Goal: Information Seeking & Learning: Learn about a topic

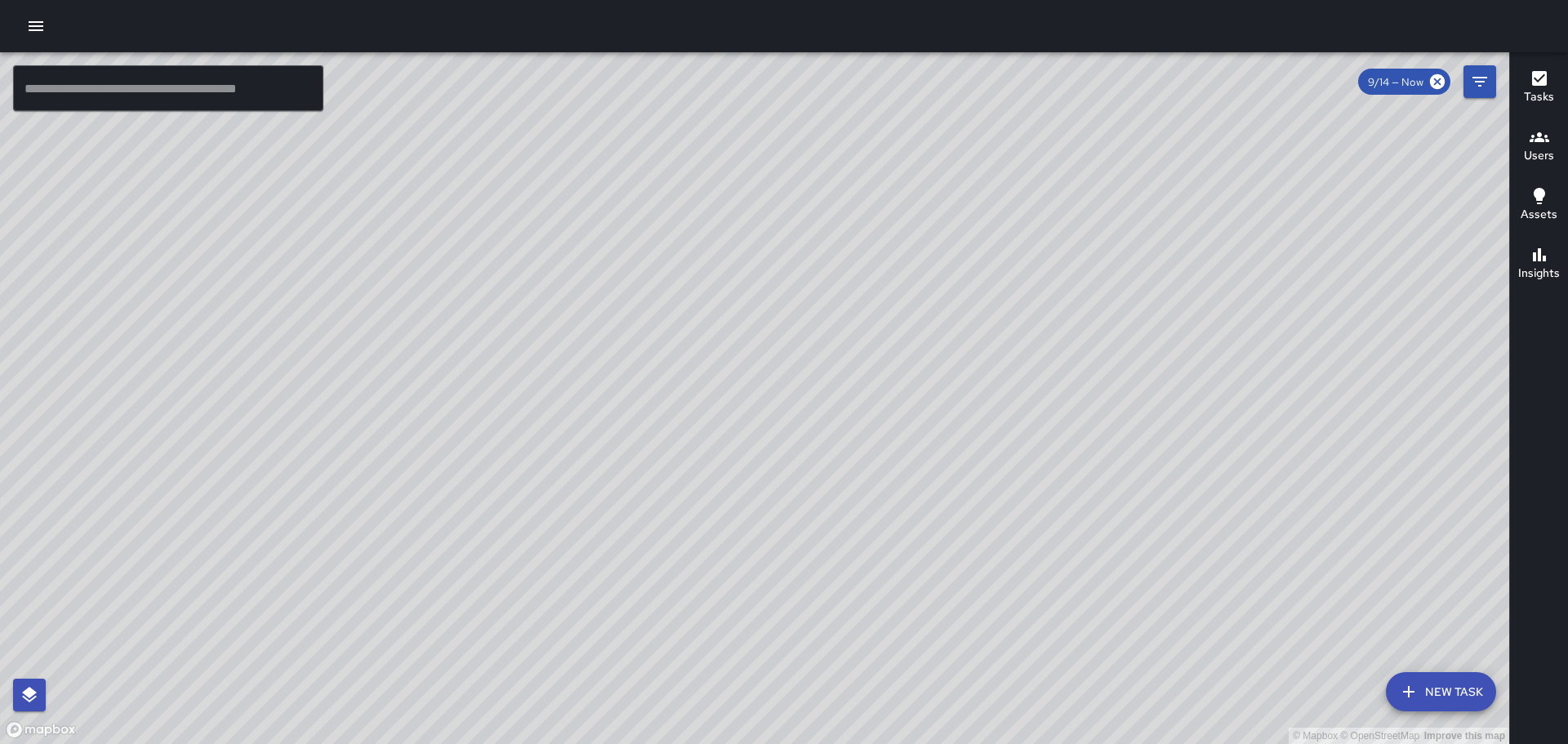
drag, startPoint x: 608, startPoint y: 257, endPoint x: 823, endPoint y: 439, distance: 281.7
click at [865, 461] on div "© Mapbox © OpenStreetMap Improve this map" at bounding box center [755, 398] width 1509 height 692
drag, startPoint x: 895, startPoint y: 441, endPoint x: 739, endPoint y: 254, distance: 243.5
click at [739, 254] on div "© Mapbox © OpenStreetMap Improve this map" at bounding box center [755, 398] width 1509 height 692
drag, startPoint x: 1037, startPoint y: 481, endPoint x: 875, endPoint y: 314, distance: 232.7
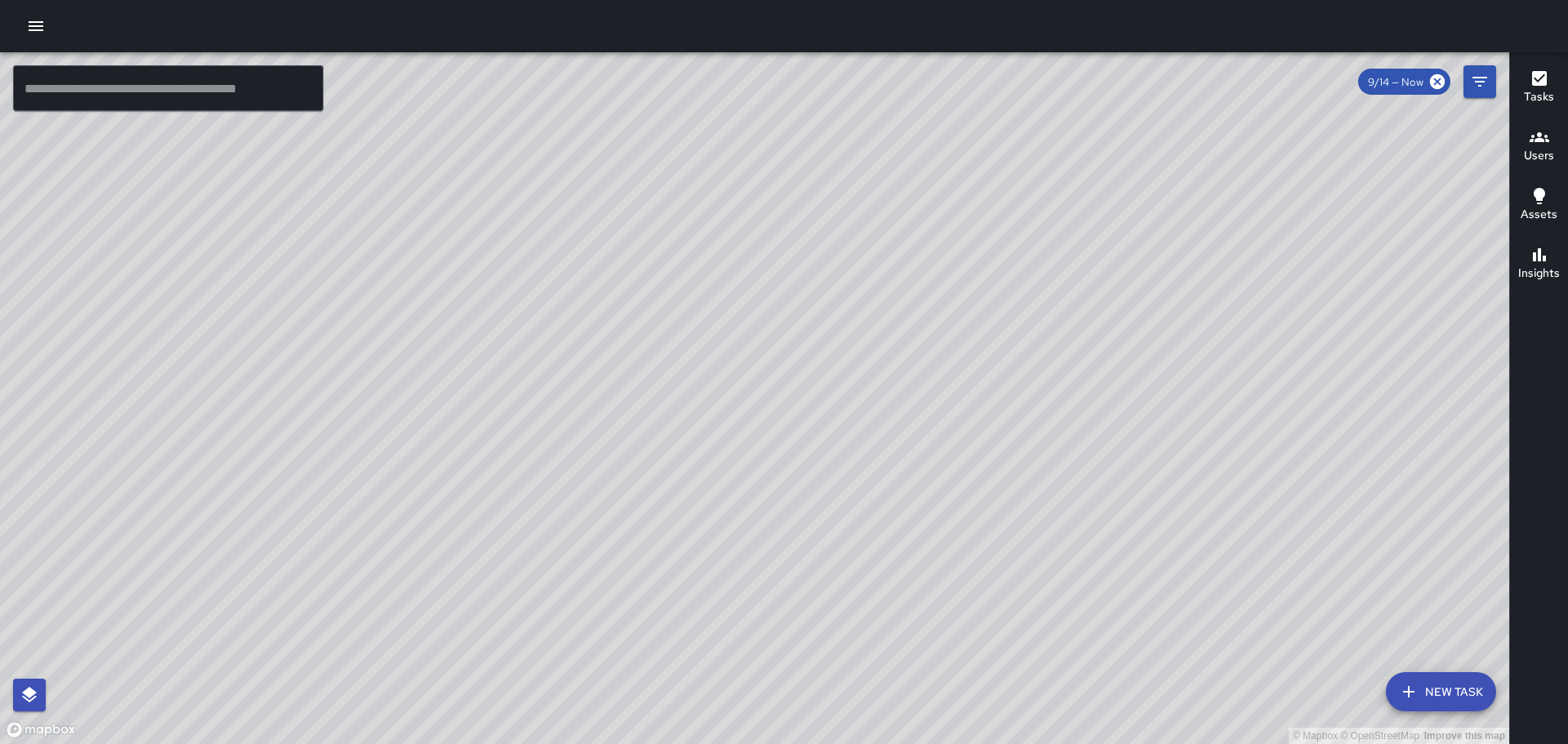
click at [914, 340] on div "© Mapbox © OpenStreetMap Improve this map" at bounding box center [755, 398] width 1509 height 692
drag, startPoint x: 3, startPoint y: 498, endPoint x: 688, endPoint y: 440, distance: 687.5
click at [682, 443] on div "© Mapbox © OpenStreetMap Improve this map" at bounding box center [755, 398] width 1509 height 692
drag, startPoint x: 884, startPoint y: 379, endPoint x: 873, endPoint y: 291, distance: 88.7
click at [875, 273] on div "© Mapbox © OpenStreetMap Improve this map" at bounding box center [755, 398] width 1509 height 692
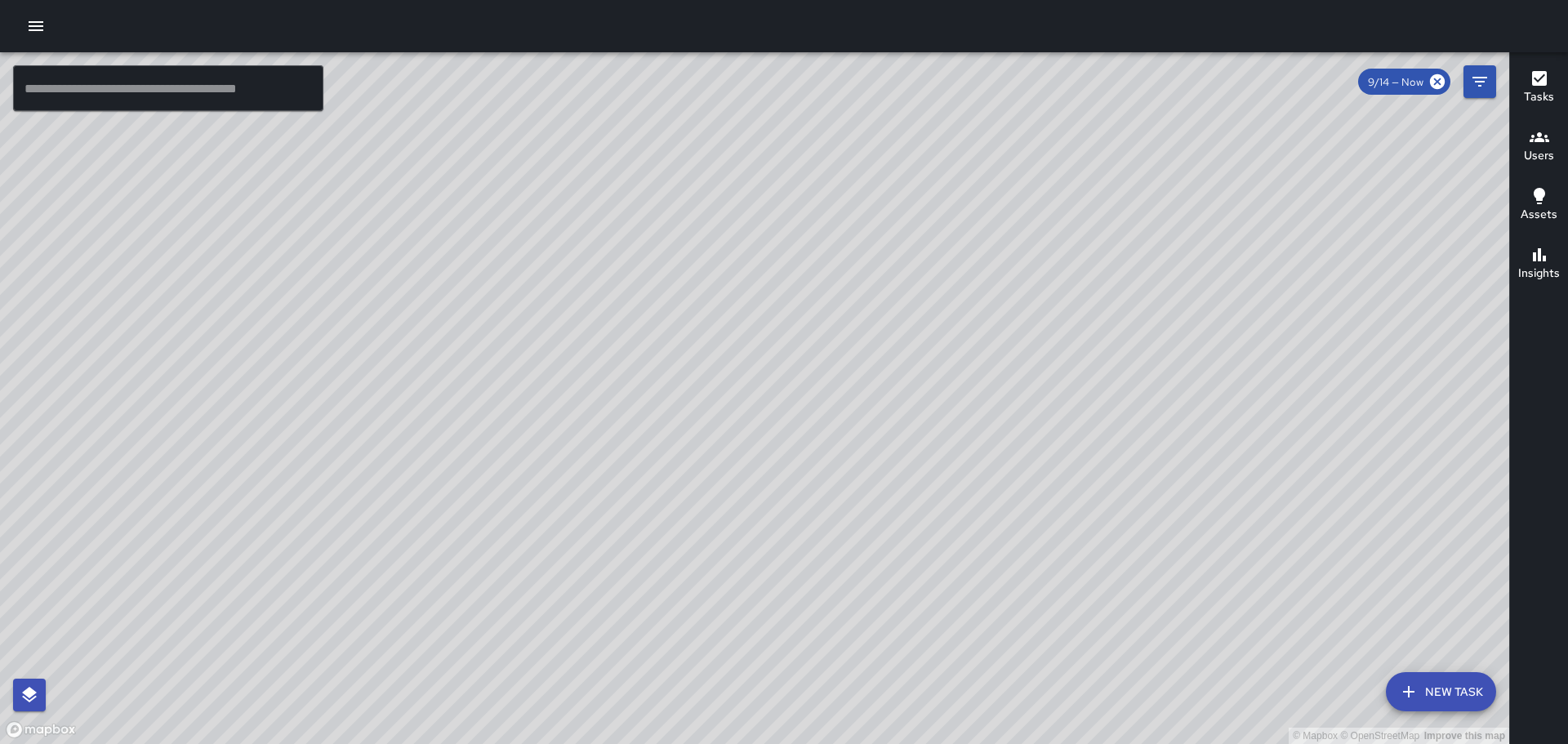
drag, startPoint x: 1263, startPoint y: 513, endPoint x: 1143, endPoint y: 249, distance: 290.0
click at [1153, 260] on div "© Mapbox © OpenStreetMap Improve this map" at bounding box center [755, 398] width 1509 height 692
drag, startPoint x: 1252, startPoint y: 460, endPoint x: 804, endPoint y: 219, distance: 508.7
click at [821, 229] on div "© Mapbox © OpenStreetMap Improve this map" at bounding box center [755, 398] width 1509 height 692
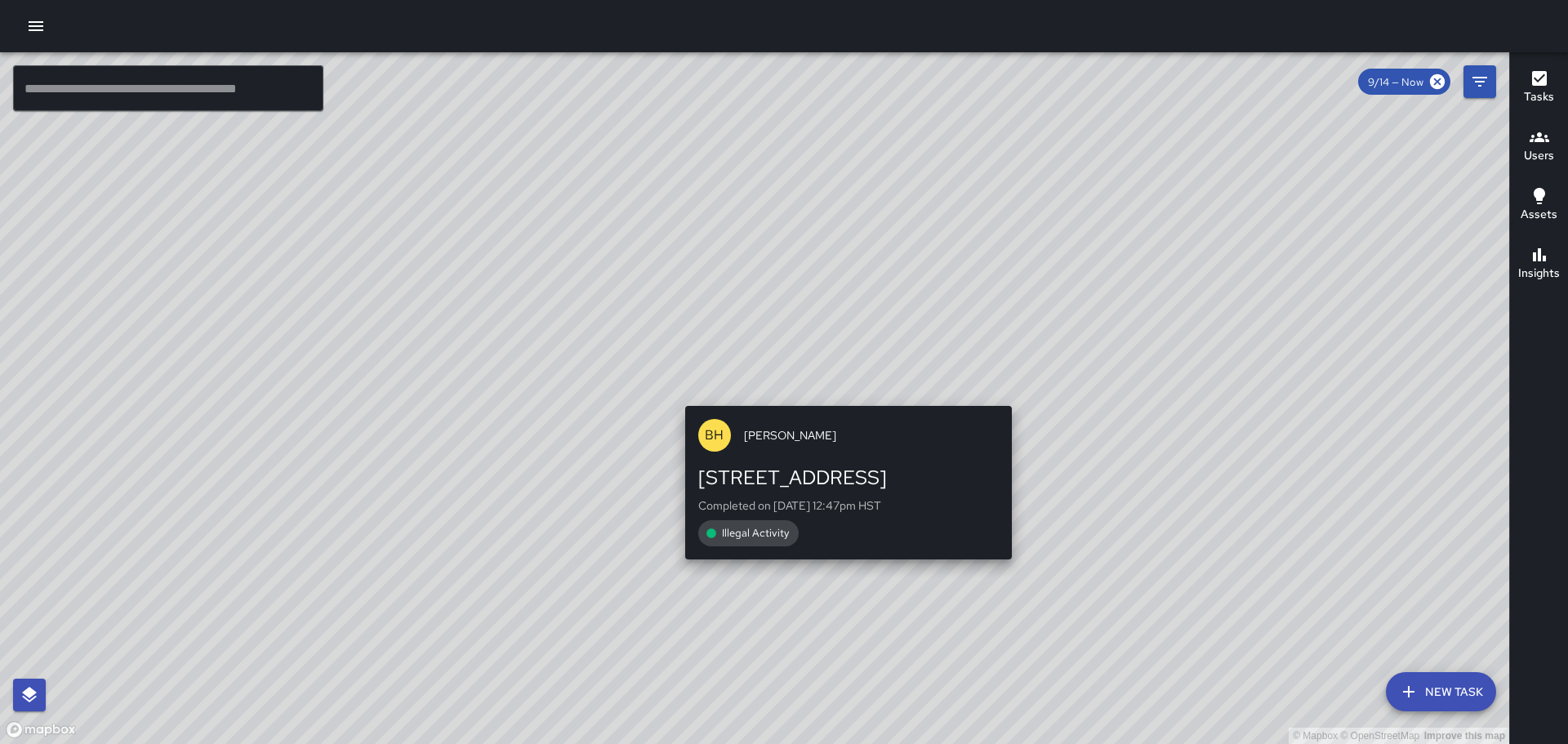
drag, startPoint x: 856, startPoint y: 299, endPoint x: 837, endPoint y: 413, distance: 115.6
click at [837, 413] on div "© Mapbox © OpenStreetMap Improve this map BH [PERSON_NAME] [STREET_ADDRESS] Com…" at bounding box center [755, 398] width 1509 height 692
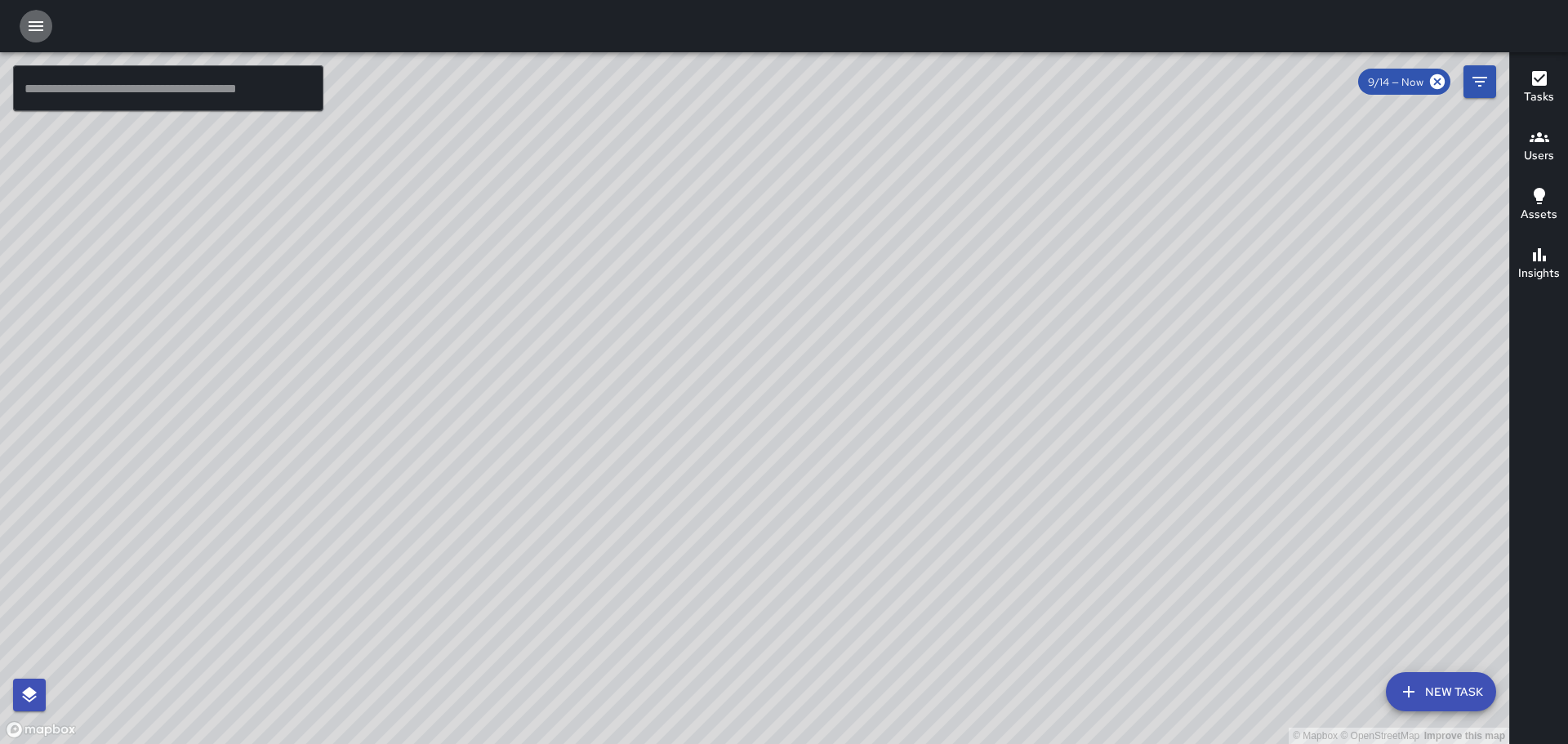
click at [30, 27] on icon "button" at bounding box center [36, 27] width 15 height 10
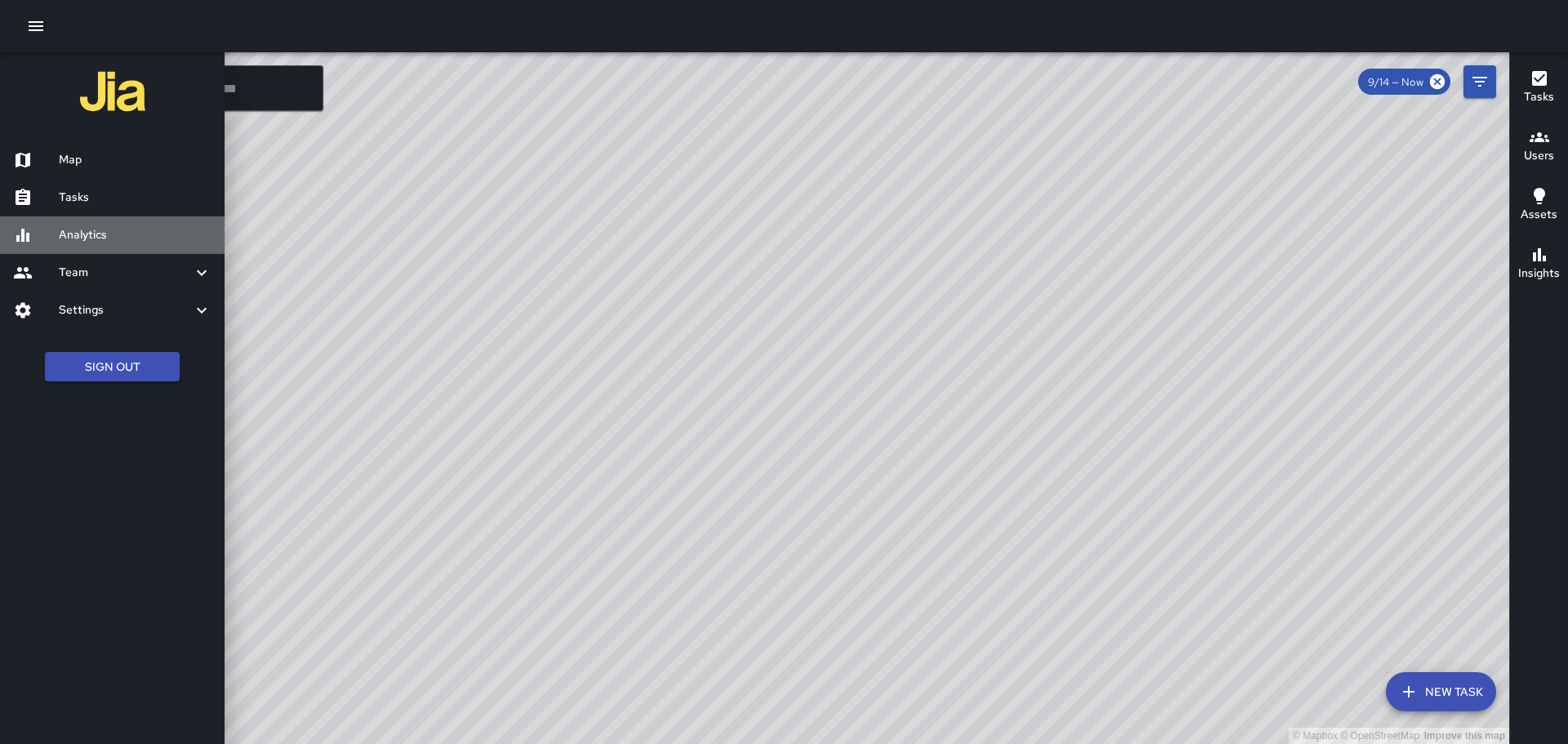
click at [91, 232] on h6 "Analytics" at bounding box center [135, 235] width 152 height 18
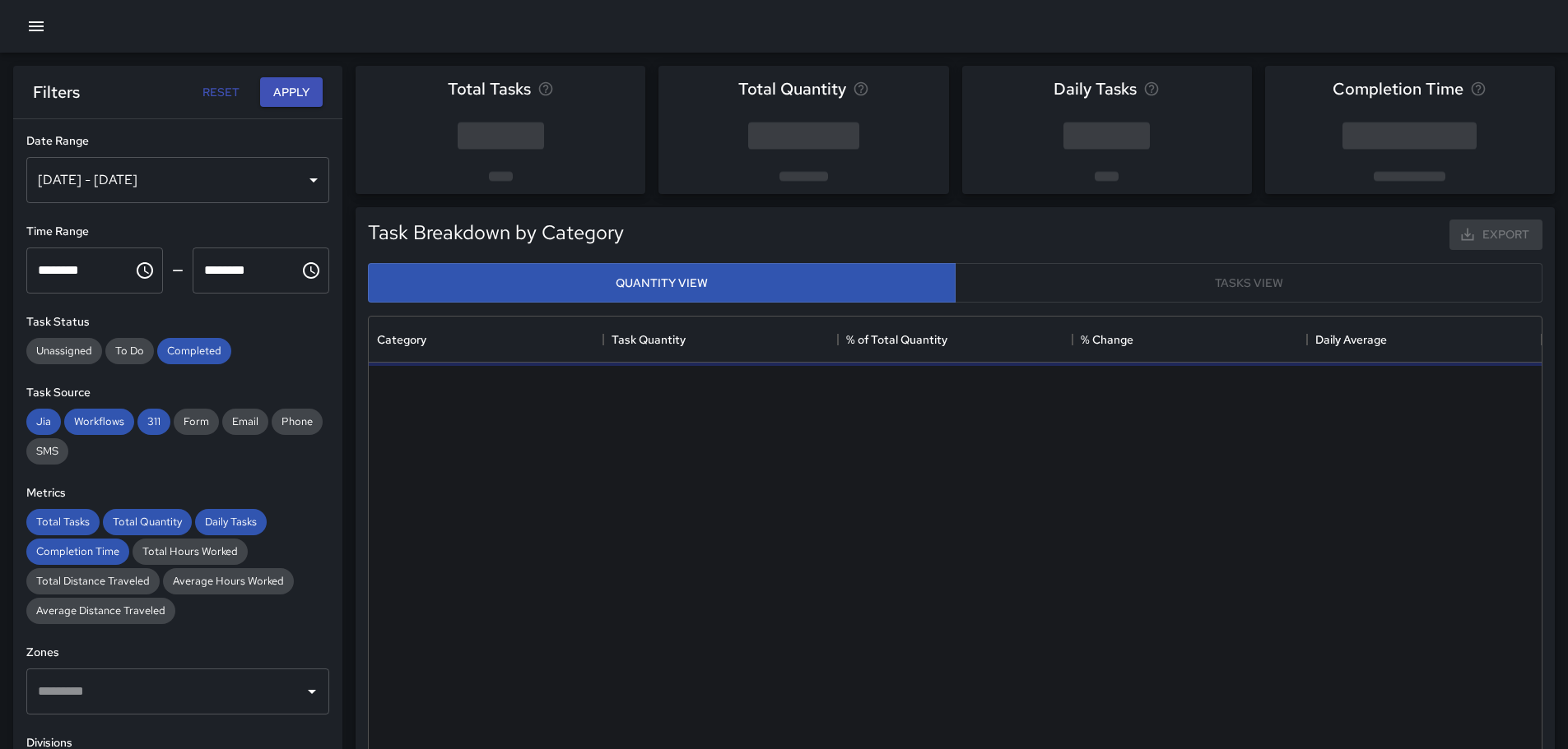
scroll to position [480, 1160]
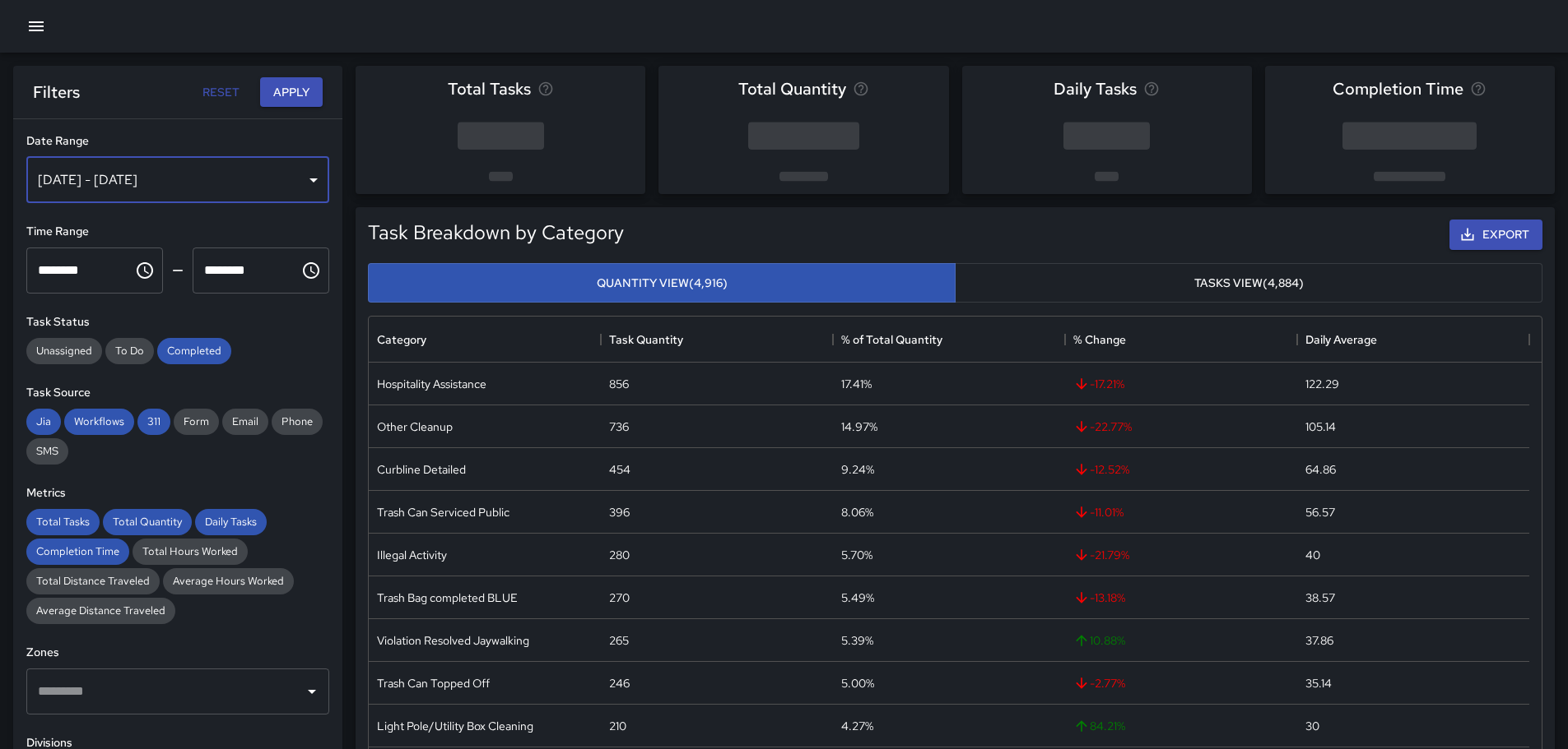
click at [300, 177] on div "[DATE] - [DATE]" at bounding box center [178, 179] width 303 height 46
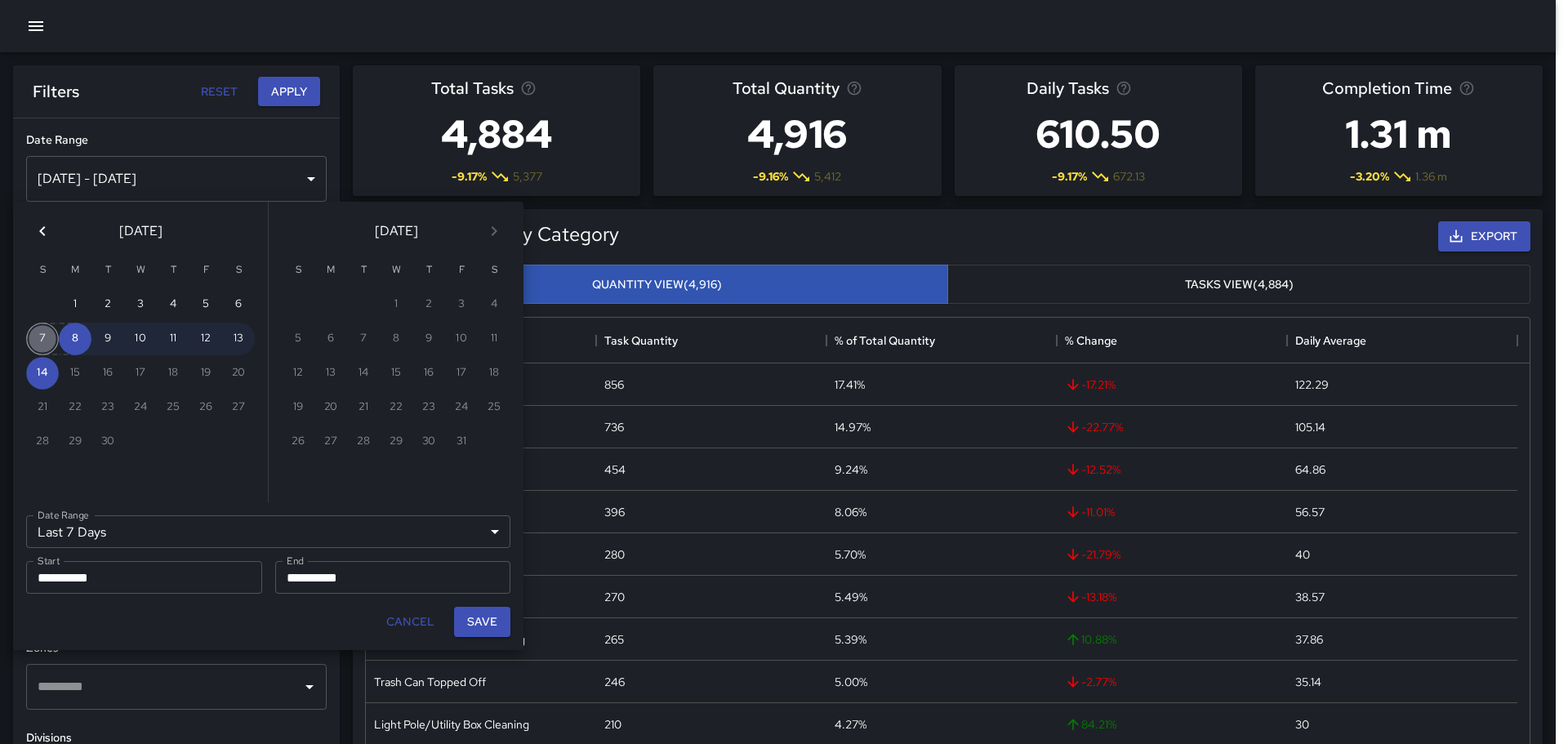
click at [39, 334] on button "7" at bounding box center [42, 339] width 32 height 32
type input "******"
type input "**********"
click at [234, 333] on button "13" at bounding box center [238, 339] width 32 height 32
type input "**********"
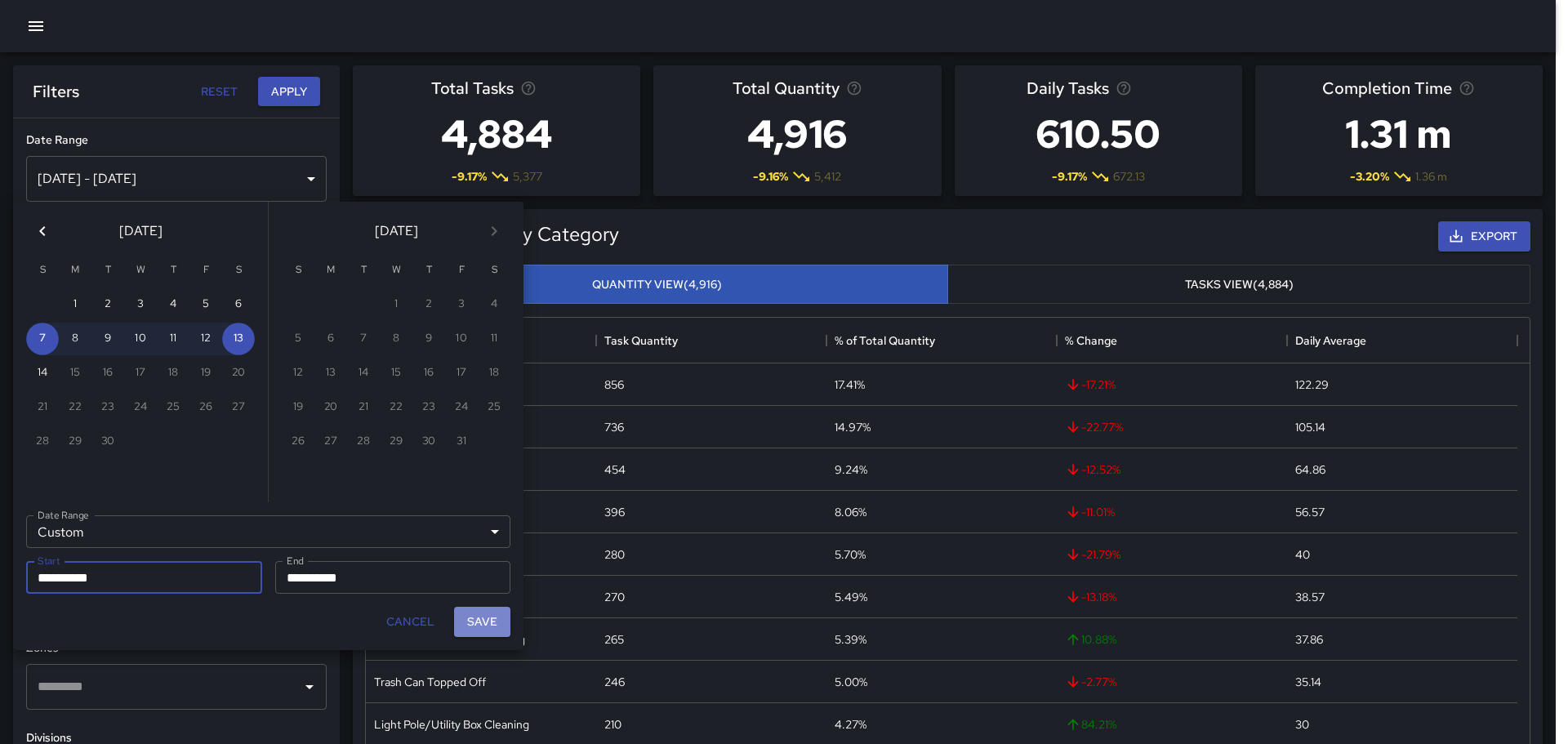
click at [486, 620] on button "Save" at bounding box center [482, 622] width 56 height 30
type input "**********"
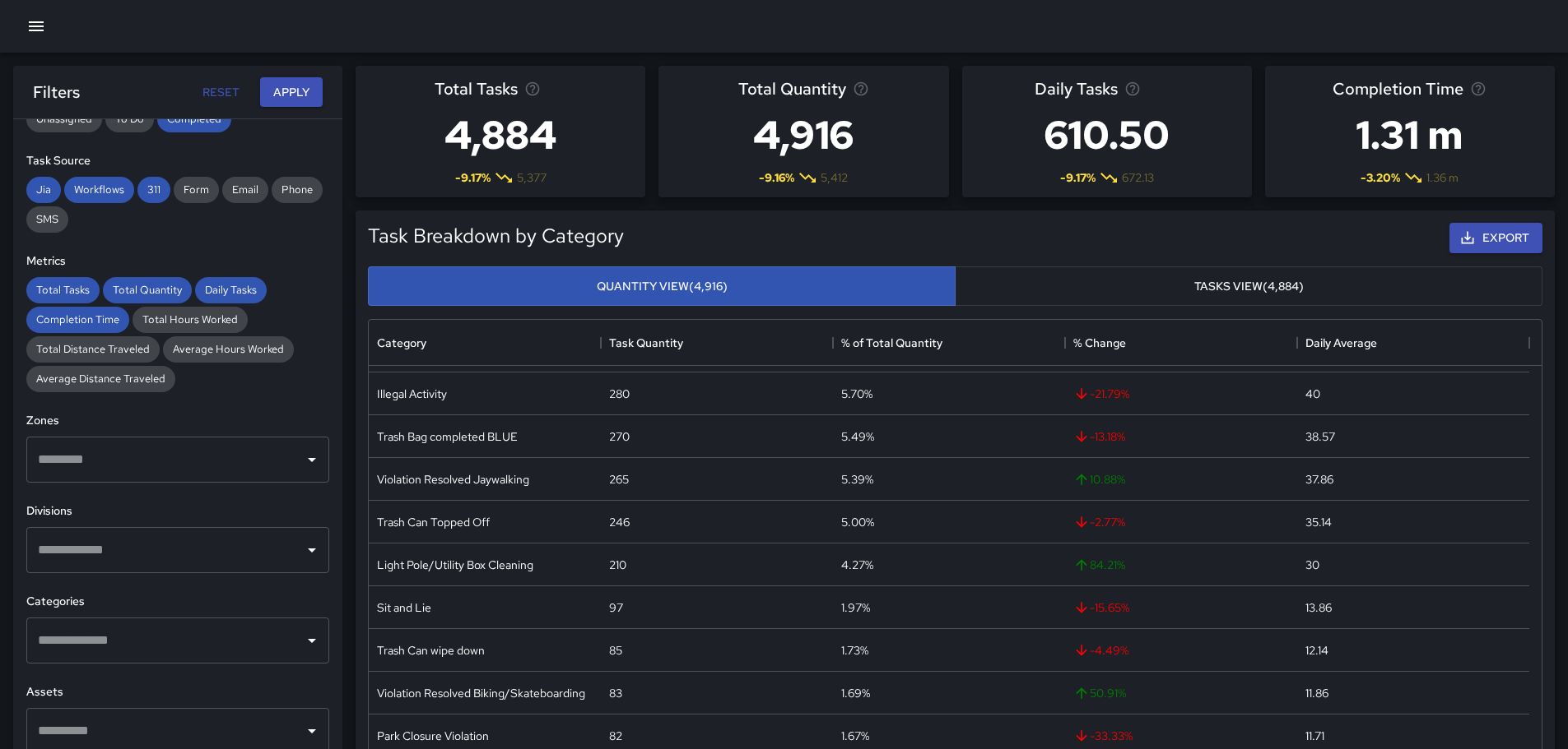
scroll to position [201, 0]
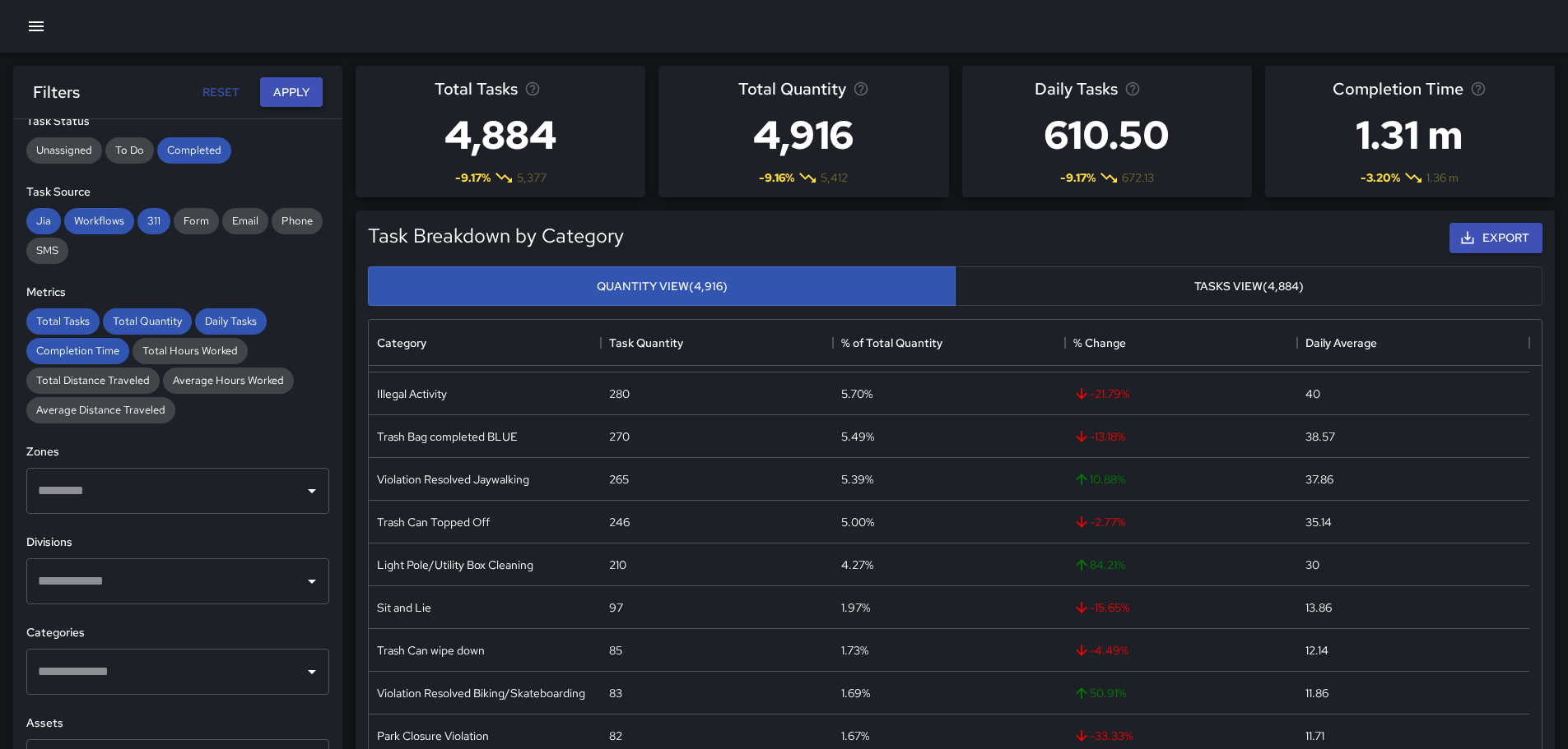
click at [287, 83] on button "Apply" at bounding box center [291, 93] width 63 height 30
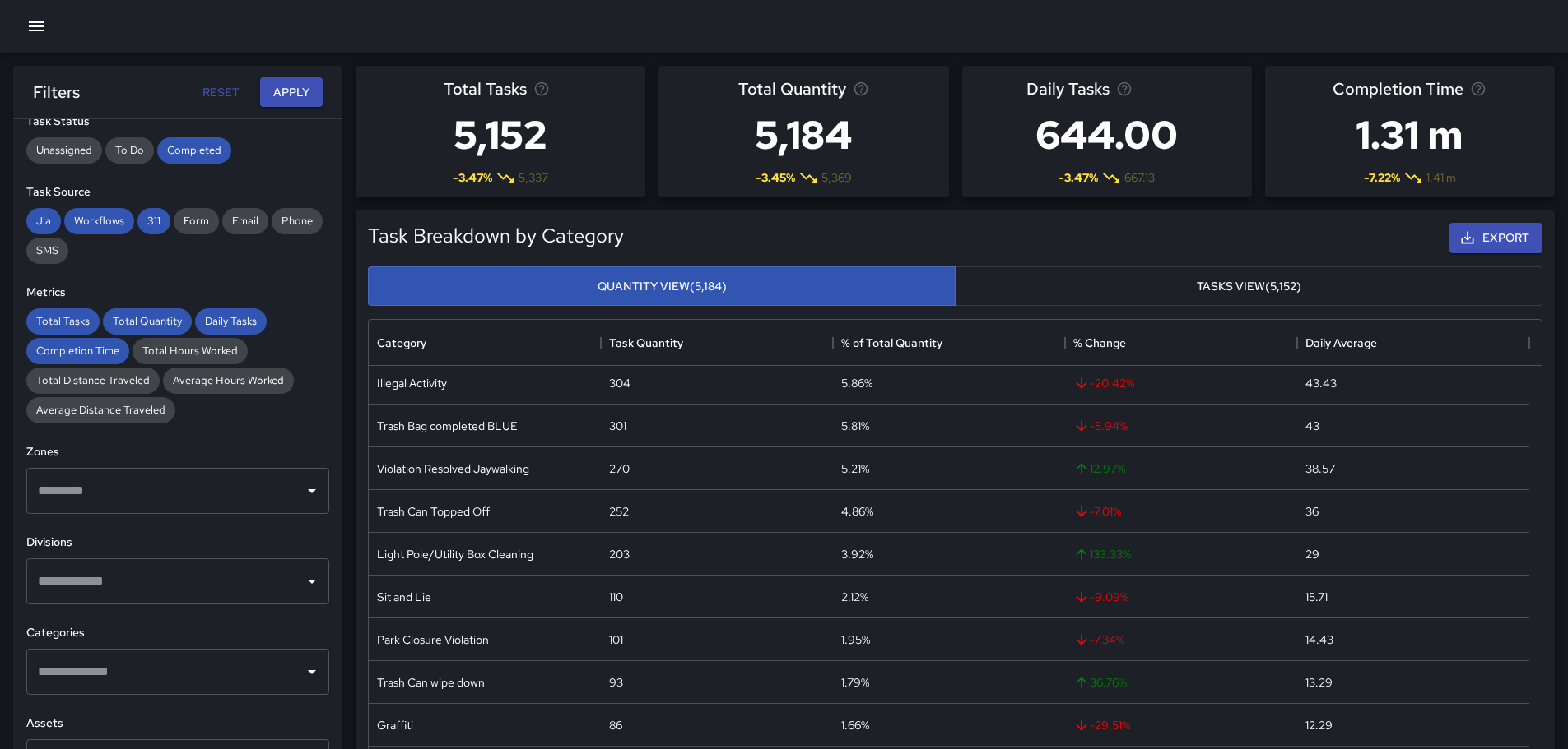
scroll to position [164, 0]
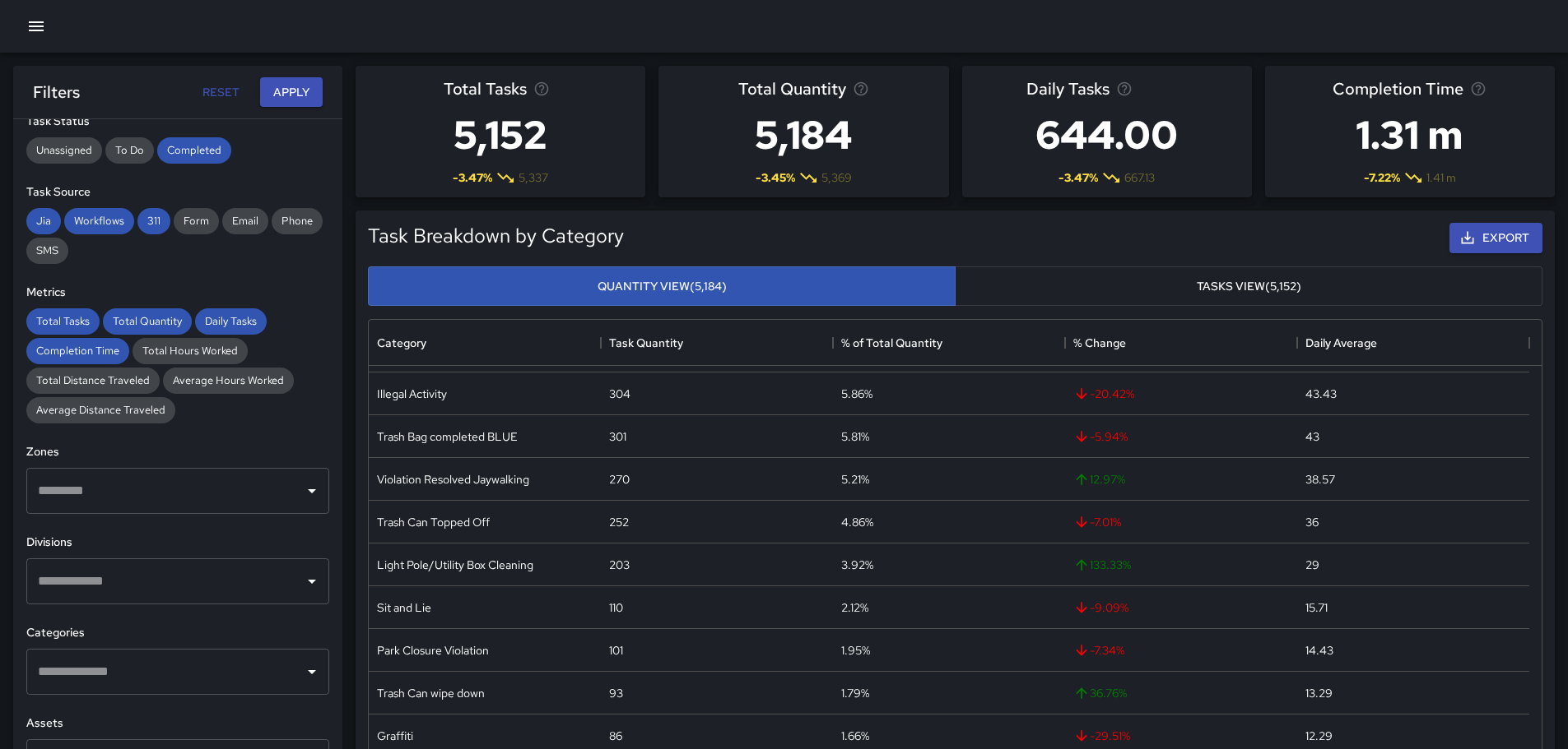
click at [1199, 281] on button "Tasks View (5,152)" at bounding box center [1248, 287] width 587 height 40
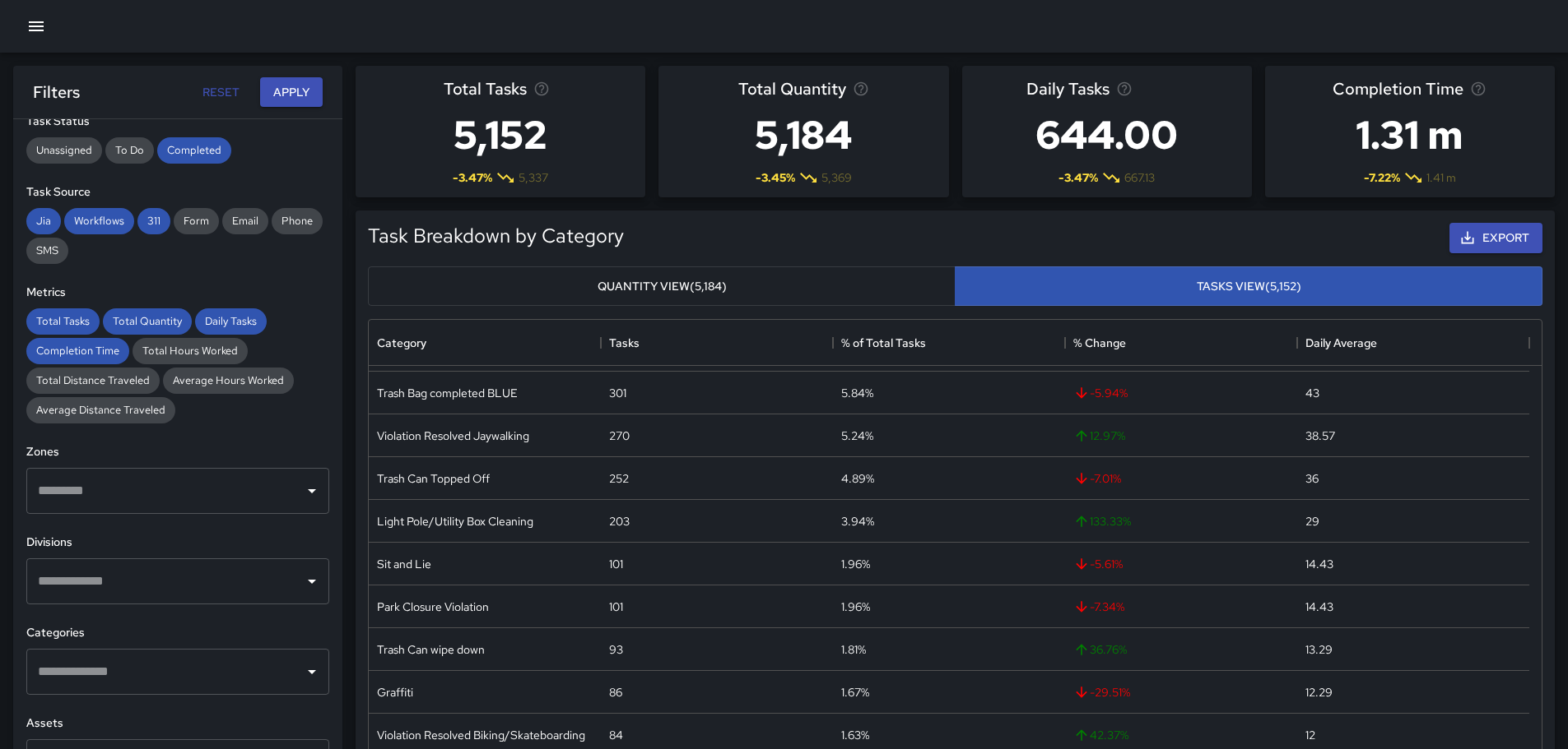
scroll to position [247, 0]
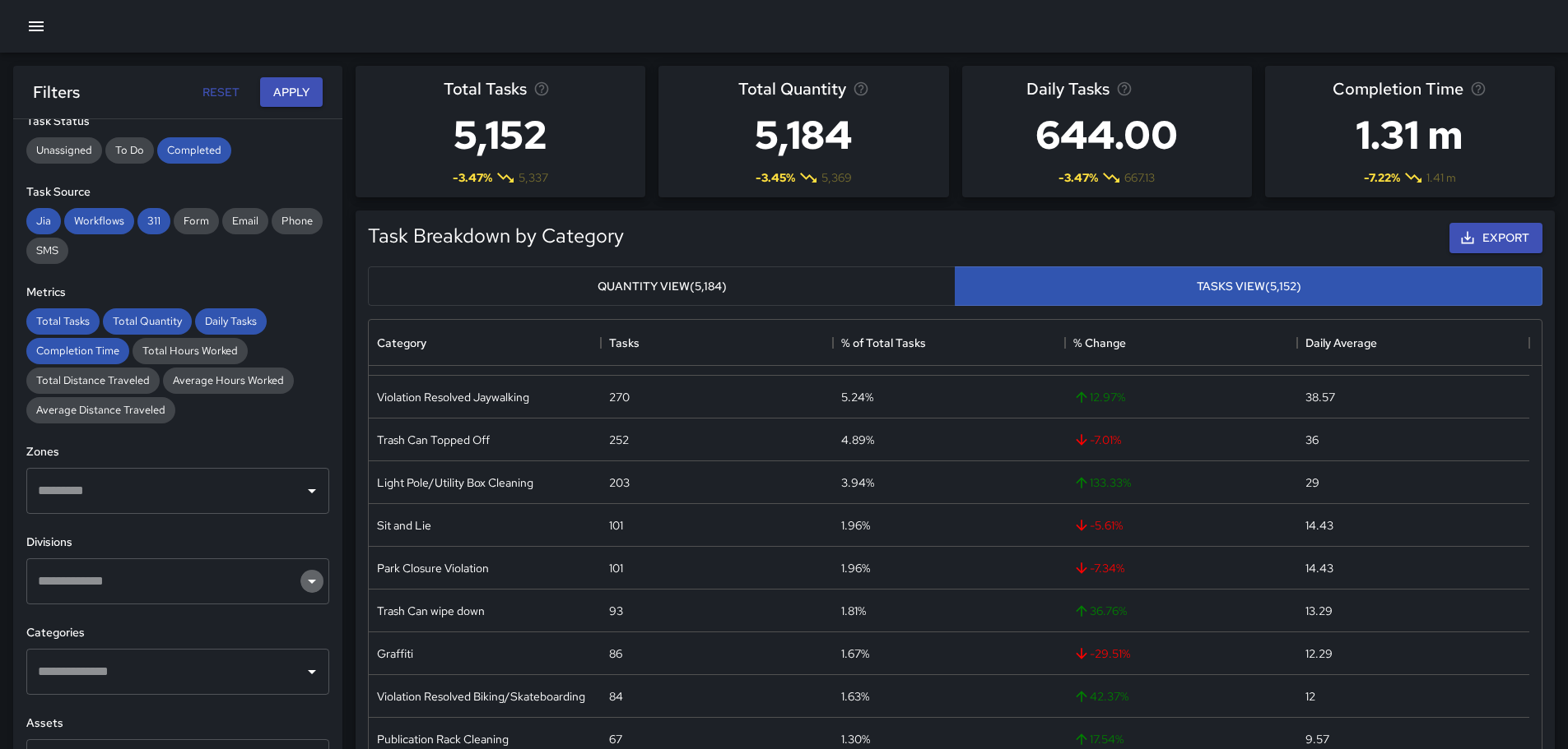
click at [302, 579] on icon "Open" at bounding box center [312, 581] width 20 height 20
click at [287, 90] on button "Apply" at bounding box center [291, 93] width 63 height 30
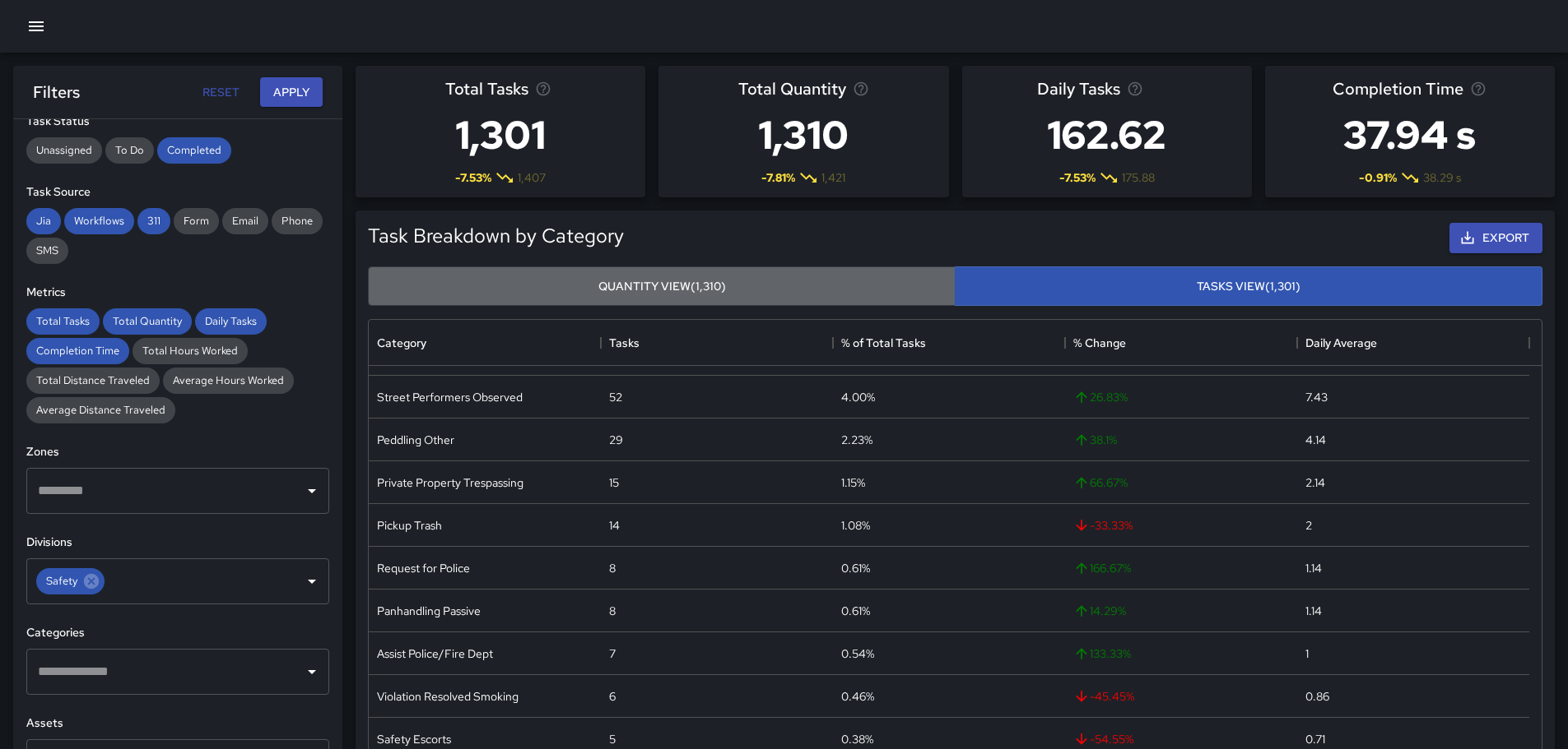
click at [651, 279] on button "Quantity View (1,310)" at bounding box center [662, 287] width 587 height 40
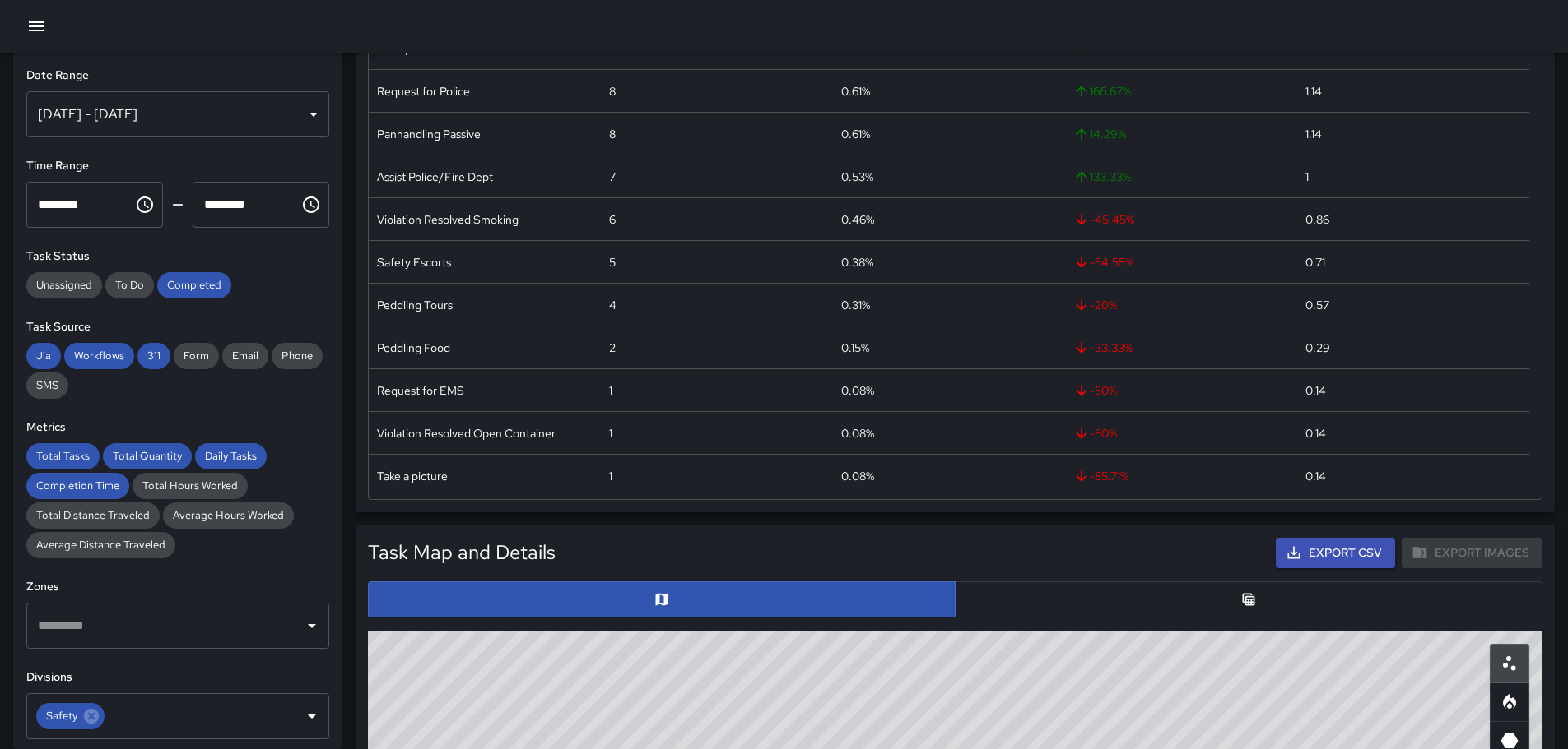
scroll to position [0, 0]
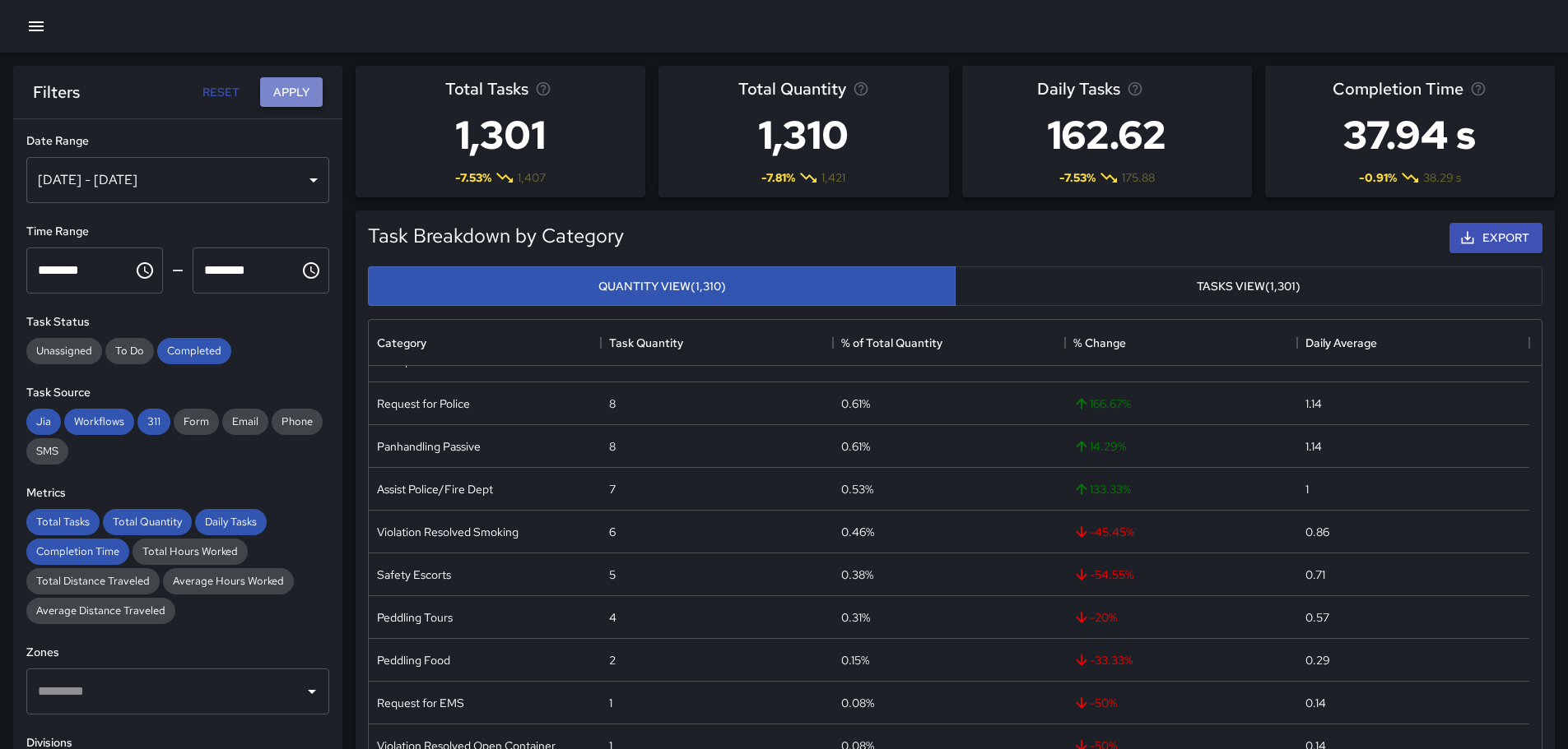
click at [293, 91] on button "Apply" at bounding box center [291, 93] width 63 height 30
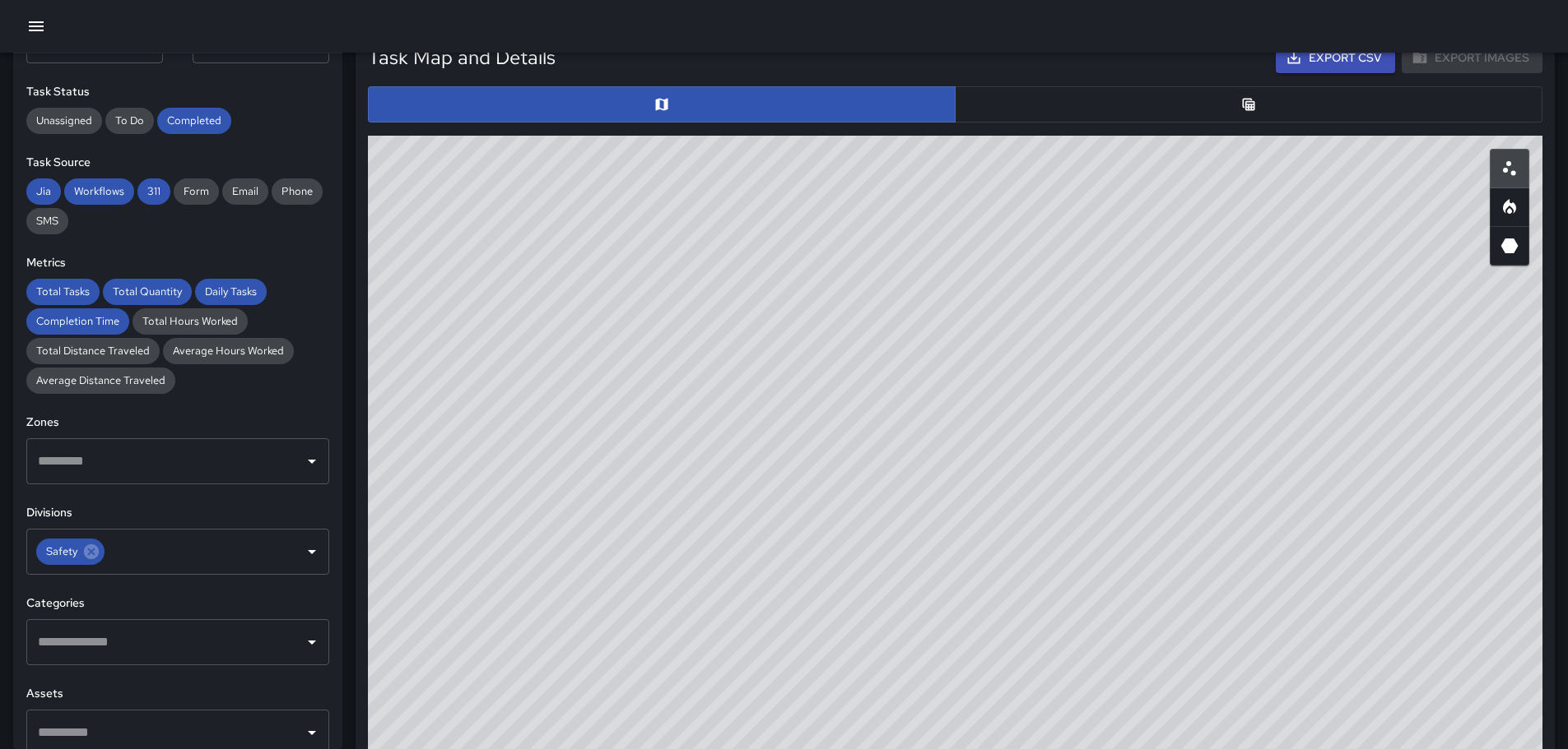
scroll to position [815, 0]
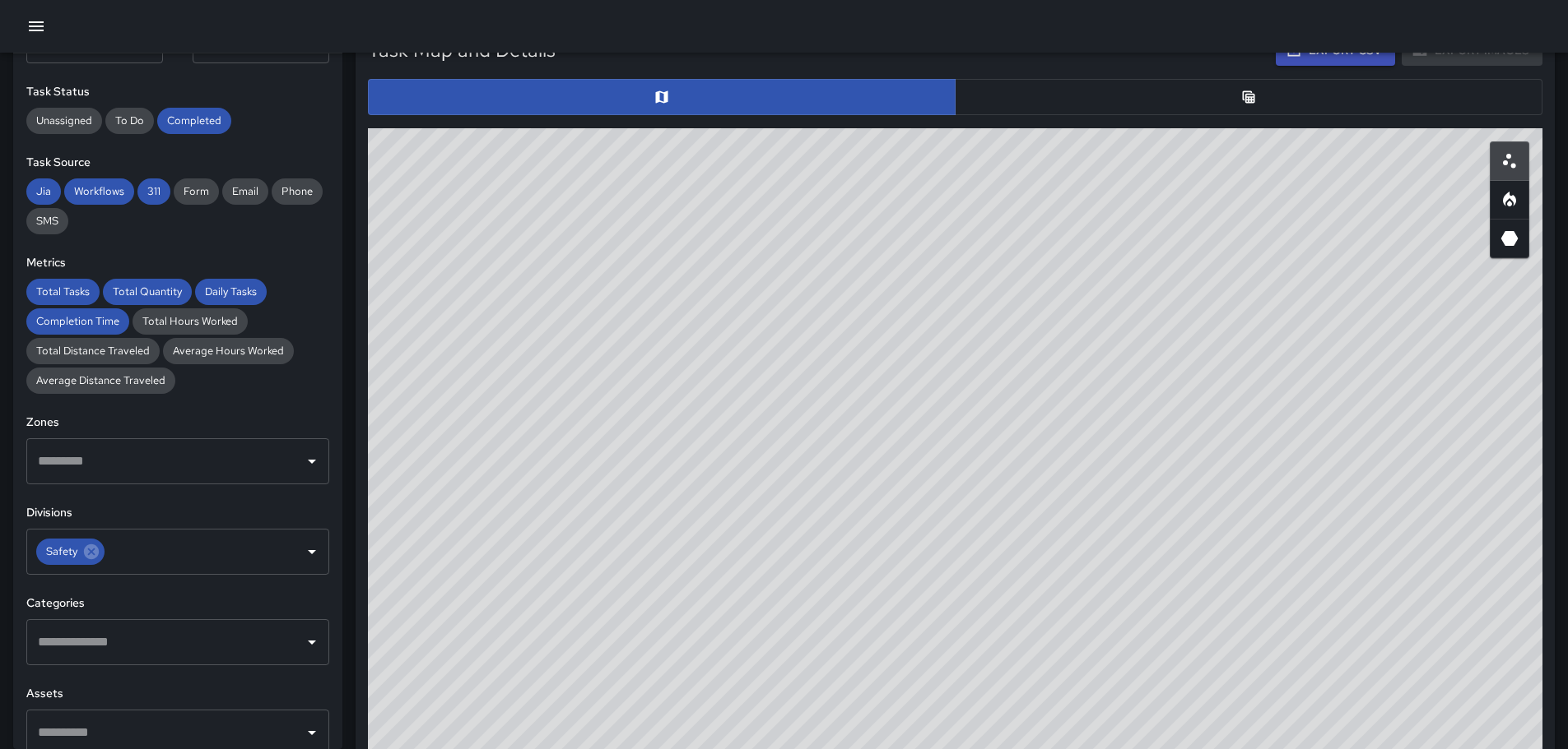
drag, startPoint x: 1078, startPoint y: 349, endPoint x: 1082, endPoint y: 412, distance: 63.1
click at [1061, 682] on div "© Mapbox © OpenStreetMap Improve this map" at bounding box center [955, 457] width 1174 height 658
drag, startPoint x: 1192, startPoint y: 173, endPoint x: 1184, endPoint y: 204, distance: 32.0
click at [1184, 204] on div "© Mapbox © OpenStreetMap Improve this map" at bounding box center [955, 457] width 1174 height 658
drag, startPoint x: 1122, startPoint y: 564, endPoint x: 946, endPoint y: 247, distance: 362.6
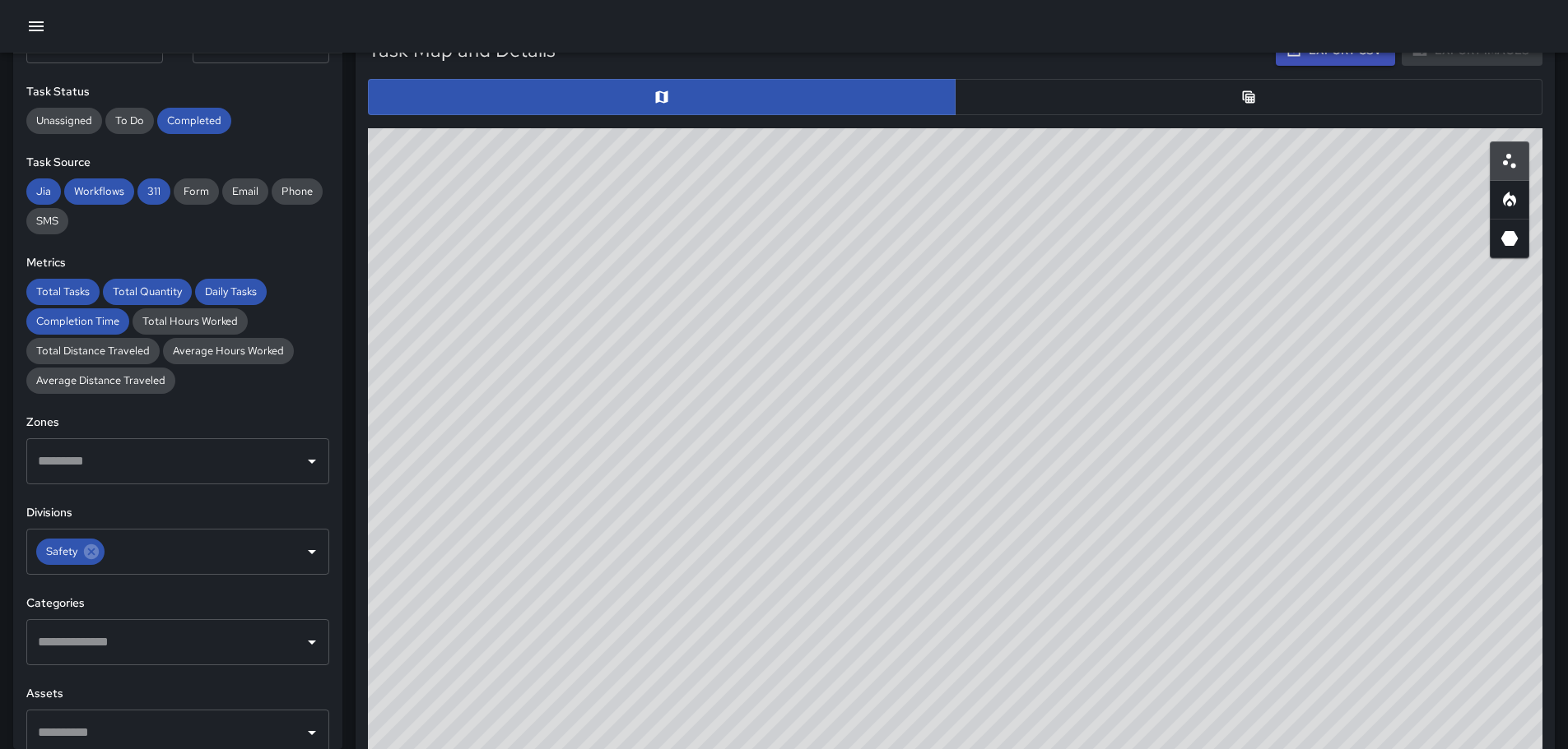
click at [946, 247] on div "© Mapbox © OpenStreetMap Improve this map" at bounding box center [955, 457] width 1174 height 658
drag, startPoint x: 823, startPoint y: 324, endPoint x: 673, endPoint y: 345, distance: 151.5
click at [673, 345] on div "© Mapbox © OpenStreetMap Improve this map" at bounding box center [955, 457] width 1174 height 658
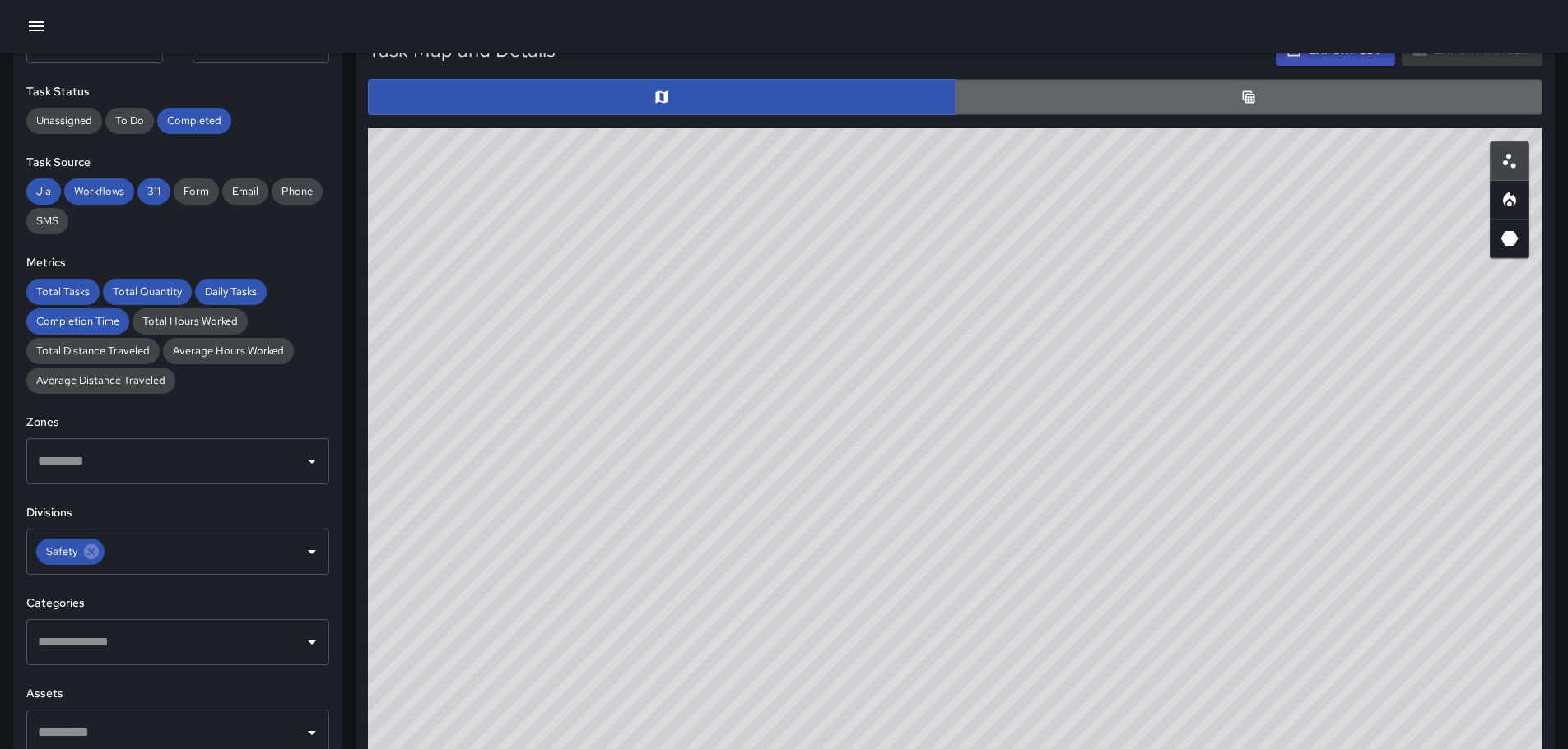
click at [1185, 93] on button "button" at bounding box center [1248, 97] width 587 height 36
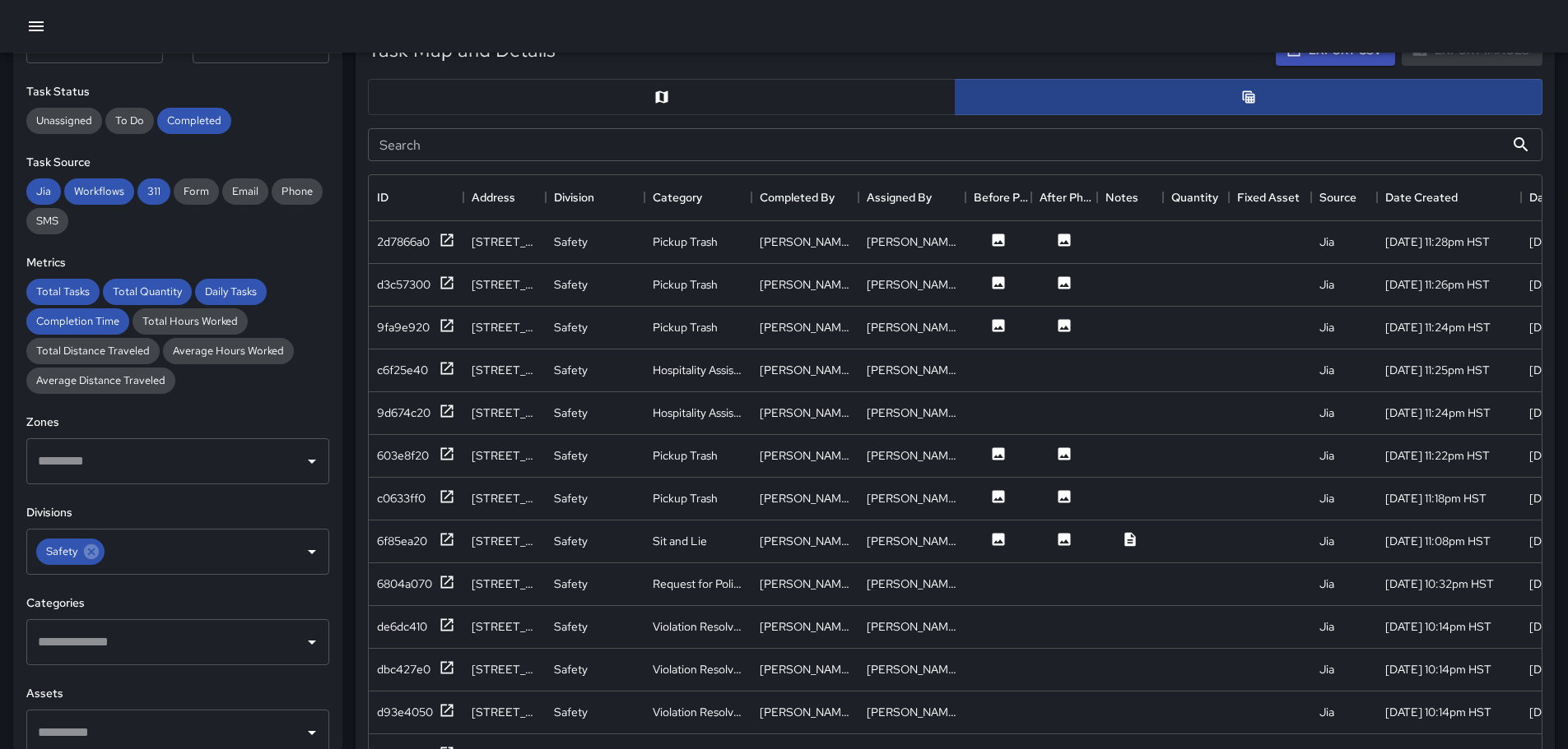
scroll to position [13, 13]
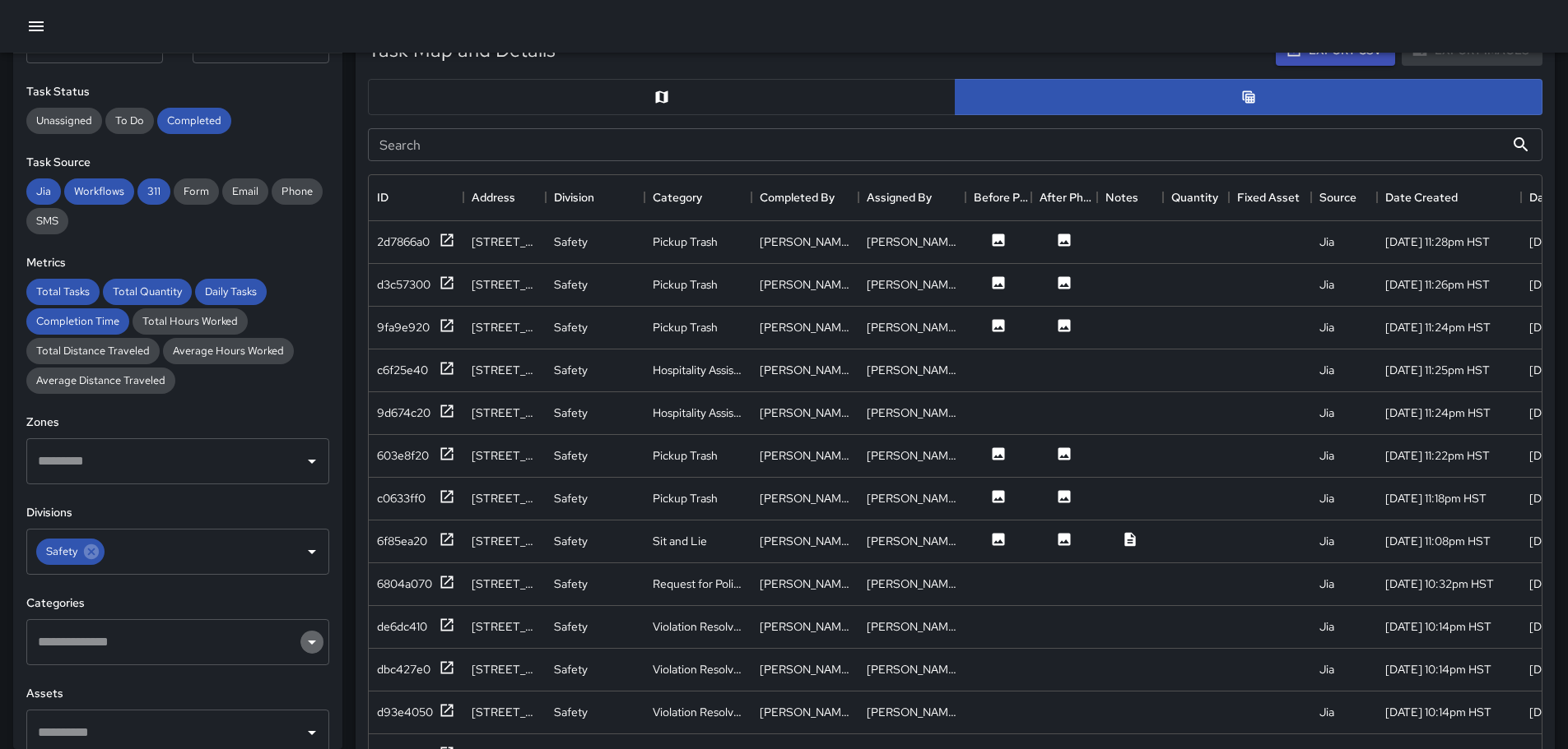
click at [302, 640] on icon "Open" at bounding box center [312, 642] width 20 height 20
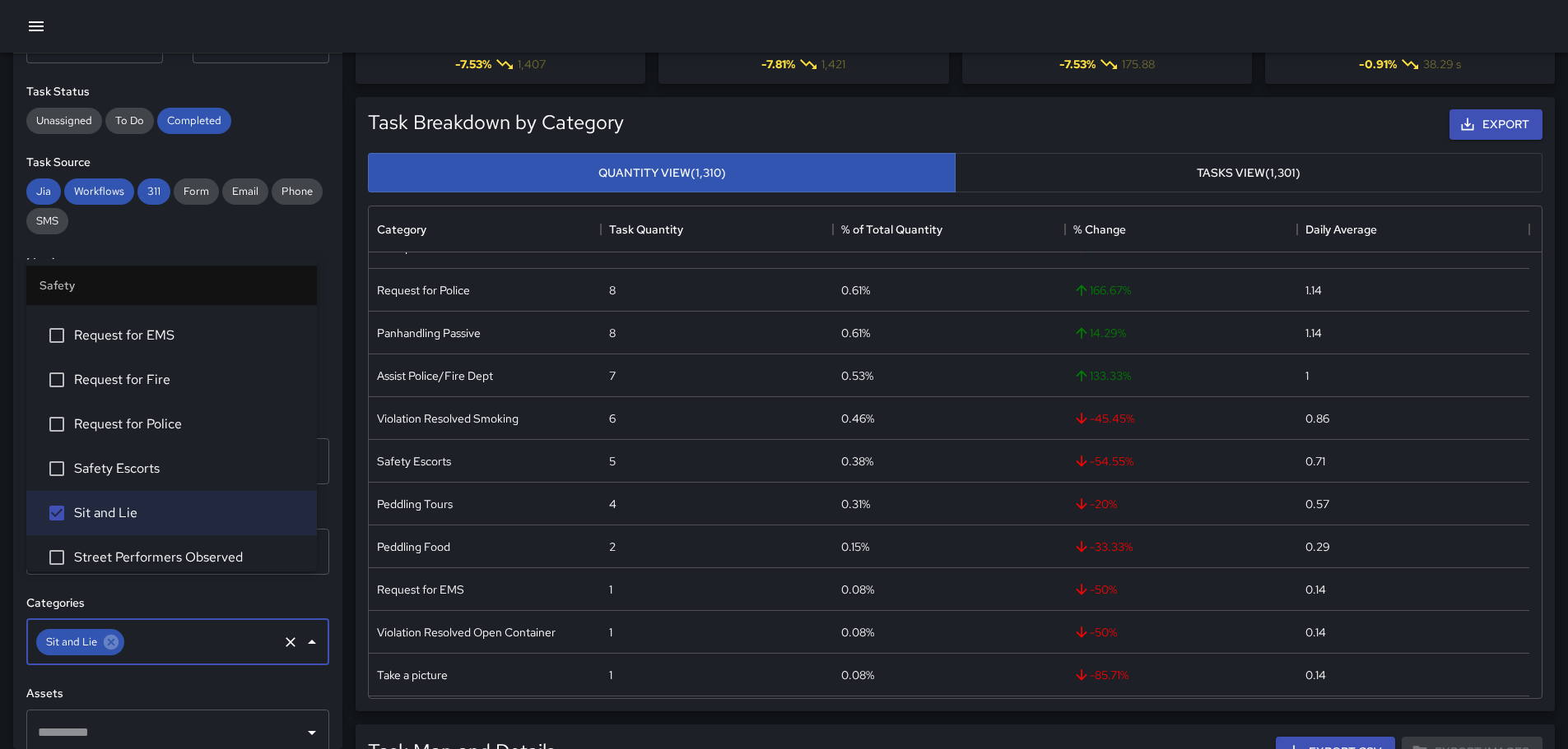
scroll to position [0, 0]
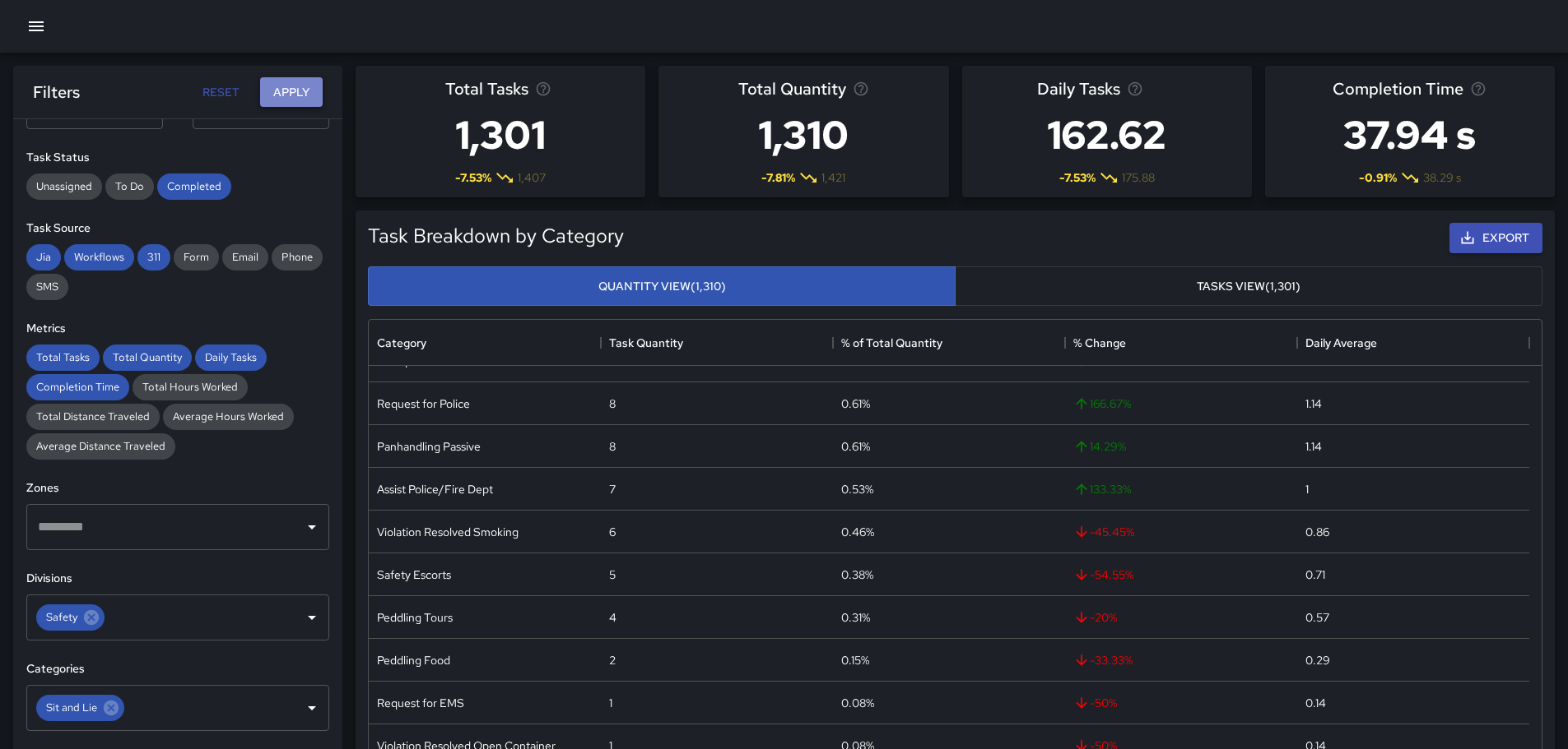
click at [299, 89] on button "Apply" at bounding box center [291, 93] width 63 height 30
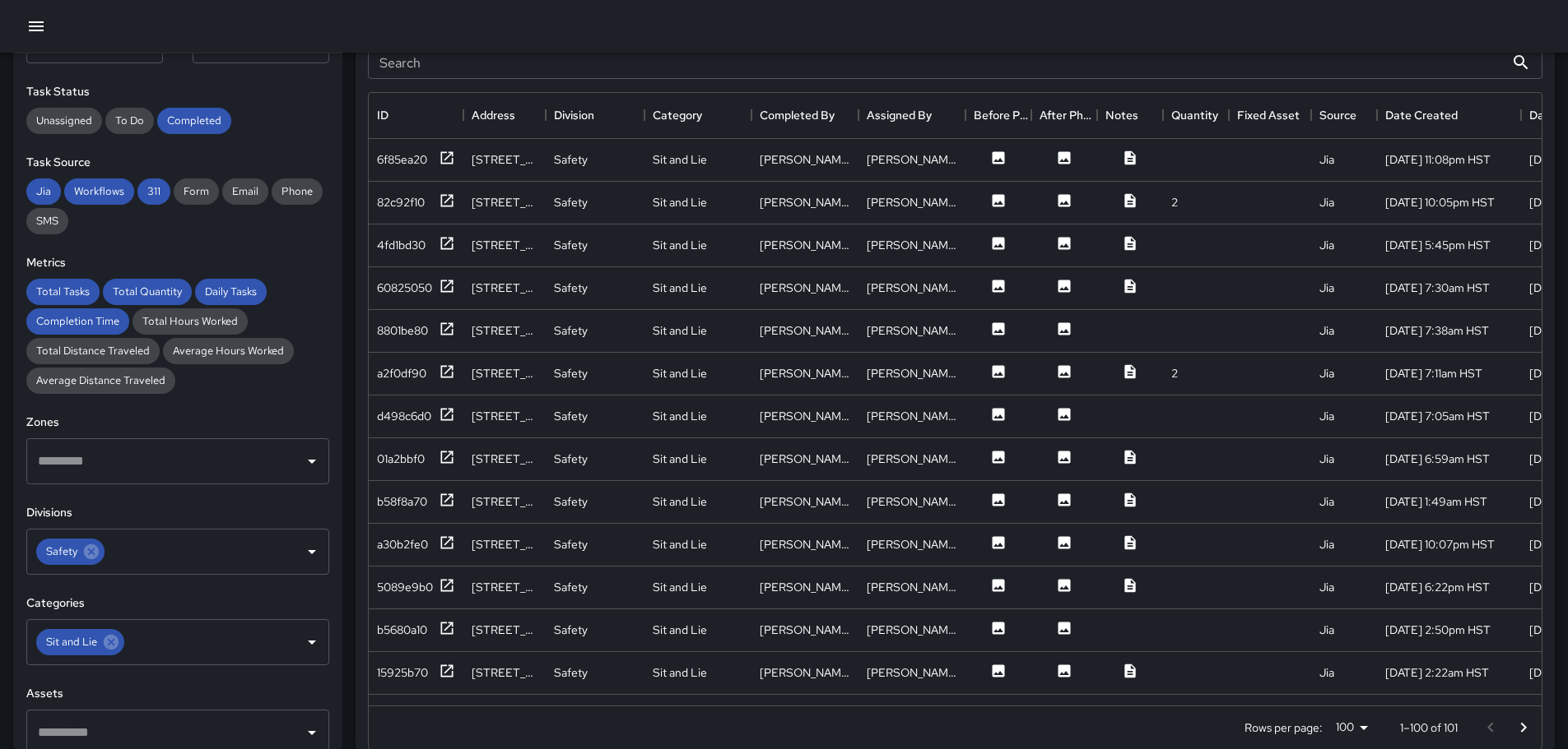
scroll to position [883, 0]
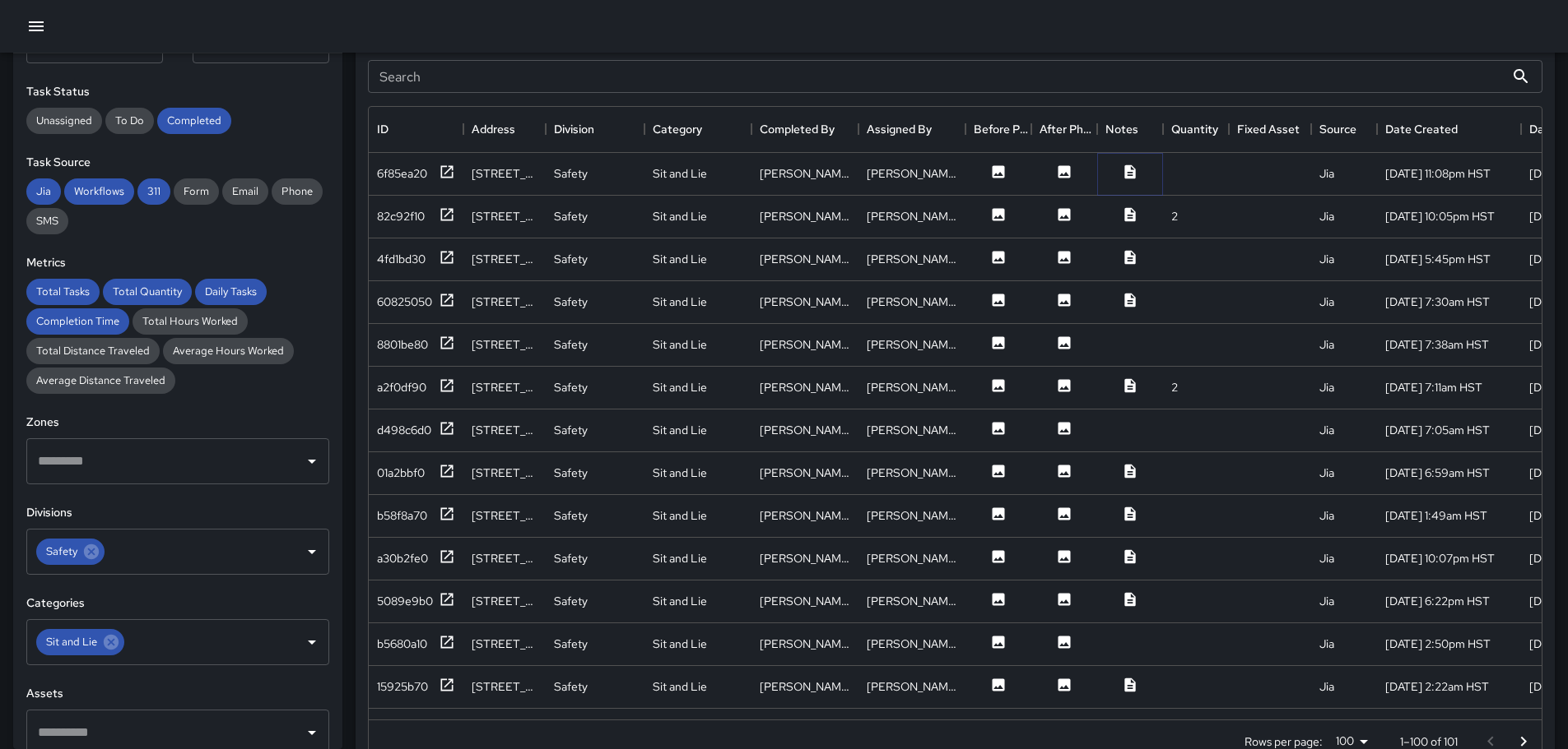
click at [1128, 168] on icon at bounding box center [1129, 171] width 11 height 14
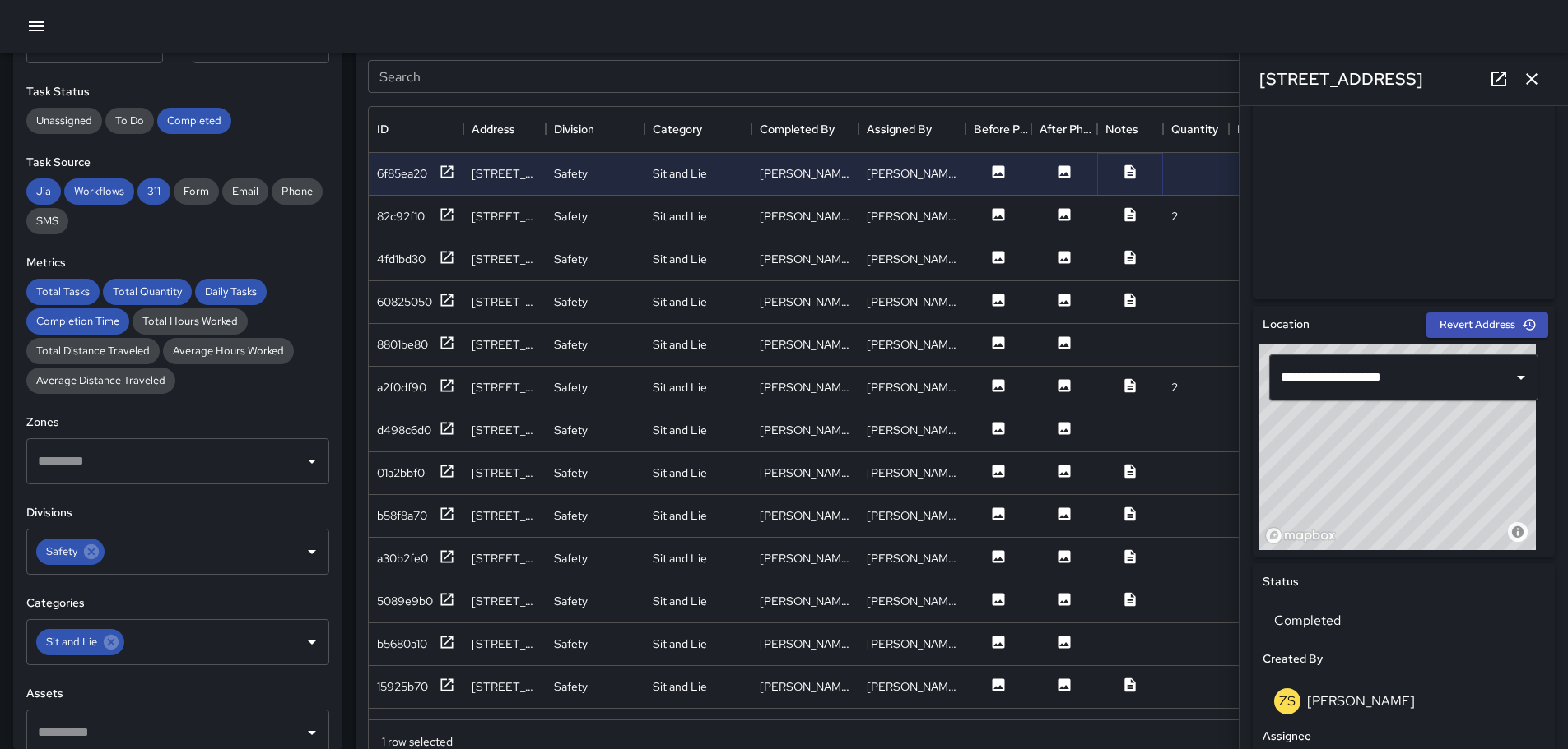
scroll to position [0, 0]
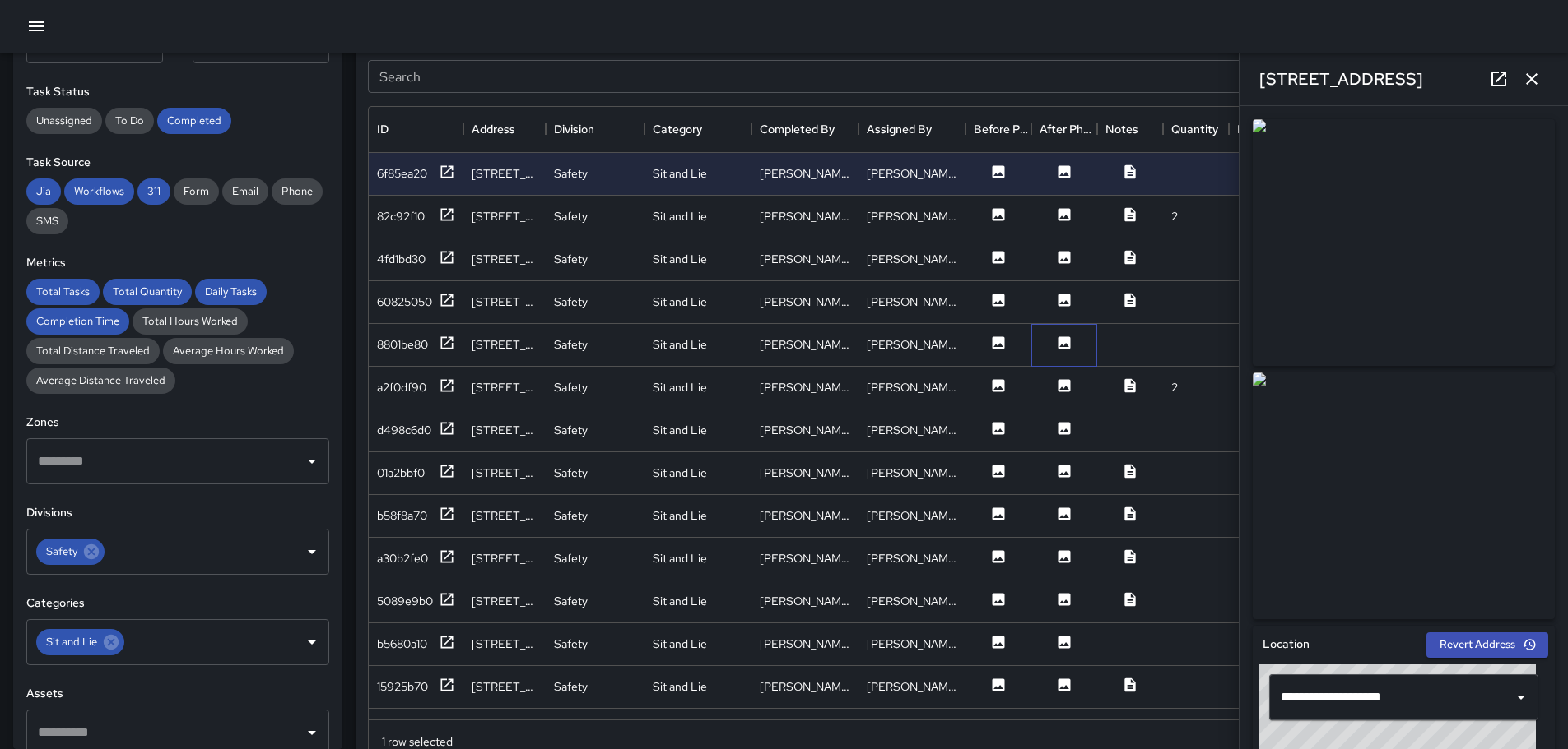
click at [1067, 333] on div at bounding box center [1064, 345] width 66 height 43
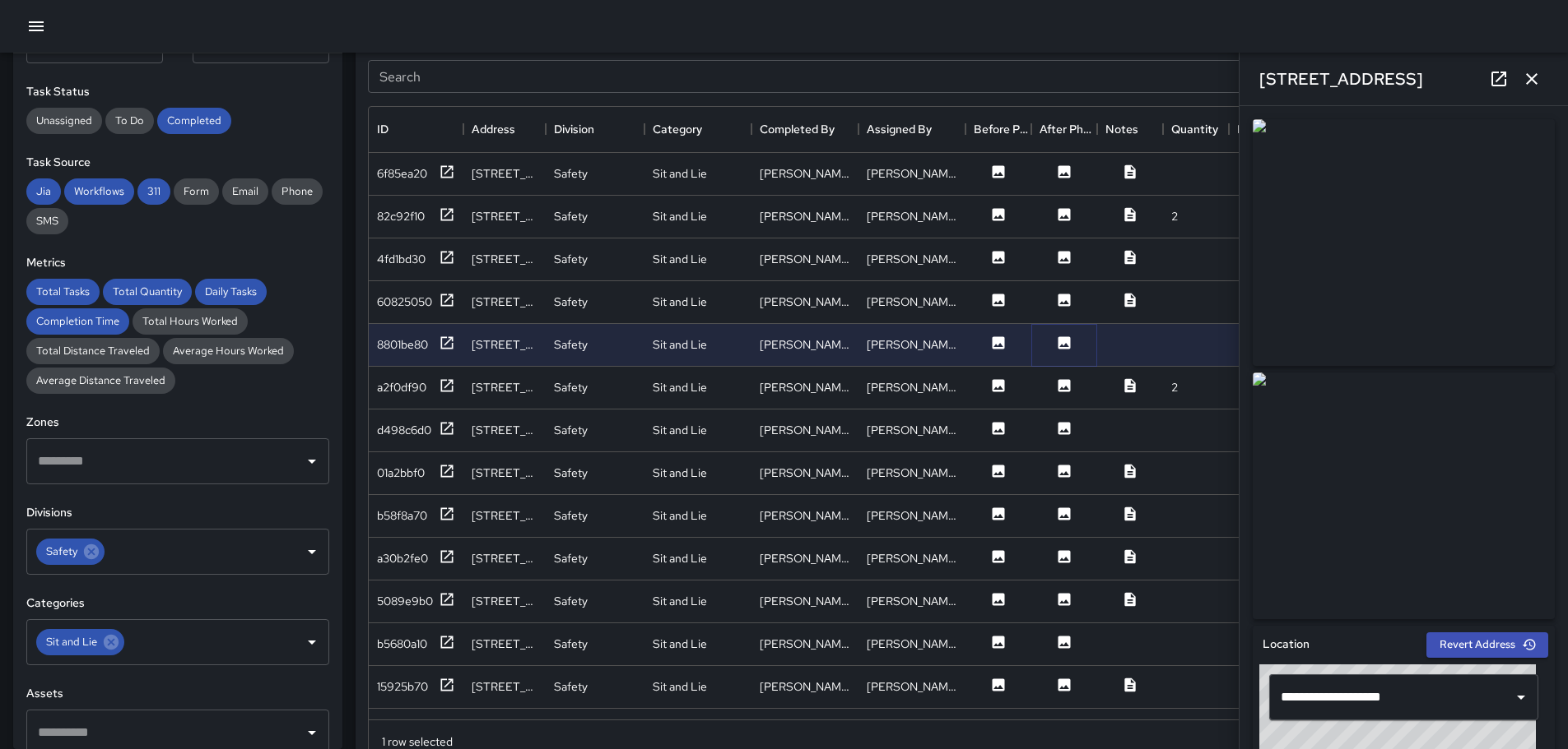
click at [1060, 343] on icon at bounding box center [1064, 342] width 13 height 13
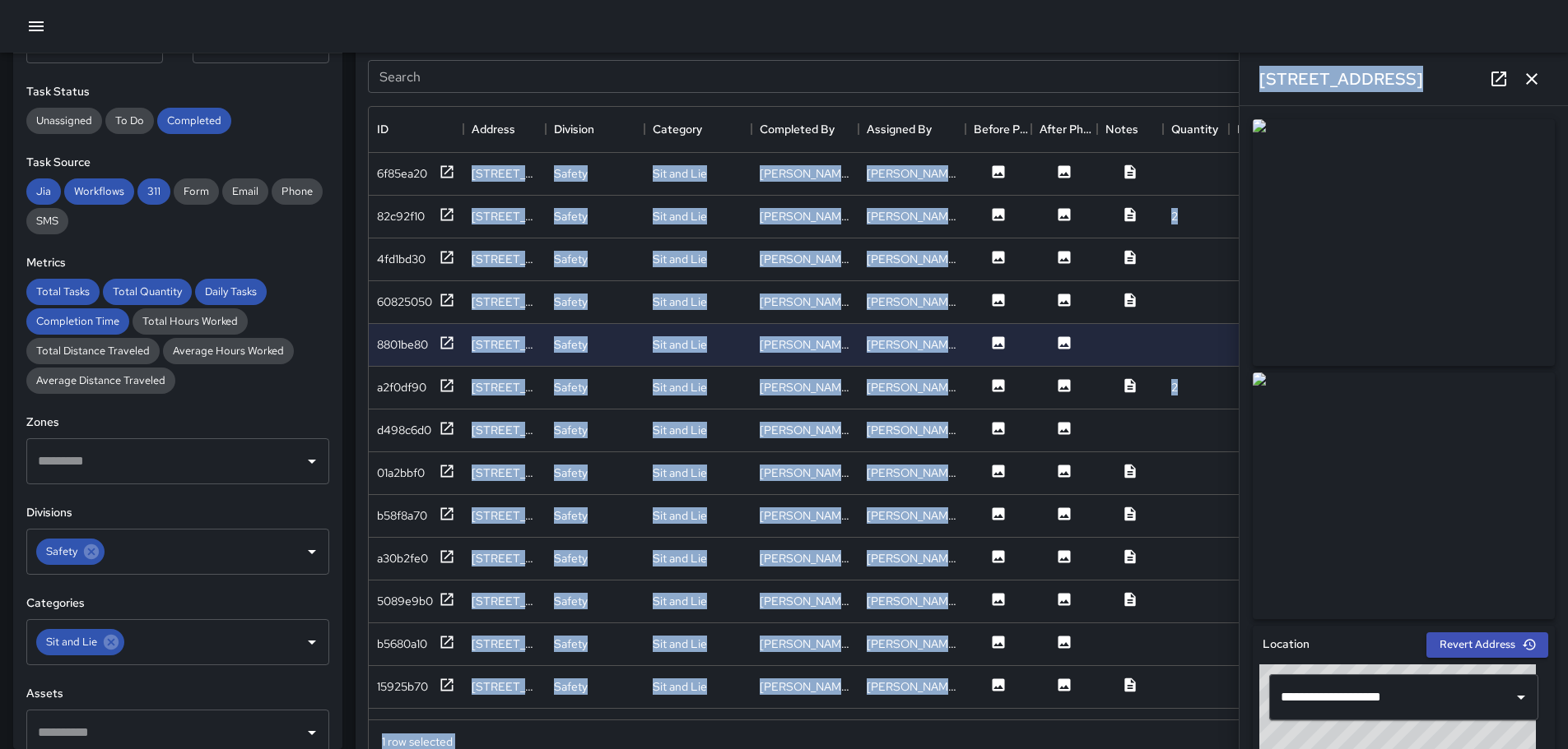
drag, startPoint x: 1555, startPoint y: 264, endPoint x: 1564, endPoint y: 491, distance: 227.2
click at [1547, 564] on div "**********" at bounding box center [1403, 427] width 328 height 643
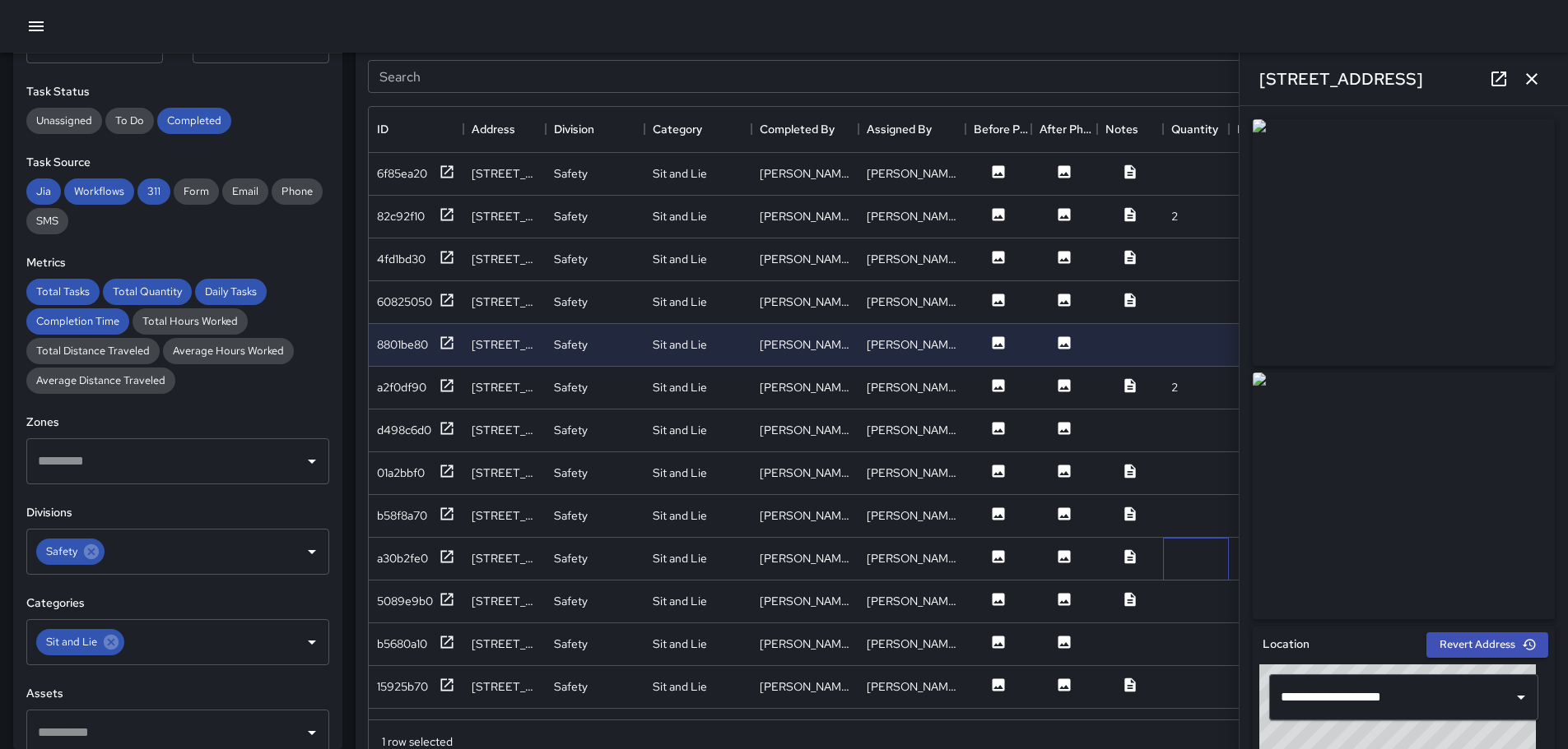
drag, startPoint x: 1217, startPoint y: 545, endPoint x: 1302, endPoint y: 569, distance: 88.3
click at [1231, 545] on div "a30b2fe0 2131-[GEOGRAPHIC_DATA] Safety Sit and Lie [PERSON_NAME] [PERSON_NAME] …" at bounding box center [1099, 559] width 1460 height 43
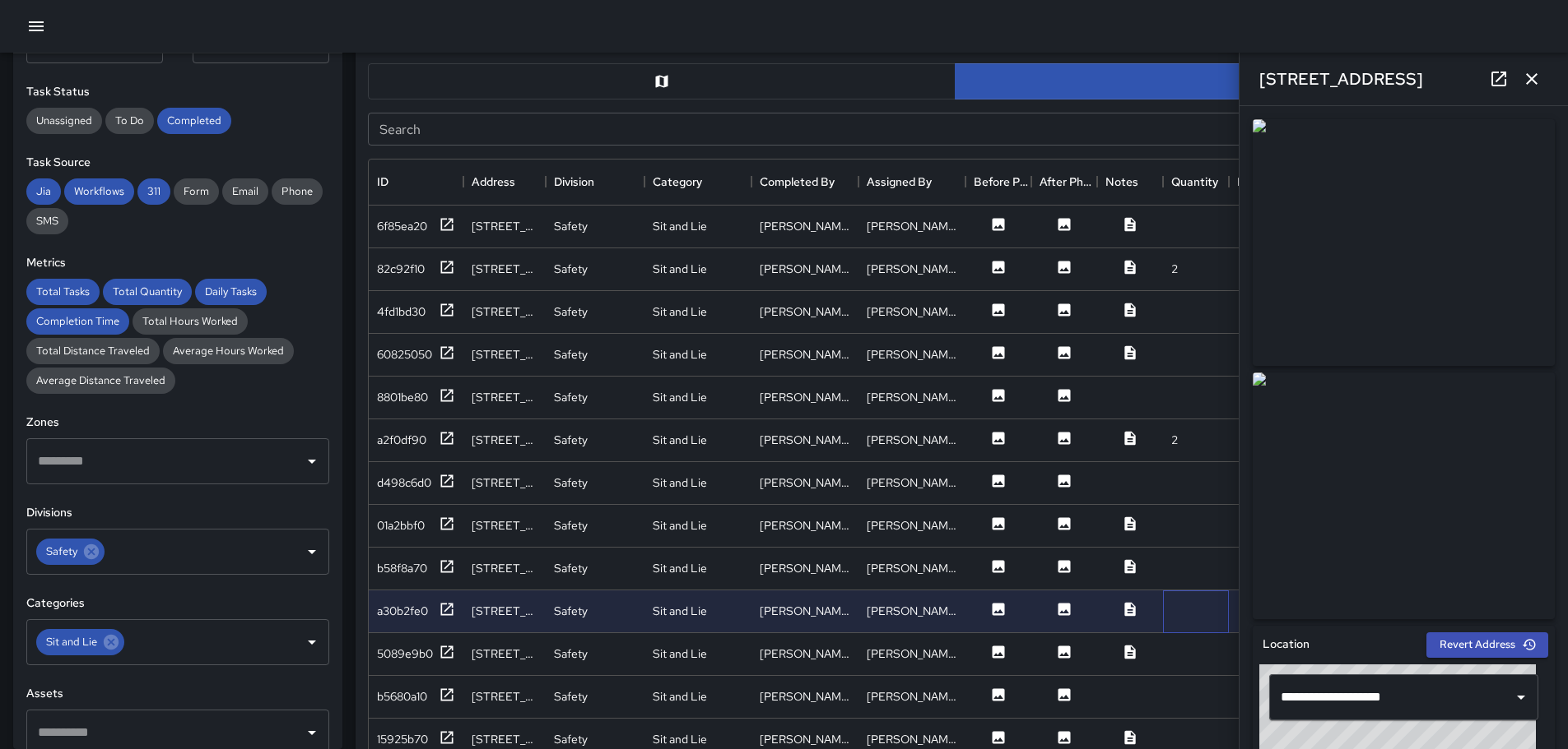
scroll to position [801, 0]
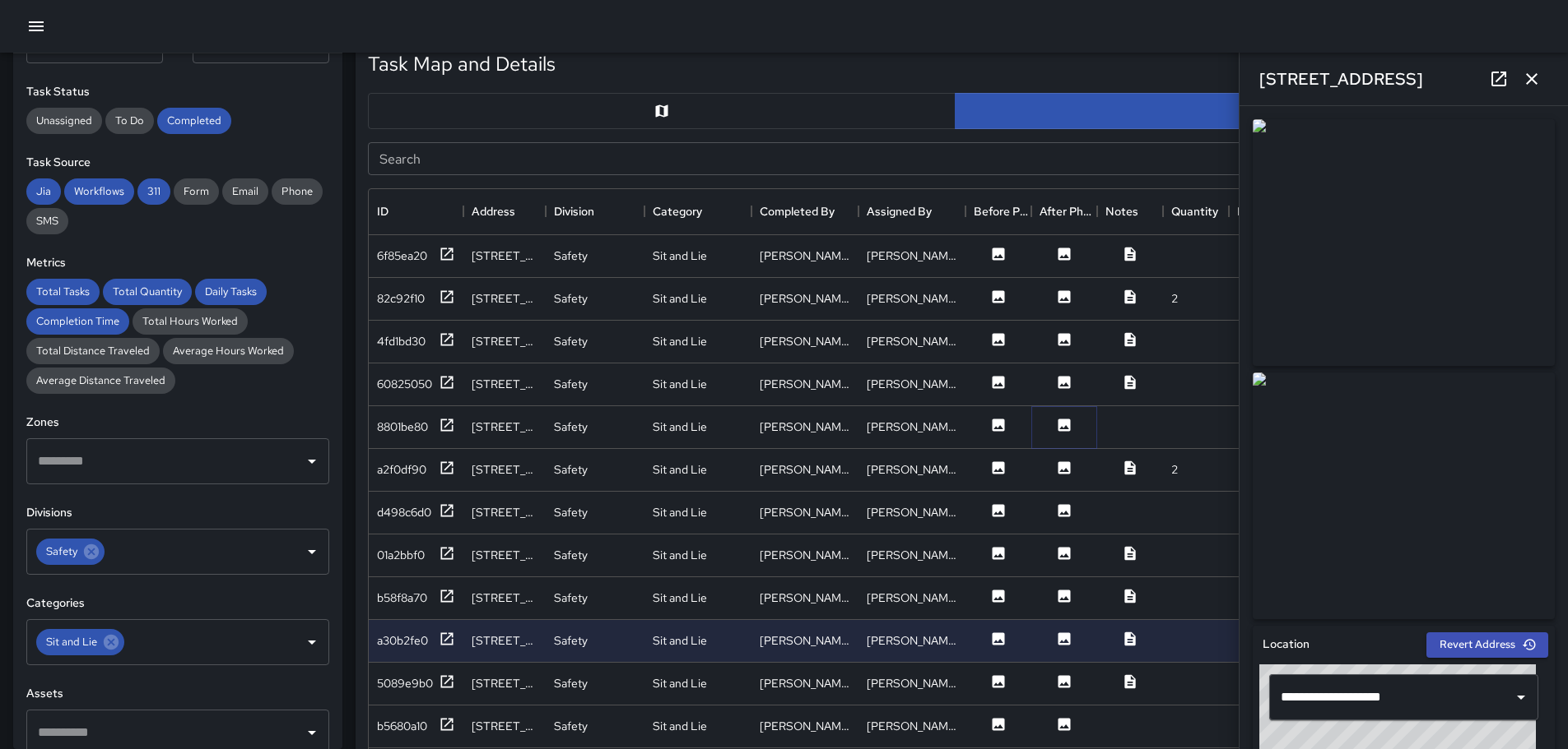
click at [1063, 424] on icon at bounding box center [1064, 425] width 13 height 13
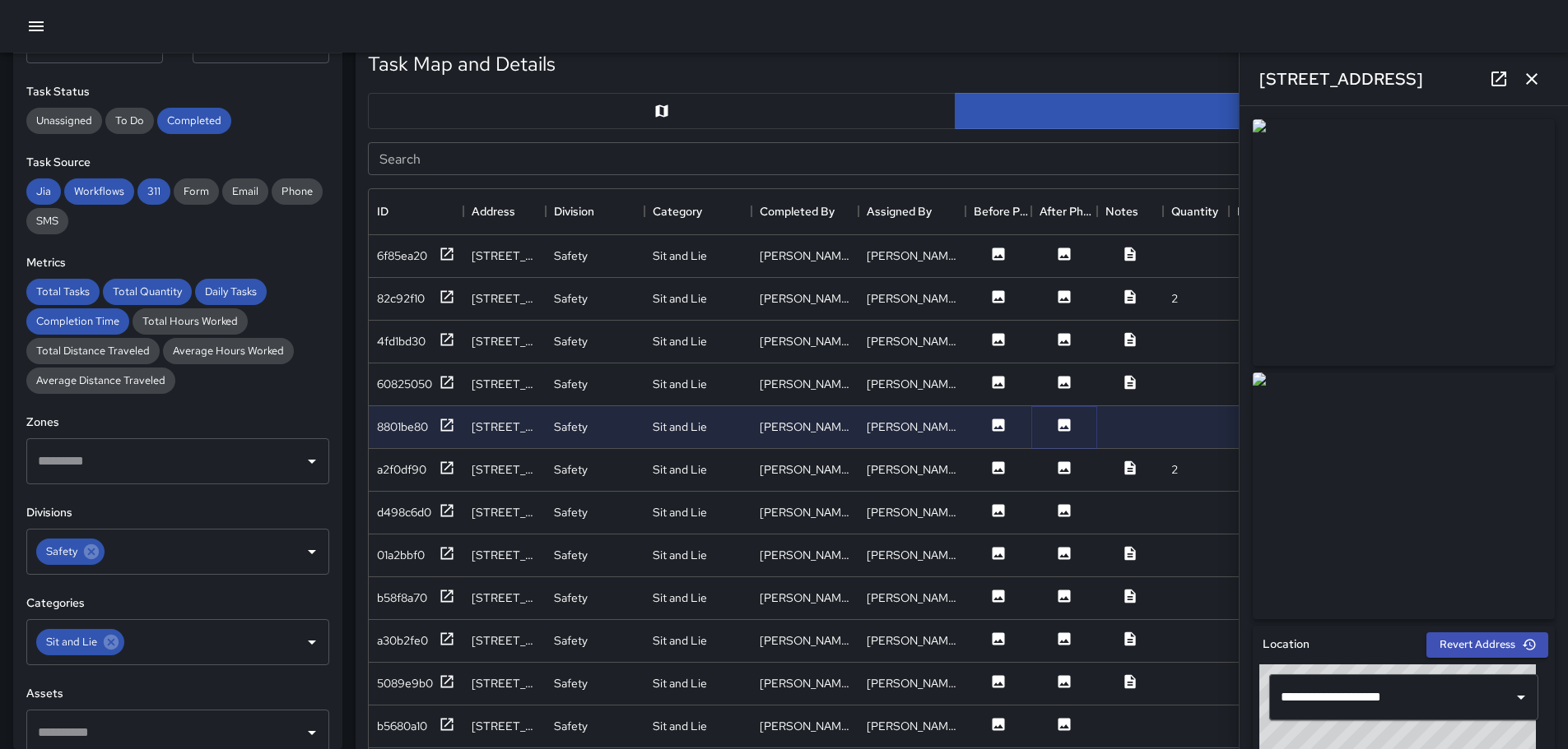
click at [1063, 424] on icon at bounding box center [1064, 425] width 13 height 13
click at [1535, 80] on icon "button" at bounding box center [1531, 79] width 20 height 20
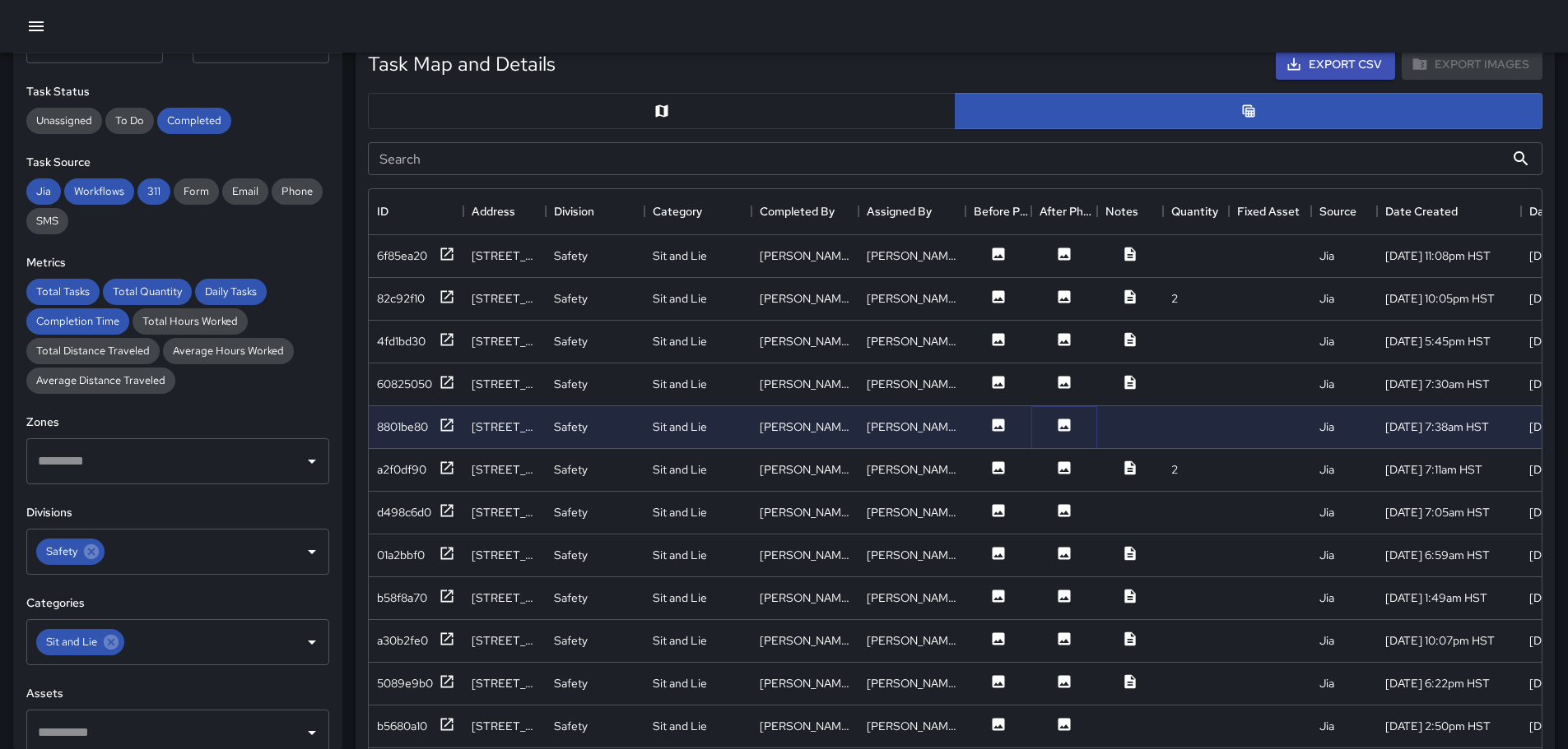
click at [1056, 425] on icon at bounding box center [1064, 425] width 17 height 17
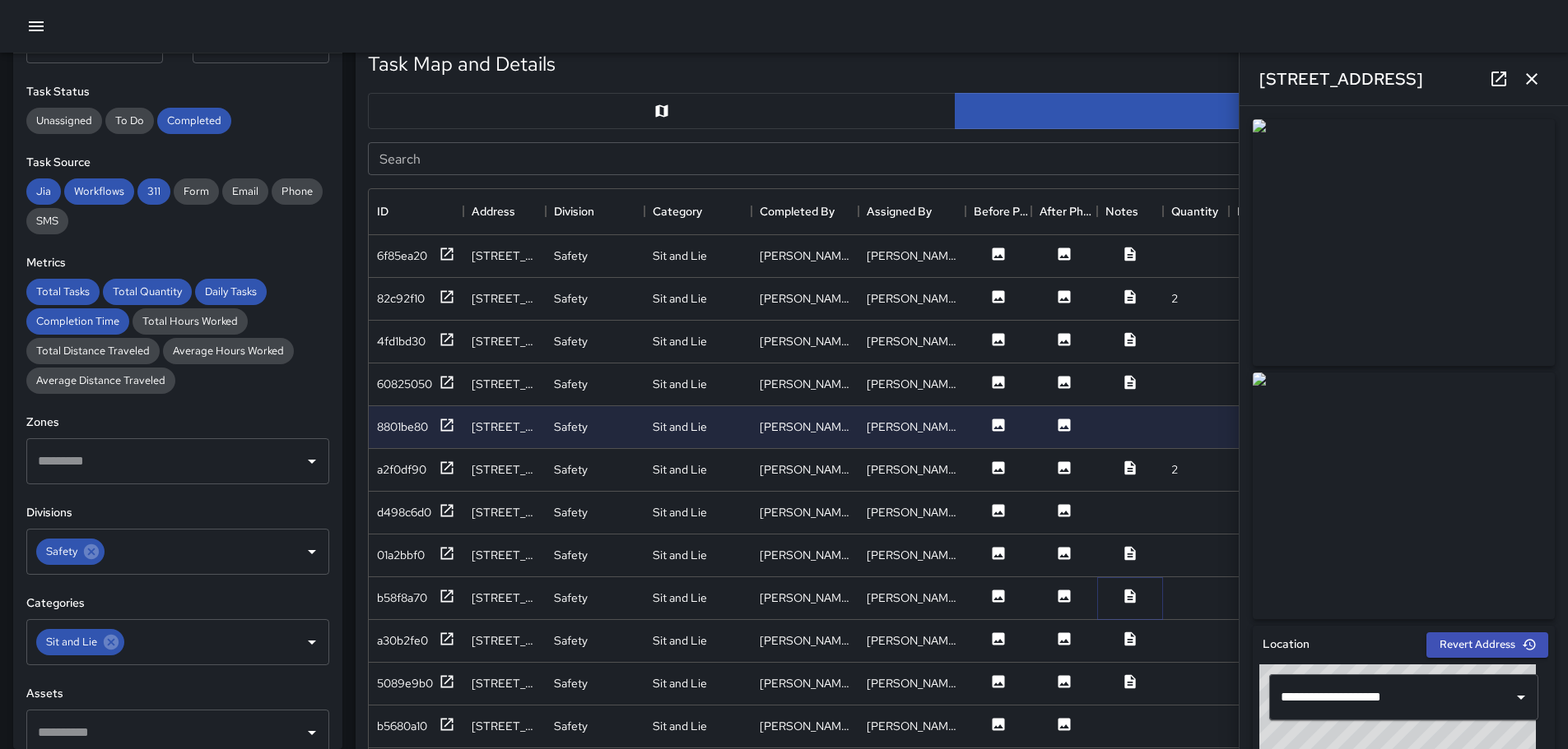
click at [1129, 596] on icon at bounding box center [1130, 596] width 17 height 17
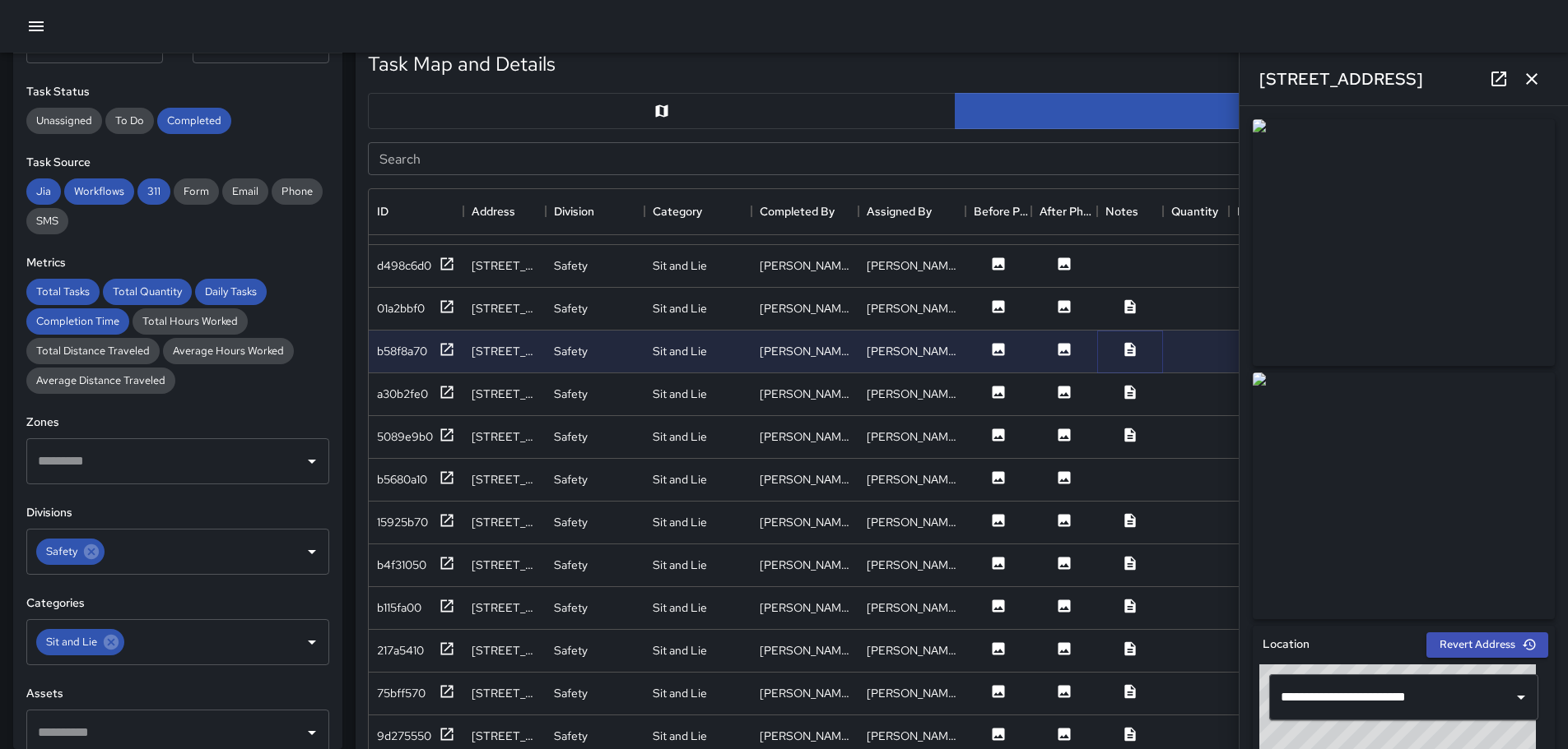
scroll to position [329, 0]
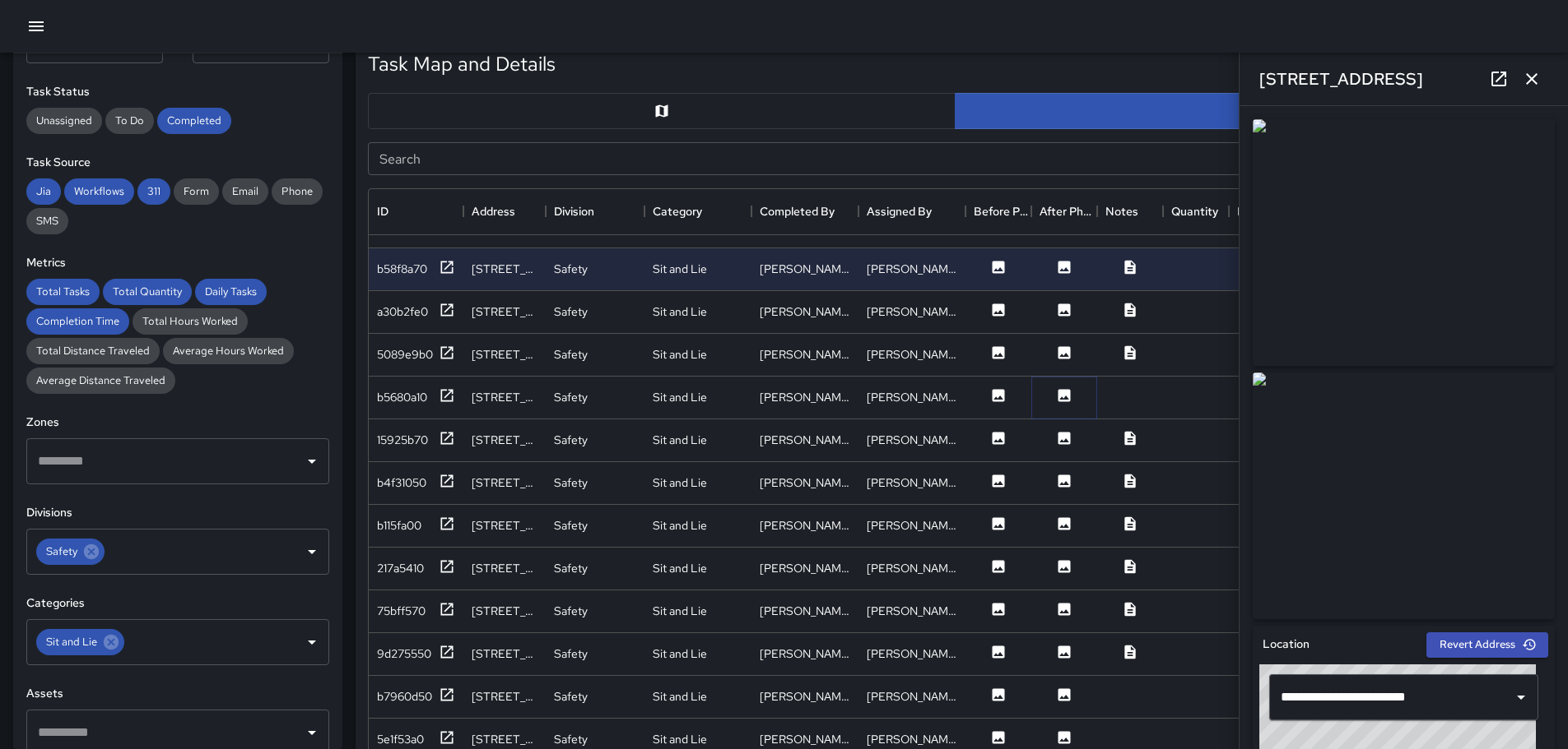
click at [1063, 395] on icon at bounding box center [1064, 395] width 13 height 13
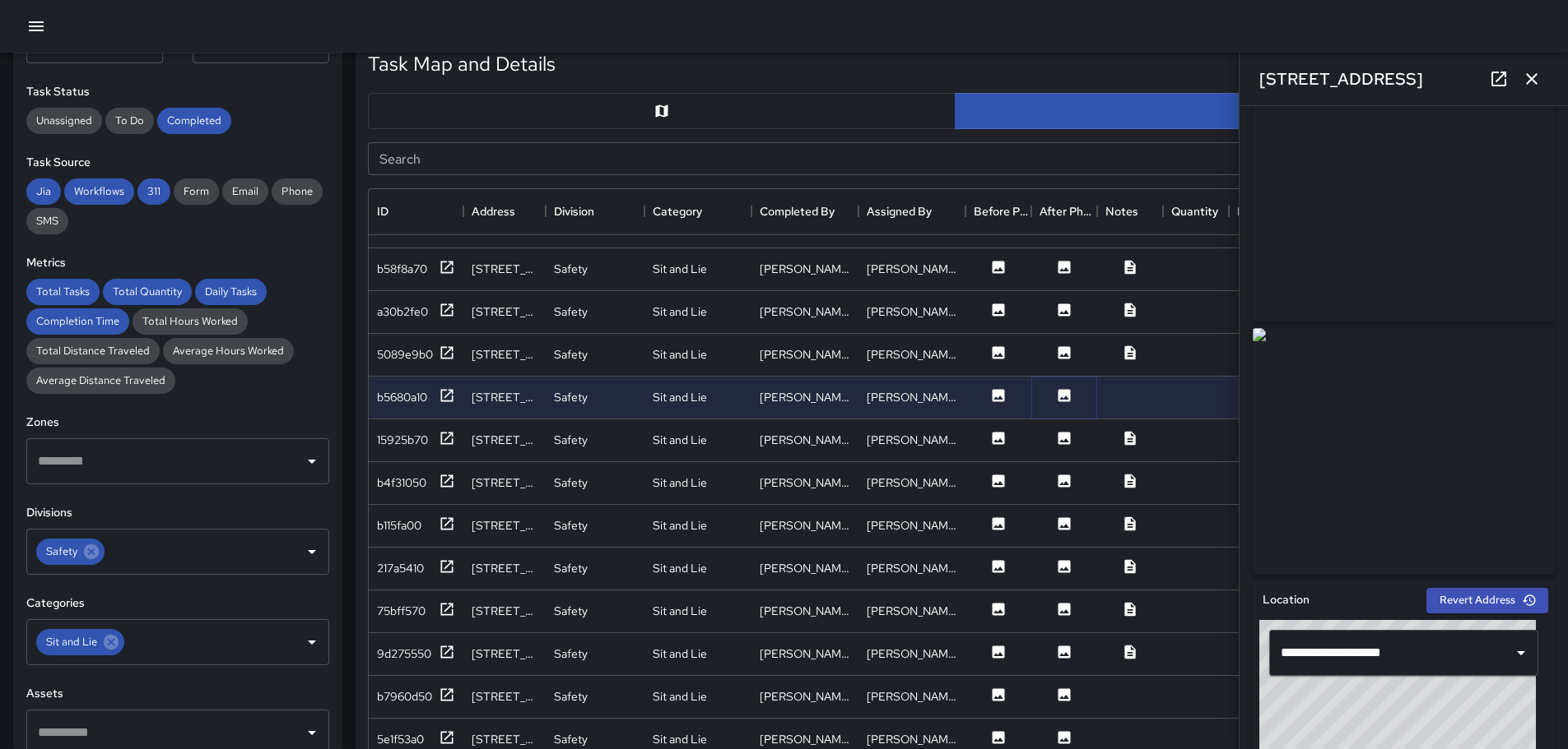
scroll to position [0, 0]
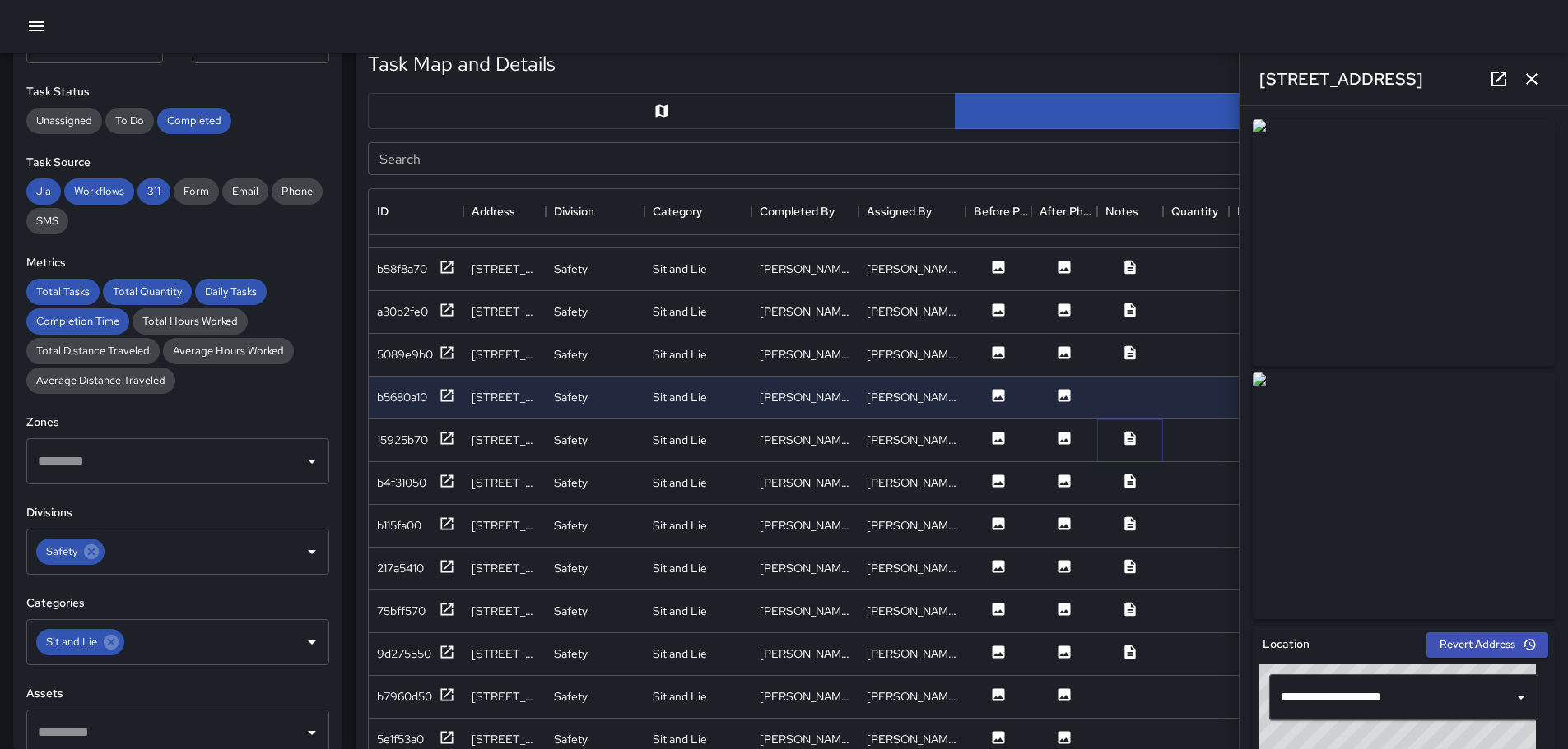
click at [1124, 435] on icon at bounding box center [1130, 439] width 17 height 17
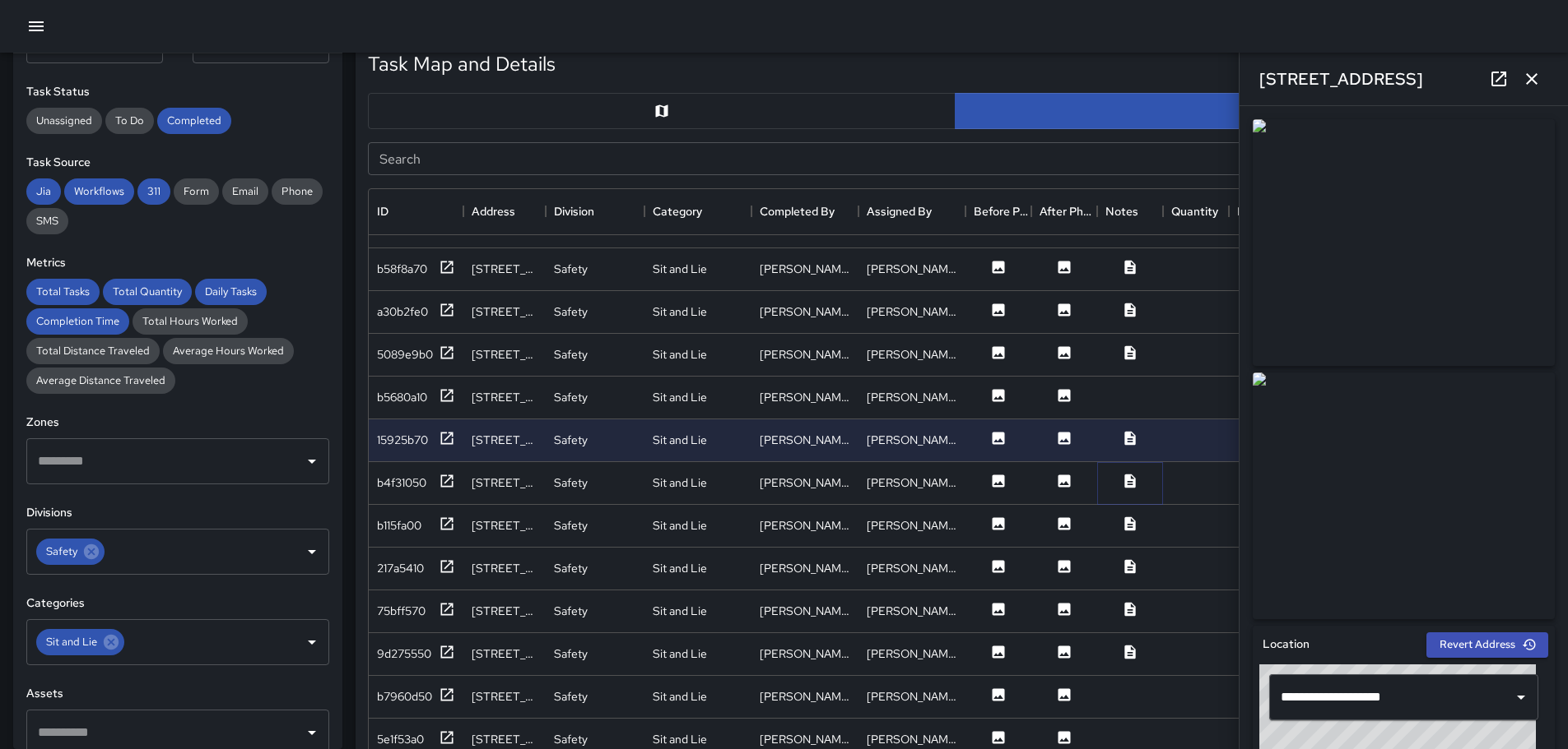
click at [1133, 478] on icon at bounding box center [1130, 481] width 17 height 17
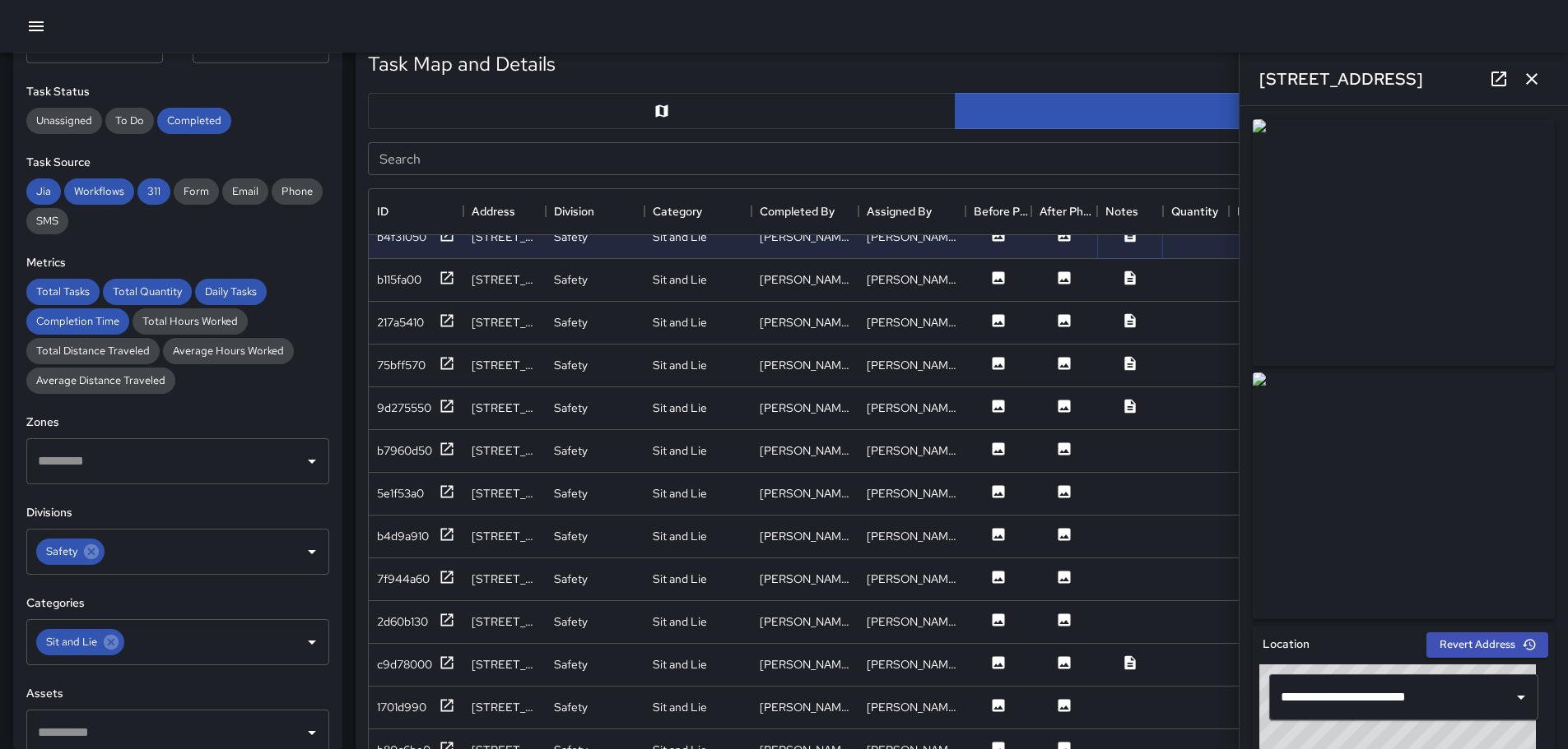
scroll to position [576, 0]
click at [1065, 487] on icon at bounding box center [1064, 490] width 13 height 13
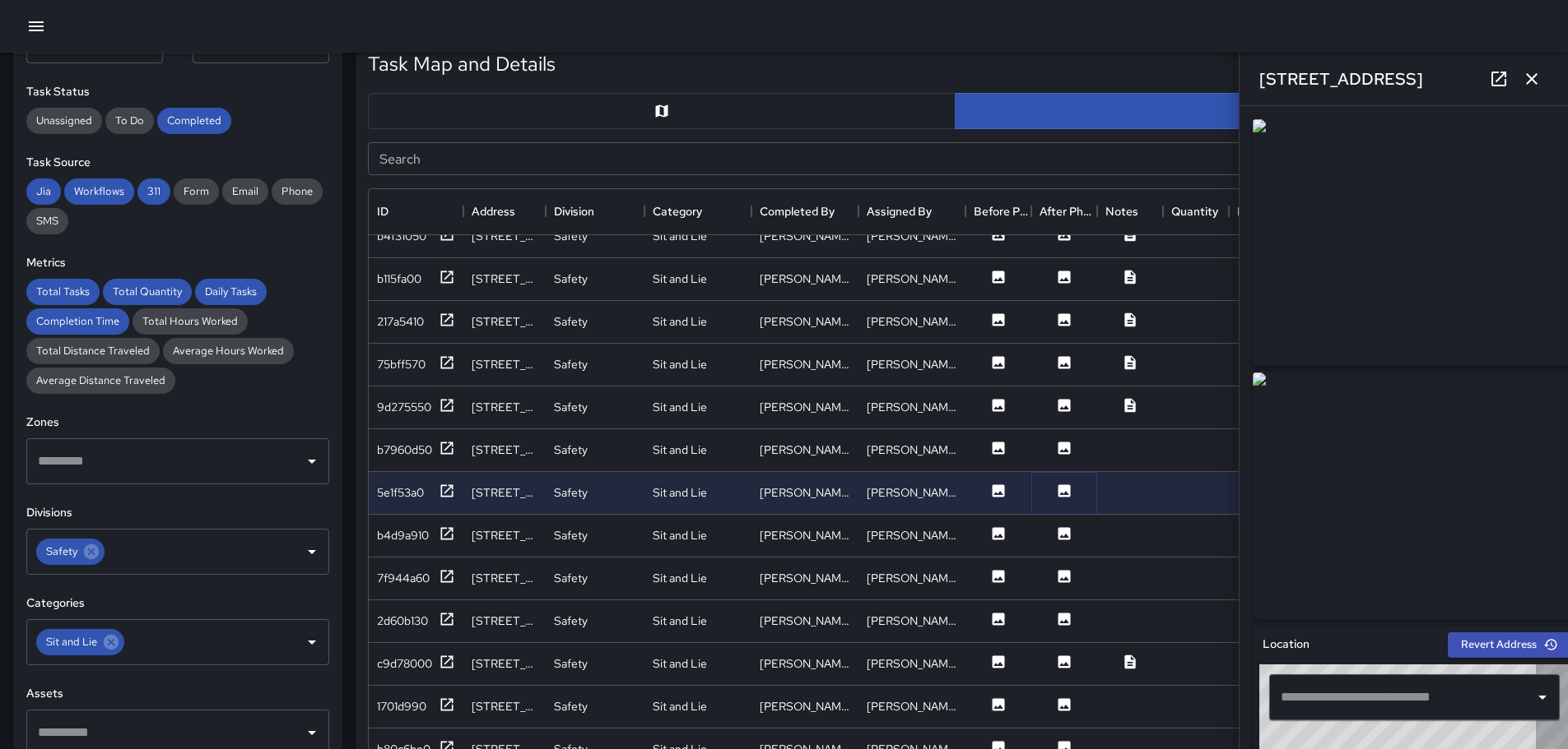
type input "**********"
click at [1067, 534] on icon at bounding box center [1064, 533] width 13 height 13
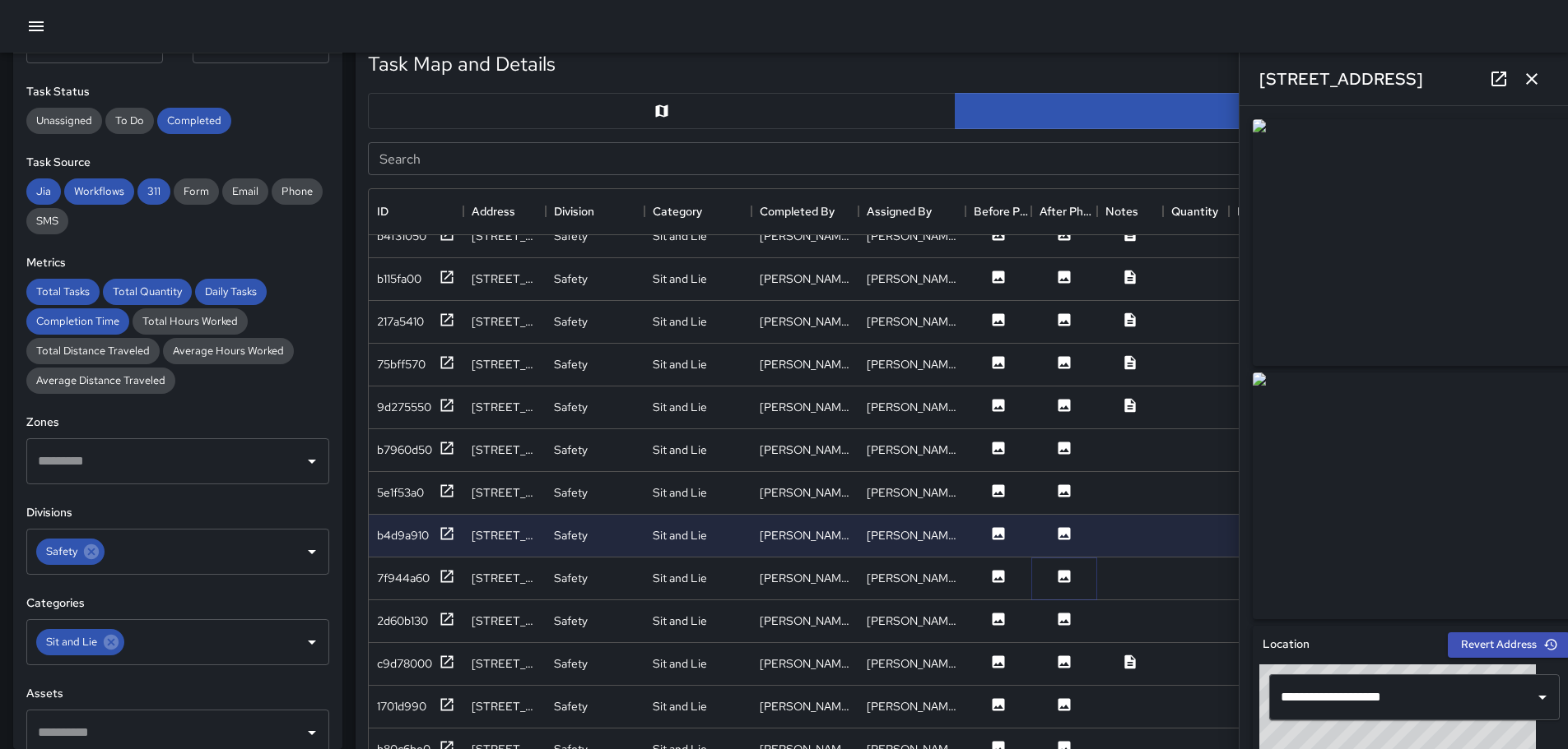
click at [1064, 576] on icon at bounding box center [1064, 576] width 13 height 13
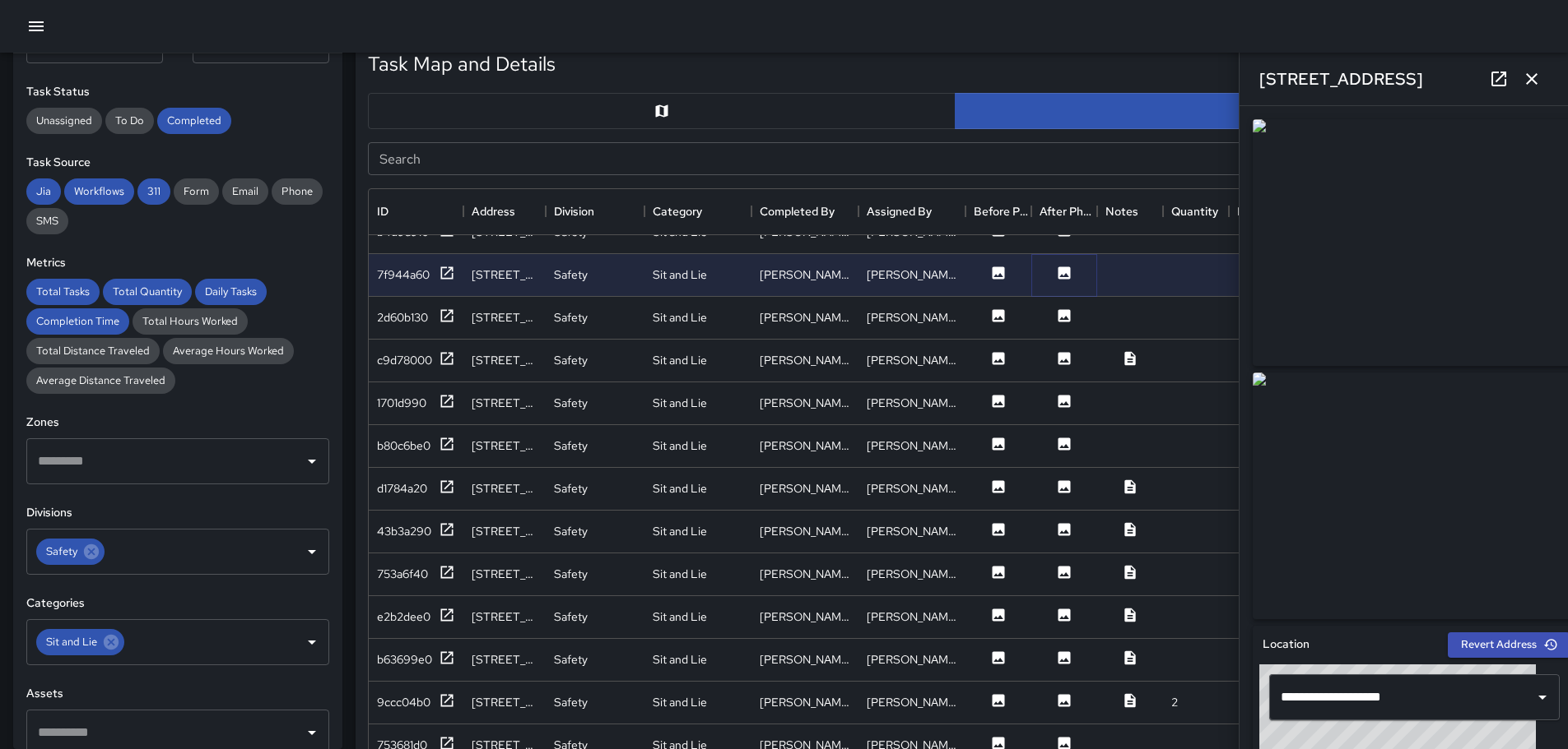
scroll to position [905, 0]
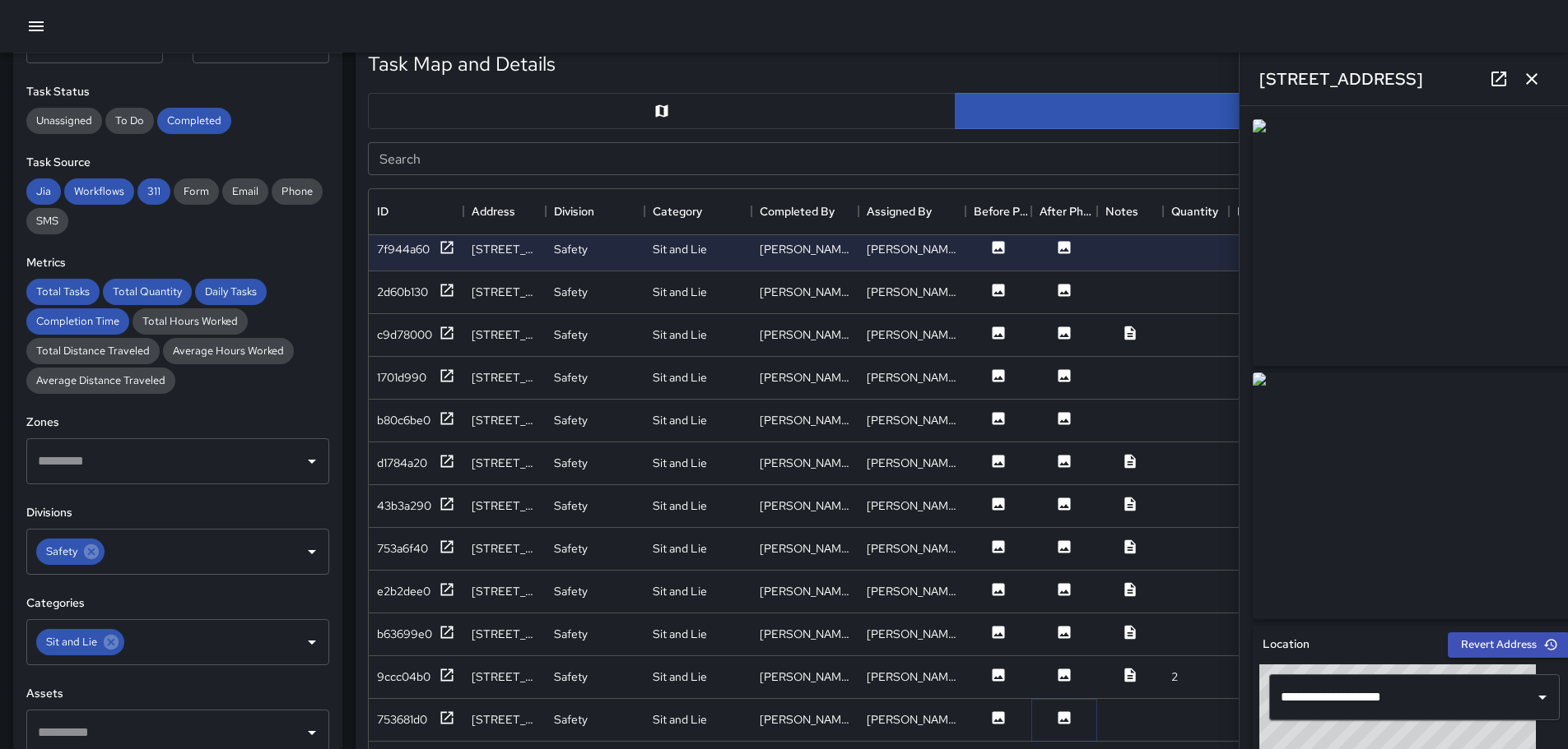
click at [1066, 716] on icon at bounding box center [1064, 717] width 13 height 13
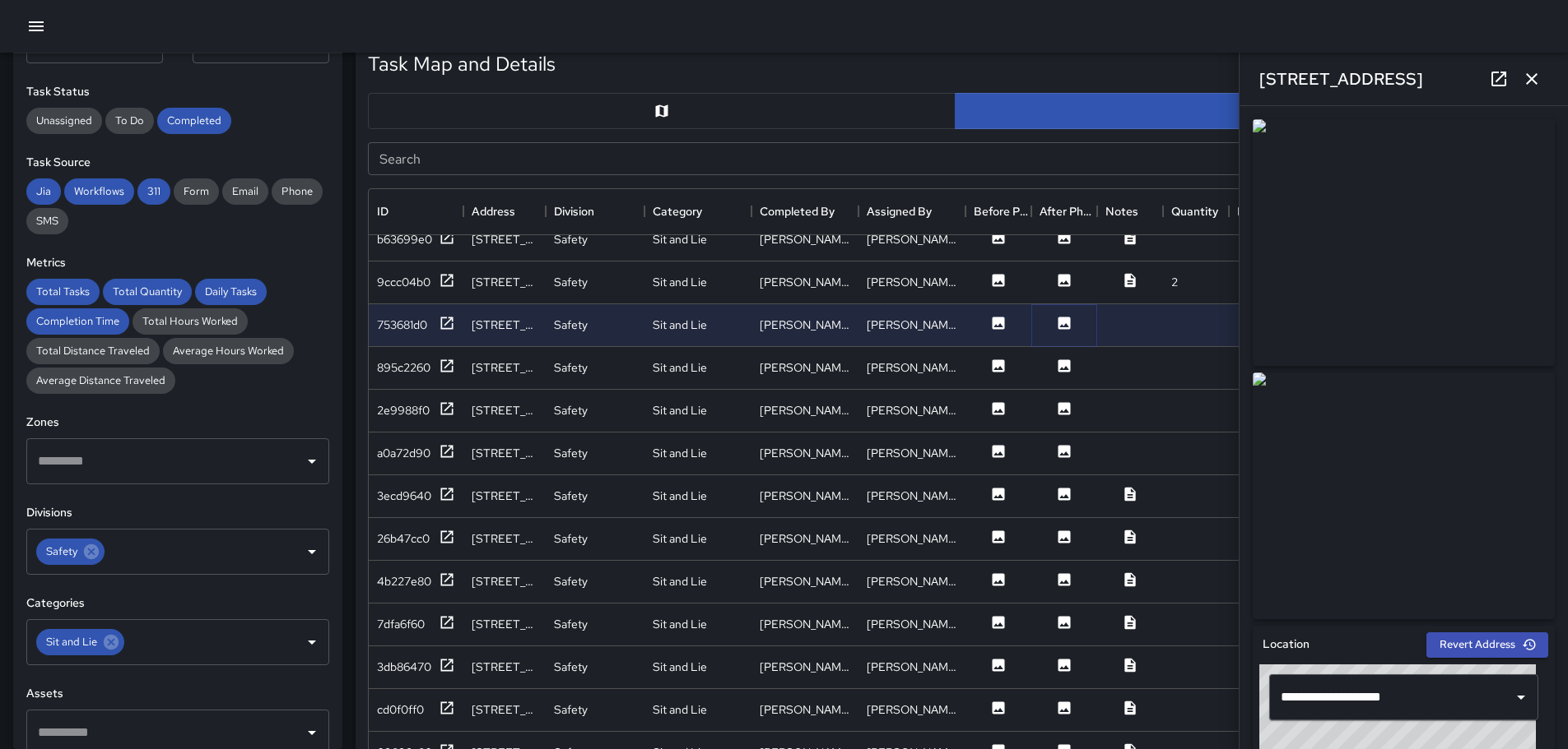
scroll to position [1316, 0]
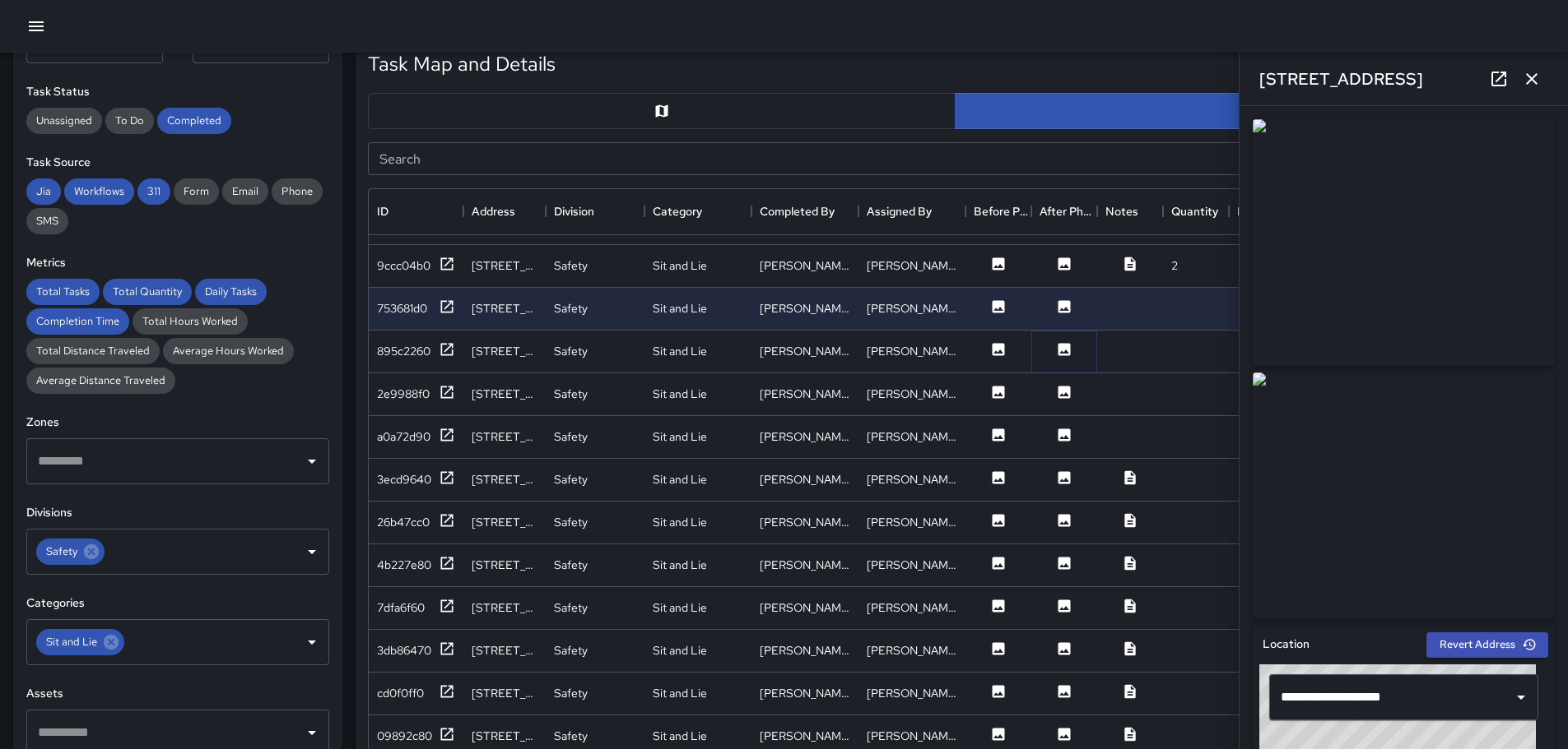
click at [1059, 344] on icon at bounding box center [1064, 349] width 13 height 13
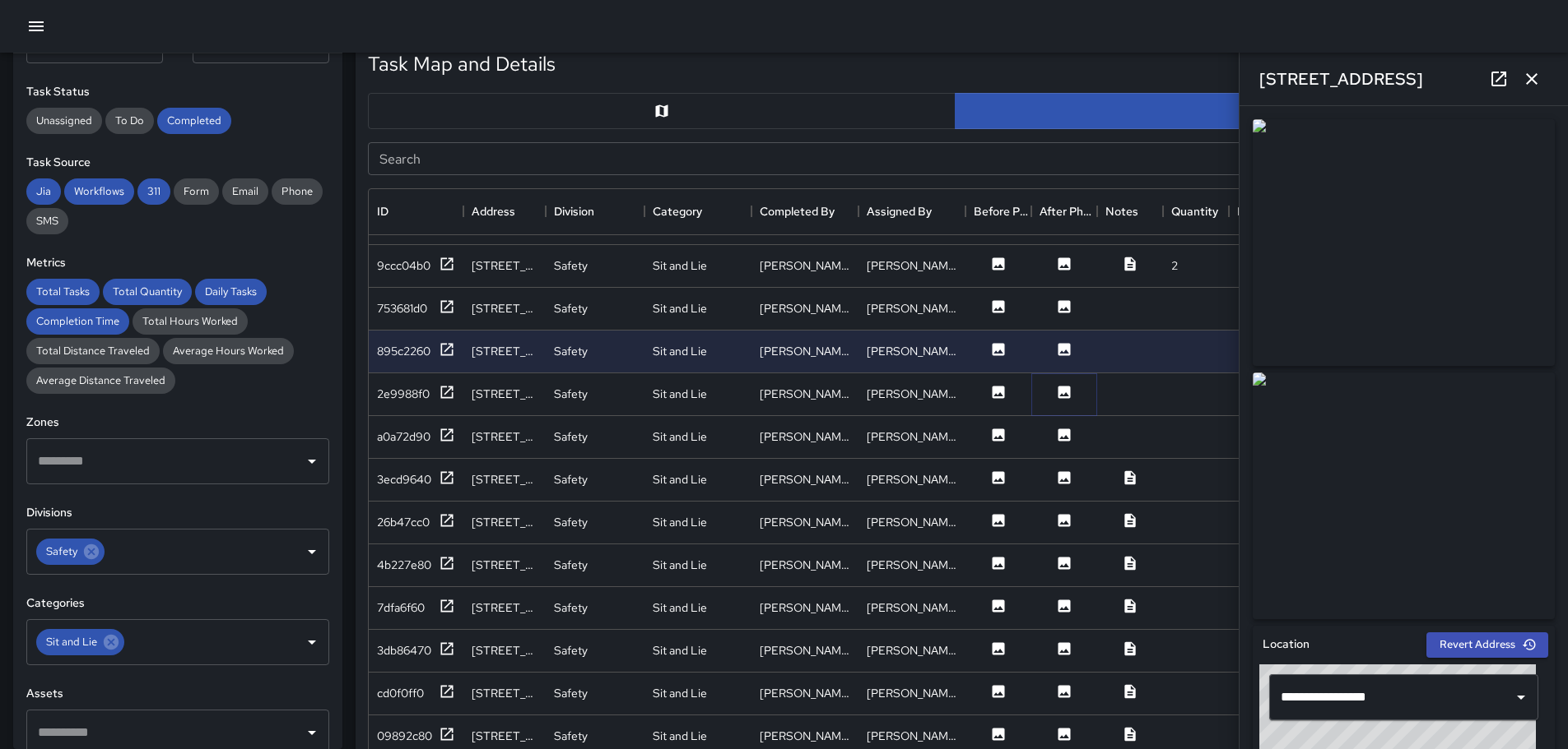
click at [1061, 395] on icon at bounding box center [1064, 393] width 17 height 17
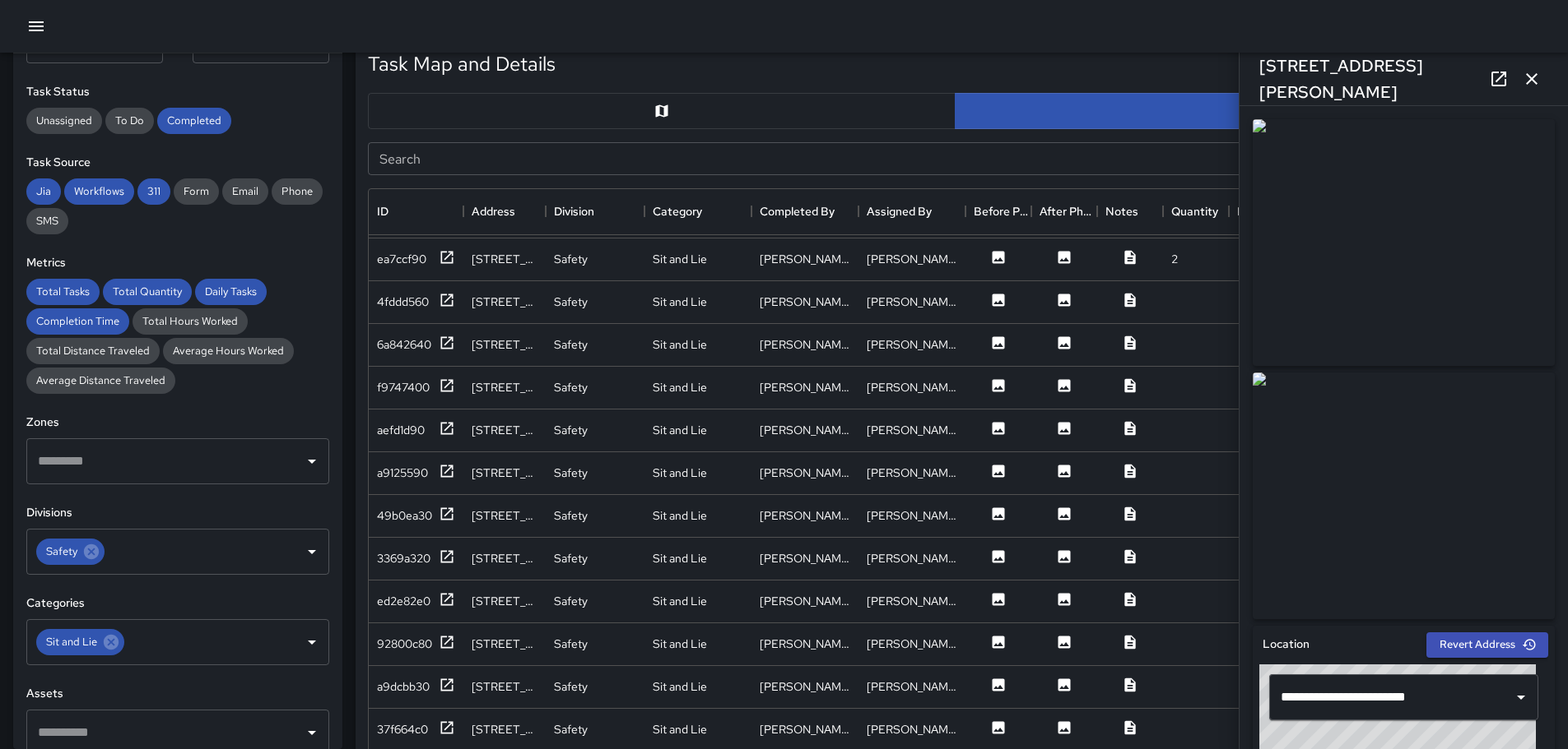
scroll to position [2218, 0]
click at [1129, 304] on icon at bounding box center [1130, 304] width 17 height 17
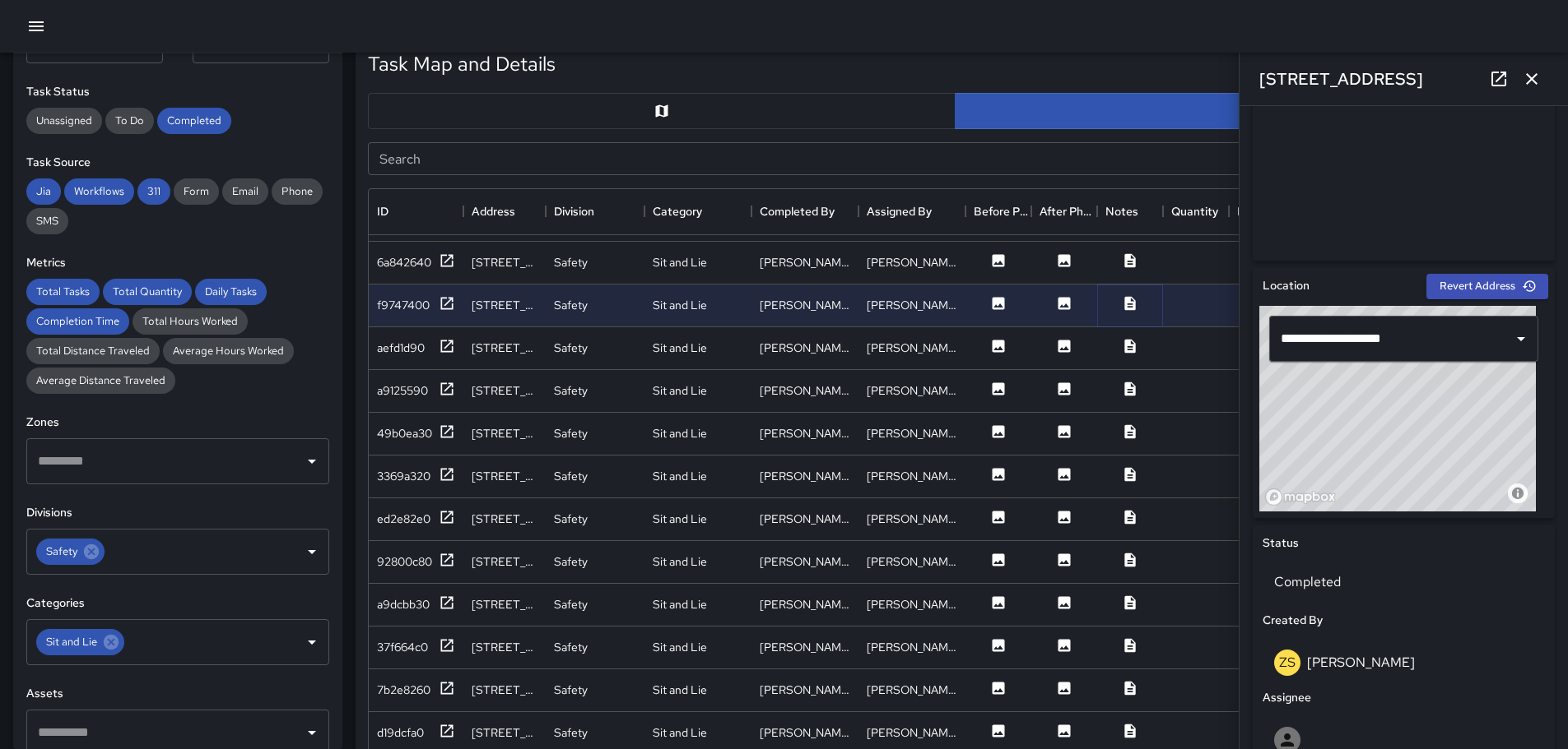
scroll to position [0, 0]
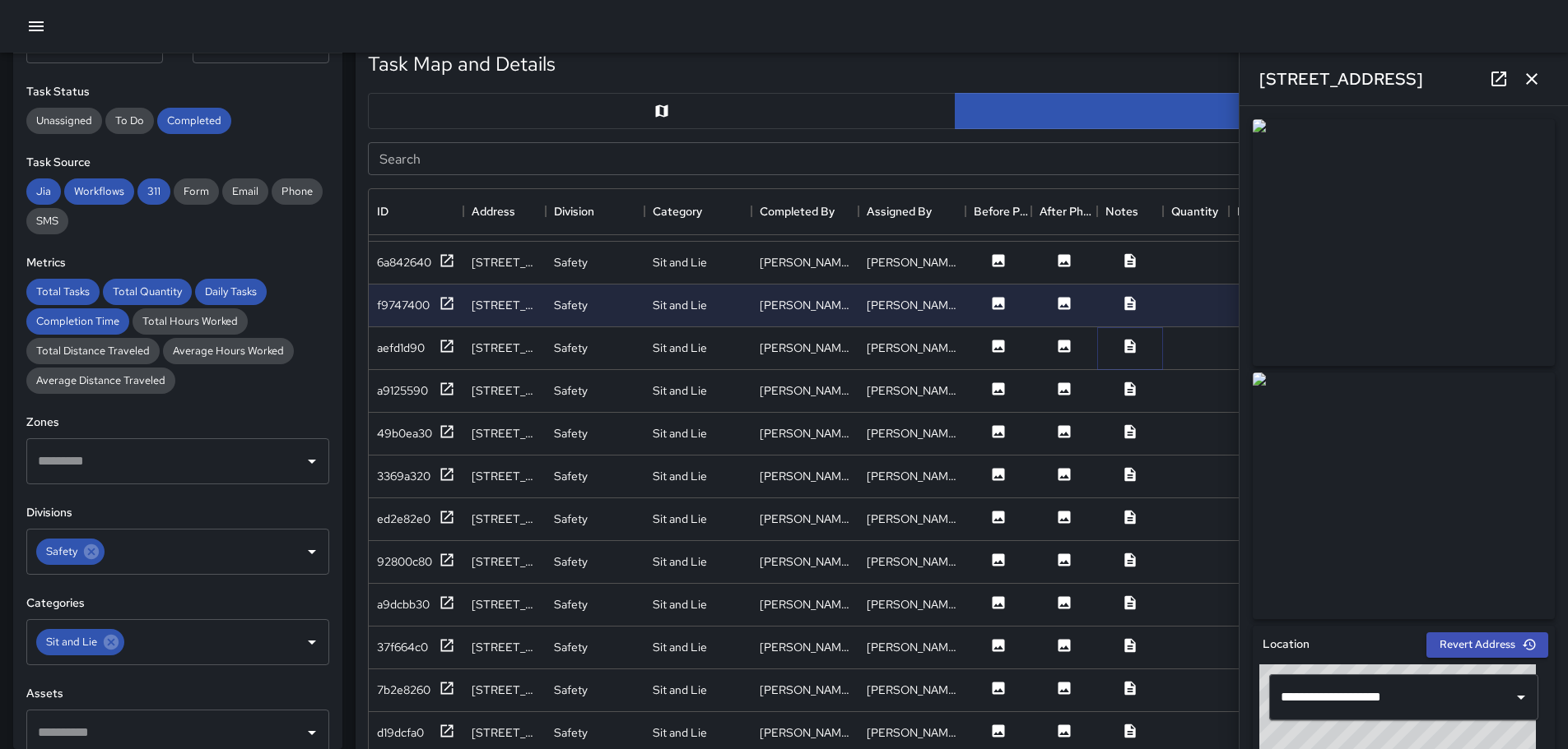
click at [1125, 343] on icon at bounding box center [1129, 345] width 11 height 14
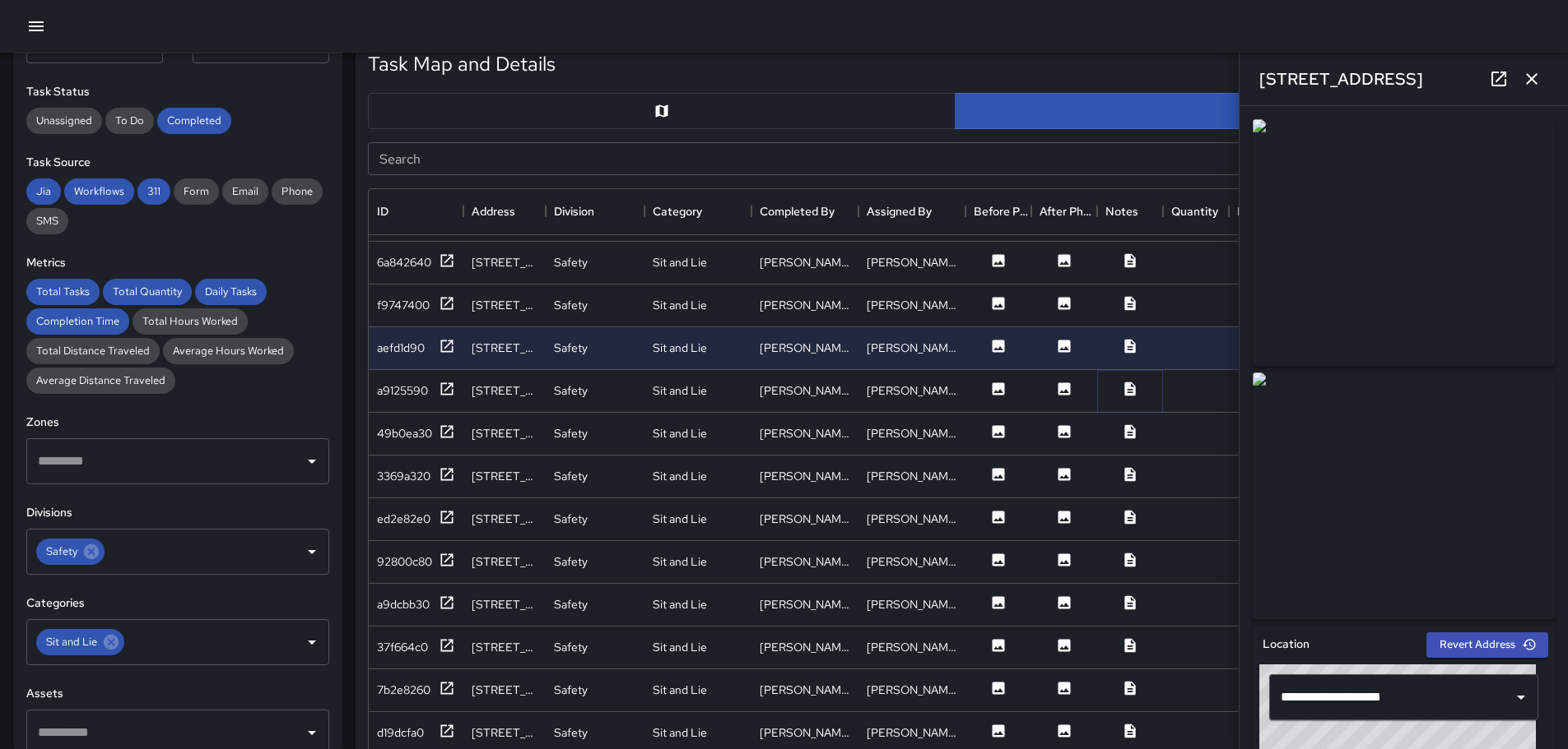
click at [1132, 381] on icon at bounding box center [1130, 390] width 17 height 17
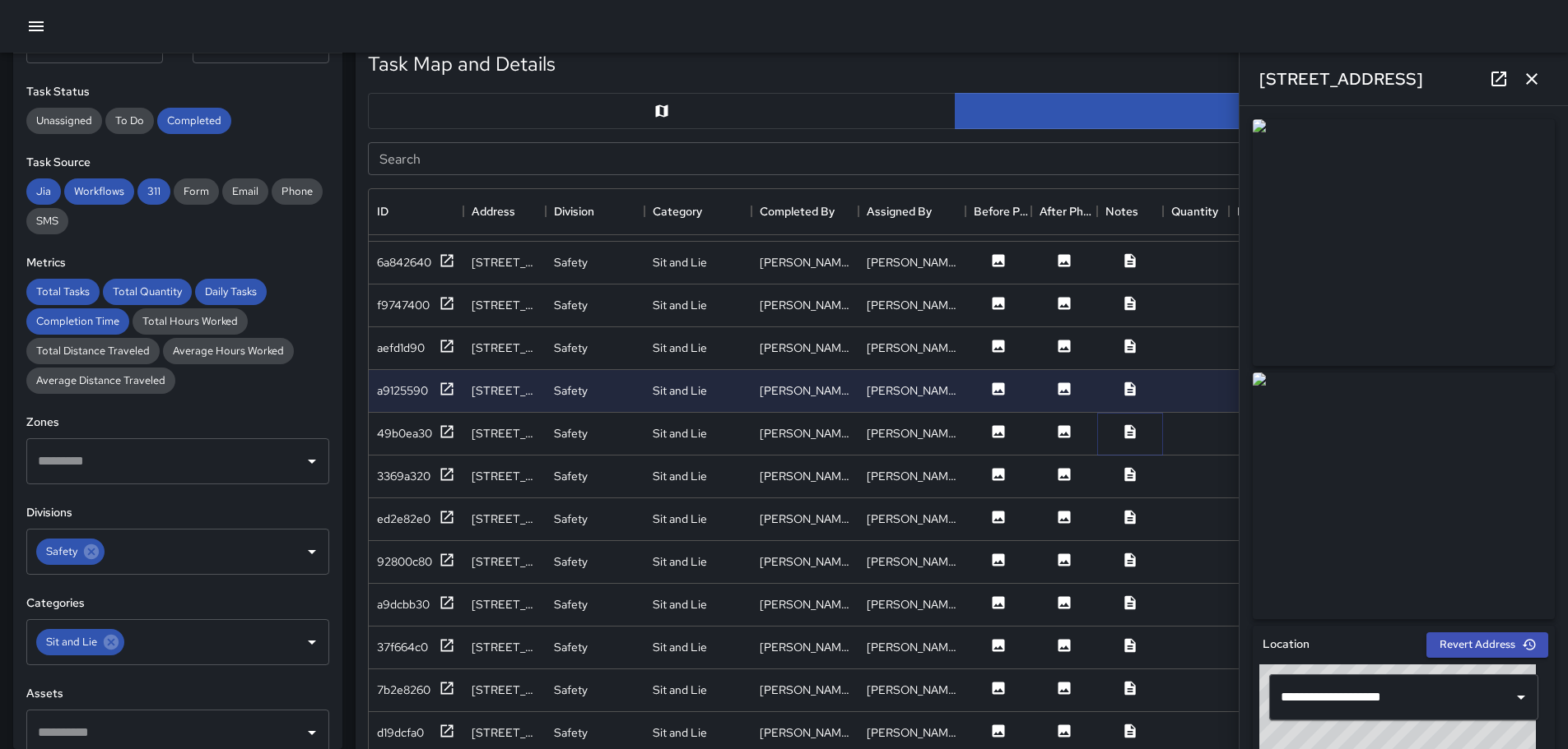
click at [1129, 430] on icon at bounding box center [1129, 431] width 11 height 14
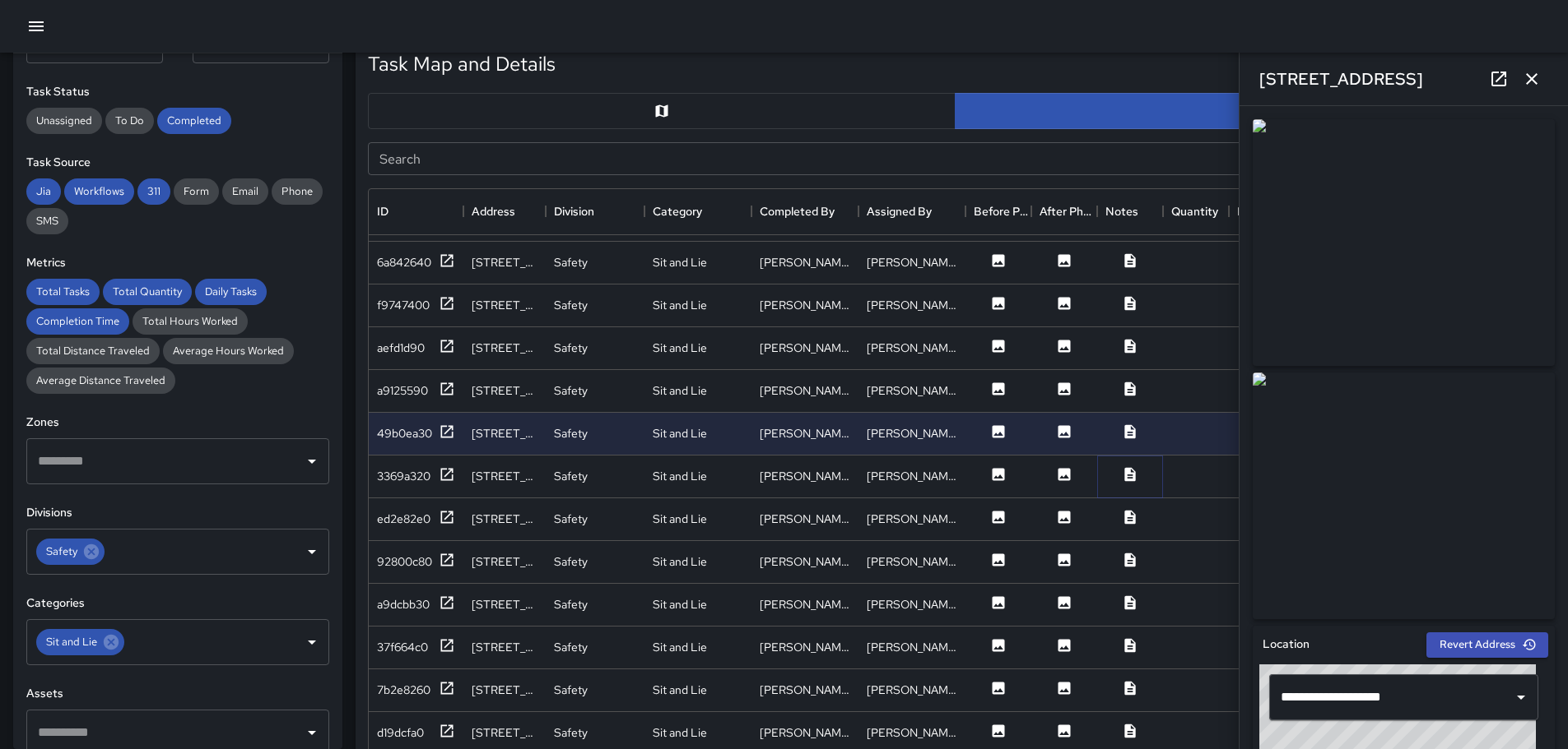
click at [1127, 473] on icon at bounding box center [1129, 474] width 11 height 14
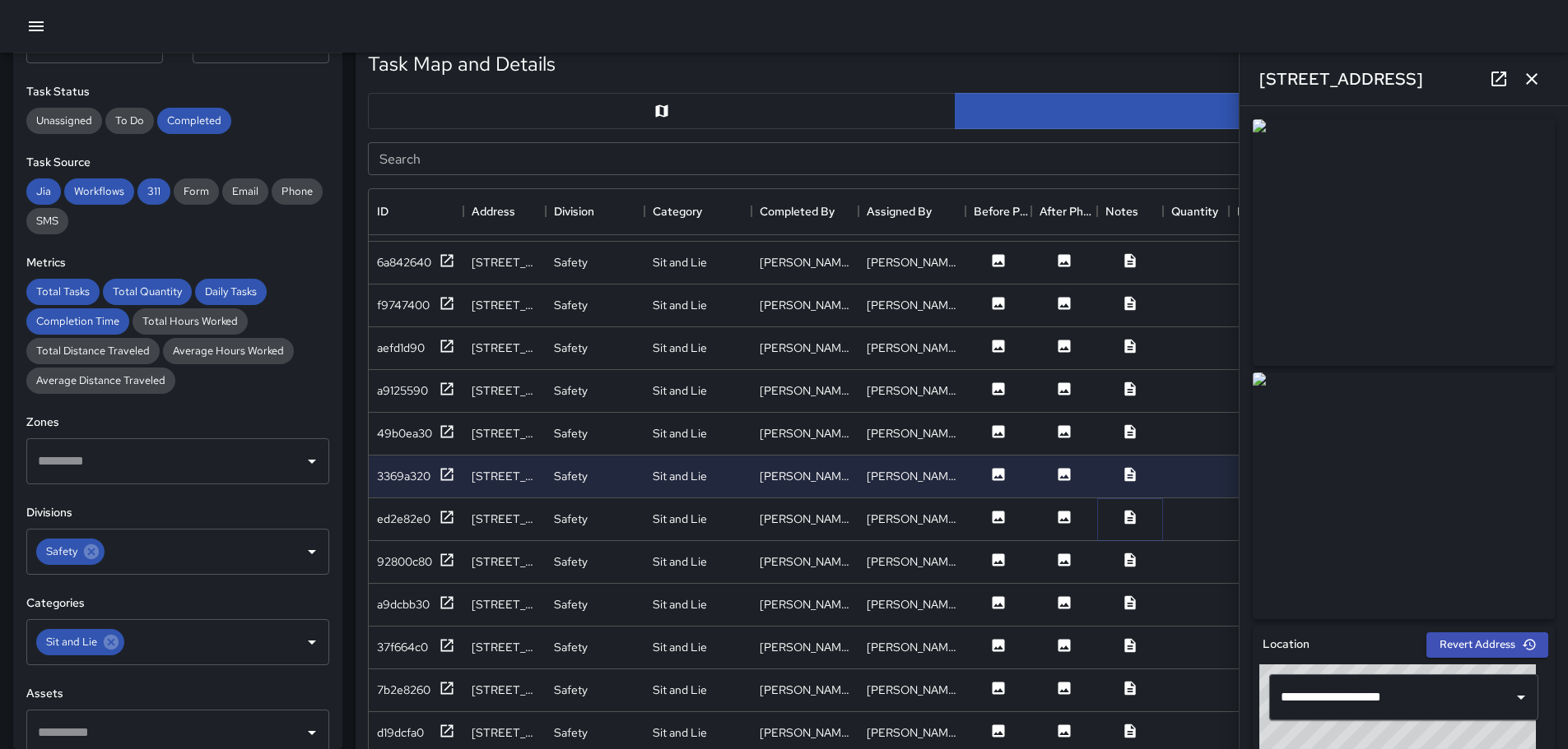
click at [1127, 520] on icon at bounding box center [1130, 517] width 17 height 17
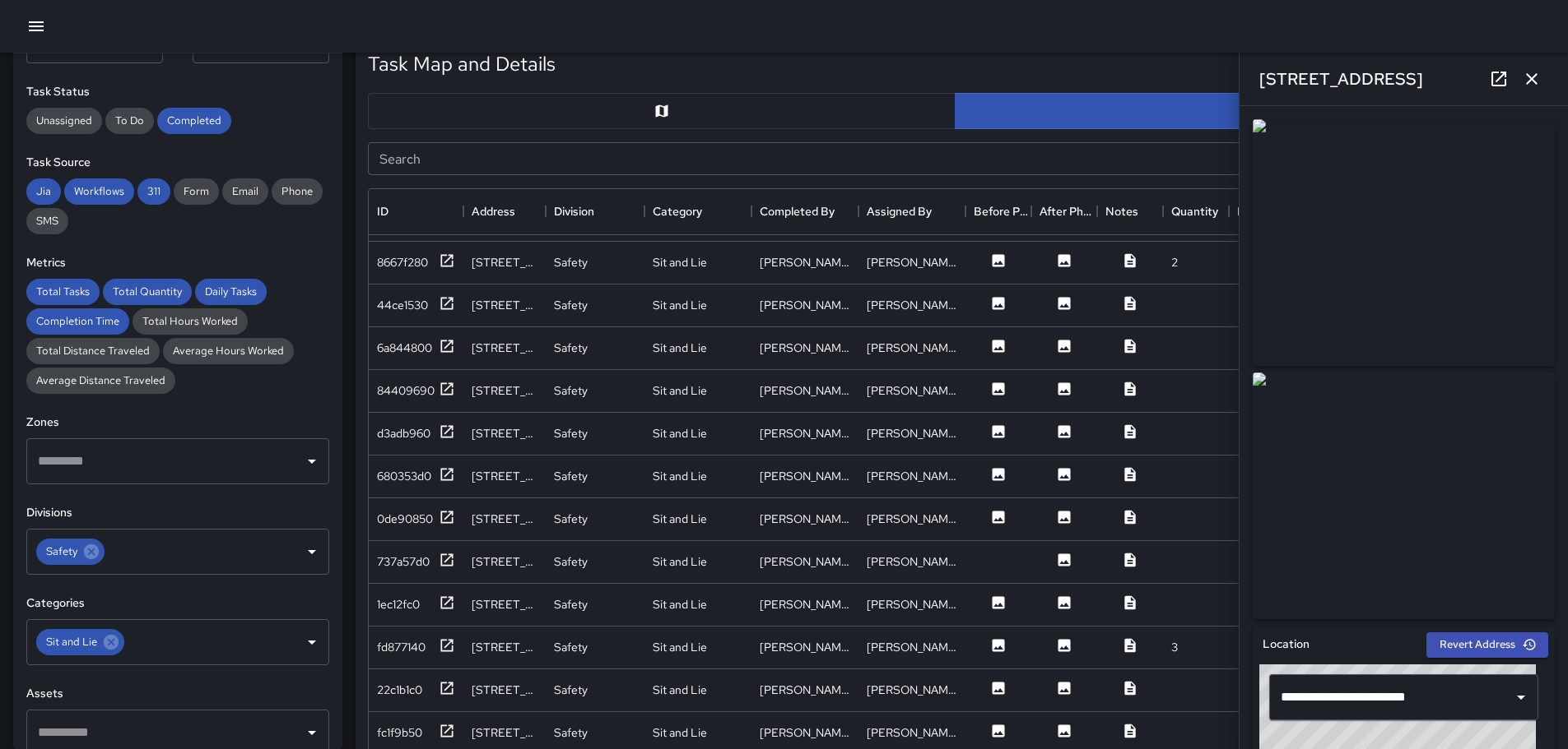
scroll to position [3326, 0]
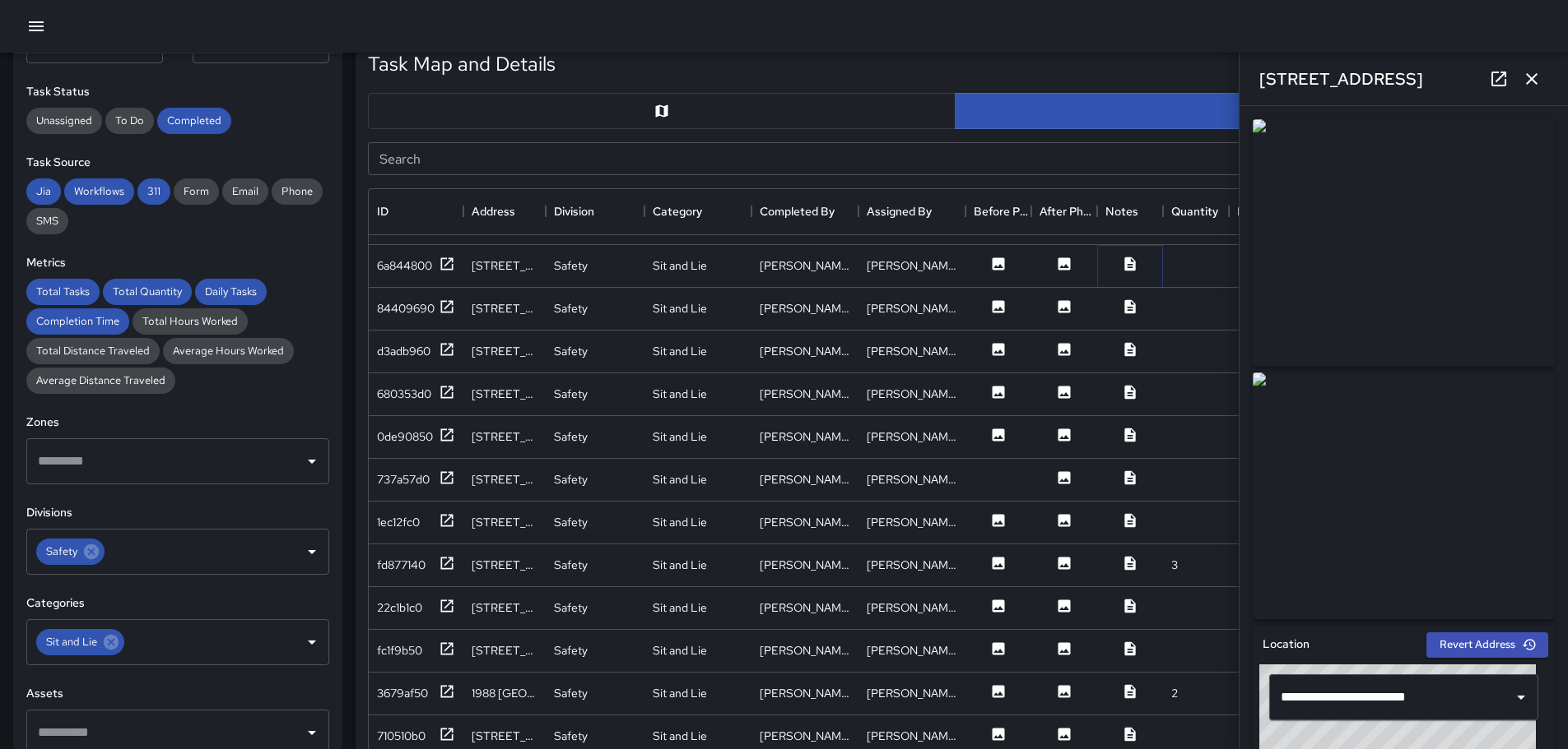
click at [1126, 262] on icon at bounding box center [1129, 264] width 11 height 14
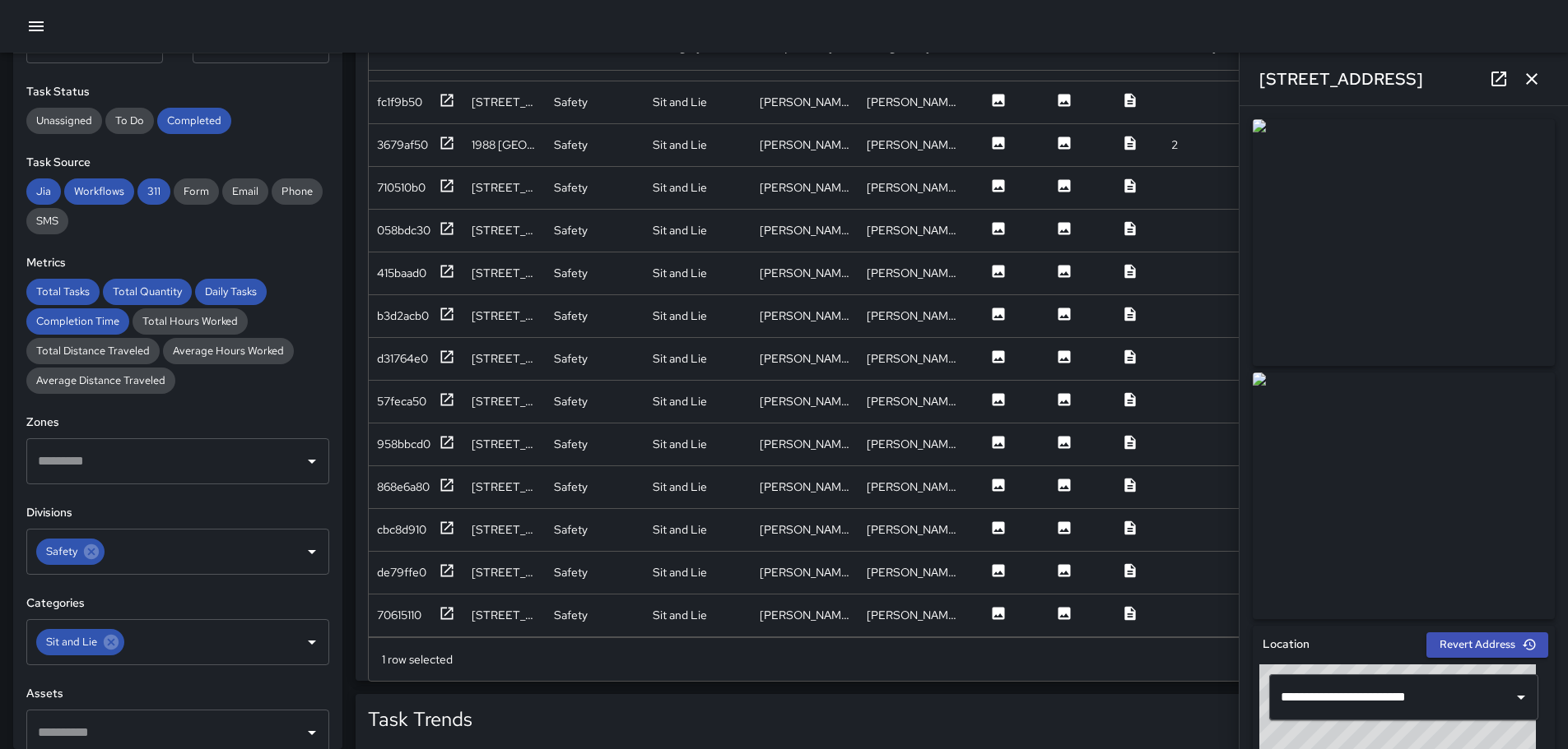
scroll to position [1048, 0]
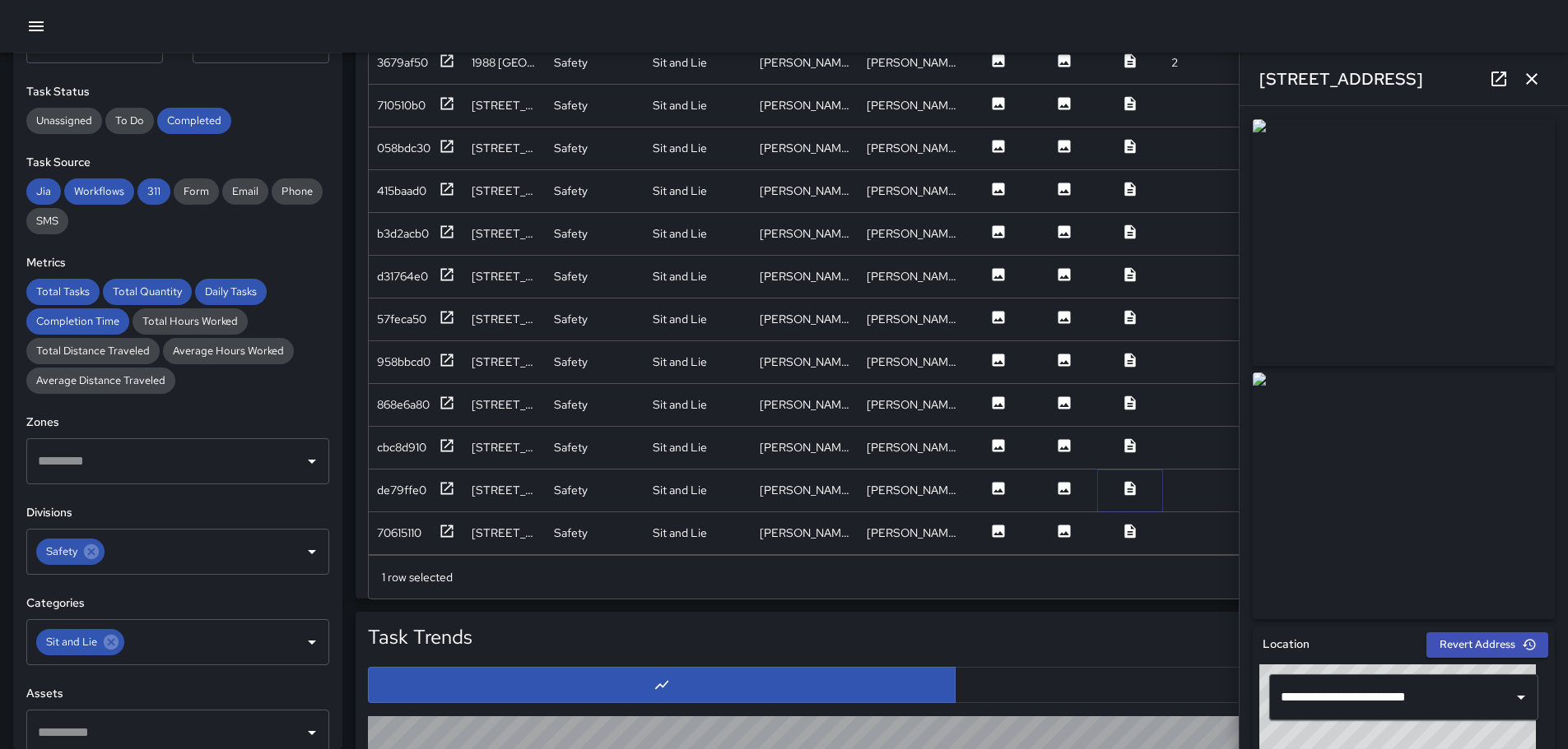
click at [1128, 481] on icon at bounding box center [1129, 488] width 11 height 14
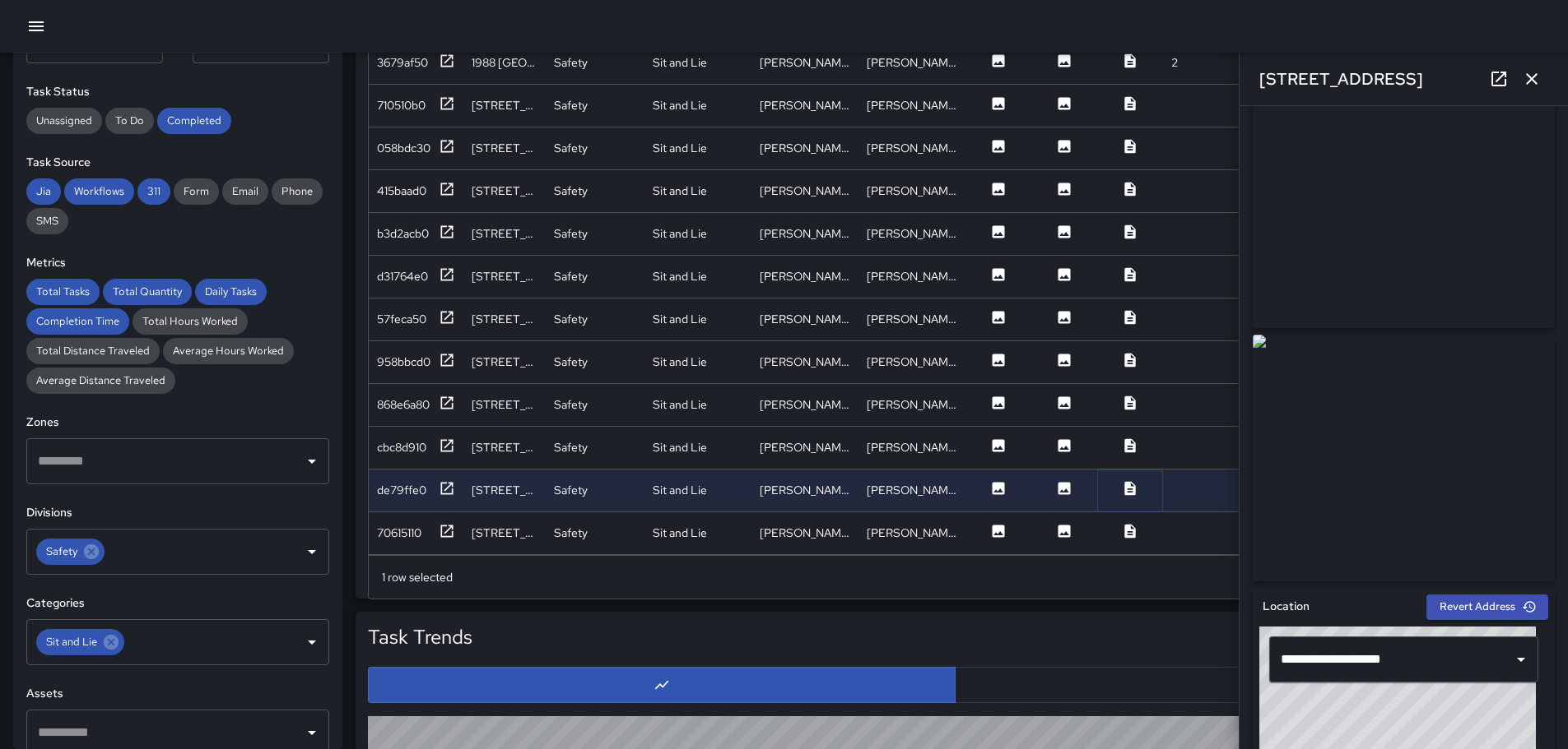
scroll to position [0, 0]
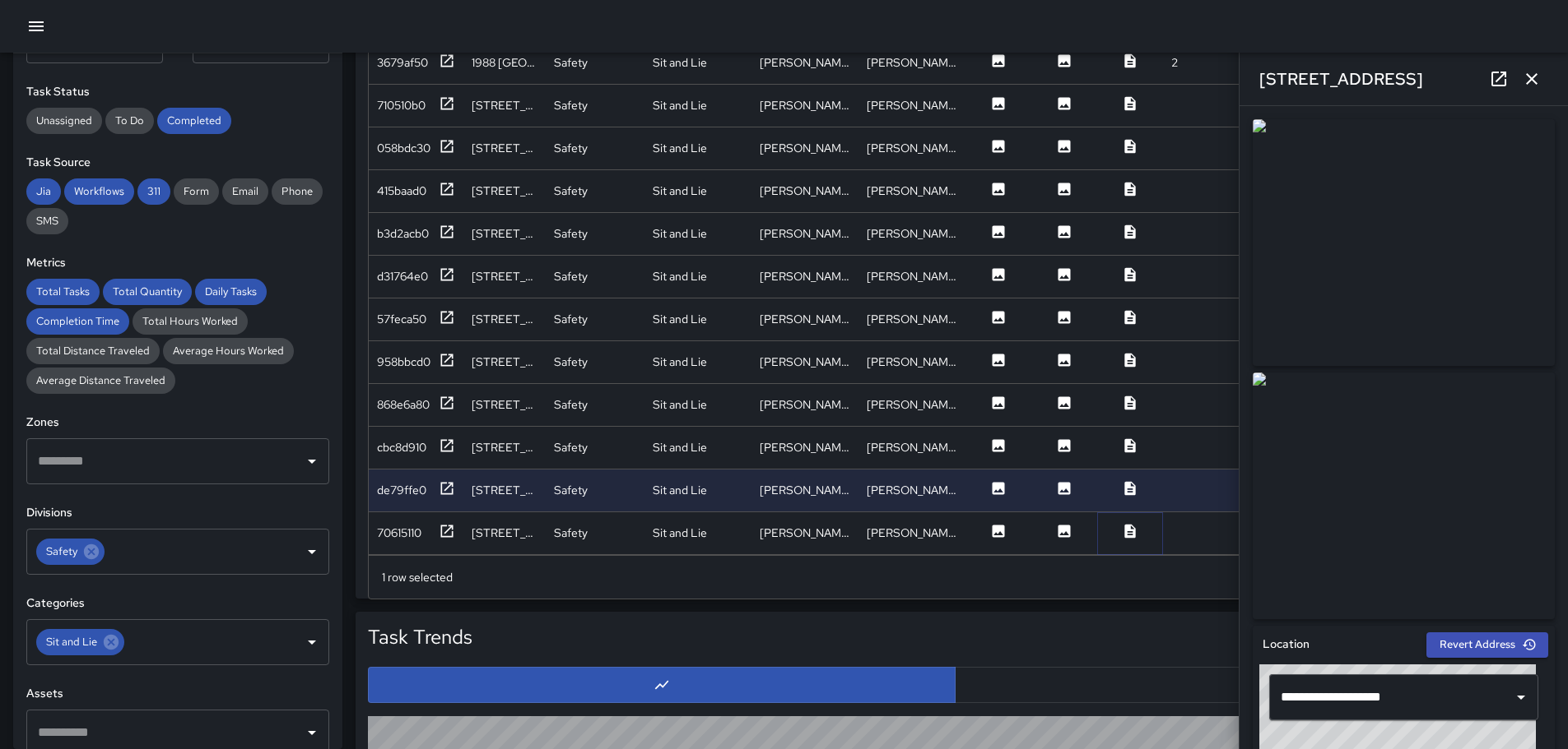
click at [1127, 524] on icon at bounding box center [1129, 530] width 11 height 14
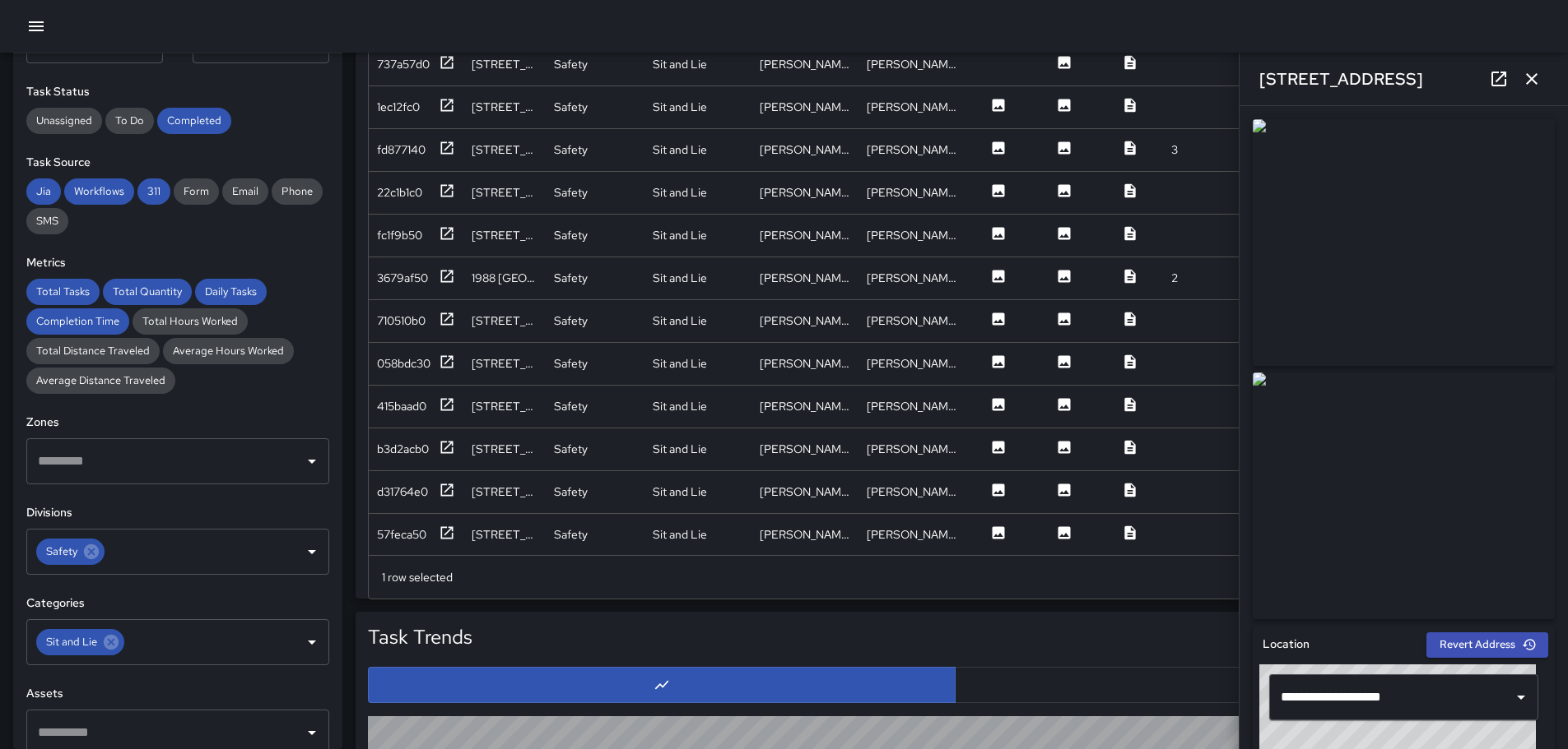
scroll to position [3476, 0]
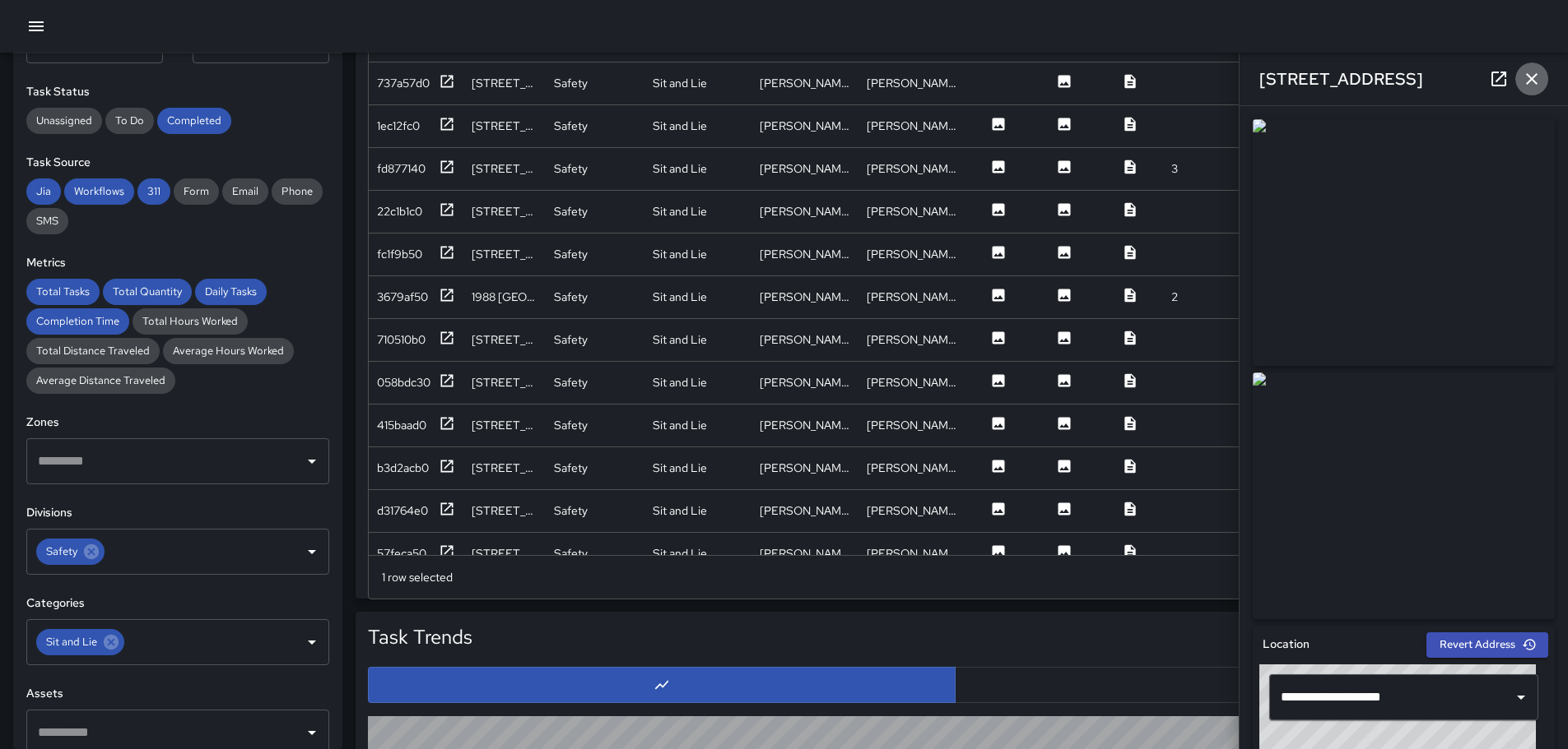
click at [1530, 76] on icon "button" at bounding box center [1531, 79] width 20 height 20
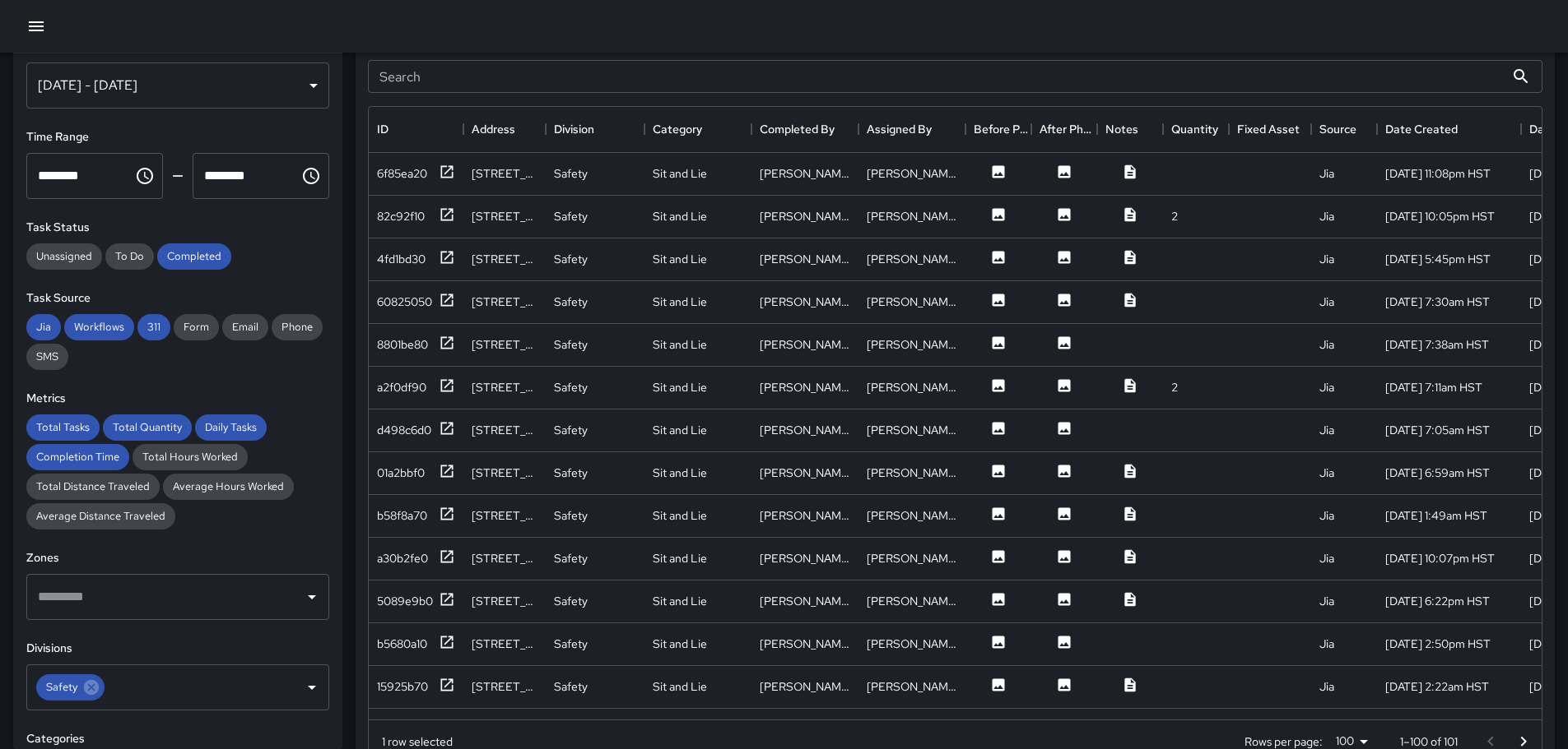
scroll to position [0, 0]
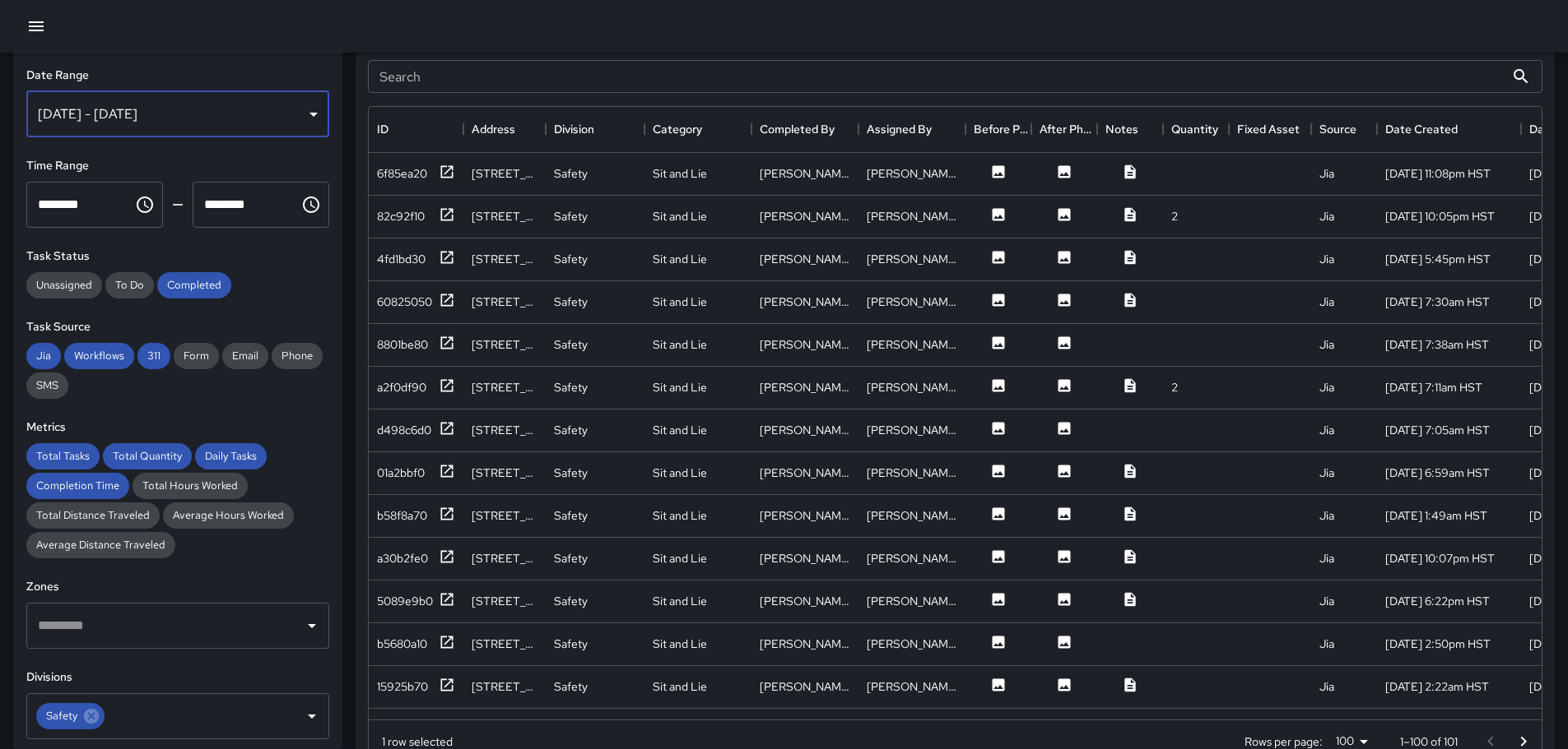
click at [305, 113] on div "[DATE] - [DATE]" at bounding box center [178, 113] width 303 height 46
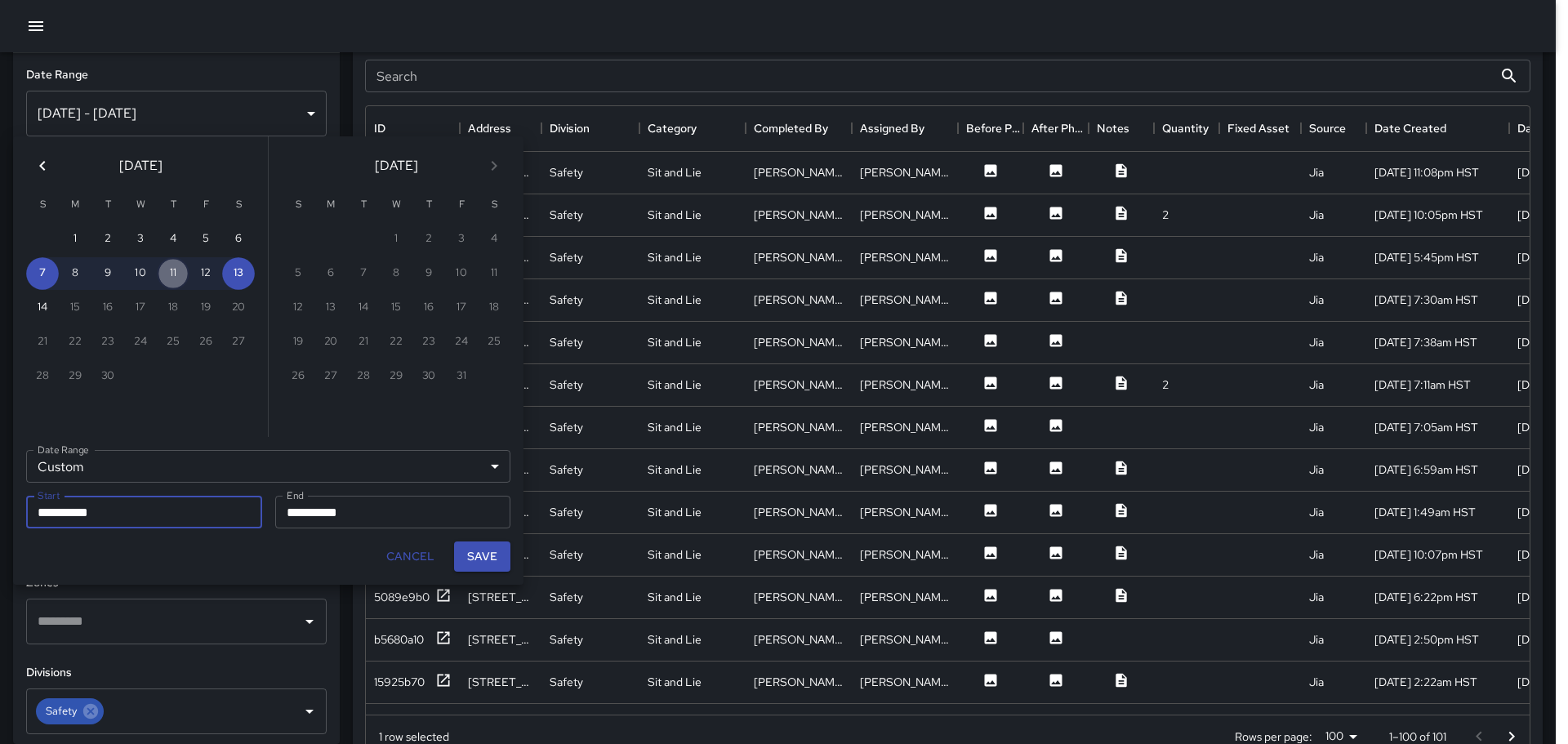
drag, startPoint x: 162, startPoint y: 270, endPoint x: 173, endPoint y: 266, distance: 11.7
click at [173, 266] on button "11" at bounding box center [172, 273] width 32 height 32
type input "**********"
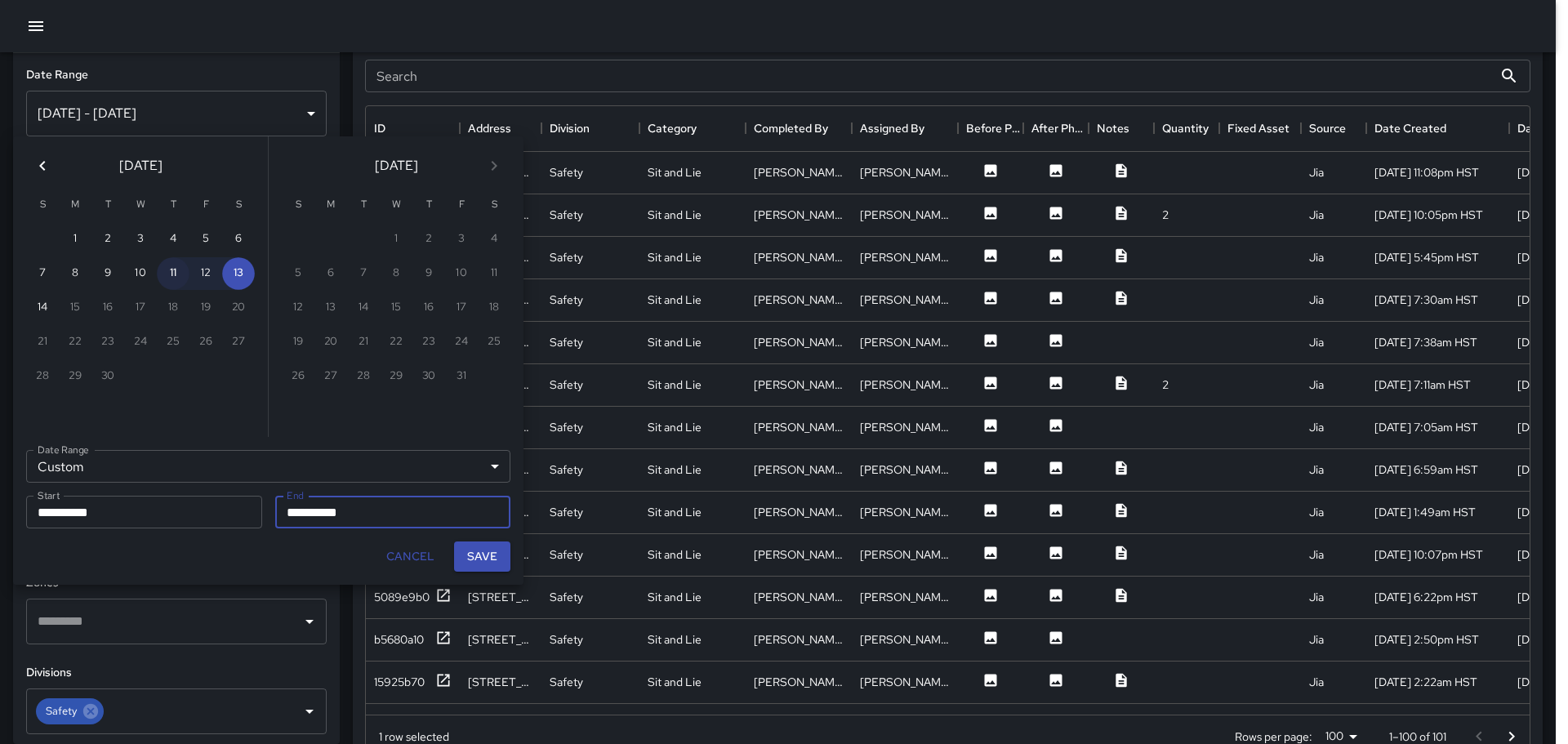
click at [175, 271] on button "11" at bounding box center [172, 273] width 32 height 32
type input "**********"
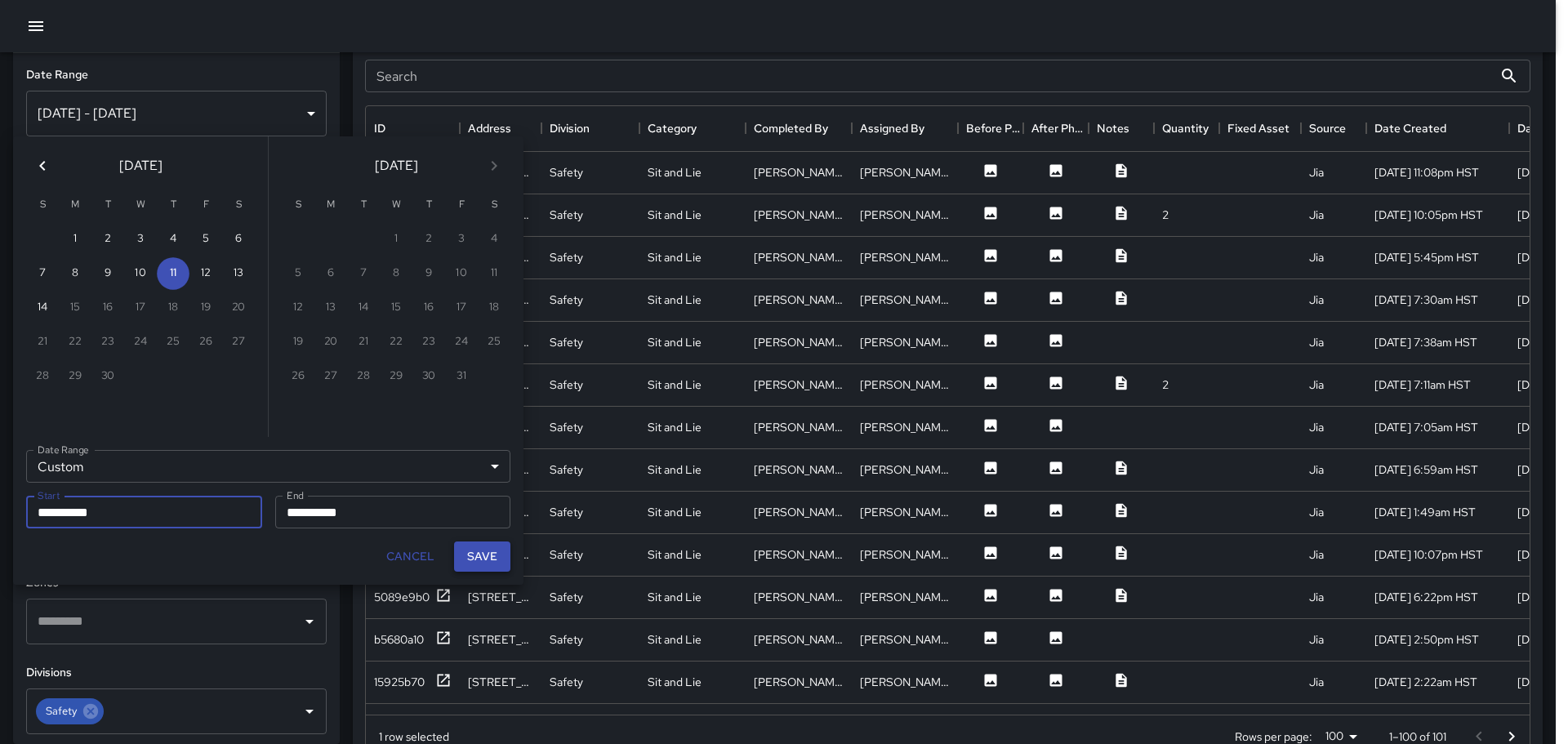
click at [494, 550] on button "Save" at bounding box center [482, 557] width 56 height 30
type input "**********"
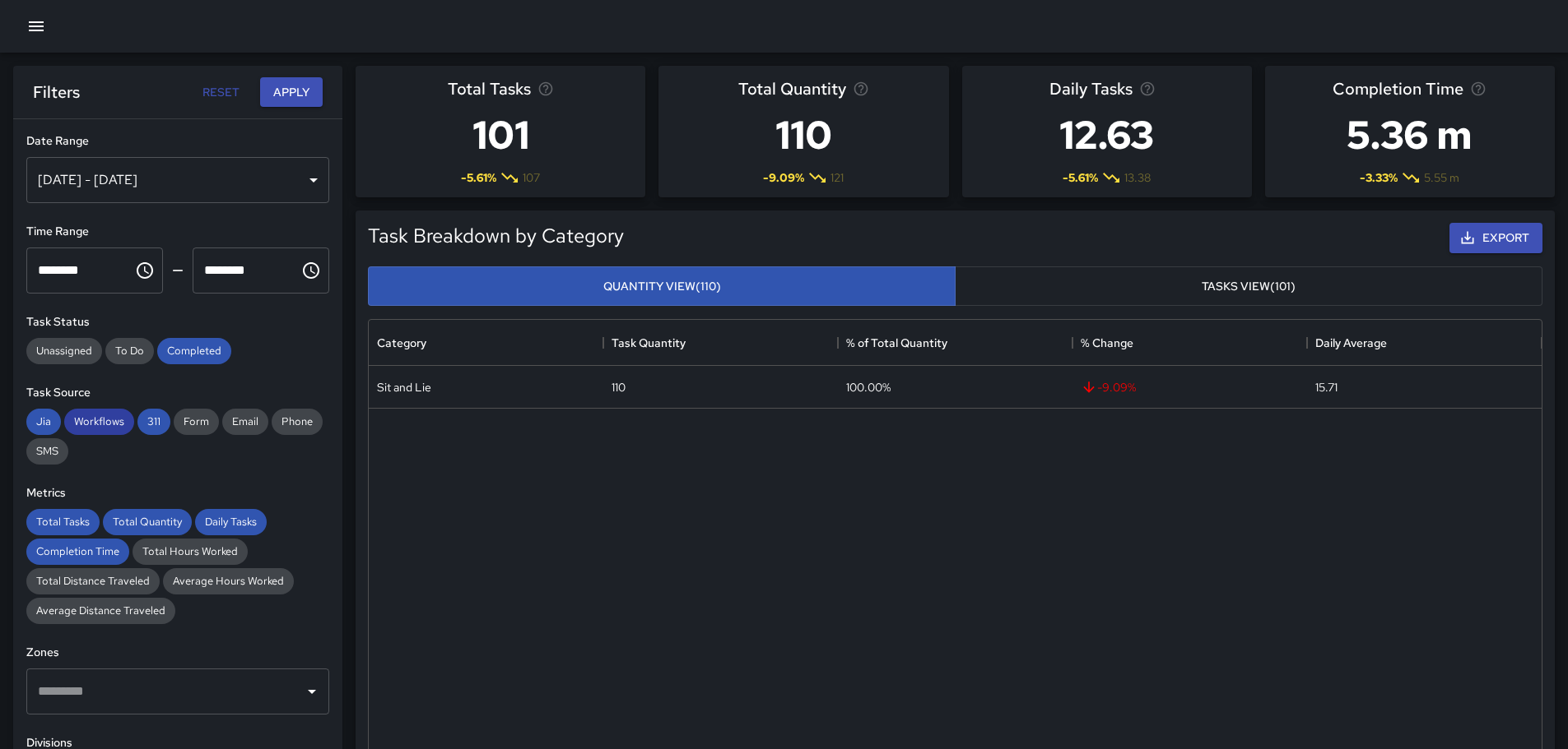
drag, startPoint x: 138, startPoint y: 556, endPoint x: 98, endPoint y: 427, distance: 135.1
click at [160, 576] on div "Total Tasks Total Quantity Daily Tasks Completion Time Total Hours Worked Total…" at bounding box center [178, 566] width 303 height 115
drag, startPoint x: 167, startPoint y: 493, endPoint x: 208, endPoint y: 542, distance: 63.9
click at [208, 542] on div "**********" at bounding box center [178, 467] width 329 height 696
click at [288, 88] on button "Apply" at bounding box center [291, 93] width 63 height 30
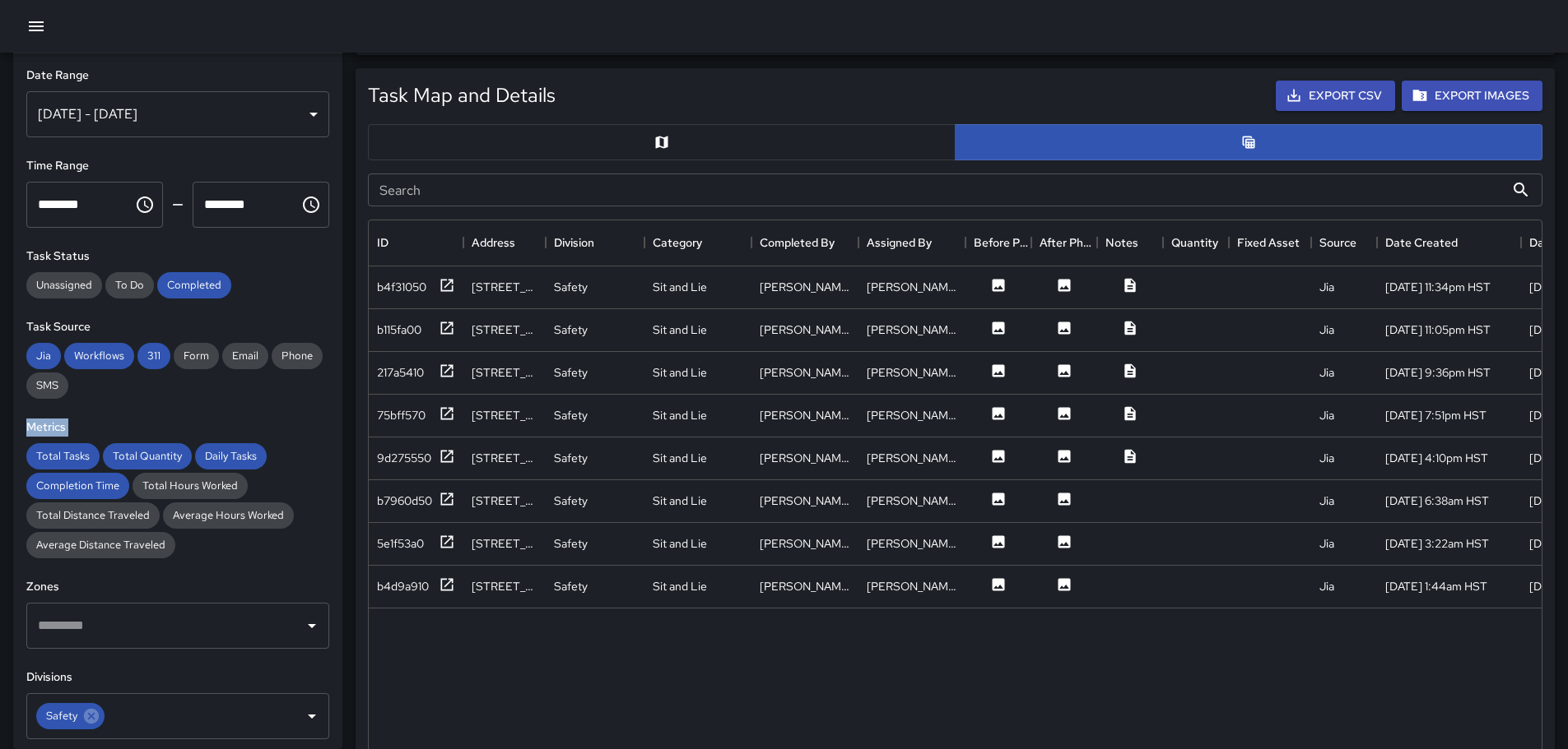
scroll to position [789, 0]
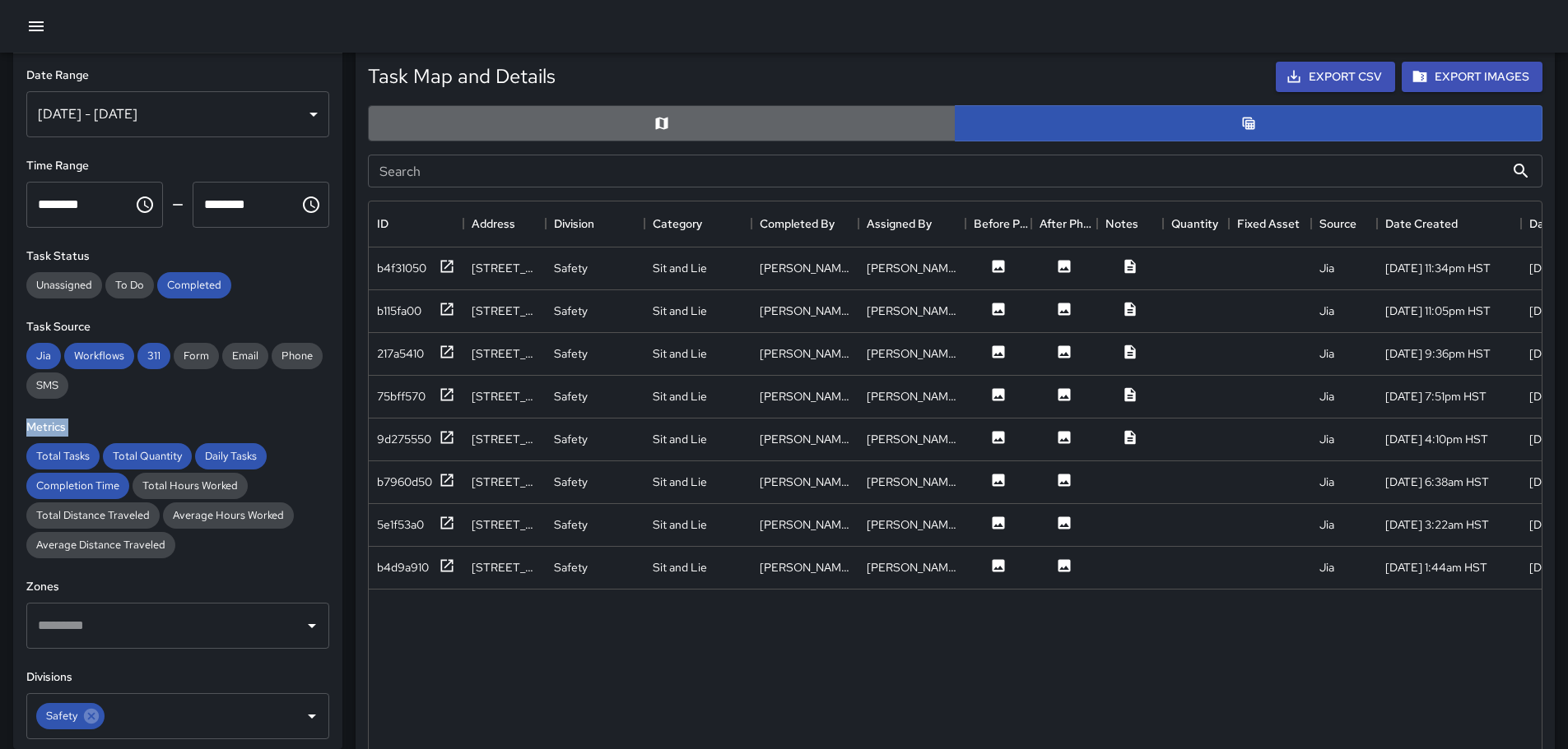
click at [763, 124] on button "button" at bounding box center [662, 123] width 587 height 36
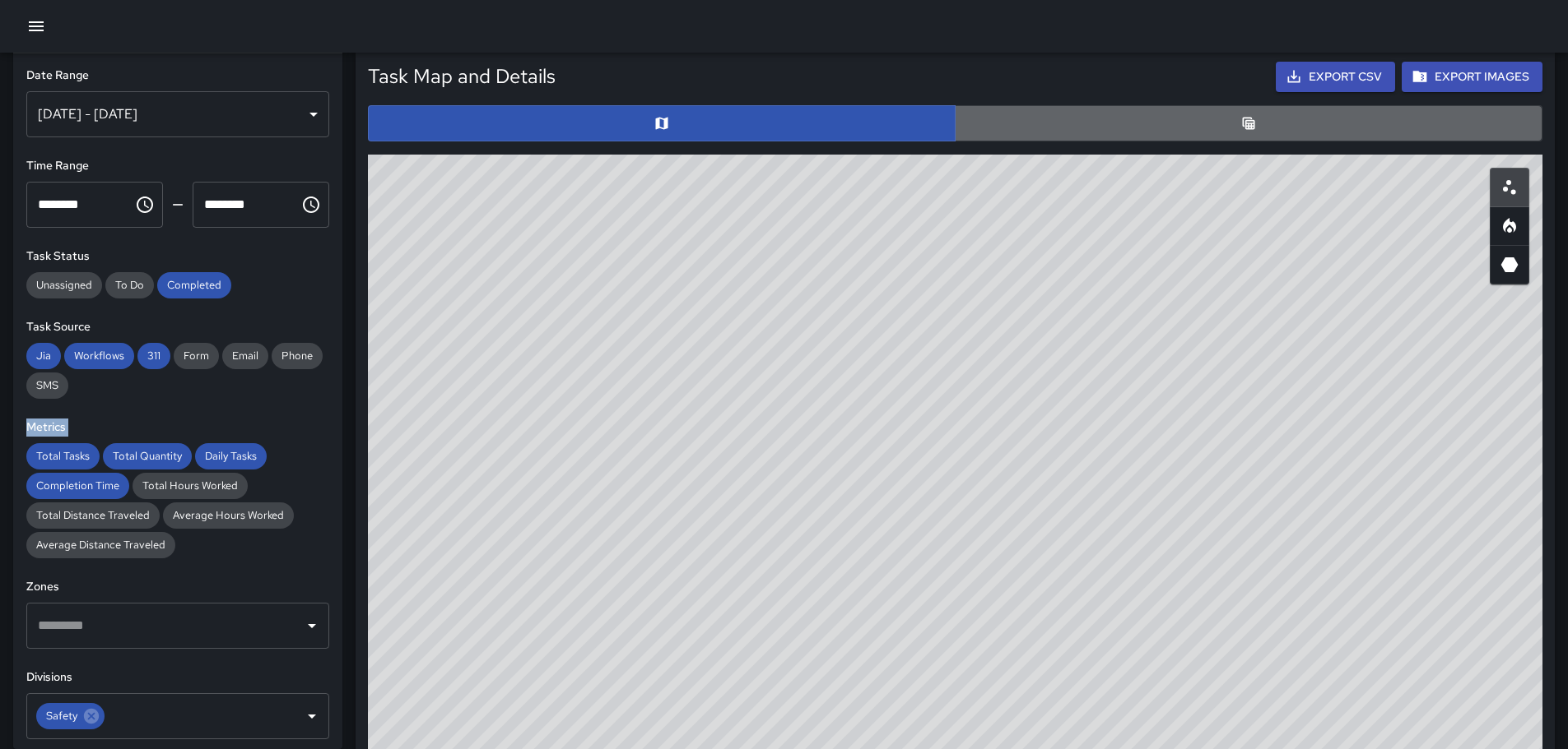
click at [1093, 126] on button "button" at bounding box center [1248, 123] width 587 height 36
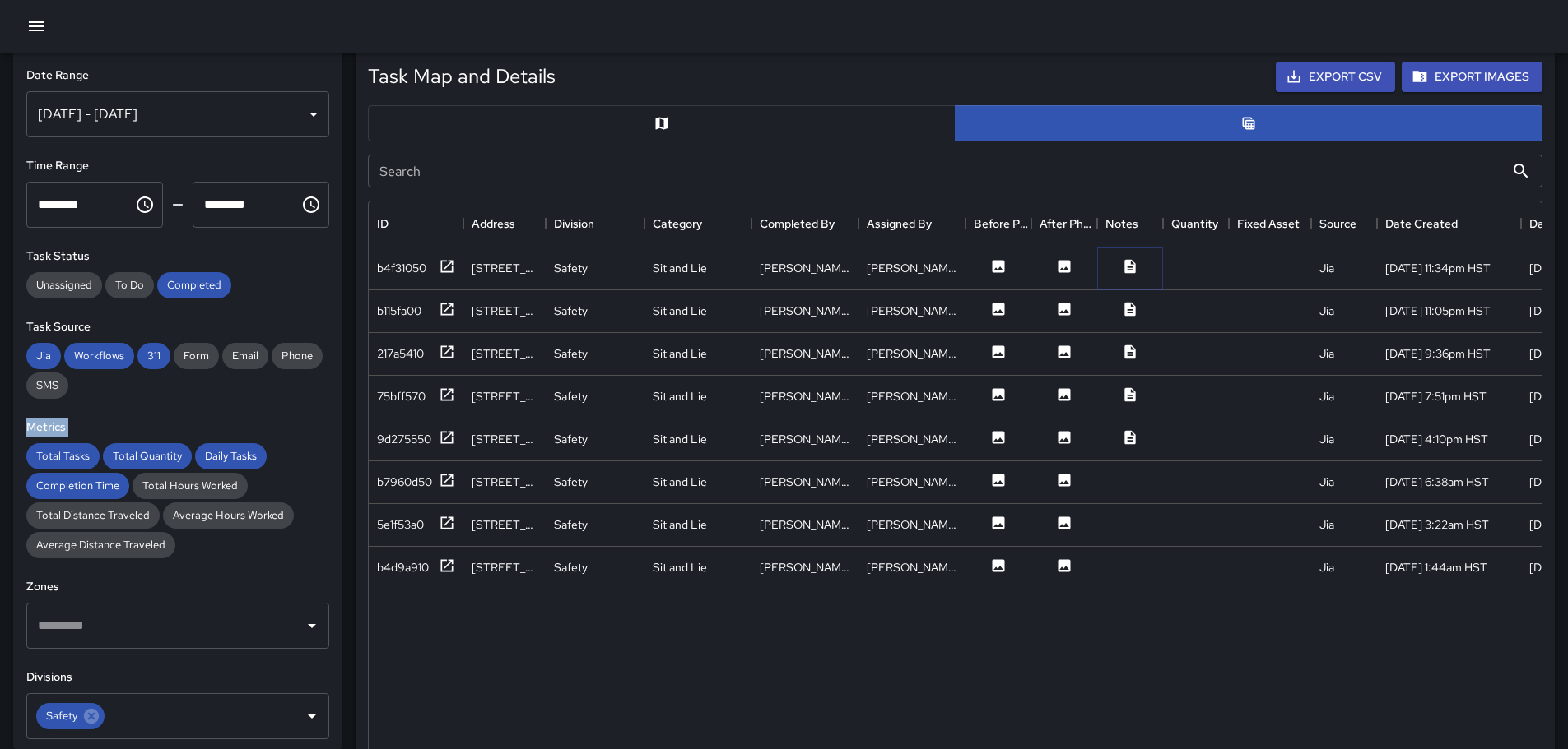
click at [1126, 264] on icon at bounding box center [1129, 266] width 11 height 14
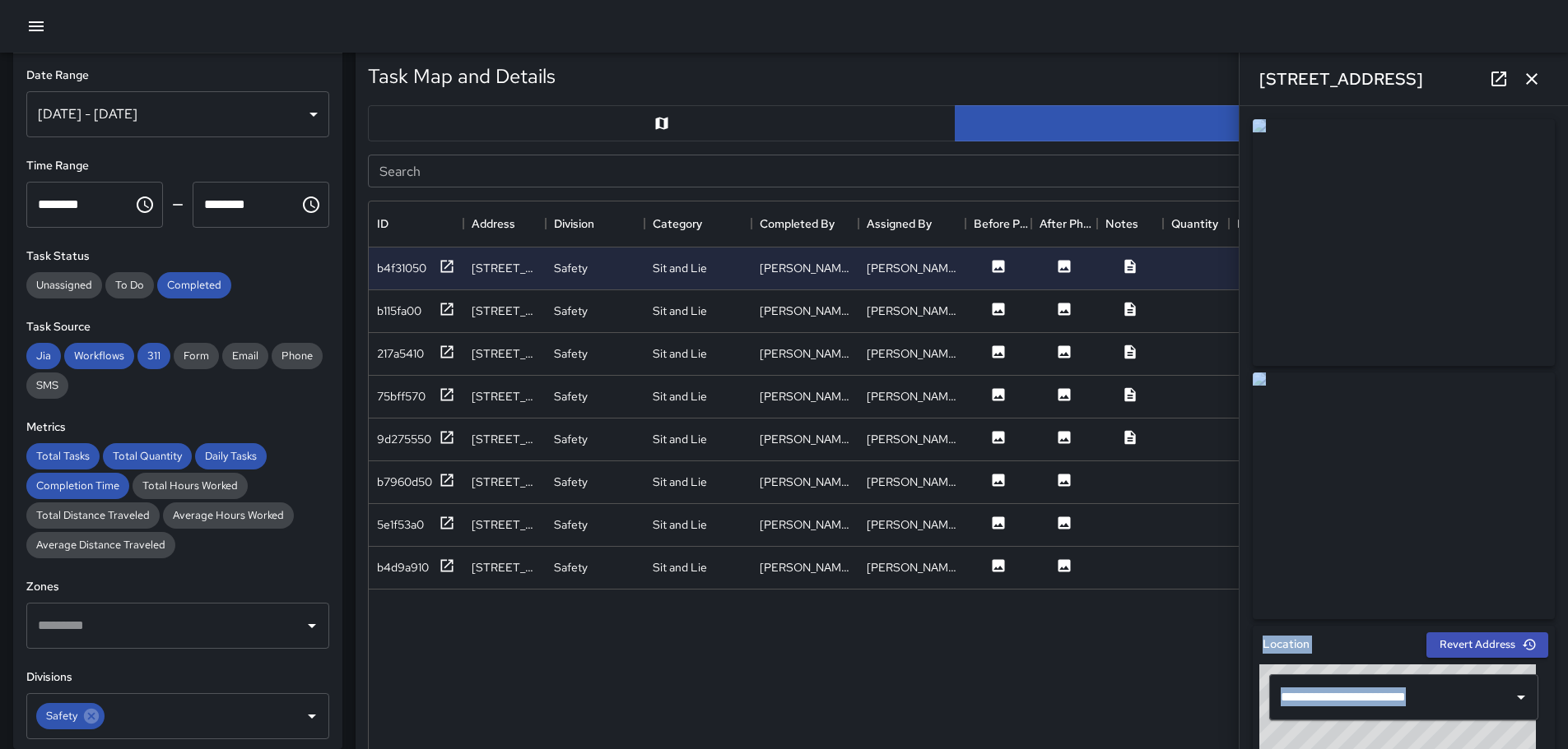
drag, startPoint x: 1554, startPoint y: 245, endPoint x: 1565, endPoint y: 545, distance: 300.2
click at [1551, 658] on div "**********" at bounding box center [1403, 427] width 328 height 643
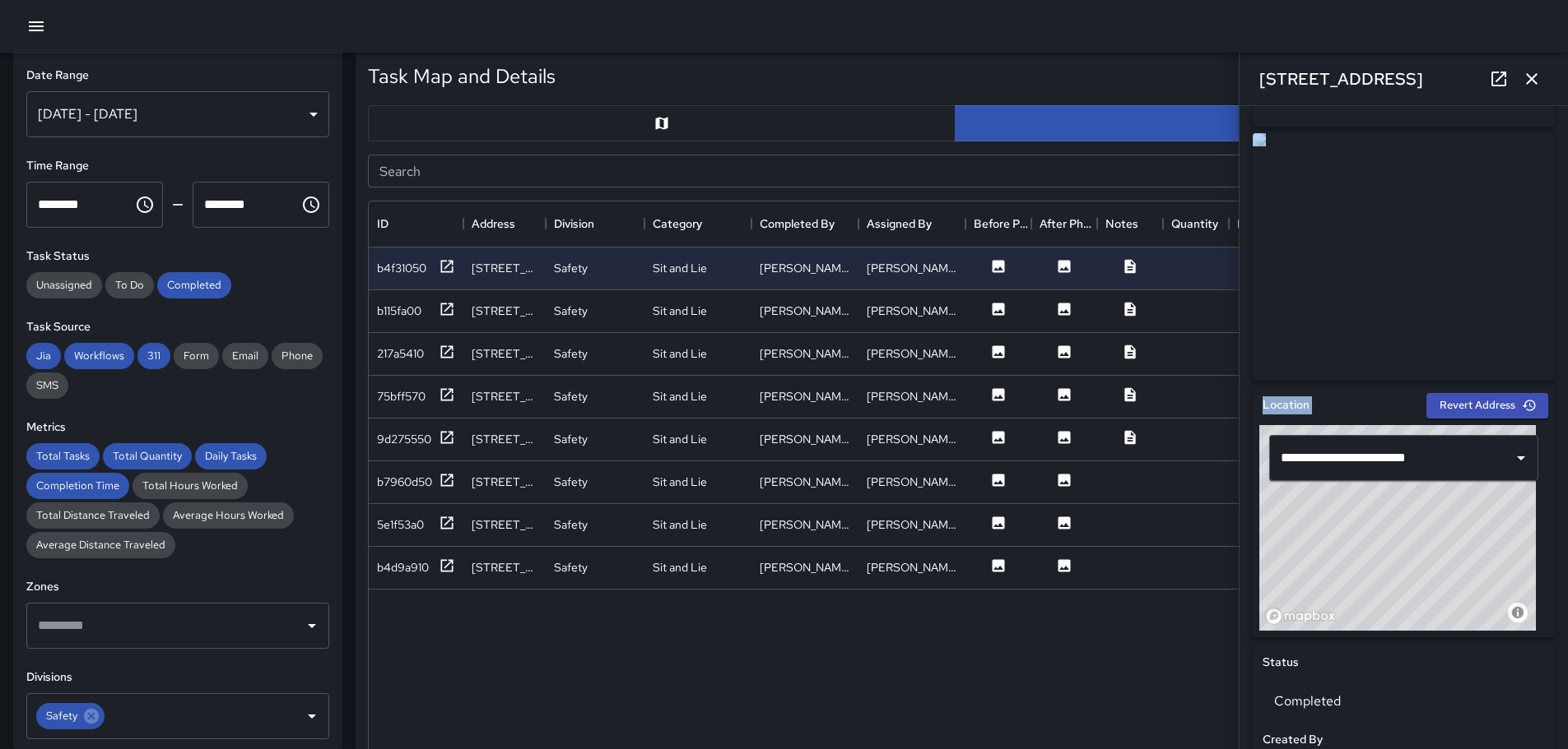
scroll to position [0, 0]
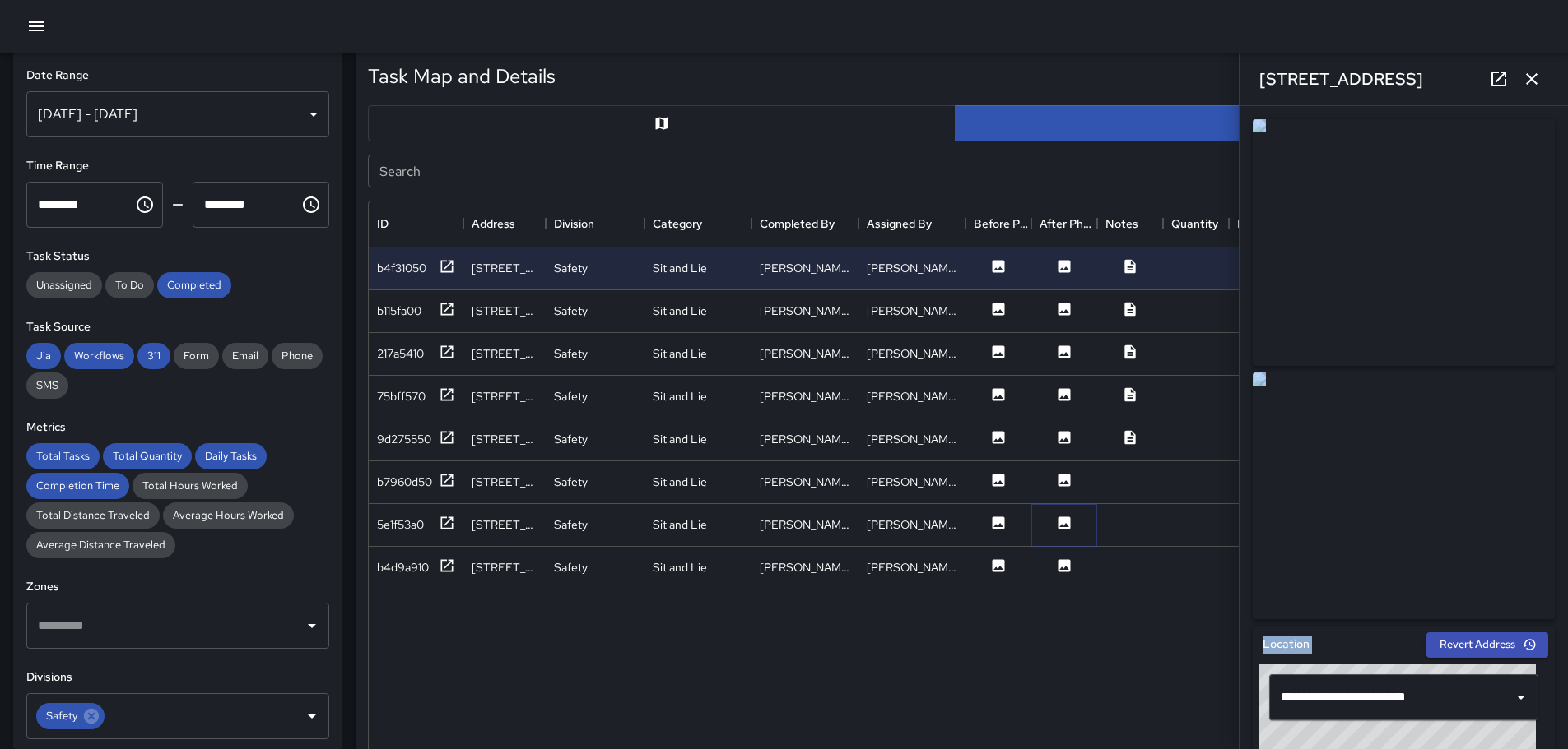
click at [1058, 525] on icon at bounding box center [1064, 522] width 13 height 13
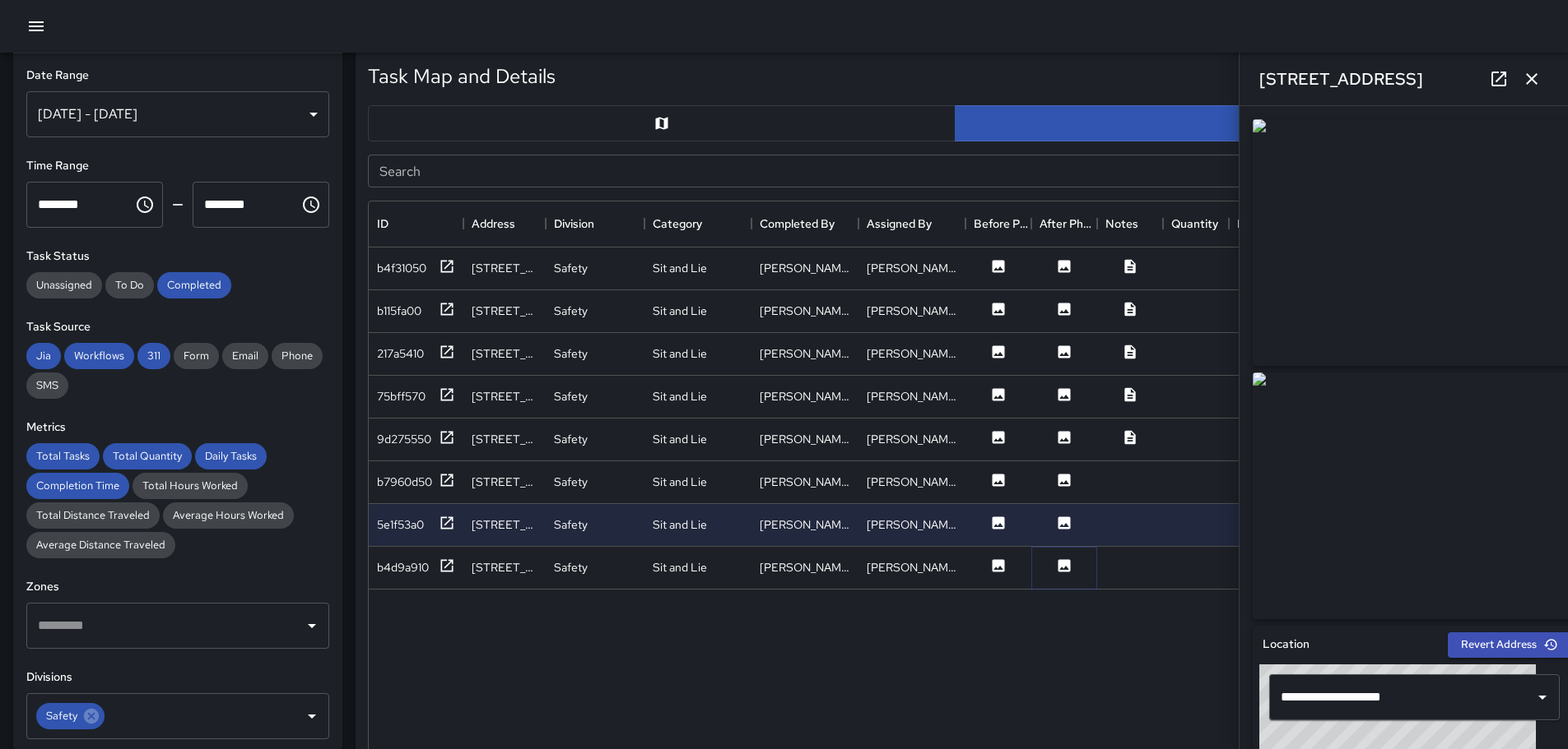
click at [1064, 563] on icon at bounding box center [1064, 566] width 13 height 13
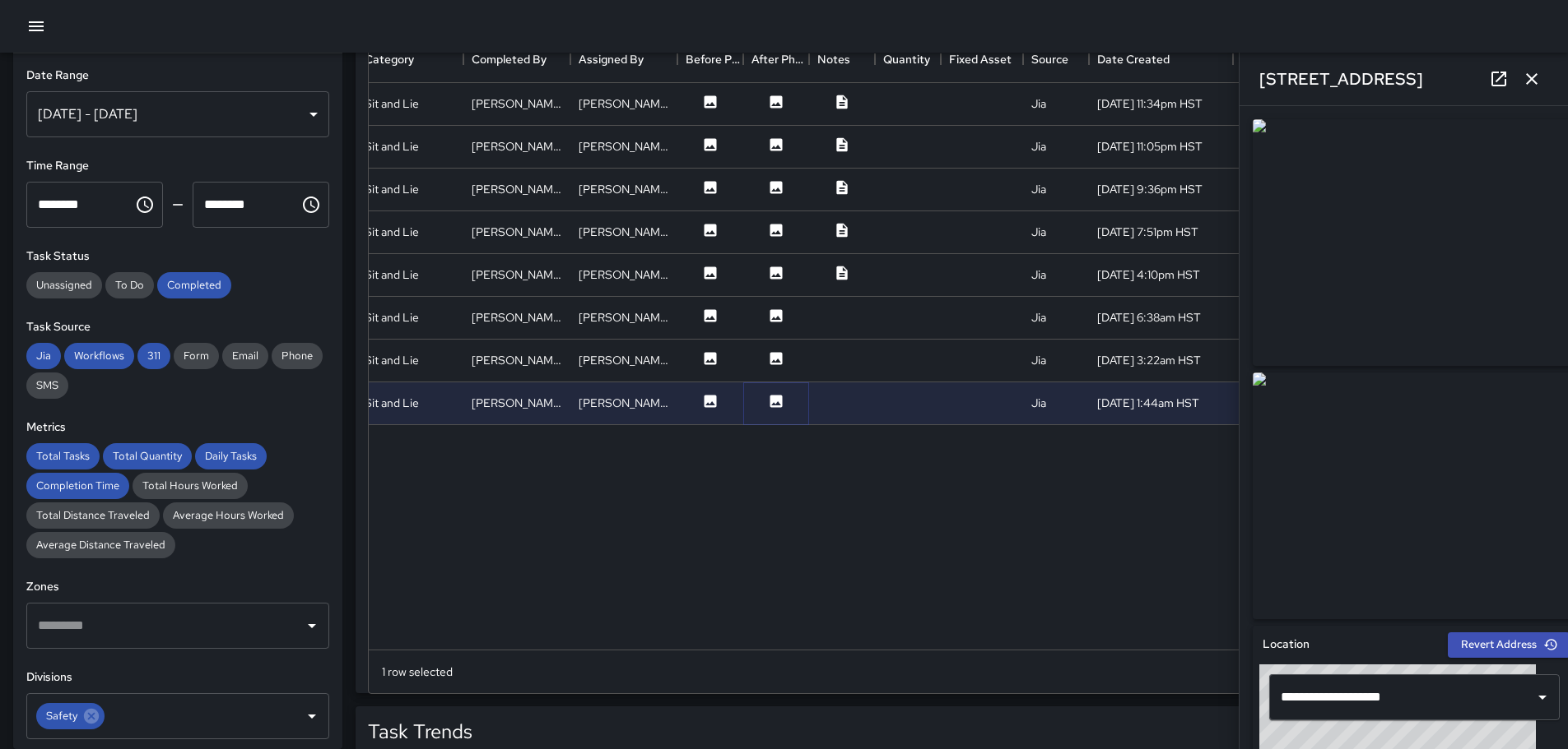
scroll to position [871, 0]
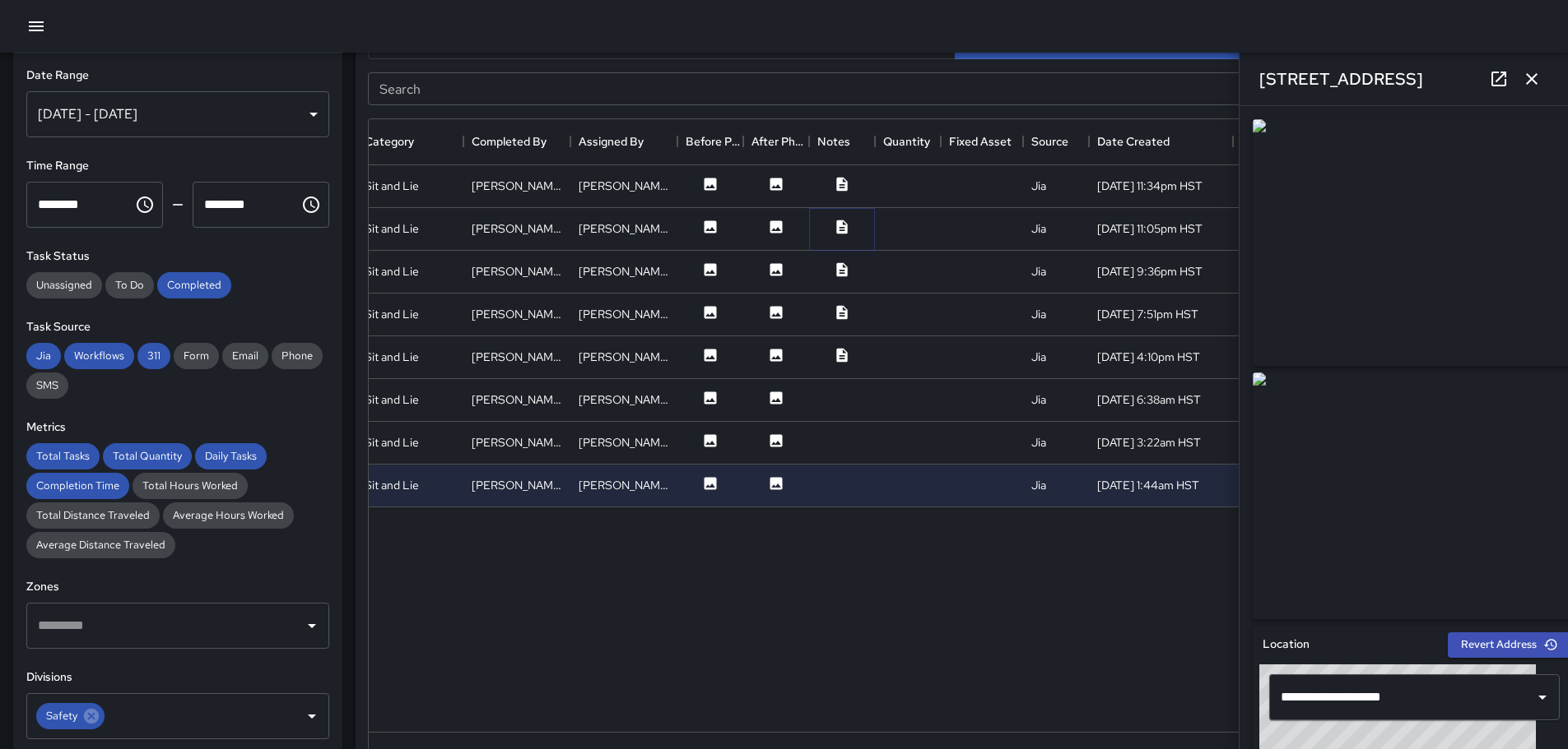
click at [842, 226] on icon at bounding box center [841, 226] width 11 height 14
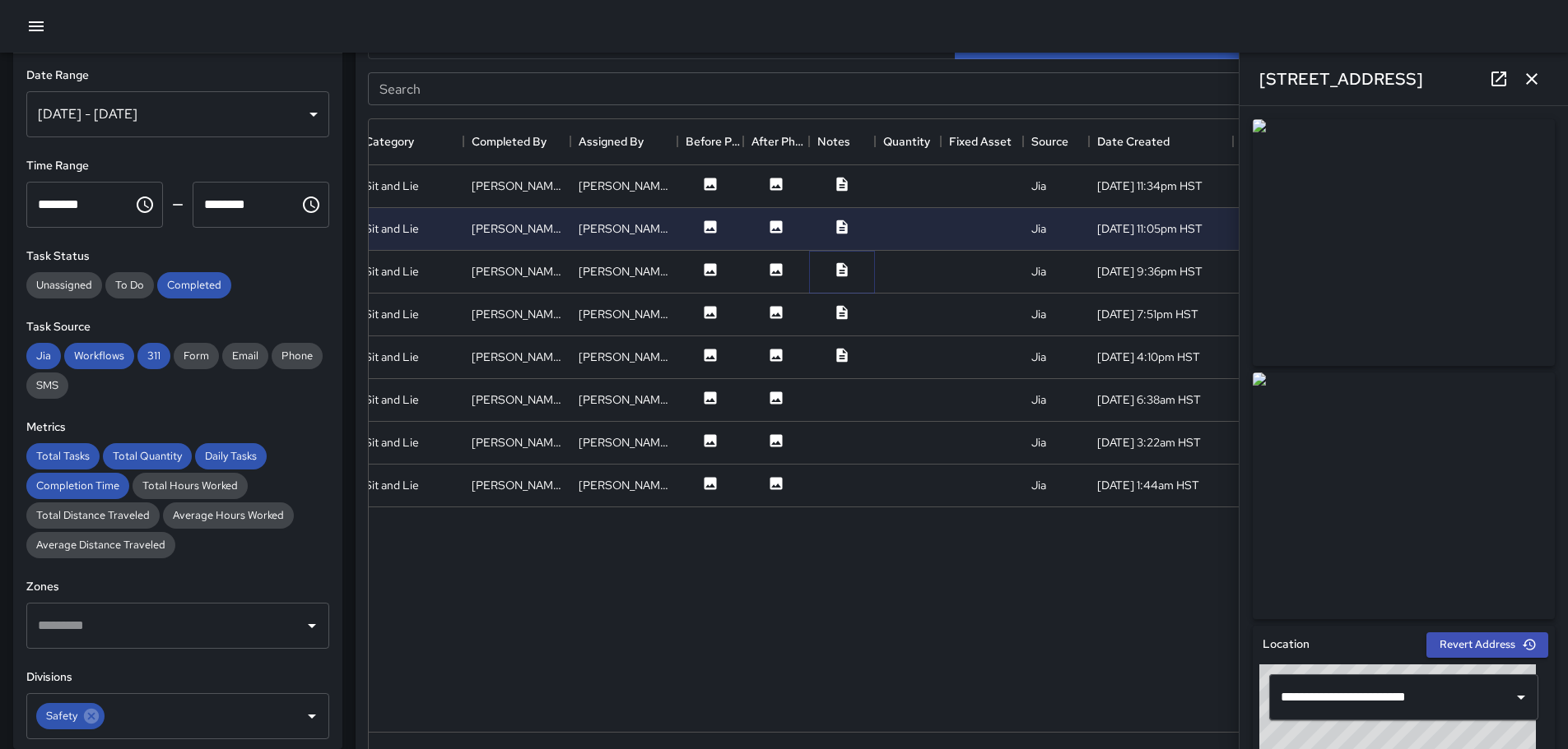
click at [840, 269] on icon at bounding box center [842, 270] width 17 height 17
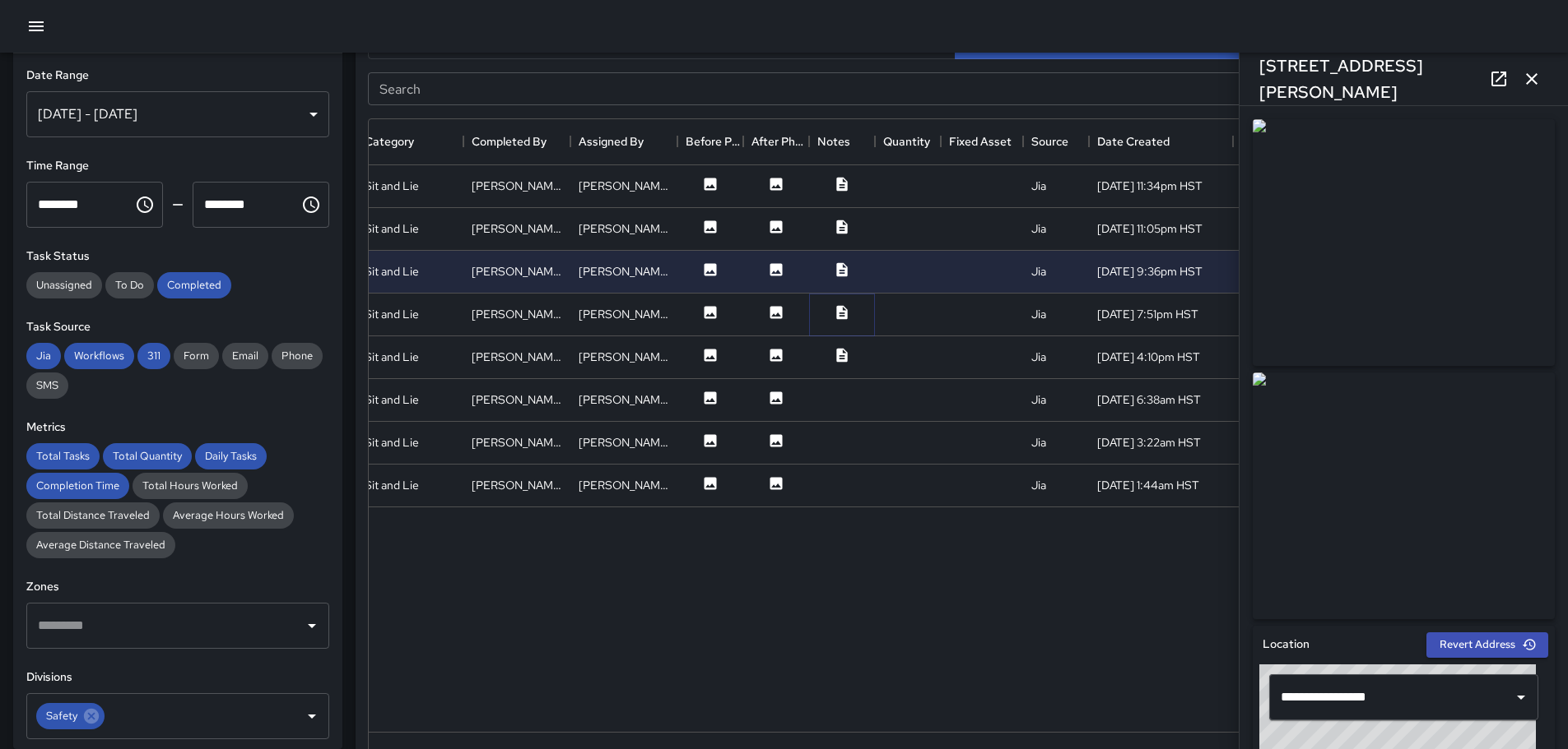
click at [841, 315] on icon at bounding box center [842, 313] width 17 height 17
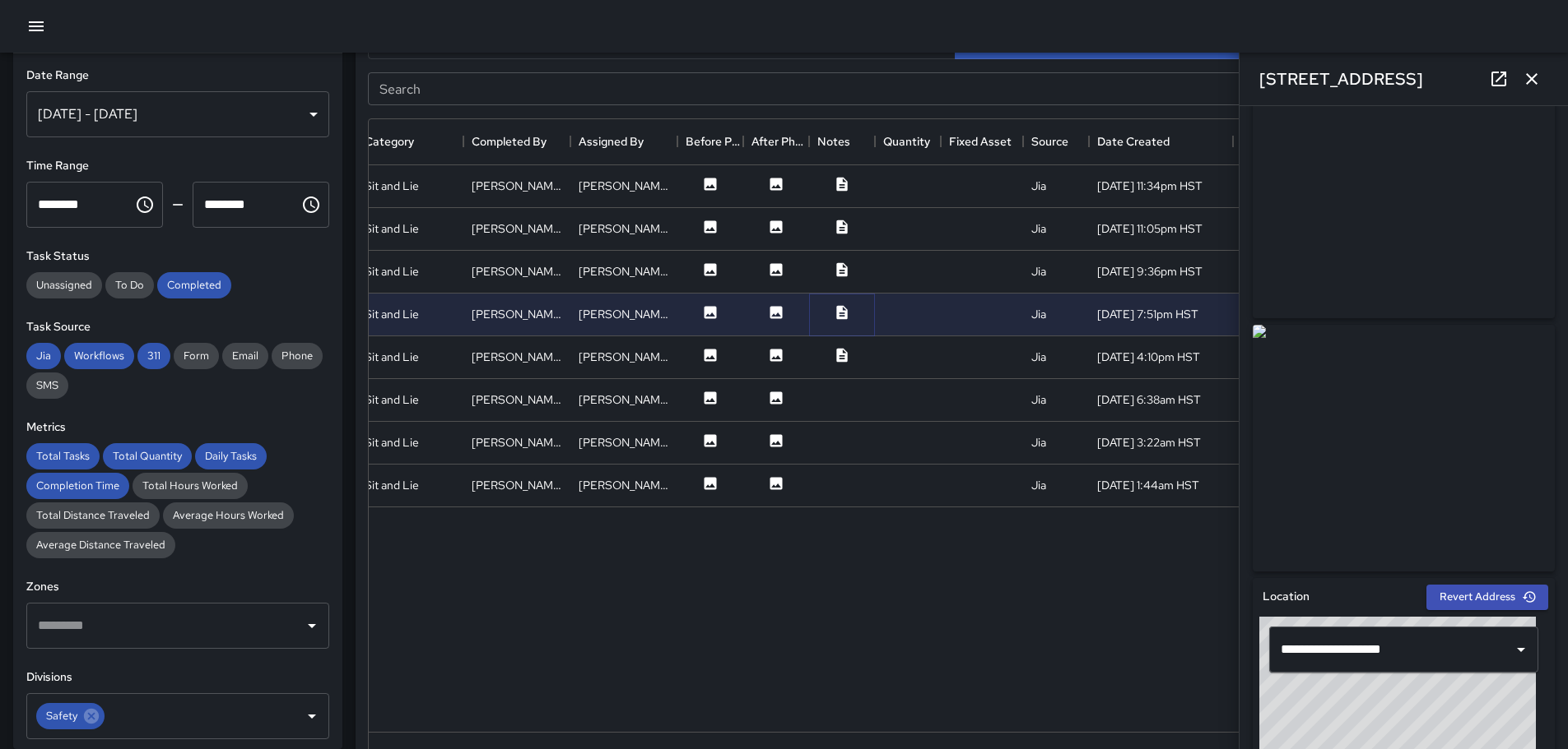
scroll to position [0, 0]
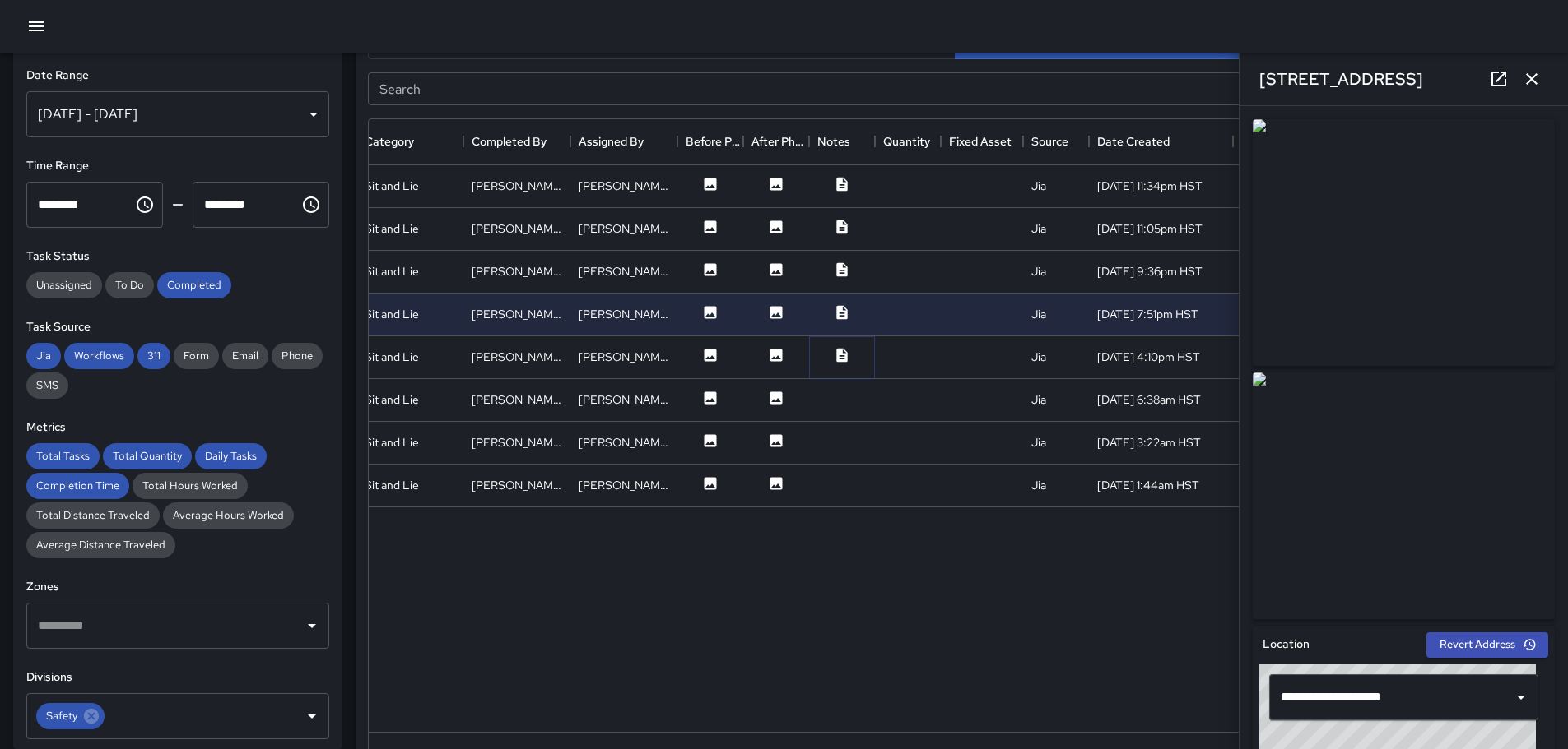
click at [839, 352] on icon at bounding box center [841, 354] width 11 height 14
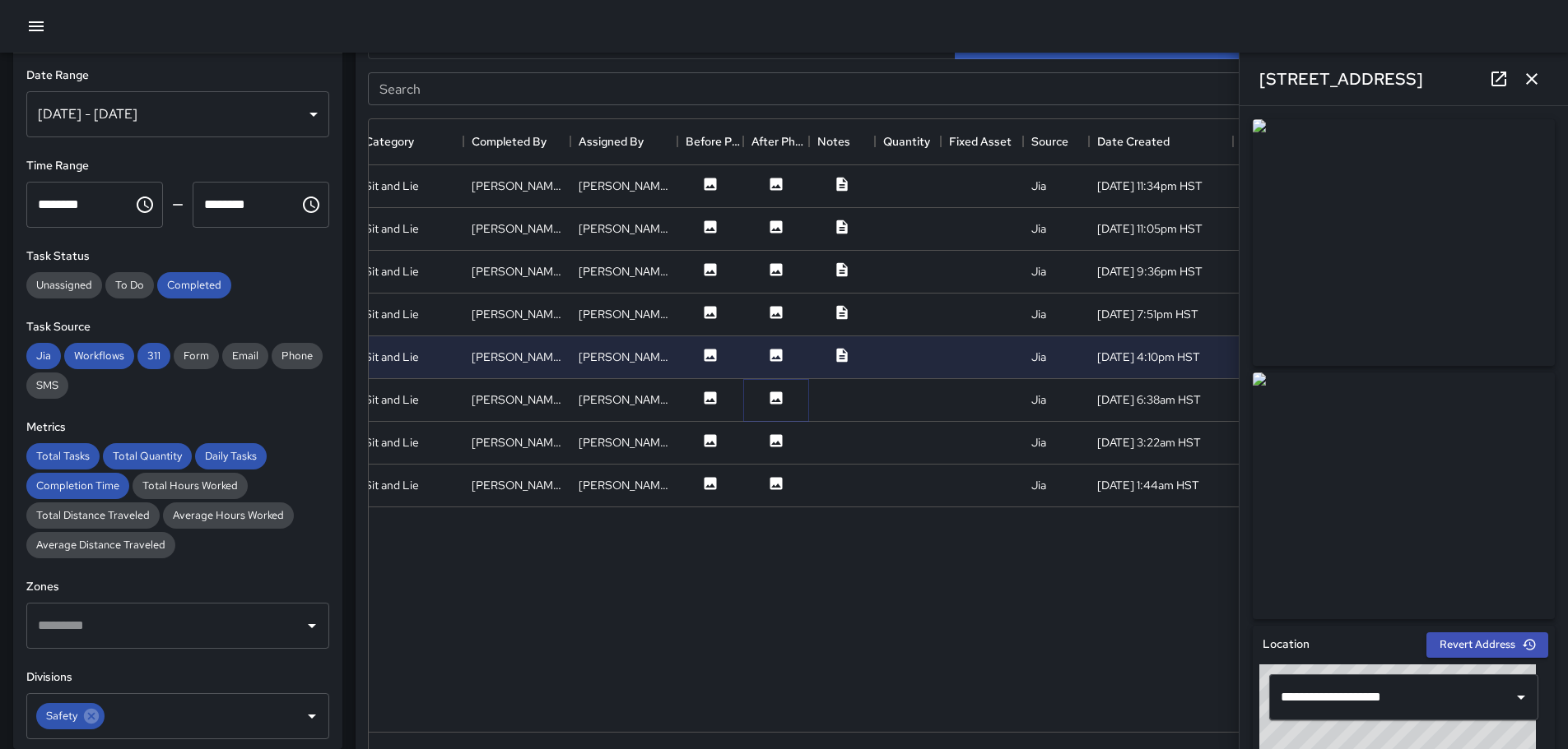
click at [777, 395] on icon at bounding box center [776, 397] width 13 height 13
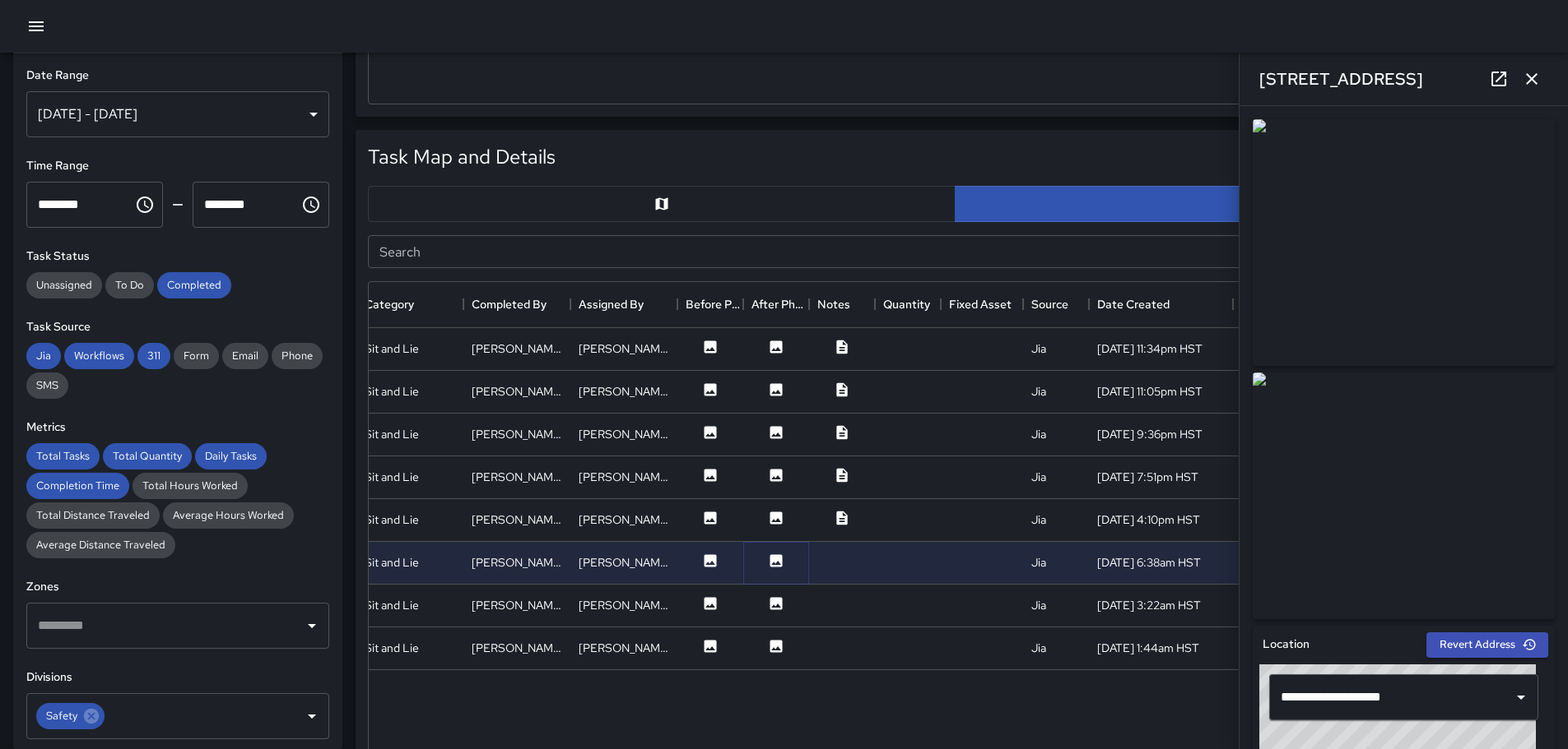
scroll to position [706, 0]
click at [303, 113] on div "[DATE] - [DATE]" at bounding box center [178, 113] width 303 height 46
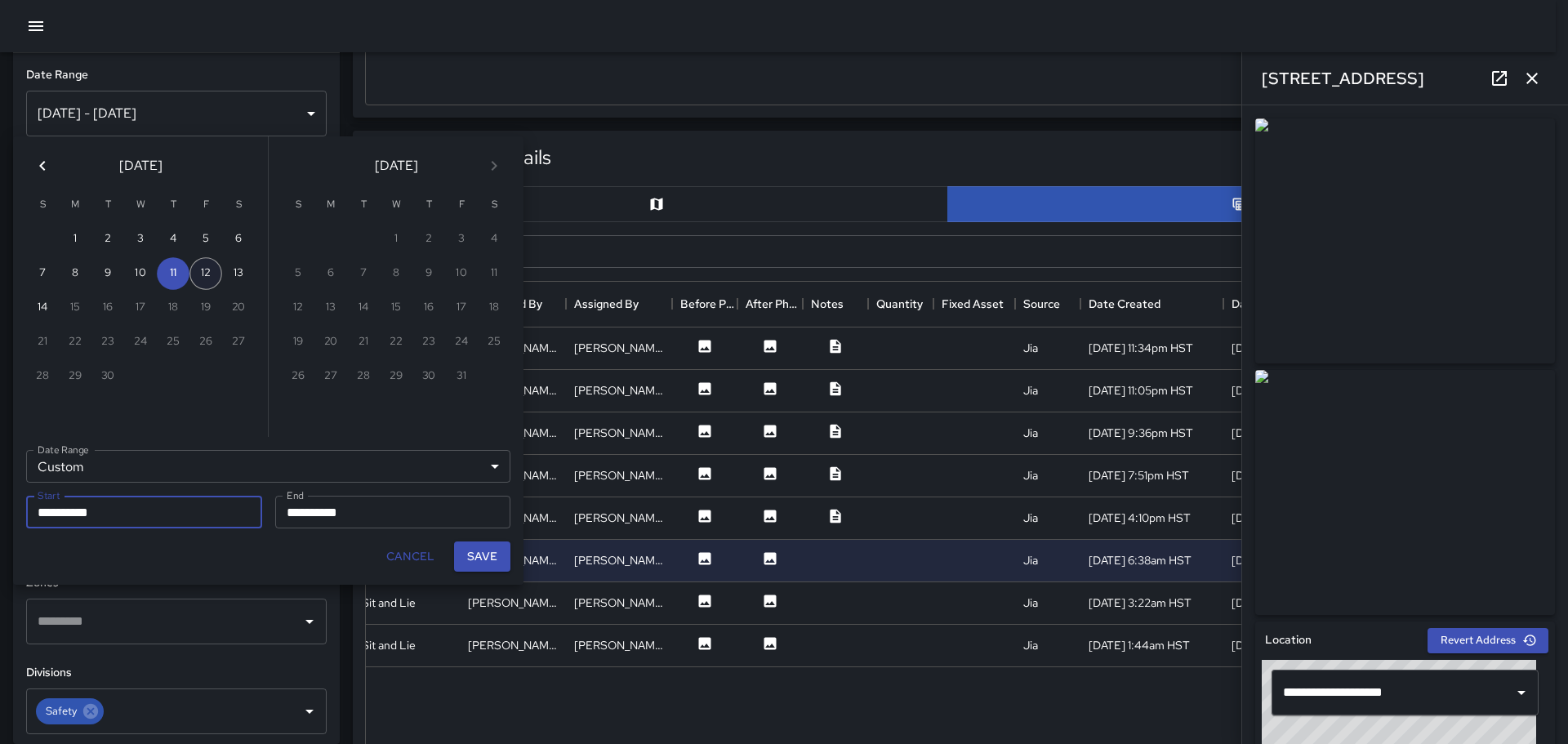
click at [206, 274] on button "12" at bounding box center [205, 273] width 32 height 32
type input "**********"
click at [206, 275] on button "12" at bounding box center [205, 273] width 32 height 32
type input "**********"
click at [488, 554] on button "Save" at bounding box center [482, 557] width 56 height 30
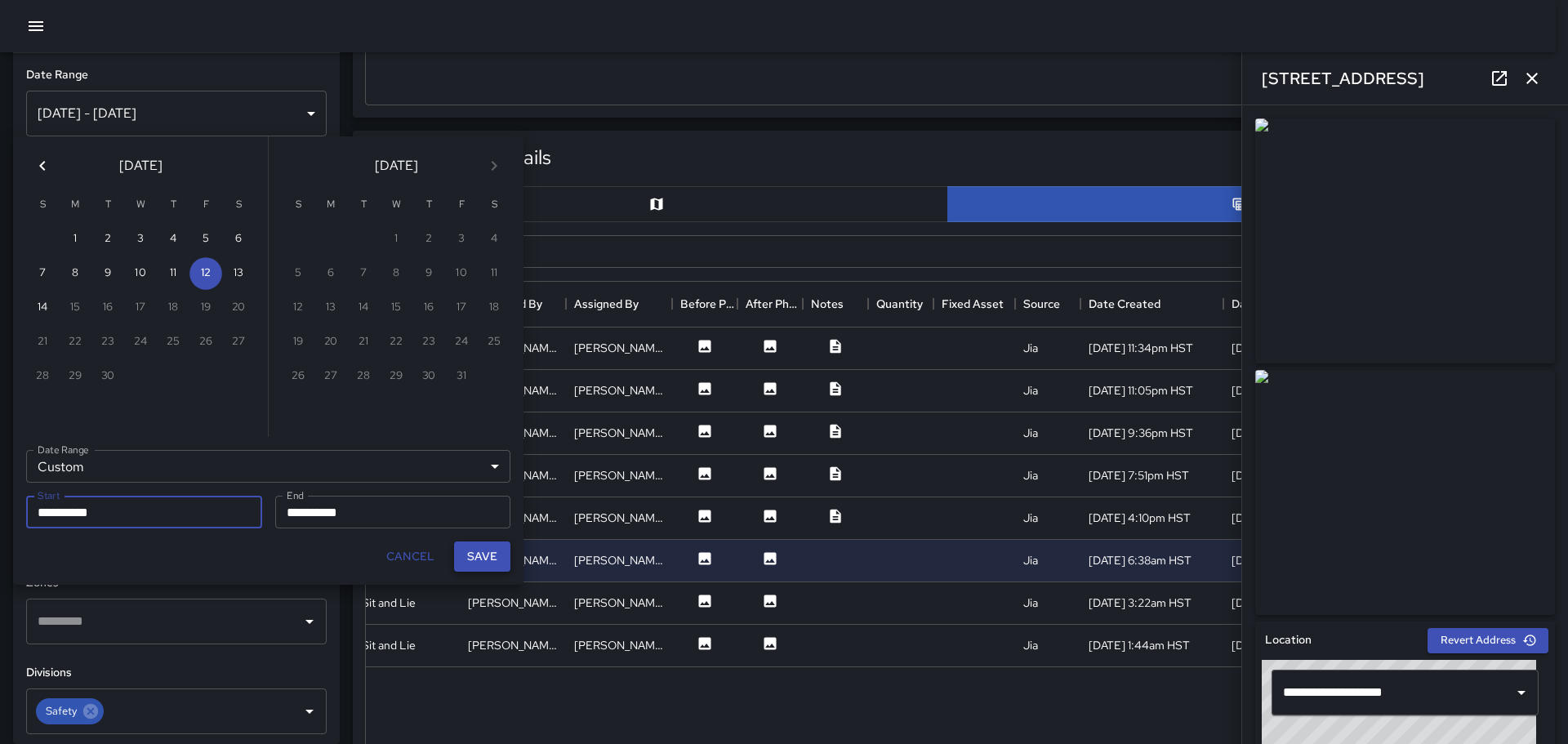
type input "**********"
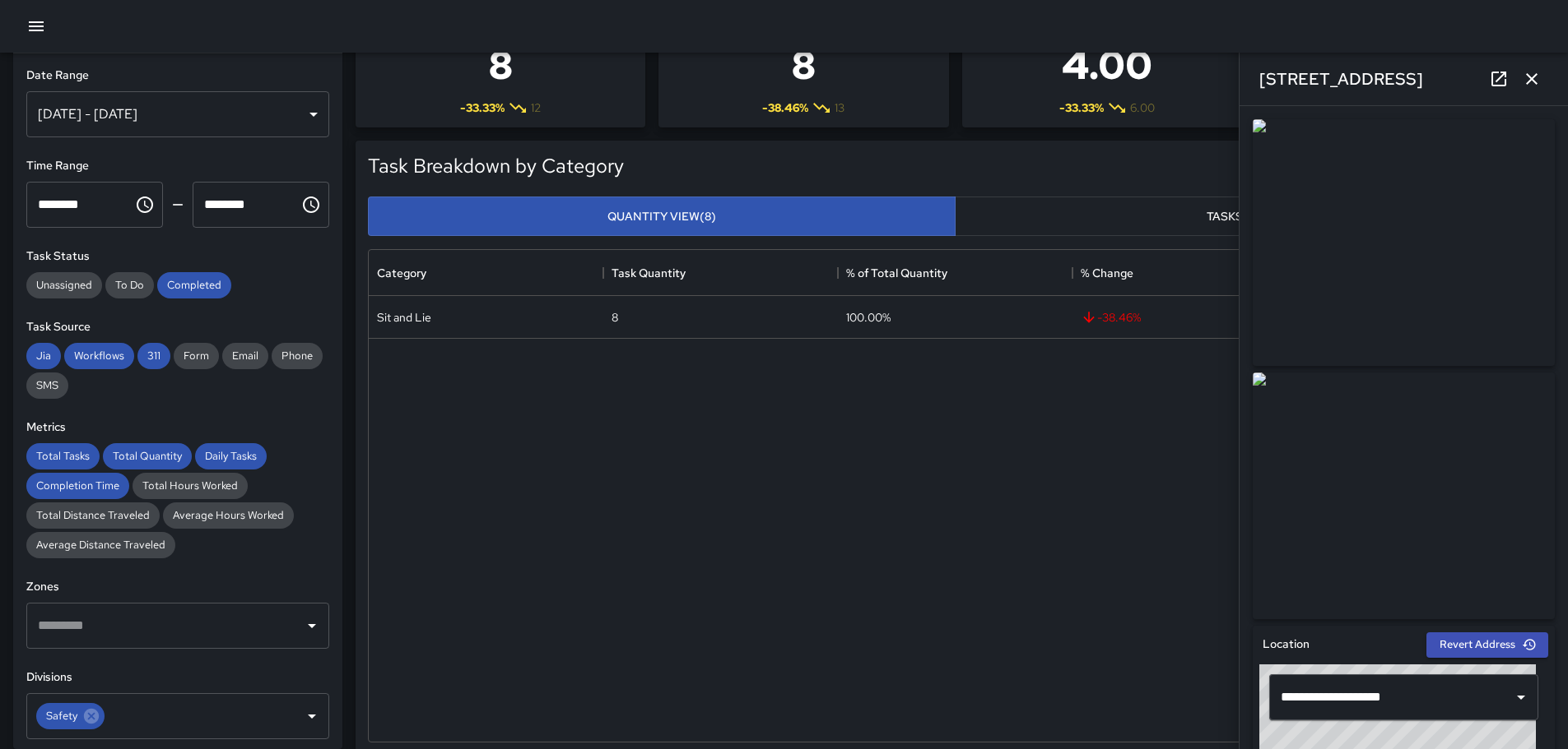
scroll to position [0, 0]
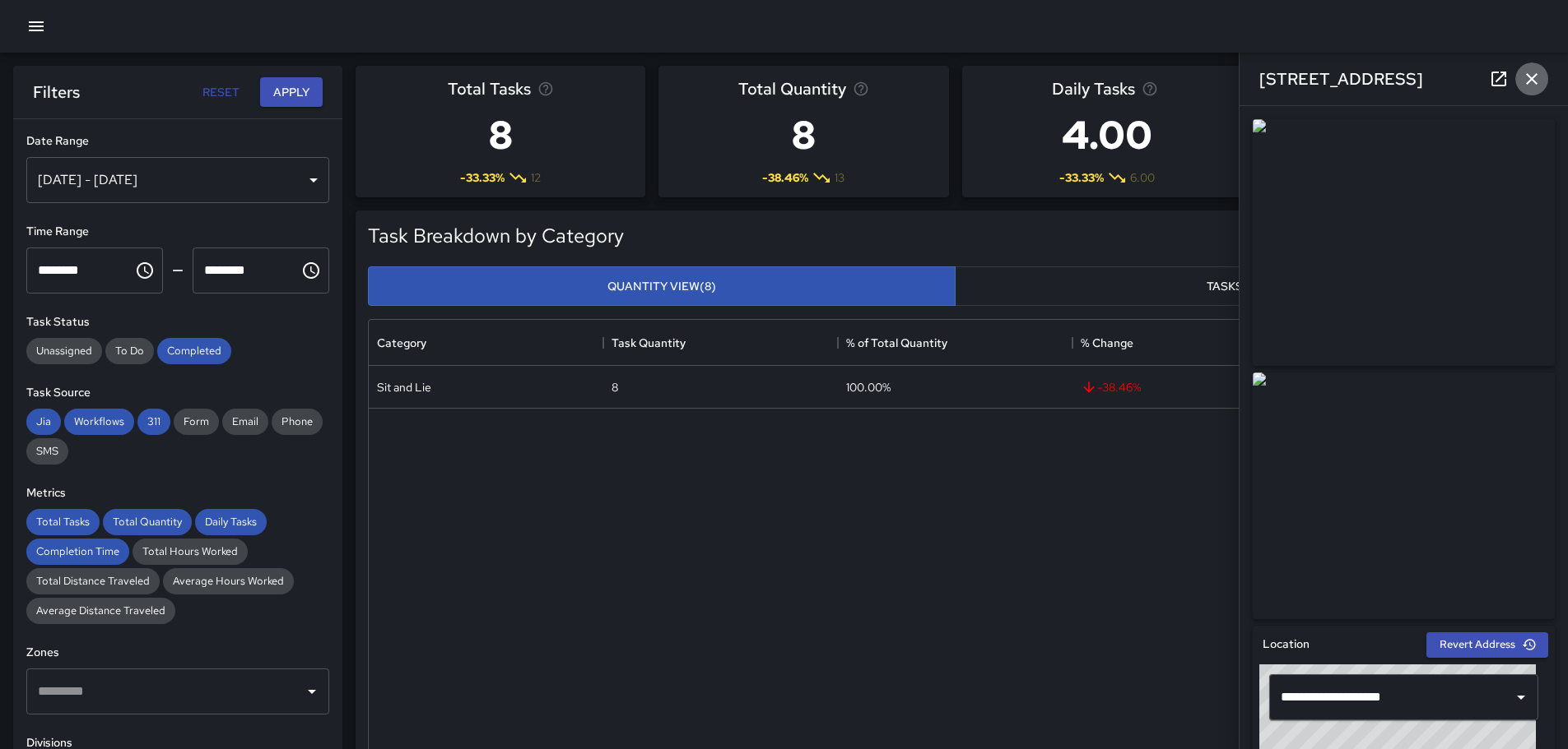
click at [1533, 72] on icon "button" at bounding box center [1531, 79] width 20 height 20
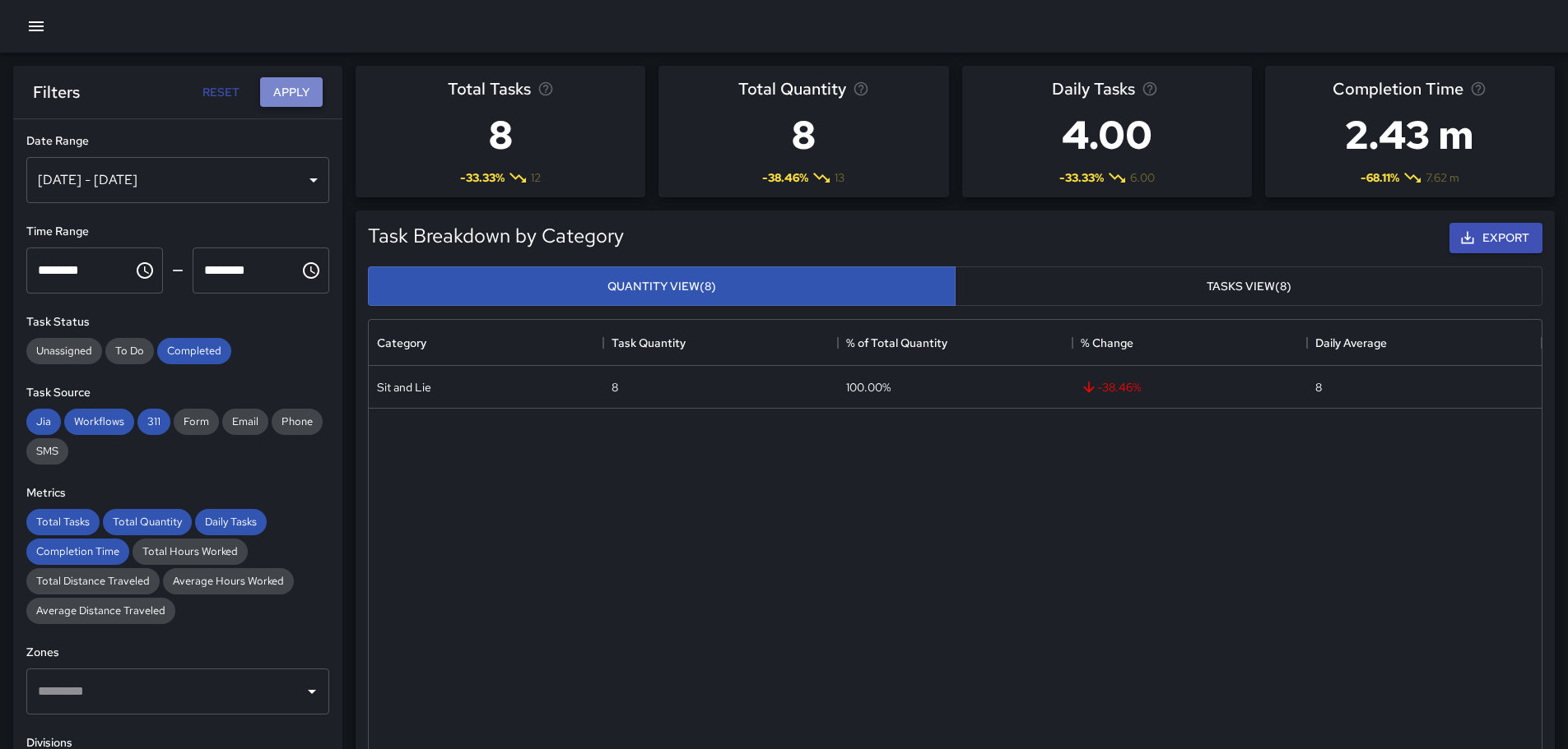
click at [288, 84] on button "Apply" at bounding box center [291, 93] width 63 height 30
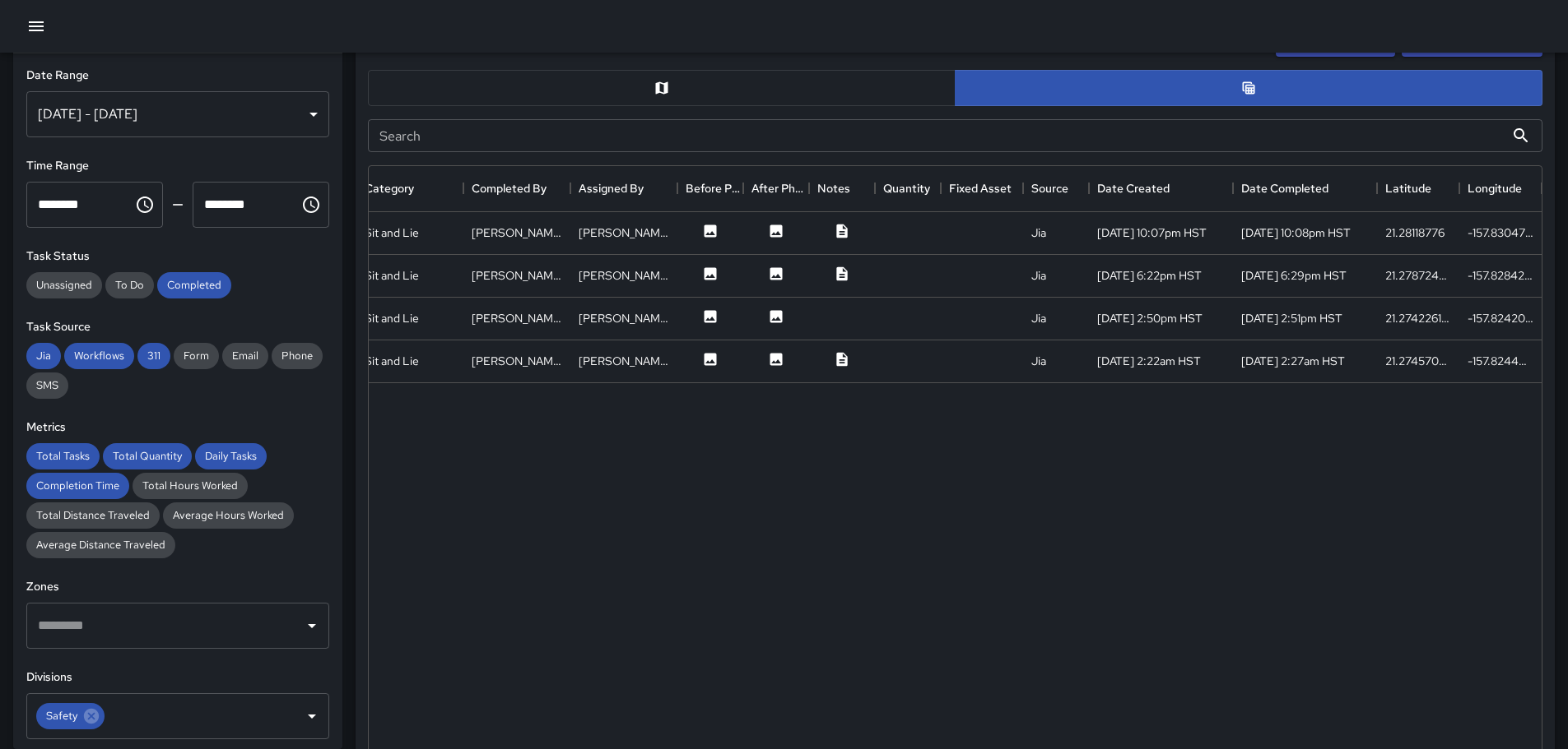
scroll to position [837, 0]
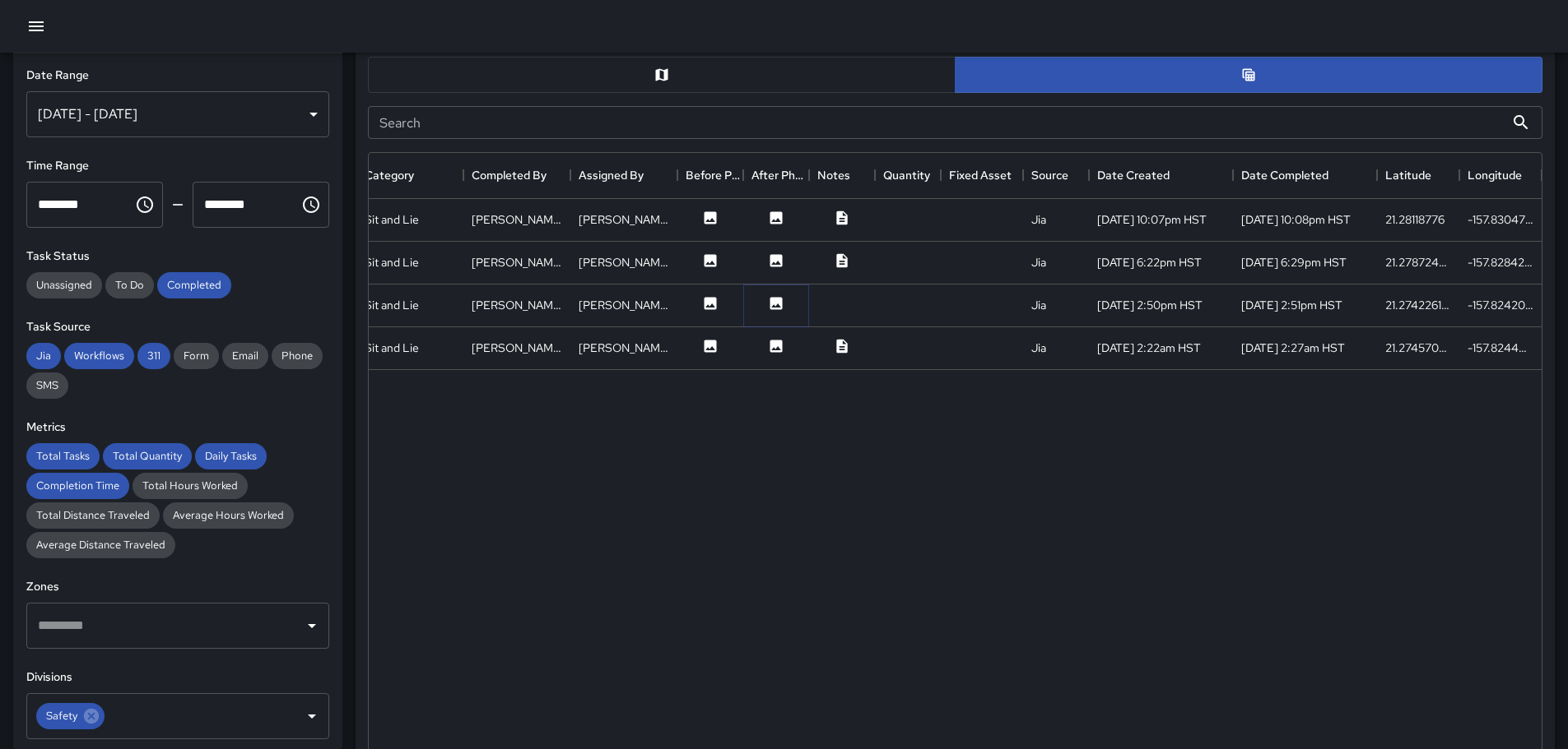
click at [777, 300] on icon at bounding box center [776, 303] width 13 height 13
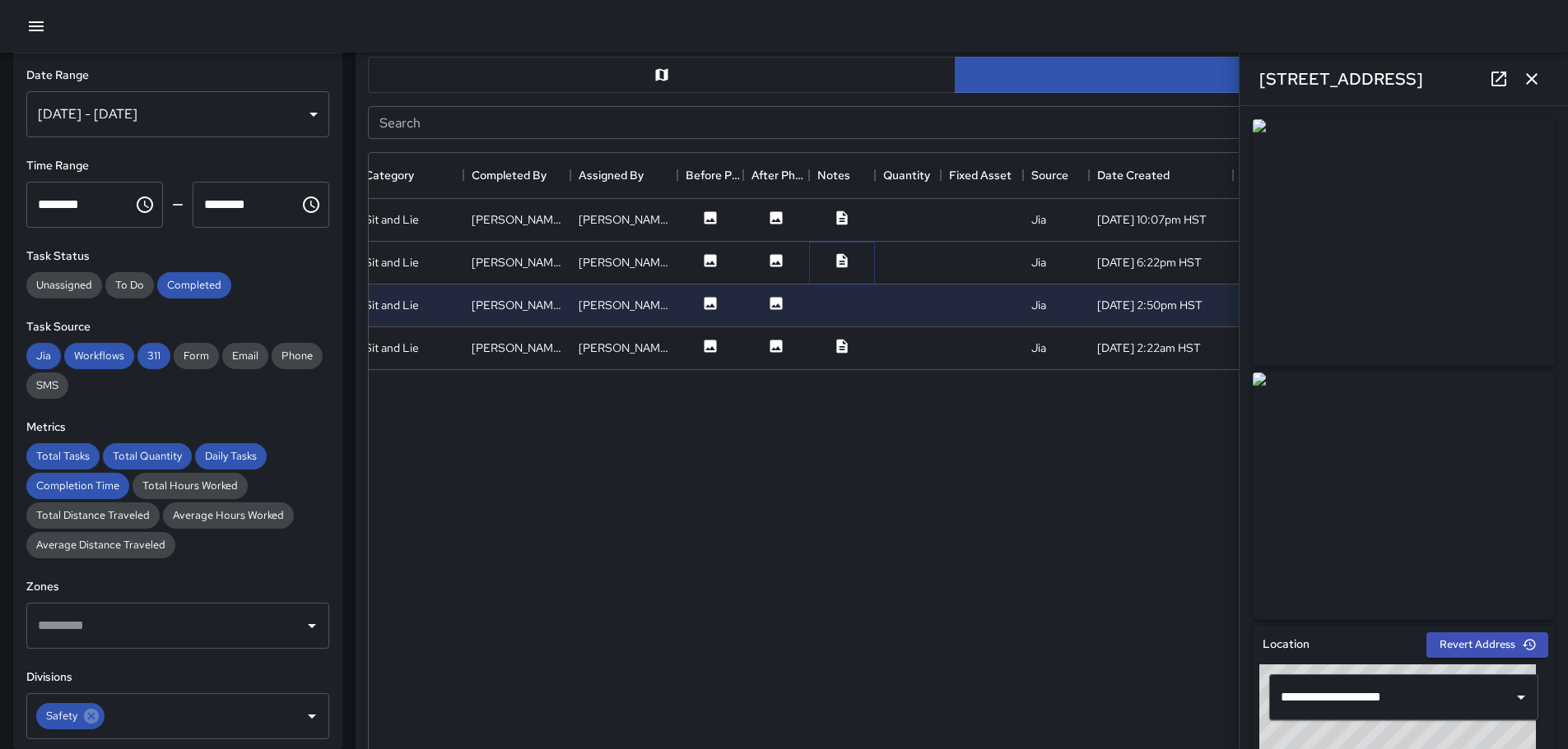
click at [840, 263] on icon at bounding box center [841, 260] width 11 height 14
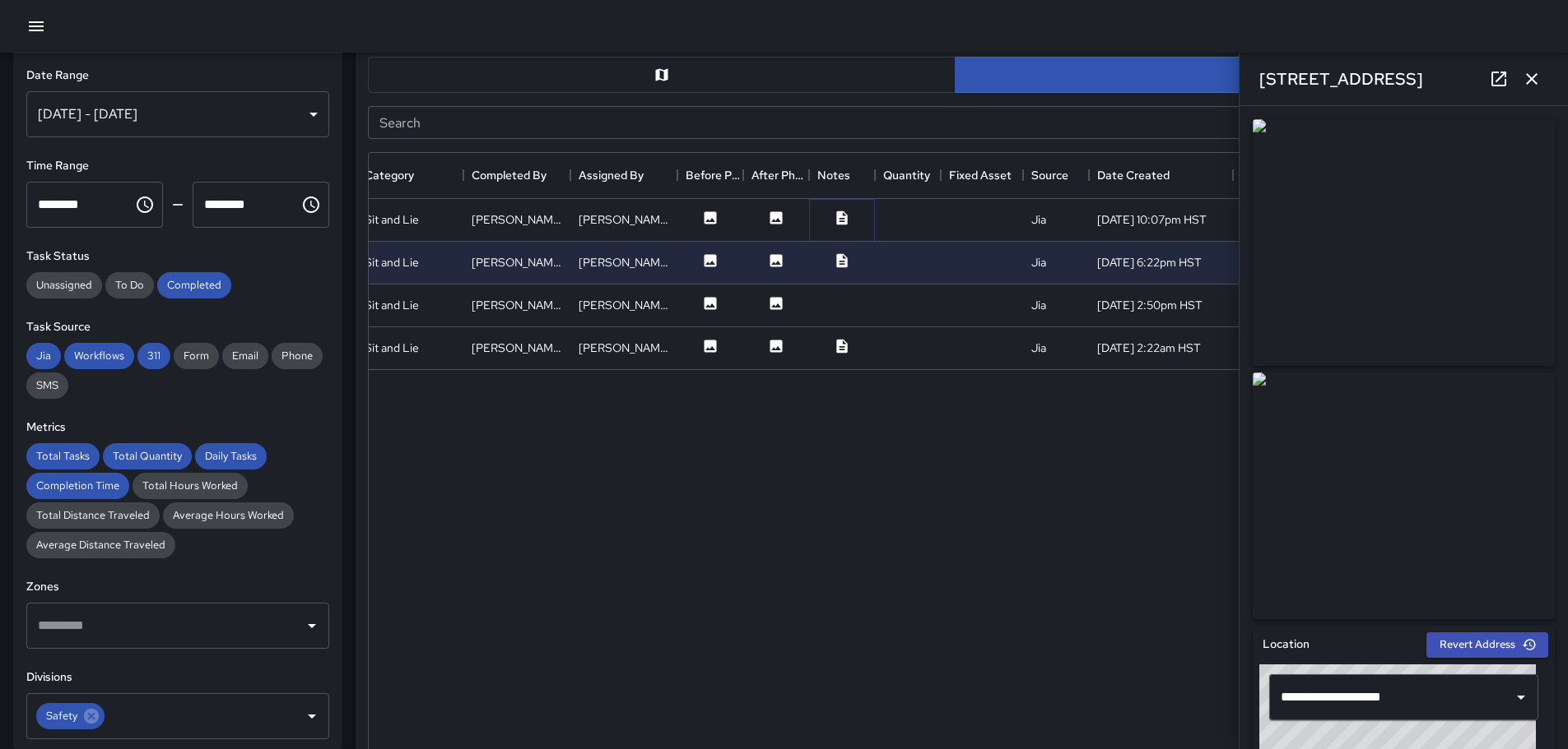
click at [845, 217] on icon at bounding box center [841, 217] width 11 height 14
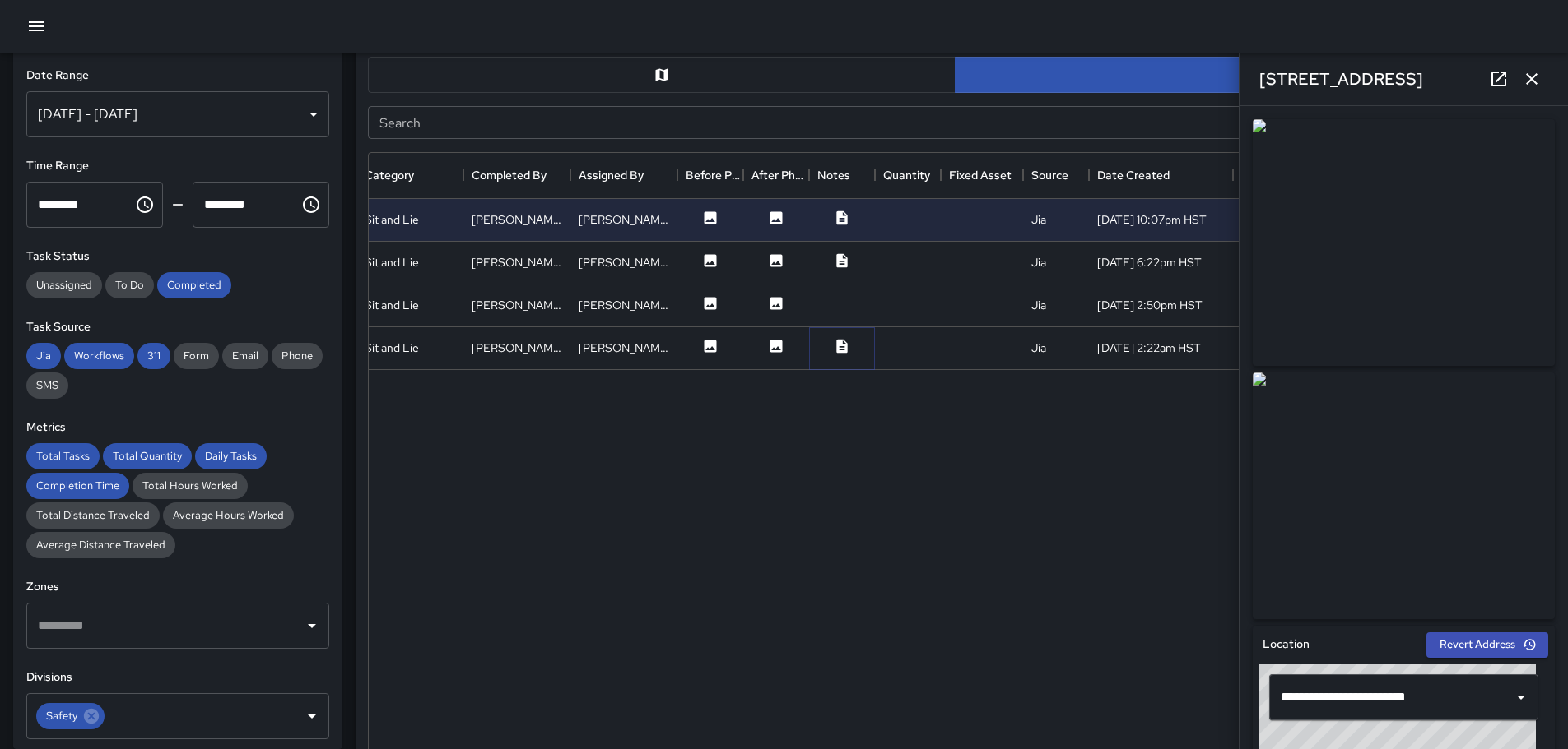
click at [834, 346] on icon at bounding box center [842, 346] width 17 height 17
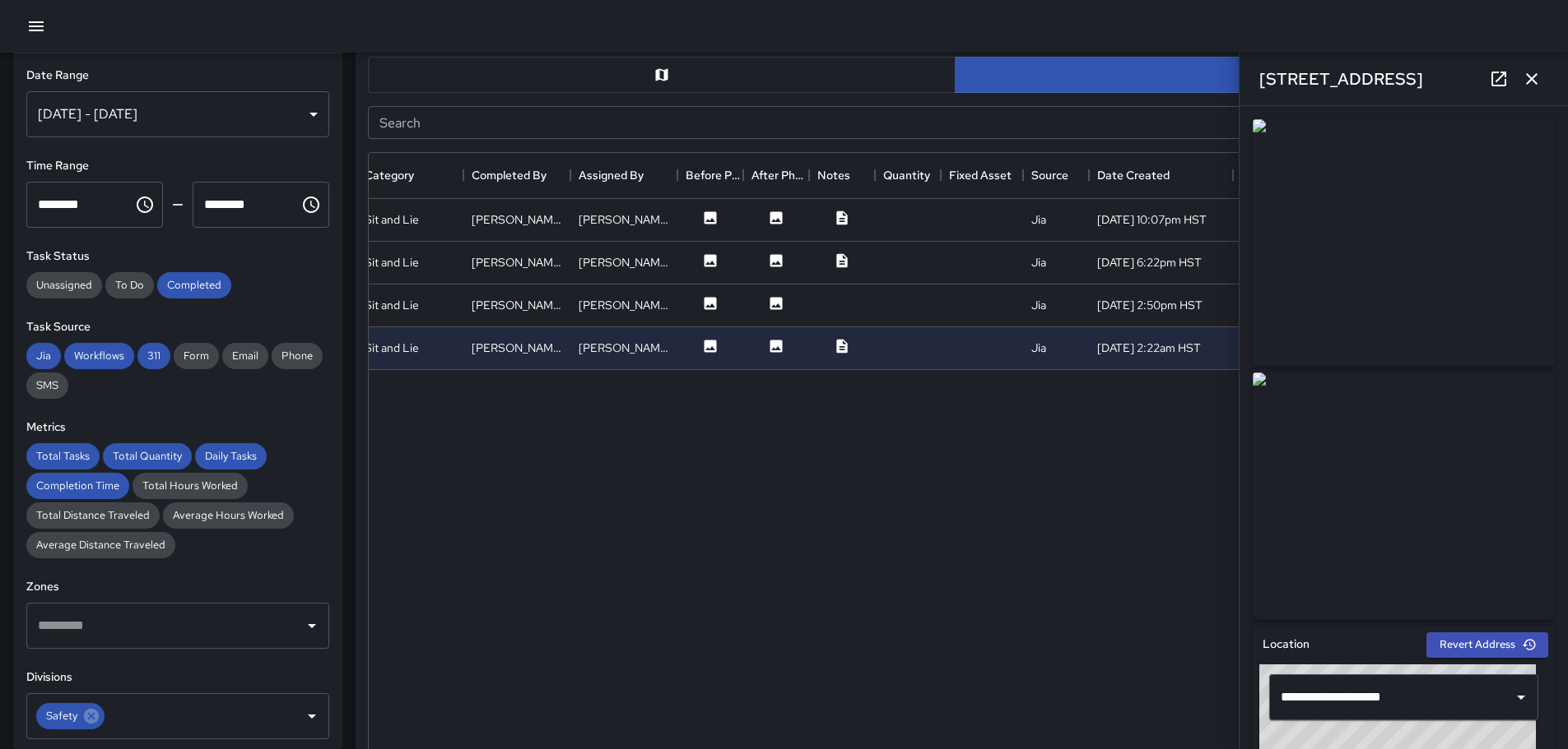
click at [305, 115] on div "[DATE] - [DATE]" at bounding box center [178, 113] width 303 height 46
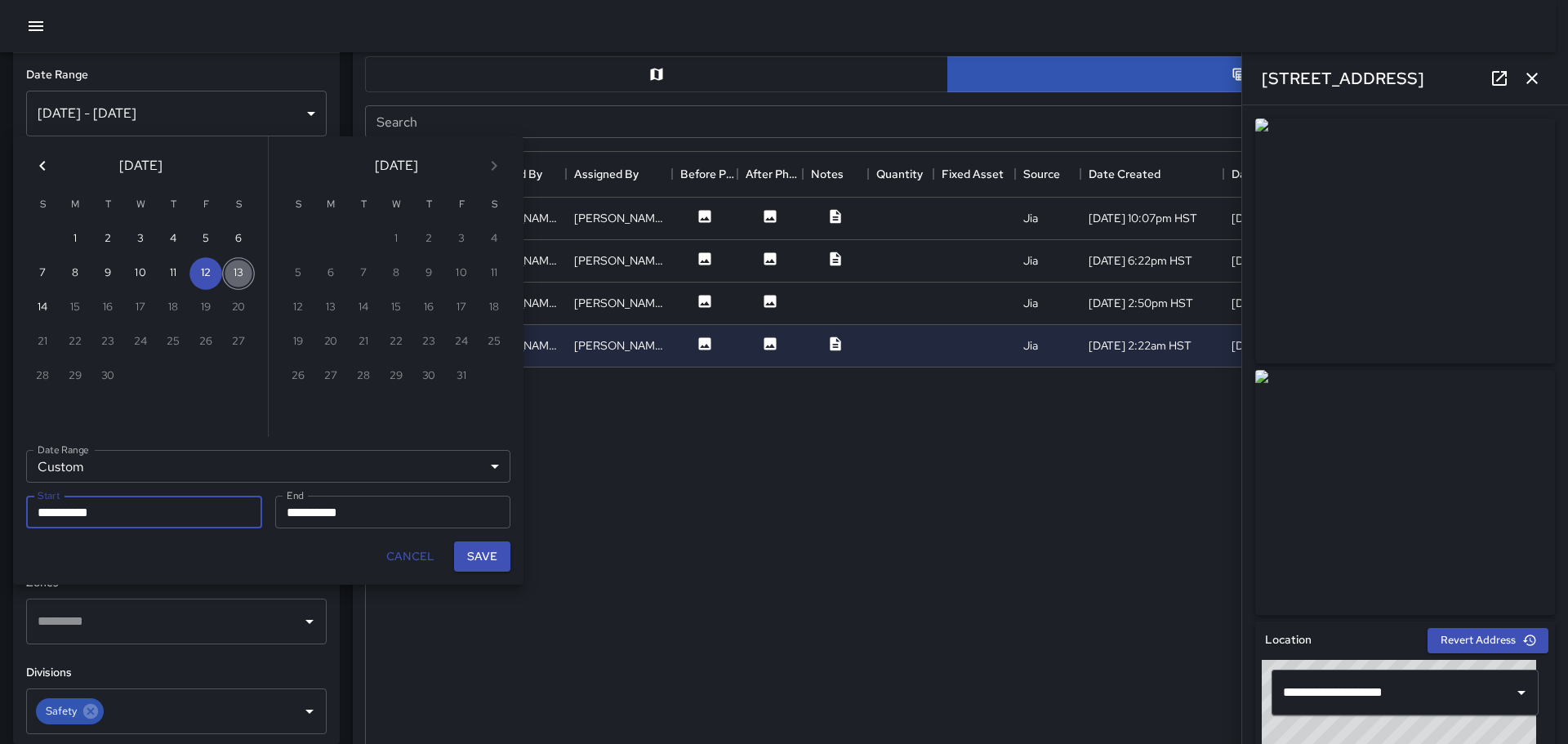
click at [242, 274] on button "13" at bounding box center [238, 273] width 32 height 32
type input "**********"
click at [240, 275] on button "13" at bounding box center [238, 273] width 32 height 32
type input "**********"
click at [492, 558] on button "Save" at bounding box center [482, 557] width 56 height 30
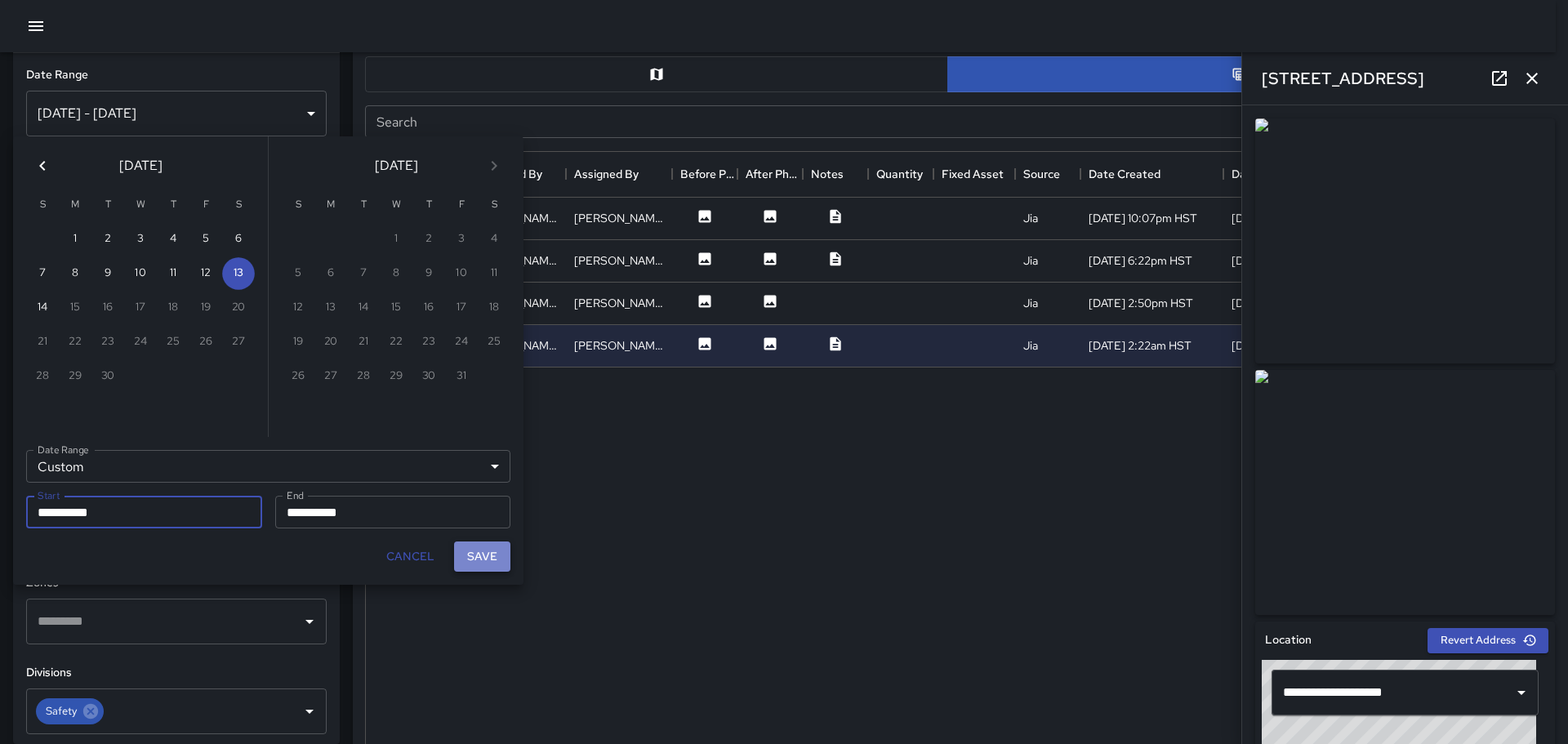
type input "**********"
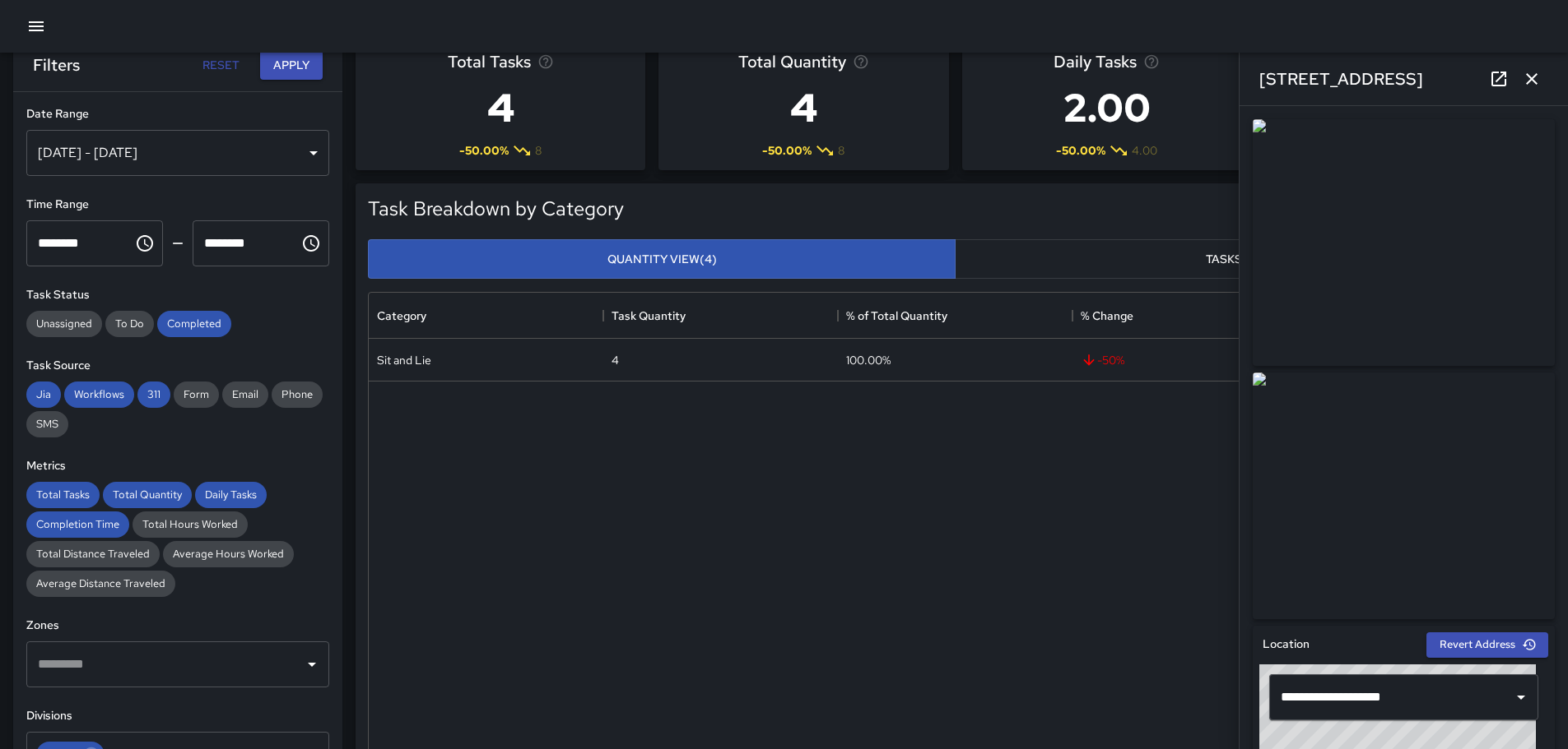
scroll to position [0, 0]
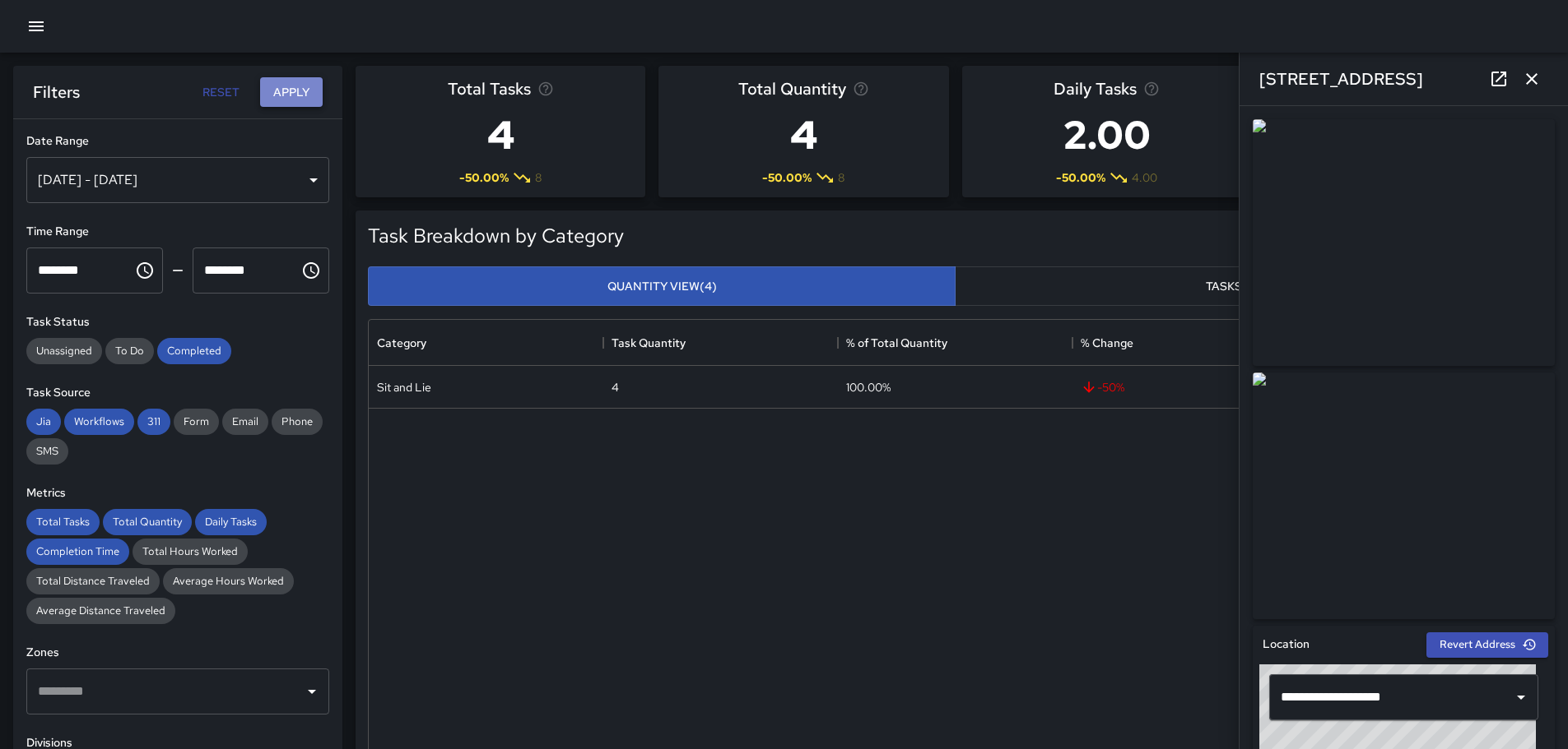
click at [303, 88] on button "Apply" at bounding box center [291, 93] width 63 height 30
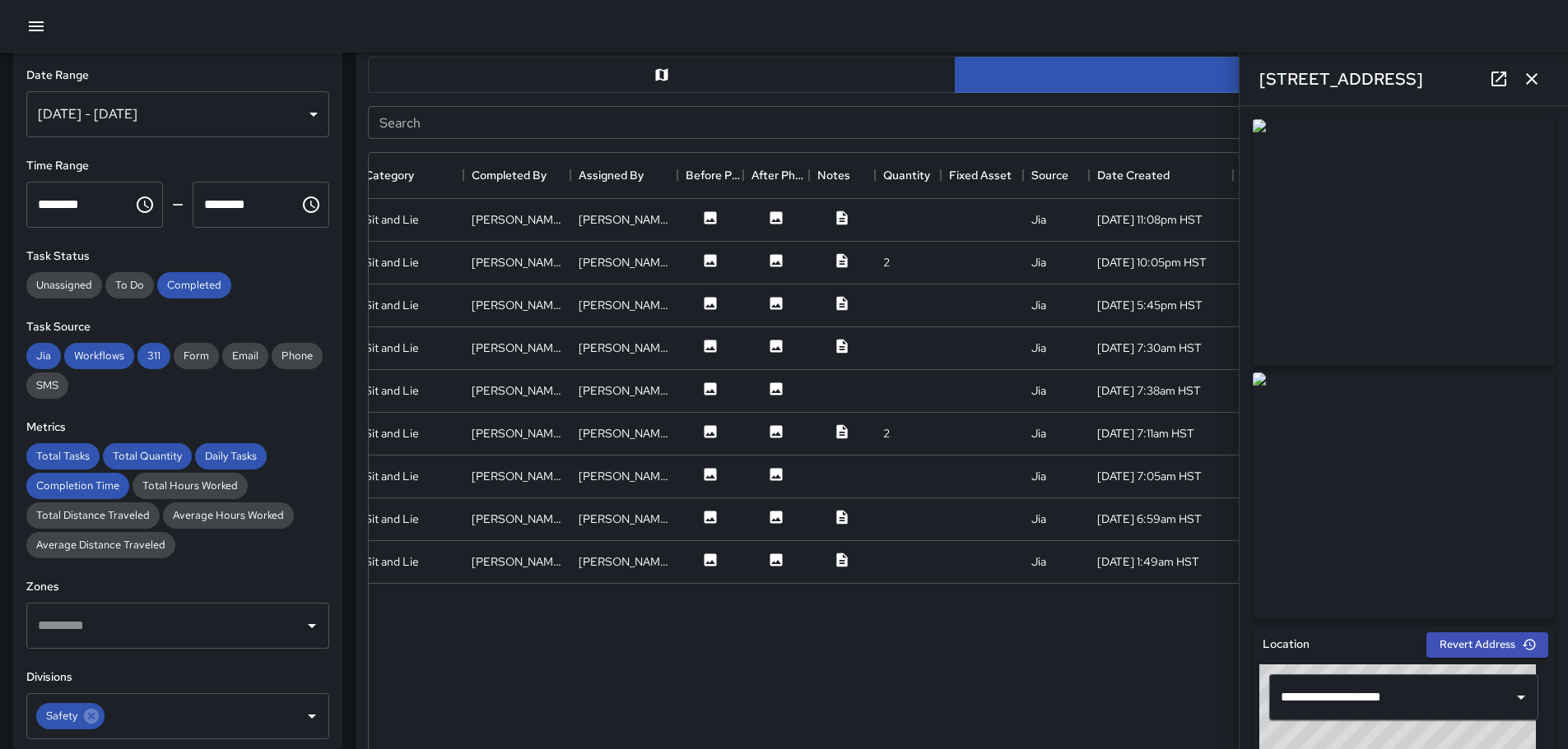
scroll to position [642, 0]
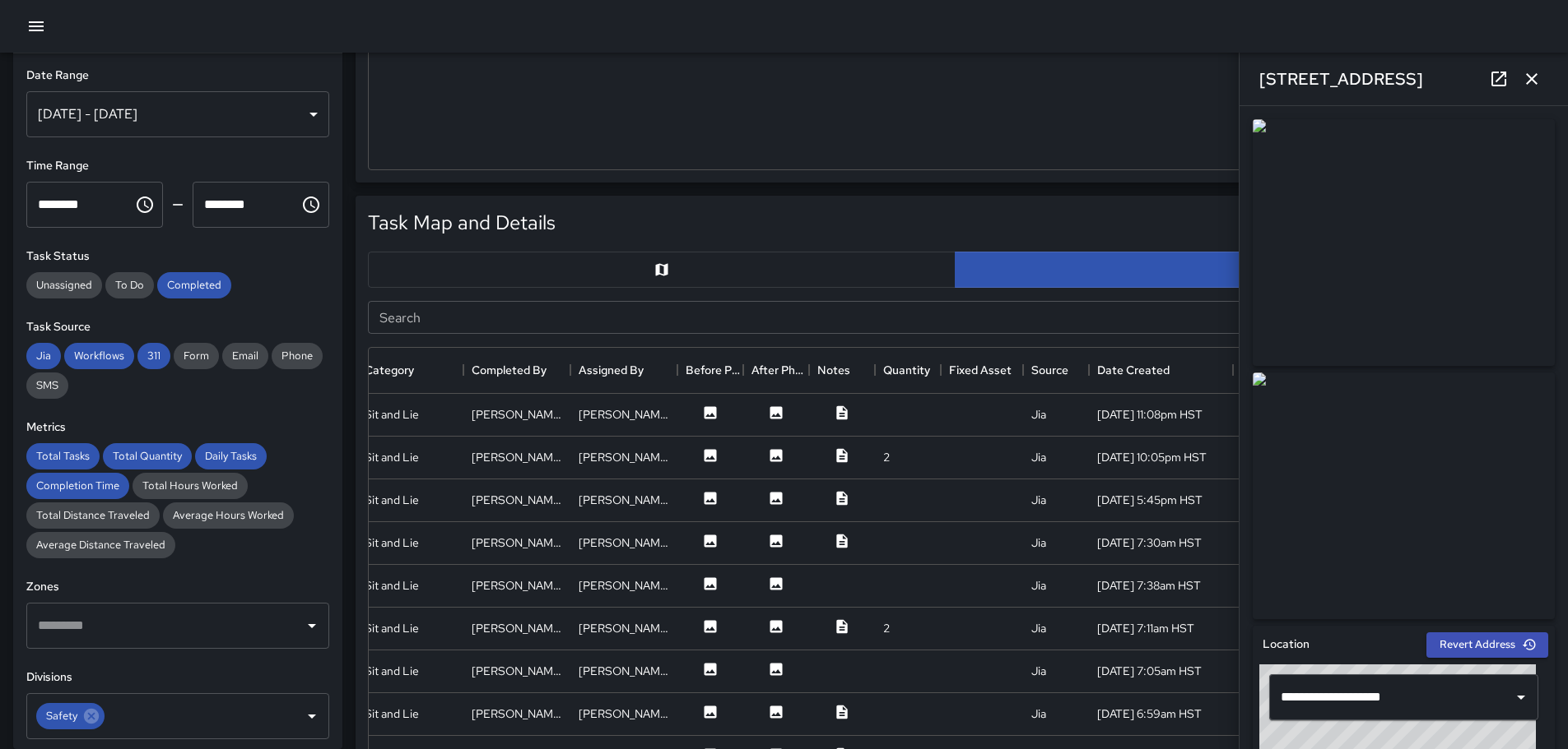
click at [1530, 80] on icon "button" at bounding box center [1531, 79] width 12 height 12
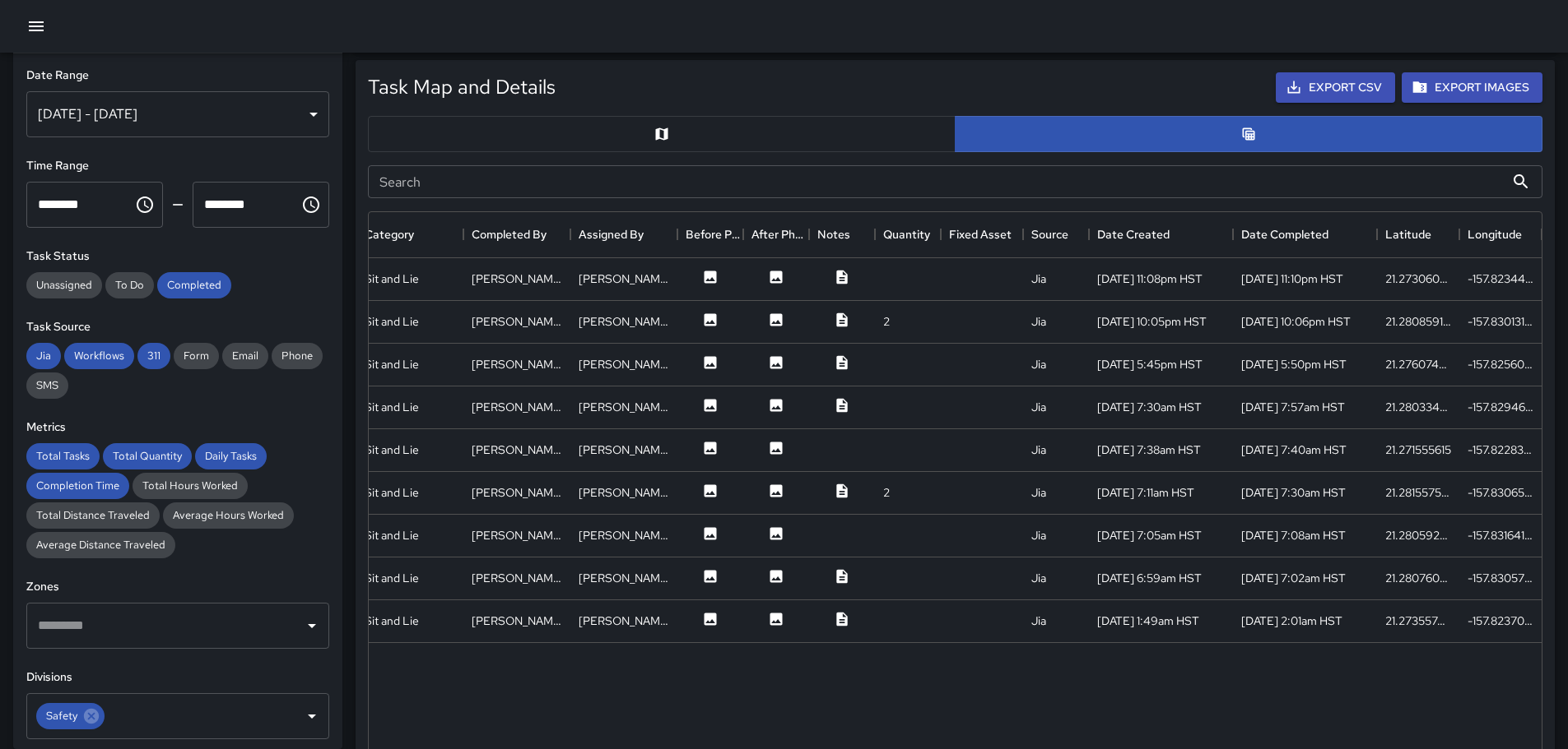
scroll to position [770, 0]
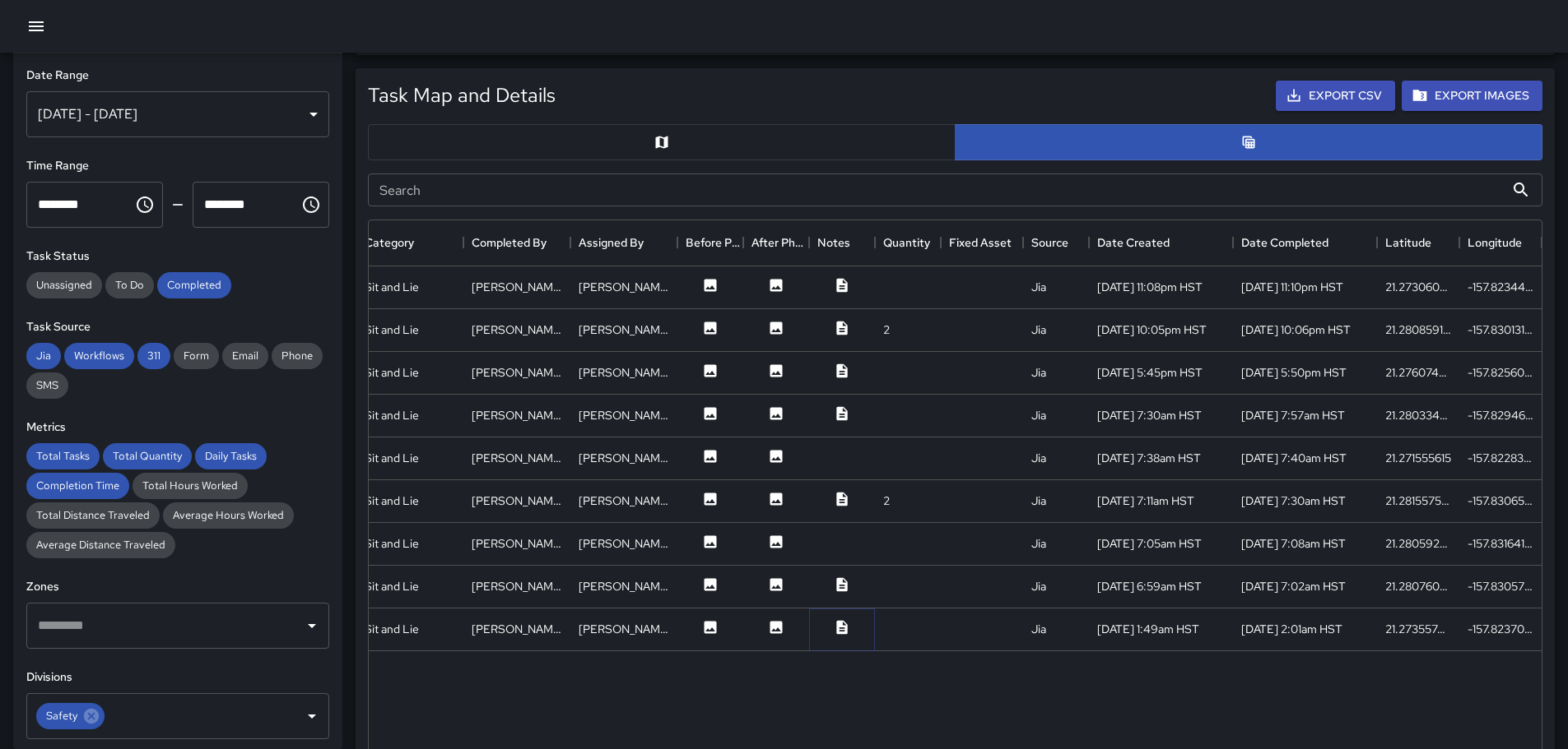
click at [842, 624] on icon at bounding box center [841, 627] width 11 height 14
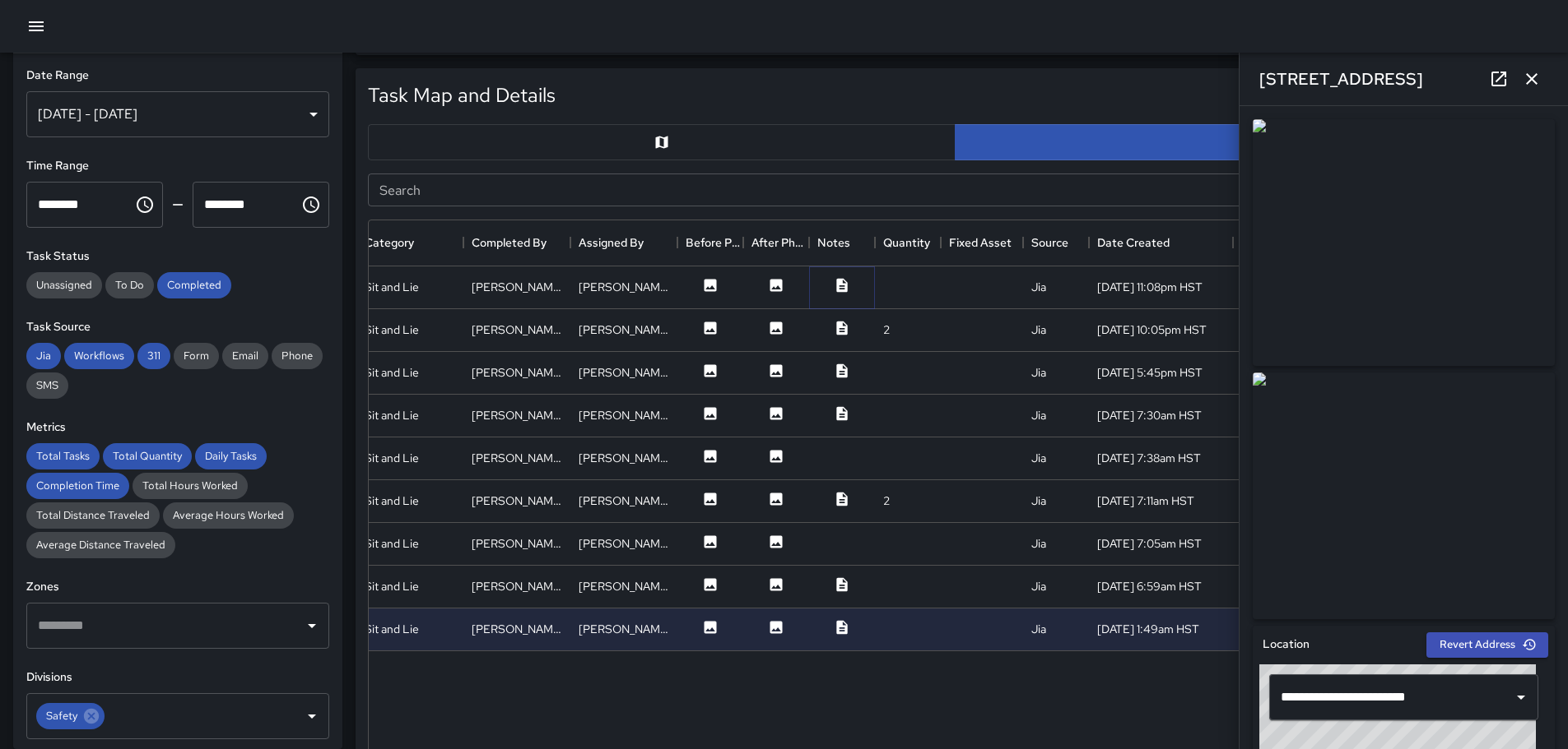
click at [845, 286] on icon at bounding box center [842, 285] width 17 height 17
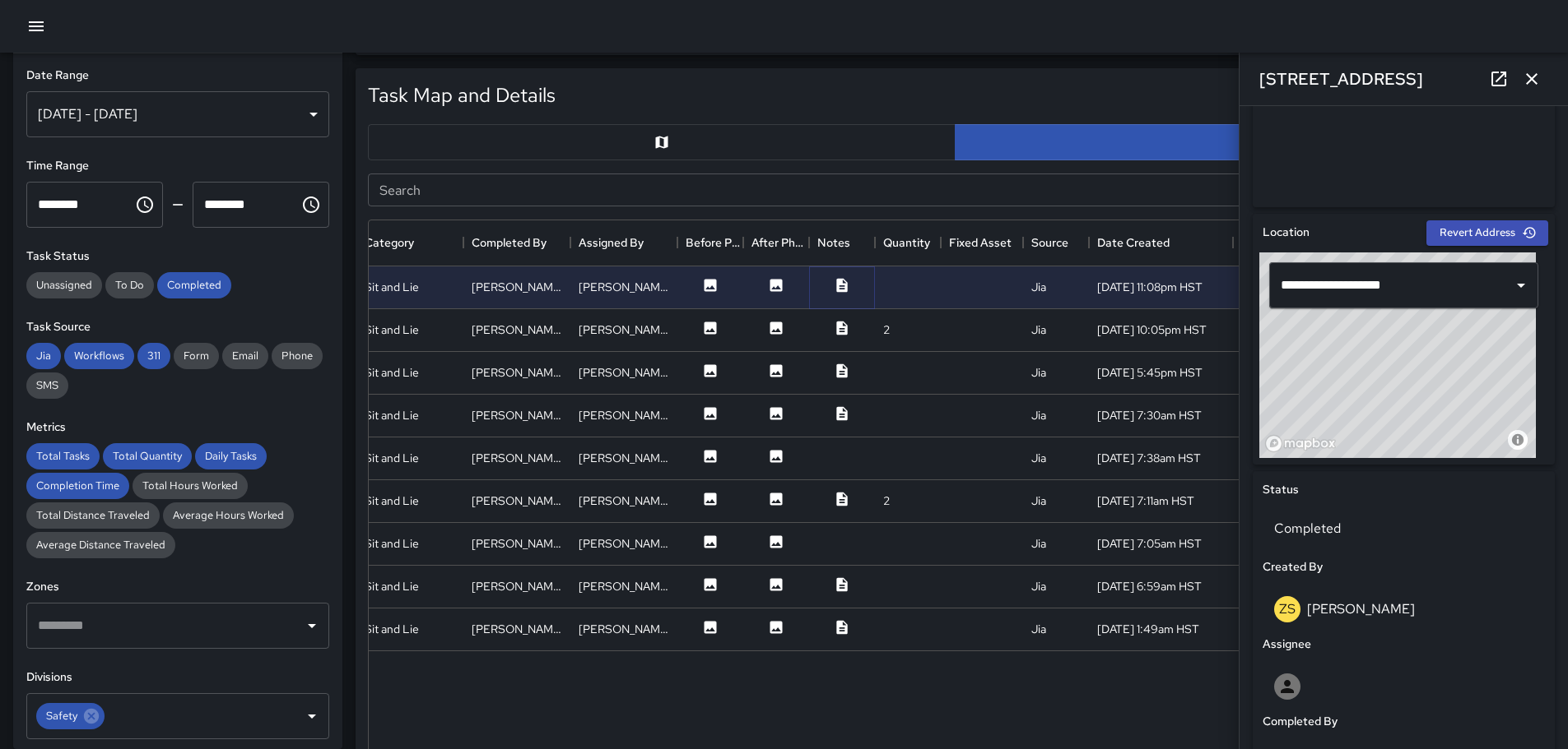
scroll to position [0, 0]
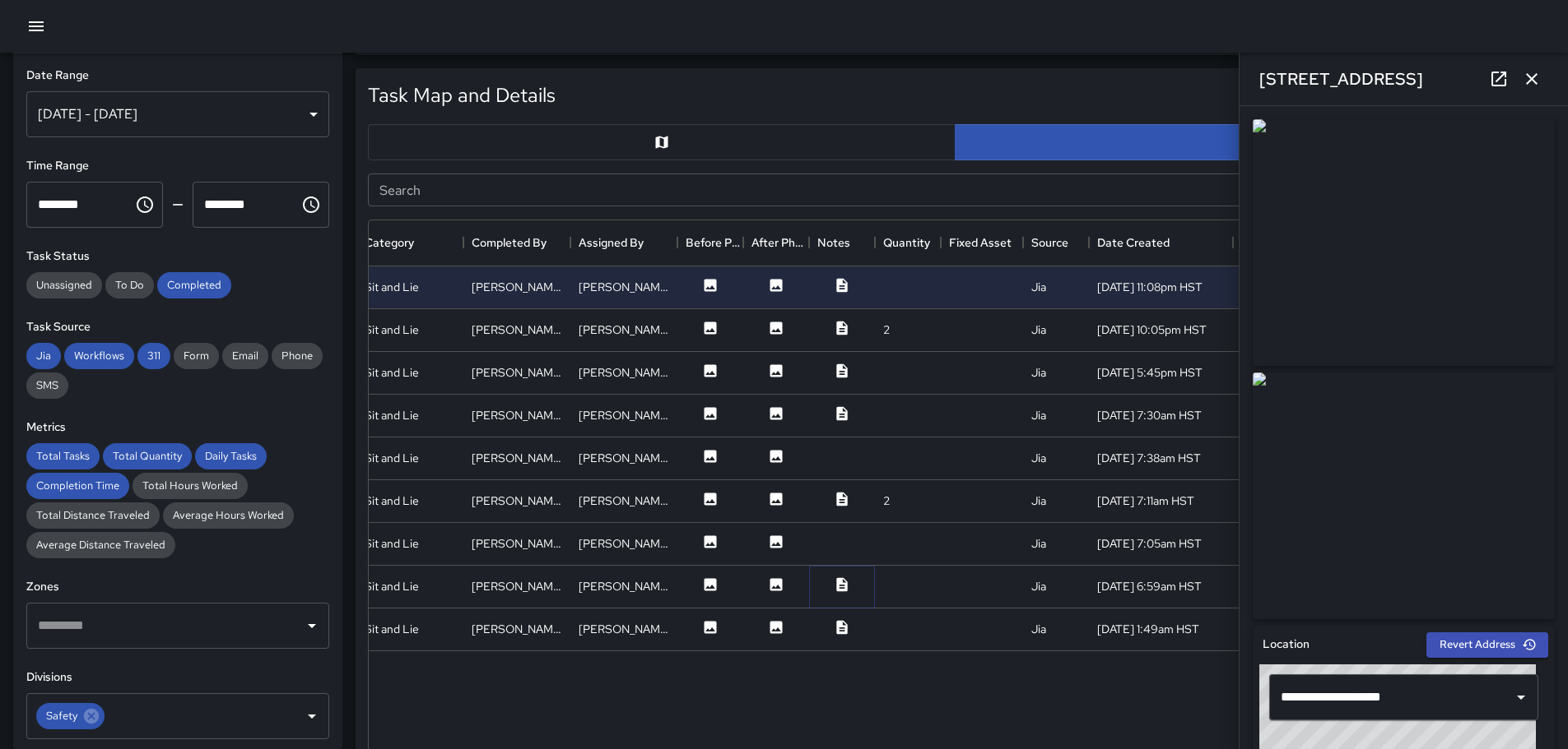
click at [842, 586] on icon at bounding box center [842, 585] width 17 height 17
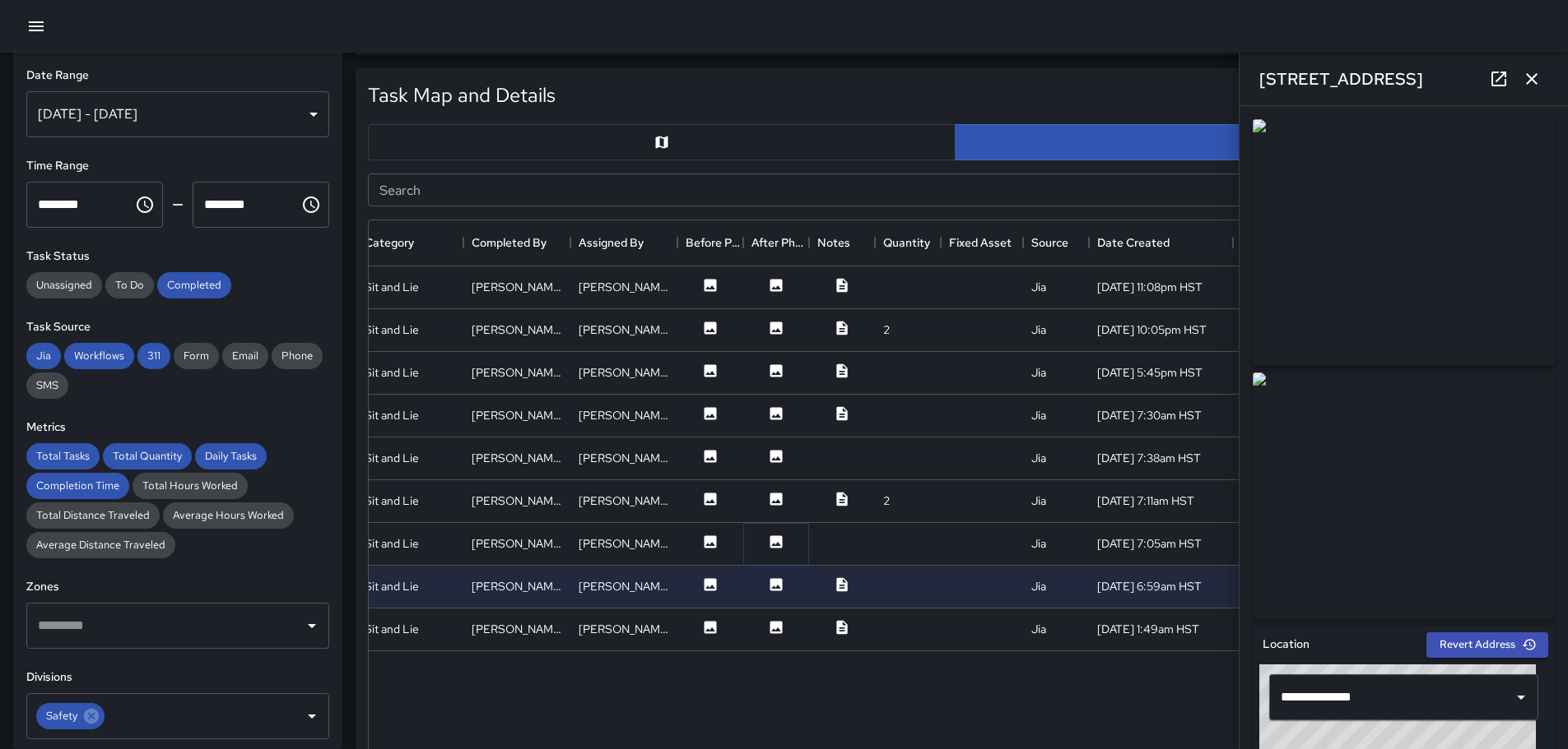
click at [780, 534] on icon at bounding box center [776, 542] width 17 height 17
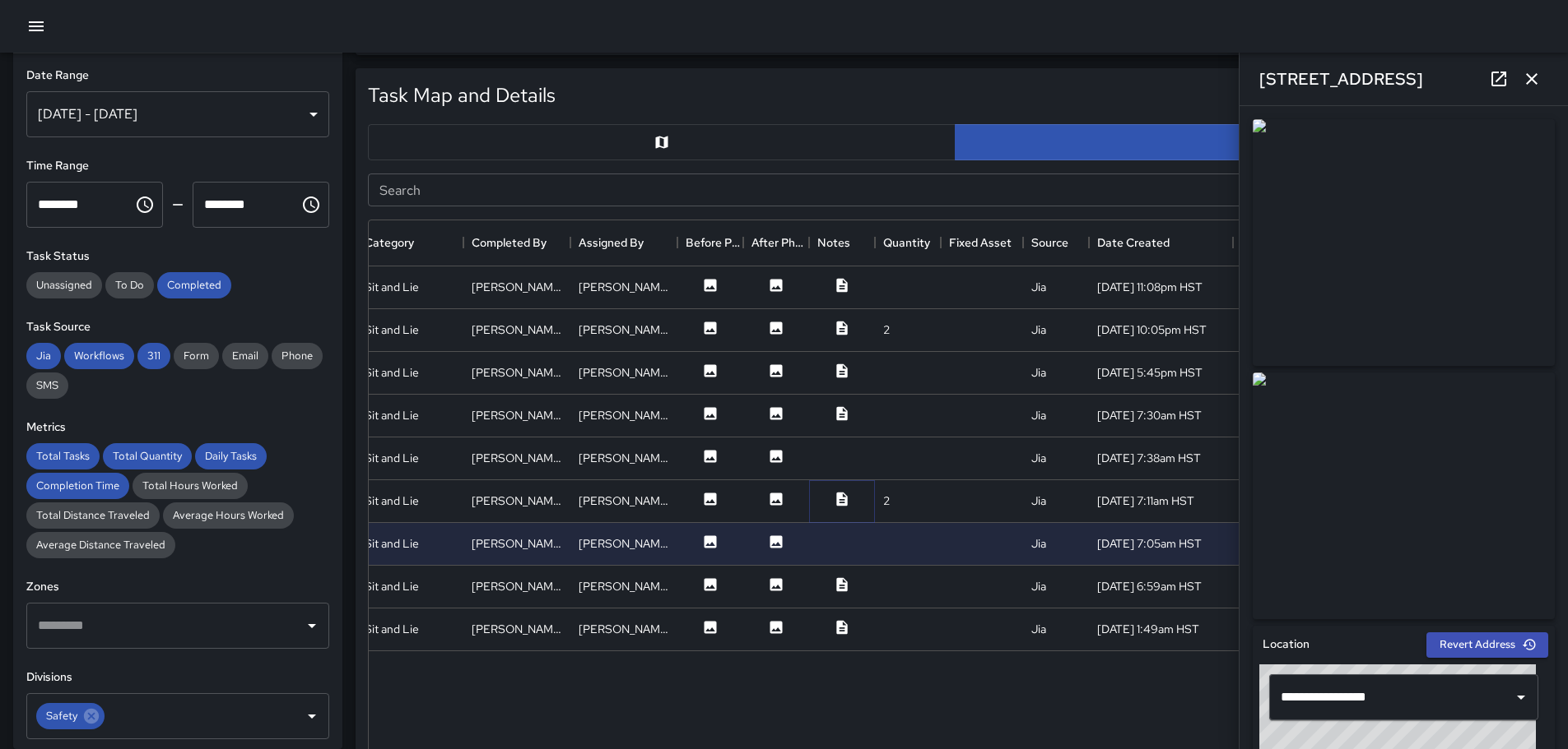
click at [839, 493] on icon at bounding box center [841, 499] width 11 height 14
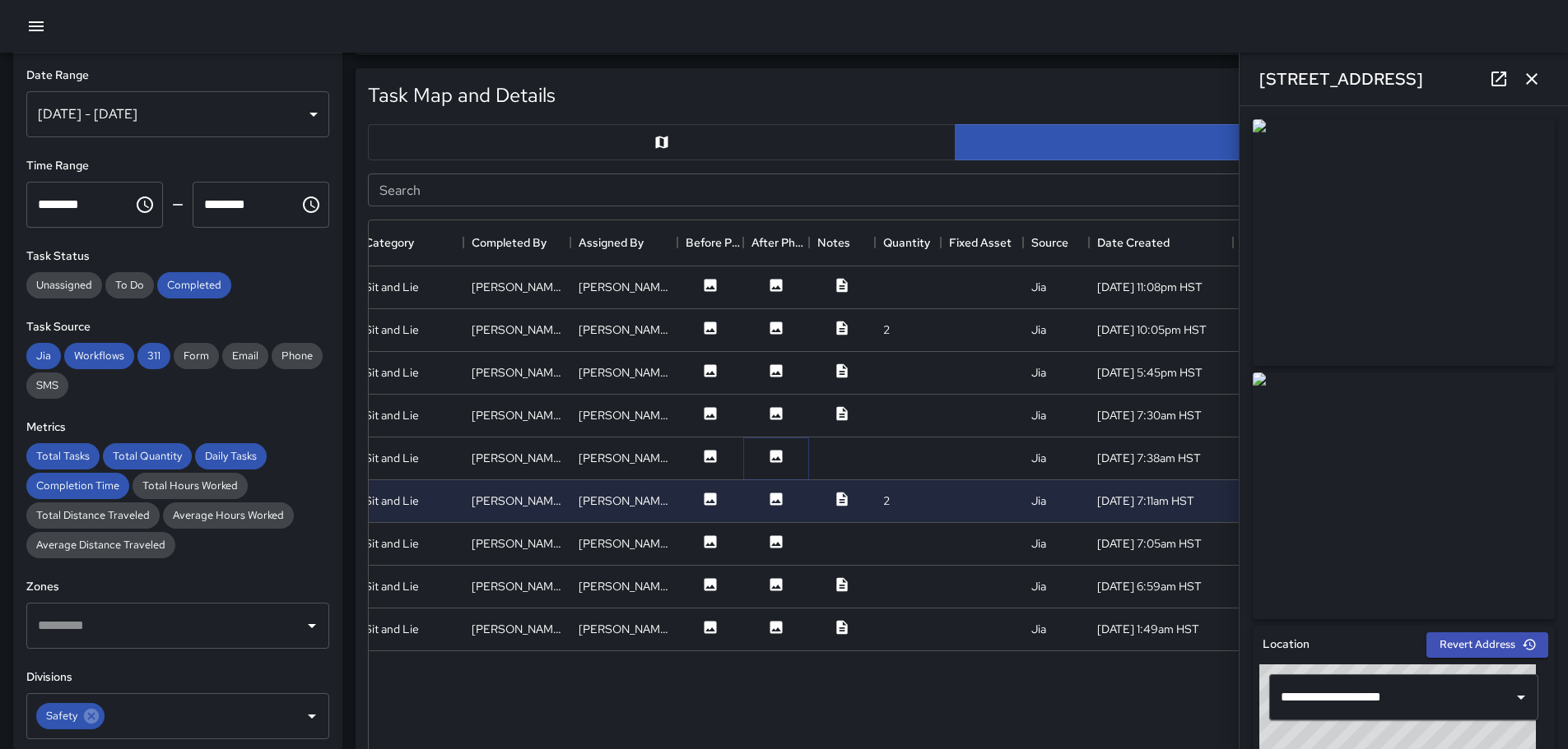
click at [779, 457] on icon at bounding box center [776, 455] width 13 height 13
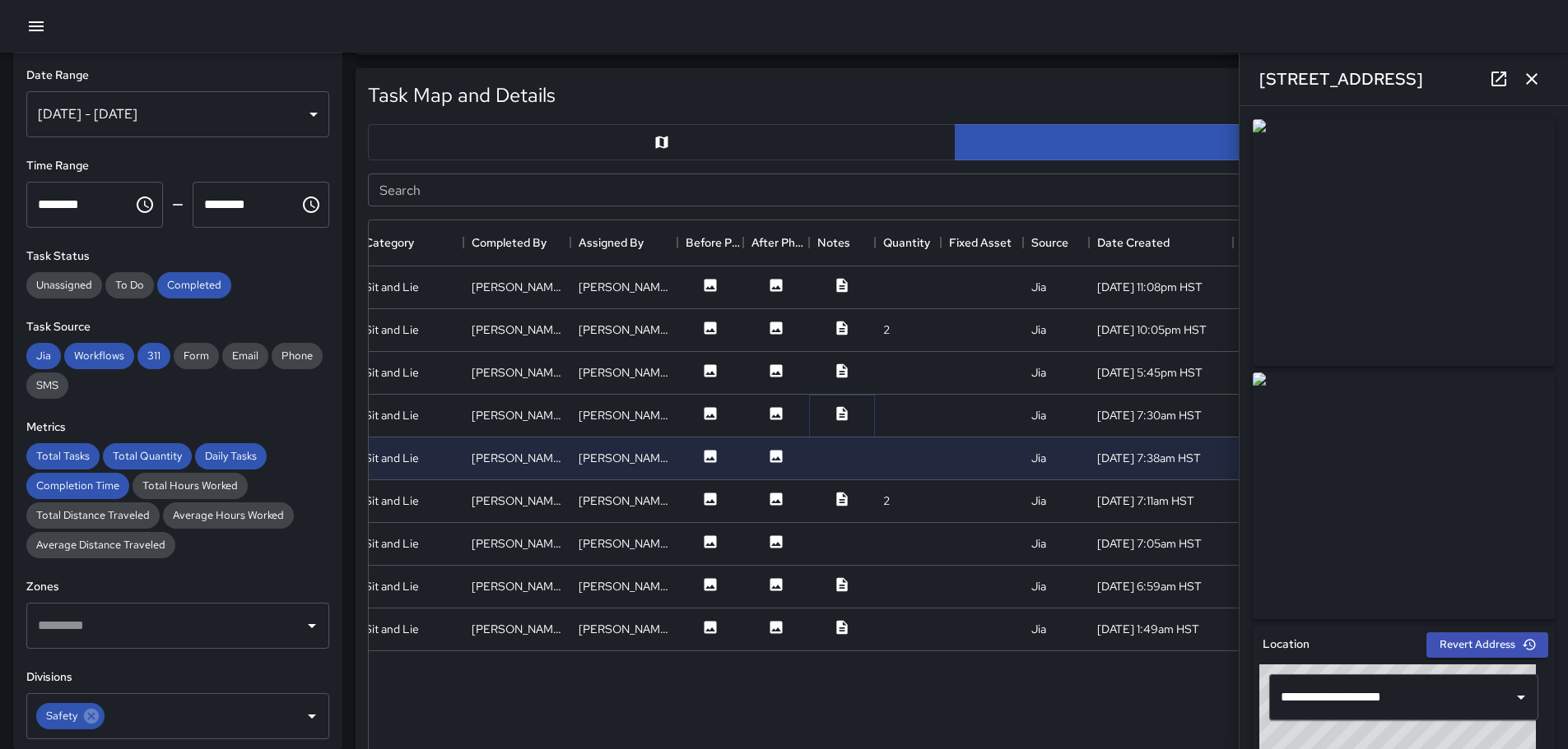
click at [843, 413] on icon at bounding box center [841, 413] width 11 height 14
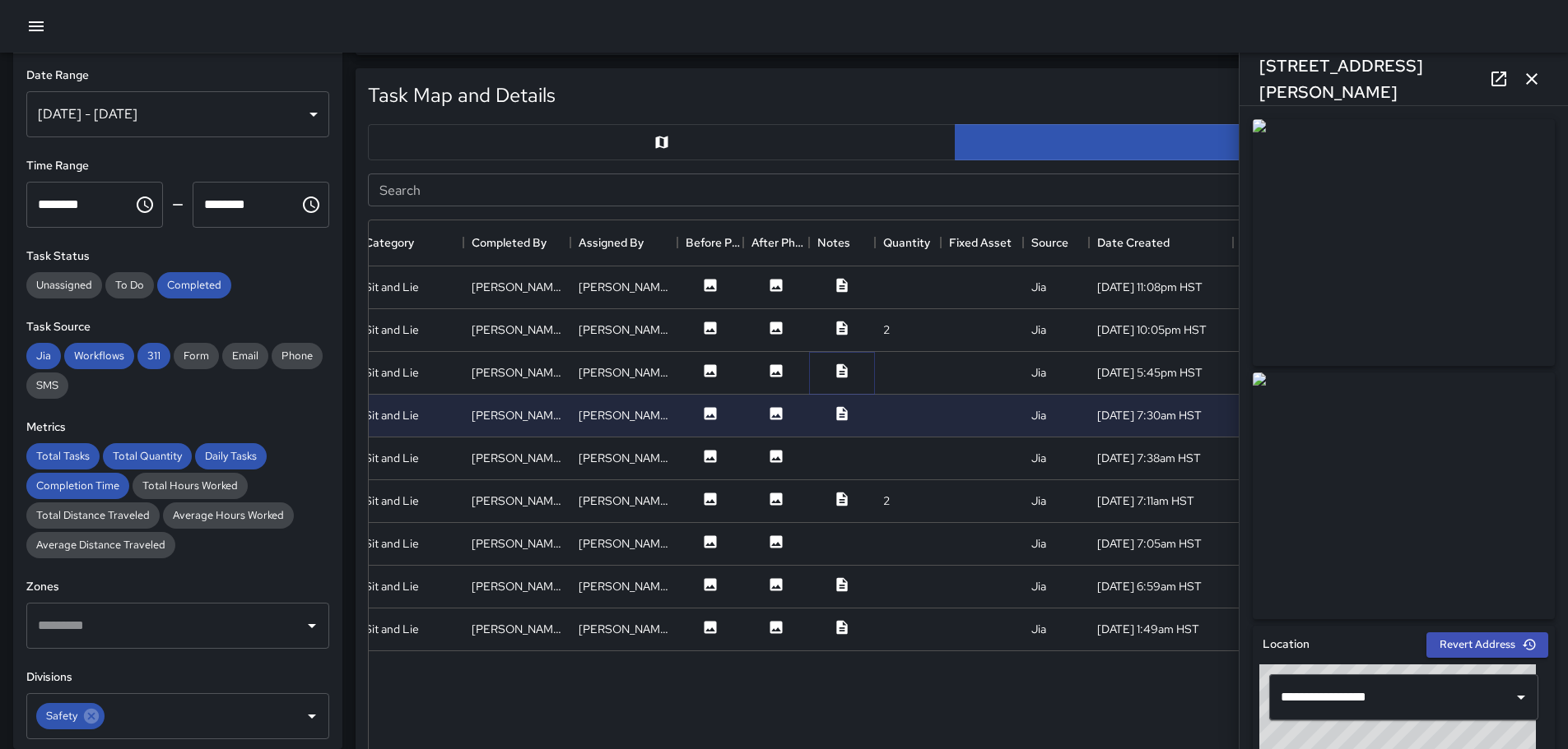
click at [841, 370] on icon at bounding box center [841, 370] width 11 height 14
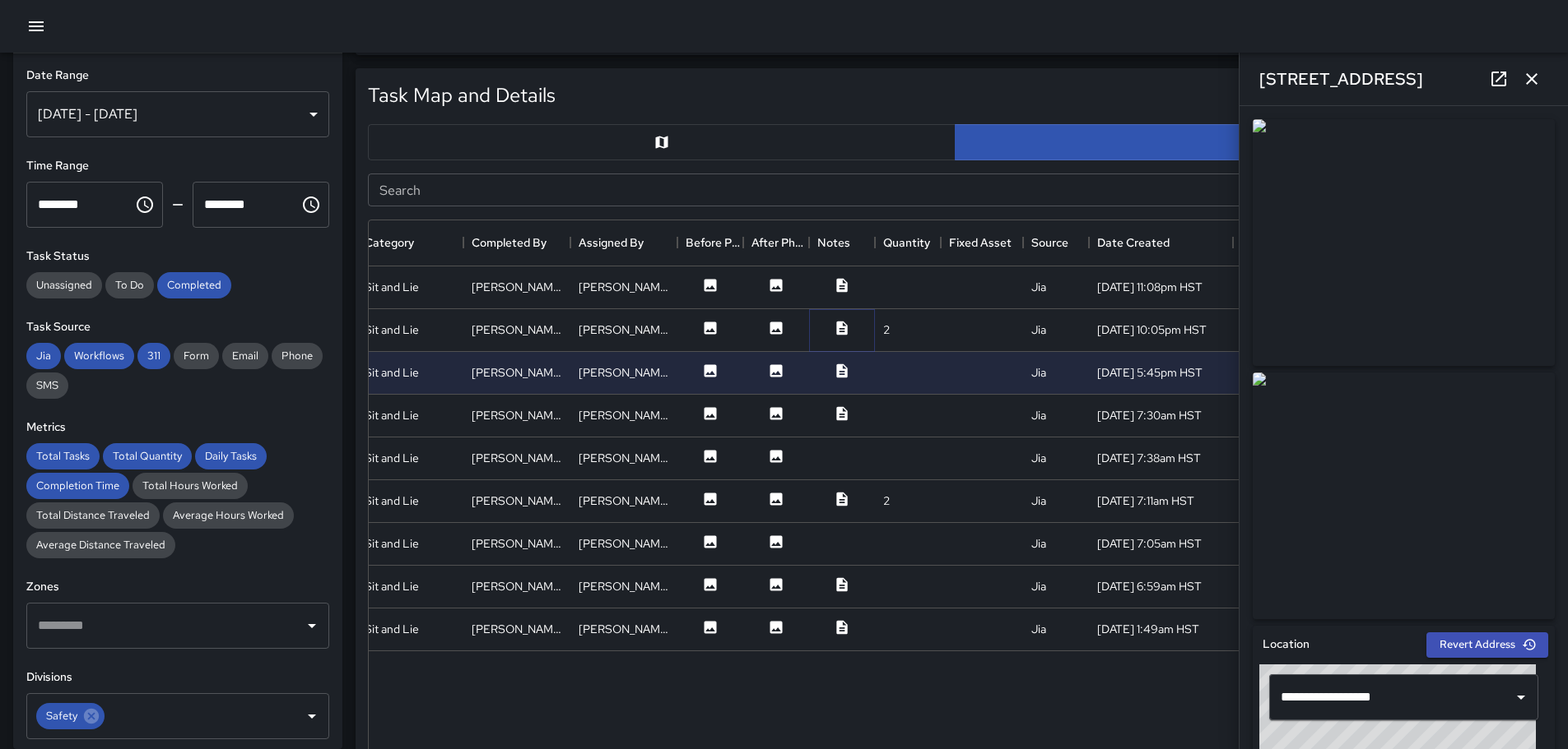
click at [840, 326] on icon at bounding box center [841, 328] width 11 height 14
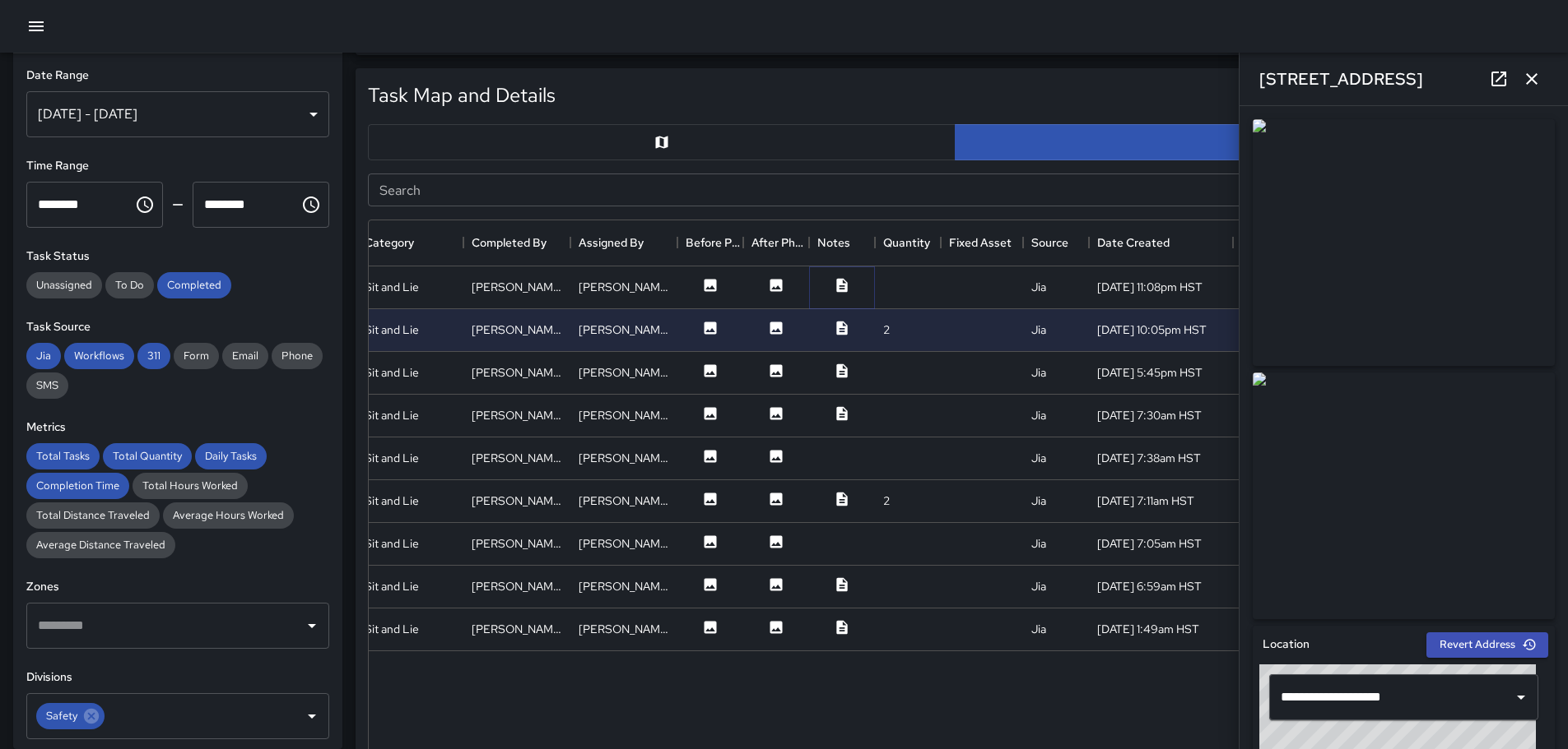
click at [839, 279] on icon at bounding box center [841, 284] width 11 height 14
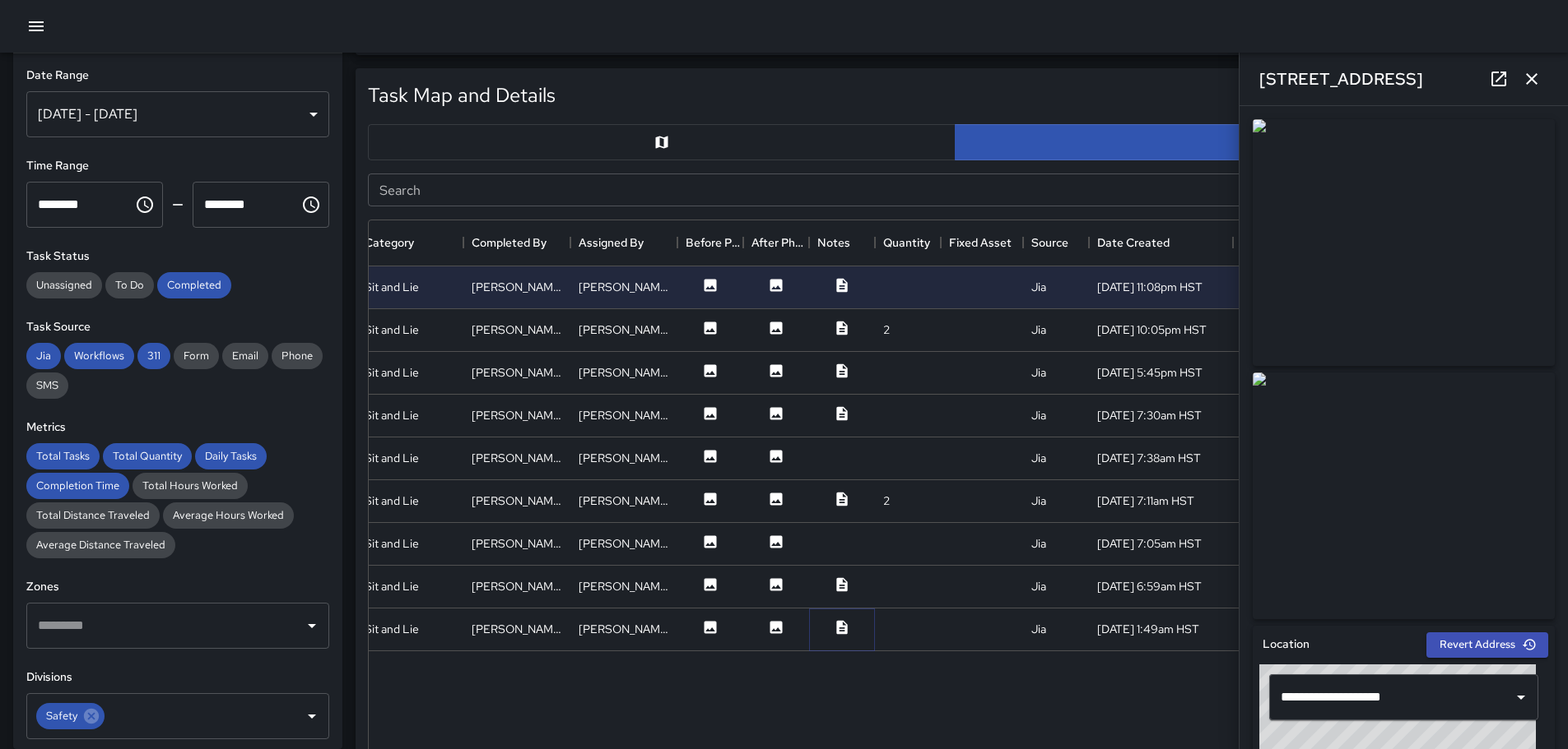
click at [836, 623] on icon at bounding box center [842, 628] width 17 height 17
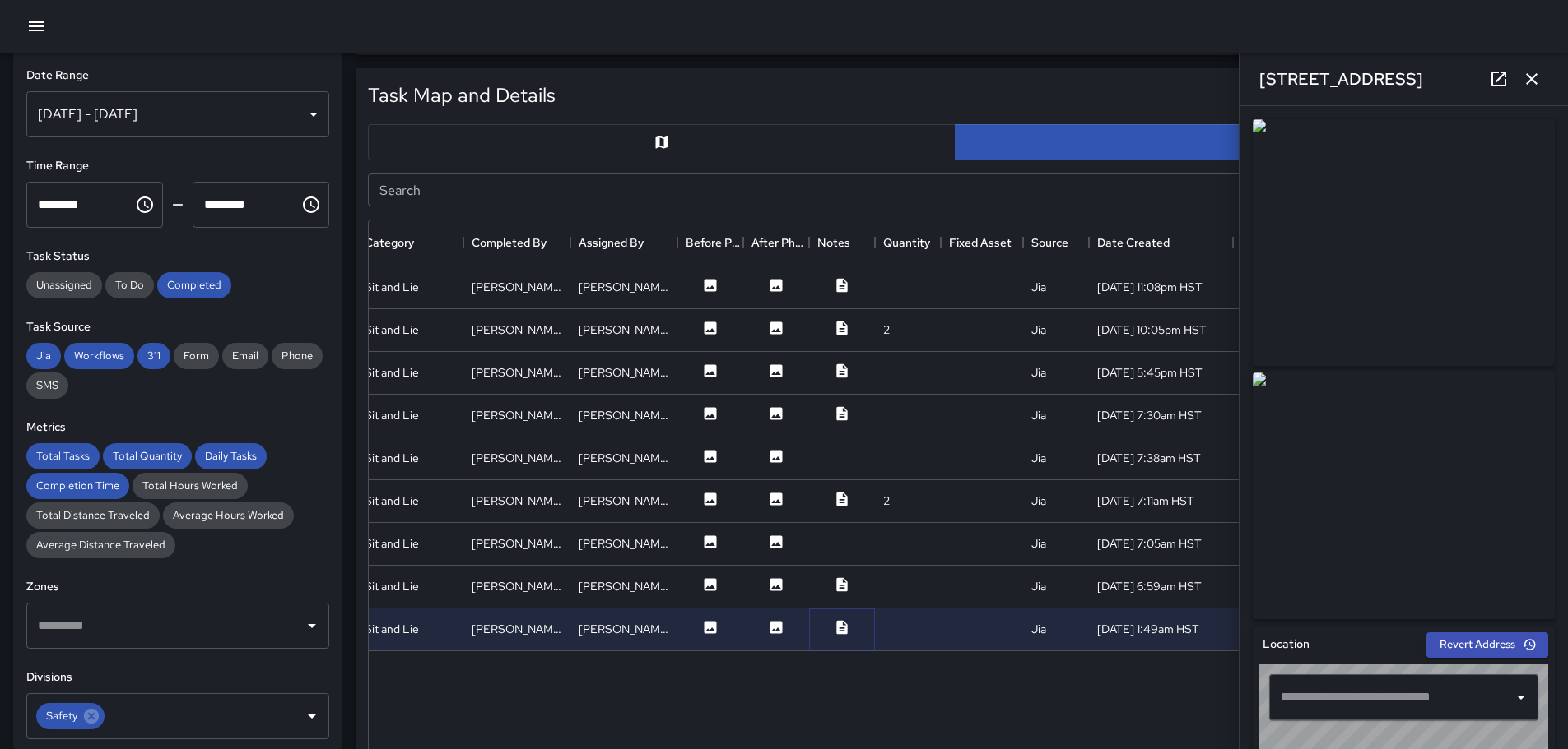
type input "**********"
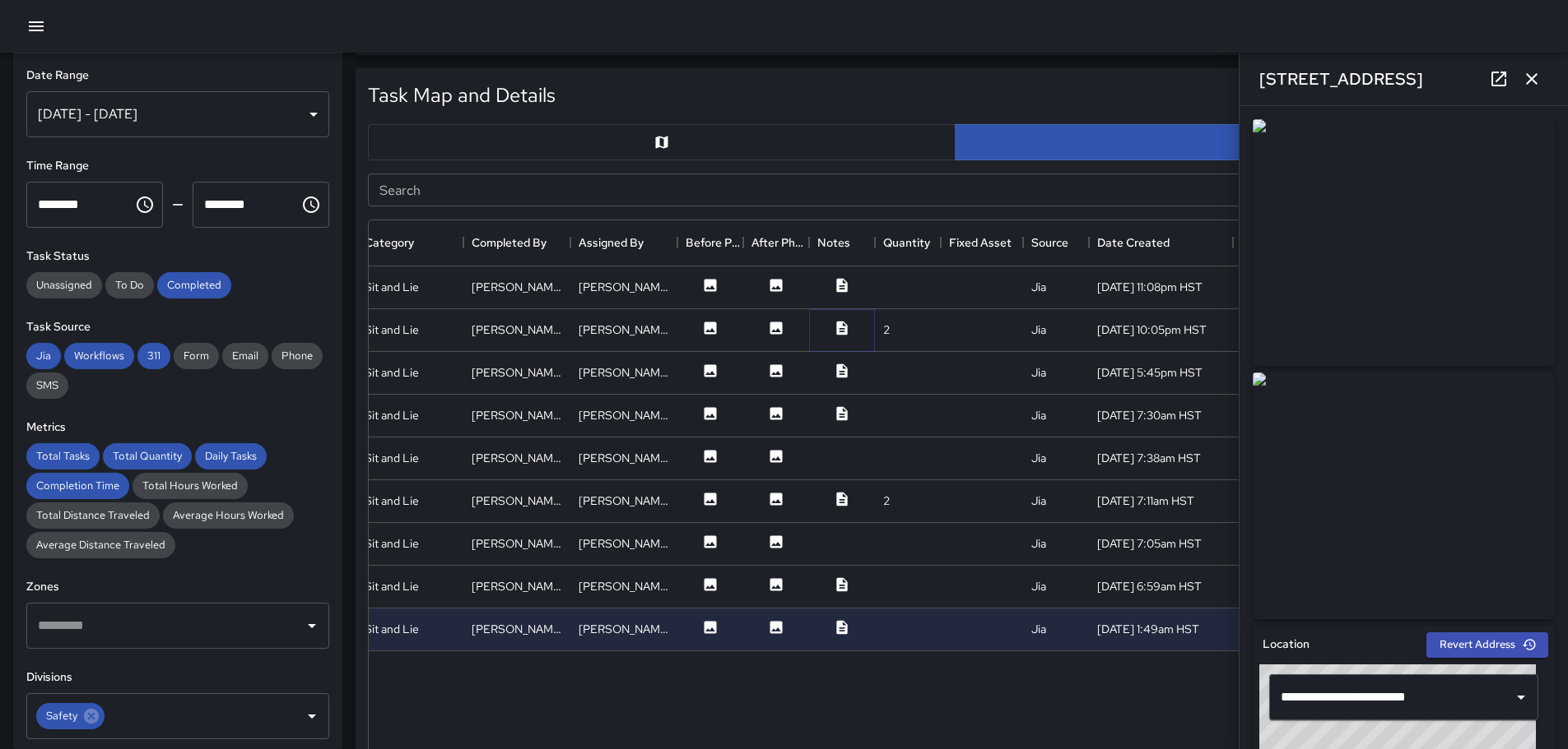
click at [838, 329] on icon at bounding box center [841, 328] width 11 height 14
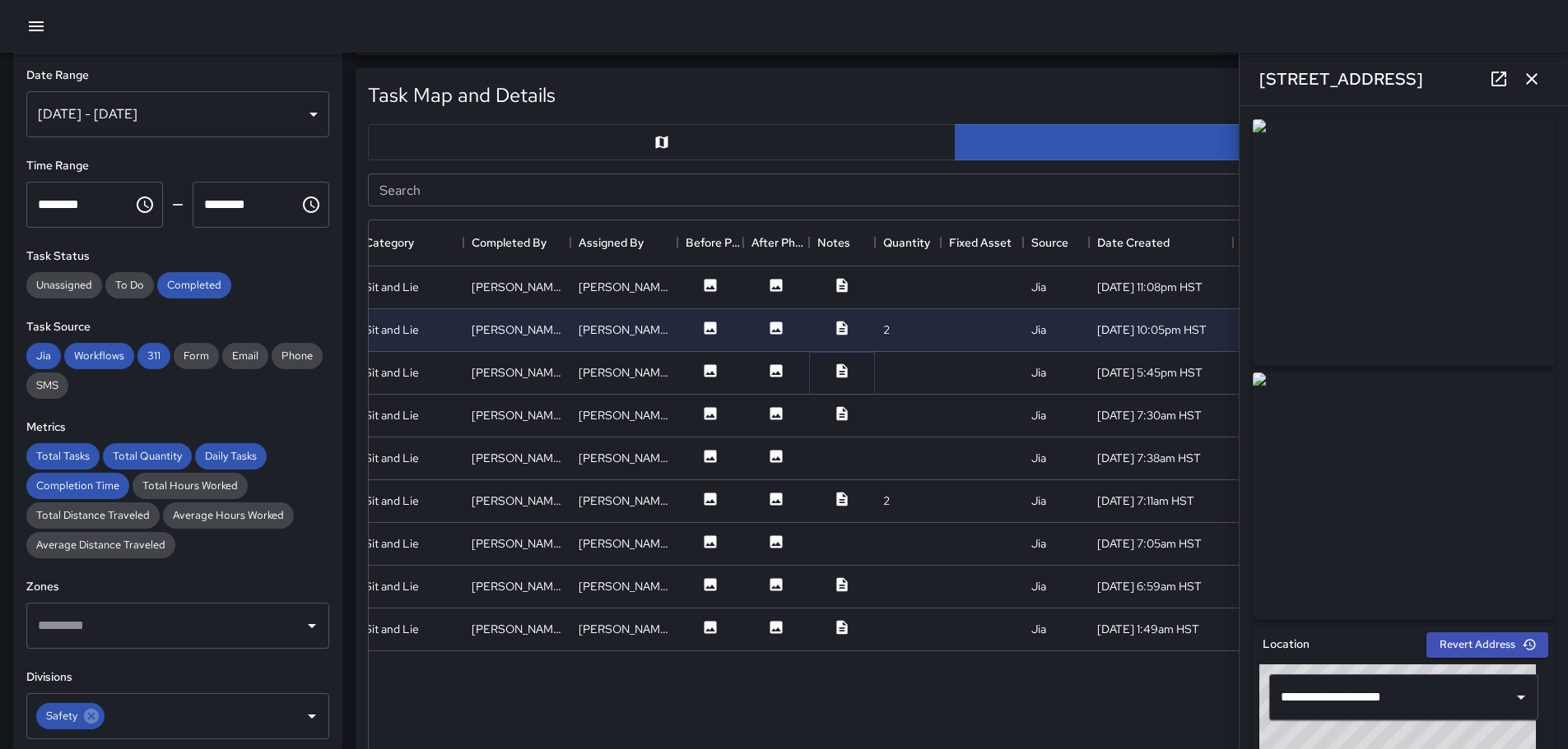
click at [838, 364] on icon at bounding box center [842, 371] width 17 height 17
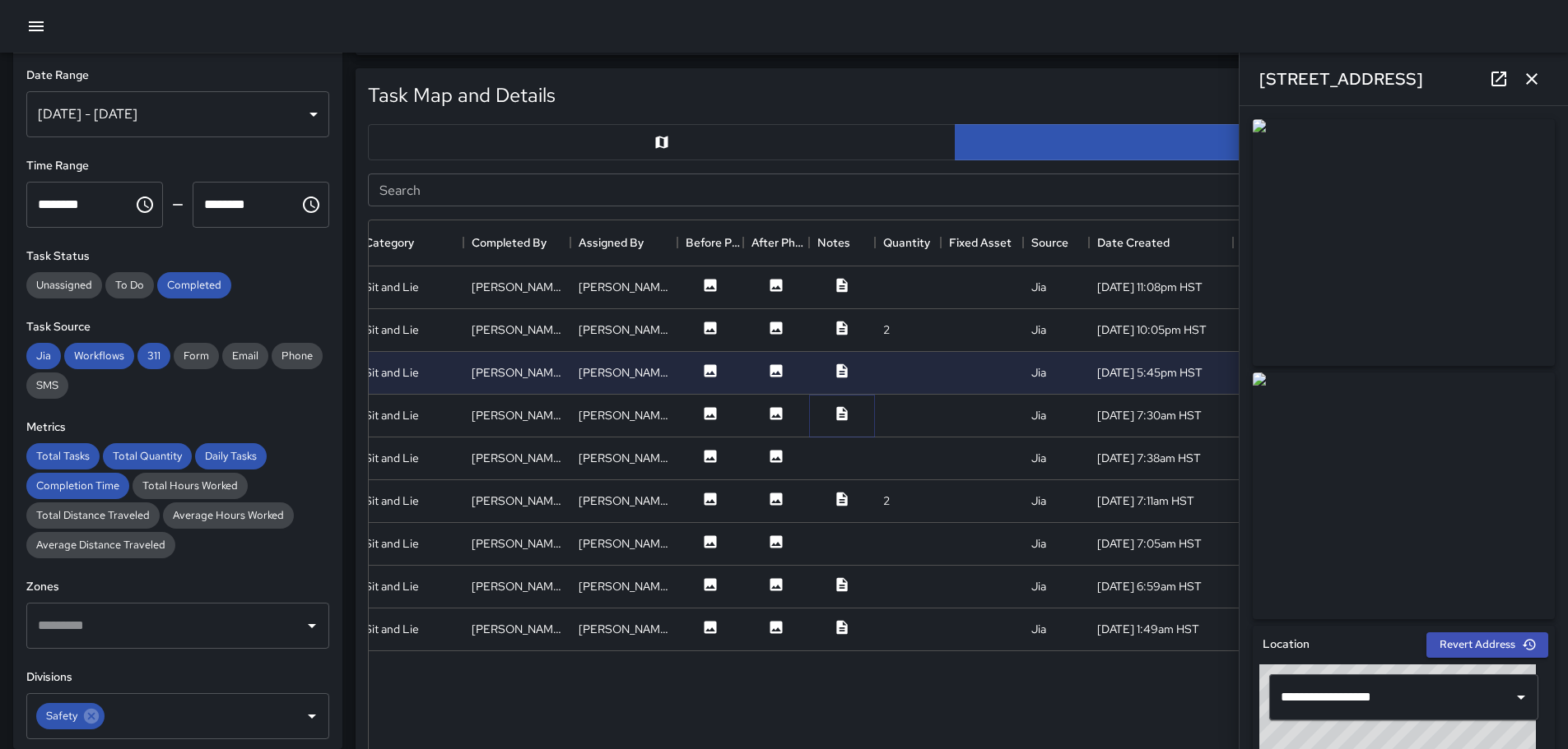
click at [843, 422] on button at bounding box center [841, 415] width 49 height 21
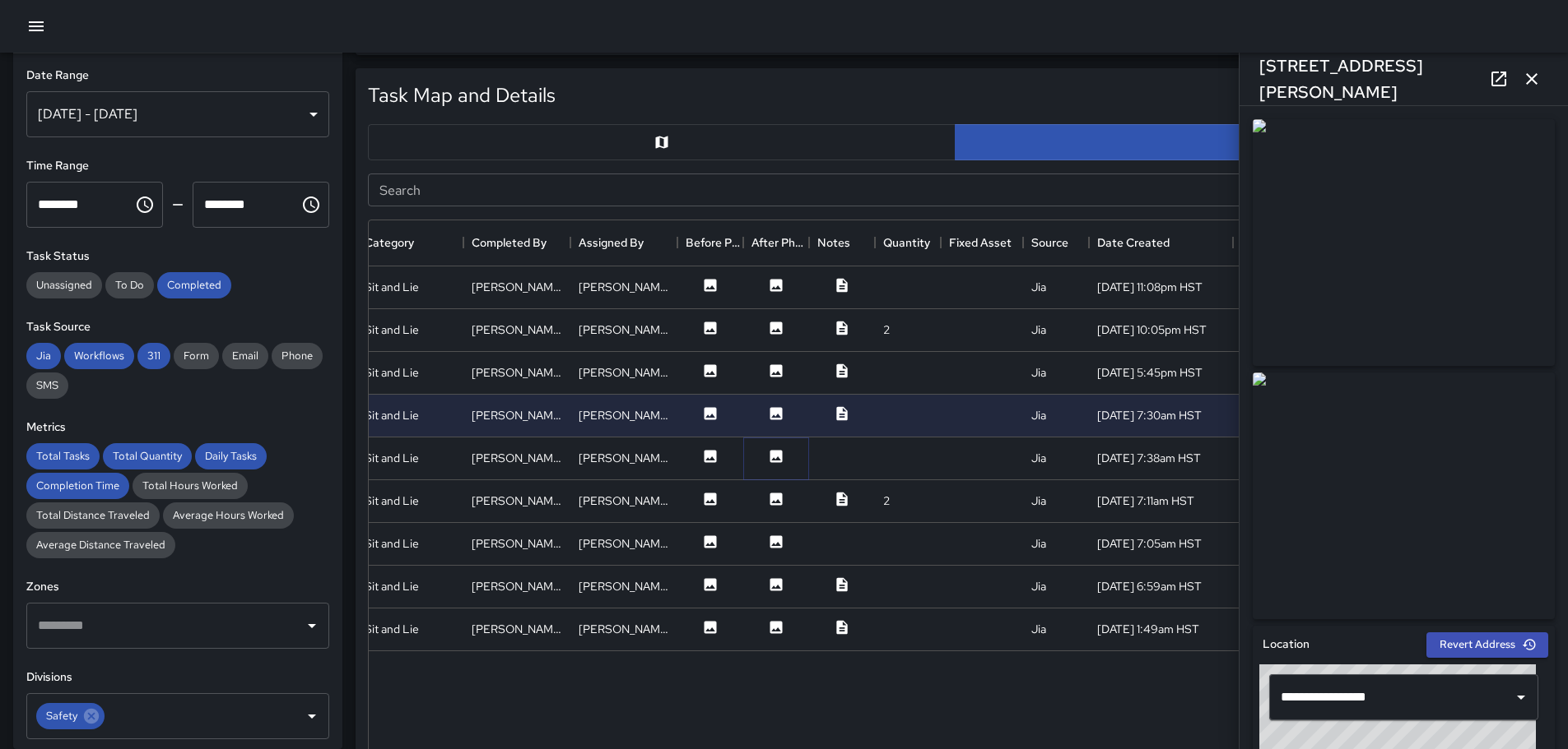
click at [772, 454] on icon at bounding box center [776, 455] width 13 height 13
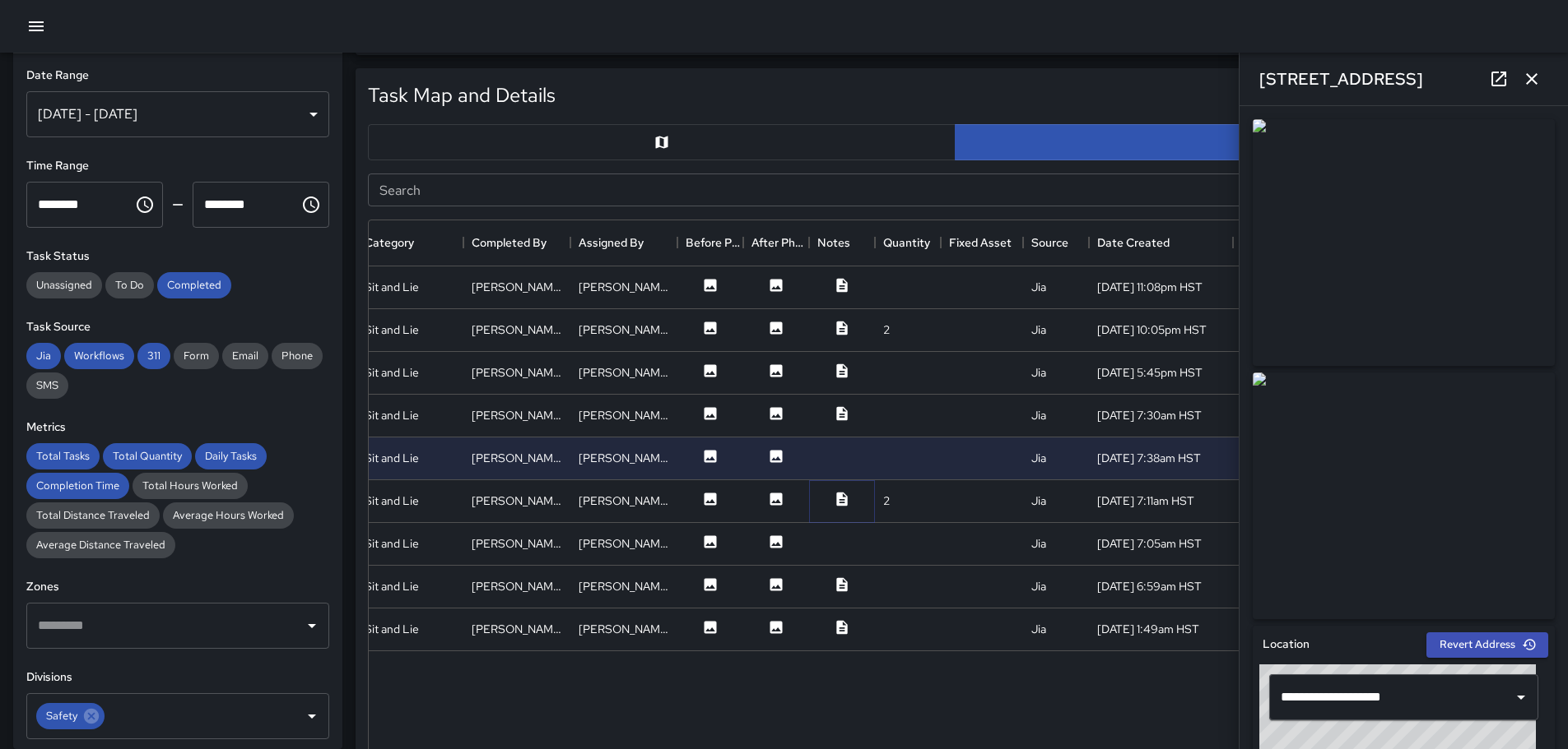
click at [843, 501] on icon at bounding box center [841, 499] width 11 height 14
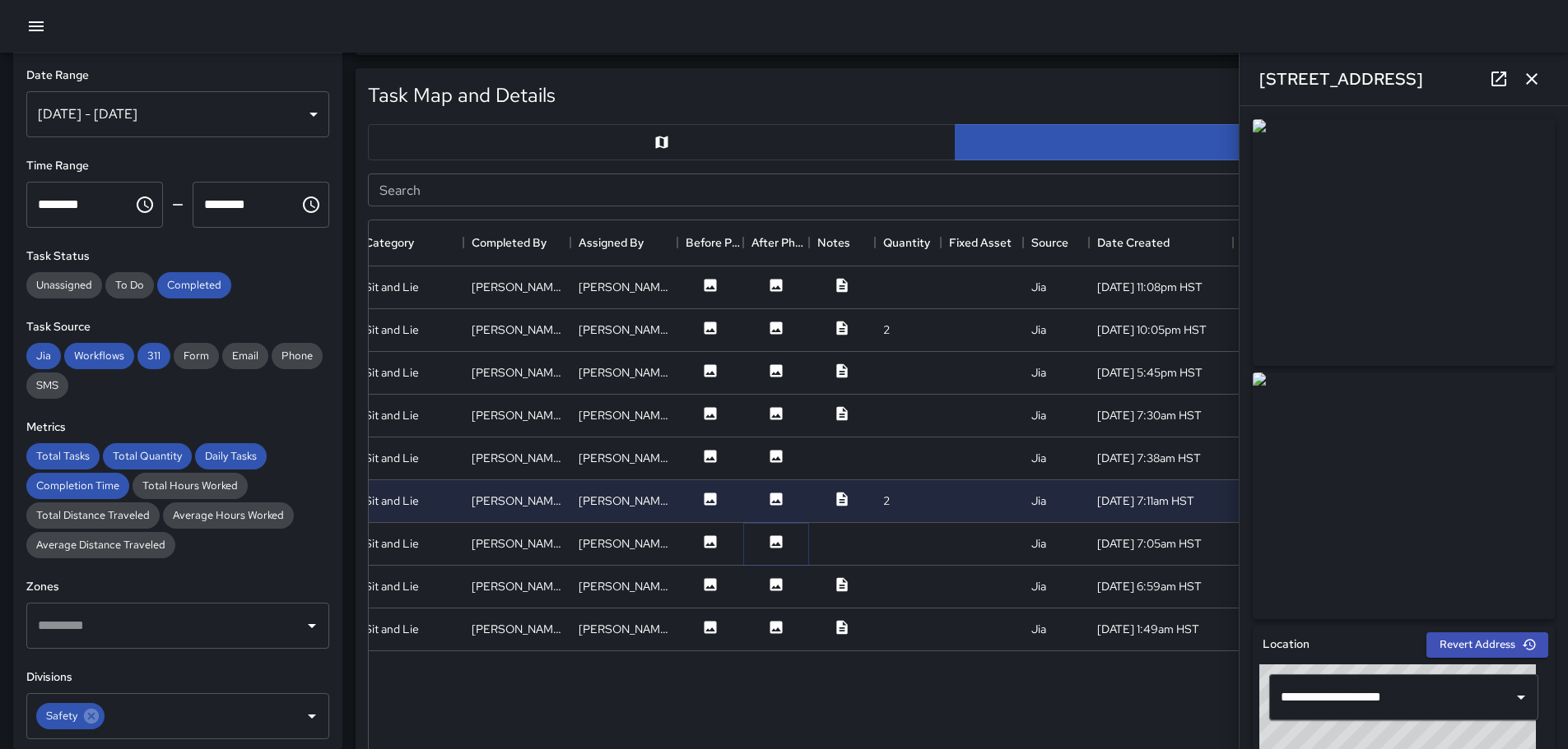
click at [780, 541] on icon at bounding box center [776, 541] width 13 height 13
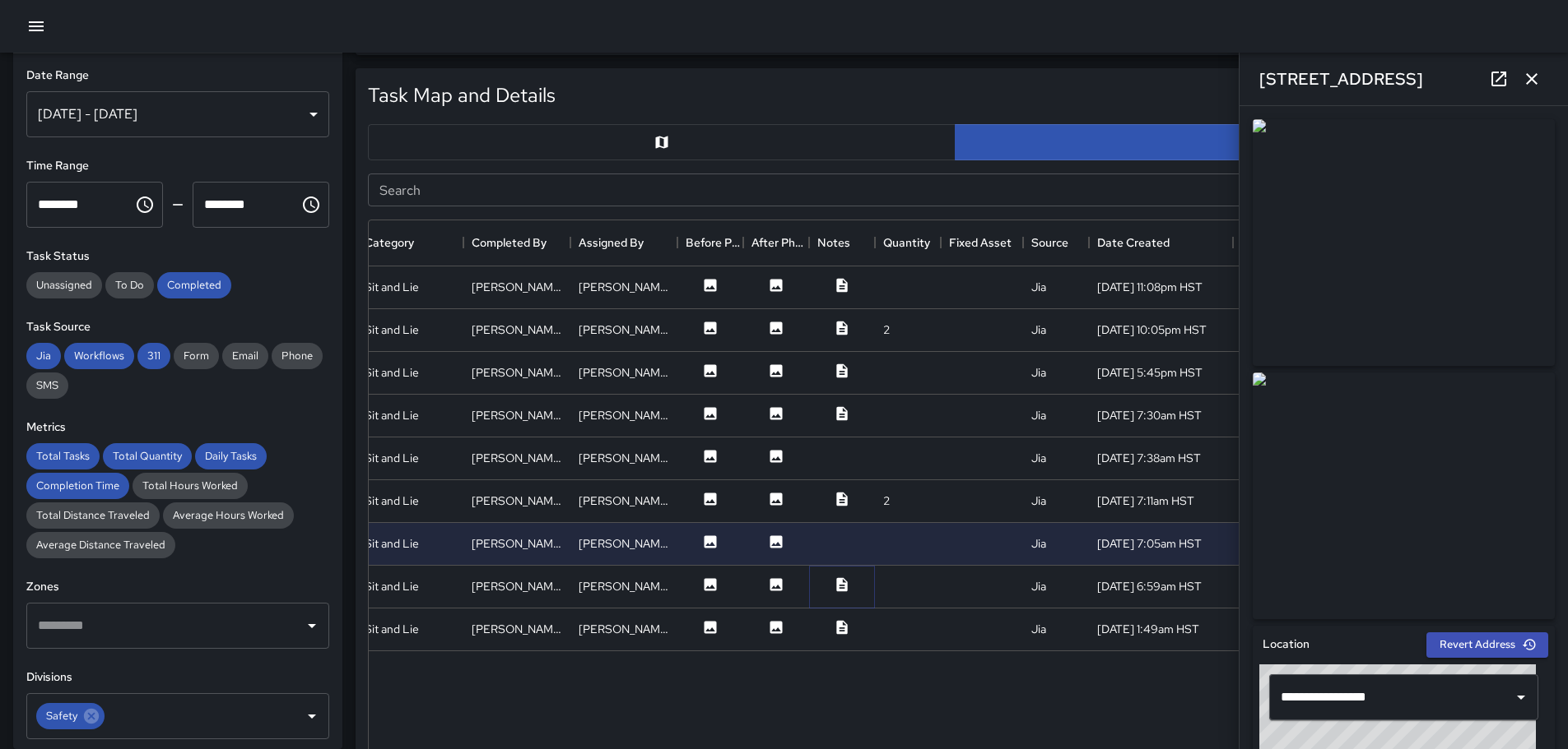
click at [837, 585] on icon at bounding box center [841, 584] width 11 height 14
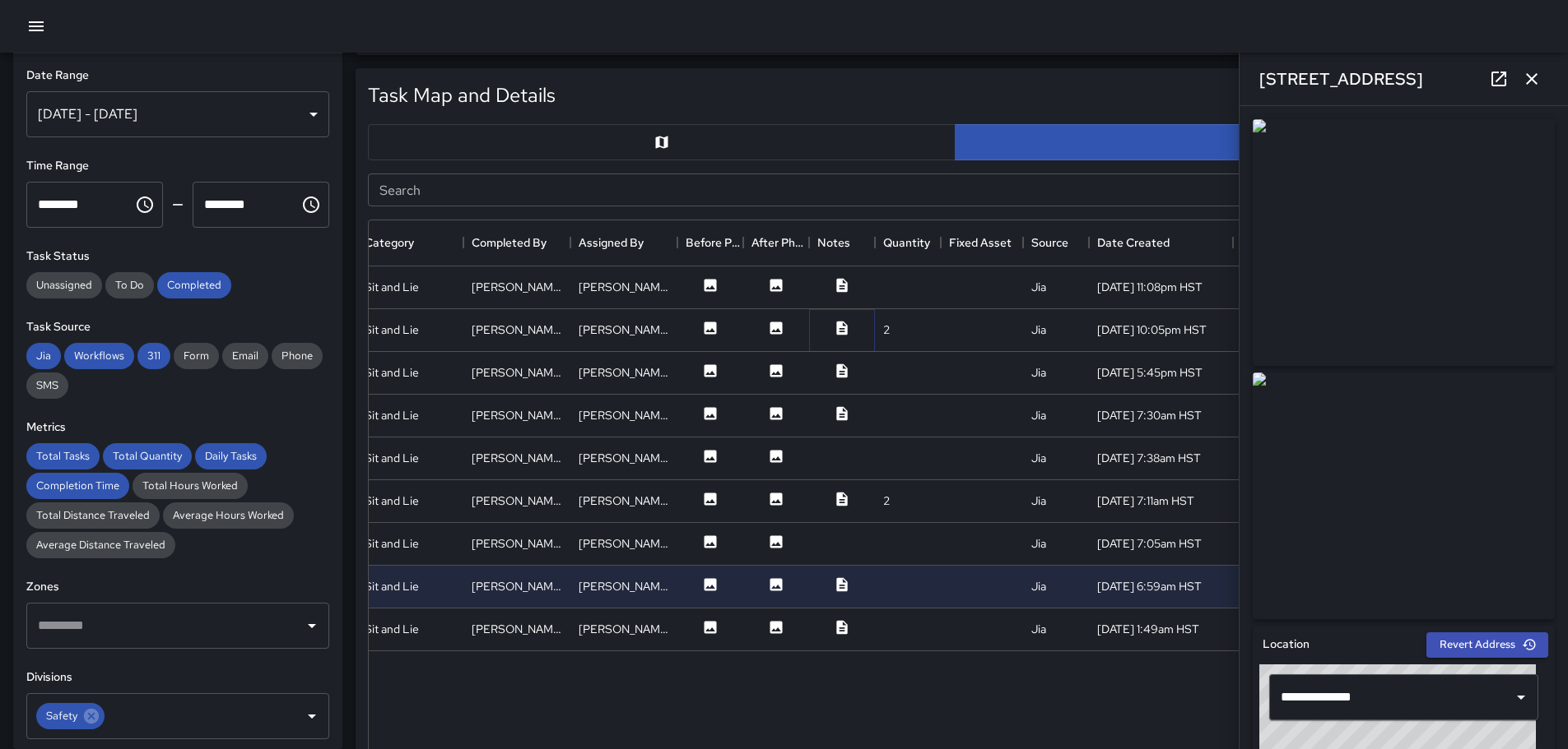
click at [836, 324] on icon at bounding box center [842, 329] width 17 height 17
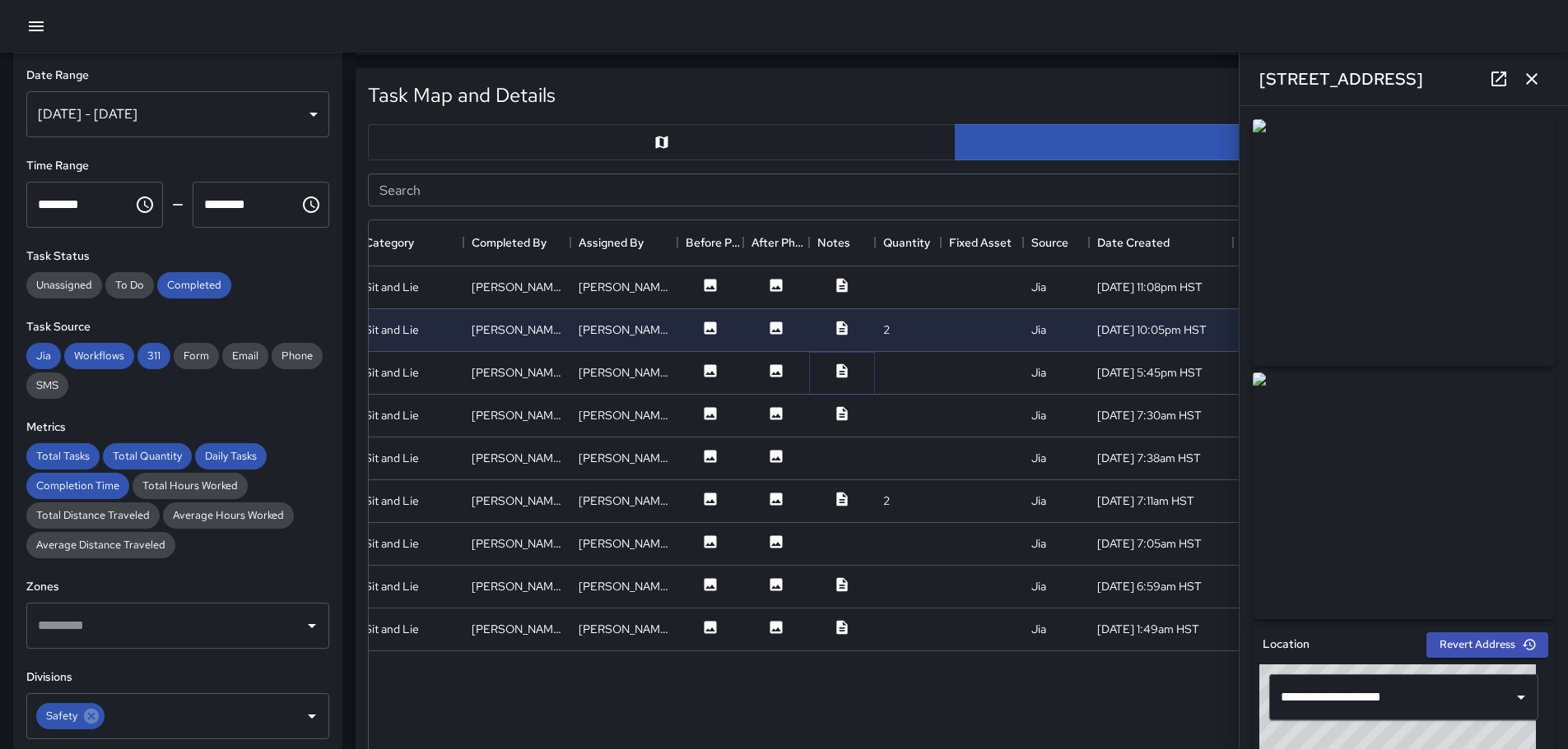
click at [839, 383] on button at bounding box center [841, 373] width 49 height 21
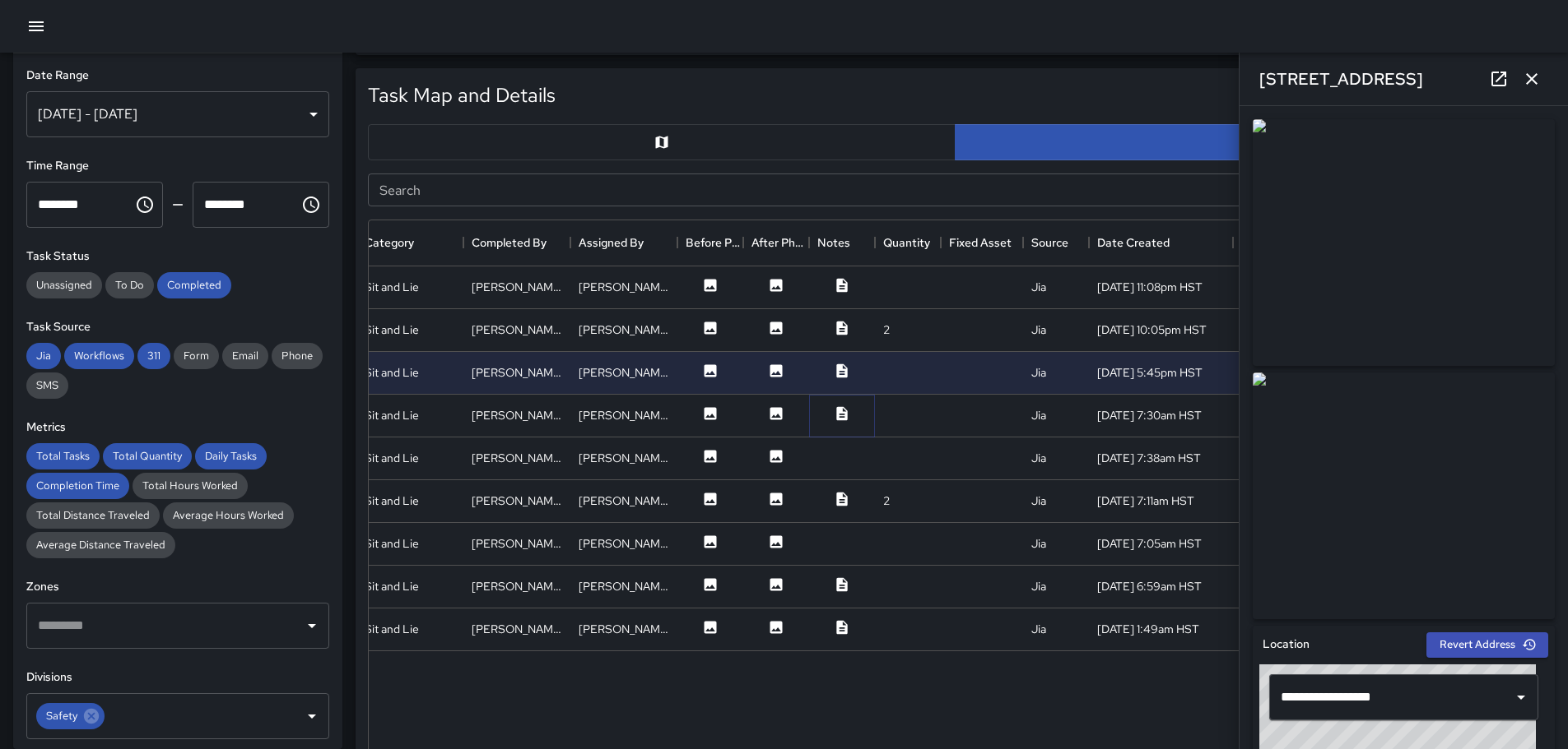
click at [845, 415] on icon at bounding box center [841, 413] width 11 height 14
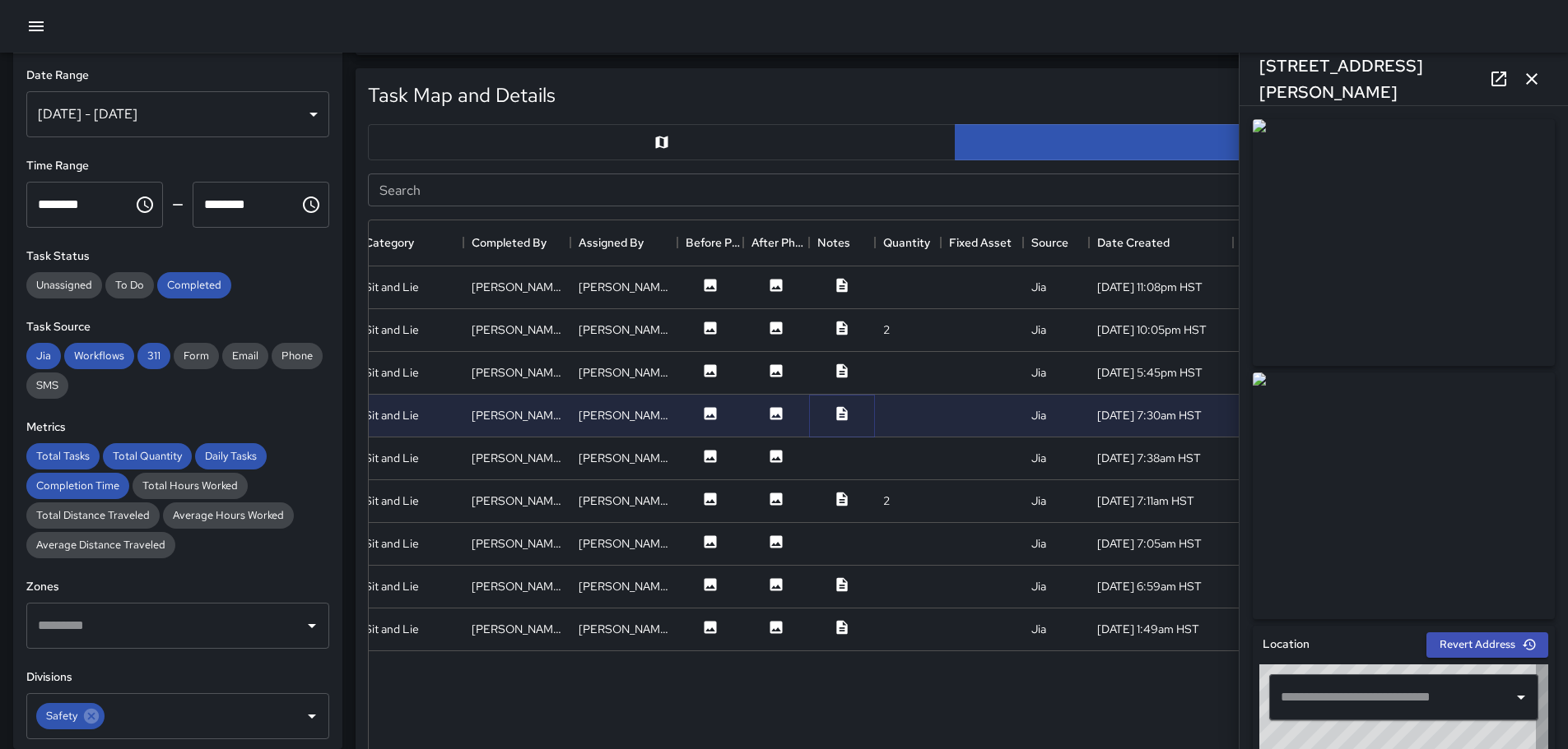
type input "**********"
click at [762, 455] on button at bounding box center [775, 458] width 49 height 21
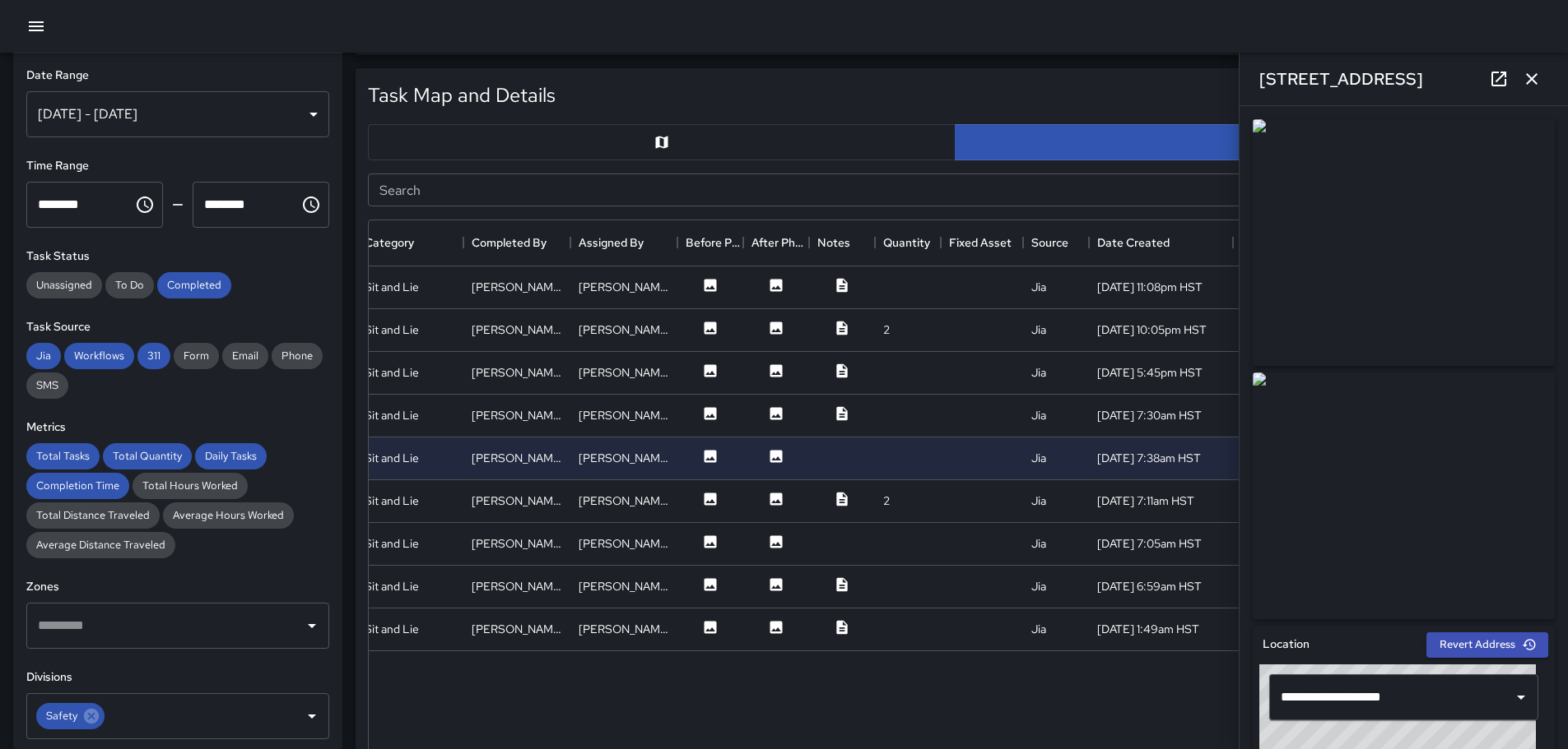
click at [1530, 73] on icon "button" at bounding box center [1531, 79] width 20 height 20
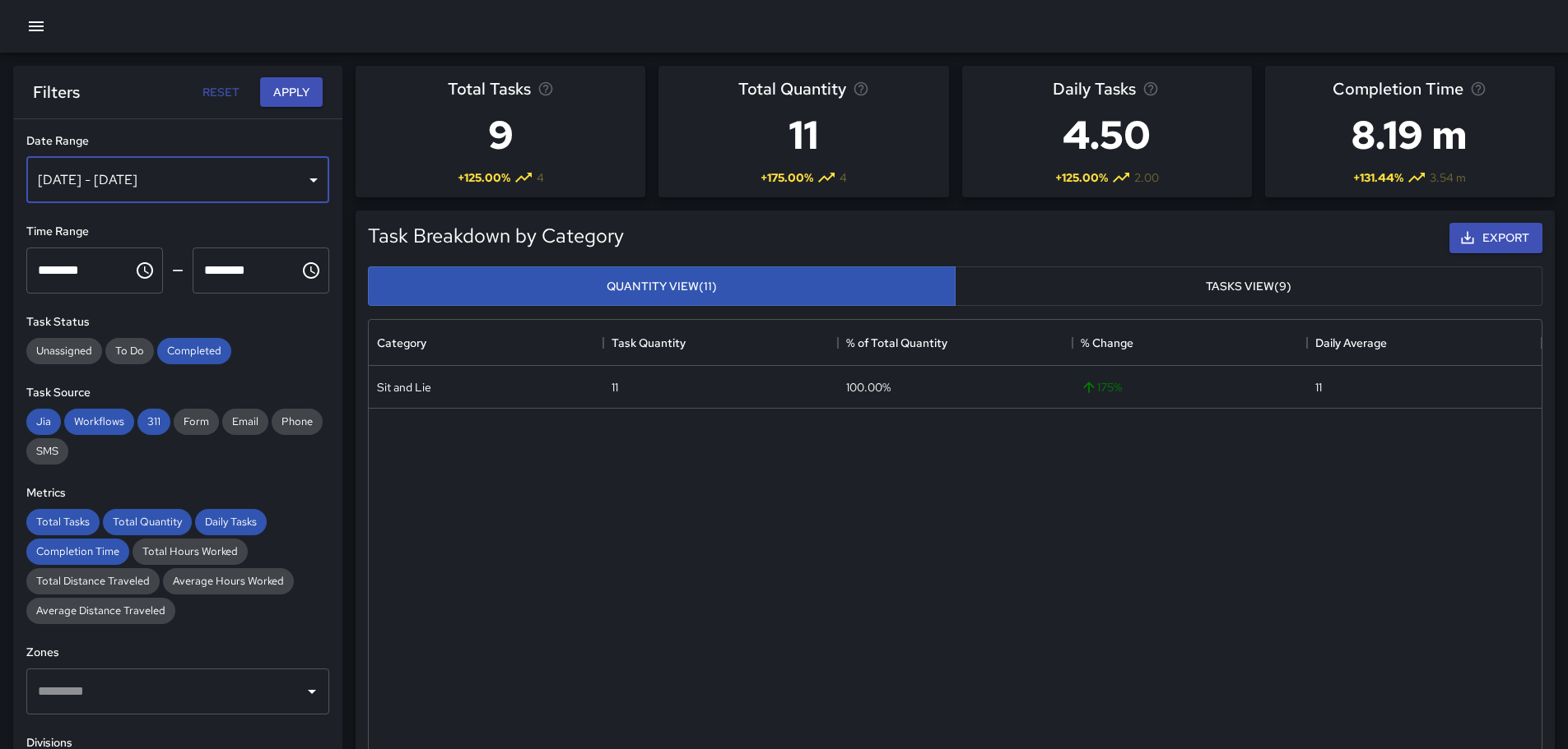
click at [301, 177] on div "[DATE] - [DATE]" at bounding box center [178, 179] width 303 height 46
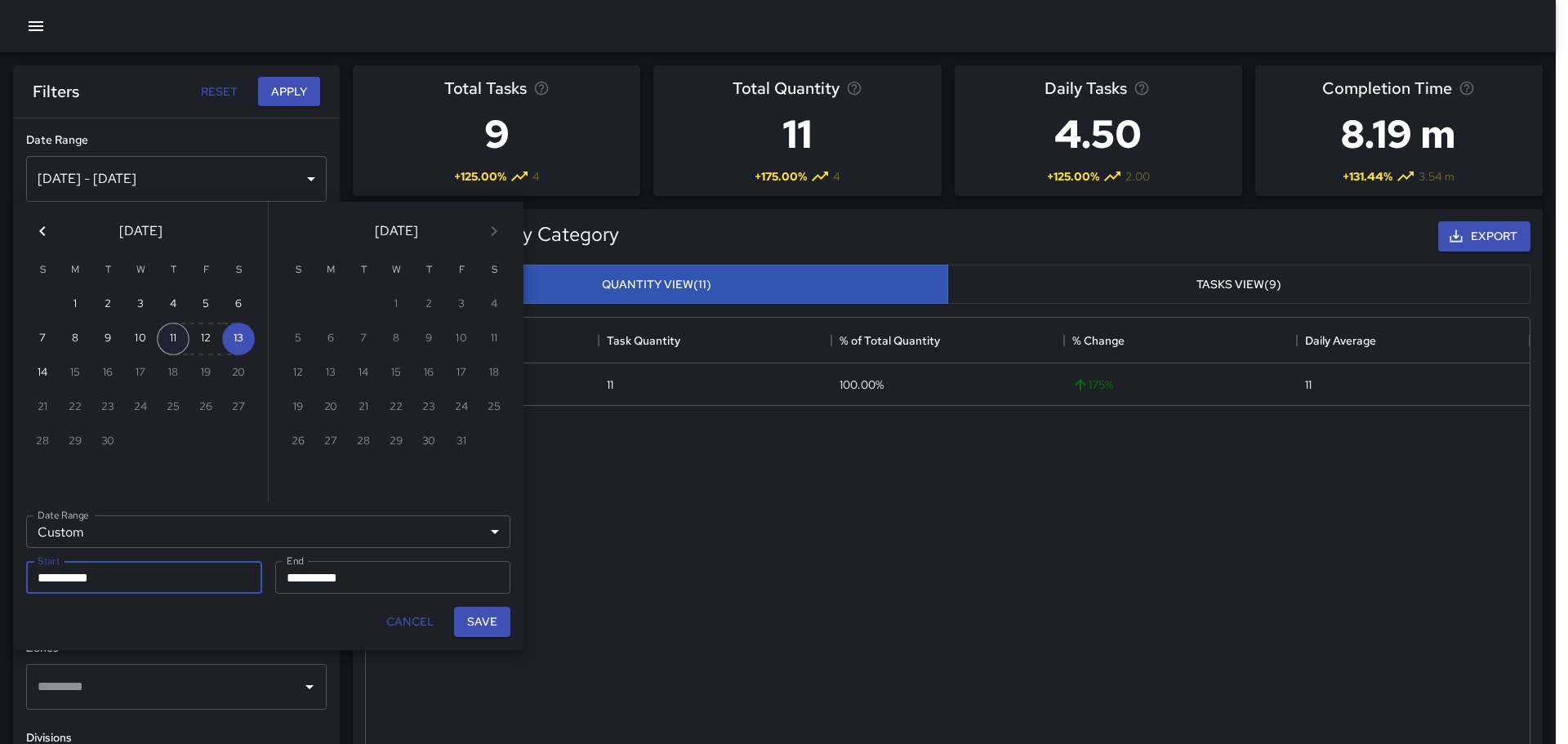
click at [171, 340] on button "11" at bounding box center [172, 339] width 32 height 32
type input "**********"
click at [171, 340] on button "11" at bounding box center [172, 339] width 32 height 32
type input "**********"
click at [480, 619] on button "Save" at bounding box center [482, 622] width 56 height 30
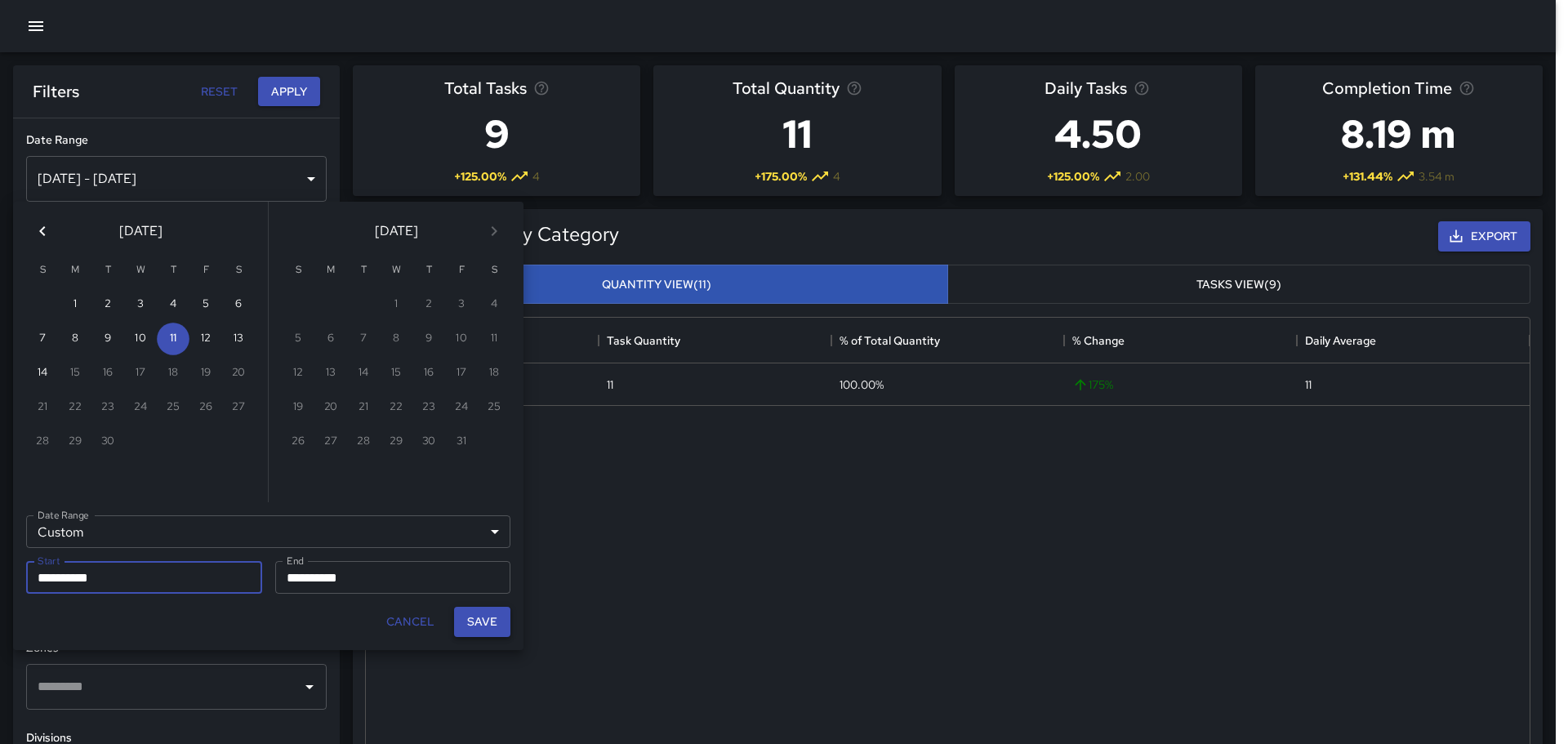
type input "**********"
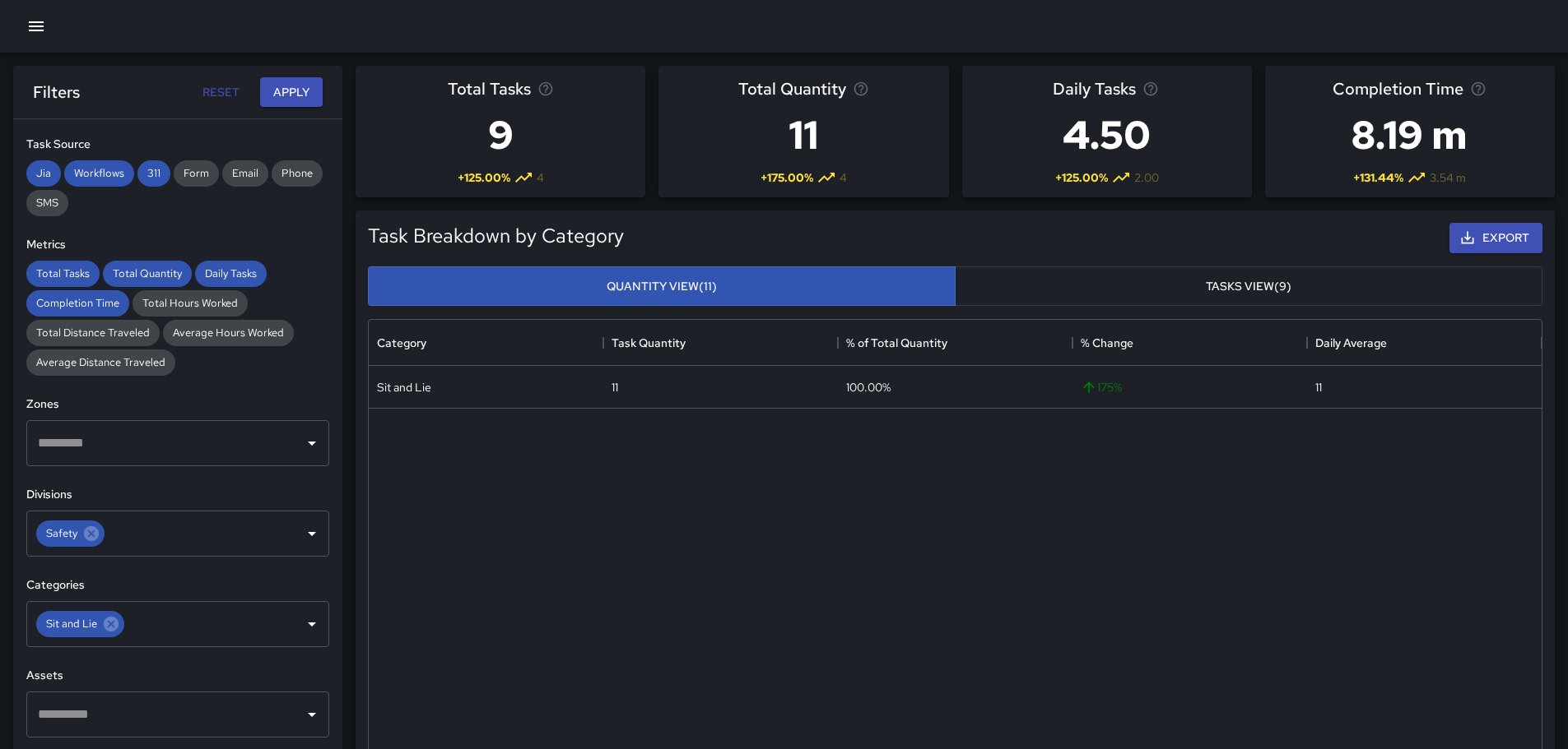
scroll to position [241, 0]
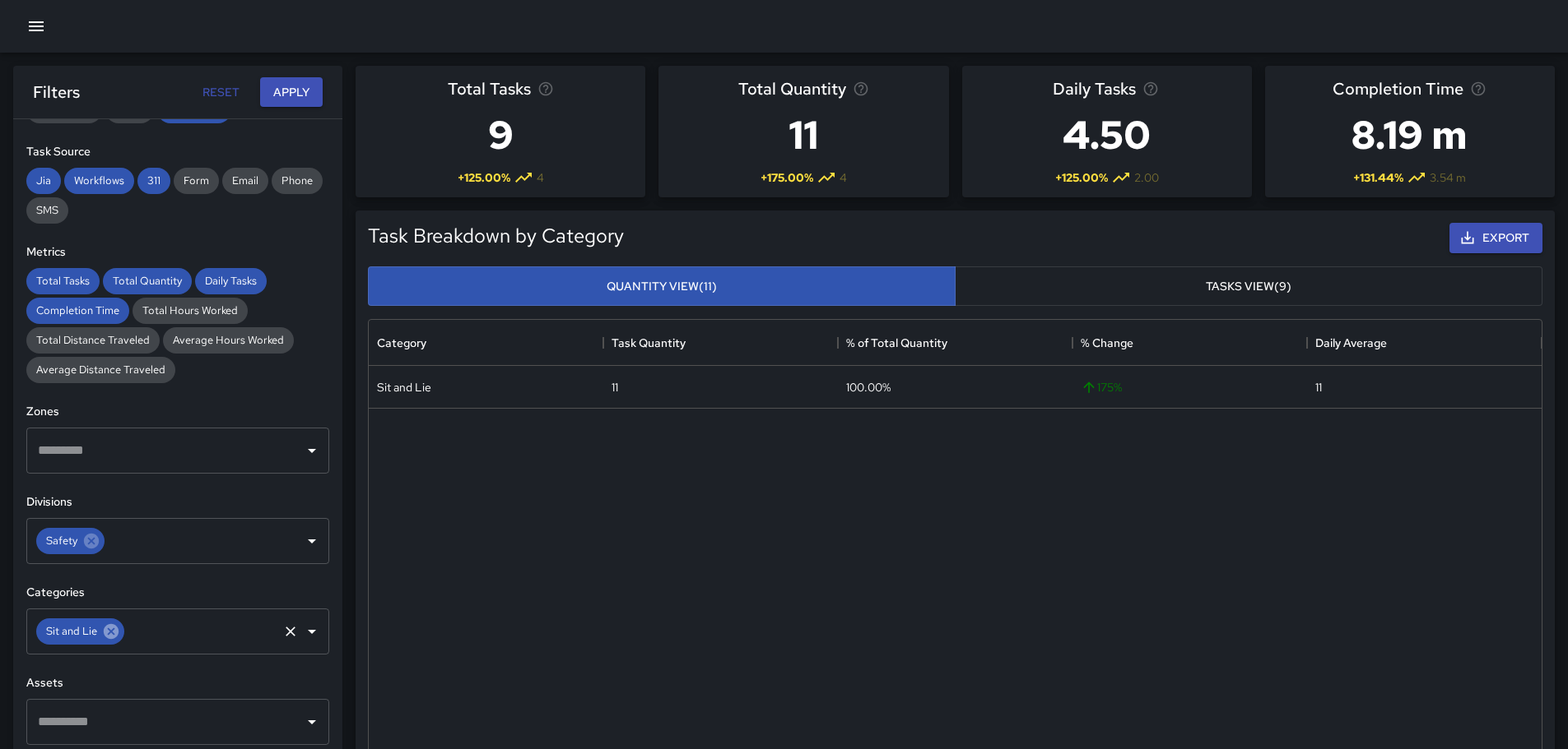
drag, startPoint x: 108, startPoint y: 629, endPoint x: 119, endPoint y: 627, distance: 11.2
click at [108, 629] on icon at bounding box center [111, 632] width 18 height 18
click at [308, 632] on icon "Open" at bounding box center [312, 631] width 8 height 4
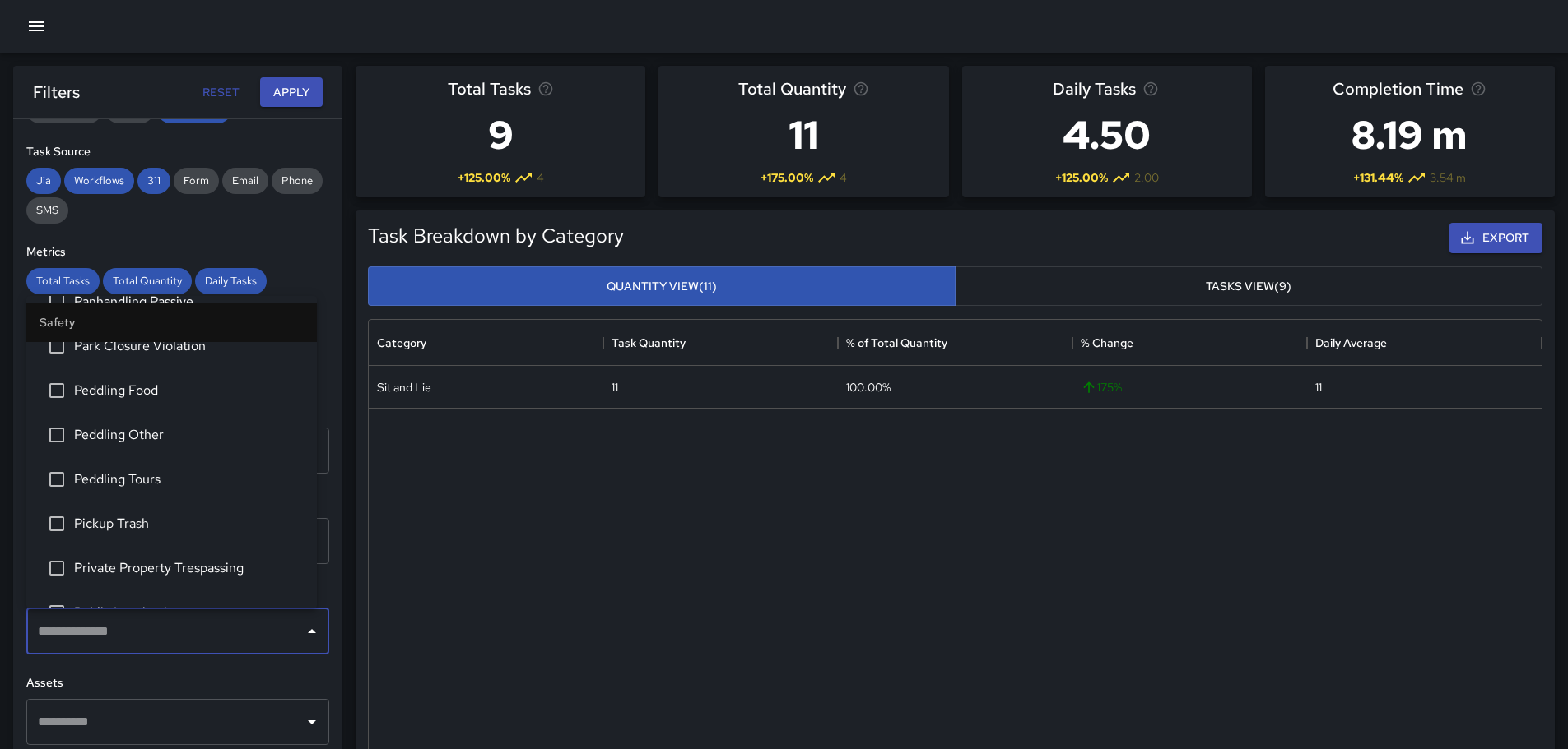
scroll to position [411, 0]
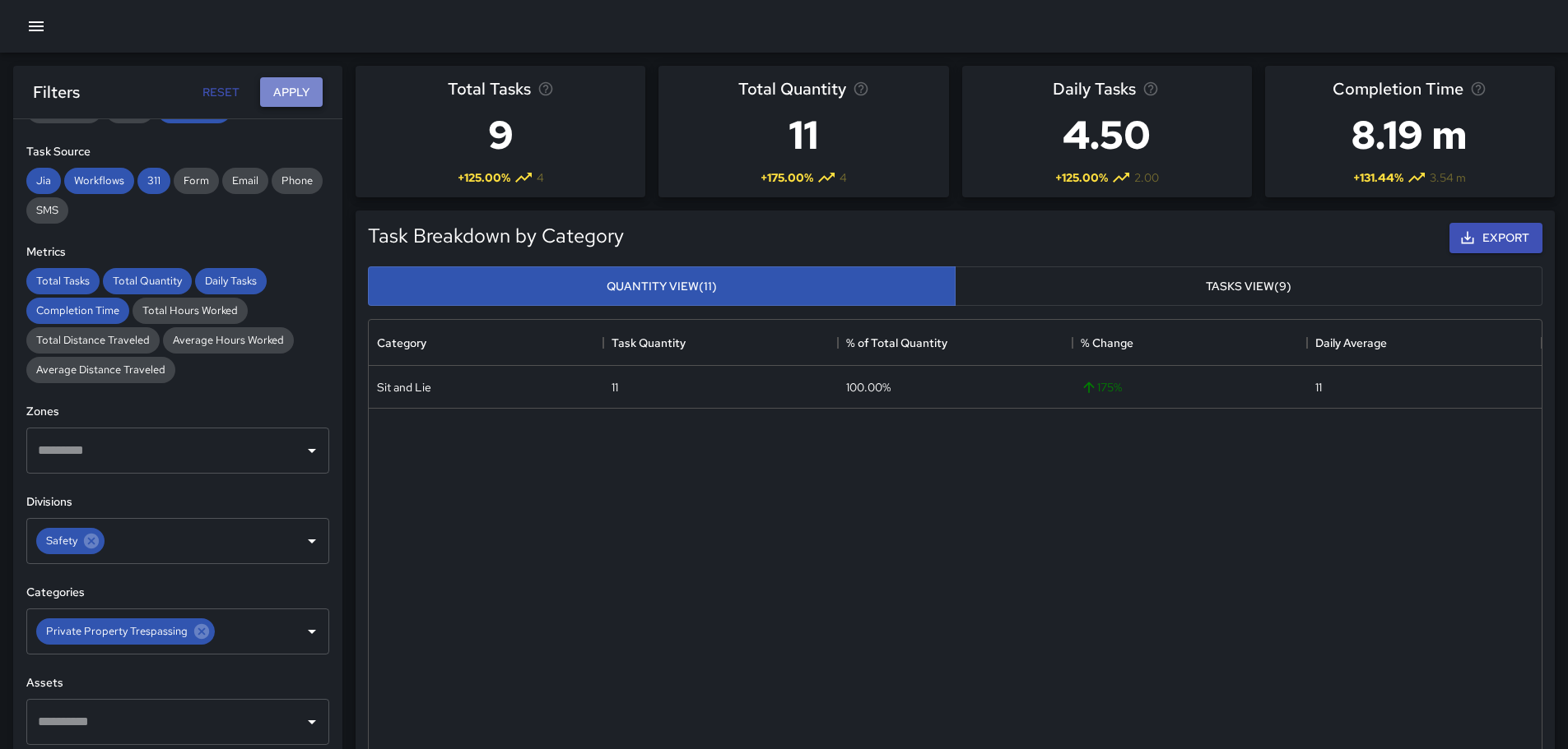
drag, startPoint x: 293, startPoint y: 90, endPoint x: 283, endPoint y: 104, distance: 17.2
click at [290, 93] on button "Apply" at bounding box center [291, 93] width 63 height 30
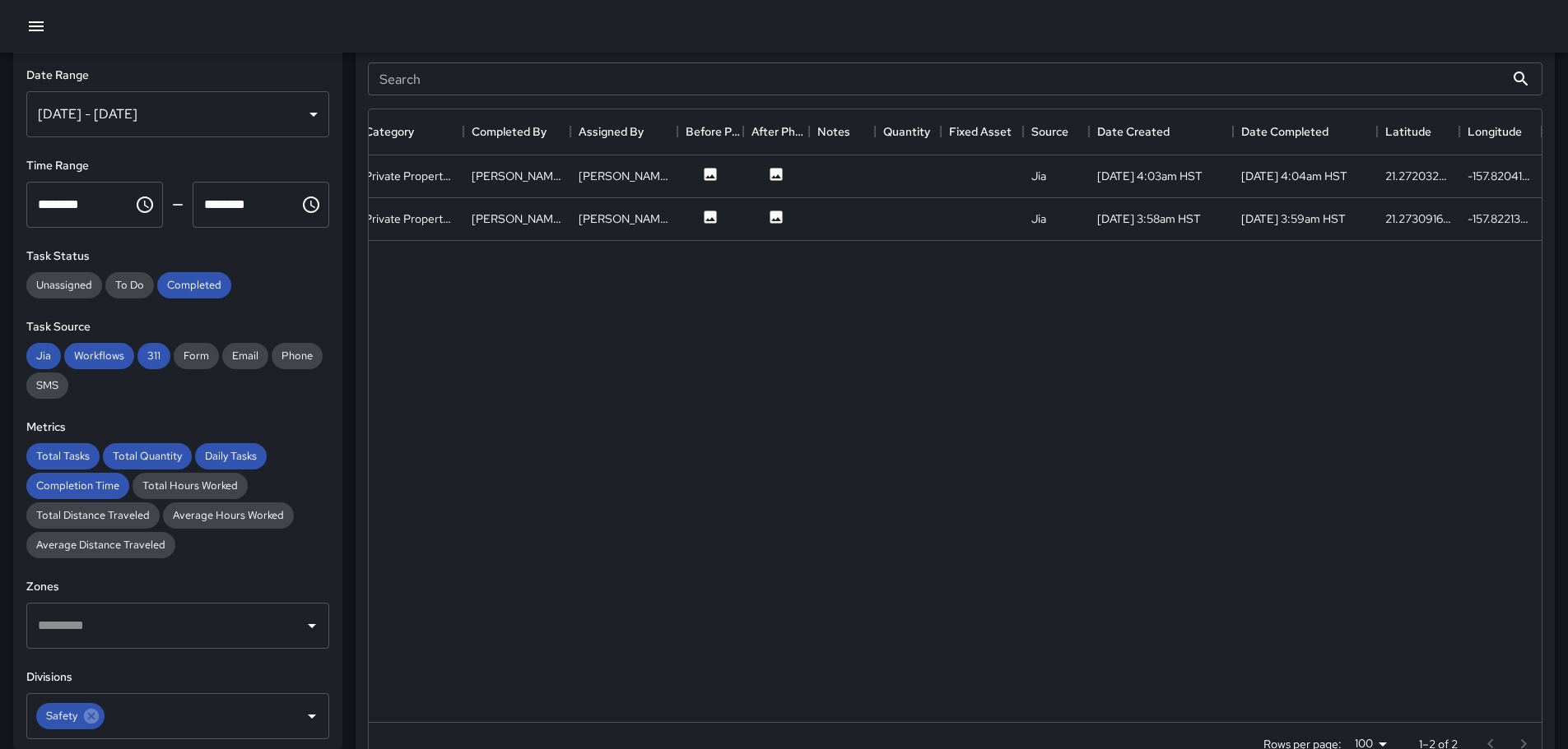
scroll to position [903, 0]
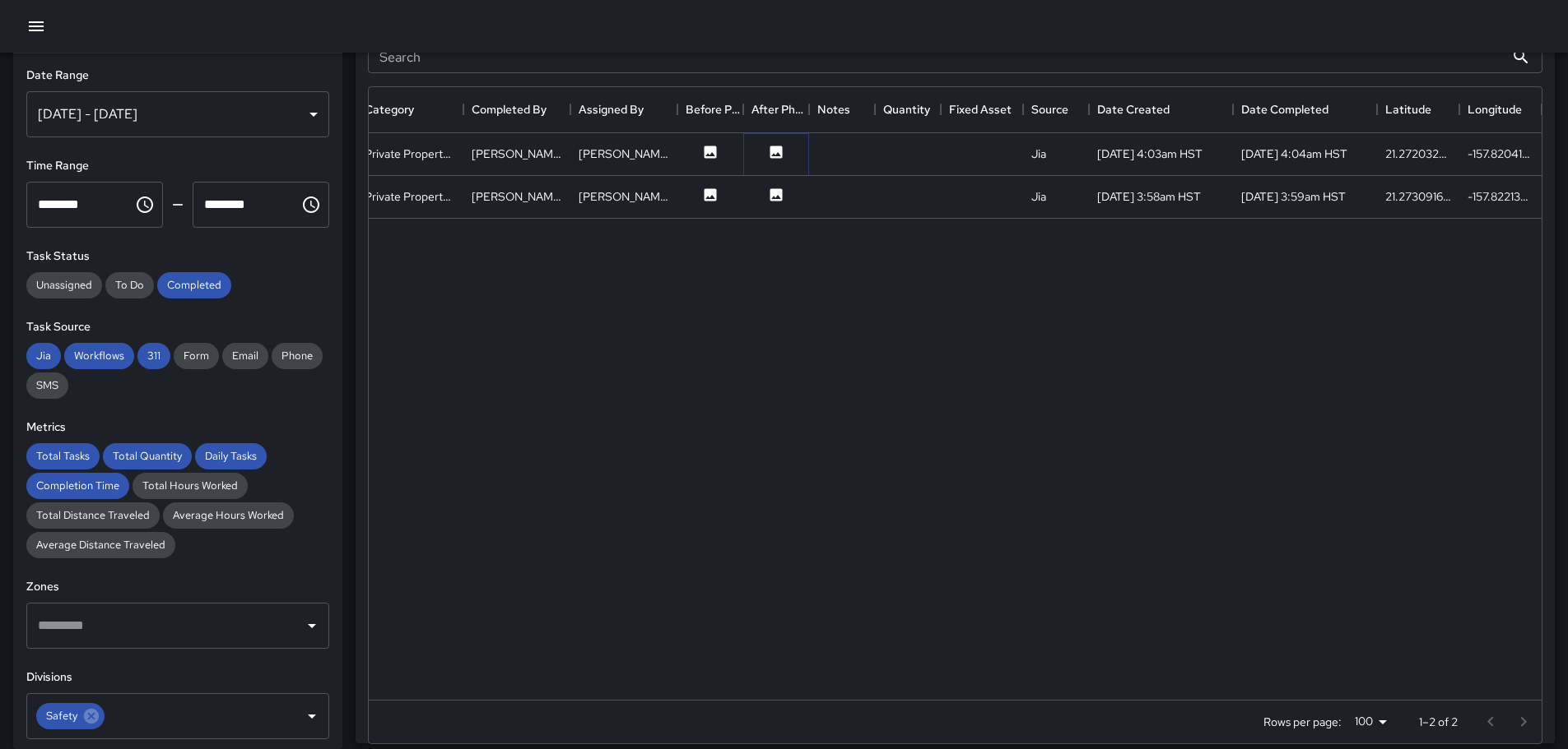
click at [772, 152] on icon at bounding box center [776, 152] width 13 height 13
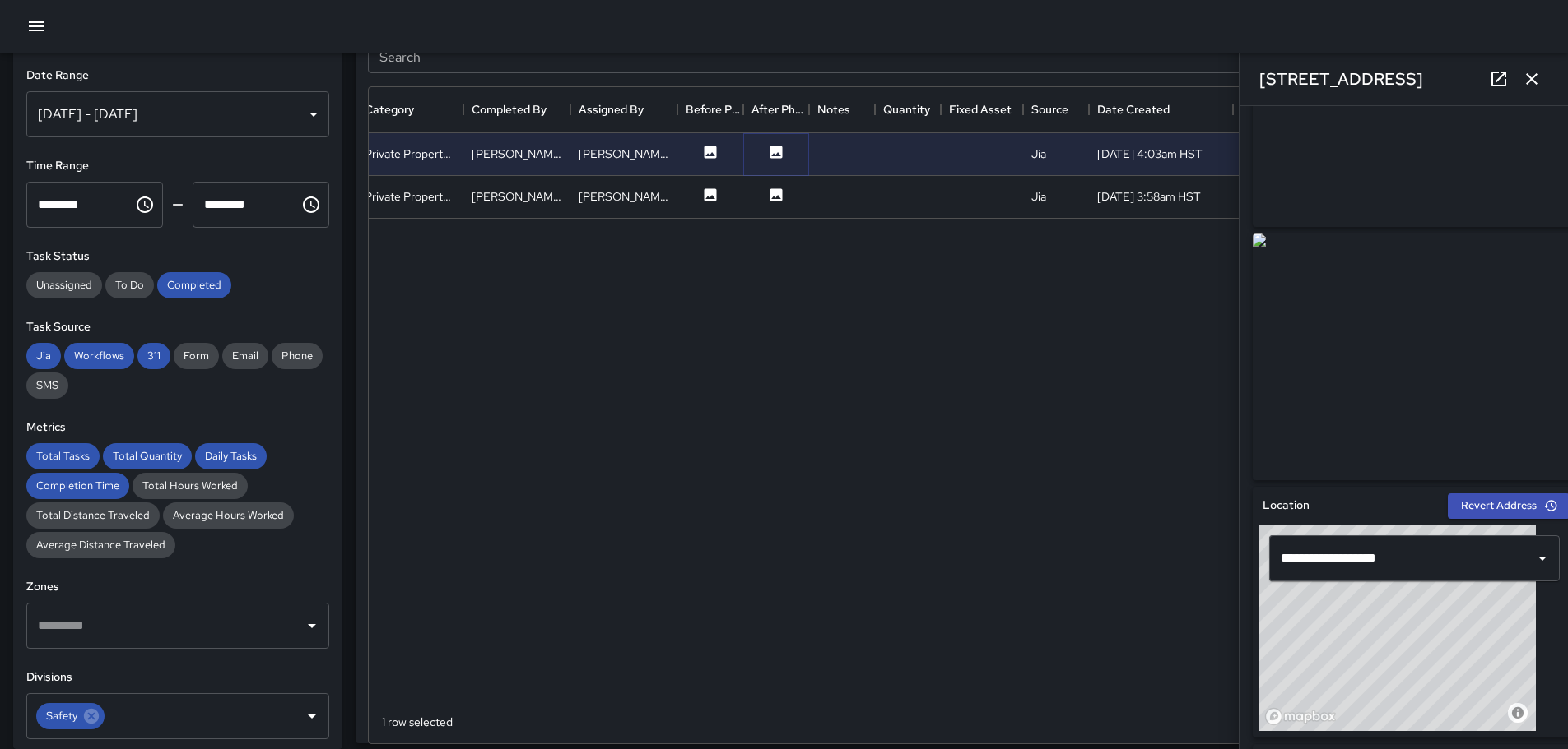
scroll to position [0, 0]
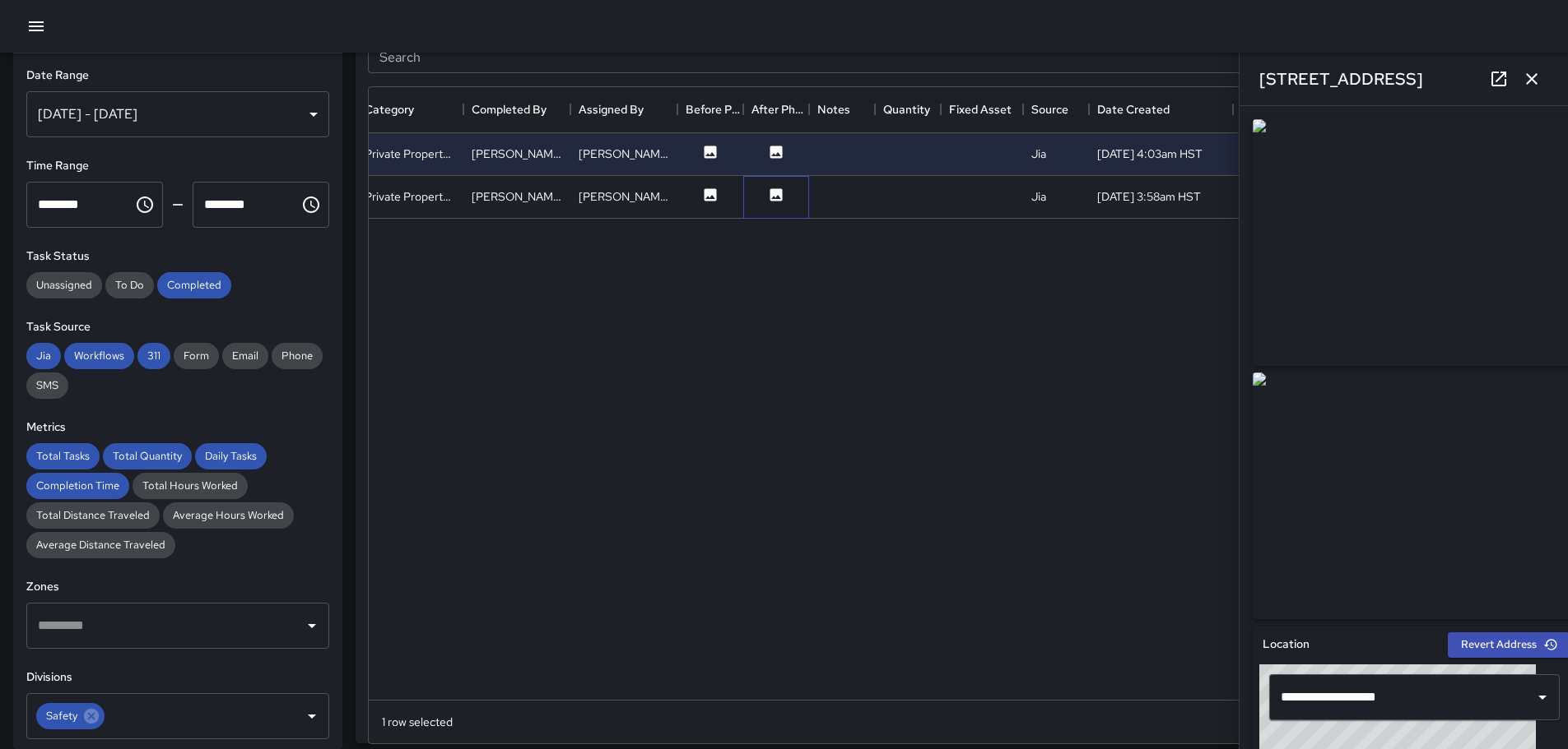
click at [772, 185] on div at bounding box center [775, 197] width 66 height 43
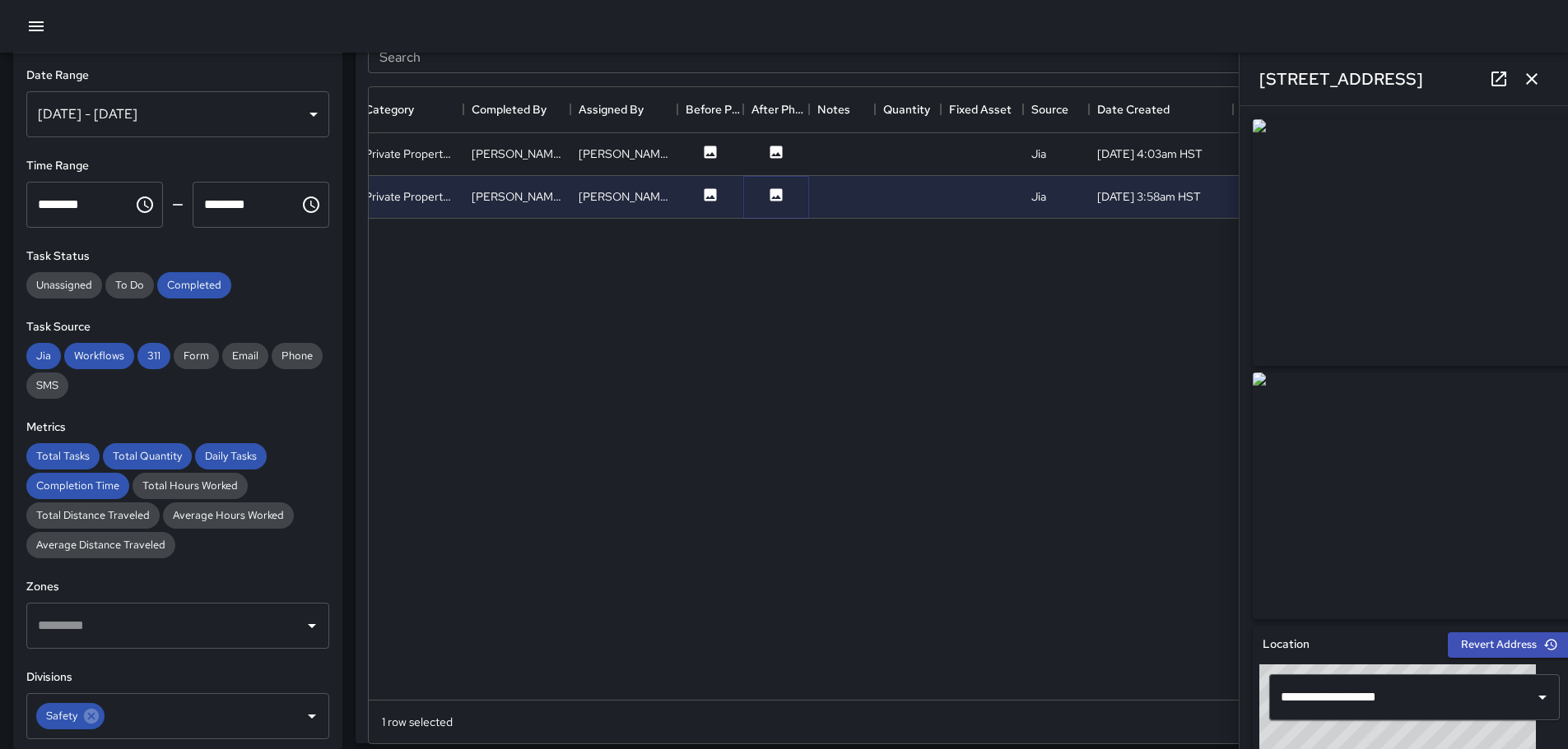
click at [778, 191] on icon at bounding box center [776, 194] width 13 height 13
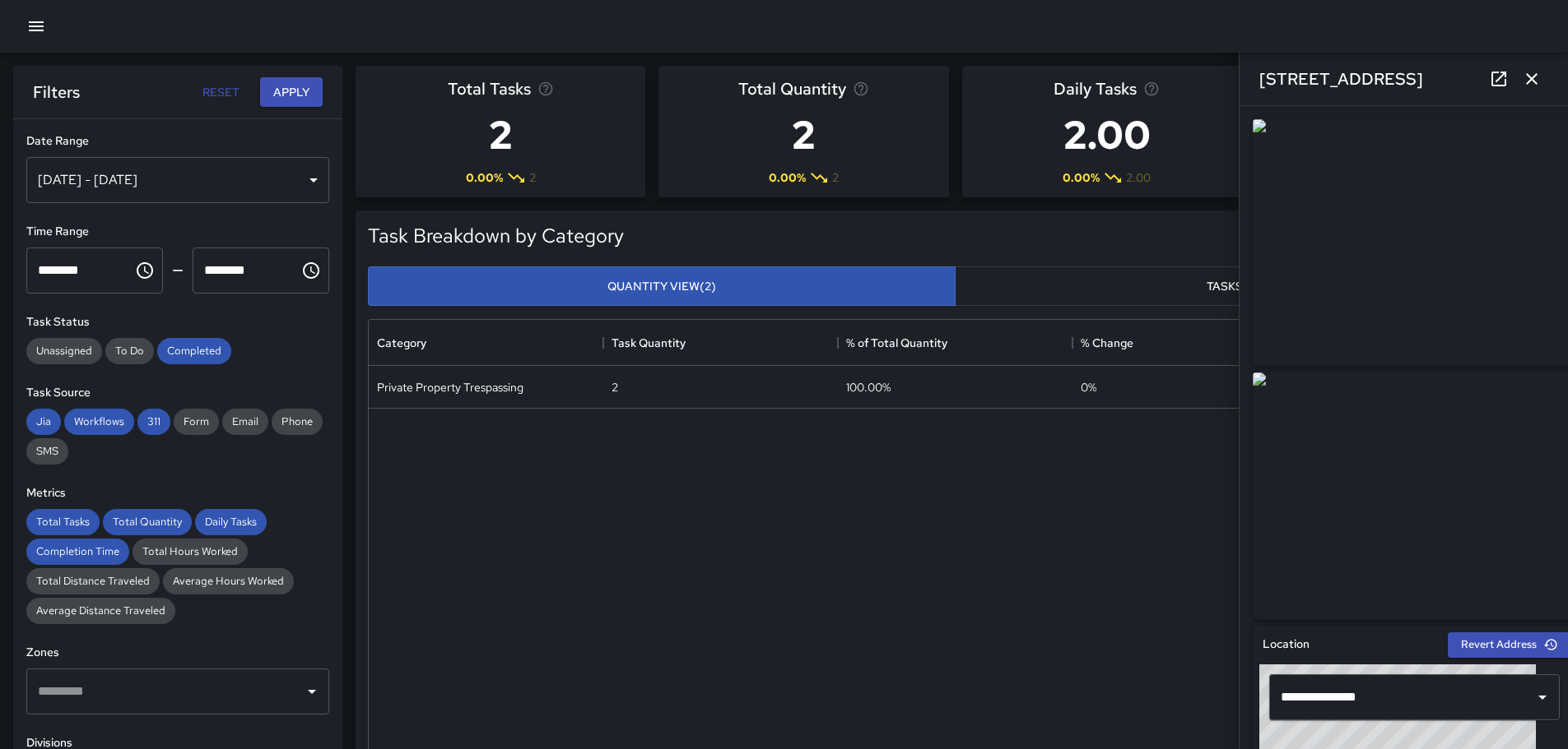
click at [299, 176] on div "[DATE] - [DATE]" at bounding box center [178, 179] width 303 height 46
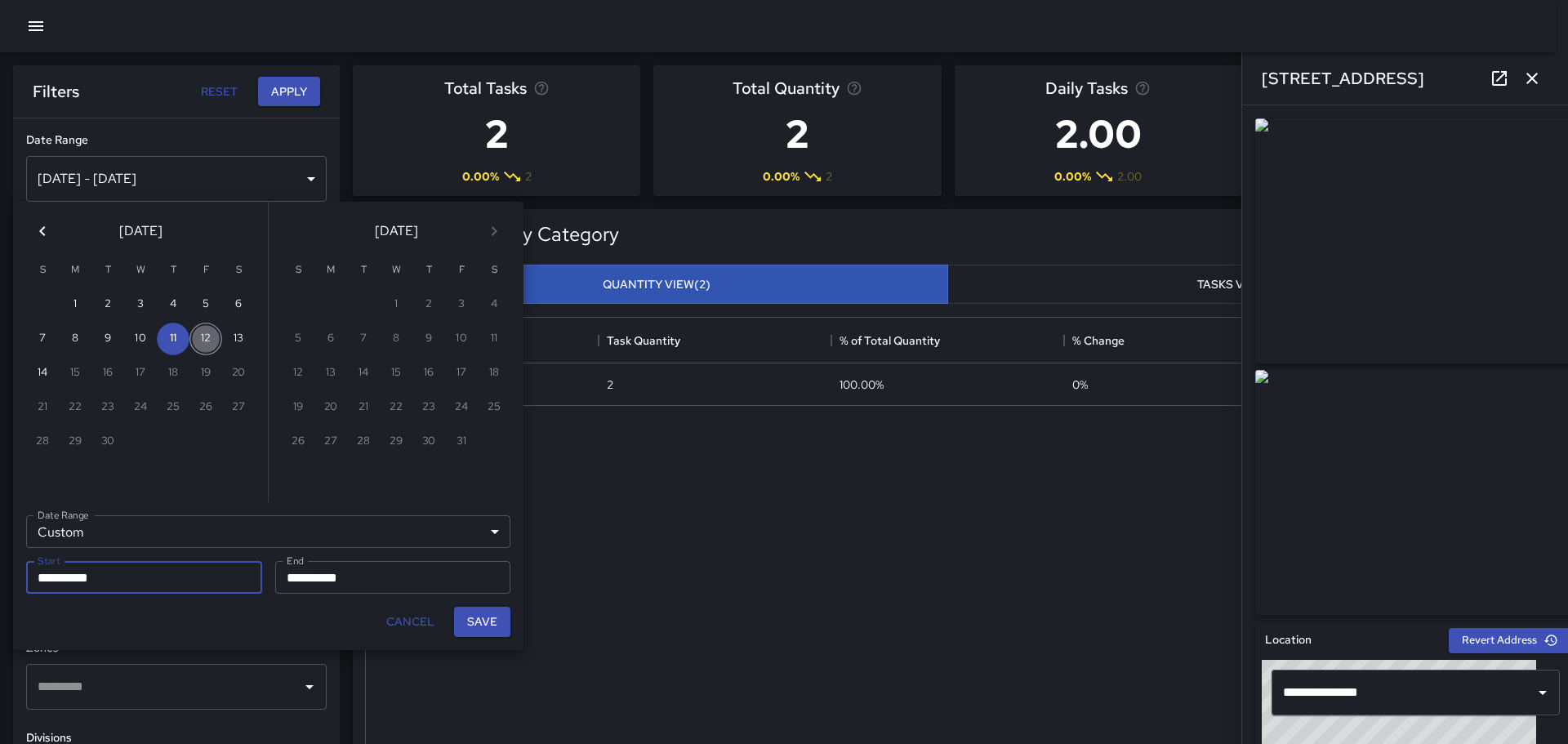
click at [200, 334] on button "12" at bounding box center [205, 339] width 32 height 32
type input "**********"
click at [200, 334] on button "12" at bounding box center [205, 339] width 32 height 32
type input "**********"
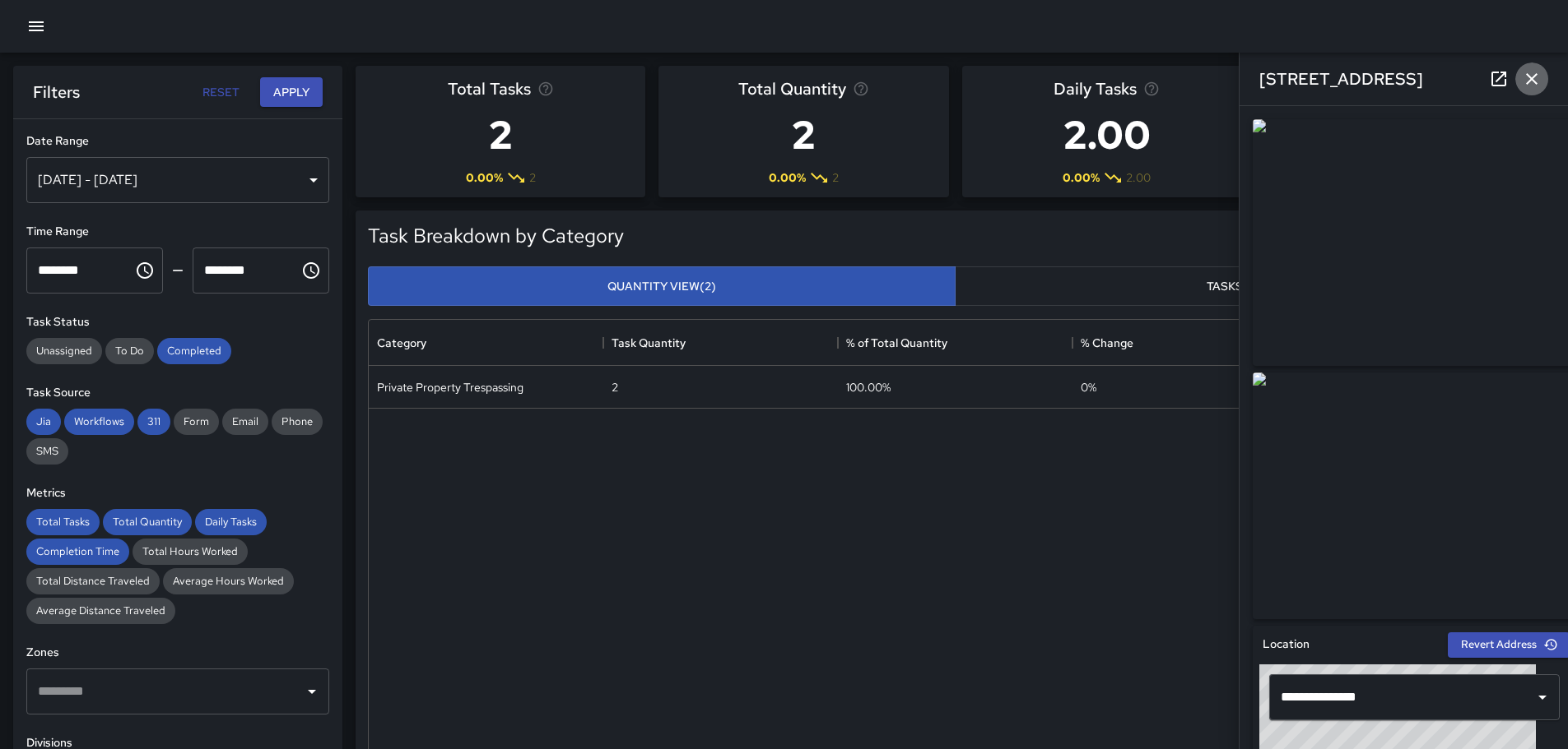
click at [1532, 73] on icon "button" at bounding box center [1531, 79] width 20 height 20
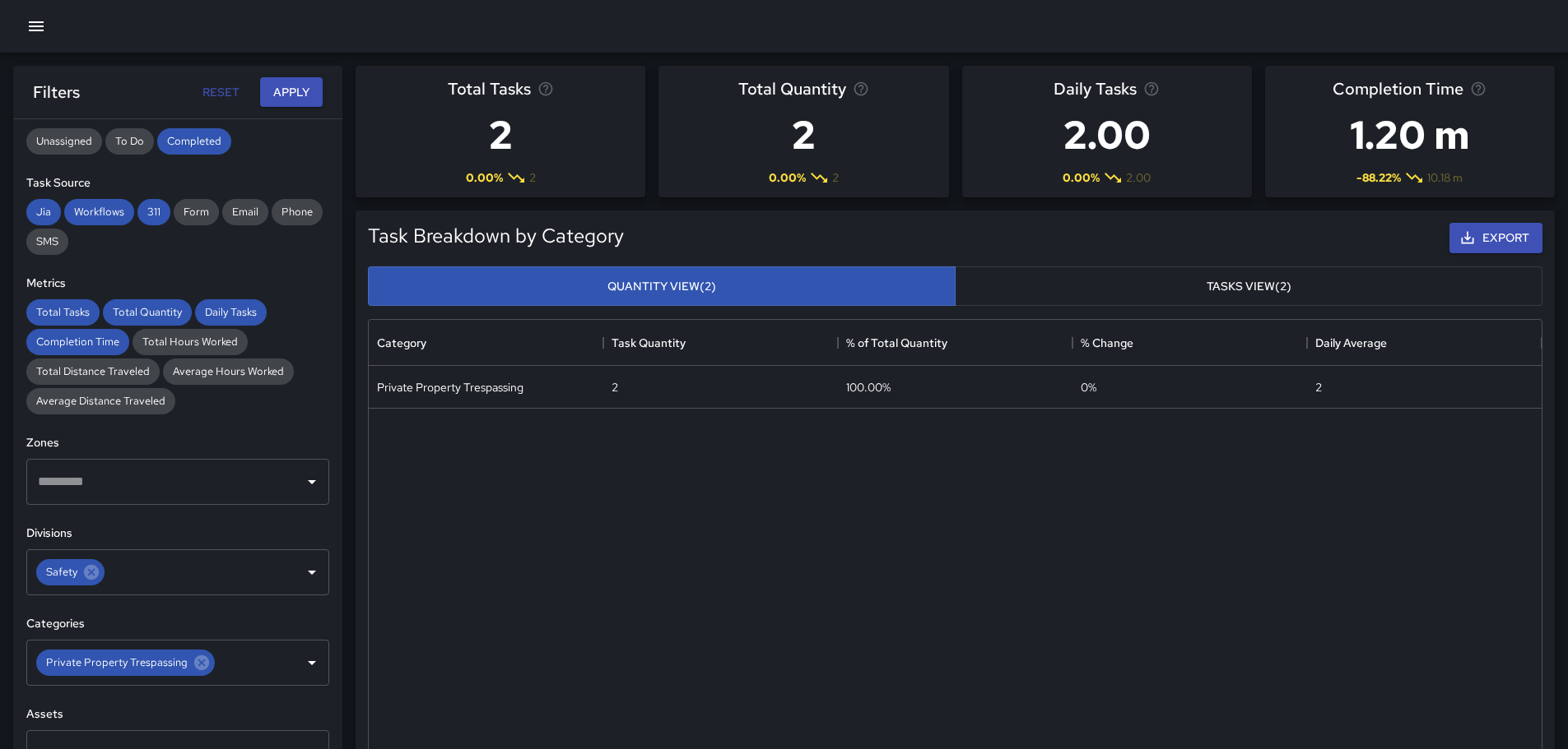
scroll to position [0, 0]
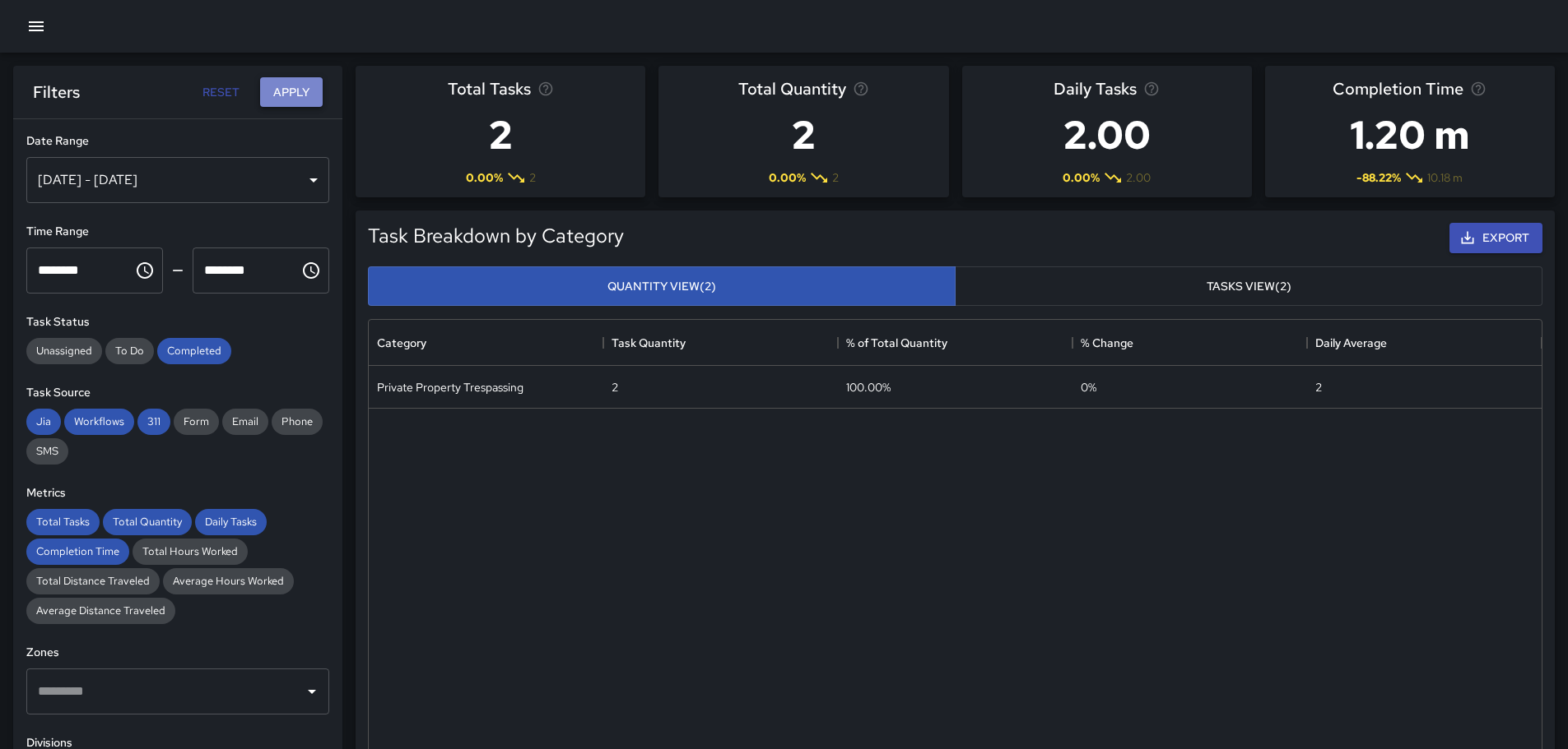
click at [287, 87] on button "Apply" at bounding box center [291, 93] width 63 height 30
click at [297, 183] on div "[DATE] - [DATE]" at bounding box center [178, 179] width 303 height 46
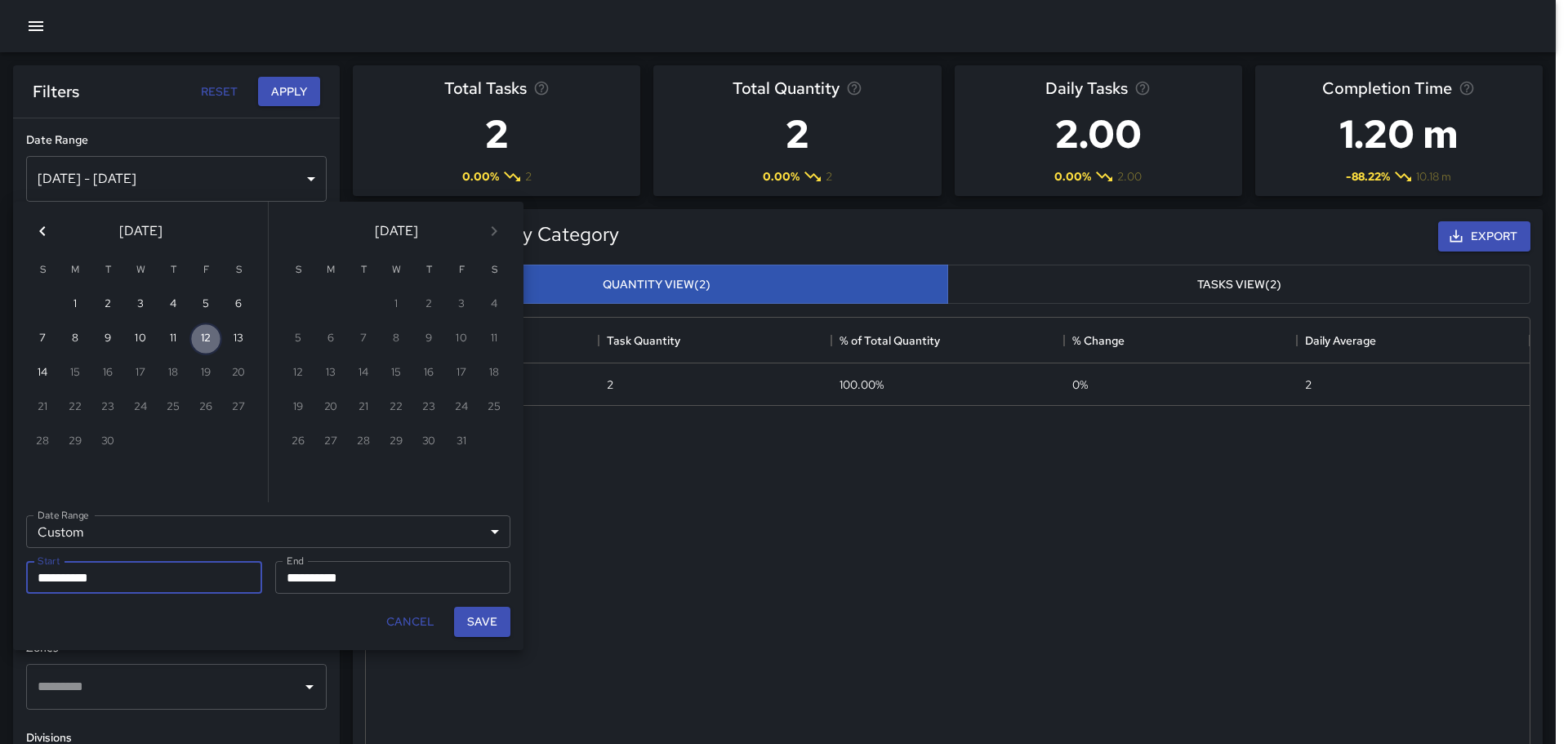
click at [208, 346] on button "12" at bounding box center [205, 339] width 32 height 32
click at [490, 623] on button "Save" at bounding box center [482, 622] width 56 height 30
type input "**********"
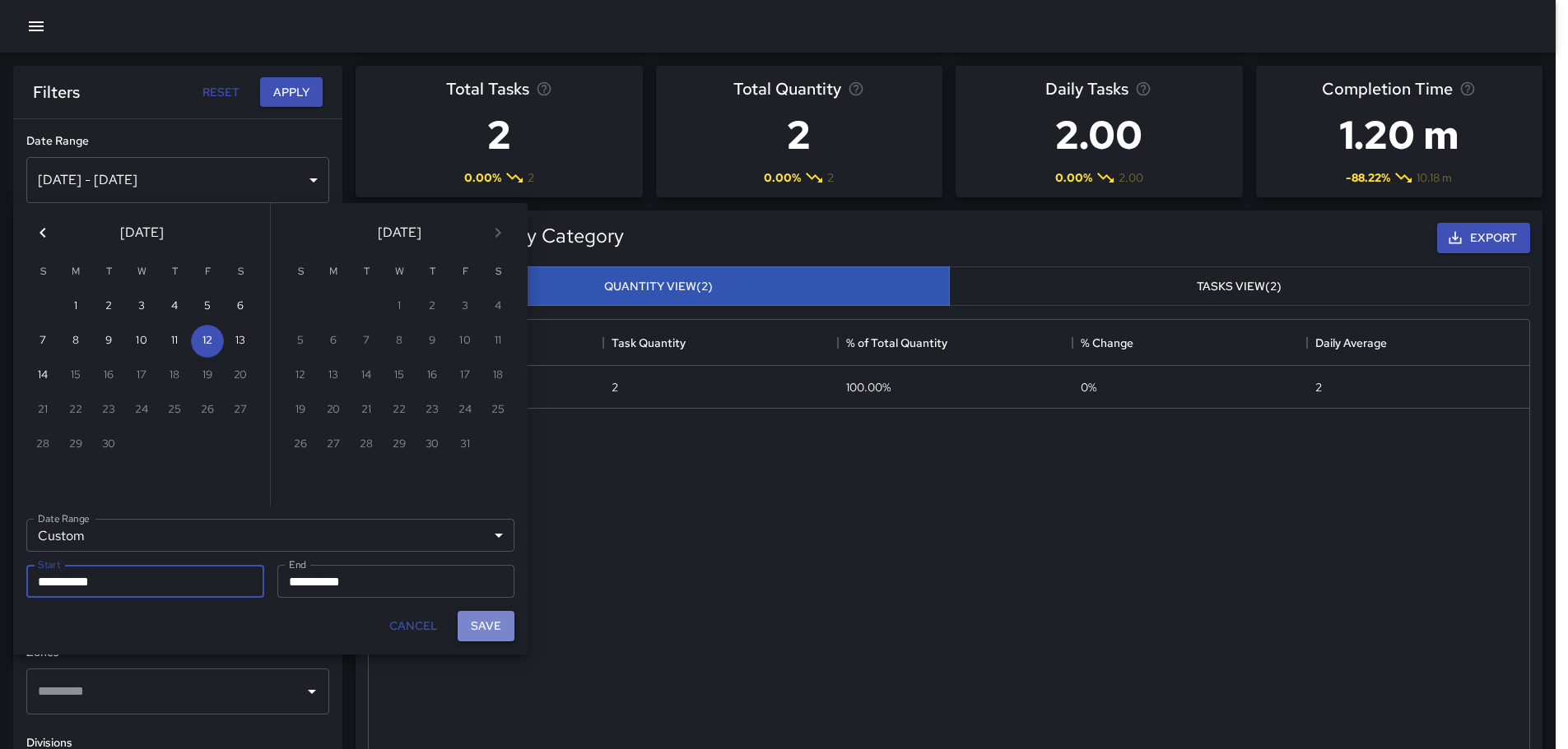
scroll to position [13, 13]
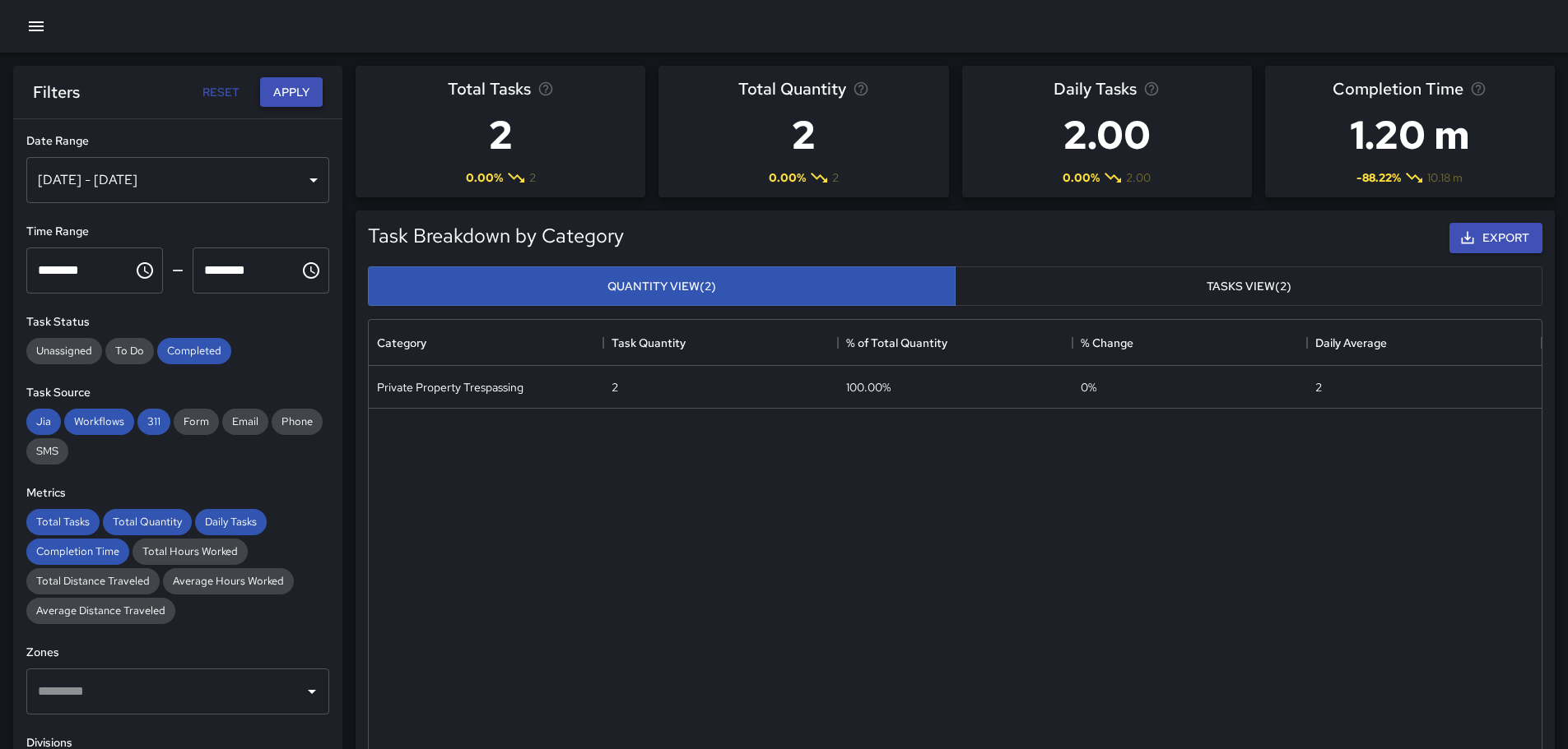
click at [292, 88] on button "Apply" at bounding box center [291, 93] width 63 height 30
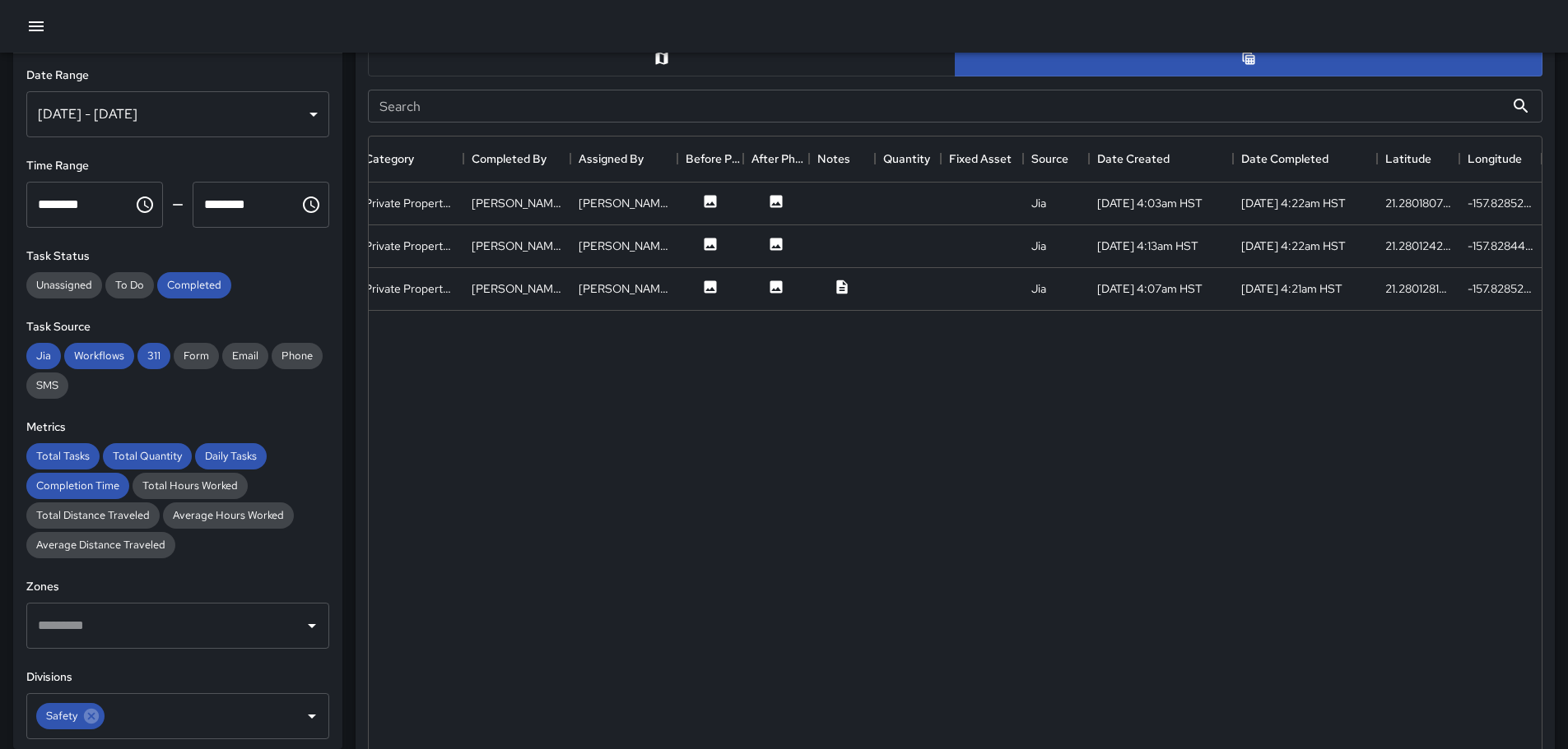
scroll to position [860, 0]
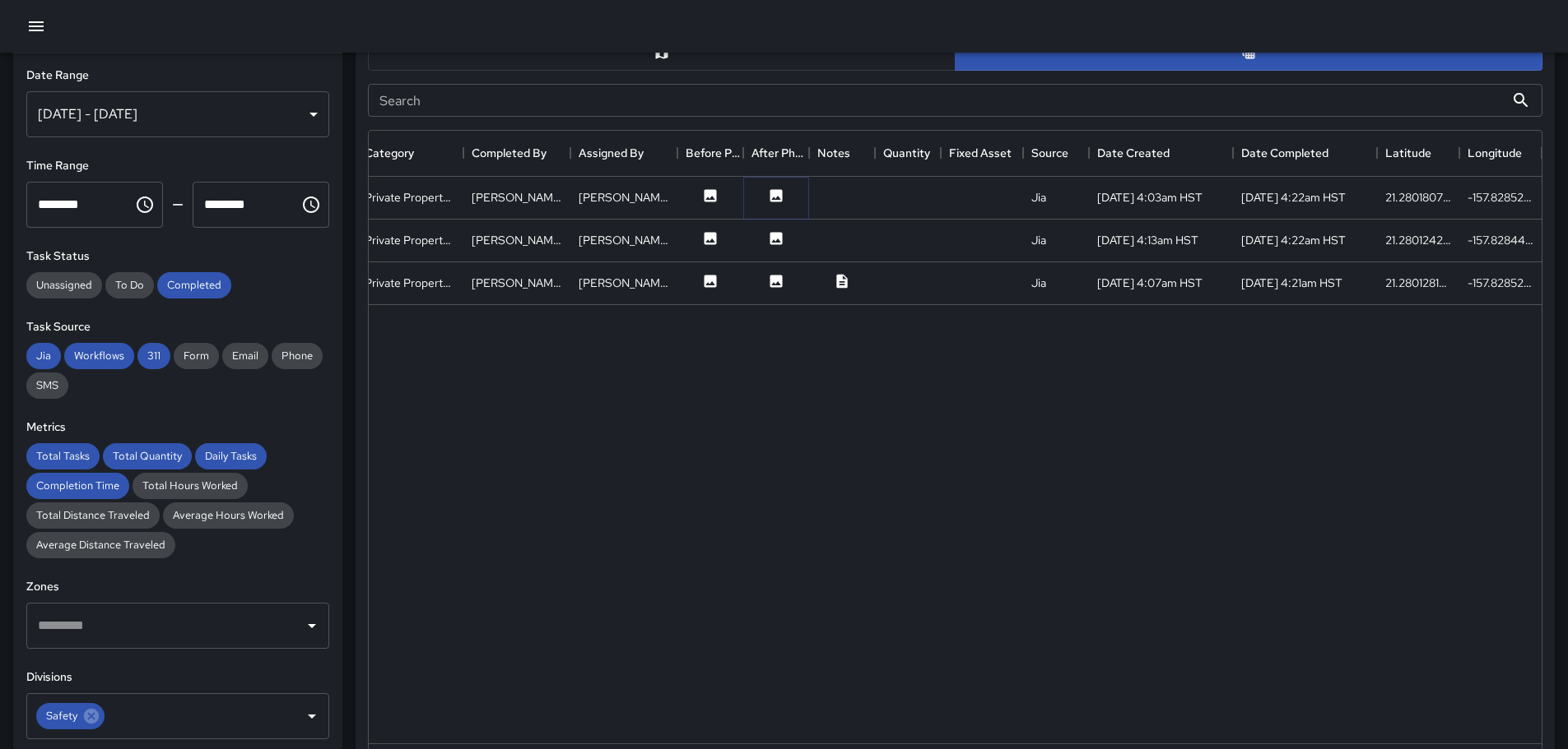
click at [772, 194] on icon at bounding box center [776, 195] width 13 height 13
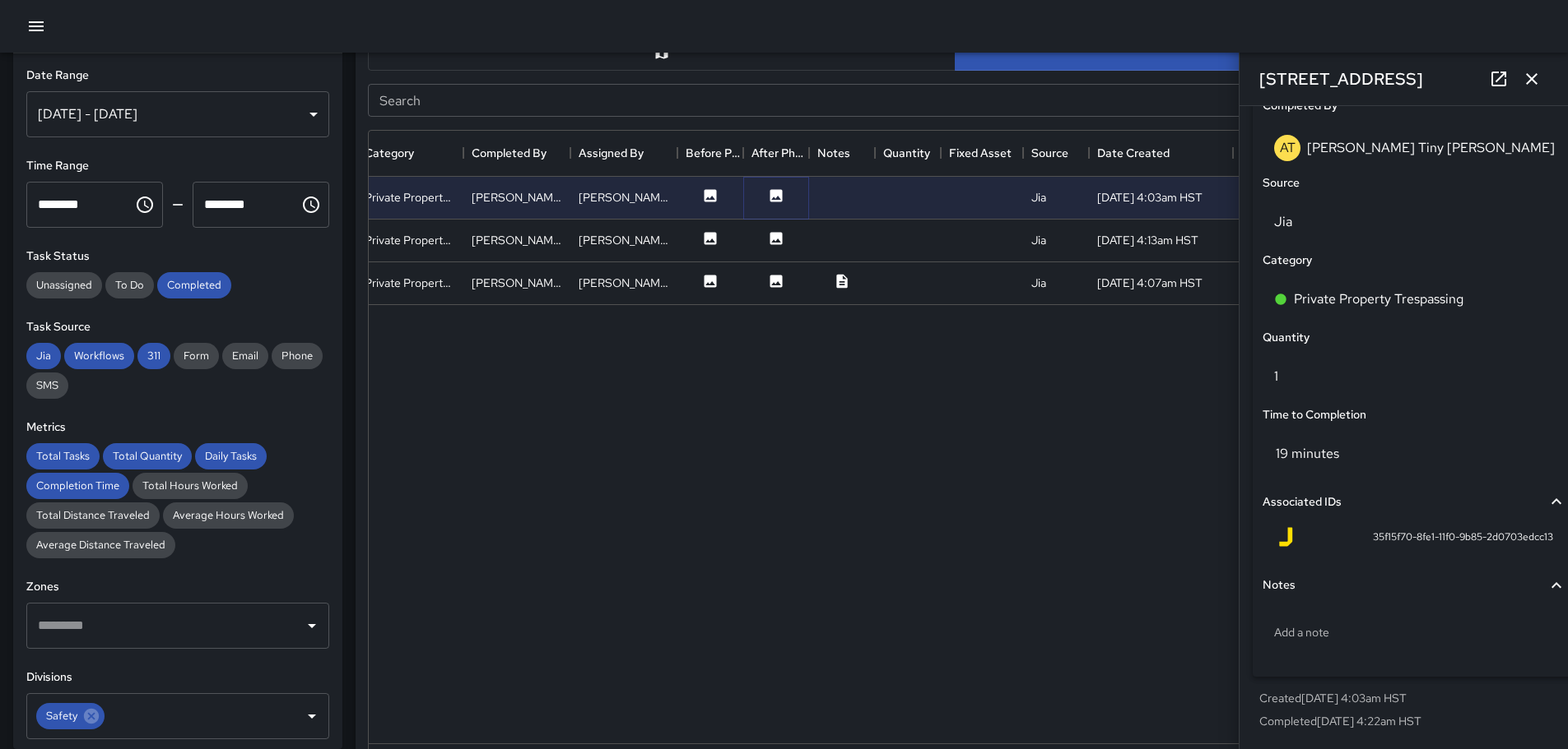
scroll to position [0, 0]
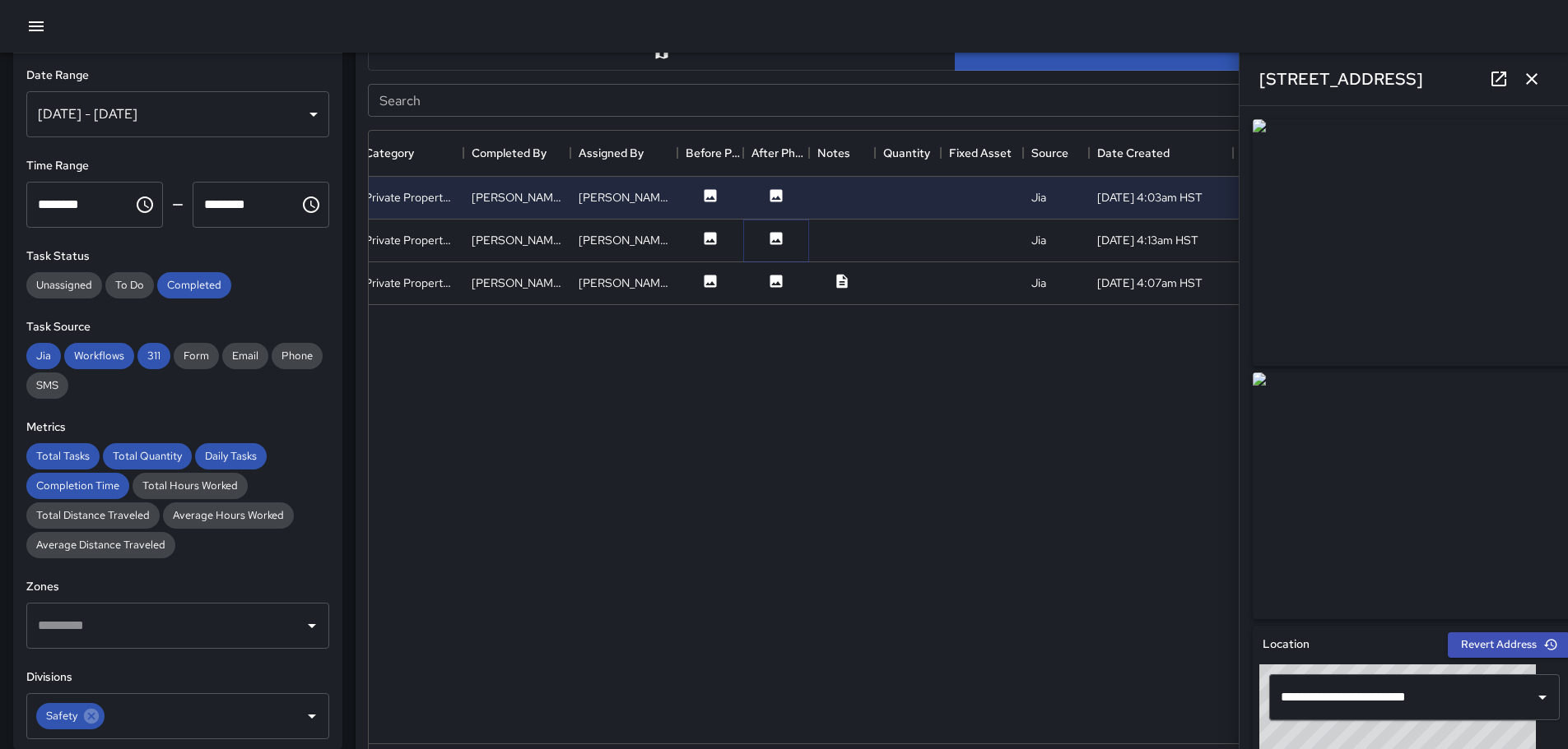
click at [773, 239] on icon at bounding box center [776, 238] width 13 height 13
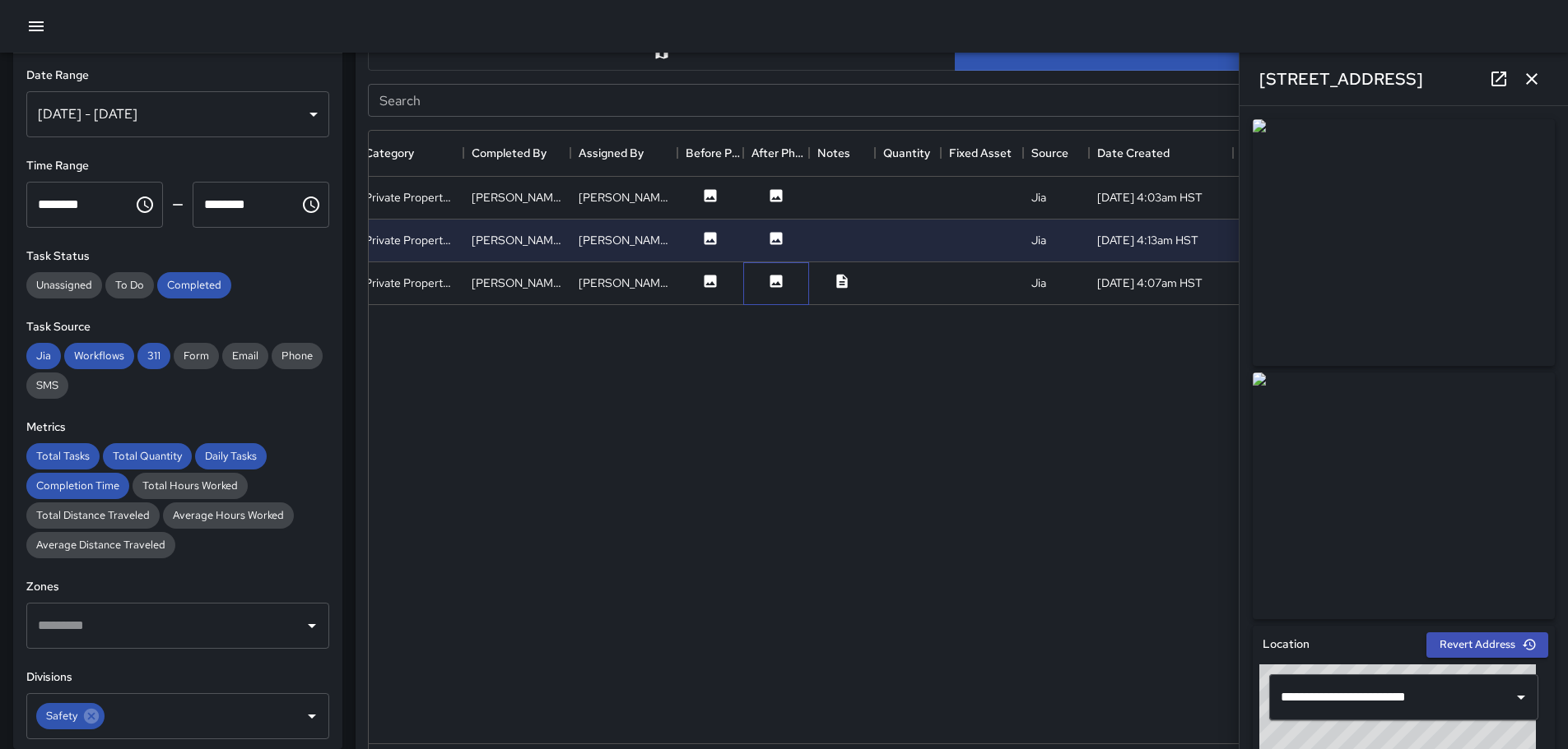
click at [778, 271] on div at bounding box center [775, 284] width 66 height 43
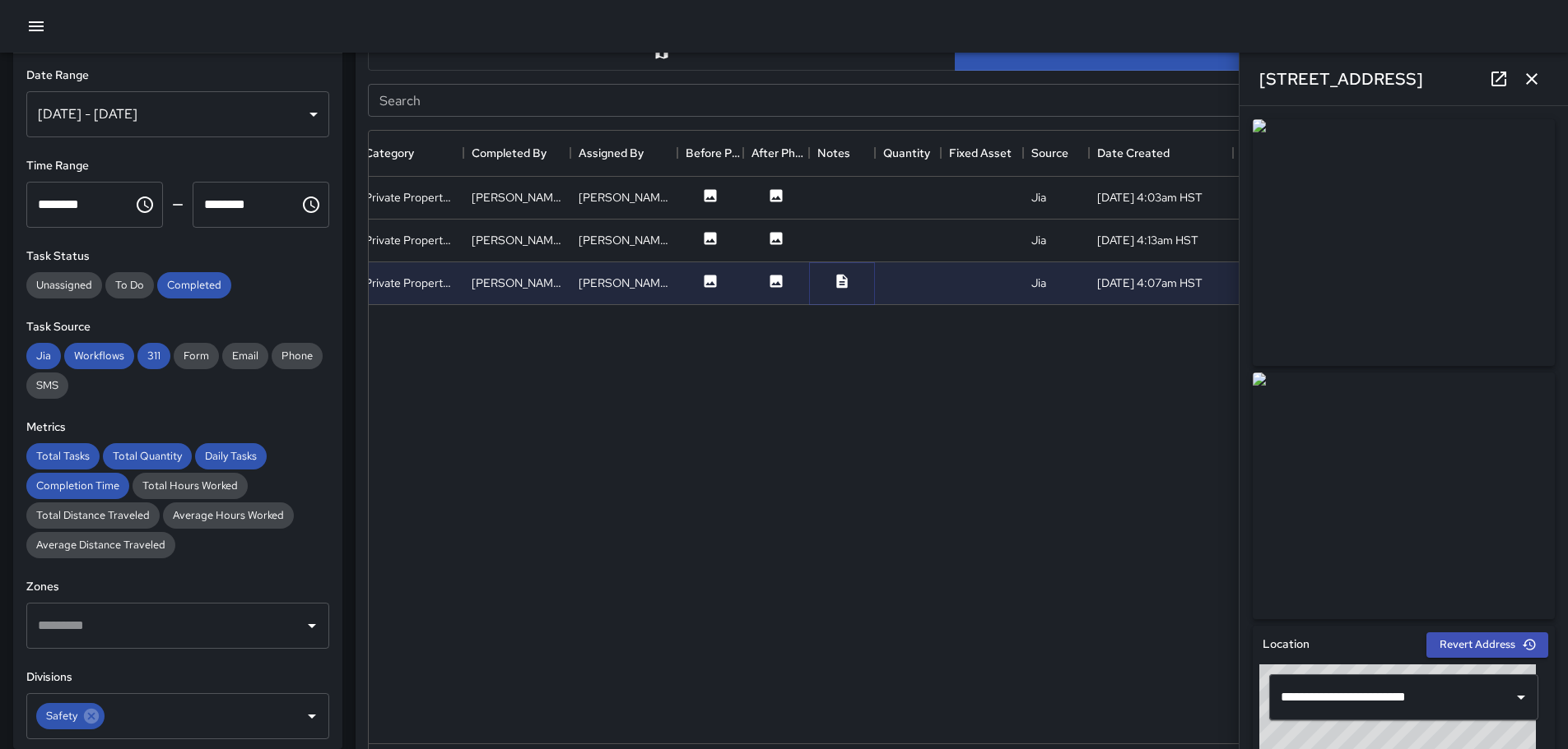
click at [834, 283] on icon at bounding box center [842, 281] width 17 height 17
click at [1533, 73] on icon "button" at bounding box center [1531, 79] width 20 height 20
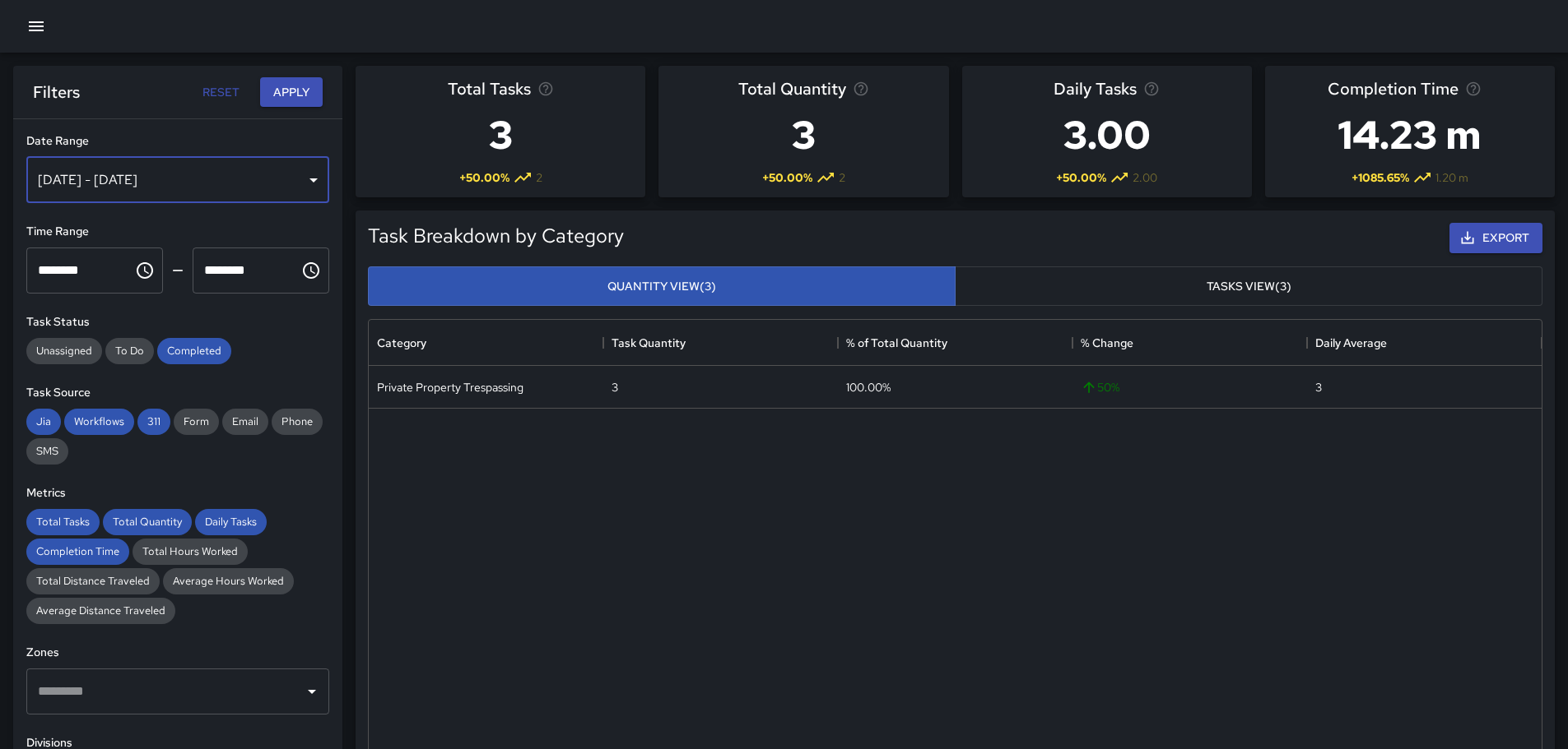
click at [301, 183] on div "[DATE] - [DATE]" at bounding box center [178, 179] width 303 height 46
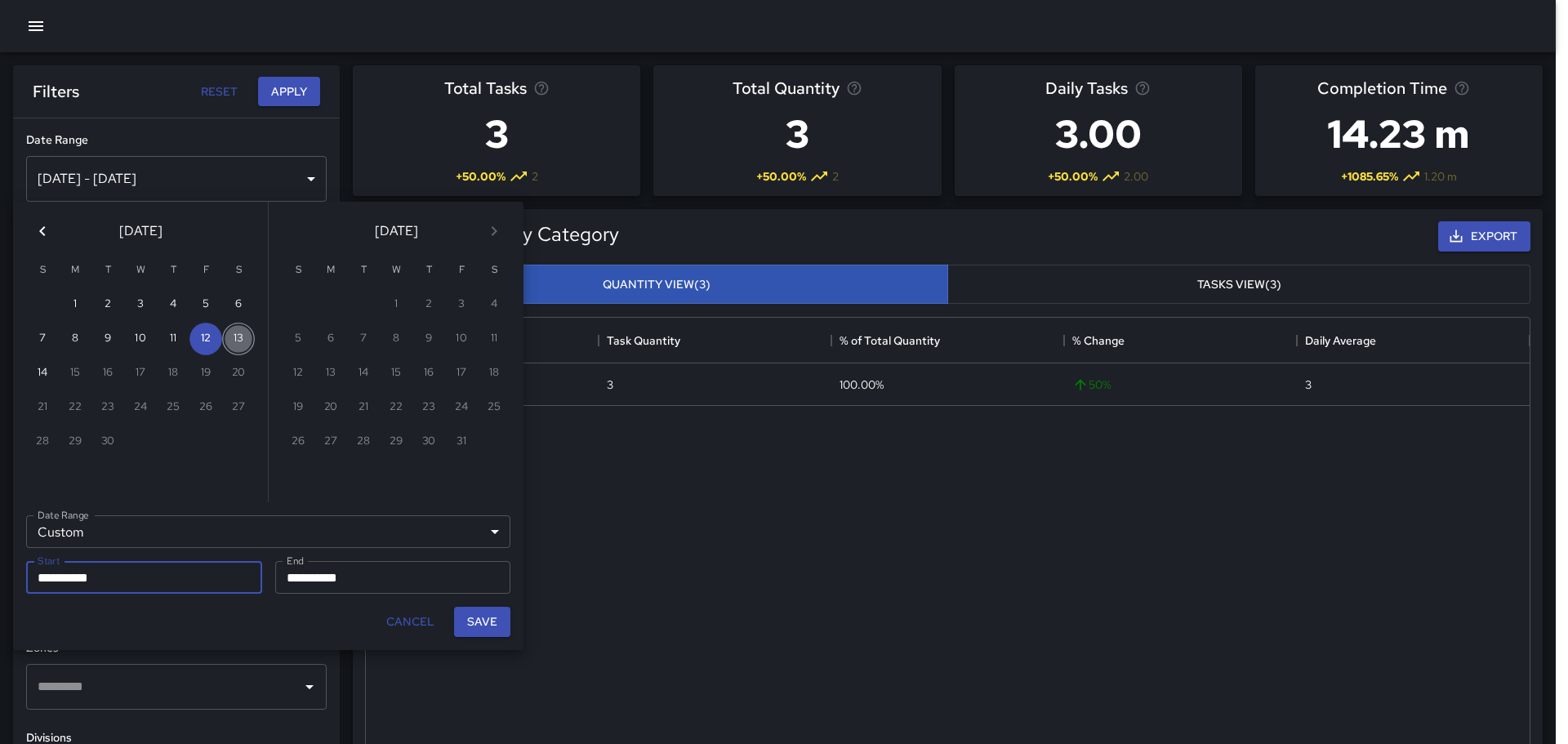
click at [240, 336] on button "13" at bounding box center [238, 339] width 32 height 32
type input "**********"
click at [240, 336] on button "13" at bounding box center [238, 339] width 32 height 32
type input "**********"
click at [480, 620] on button "Save" at bounding box center [482, 622] width 56 height 30
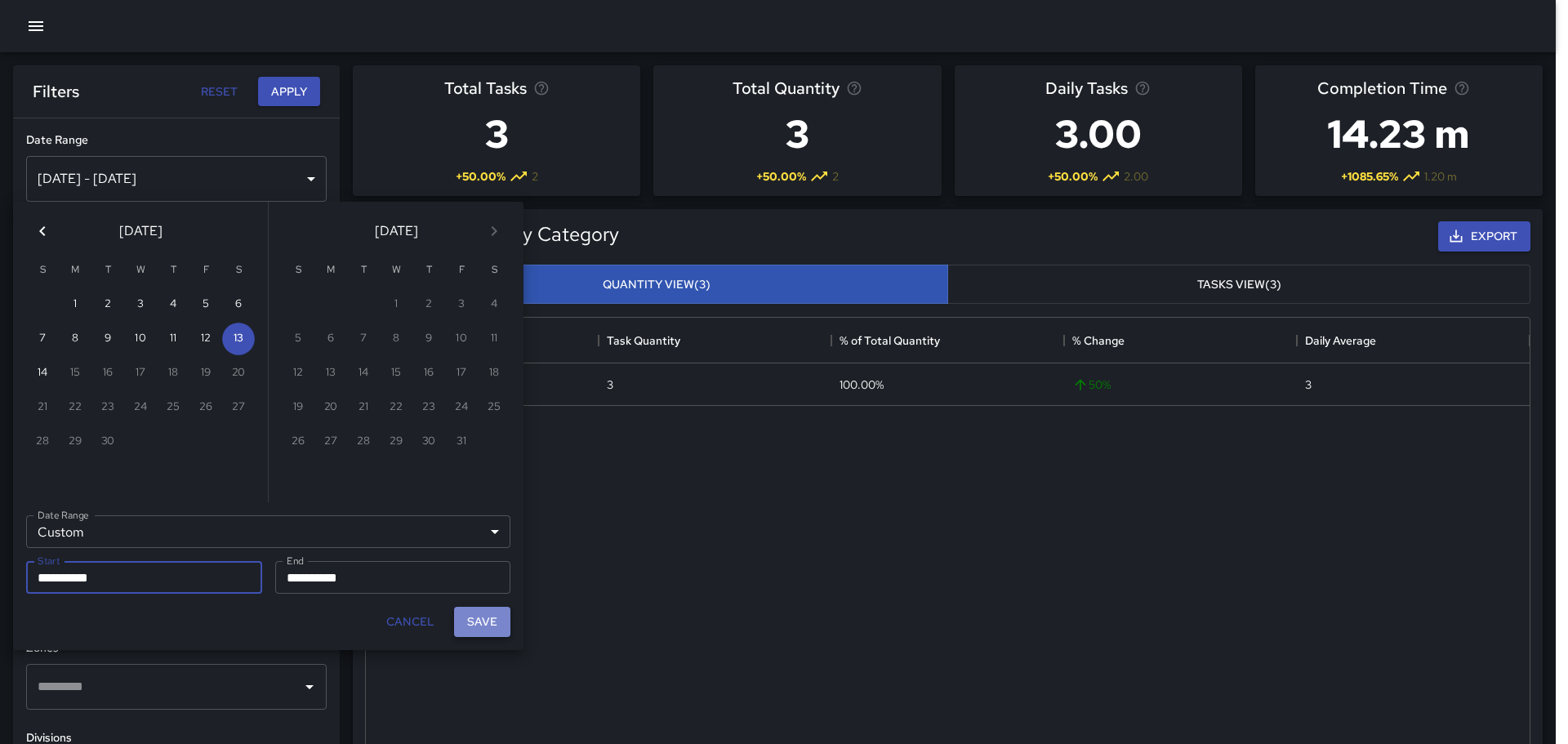
type input "**********"
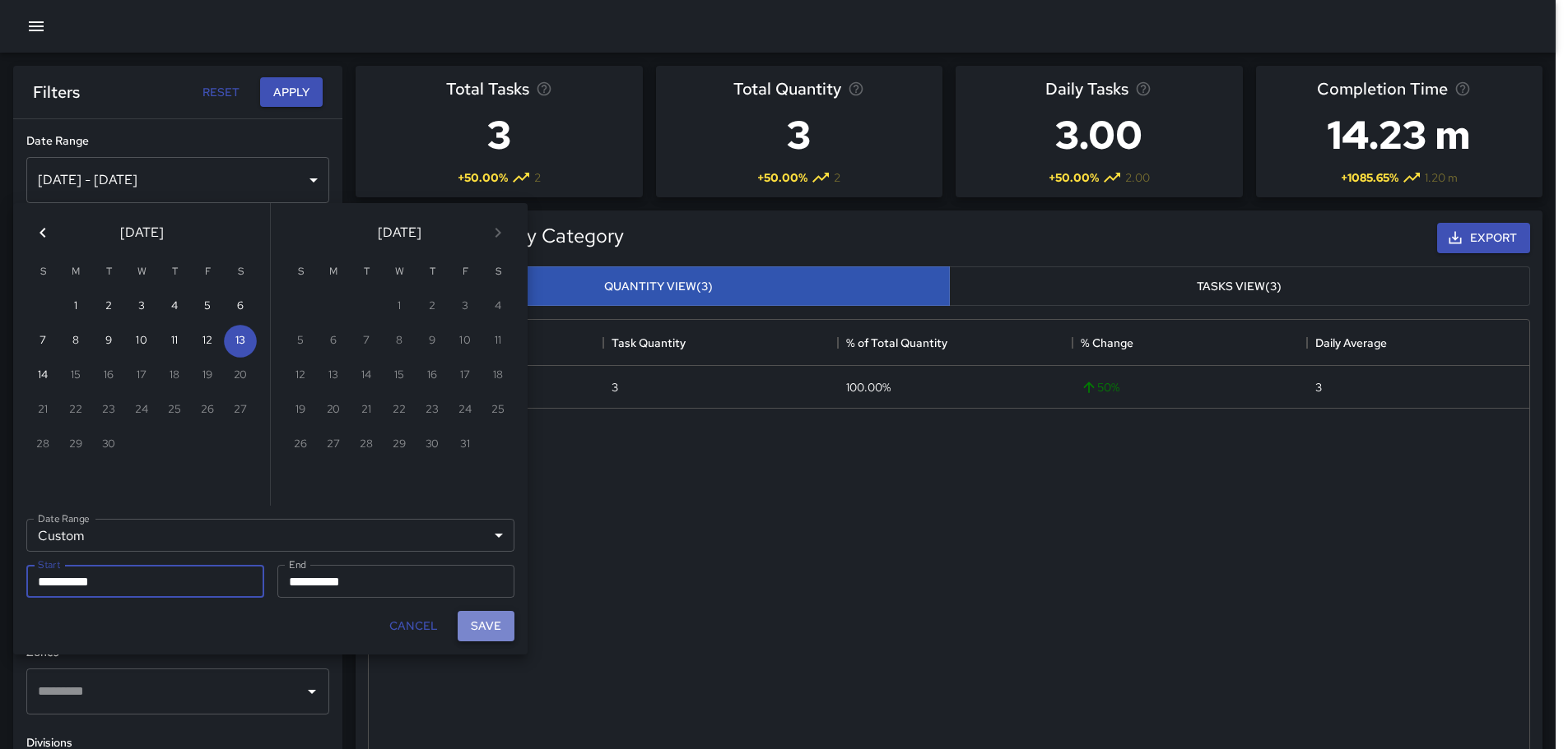
scroll to position [13, 13]
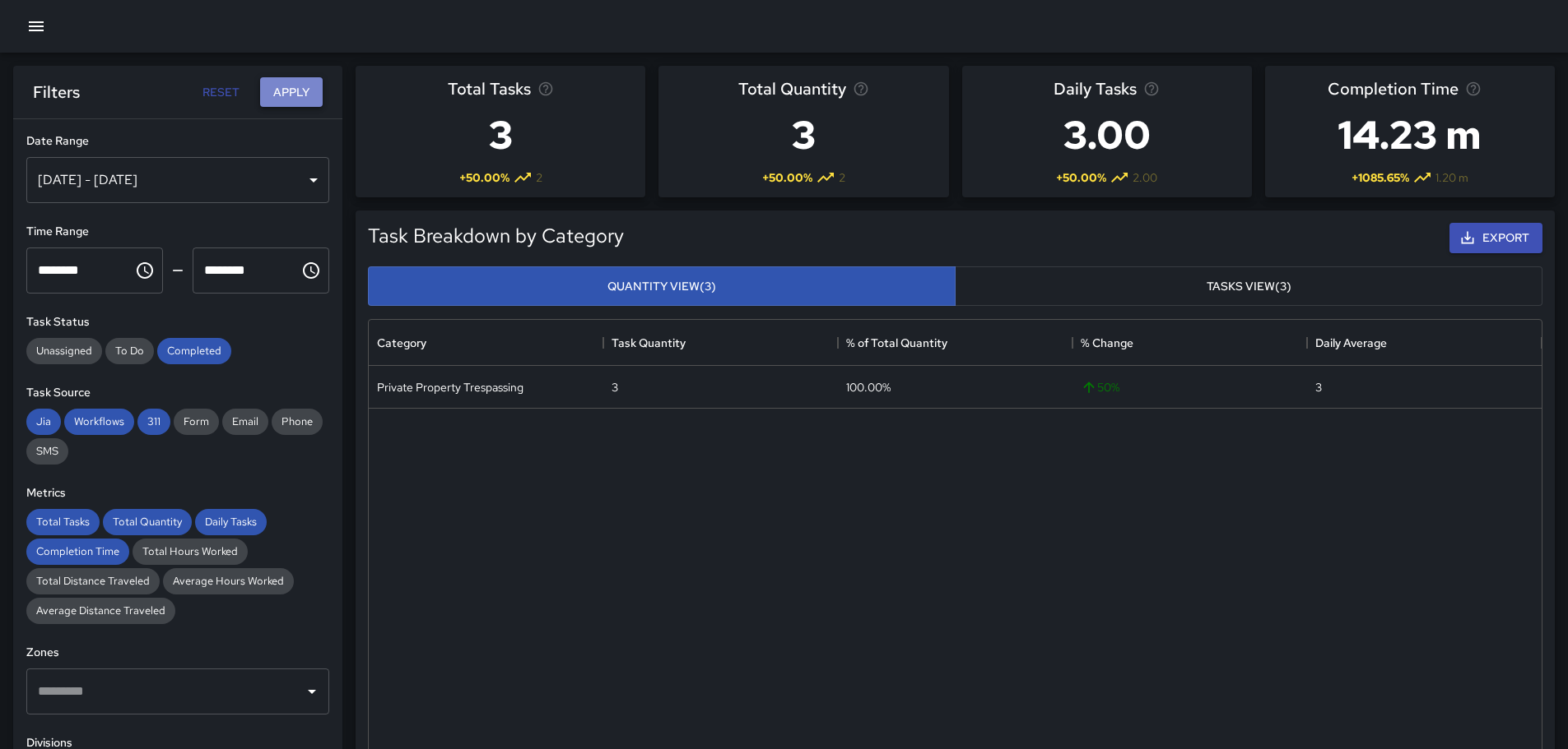
click at [287, 88] on button "Apply" at bounding box center [291, 93] width 63 height 30
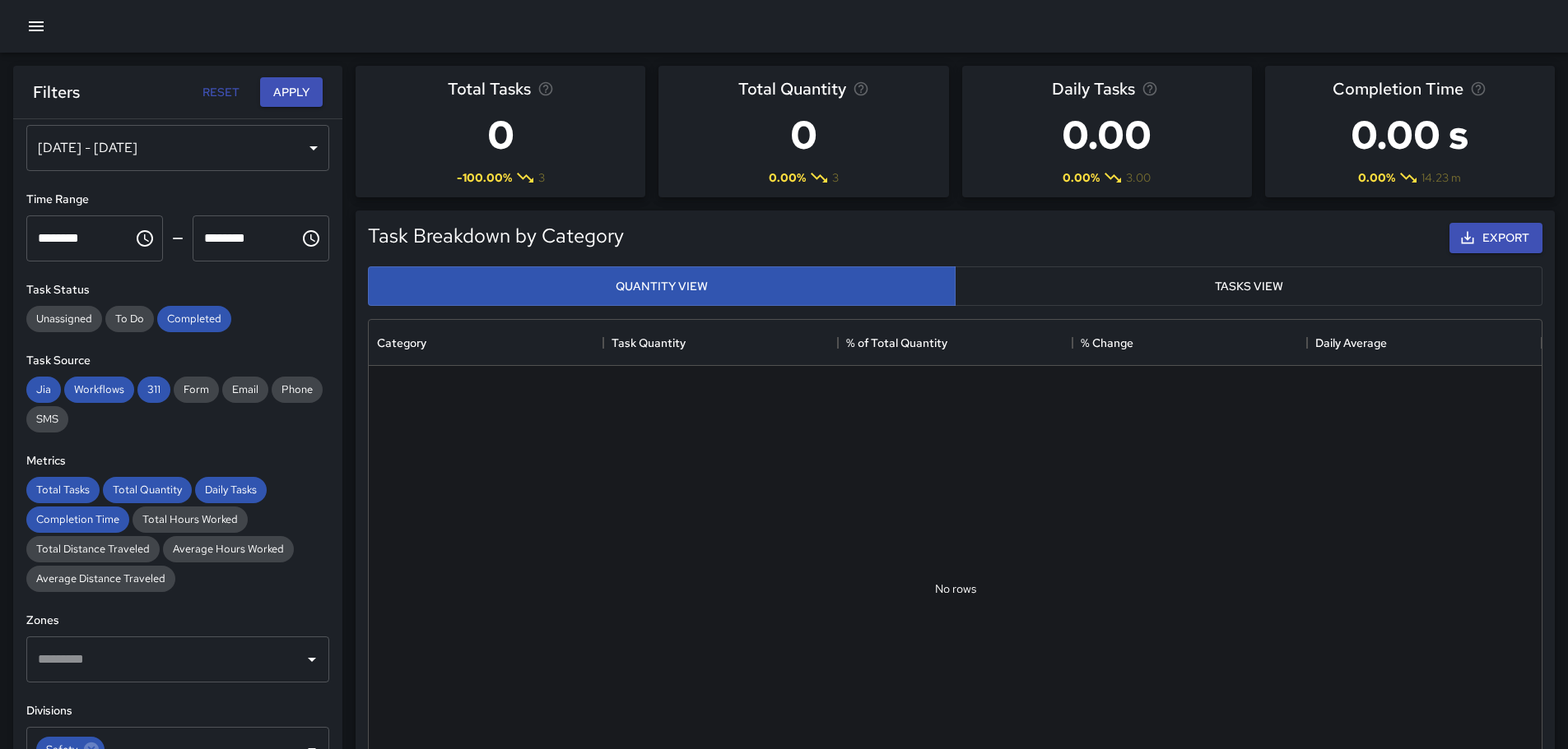
scroll to position [0, 0]
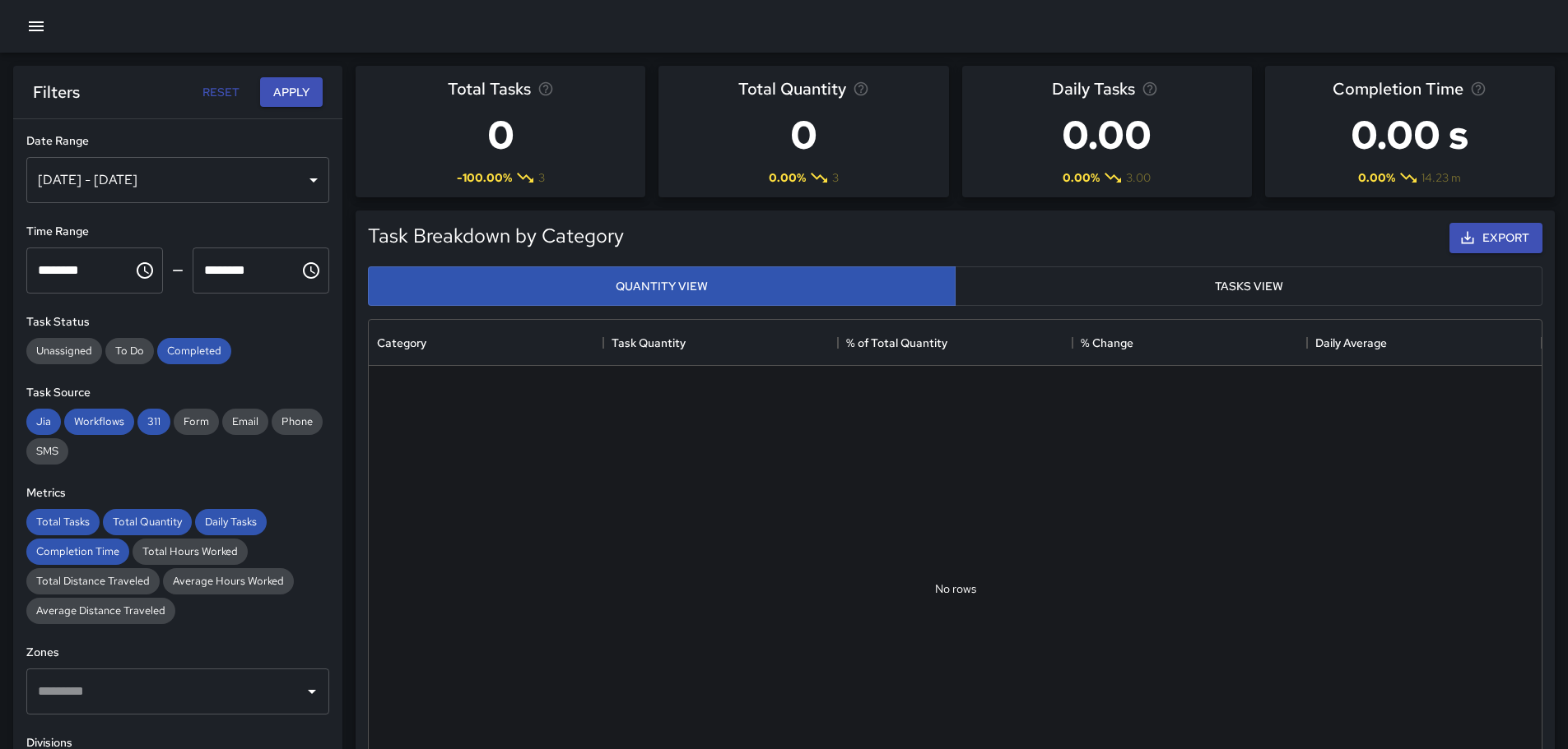
click at [298, 185] on div "[DATE] - [DATE]" at bounding box center [178, 179] width 303 height 46
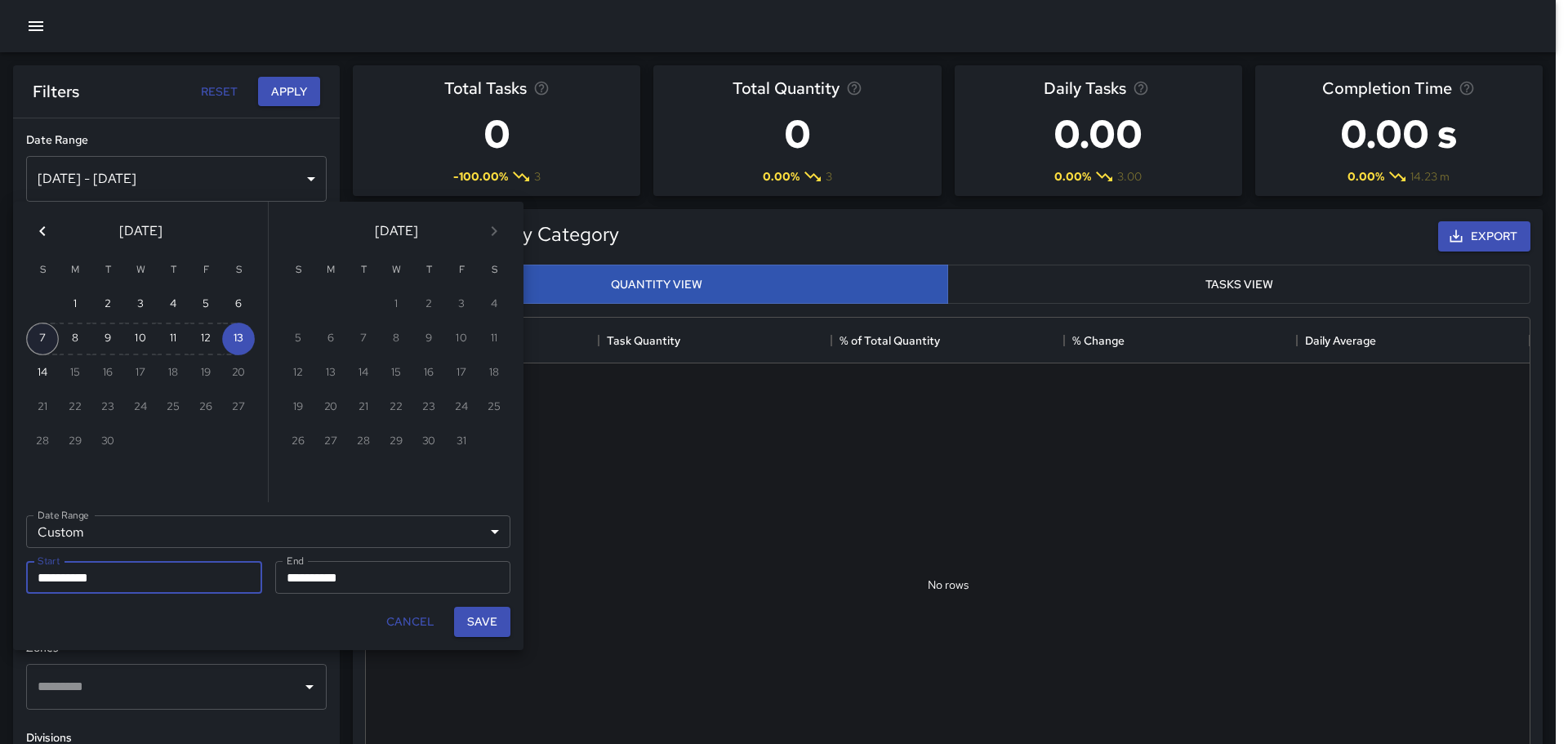
click at [38, 338] on button "7" at bounding box center [42, 339] width 32 height 32
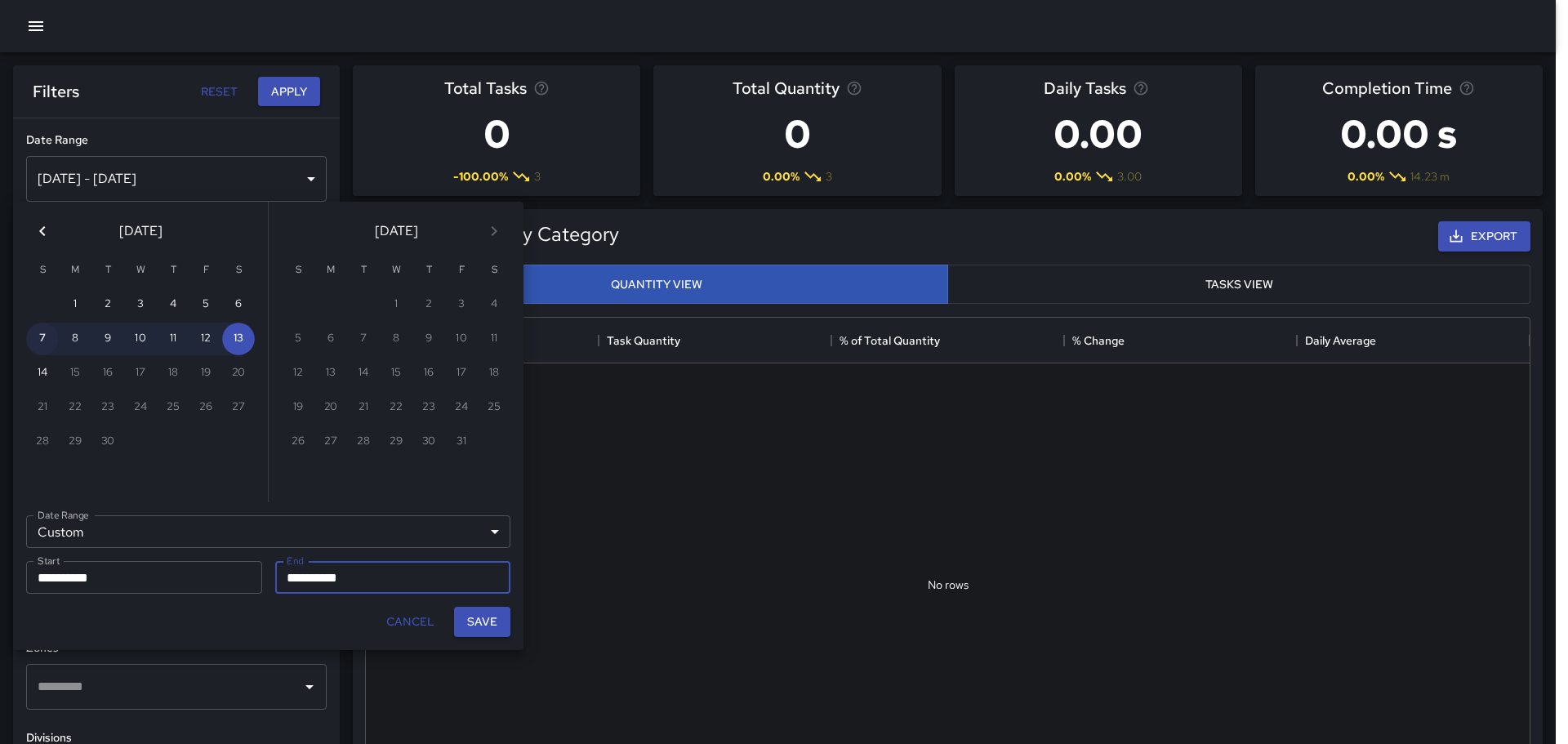
type input "**********"
click at [492, 623] on button "Save" at bounding box center [482, 622] width 56 height 30
type input "**********"
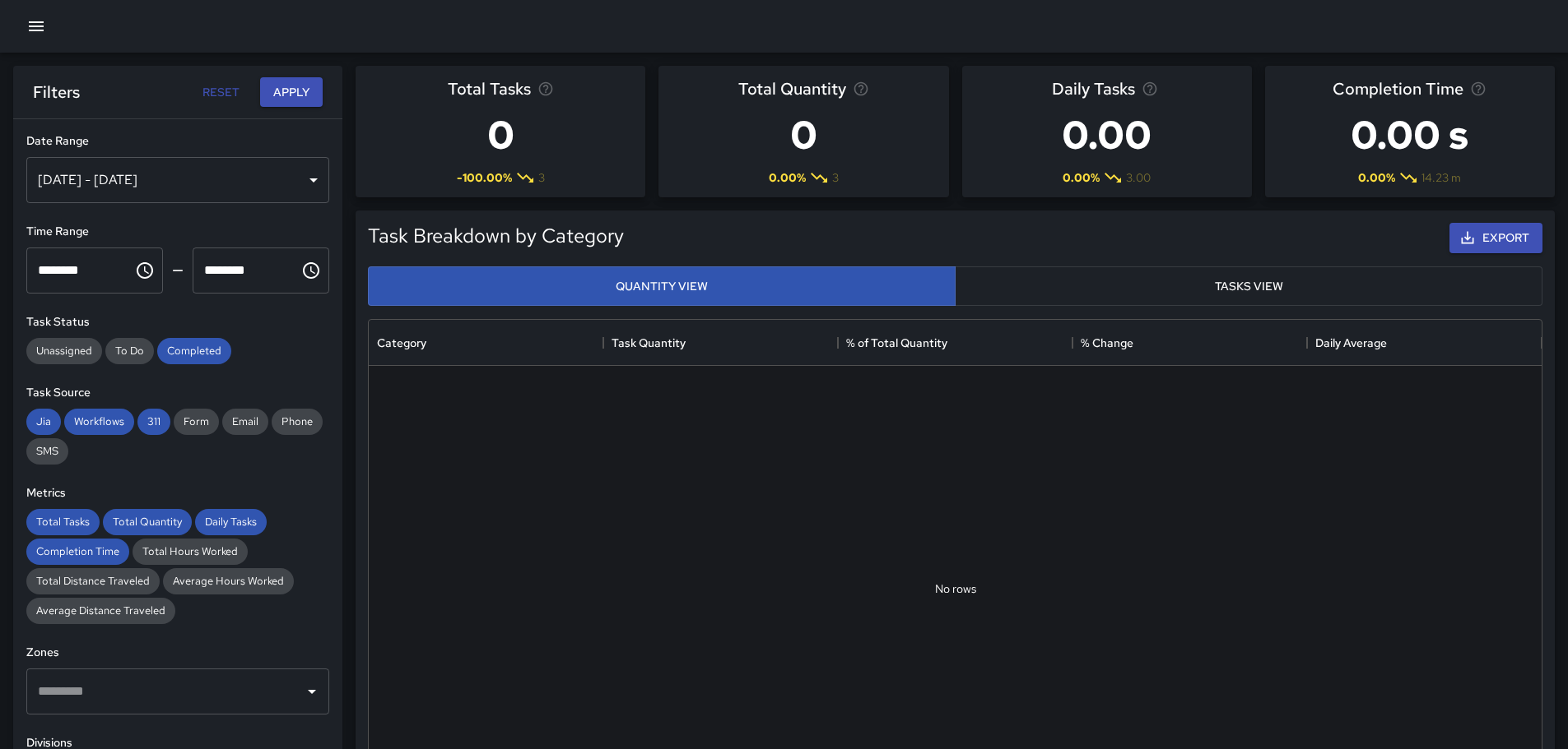
scroll to position [13, 13]
click at [299, 87] on button "Apply" at bounding box center [291, 93] width 63 height 30
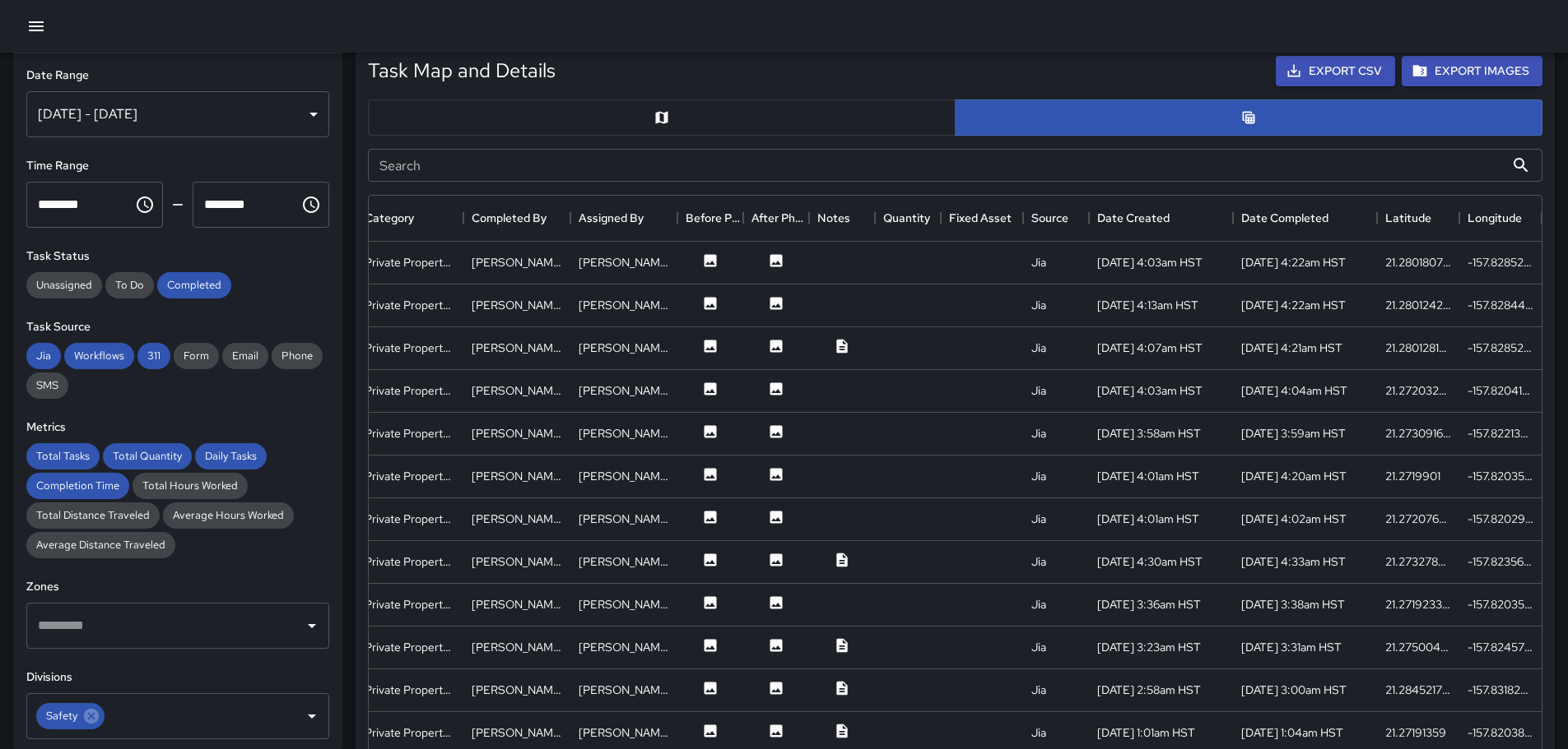
scroll to position [792, 0]
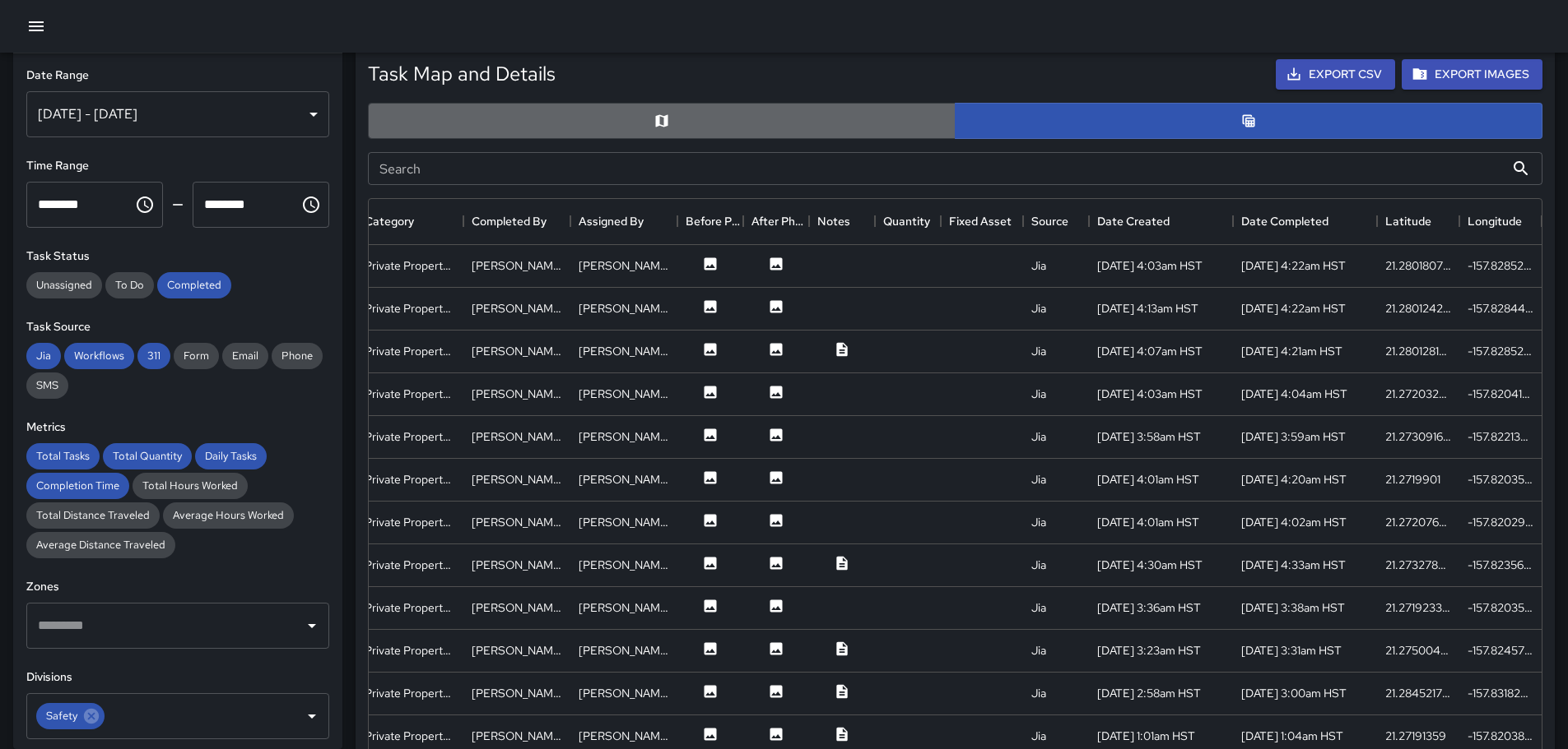
click at [695, 127] on button "button" at bounding box center [662, 120] width 587 height 36
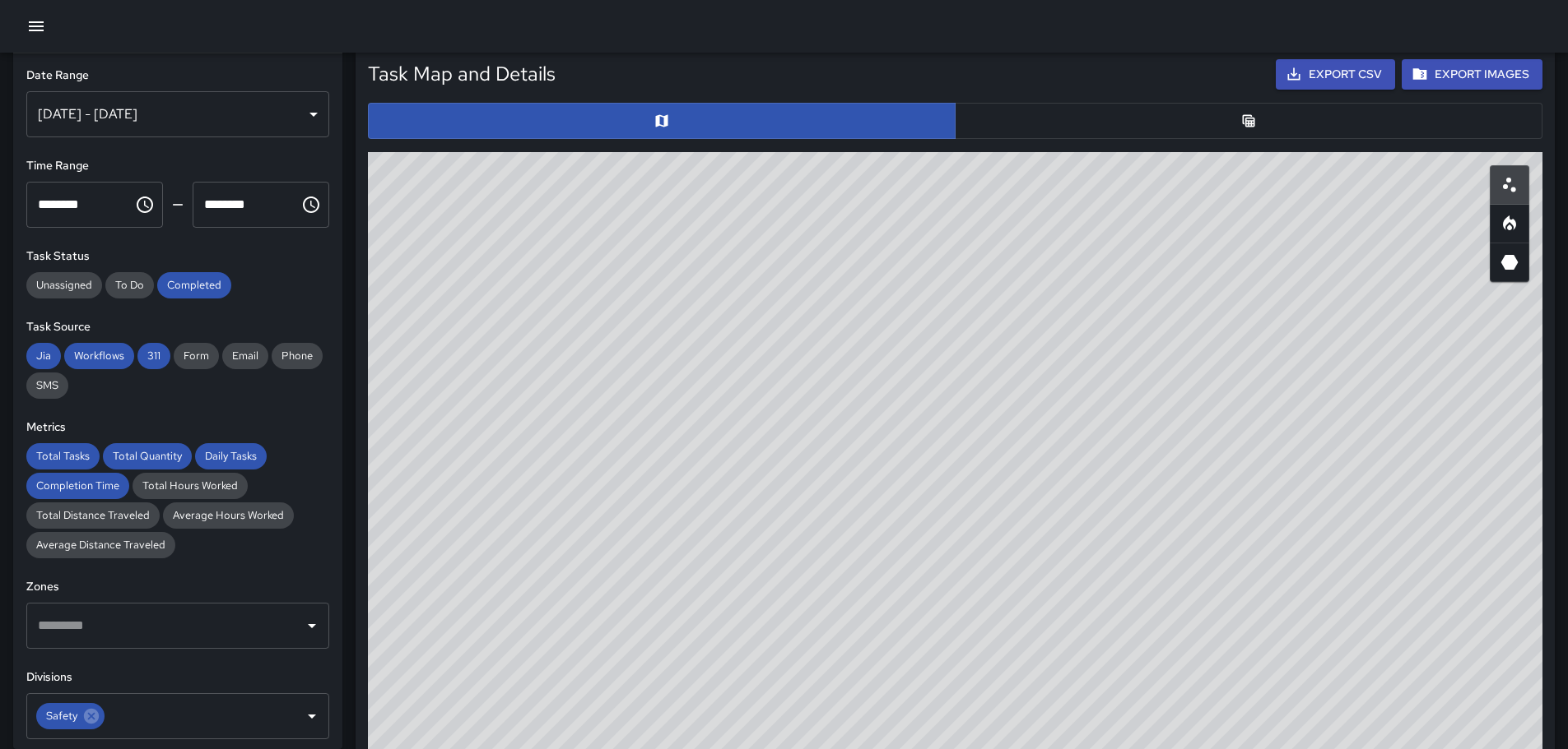
drag, startPoint x: 979, startPoint y: 433, endPoint x: 994, endPoint y: 494, distance: 62.8
click at [994, 494] on div "© Mapbox © OpenStreetMap Improve this map" at bounding box center [955, 480] width 1174 height 658
drag, startPoint x: 1271, startPoint y: 475, endPoint x: 839, endPoint y: 708, distance: 490.8
click at [841, 708] on div "© Mapbox © OpenStreetMap Improve this map" at bounding box center [955, 480] width 1174 height 658
click at [1508, 221] on icon "Heatmap" at bounding box center [1510, 223] width 13 height 15
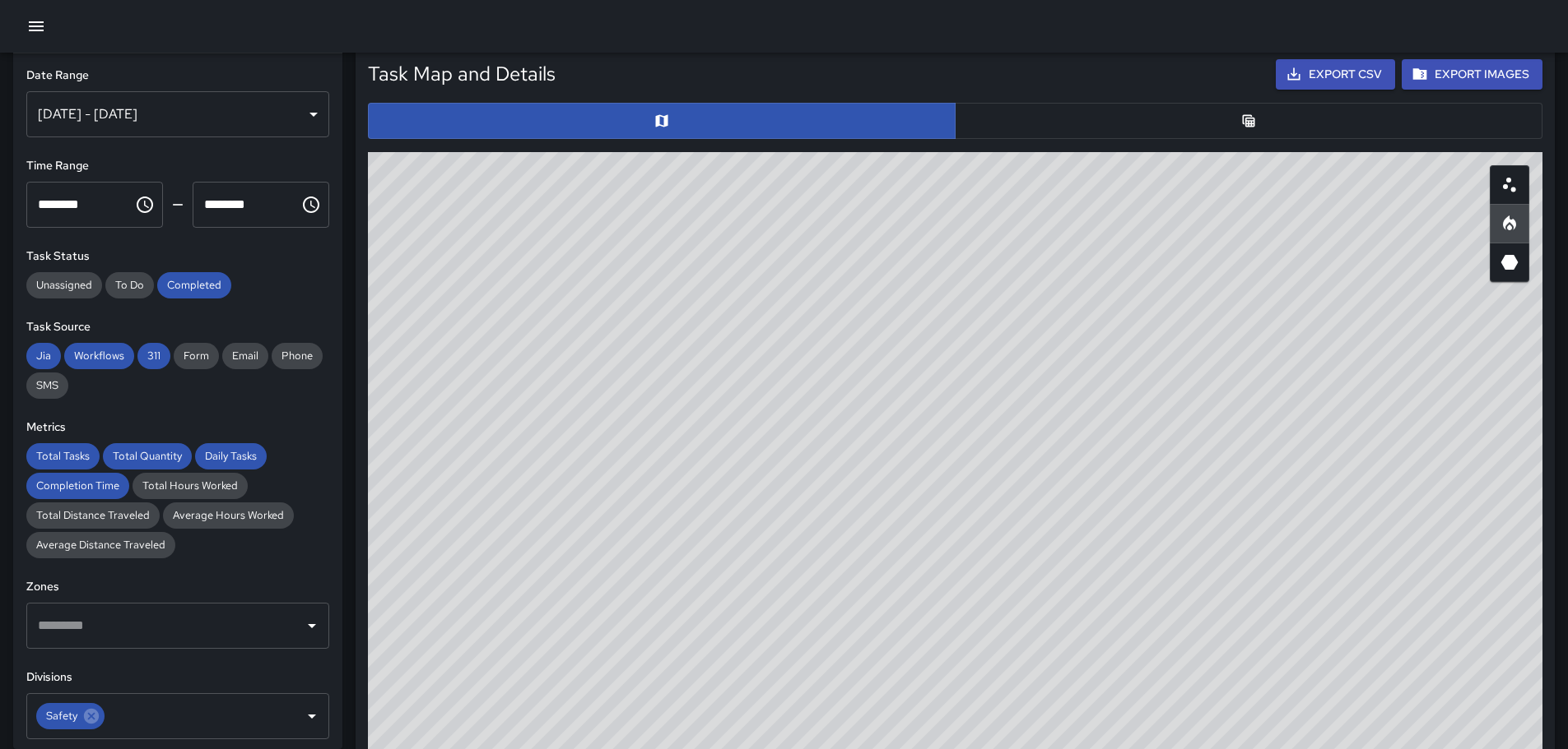
drag, startPoint x: 1044, startPoint y: 374, endPoint x: 1214, endPoint y: 603, distance: 285.2
click at [1224, 622] on div "© Mapbox © OpenStreetMap Improve this map" at bounding box center [955, 480] width 1174 height 658
drag, startPoint x: 1267, startPoint y: 433, endPoint x: 1117, endPoint y: 520, distance: 173.4
click at [1113, 542] on div "© Mapbox © OpenStreetMap Improve this map" at bounding box center [955, 480] width 1174 height 658
drag, startPoint x: 1013, startPoint y: 395, endPoint x: 754, endPoint y: 389, distance: 259.1
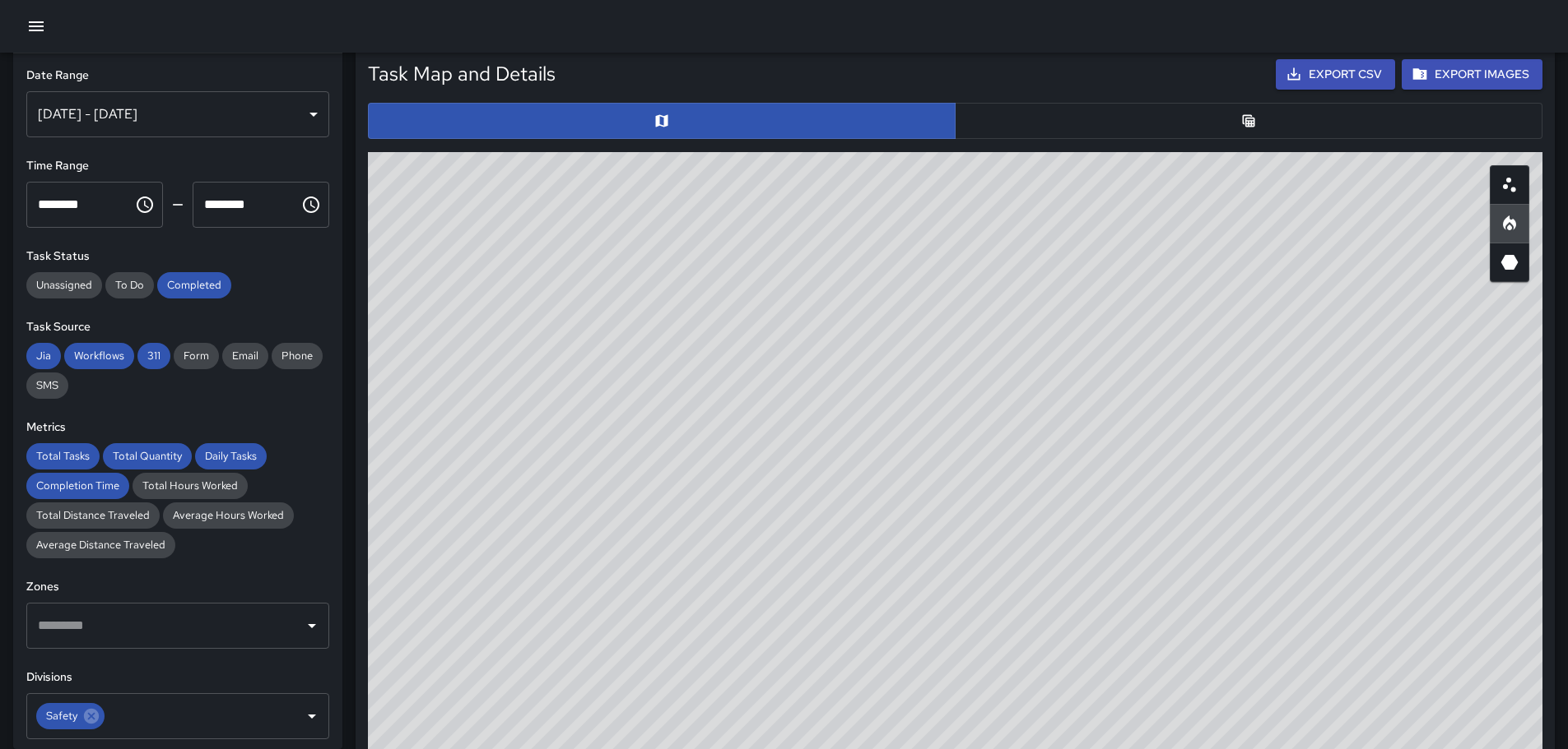
click at [767, 411] on div "© Mapbox © OpenStreetMap Improve this map" at bounding box center [955, 480] width 1174 height 658
drag, startPoint x: 1313, startPoint y: 581, endPoint x: 1080, endPoint y: 325, distance: 346.2
click at [1080, 325] on div "© Mapbox © OpenStreetMap Improve this map" at bounding box center [955, 480] width 1174 height 658
drag, startPoint x: 926, startPoint y: 417, endPoint x: 984, endPoint y: 470, distance: 78.6
click at [983, 474] on div "© Mapbox © OpenStreetMap Improve this map" at bounding box center [955, 480] width 1174 height 658
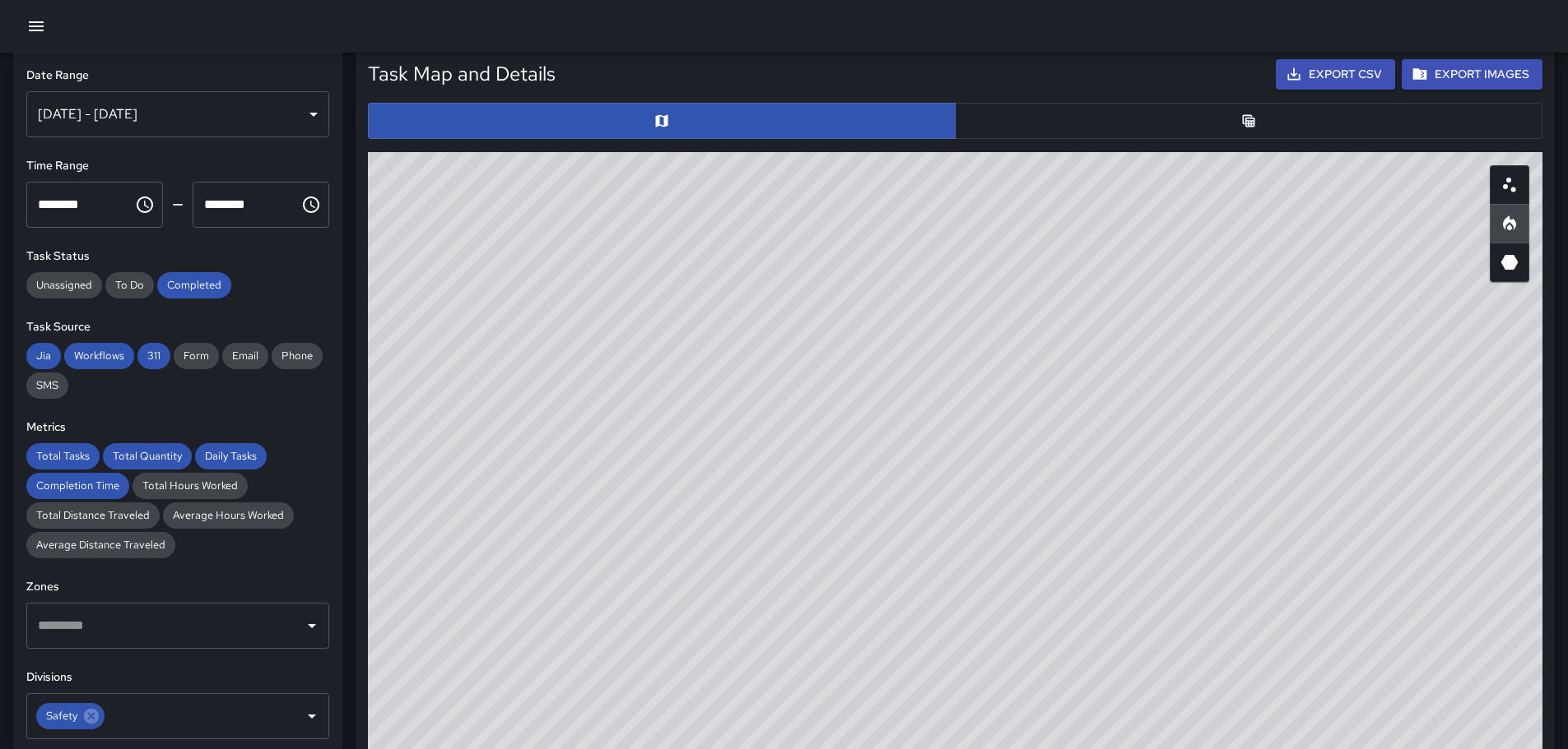
drag, startPoint x: 869, startPoint y: 363, endPoint x: 960, endPoint y: 467, distance: 138.2
click at [1019, 563] on div "© Mapbox © OpenStreetMap Improve this map" at bounding box center [955, 480] width 1174 height 658
drag, startPoint x: 907, startPoint y: 349, endPoint x: 1011, endPoint y: 551, distance: 227.2
click at [1012, 558] on div "© Mapbox © OpenStreetMap Improve this map" at bounding box center [955, 480] width 1174 height 658
drag, startPoint x: 1051, startPoint y: 445, endPoint x: 1068, endPoint y: 512, distance: 69.1
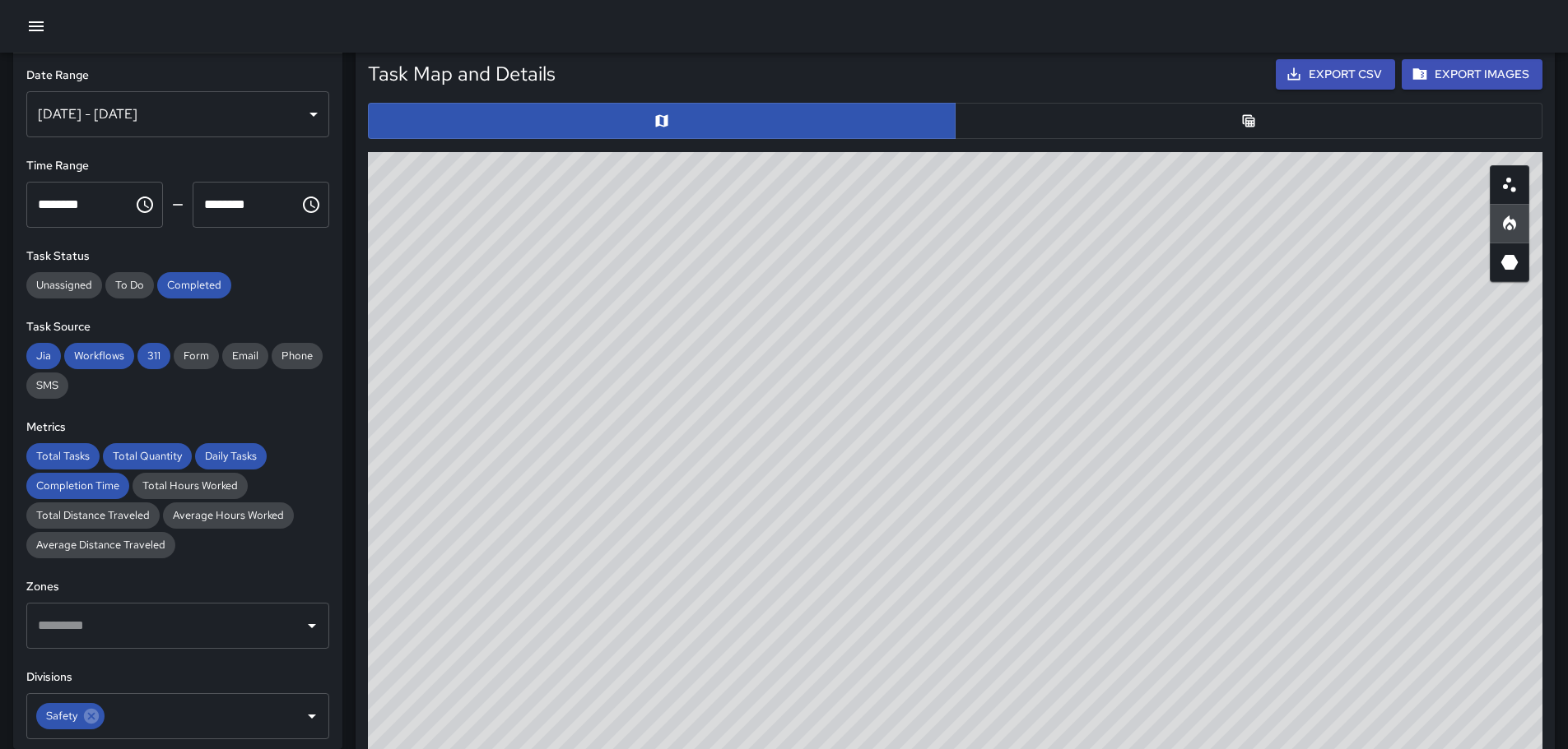
click at [1065, 536] on div "© Mapbox © OpenStreetMap Improve this map" at bounding box center [955, 480] width 1174 height 658
drag, startPoint x: 795, startPoint y: 429, endPoint x: 1017, endPoint y: 576, distance: 266.3
click at [1037, 605] on div "© Mapbox © OpenStreetMap Improve this map" at bounding box center [955, 480] width 1174 height 658
drag, startPoint x: 901, startPoint y: 484, endPoint x: 1029, endPoint y: 538, distance: 138.9
click at [1029, 538] on div "© Mapbox © OpenStreetMap Improve this map" at bounding box center [955, 480] width 1174 height 658
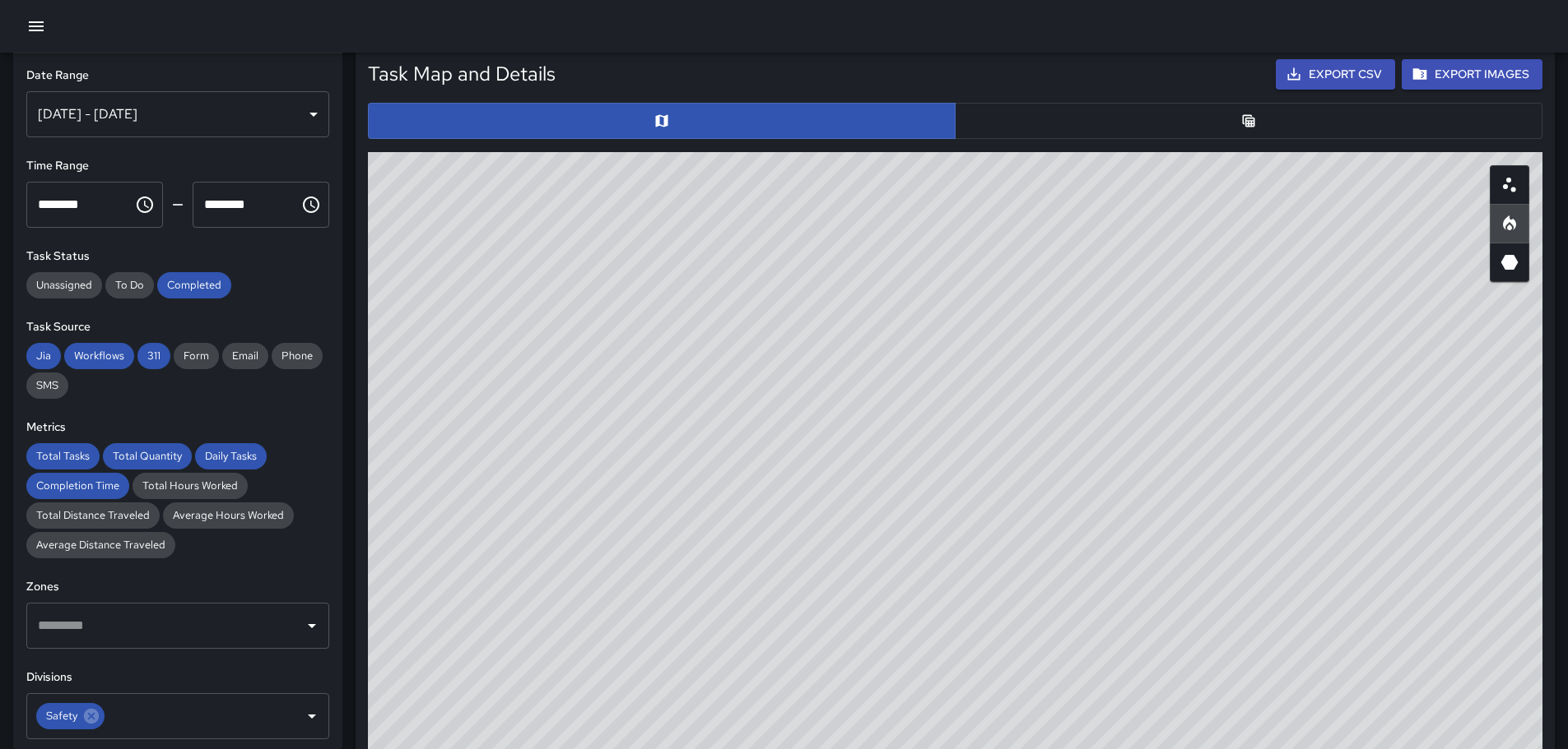
drag, startPoint x: 1080, startPoint y: 560, endPoint x: 1101, endPoint y: 452, distance: 110.0
click at [1101, 452] on div "© Mapbox © OpenStreetMap Improve this map" at bounding box center [955, 480] width 1174 height 658
drag, startPoint x: 809, startPoint y: 435, endPoint x: 1331, endPoint y: 305, distance: 537.9
click at [1331, 305] on div "© Mapbox © OpenStreetMap Improve this map" at bounding box center [955, 480] width 1174 height 658
drag, startPoint x: 1298, startPoint y: 506, endPoint x: 1192, endPoint y: 191, distance: 332.4
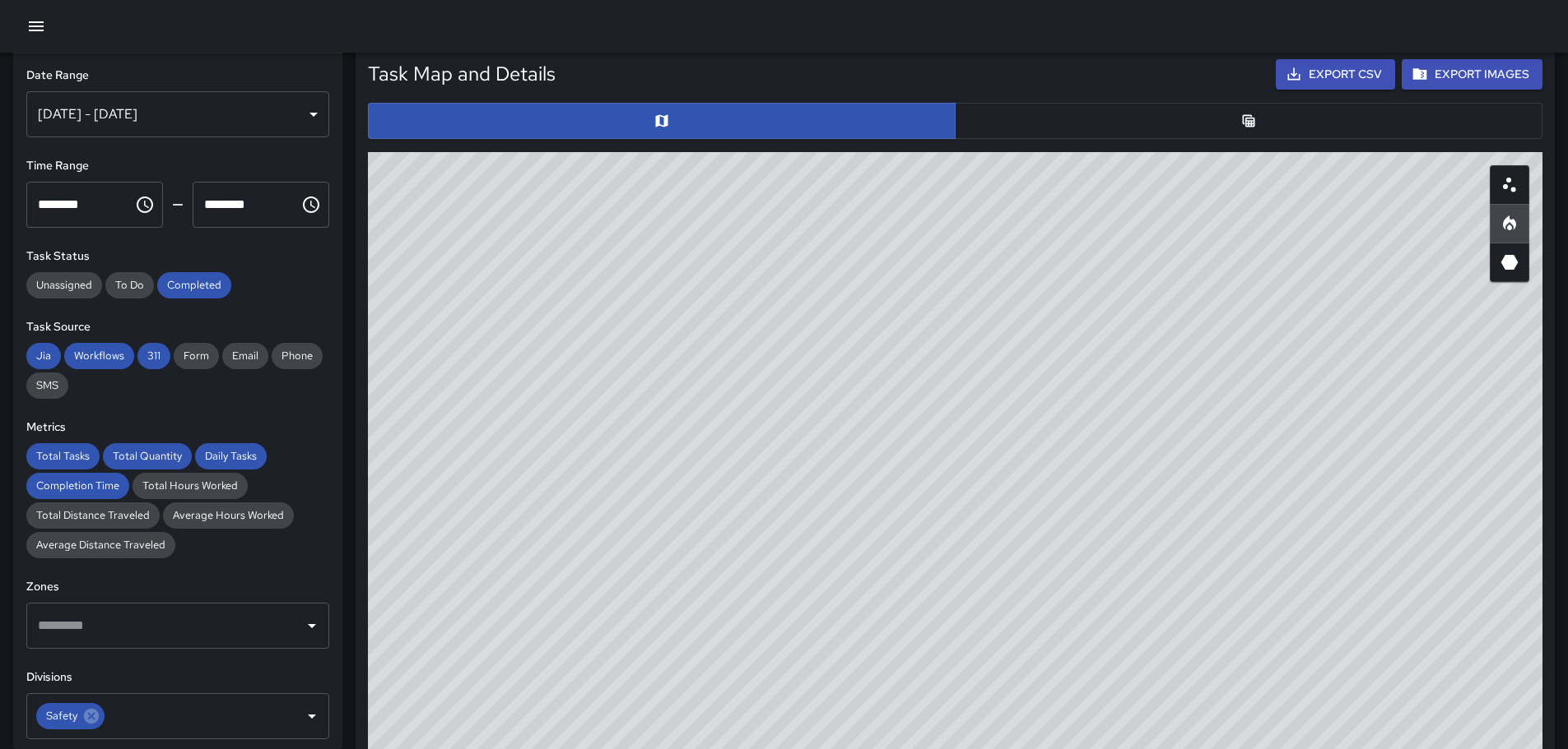
click at [1192, 191] on div "© Mapbox © OpenStreetMap Improve this map" at bounding box center [955, 480] width 1174 height 658
drag, startPoint x: 924, startPoint y: 351, endPoint x: 995, endPoint y: 507, distance: 171.4
click at [996, 509] on div "© Mapbox © OpenStreetMap Improve this map" at bounding box center [955, 480] width 1174 height 658
drag, startPoint x: 1273, startPoint y: 490, endPoint x: 980, endPoint y: 281, distance: 359.9
click at [979, 280] on div "© Mapbox © OpenStreetMap Improve this map" at bounding box center [955, 480] width 1174 height 658
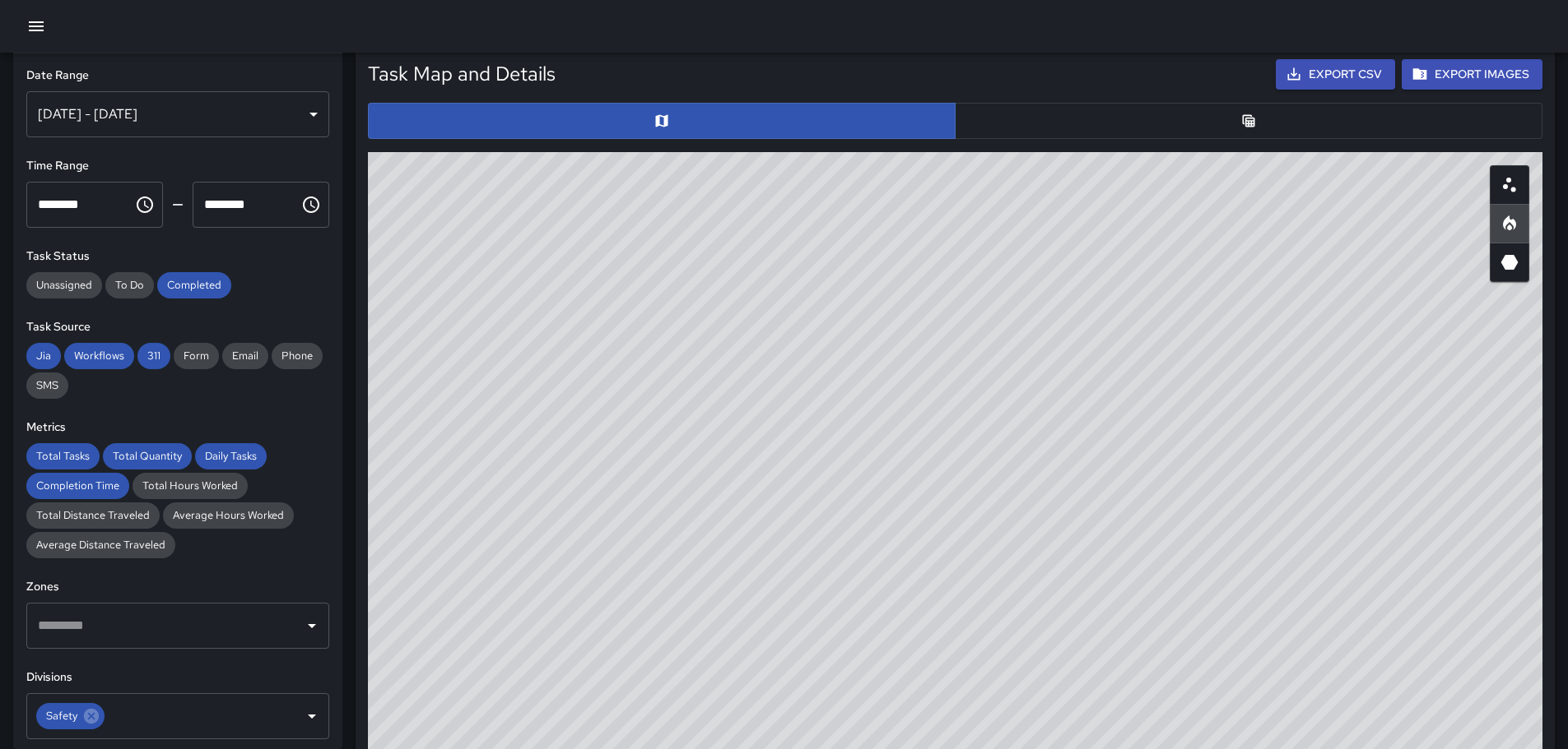
drag, startPoint x: 1288, startPoint y: 354, endPoint x: 858, endPoint y: 265, distance: 439.1
click at [859, 266] on div "© Mapbox © OpenStreetMap Improve this map" at bounding box center [955, 480] width 1174 height 658
drag, startPoint x: 1288, startPoint y: 541, endPoint x: 939, endPoint y: 191, distance: 494.3
click at [939, 191] on div "© Mapbox © OpenStreetMap Improve this map" at bounding box center [955, 480] width 1174 height 658
drag, startPoint x: 1364, startPoint y: 446, endPoint x: 943, endPoint y: 182, distance: 496.9
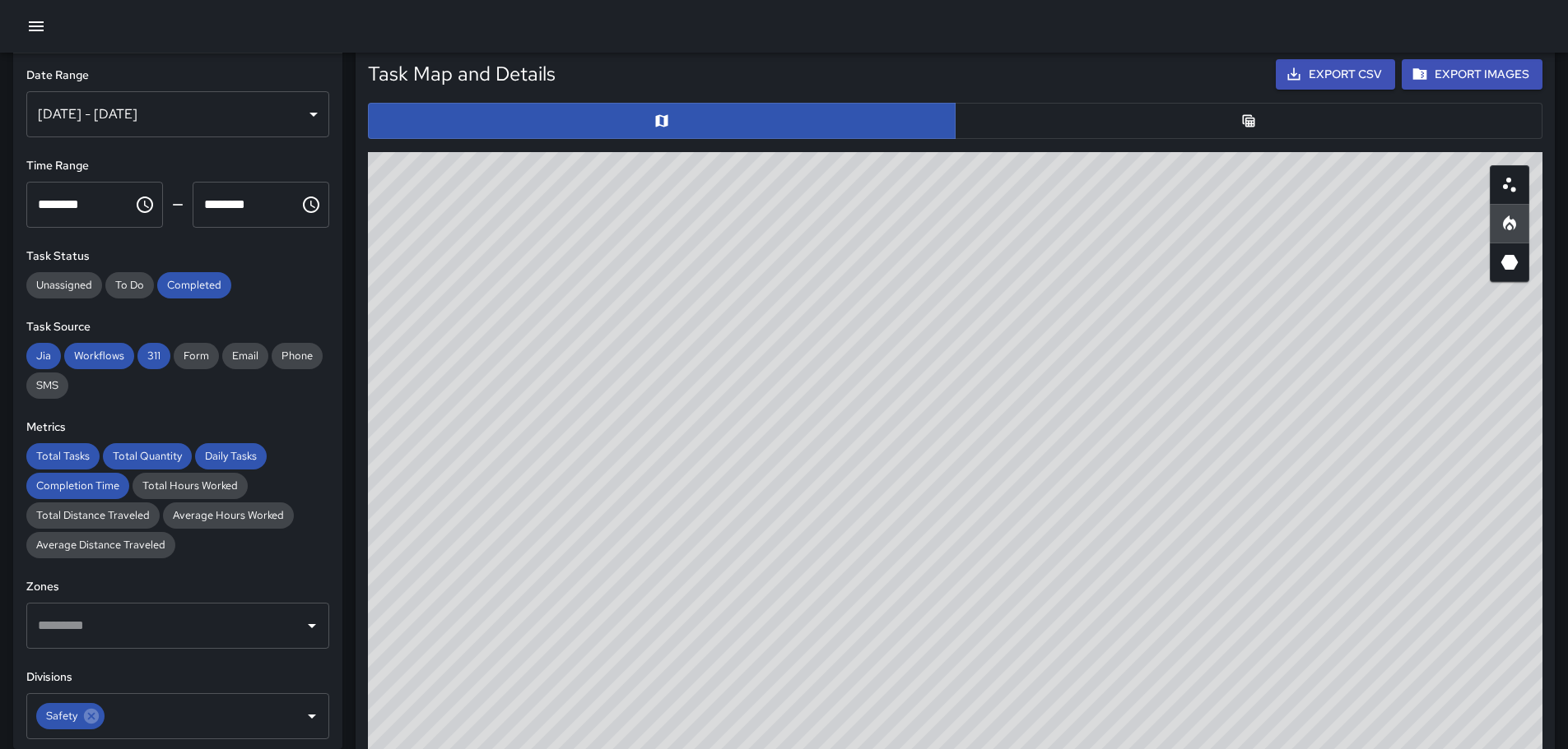
click at [1182, 294] on div "© Mapbox © OpenStreetMap Improve this map" at bounding box center [955, 480] width 1174 height 658
drag, startPoint x: 1334, startPoint y: 432, endPoint x: 1245, endPoint y: 315, distance: 147.0
click at [1254, 327] on div "© Mapbox © OpenStreetMap Improve this map" at bounding box center [955, 480] width 1174 height 658
drag, startPoint x: 1307, startPoint y: 401, endPoint x: 1221, endPoint y: 321, distance: 117.5
click at [1221, 321] on div "© Mapbox © OpenStreetMap Improve this map" at bounding box center [955, 480] width 1174 height 658
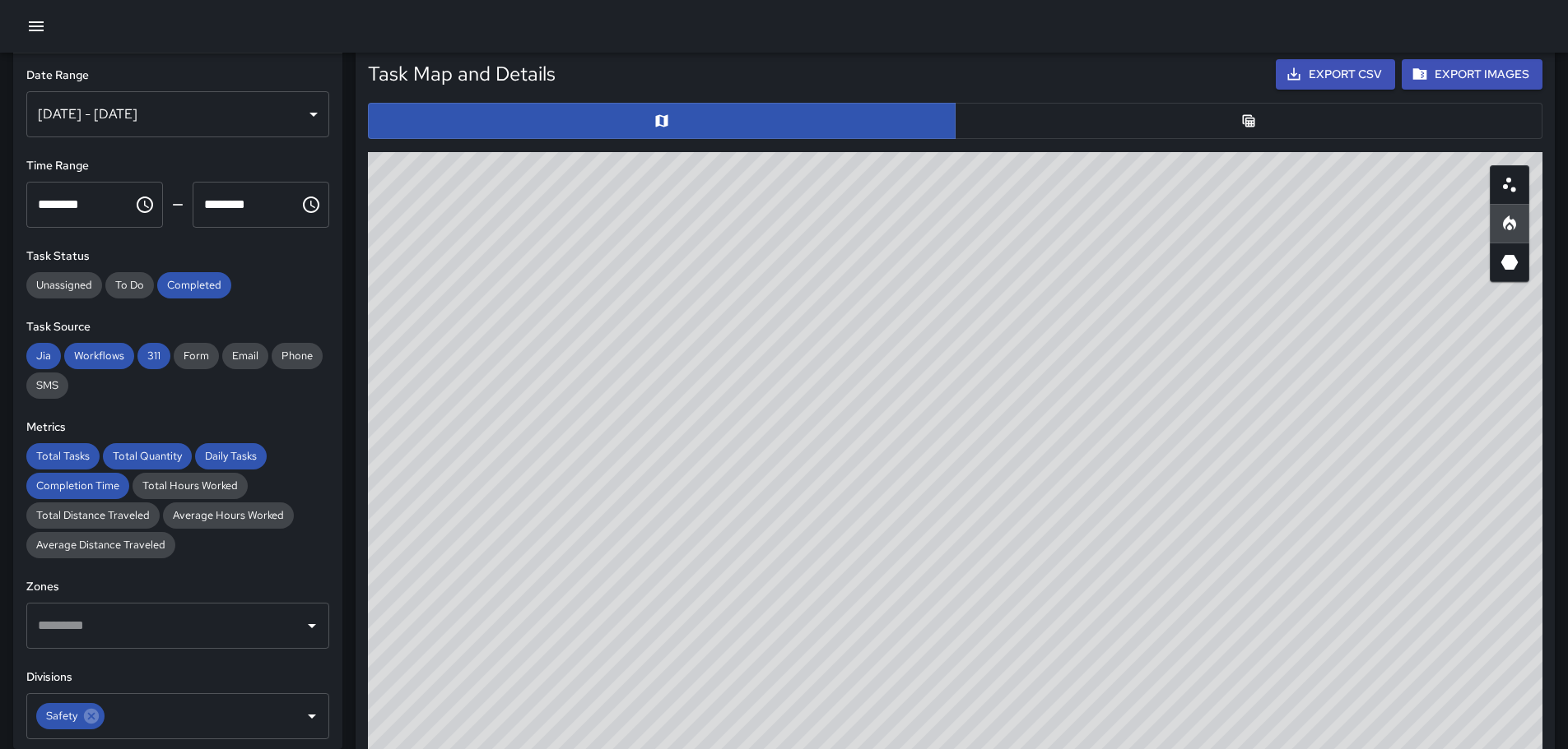
drag, startPoint x: 1416, startPoint y: 479, endPoint x: 1316, endPoint y: 479, distance: 100.0
click at [1318, 479] on div "© Mapbox © OpenStreetMap Improve this map" at bounding box center [955, 480] width 1174 height 658
drag, startPoint x: 1422, startPoint y: 463, endPoint x: 1072, endPoint y: 471, distance: 350.1
click at [1081, 478] on div "© Mapbox © OpenStreetMap Improve this map" at bounding box center [955, 480] width 1174 height 658
drag, startPoint x: 859, startPoint y: 449, endPoint x: 1323, endPoint y: 504, distance: 467.2
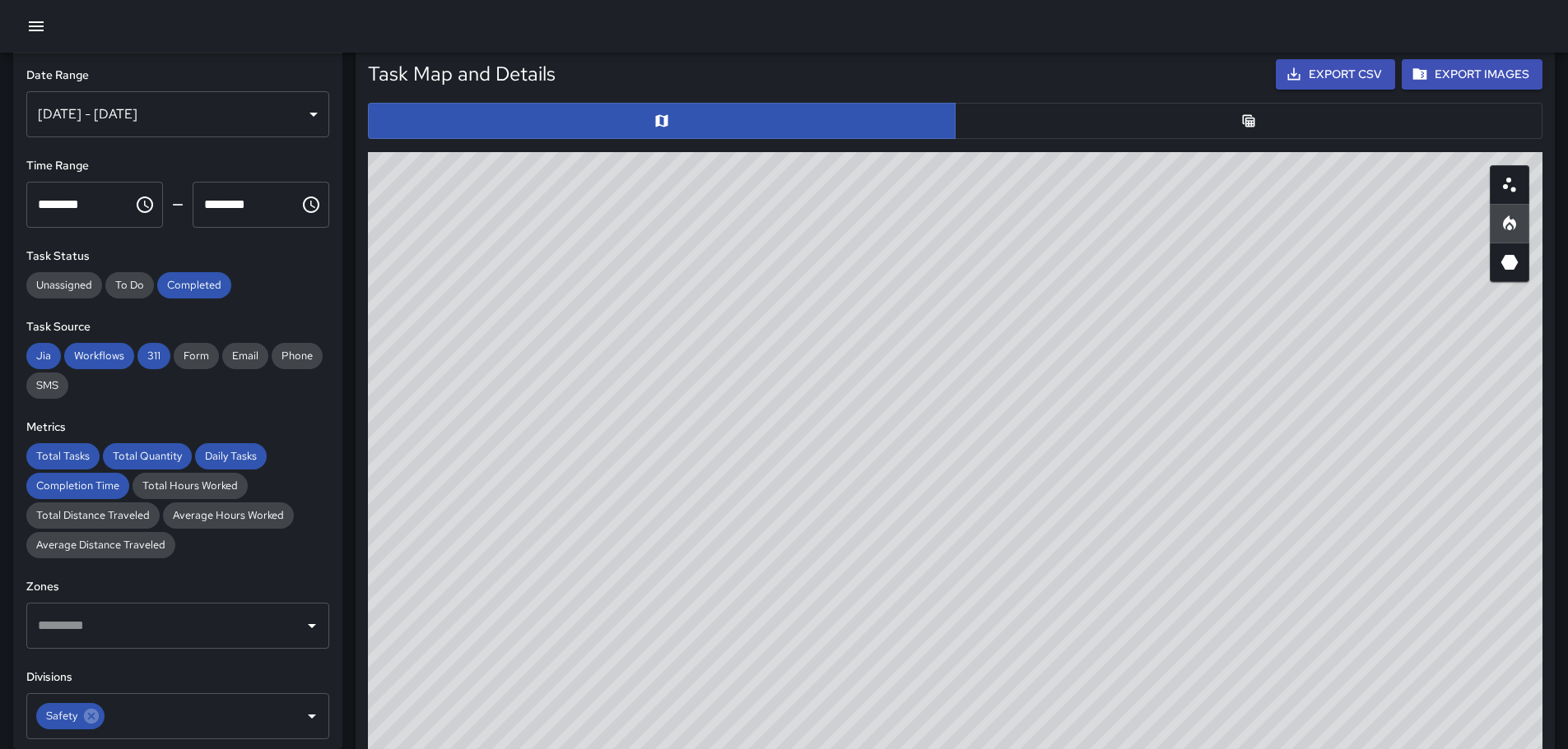
click at [1323, 504] on div "© Mapbox © OpenStreetMap Improve this map" at bounding box center [955, 480] width 1174 height 658
drag, startPoint x: 883, startPoint y: 532, endPoint x: 1112, endPoint y: 465, distance: 238.6
click at [1112, 465] on div "© Mapbox © OpenStreetMap Improve this map" at bounding box center [955, 480] width 1174 height 658
drag, startPoint x: 769, startPoint y: 396, endPoint x: 1092, endPoint y: 636, distance: 402.4
click at [1072, 641] on div "© Mapbox © OpenStreetMap Improve this map" at bounding box center [955, 480] width 1174 height 658
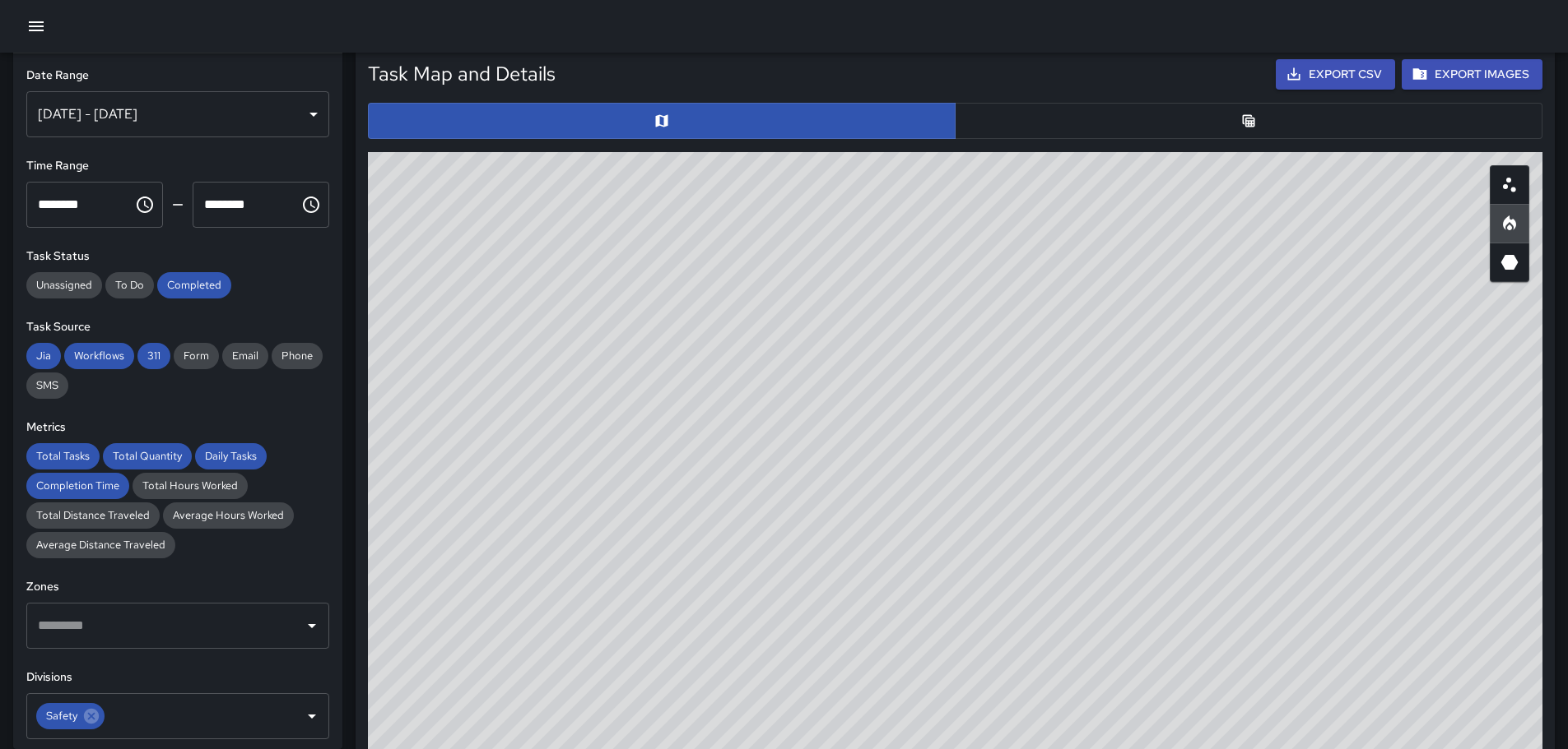
drag, startPoint x: 950, startPoint y: 483, endPoint x: 1373, endPoint y: 486, distance: 423.0
click at [1408, 489] on div "© Mapbox © OpenStreetMap Improve this map" at bounding box center [955, 480] width 1174 height 658
drag, startPoint x: 878, startPoint y: 429, endPoint x: 1209, endPoint y: 460, distance: 332.4
click at [1209, 460] on div "© Mapbox © OpenStreetMap Improve this map" at bounding box center [955, 480] width 1174 height 658
drag, startPoint x: 899, startPoint y: 371, endPoint x: 1070, endPoint y: 543, distance: 242.5
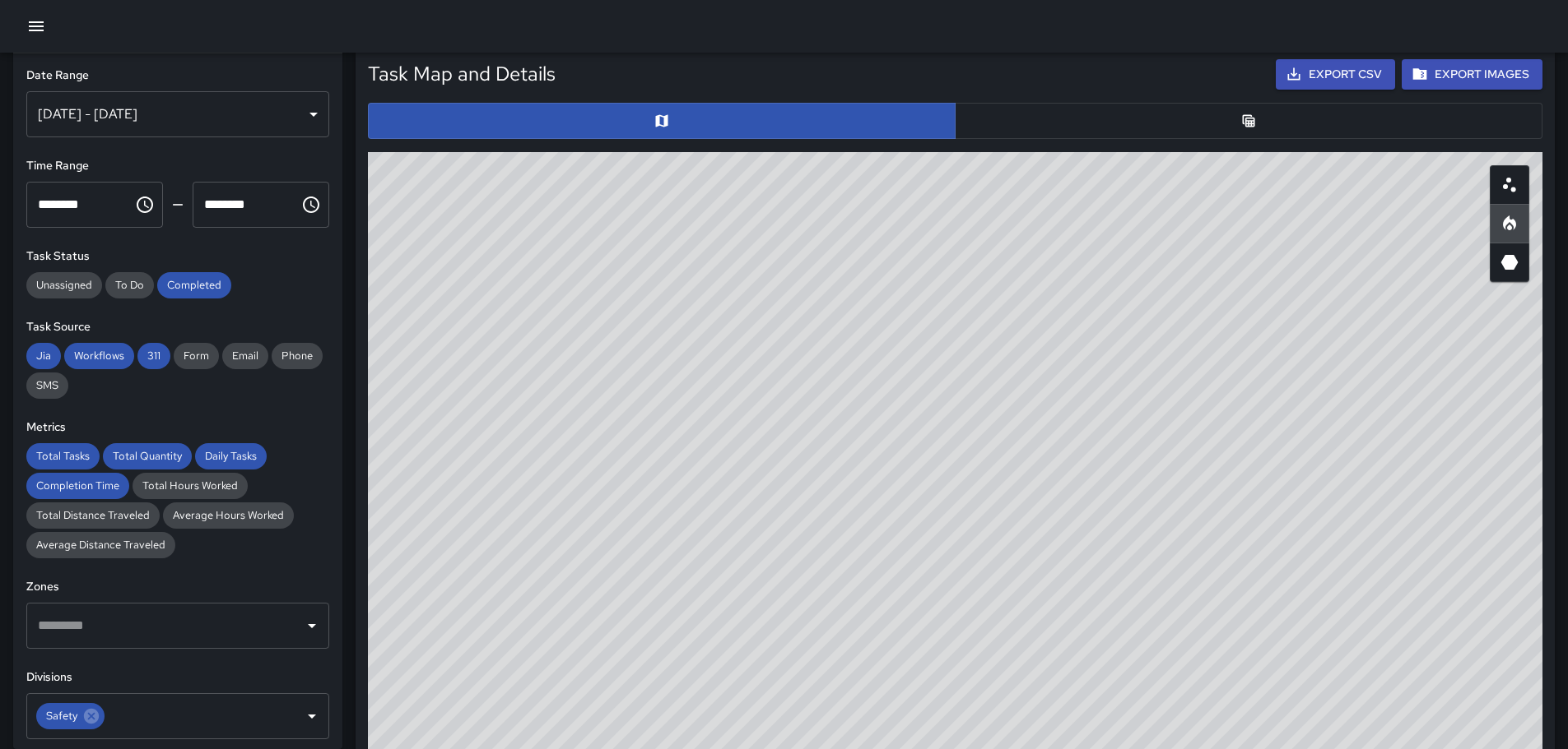
click at [1067, 576] on div "© Mapbox © OpenStreetMap Improve this map" at bounding box center [955, 480] width 1174 height 658
drag
click at [1089, 646] on div "© Mapbox © OpenStreetMap Improve this map" at bounding box center [955, 480] width 1174 height 658
click at [981, 601] on div "© Mapbox © OpenStreetMap Improve this map" at bounding box center [955, 480] width 1174 height 658
click at [960, 591] on div "© Mapbox © OpenStreetMap Improve this map" at bounding box center [955, 480] width 1174 height 658
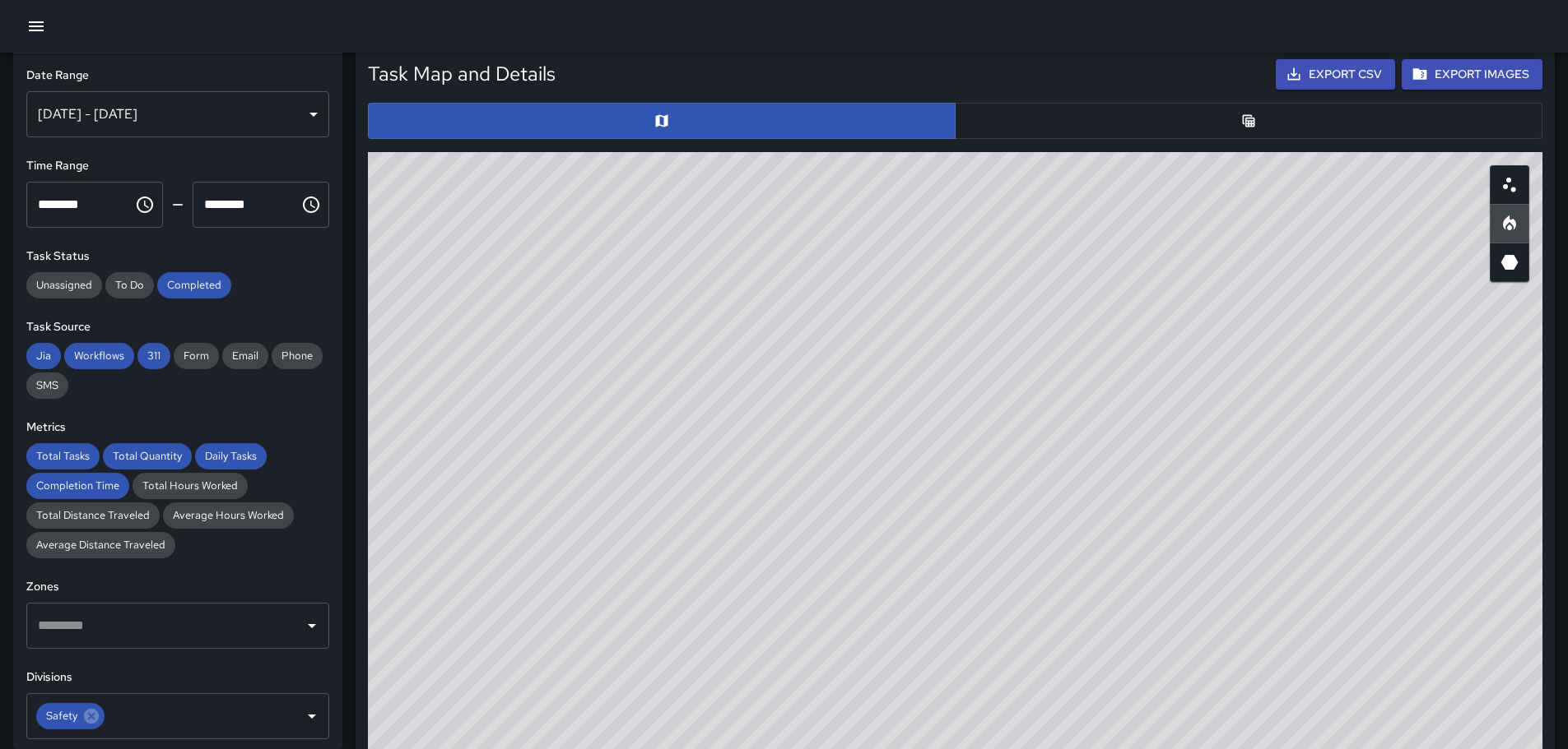
click at [840, 374] on div "© Mapbox © OpenStreetMap Improve this map" at bounding box center [955, 480] width 1174 height 658
click at [870, 565] on div "© Mapbox © OpenStreetMap Improve this map" at bounding box center [955, 480] width 1174 height 658
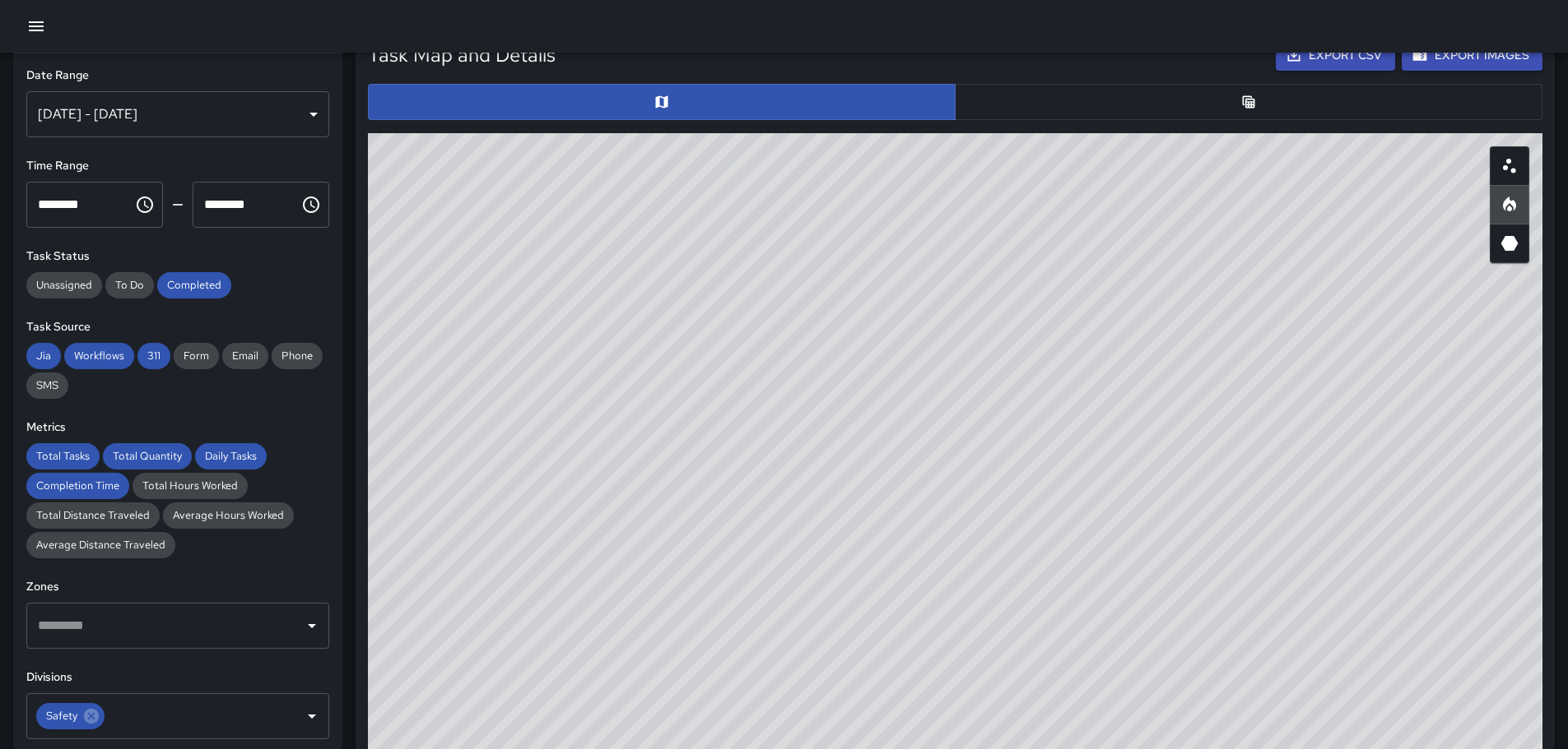
scroll to position [845, 0]
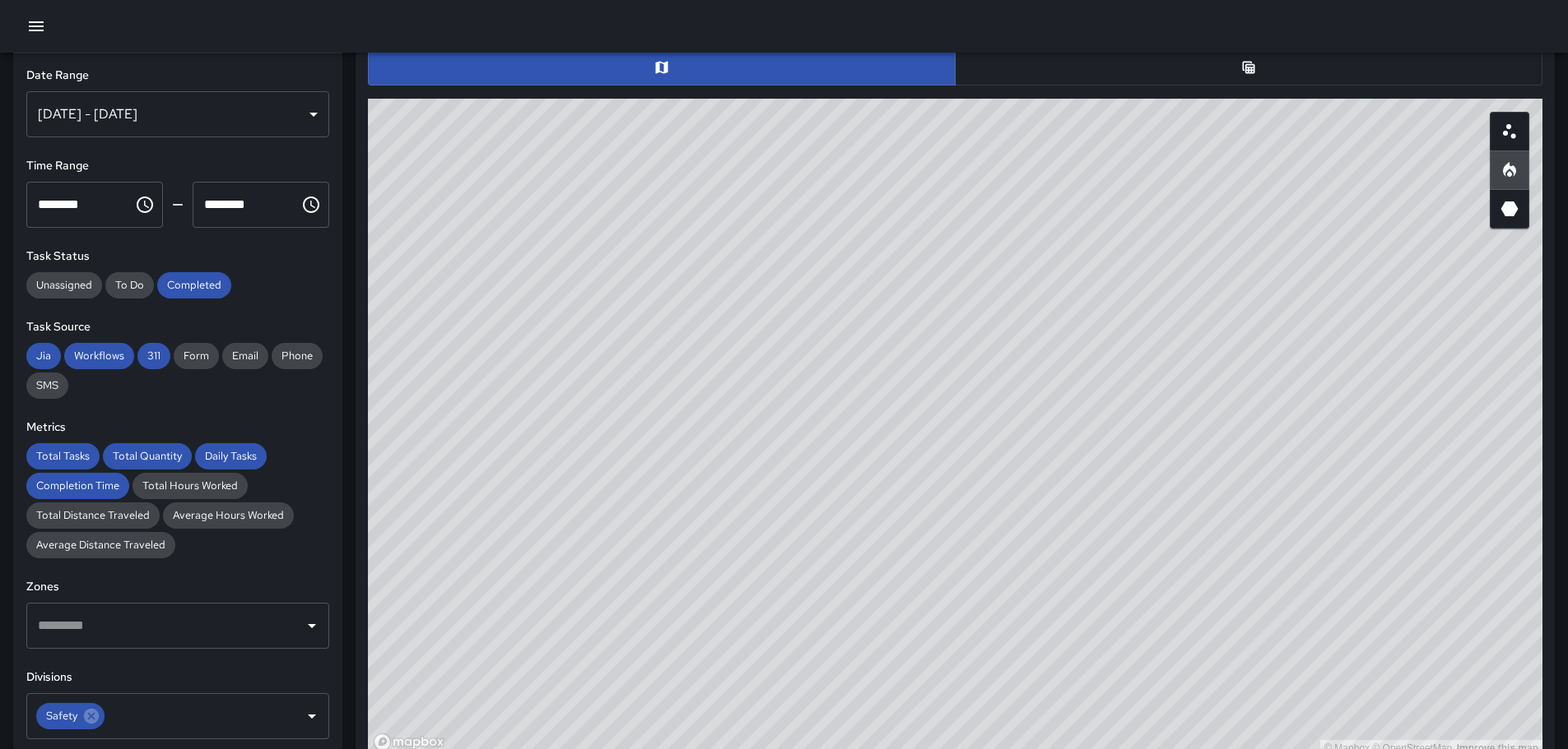
click at [831, 472] on div "© Mapbox © OpenStreetMap Improve this map" at bounding box center [955, 427] width 1174 height 658
click at [1511, 205] on icon "3D Heatmap" at bounding box center [1510, 209] width 18 height 15
drag, startPoint x: 624, startPoint y: 238, endPoint x: 727, endPoint y: 106, distance: 167.4
click at [727, 106] on div "© Mapbox © OpenStreetMap Improve this map" at bounding box center [955, 427] width 1174 height 658
drag, startPoint x: 1000, startPoint y: 457, endPoint x: 1075, endPoint y: 571, distance: 136.5
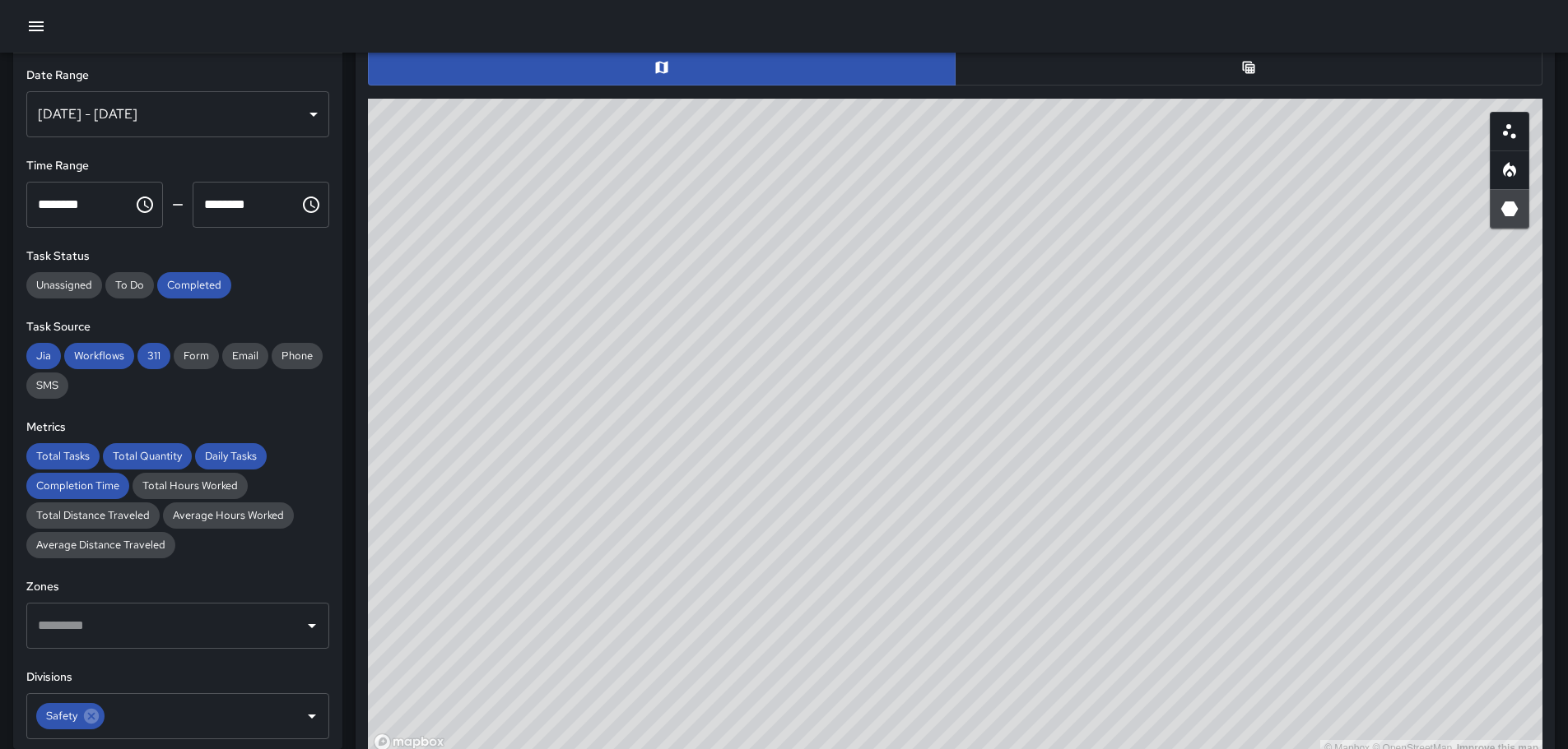
click at [1075, 573] on div "© Mapbox © OpenStreetMap Improve this map" at bounding box center [955, 427] width 1174 height 658
drag, startPoint x: 1053, startPoint y: 544, endPoint x: 719, endPoint y: 172, distance: 499.9
click at [692, 163] on div "© Mapbox © OpenStreetMap Improve this map" at bounding box center [955, 427] width 1174 height 658
drag, startPoint x: 1064, startPoint y: 511, endPoint x: 814, endPoint y: 430, distance: 262.8
click at [782, 481] on div "© Mapbox © OpenStreetMap Improve this map" at bounding box center [955, 427] width 1174 height 658
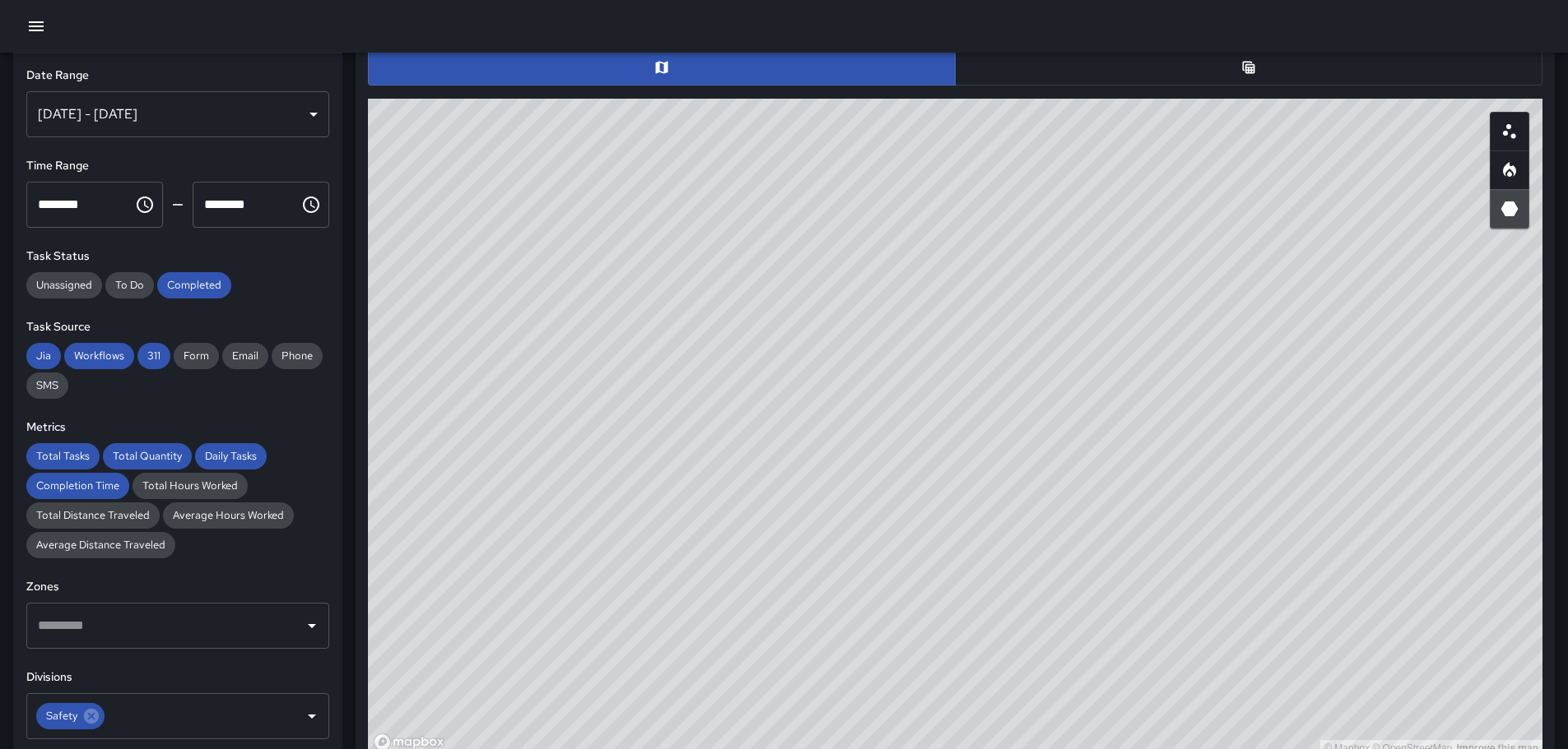
drag, startPoint x: 1009, startPoint y: 378, endPoint x: 986, endPoint y: 560, distance: 183.4
click at [986, 560] on div "© Mapbox © OpenStreetMap Improve this map" at bounding box center [955, 427] width 1174 height 658
drag, startPoint x: 830, startPoint y: 425, endPoint x: 940, endPoint y: 458, distance: 114.8
click at [941, 464] on div "© Mapbox © OpenStreetMap Improve this map" at bounding box center [955, 427] width 1174 height 658
click at [1514, 131] on icon "Scatterplot" at bounding box center [1510, 132] width 20 height 20
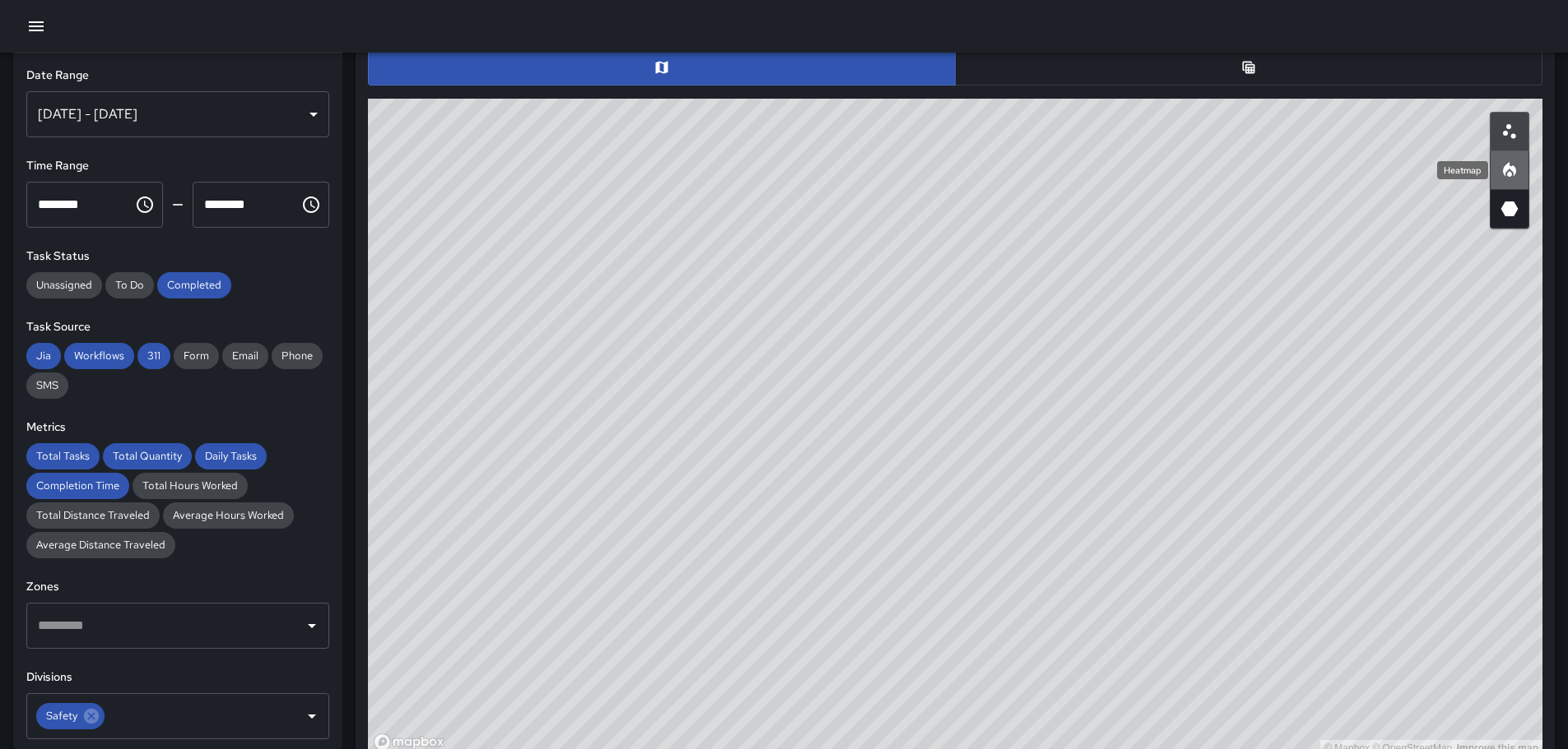
click at [1504, 162] on icon "Heatmap" at bounding box center [1510, 170] width 20 height 20
drag, startPoint x: 595, startPoint y: 339, endPoint x: 945, endPoint y: 583, distance: 426.7
click at [922, 601] on div "© Mapbox © OpenStreetMap Improve this map" at bounding box center [955, 427] width 1174 height 658
drag, startPoint x: 947, startPoint y: 664, endPoint x: 925, endPoint y: 543, distance: 123.0
click at [925, 543] on div "© Mapbox © OpenStreetMap Improve this map" at bounding box center [955, 427] width 1174 height 658
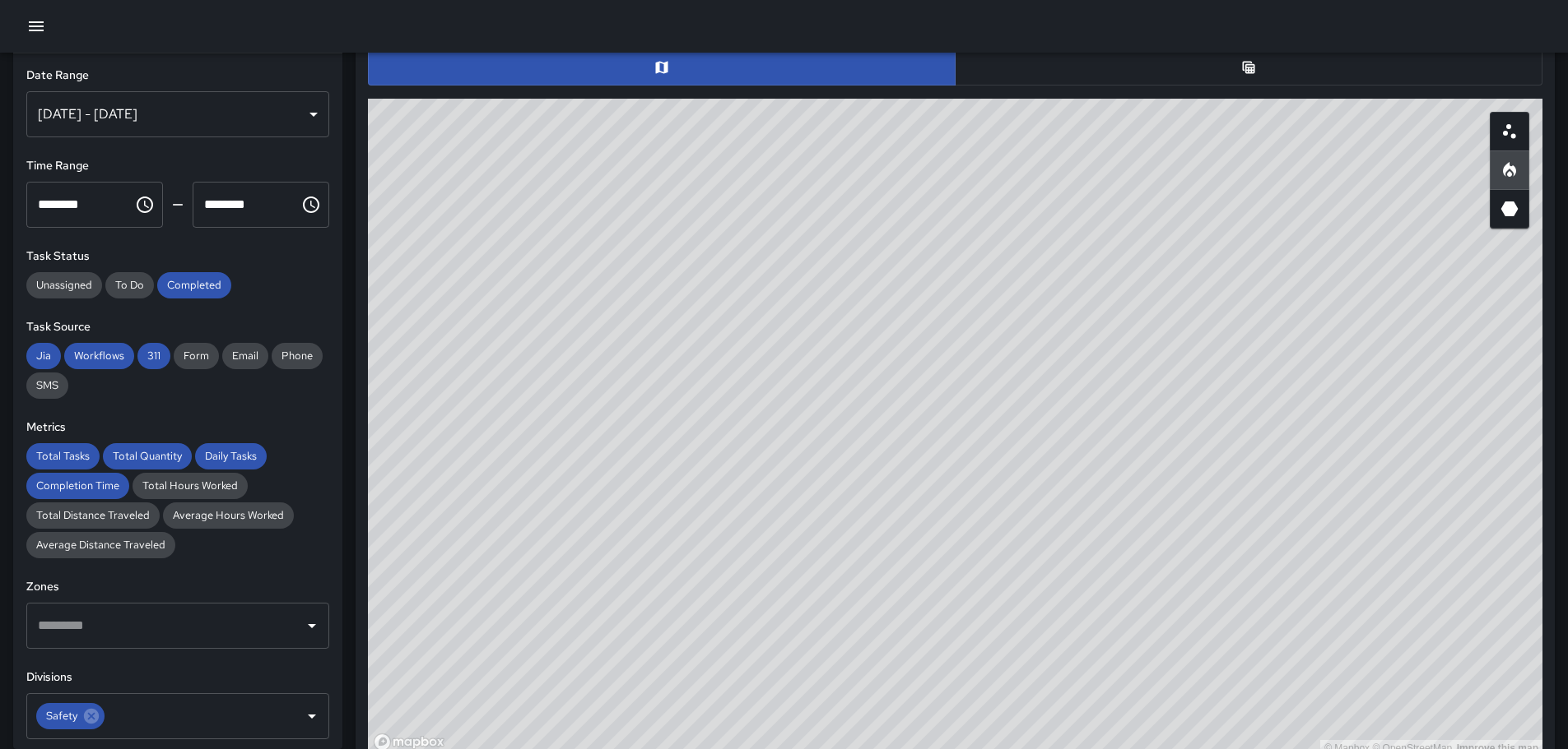
drag, startPoint x: 845, startPoint y: 713, endPoint x: 819, endPoint y: 360, distance: 354.0
click at [819, 361] on div "© Mapbox © OpenStreetMap Improve this map" at bounding box center [955, 427] width 1174 height 658
drag, startPoint x: 908, startPoint y: 568, endPoint x: 855, endPoint y: 97, distance: 474.0
click at [802, 74] on div "Task Map and Details Export CSV Export Images Address Division Category Complet…" at bounding box center [955, 374] width 1187 height 751
drag, startPoint x: 1311, startPoint y: 446, endPoint x: 1164, endPoint y: 401, distance: 153.7
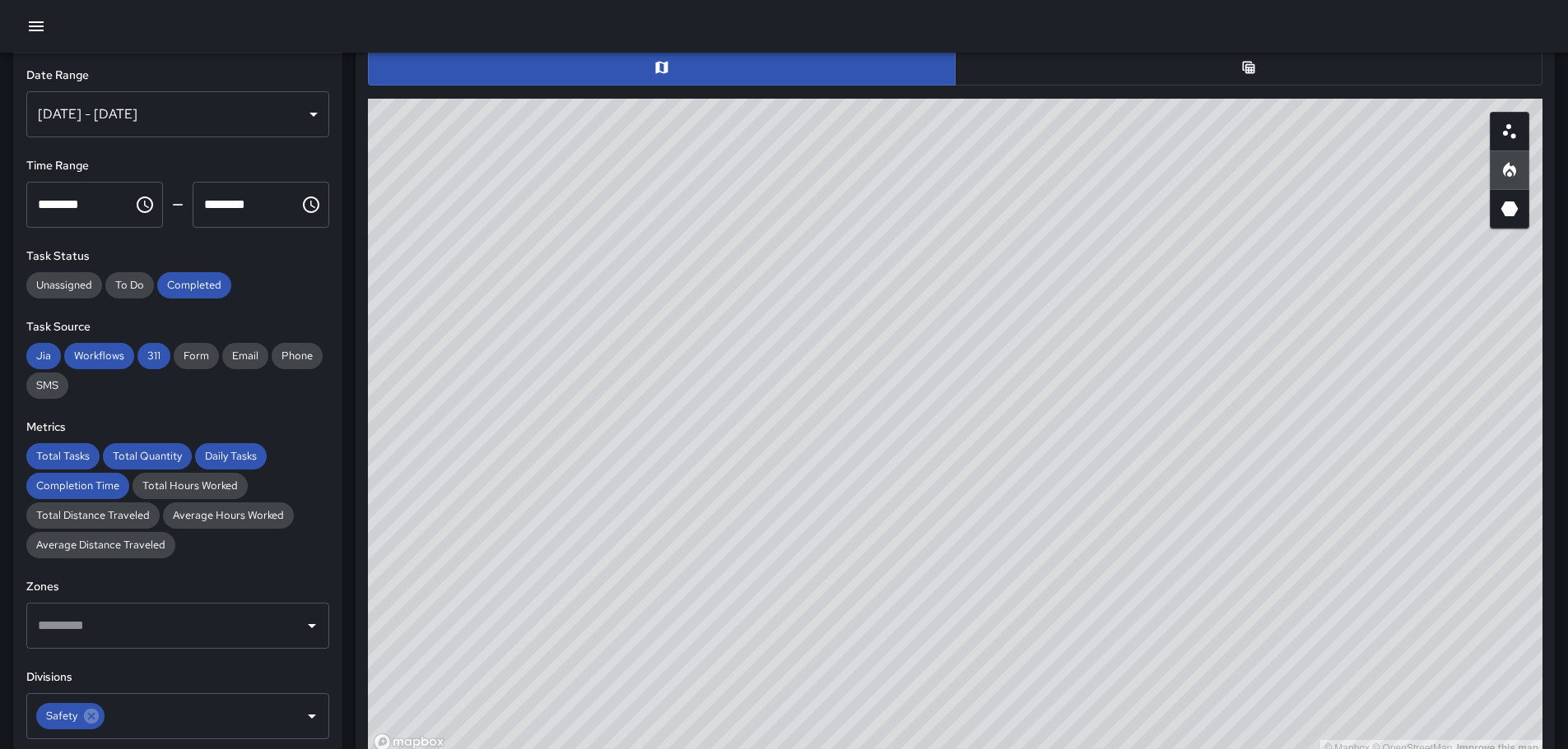
click at [1164, 401] on div "© Mapbox © OpenStreetMap Improve this map" at bounding box center [955, 427] width 1174 height 658
drag, startPoint x: 1178, startPoint y: 503, endPoint x: 968, endPoint y: 343, distance: 264.0
click at [914, 245] on div "© Mapbox © OpenStreetMap Improve this map" at bounding box center [955, 427] width 1174 height 658
drag, startPoint x: 1112, startPoint y: 447, endPoint x: 779, endPoint y: 230, distance: 397.5
click at [749, 204] on div "© Mapbox © OpenStreetMap Improve this map" at bounding box center [955, 427] width 1174 height 658
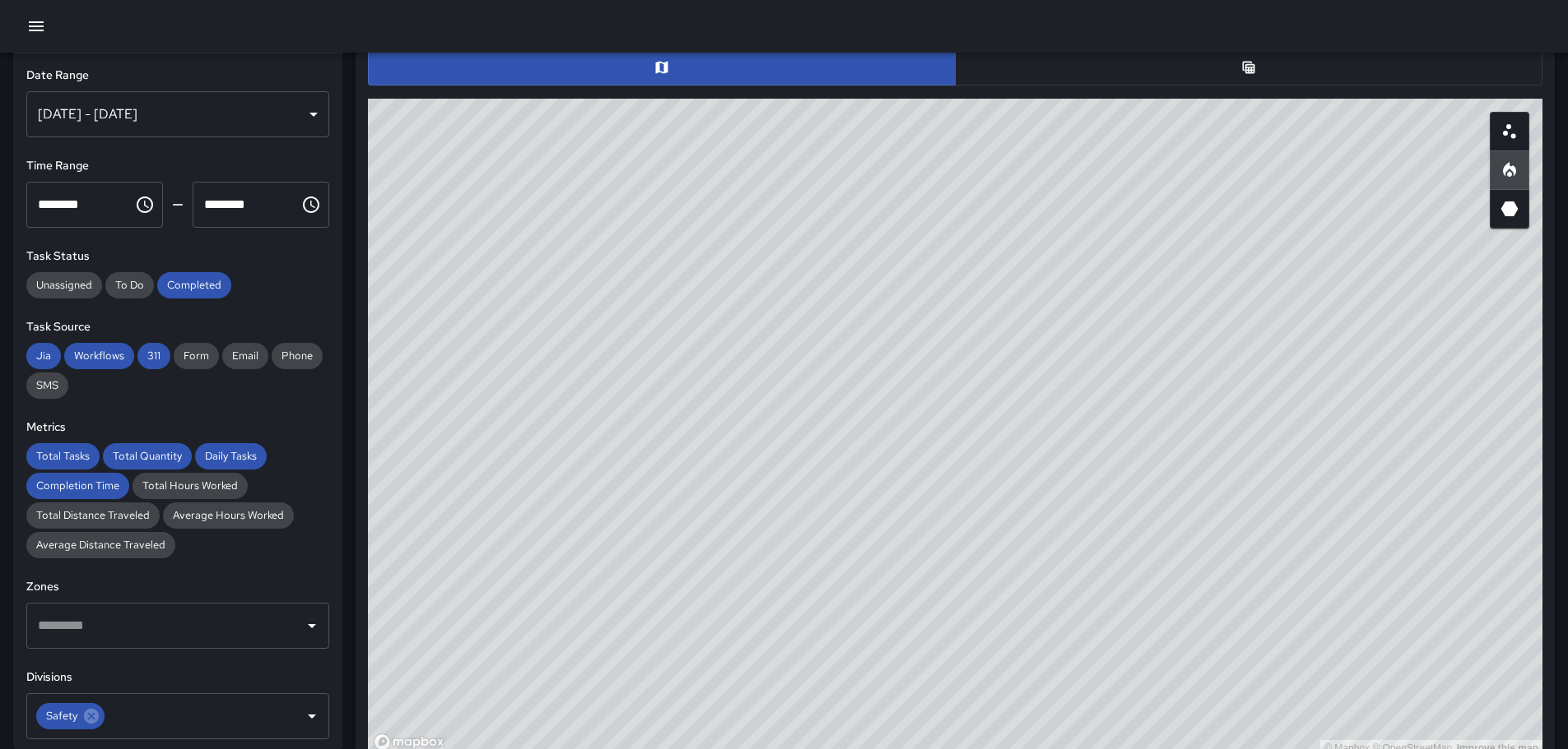
drag, startPoint x: 988, startPoint y: 334, endPoint x: 1072, endPoint y: 477, distance: 165.8
click at [1067, 485] on div "© Mapbox © OpenStreetMap Improve this map" at bounding box center [955, 427] width 1174 height 658
drag, startPoint x: 795, startPoint y: 438, endPoint x: 1021, endPoint y: 731, distance: 370.0
click at [1028, 748] on html "**********" at bounding box center [784, 317] width 1568 height 2325
drag, startPoint x: 1428, startPoint y: 516, endPoint x: 1179, endPoint y: 380, distance: 283.7
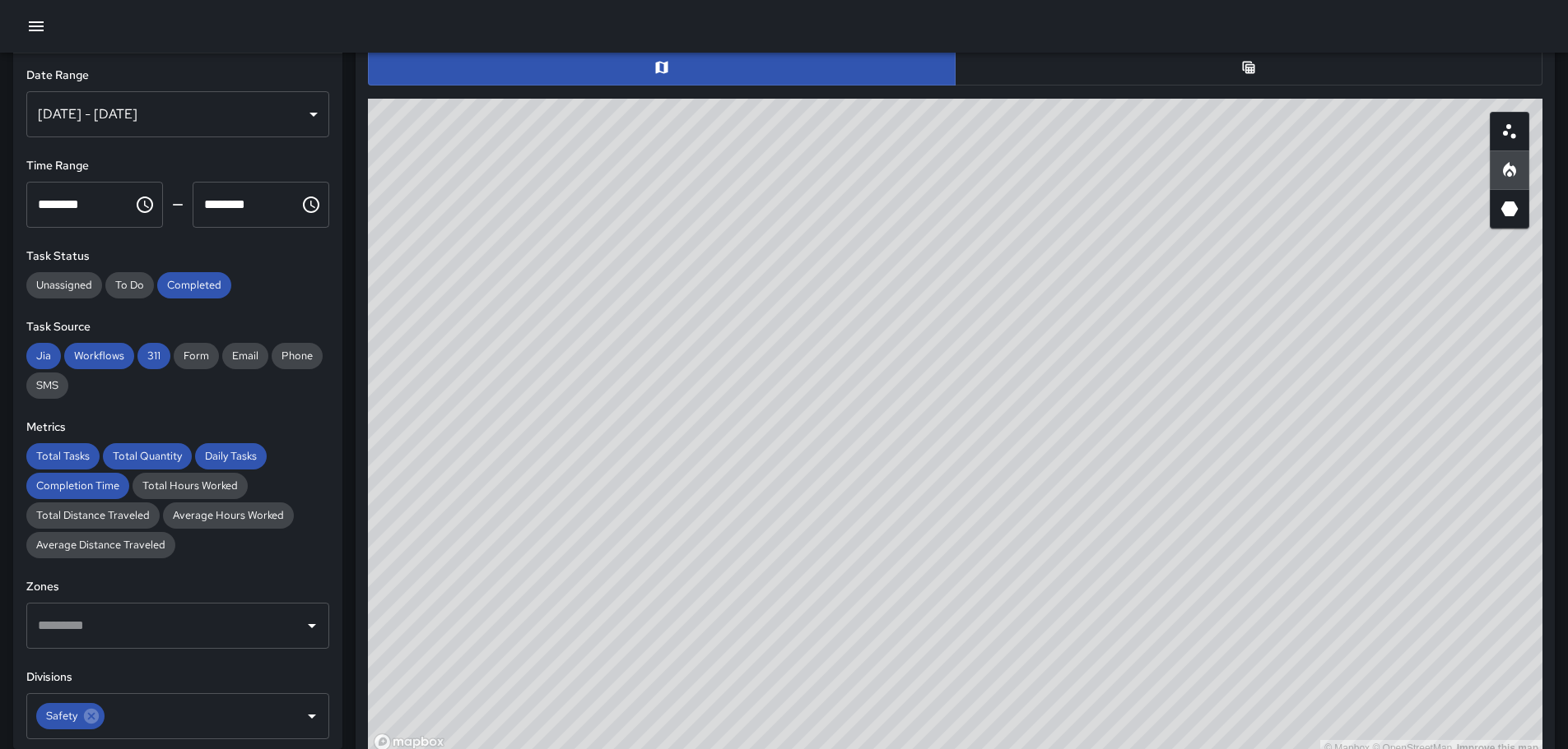
click at [1179, 380] on div "© Mapbox © OpenStreetMap Improve this map" at bounding box center [955, 420] width 1187 height 658
drag, startPoint x: 1331, startPoint y: 567, endPoint x: 1102, endPoint y: 452, distance: 256.3
click at [1102, 452] on div "© Mapbox © OpenStreetMap Improve this map" at bounding box center [955, 427] width 1174 height 658
drag, startPoint x: 734, startPoint y: 352, endPoint x: 1143, endPoint y: 630, distance: 494.5
click at [1149, 654] on div "© Mapbox © OpenStreetMap Improve this map" at bounding box center [955, 427] width 1174 height 658
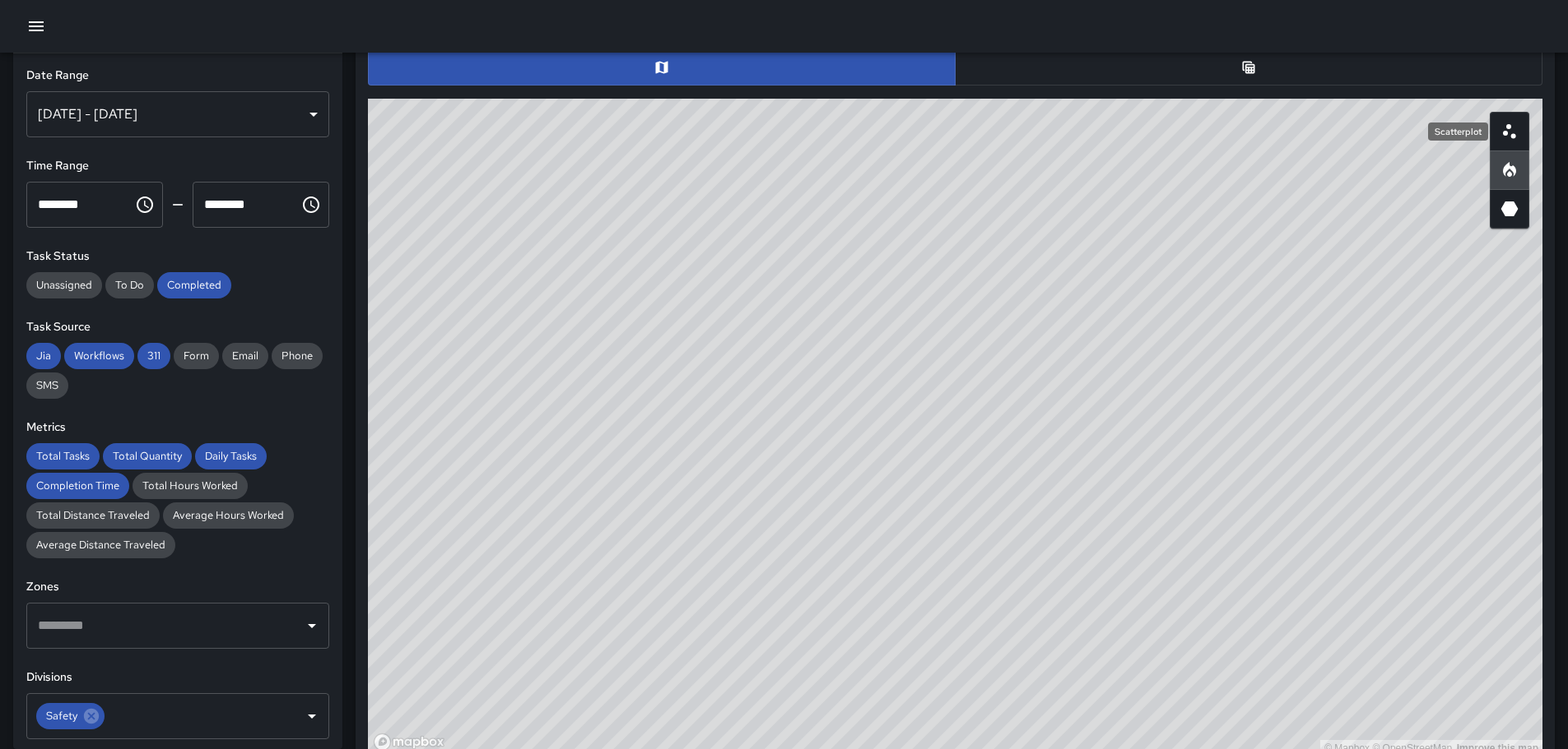
click at [1510, 127] on circle "Scatterplot" at bounding box center [1509, 127] width 5 height 5
drag, startPoint x: 646, startPoint y: 517, endPoint x: 978, endPoint y: 492, distance: 332.9
click at [978, 492] on div "© Mapbox © OpenStreetMap Improve this map" at bounding box center [955, 427] width 1174 height 658
click at [1286, 67] on button "button" at bounding box center [1248, 67] width 587 height 36
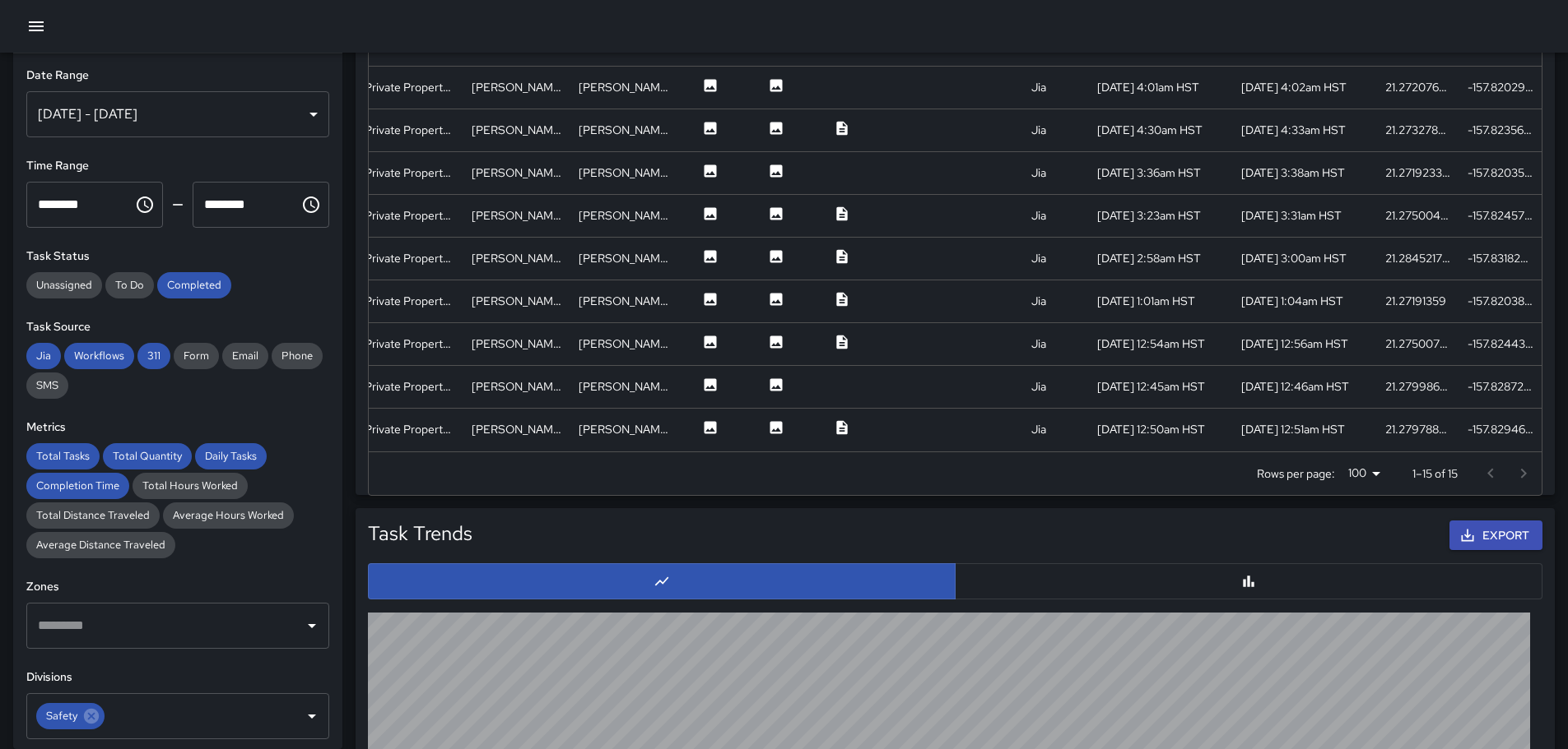
scroll to position [1174, 0]
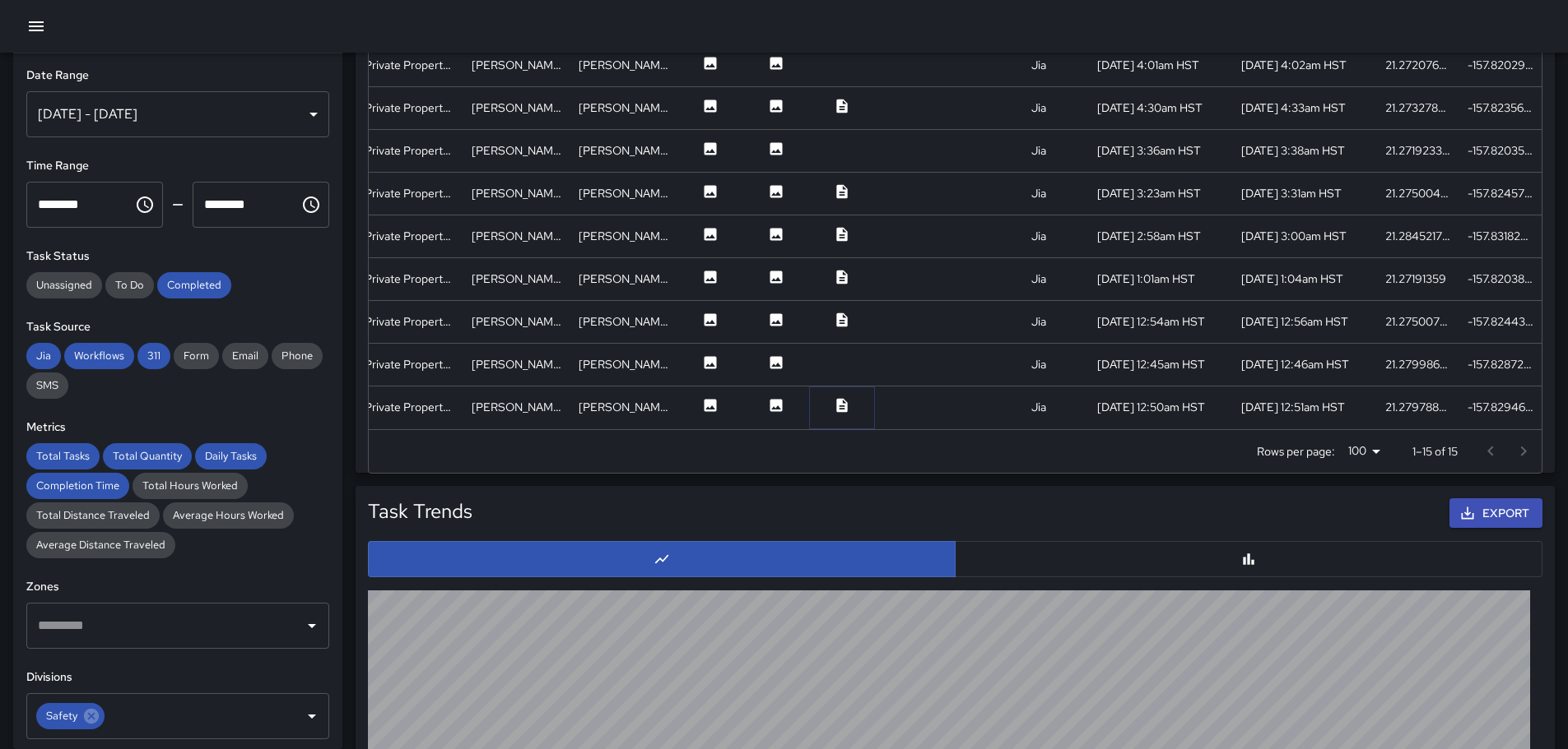
click at [839, 398] on icon at bounding box center [841, 405] width 11 height 14
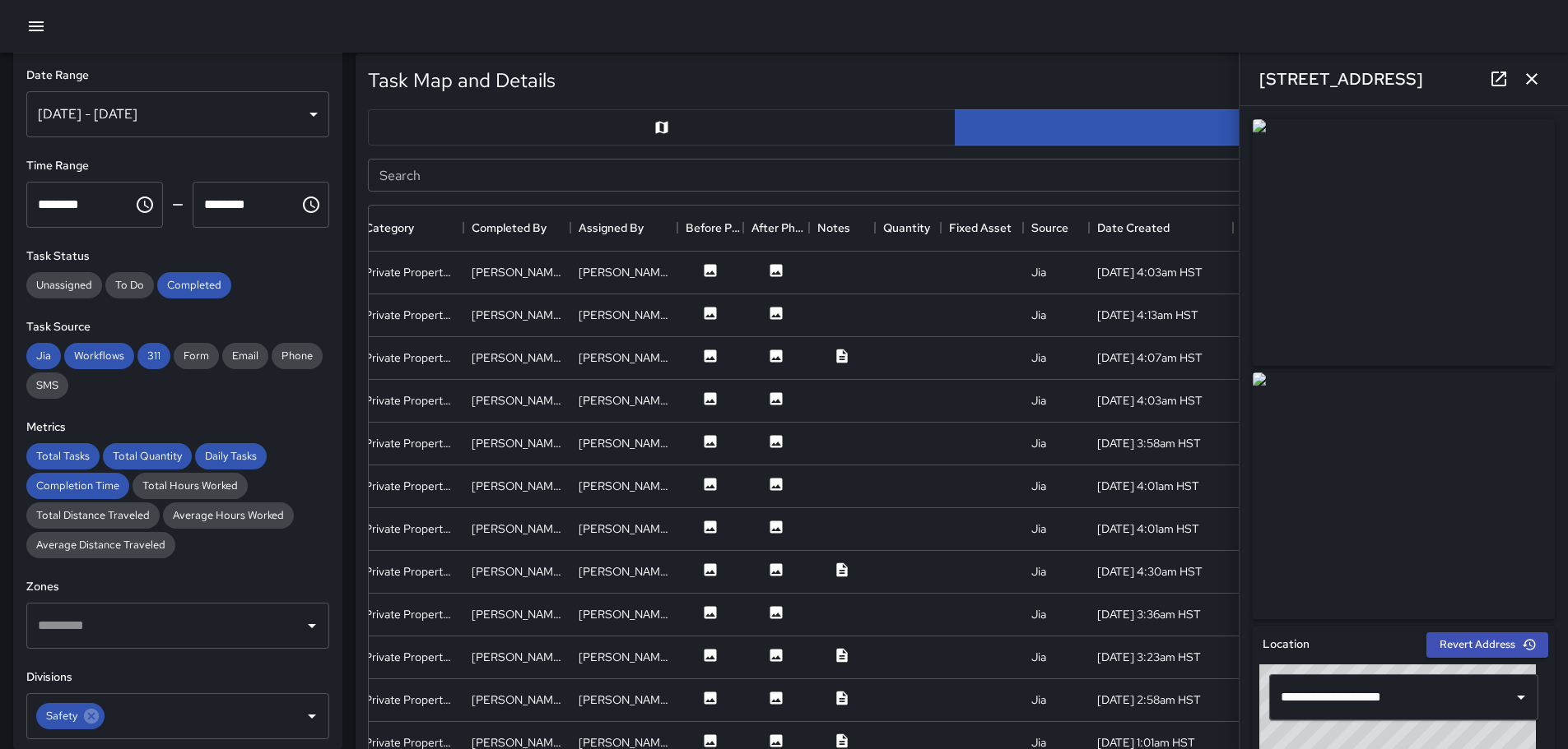
scroll to position [762, 0]
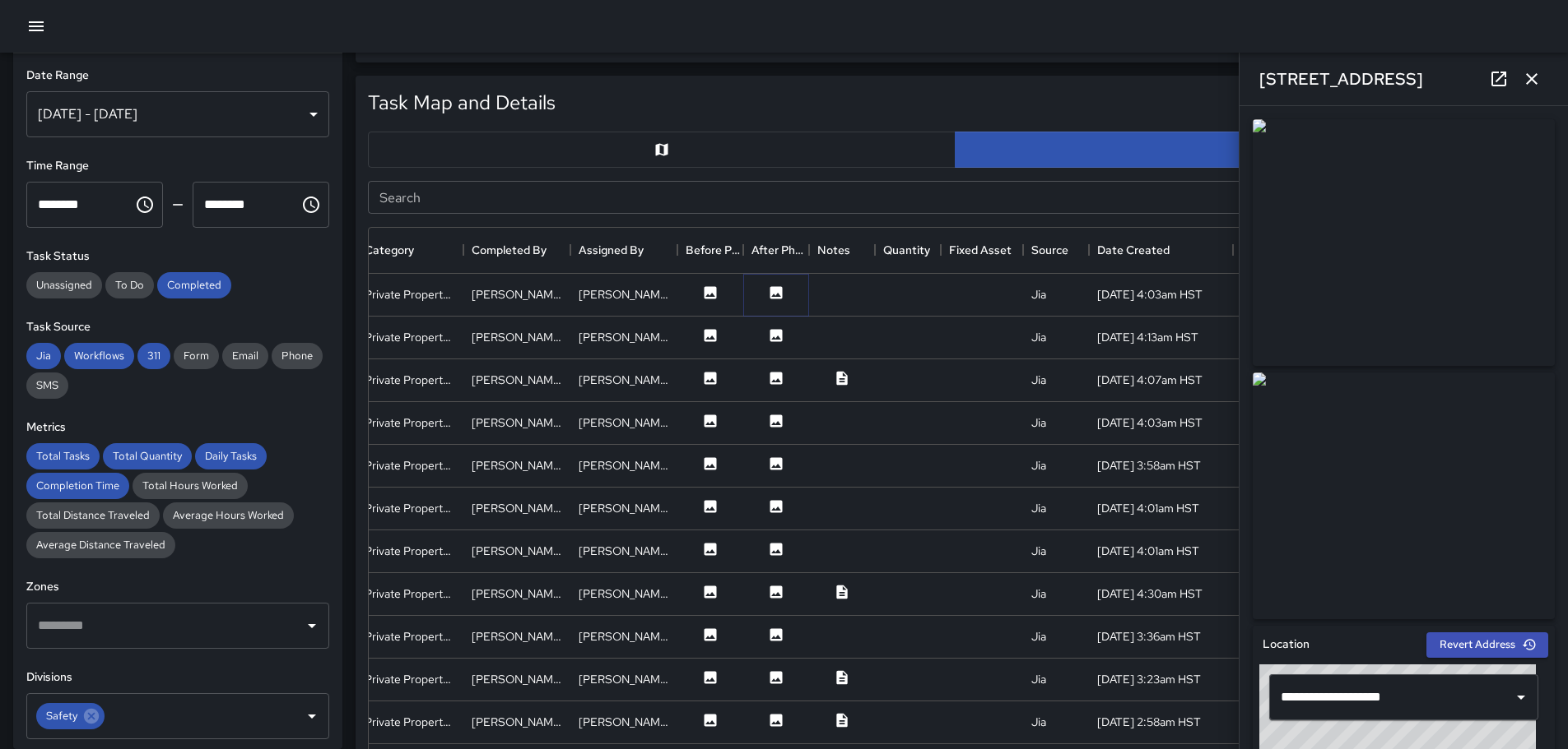
click at [777, 290] on icon at bounding box center [776, 292] width 13 height 13
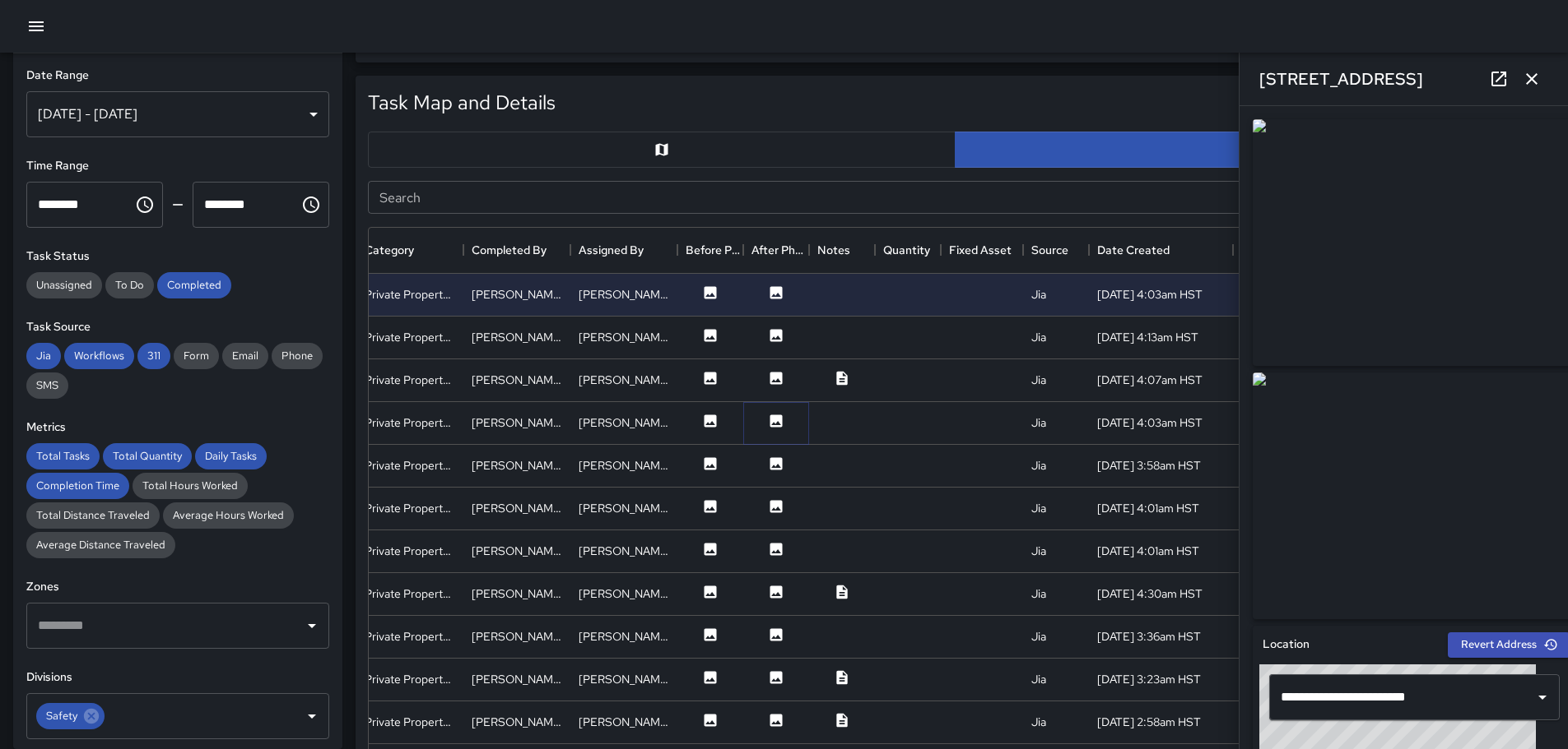
click at [779, 422] on icon at bounding box center [776, 420] width 13 height 13
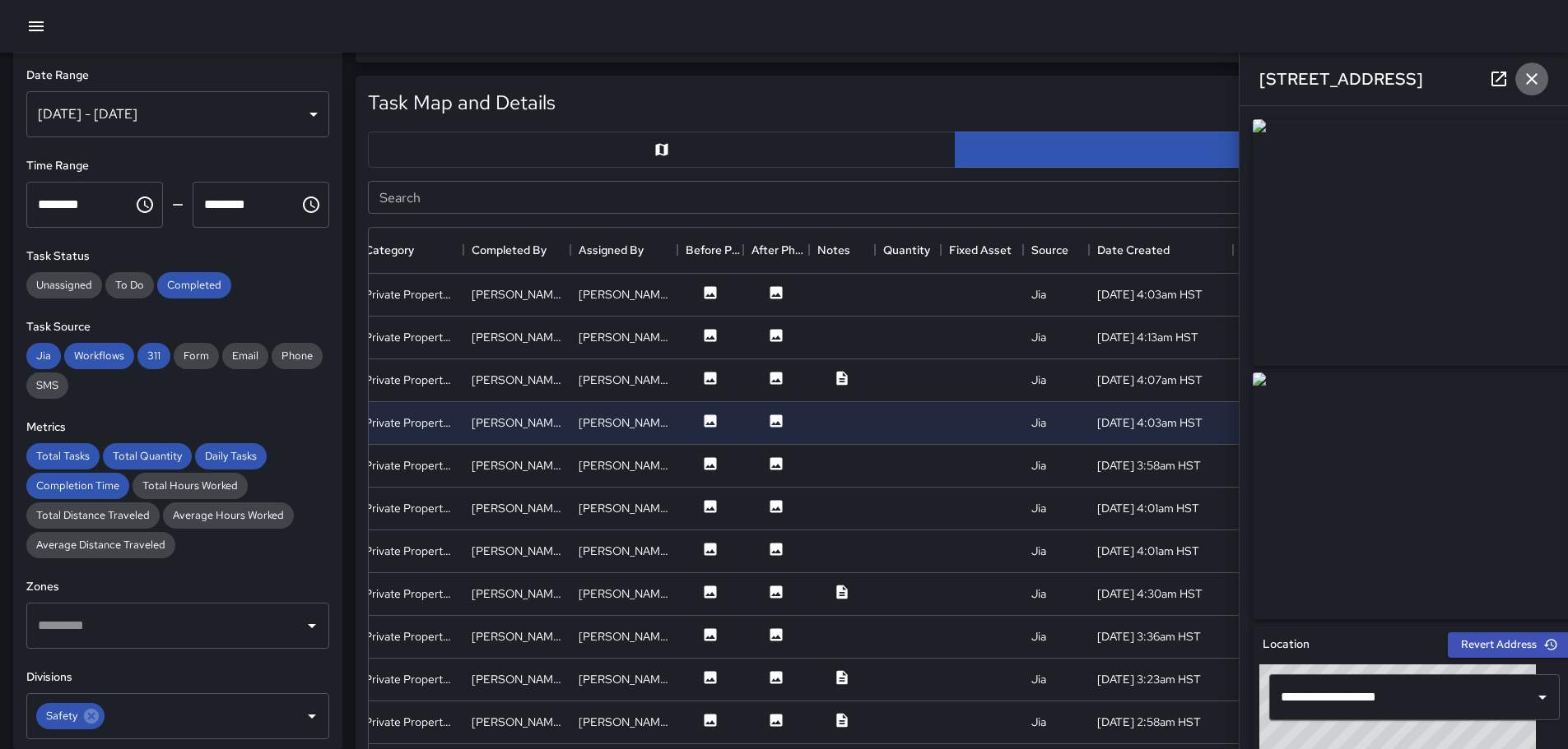
click at [1534, 79] on icon "button" at bounding box center [1531, 79] width 20 height 20
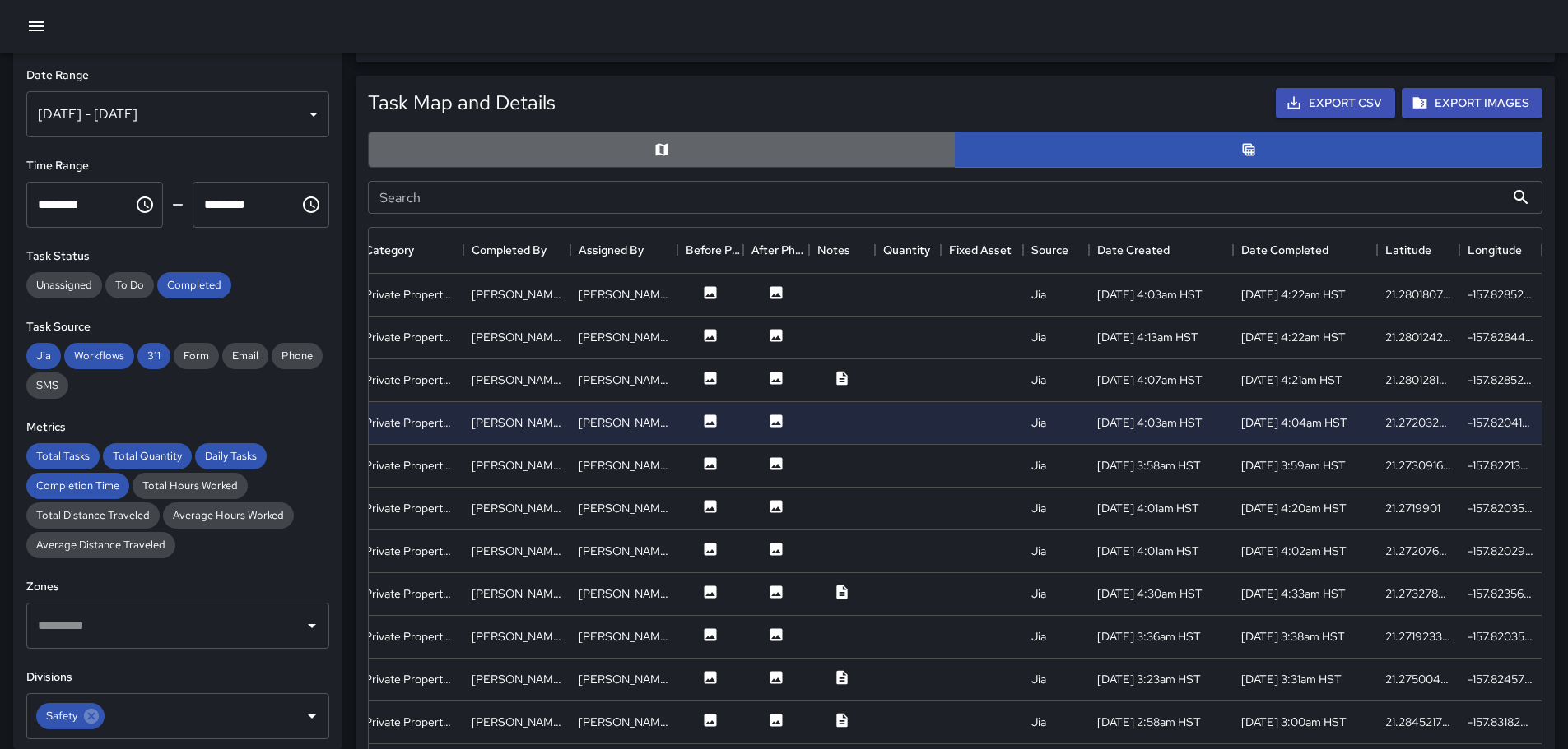
click at [686, 145] on button "button" at bounding box center [662, 149] width 587 height 36
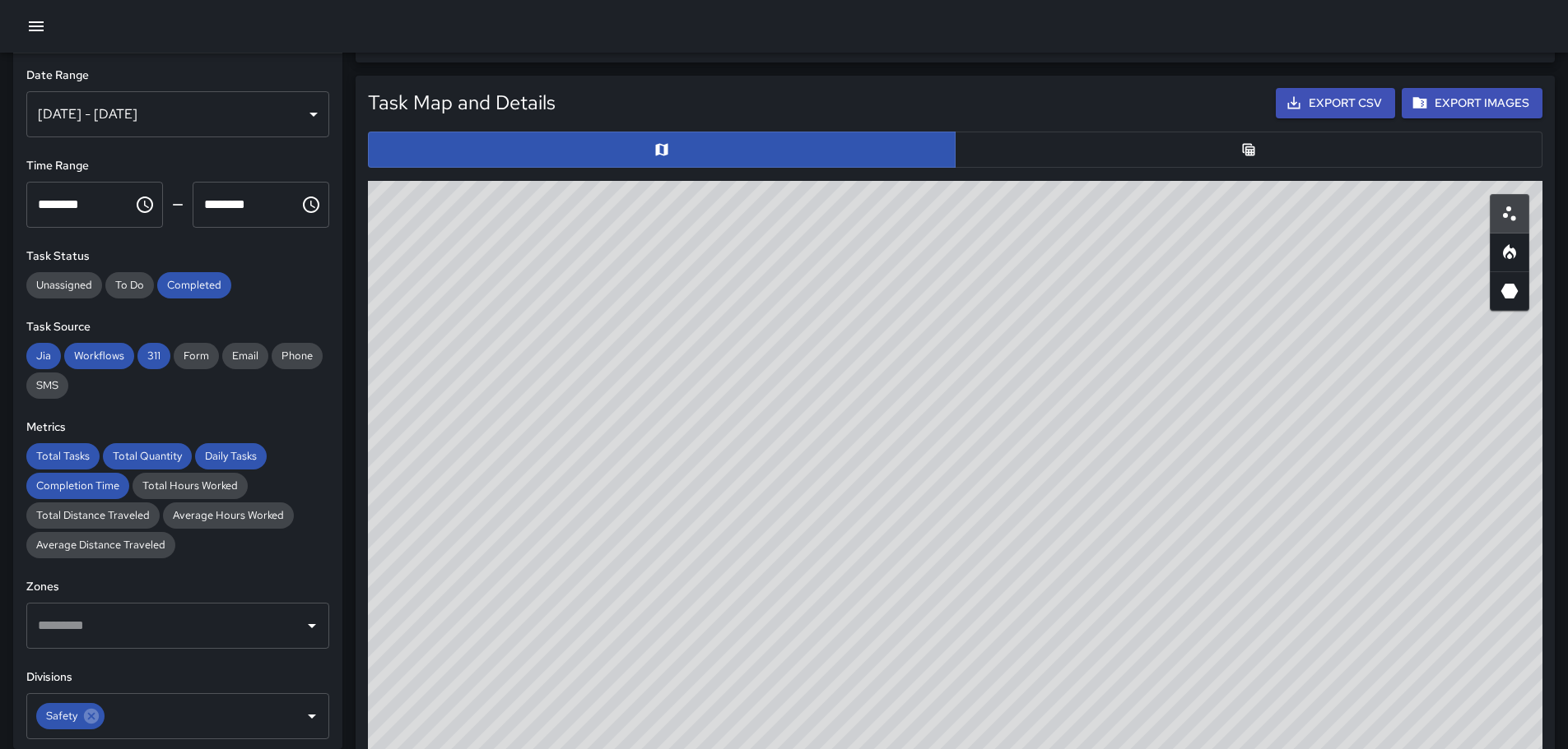
drag, startPoint x: 1567, startPoint y: 301, endPoint x: 1578, endPoint y: 309, distance: 13.6
click at [1568, 319] on html "**********" at bounding box center [784, 400] width 1568 height 2325
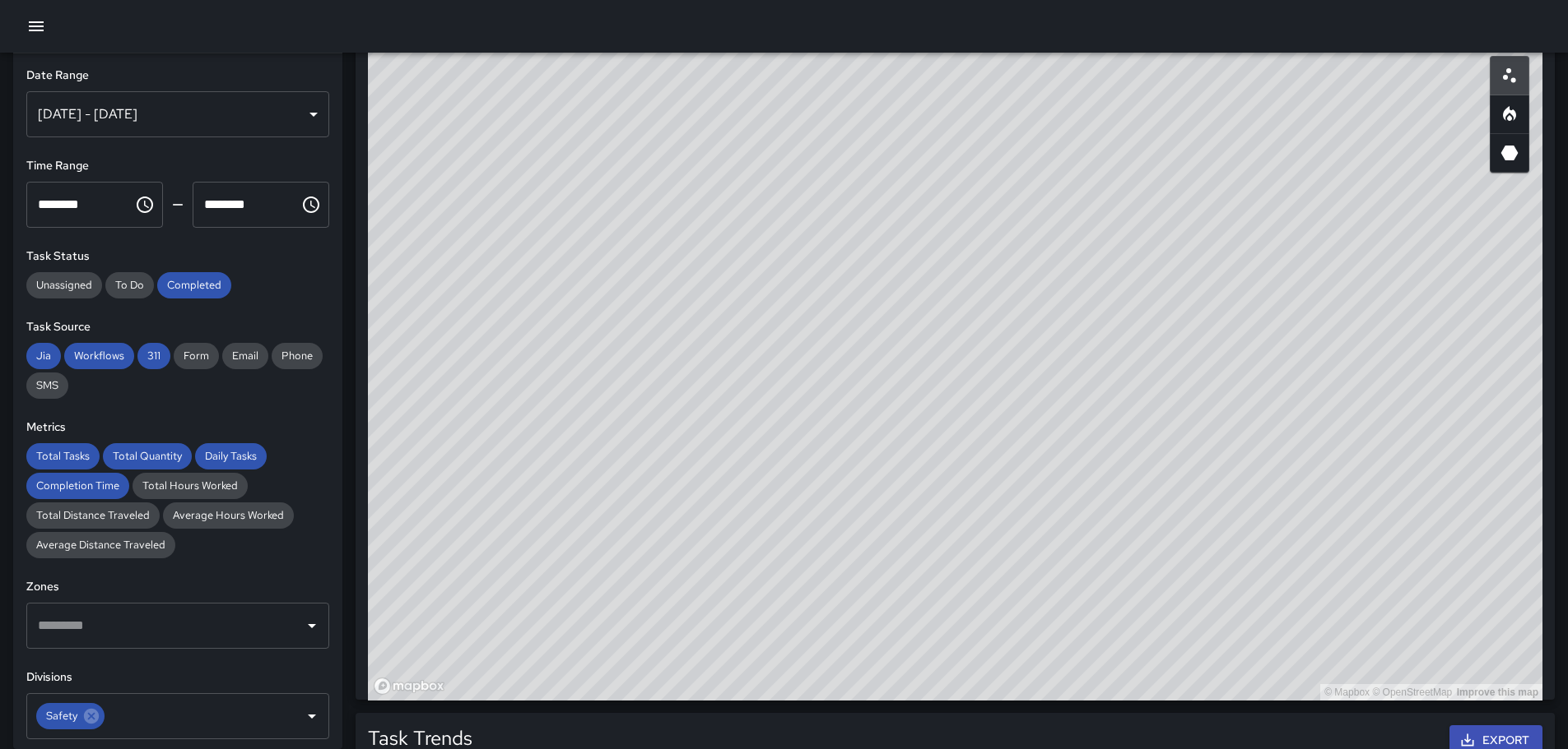
scroll to position [892, 0]
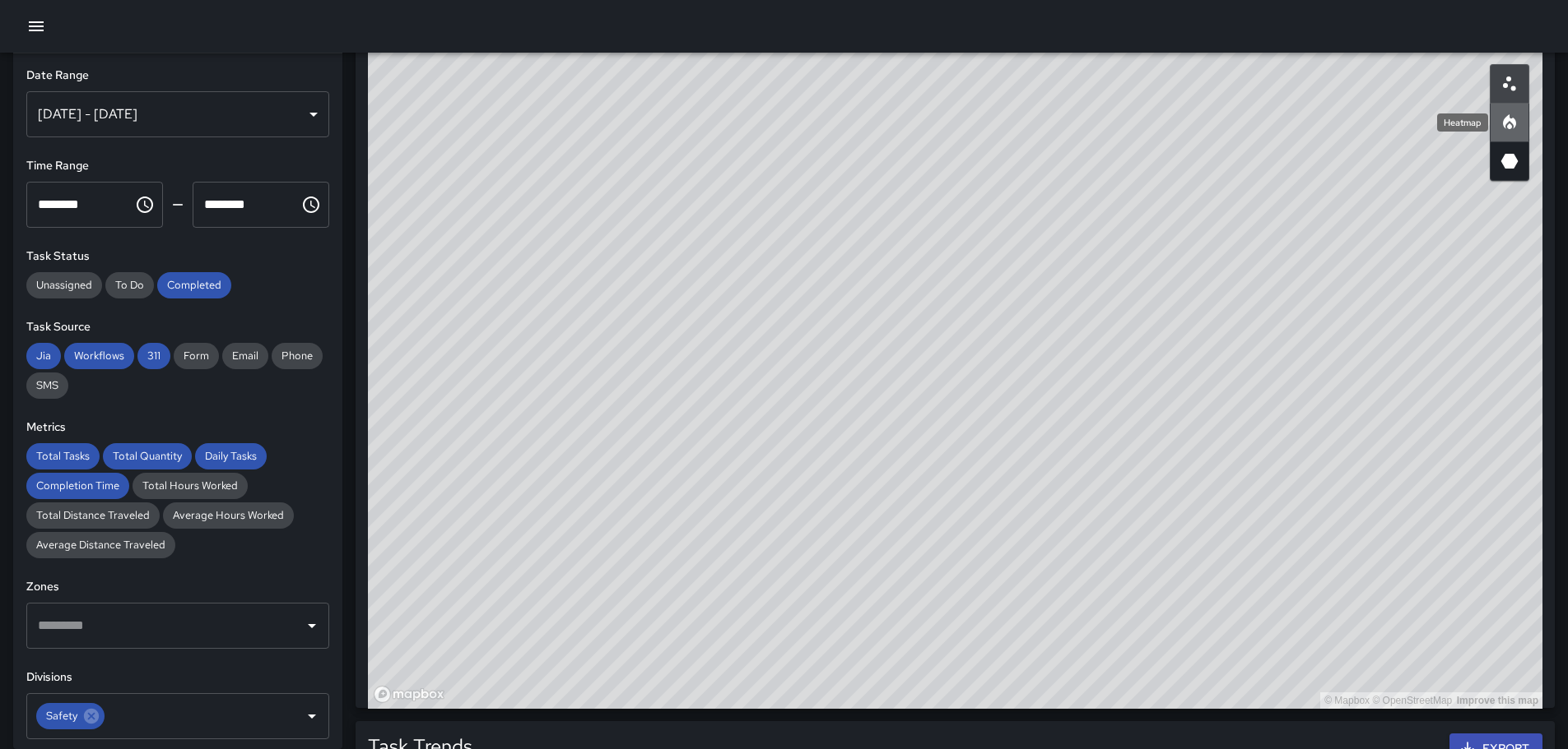
click at [1514, 122] on icon "Heatmap" at bounding box center [1510, 122] width 13 height 15
drag, startPoint x: 687, startPoint y: 339, endPoint x: 950, endPoint y: 375, distance: 265.5
click at [950, 375] on div "© Mapbox © OpenStreetMap Improve this map" at bounding box center [955, 380] width 1174 height 658
drag, startPoint x: 814, startPoint y: 335, endPoint x: 981, endPoint y: 519, distance: 248.5
click at [984, 520] on div "© Mapbox © OpenStreetMap Improve this map" at bounding box center [955, 380] width 1174 height 658
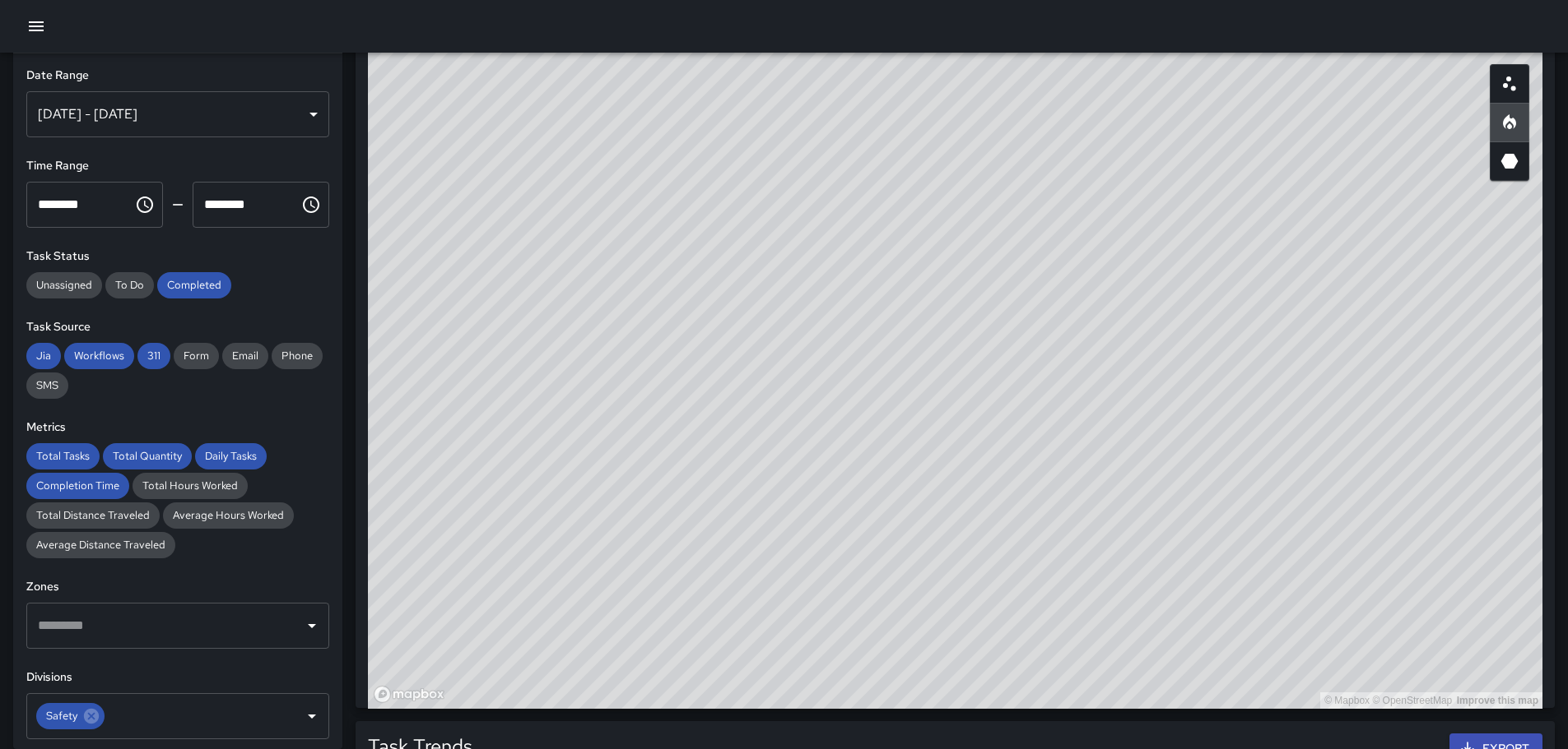
drag, startPoint x: 651, startPoint y: 193, endPoint x: 964, endPoint y: 383, distance: 366.2
click at [1009, 420] on div "© Mapbox © OpenStreetMap Improve this map" at bounding box center [955, 380] width 1174 height 658
drag, startPoint x: 828, startPoint y: 358, endPoint x: 951, endPoint y: 460, distance: 159.8
click at [1012, 564] on div "© Mapbox © OpenStreetMap Improve this map" at bounding box center [955, 380] width 1174 height 658
drag, startPoint x: 598, startPoint y: 299, endPoint x: 565, endPoint y: 192, distance: 112.0
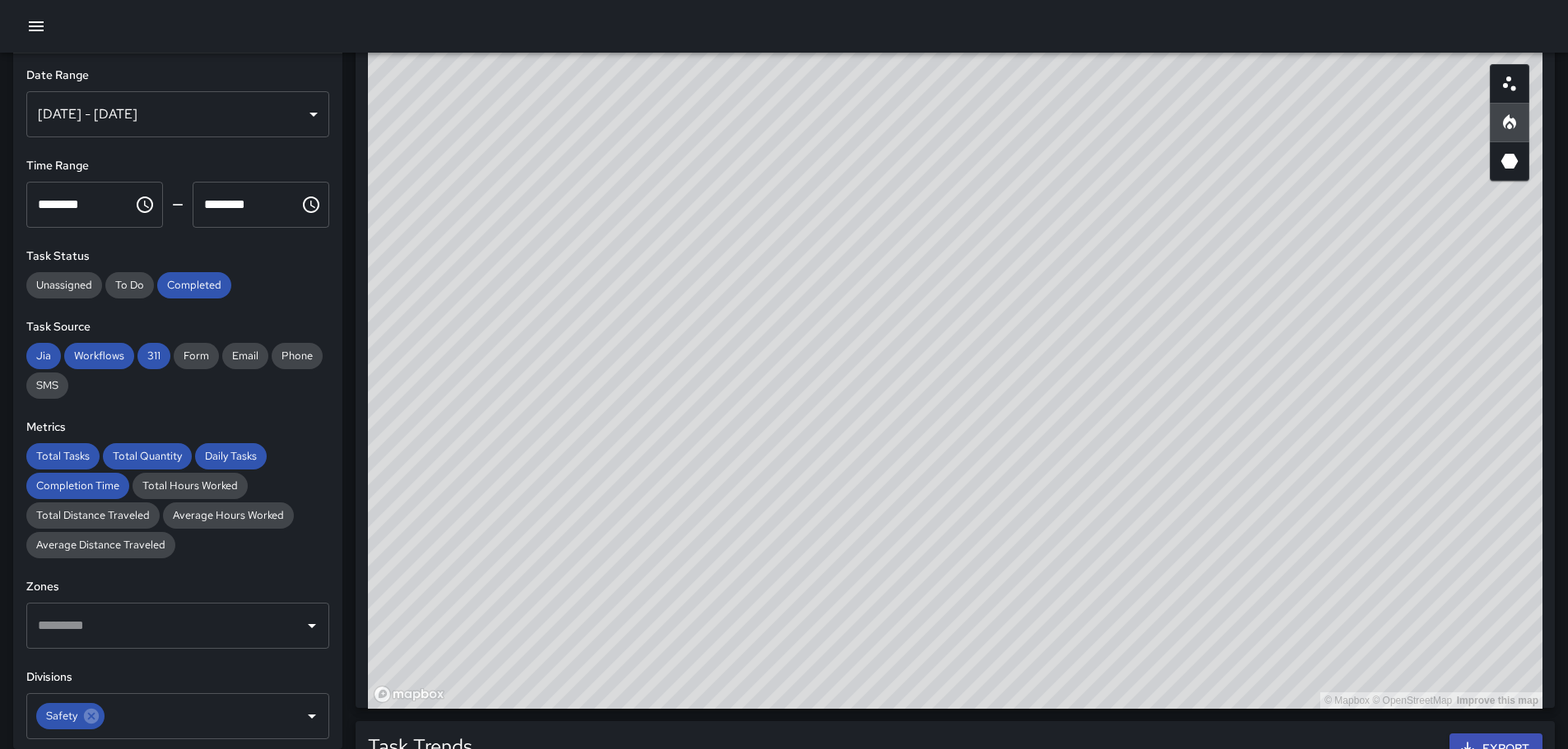
click at [565, 192] on div "© Mapbox © OpenStreetMap Improve this map" at bounding box center [955, 380] width 1174 height 658
drag, startPoint x: 1244, startPoint y: 421, endPoint x: 918, endPoint y: 143, distance: 428.4
click at [918, 143] on div "© Mapbox © OpenStreetMap Improve this map" at bounding box center [955, 380] width 1174 height 658
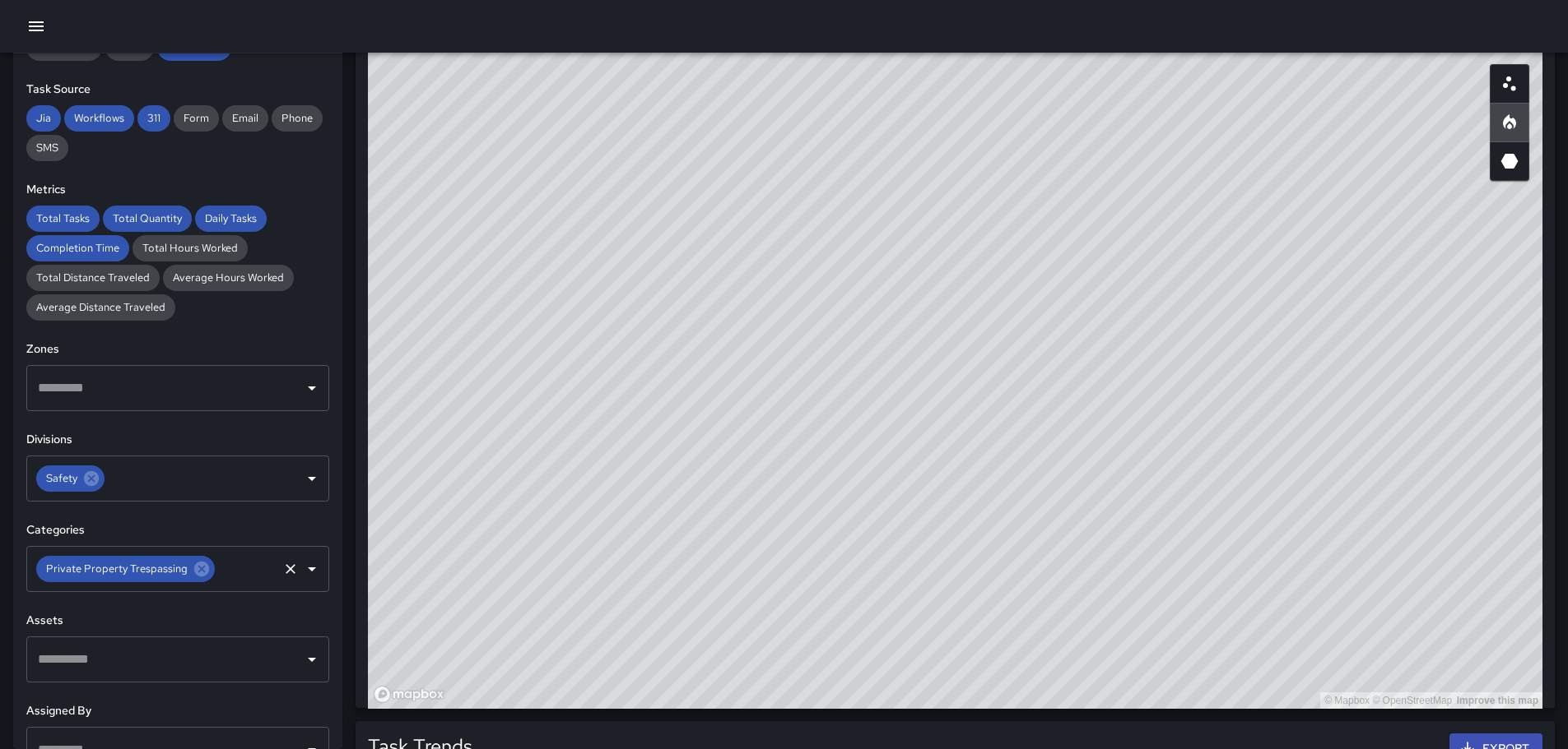
scroll to position [247, 0]
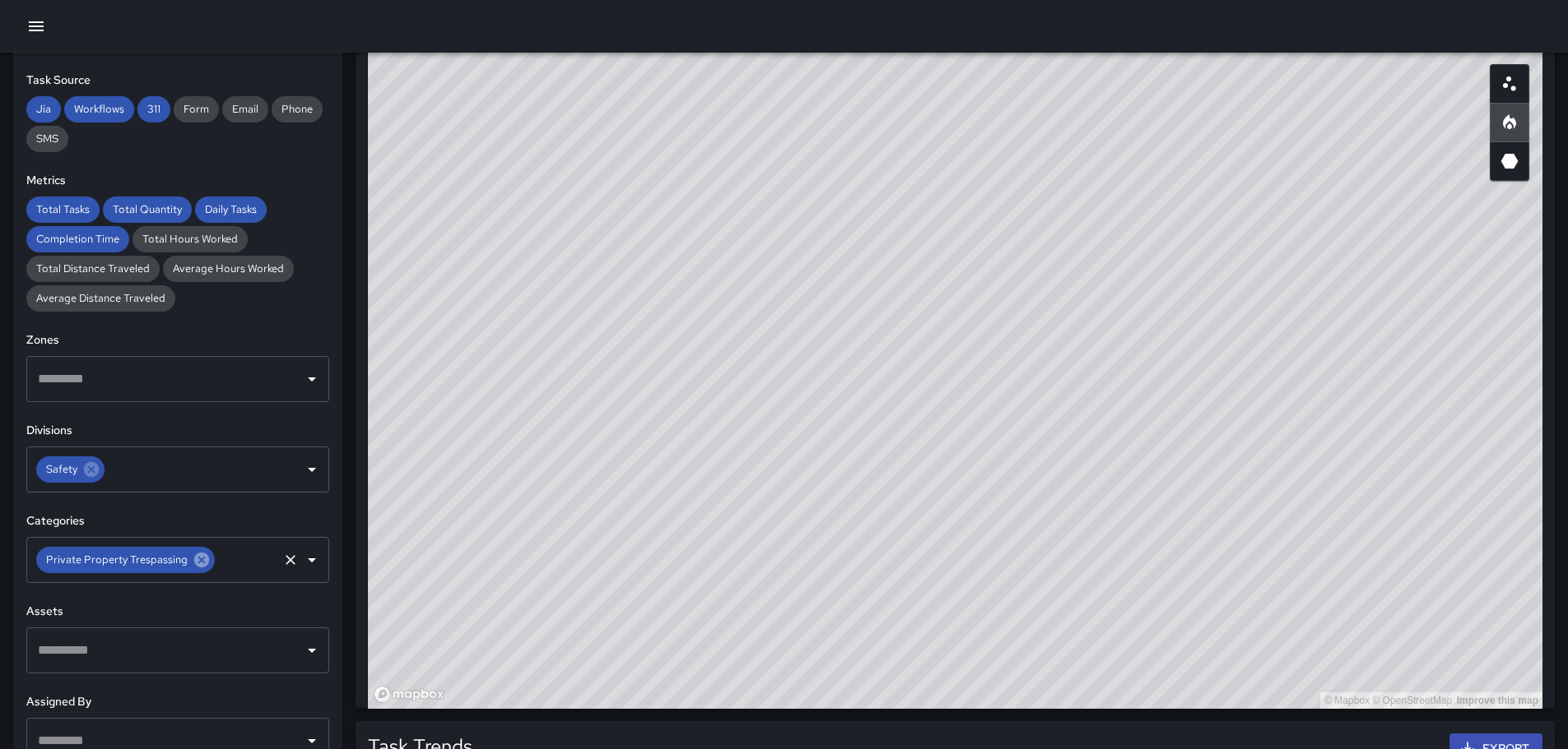
click at [195, 556] on icon at bounding box center [202, 560] width 15 height 15
click at [303, 562] on icon "Open" at bounding box center [312, 560] width 20 height 20
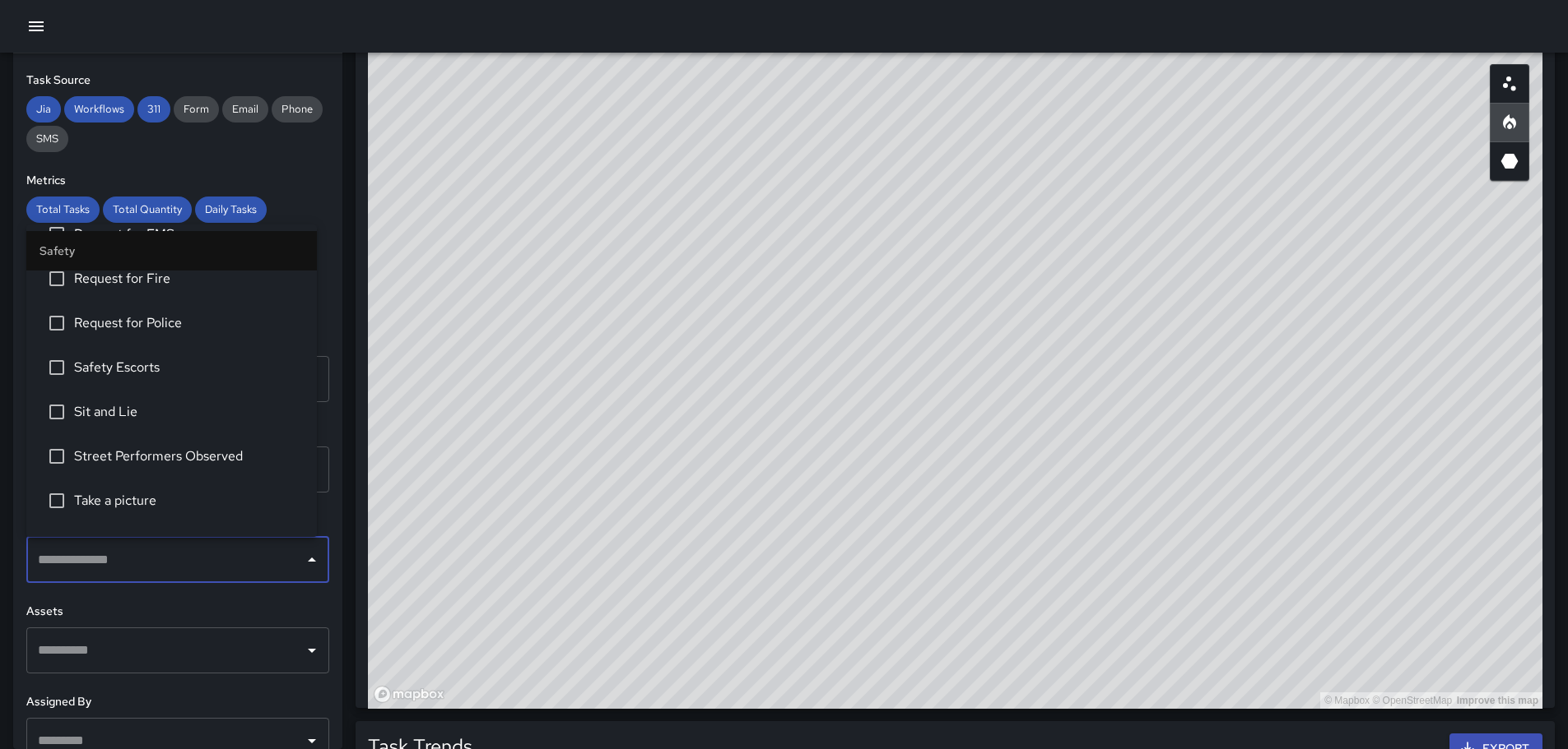
scroll to position [741, 0]
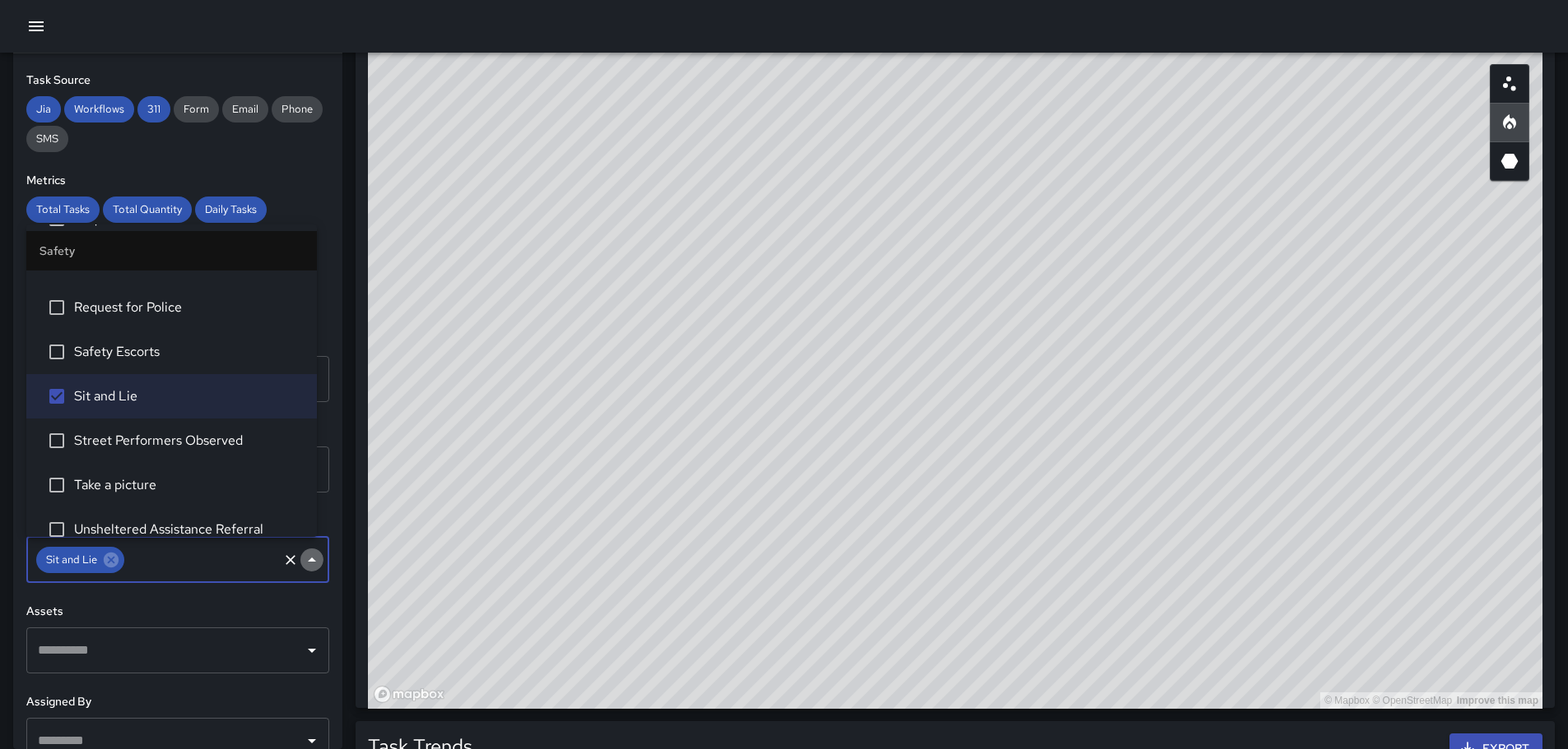
click at [302, 560] on icon "Close" at bounding box center [312, 560] width 20 height 20
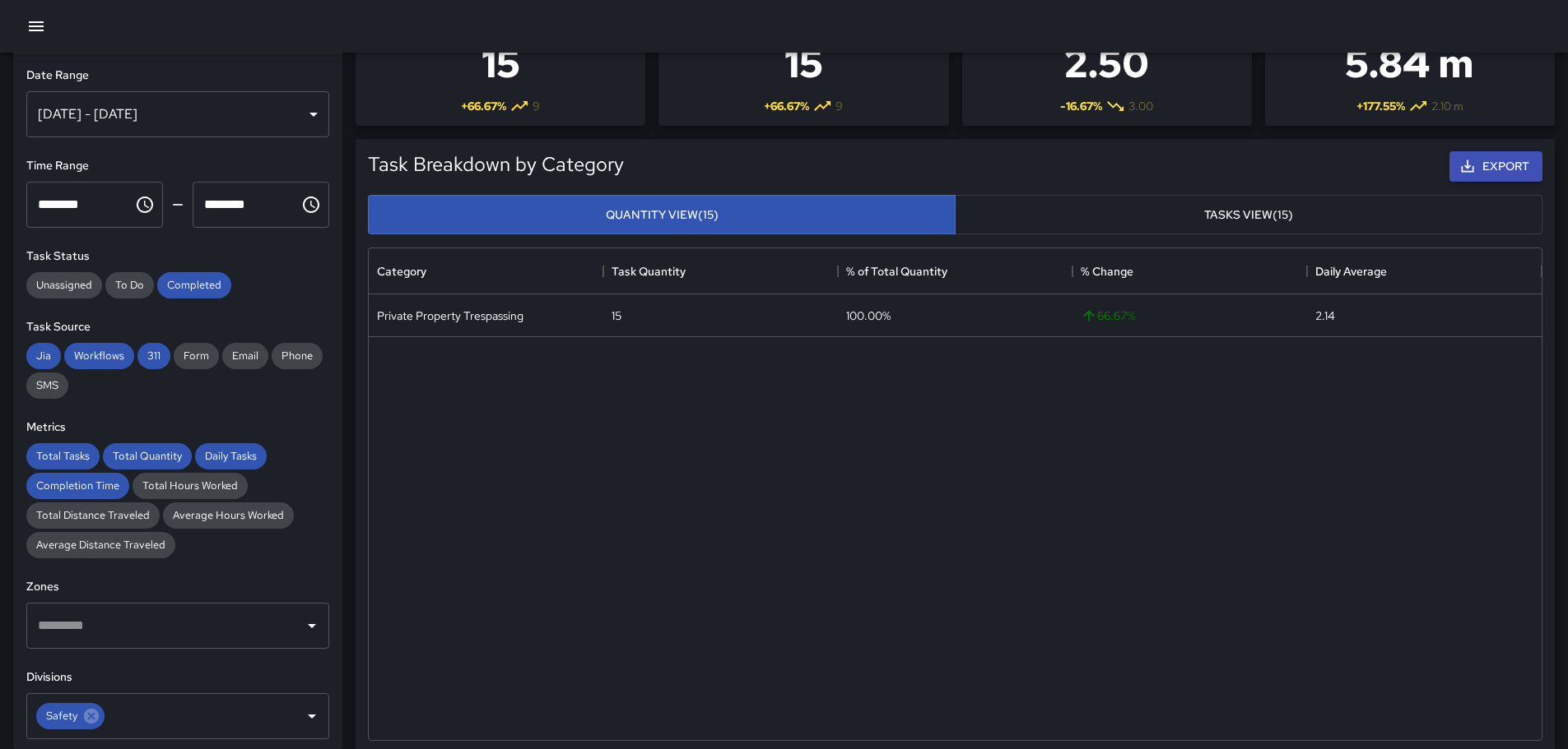
scroll to position [0, 0]
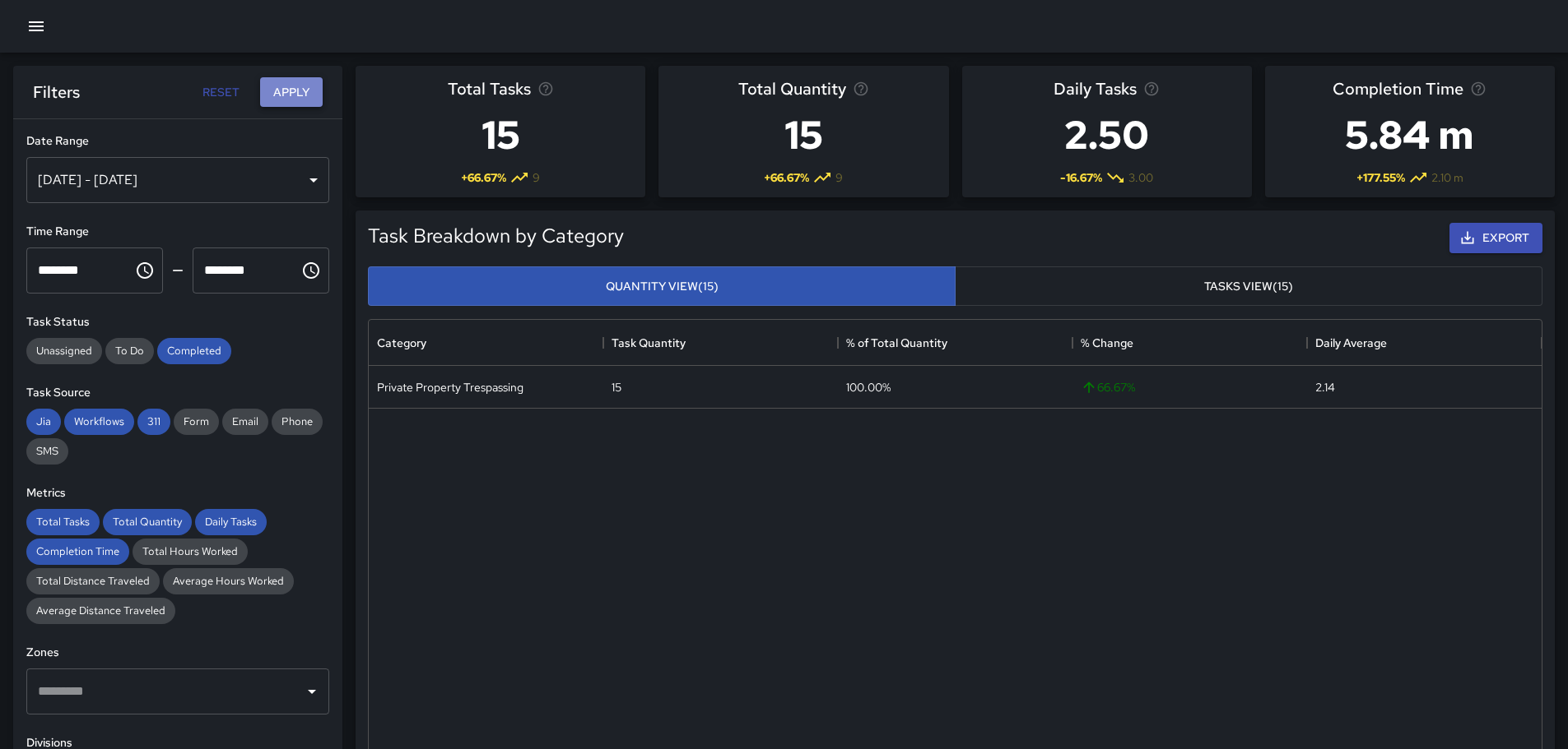
click at [282, 93] on button "Apply" at bounding box center [291, 93] width 63 height 30
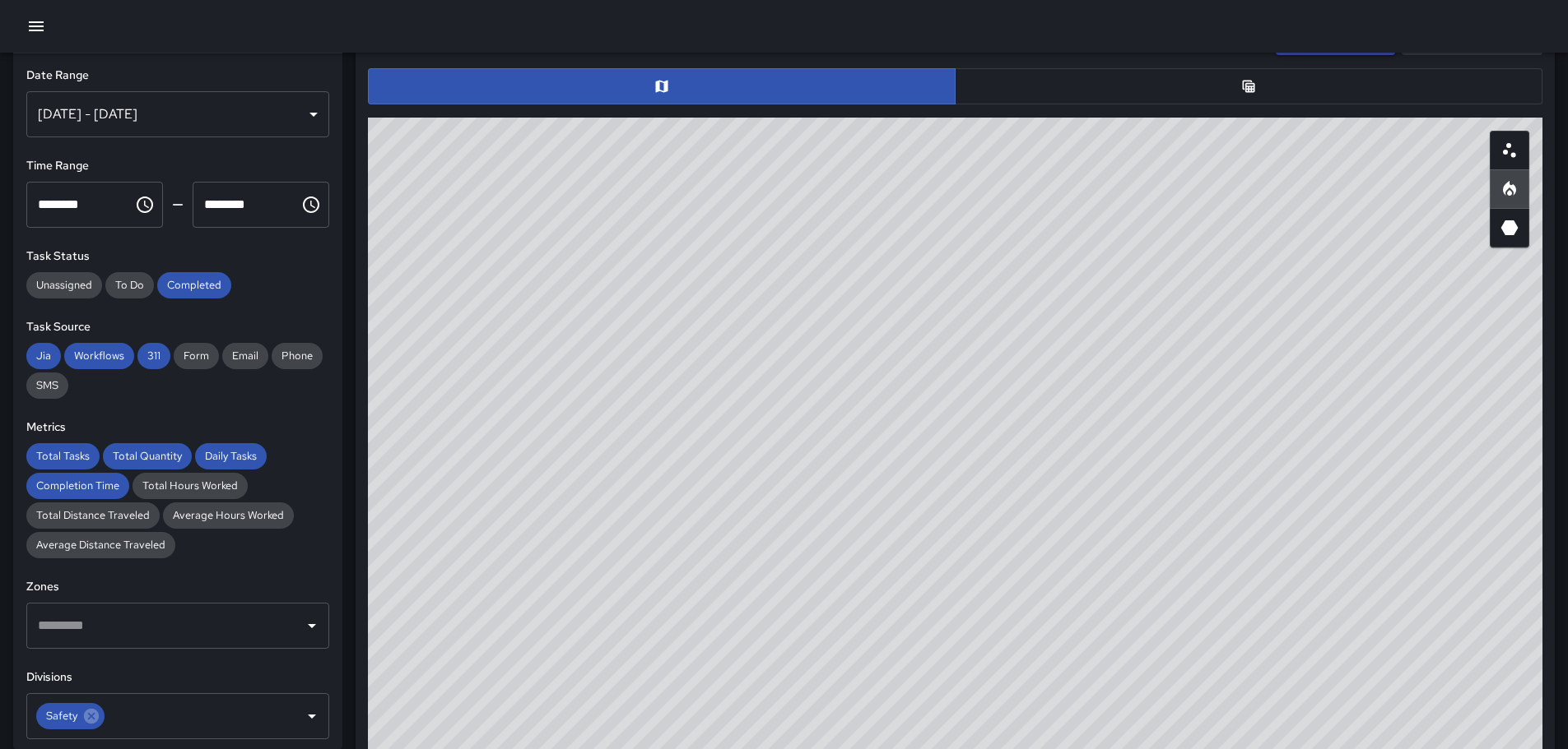
scroll to position [837, 0]
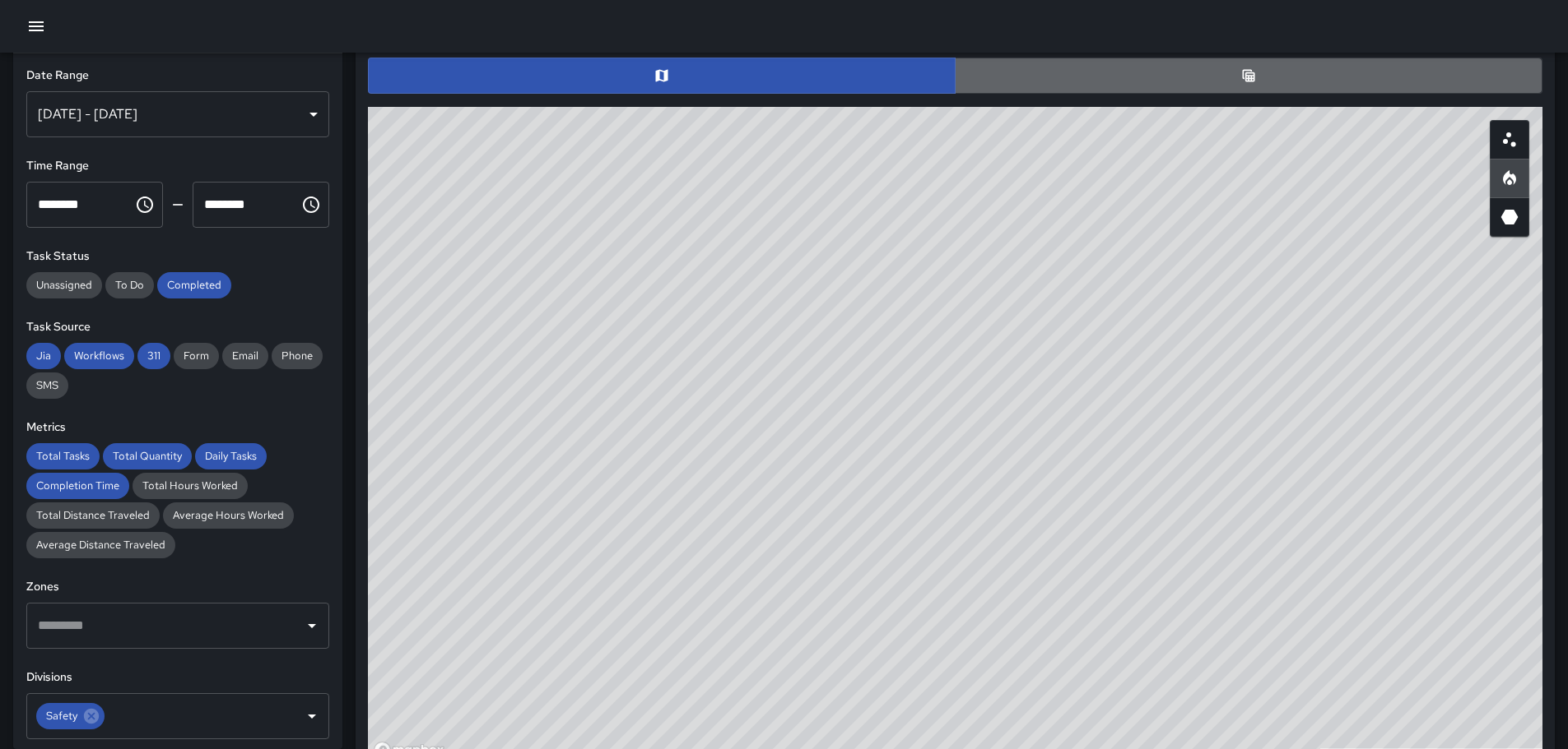
click at [1276, 78] on button "button" at bounding box center [1248, 75] width 587 height 36
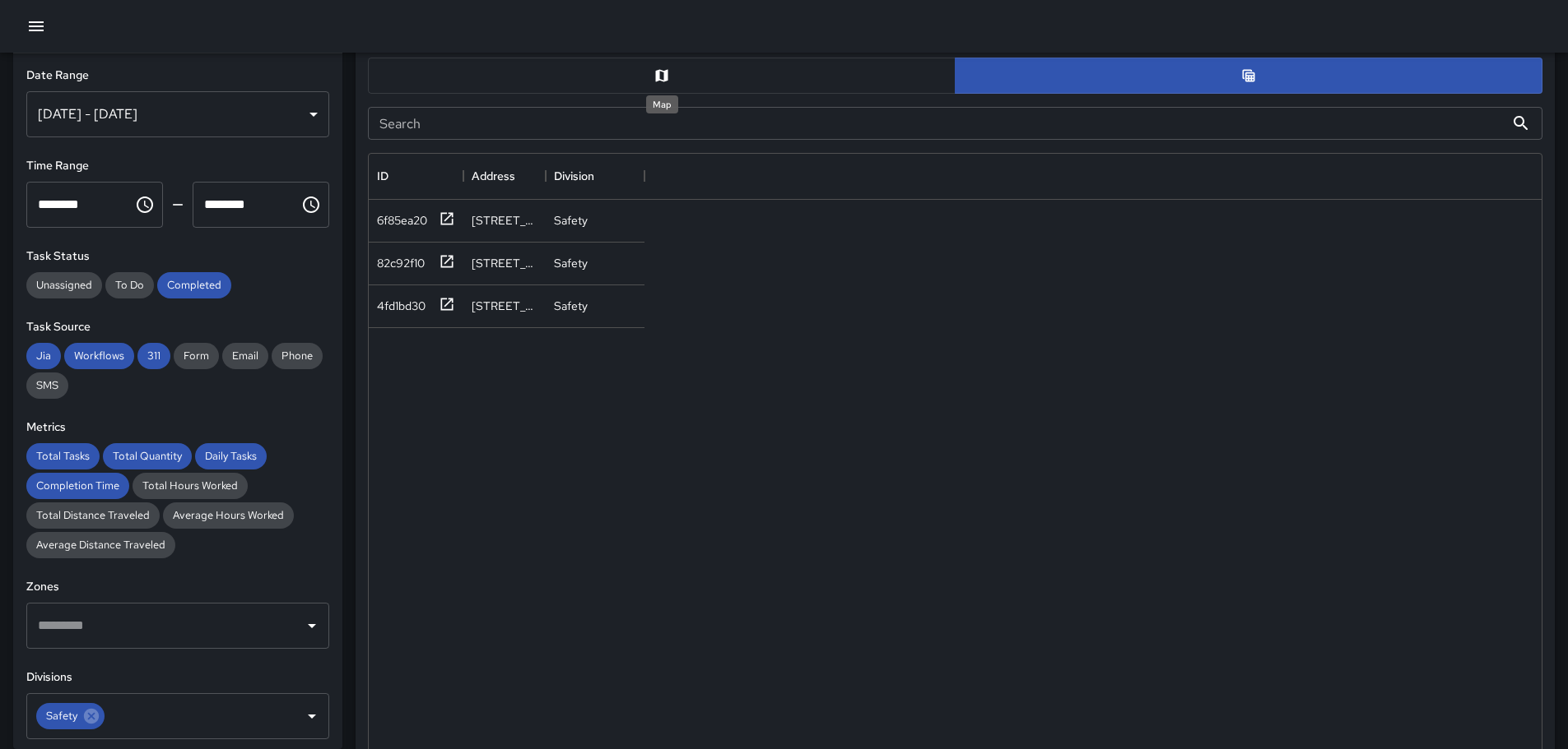
click at [661, 73] on icon "Map" at bounding box center [662, 76] width 17 height 17
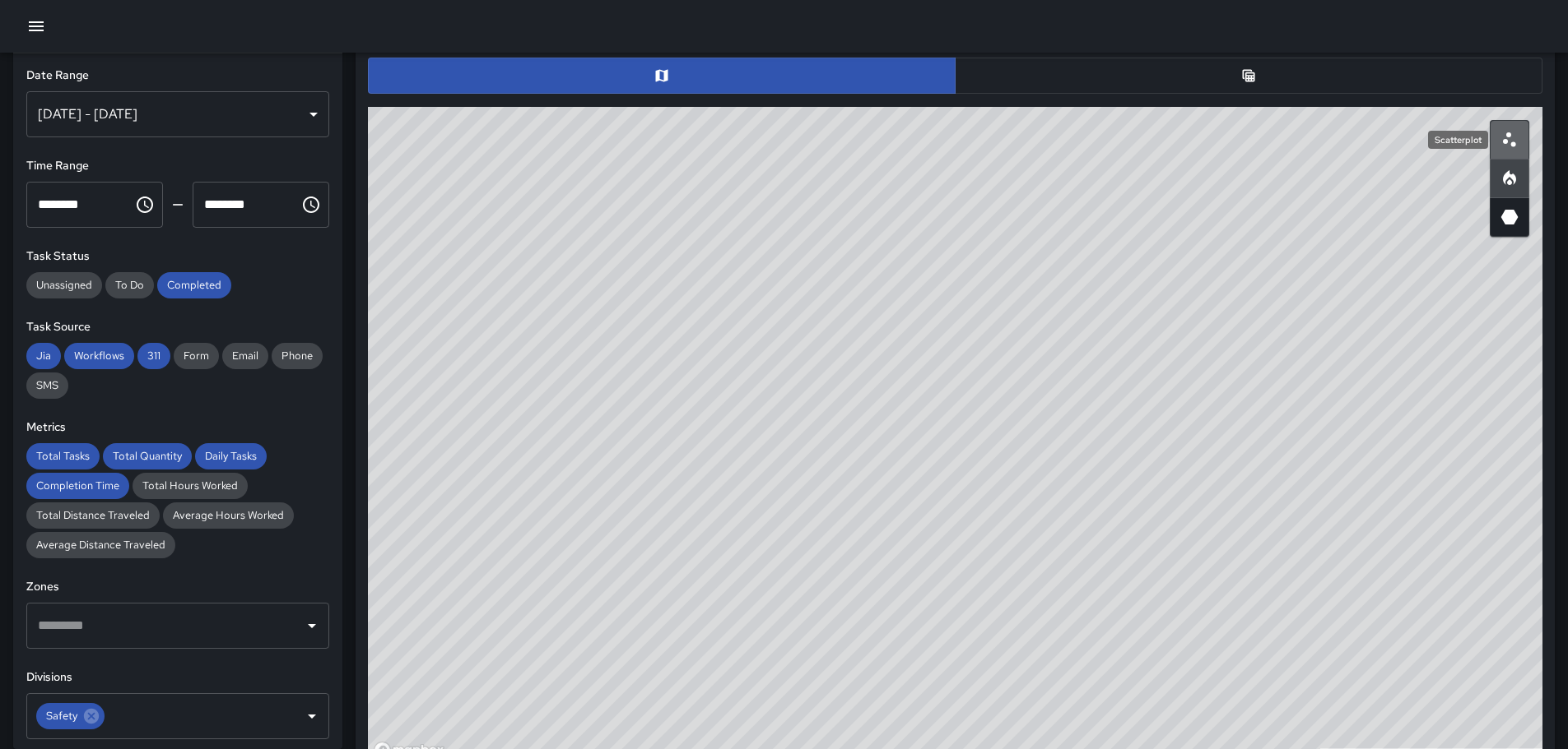
click at [1512, 138] on icon "Scatterplot" at bounding box center [1510, 140] width 20 height 20
click at [1516, 173] on icon "Heatmap" at bounding box center [1510, 178] width 20 height 20
click at [1509, 219] on icon "3D Heatmap" at bounding box center [1510, 217] width 18 height 15
drag, startPoint x: 1014, startPoint y: 370, endPoint x: 1078, endPoint y: 414, distance: 77.7
click at [1078, 414] on div "© Mapbox © OpenStreetMap Improve this map" at bounding box center [955, 435] width 1174 height 658
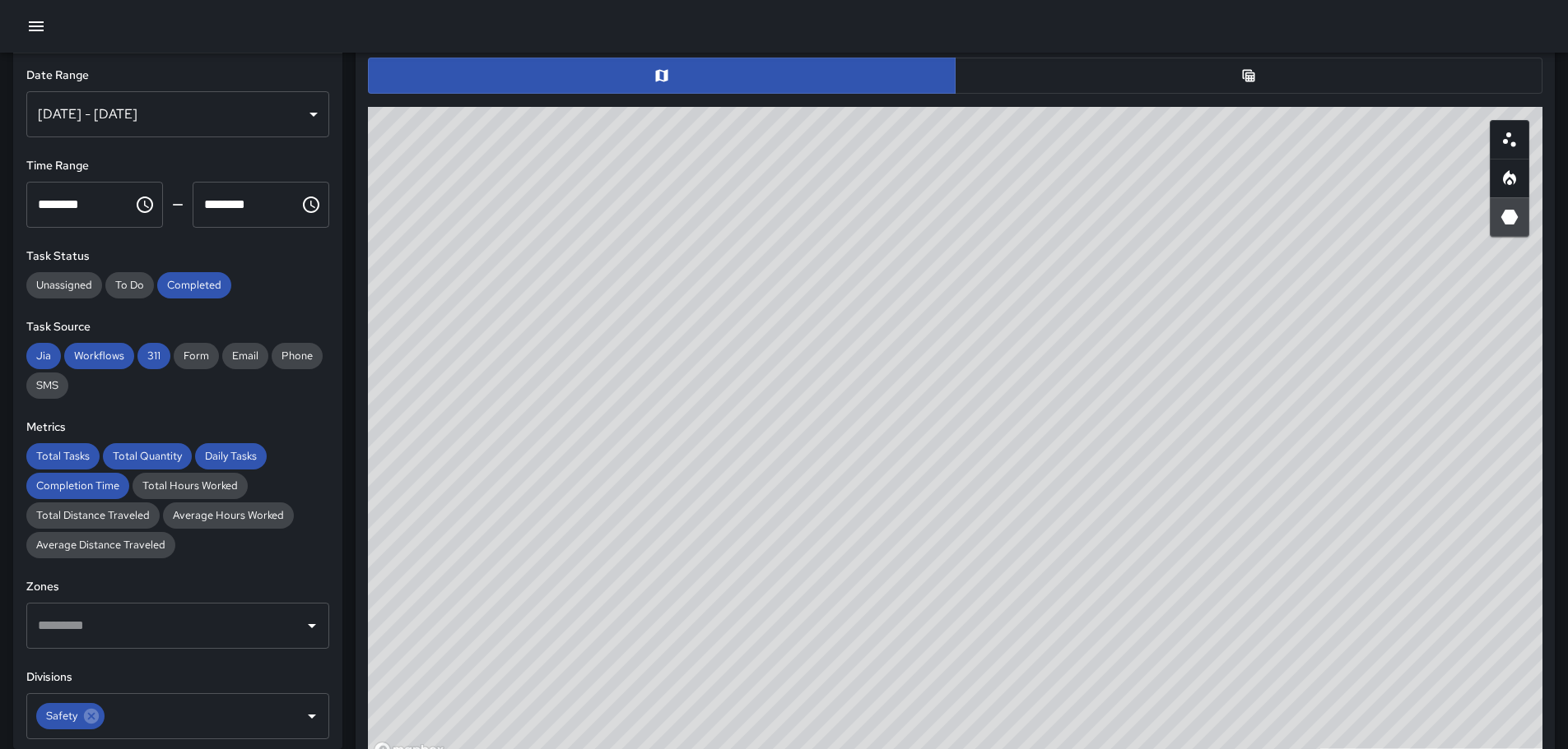
drag, startPoint x: 690, startPoint y: 374, endPoint x: 875, endPoint y: 470, distance: 208.4
click at [880, 493] on div "© Mapbox © OpenStreetMap Improve this map" at bounding box center [955, 435] width 1174 height 658
drag, startPoint x: 1104, startPoint y: 430, endPoint x: 974, endPoint y: 334, distance: 161.6
click at [974, 334] on div "© Mapbox © OpenStreetMap Improve this map" at bounding box center [955, 435] width 1174 height 658
drag, startPoint x: 1323, startPoint y: 394, endPoint x: 1181, endPoint y: 429, distance: 146.2
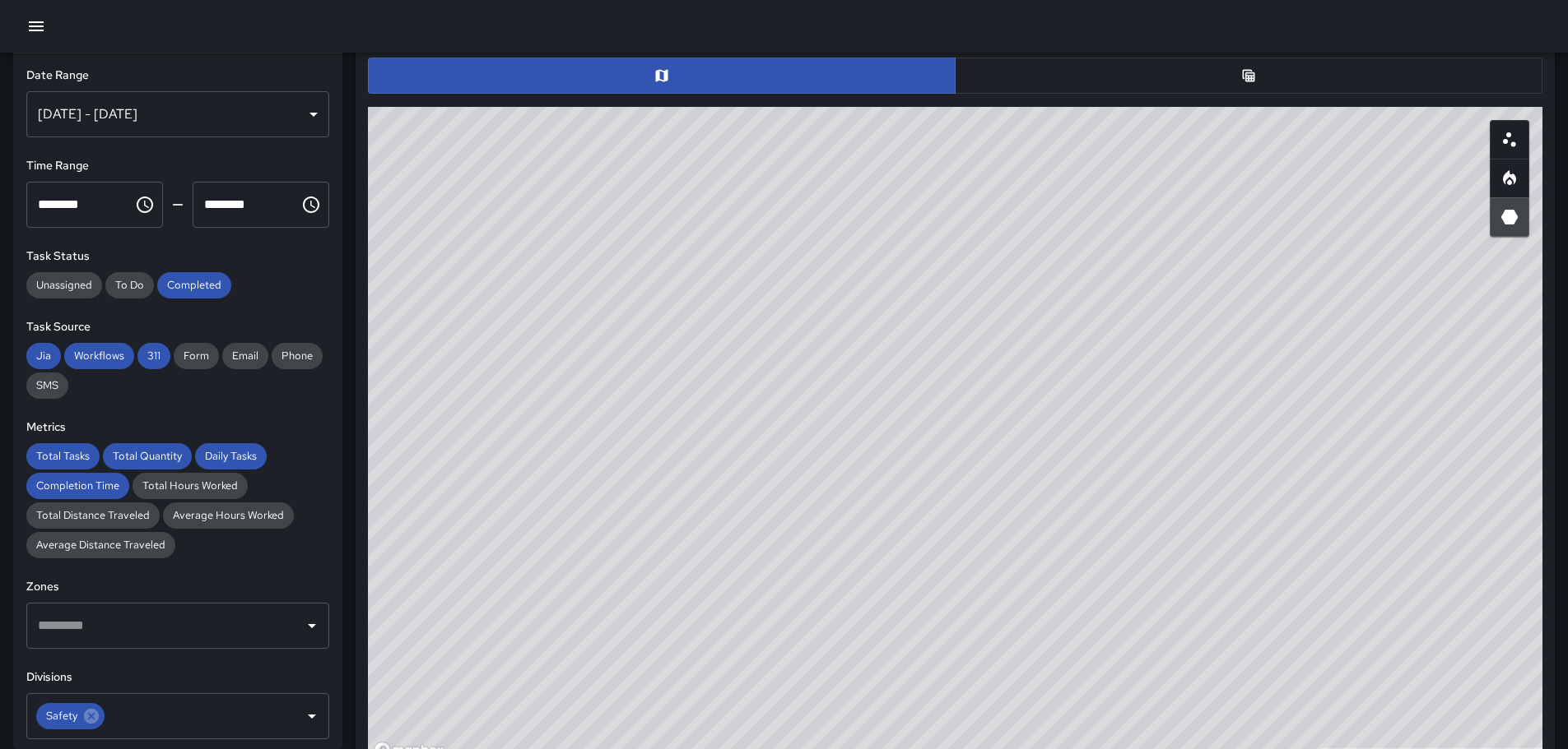
click at [1181, 429] on div "© Mapbox © OpenStreetMap Improve this map" at bounding box center [955, 435] width 1174 height 658
drag, startPoint x: 912, startPoint y: 402, endPoint x: 1245, endPoint y: 424, distance: 333.7
click at [1223, 435] on div "© Mapbox © OpenStreetMap Improve this map" at bounding box center [955, 435] width 1174 height 658
drag, startPoint x: 1213, startPoint y: 515, endPoint x: 1206, endPoint y: 575, distance: 60.4
click at [1206, 575] on div "© Mapbox © OpenStreetMap Improve this map" at bounding box center [955, 435] width 1174 height 658
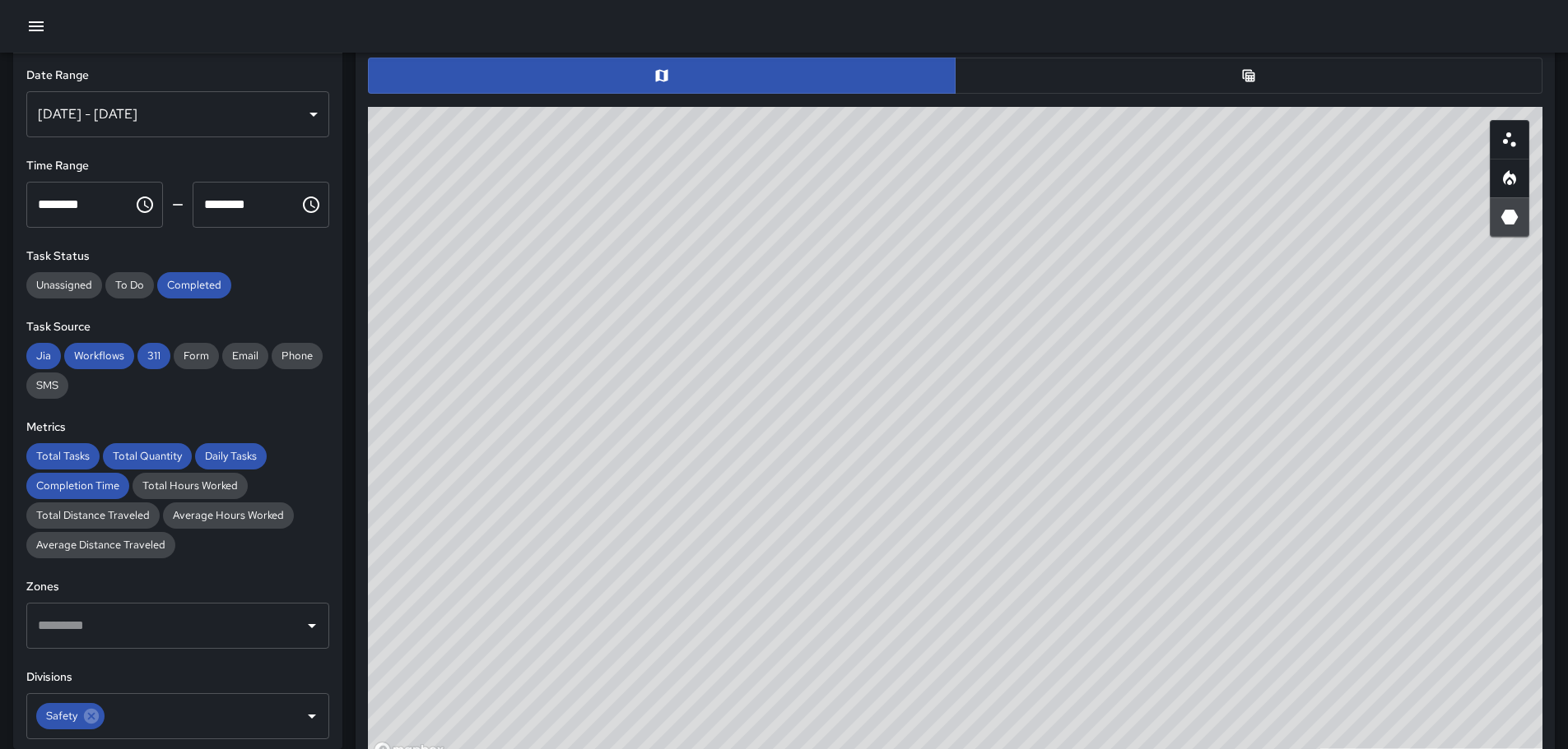
drag, startPoint x: 1258, startPoint y: 445, endPoint x: 1031, endPoint y: 405, distance: 230.5
click at [1031, 405] on div "© Mapbox © OpenStreetMap Improve this map" at bounding box center [955, 435] width 1174 height 658
drag, startPoint x: 955, startPoint y: 430, endPoint x: 1207, endPoint y: 474, distance: 255.8
click at [1202, 475] on div "© Mapbox © OpenStreetMap Improve this map" at bounding box center [955, 435] width 1174 height 658
drag, startPoint x: 1092, startPoint y: 411, endPoint x: 1116, endPoint y: 461, distance: 55.5
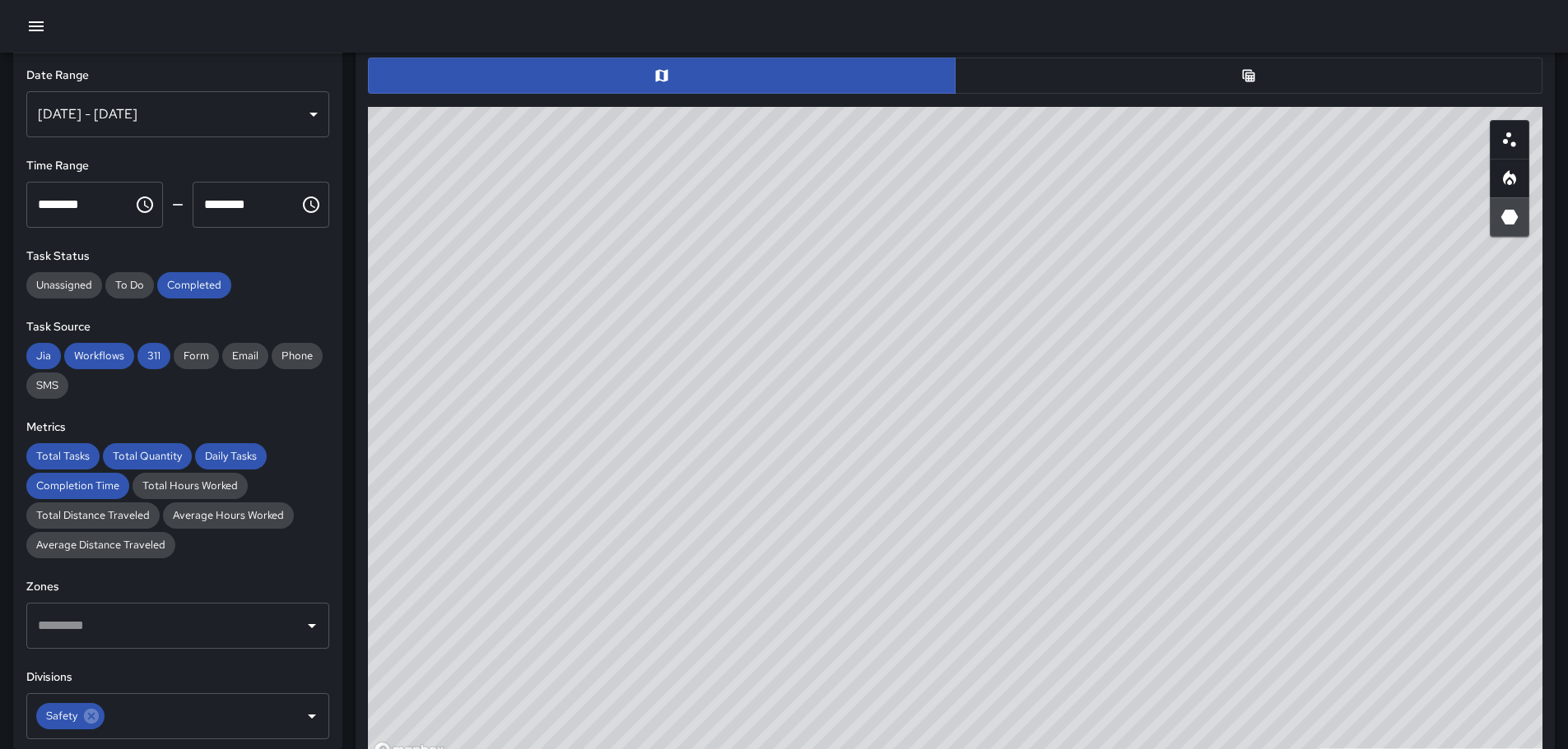
click at [1147, 461] on div "© Mapbox © OpenStreetMap Improve this map" at bounding box center [955, 435] width 1174 height 658
click at [1512, 177] on icon "Heatmap" at bounding box center [1510, 178] width 13 height 15
drag, startPoint x: 1399, startPoint y: 610, endPoint x: 1292, endPoint y: 431, distance: 208.5
click at [1294, 430] on div "© Mapbox © OpenStreetMap Improve this map" at bounding box center [955, 435] width 1174 height 658
drag, startPoint x: 1049, startPoint y: 478, endPoint x: 1161, endPoint y: 520, distance: 119.6
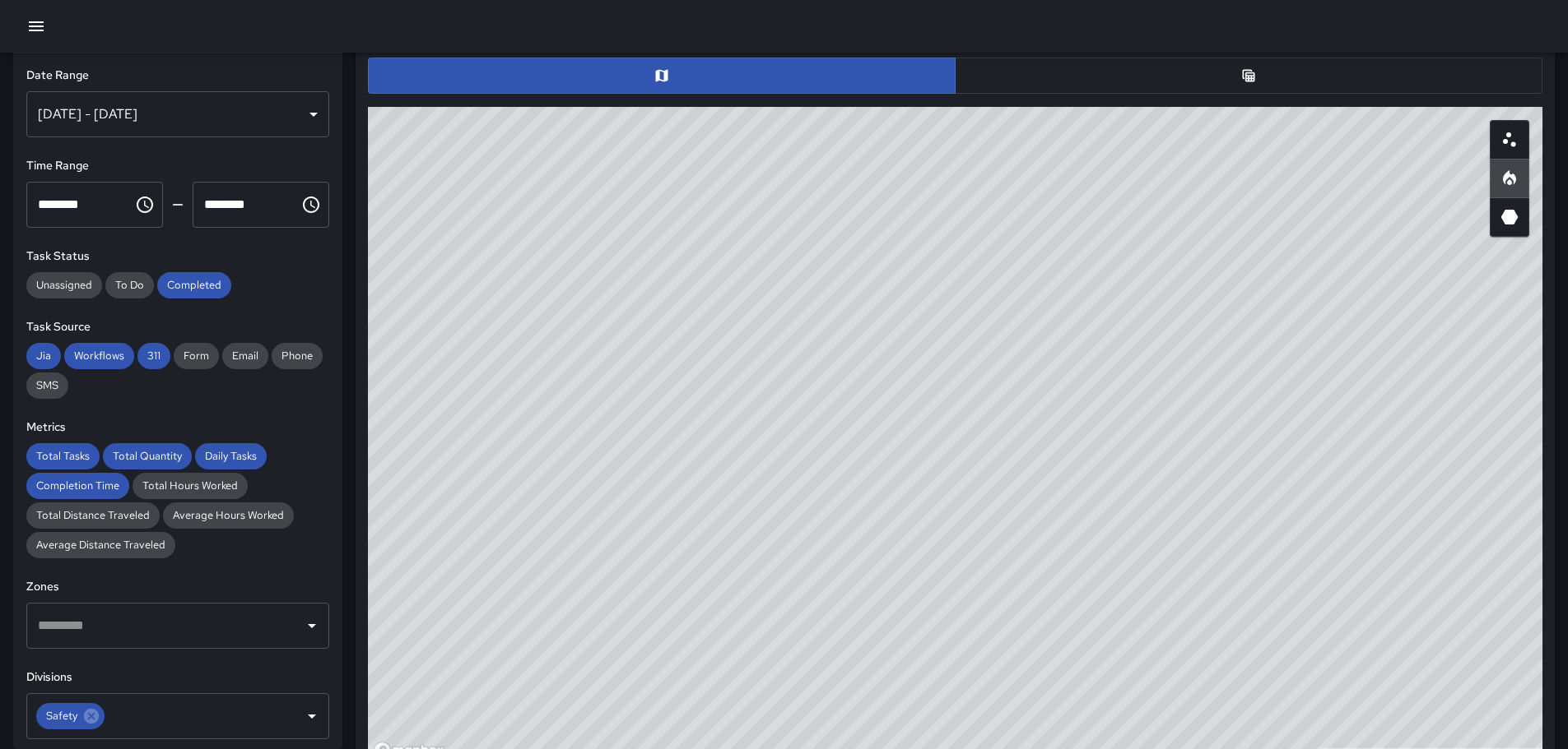
click at [1159, 523] on div "© Mapbox © OpenStreetMap Improve this map" at bounding box center [955, 435] width 1174 height 658
drag, startPoint x: 910, startPoint y: 484, endPoint x: 1180, endPoint y: 420, distance: 277.5
click at [1188, 411] on div "© Mapbox © OpenStreetMap Improve this map" at bounding box center [955, 435] width 1174 height 658
drag, startPoint x: 1176, startPoint y: 503, endPoint x: 1122, endPoint y: 370, distance: 143.5
click at [1127, 386] on div "© Mapbox © OpenStreetMap Improve this map" at bounding box center [955, 435] width 1174 height 658
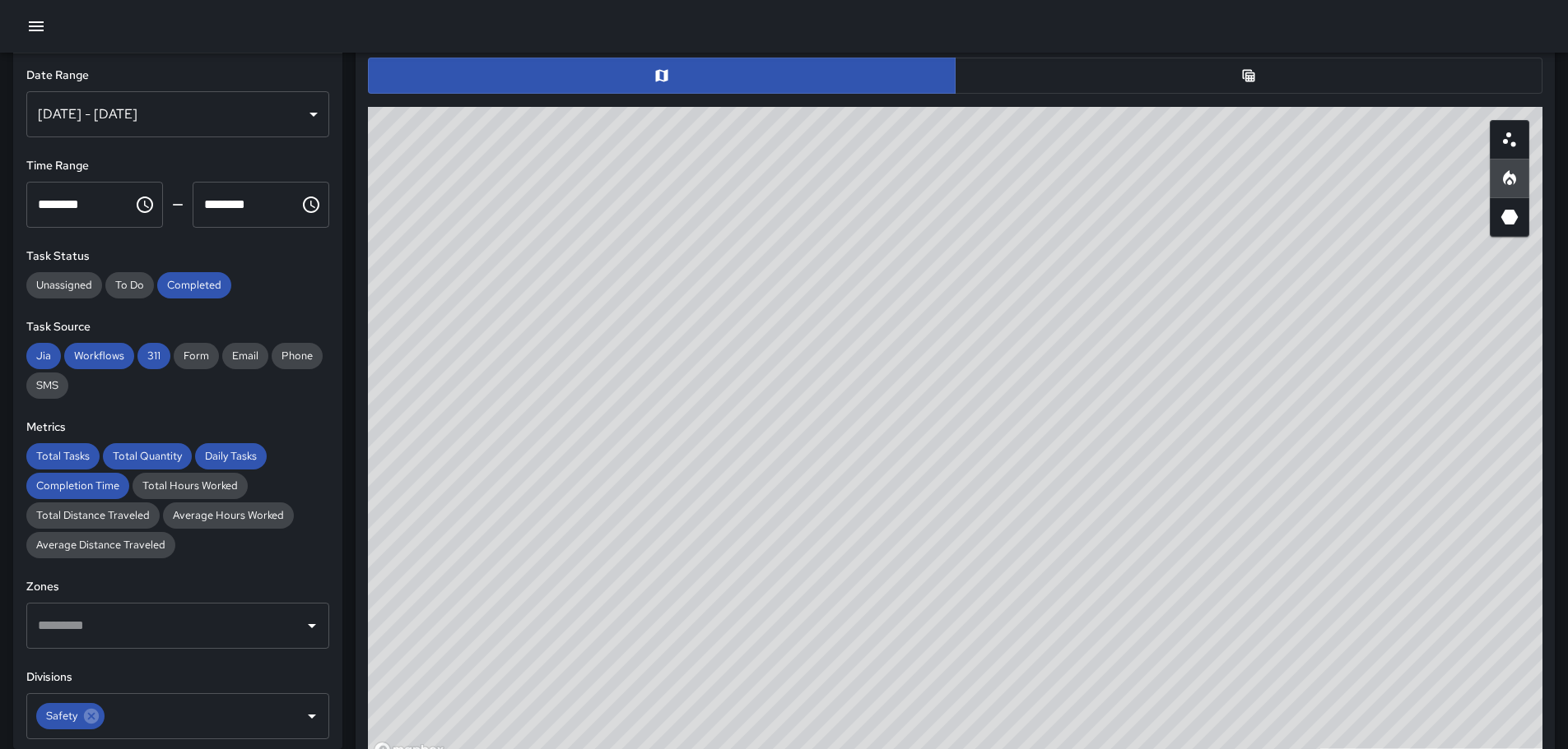
drag, startPoint x: 877, startPoint y: 408, endPoint x: 1103, endPoint y: 575, distance: 281.0
click at [1123, 597] on div "© Mapbox © OpenStreetMap Improve this map" at bounding box center [955, 435] width 1174 height 658
drag, startPoint x: 1111, startPoint y: 564, endPoint x: 1179, endPoint y: 536, distance: 73.5
click at [1173, 549] on div "© Mapbox © OpenStreetMap Improve this map" at bounding box center [955, 435] width 1174 height 658
drag, startPoint x: 1349, startPoint y: 434, endPoint x: 1325, endPoint y: 483, distance: 54.6
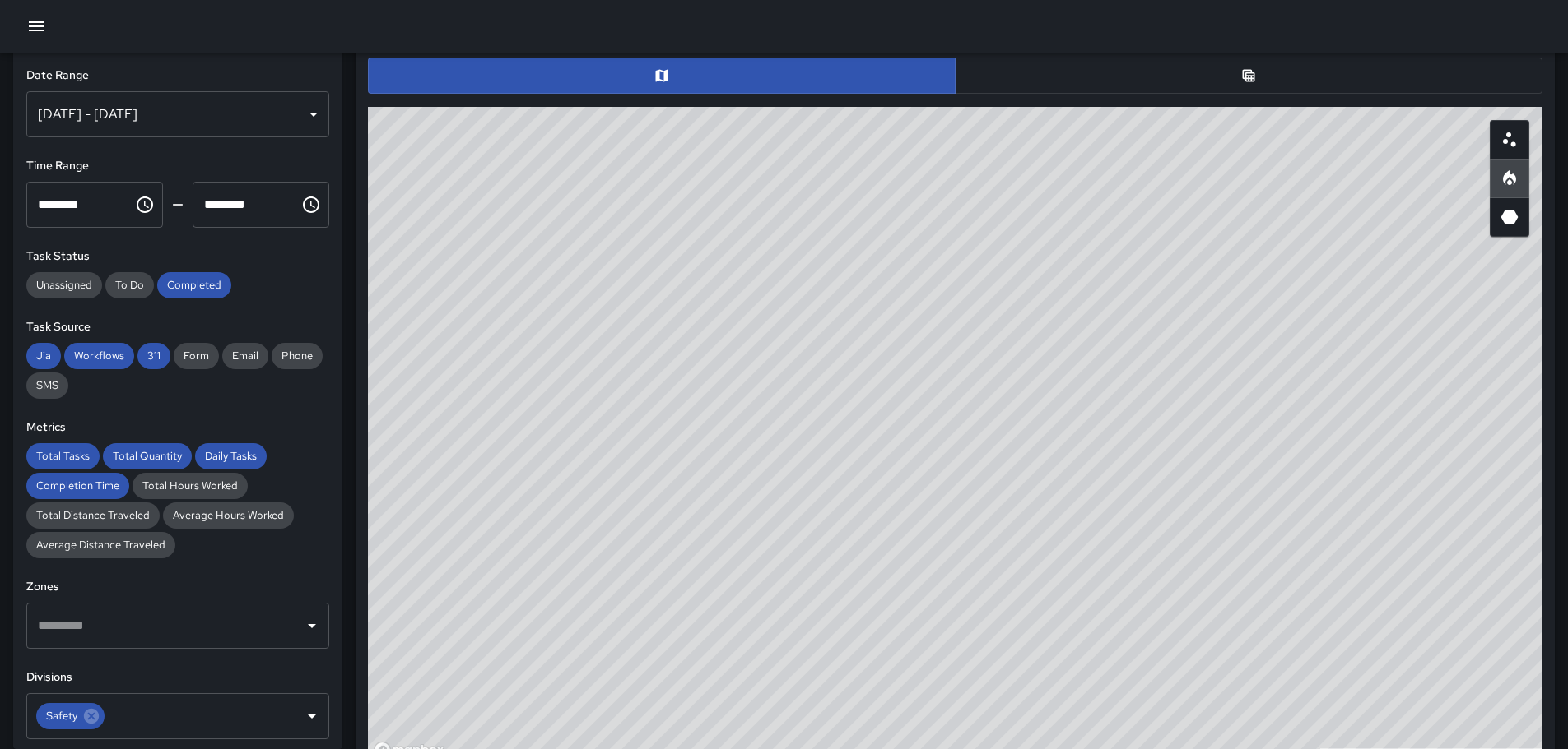
click at [1325, 483] on div "© Mapbox © OpenStreetMap Improve this map" at bounding box center [955, 435] width 1174 height 658
drag, startPoint x: 1202, startPoint y: 490, endPoint x: 1404, endPoint y: 265, distance: 302.4
click at [1399, 276] on div "© Mapbox © OpenStreetMap Improve this map" at bounding box center [955, 435] width 1174 height 658
drag, startPoint x: 1481, startPoint y: 626, endPoint x: 1346, endPoint y: 309, distance: 344.5
click at [1346, 310] on div "© Mapbox © OpenStreetMap Improve this map" at bounding box center [955, 435] width 1174 height 658
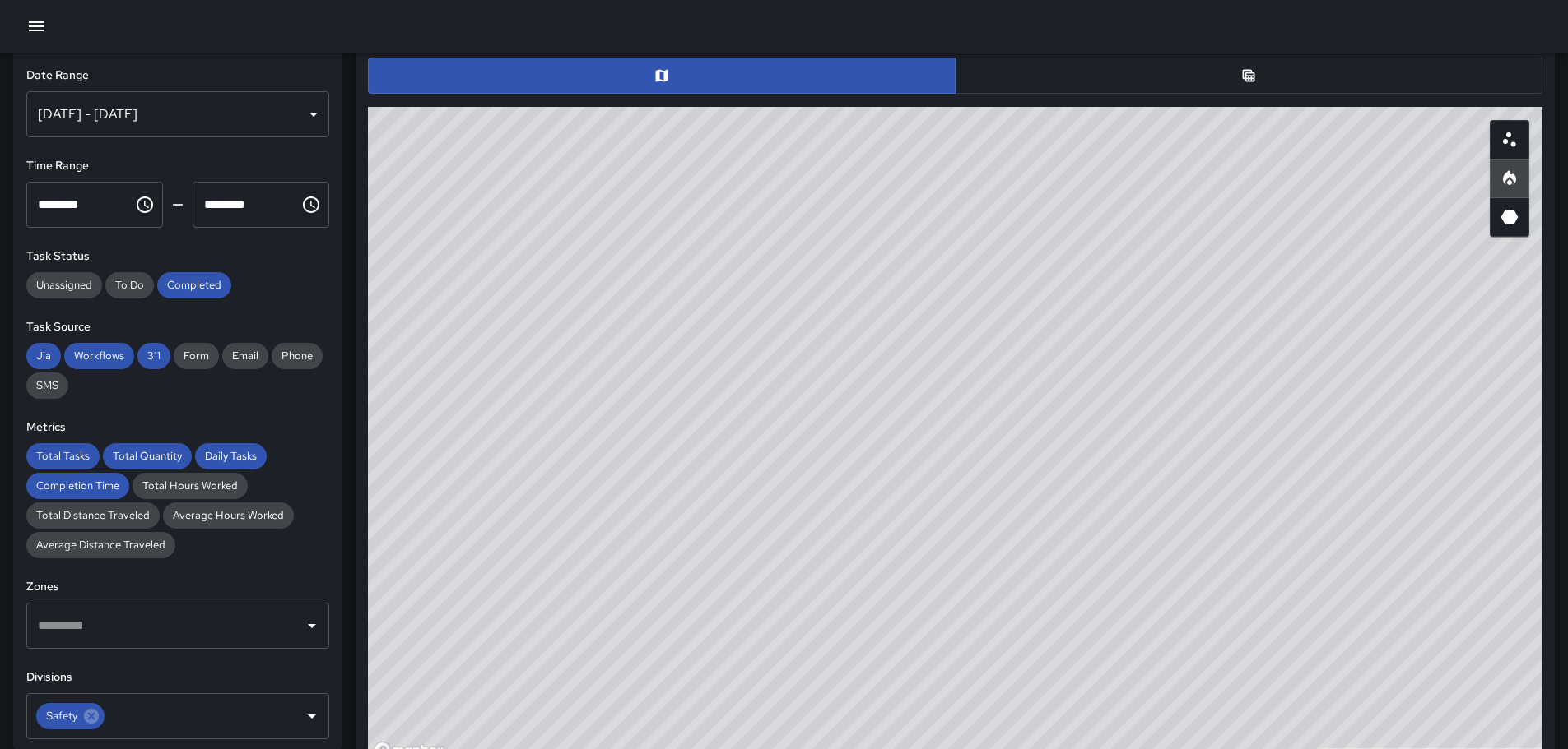
drag, startPoint x: 1336, startPoint y: 570, endPoint x: 1280, endPoint y: 416, distance: 163.9
click at [1280, 417] on div "© Mapbox © OpenStreetMap Improve this map" at bounding box center [955, 435] width 1174 height 658
drag, startPoint x: 1132, startPoint y: 412, endPoint x: 1023, endPoint y: 258, distance: 188.7
click at [1023, 258] on div "© Mapbox © OpenStreetMap Improve this map" at bounding box center [955, 435] width 1174 height 658
drag, startPoint x: 1218, startPoint y: 353, endPoint x: 1131, endPoint y: 540, distance: 206.2
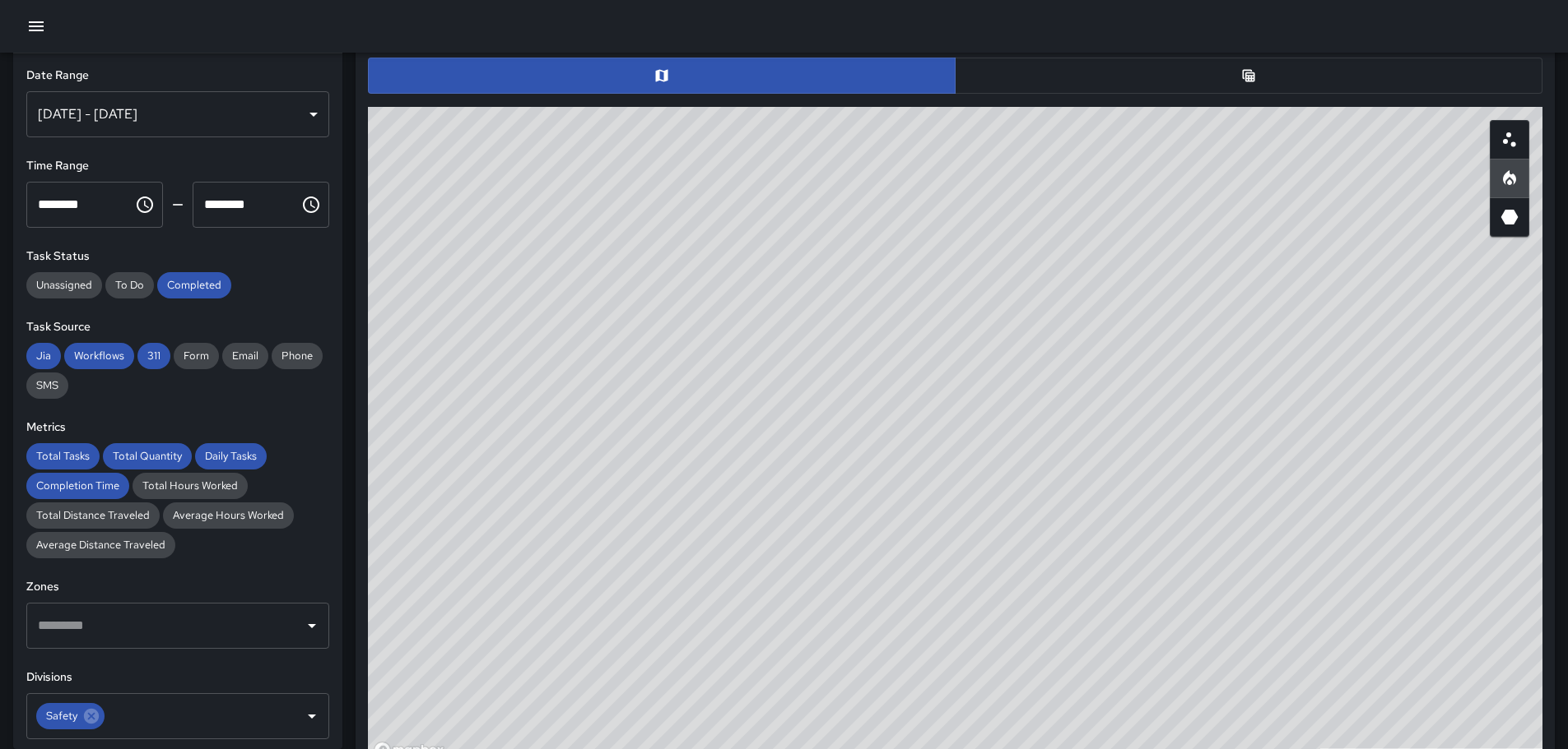
click at [1131, 540] on div "© Mapbox © OpenStreetMap Improve this map" at bounding box center [955, 435] width 1174 height 658
drag, startPoint x: 1161, startPoint y: 370, endPoint x: 1144, endPoint y: 474, distance: 105.4
click at [1146, 501] on div "© Mapbox © OpenStreetMap Improve this map" at bounding box center [955, 435] width 1174 height 658
drag, startPoint x: 1019, startPoint y: 485, endPoint x: 1055, endPoint y: 537, distance: 63.2
click at [1055, 537] on div "© Mapbox © OpenStreetMap Improve this map" at bounding box center [955, 435] width 1174 height 658
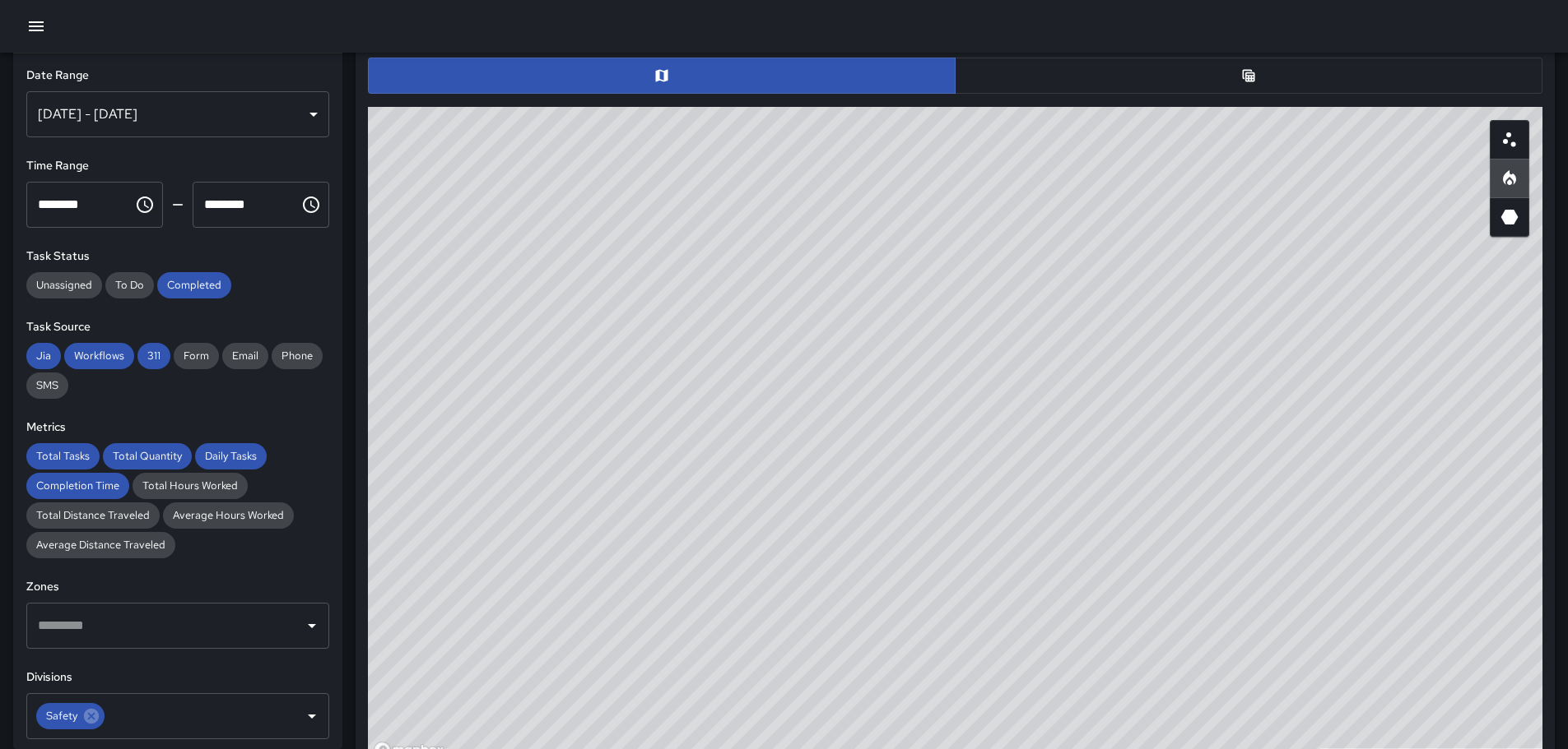
drag, startPoint x: 1076, startPoint y: 505, endPoint x: 1089, endPoint y: 385, distance: 120.7
click at [1088, 389] on div "© Mapbox © OpenStreetMap Improve this map" at bounding box center [955, 435] width 1174 height 658
drag, startPoint x: 1111, startPoint y: 545, endPoint x: 1195, endPoint y: 199, distance: 356.1
click at [1191, 206] on div "© Mapbox © OpenStreetMap Improve this map" at bounding box center [955, 435] width 1174 height 658
drag, startPoint x: 1189, startPoint y: 324, endPoint x: 1211, endPoint y: 108, distance: 217.1
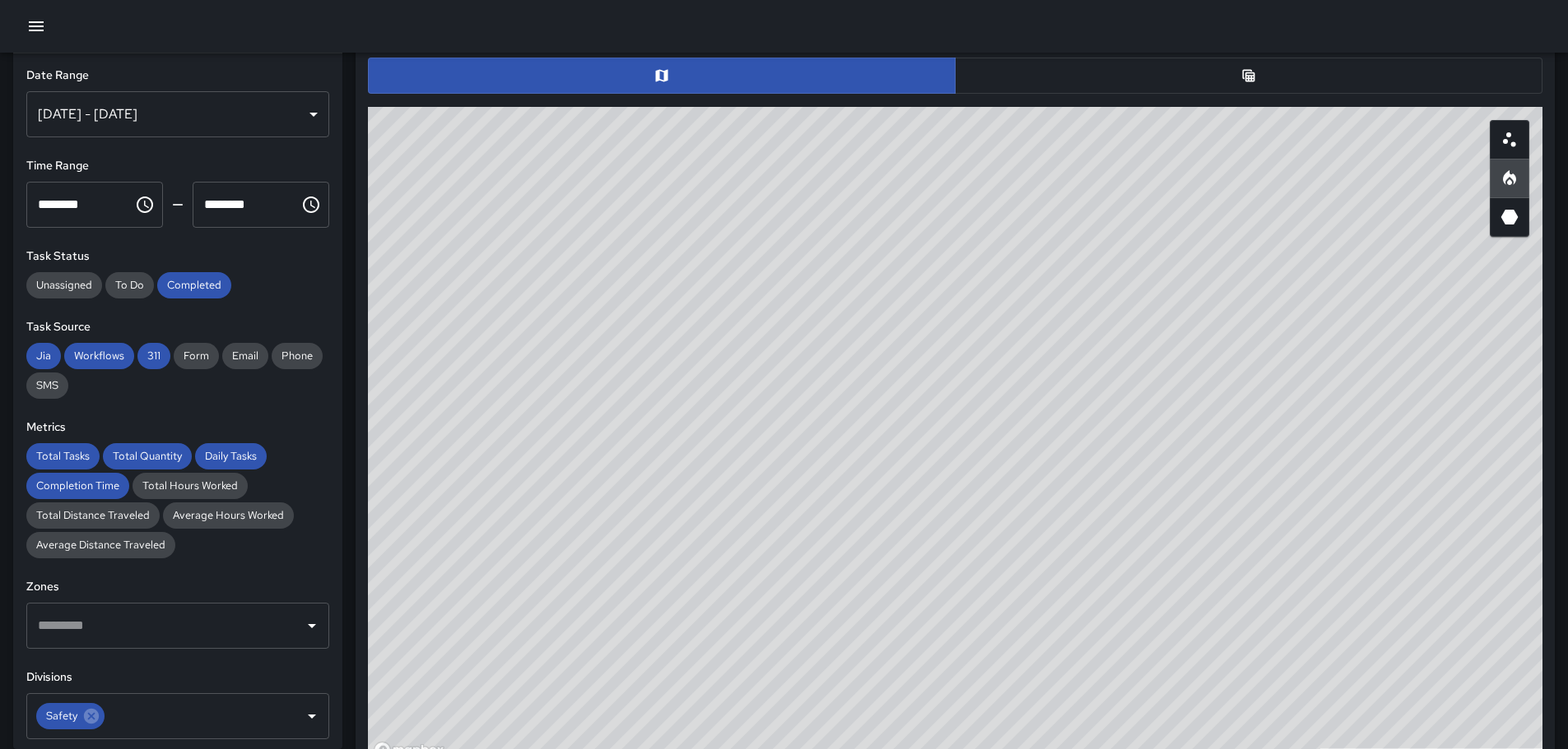
click at [1212, 98] on div "Task Map and Details Export CSV Export Images ID Address Division 6f85ea20 [STR…" at bounding box center [955, 383] width 1187 height 751
drag, startPoint x: 1364, startPoint y: 278, endPoint x: 1560, endPoint y: 641, distance: 412.5
click at [1568, 657] on html "**********" at bounding box center [784, 325] width 1568 height 2325
drag, startPoint x: 1261, startPoint y: 455, endPoint x: 1072, endPoint y: 270, distance: 264.5
click at [1356, 580] on div "© Mapbox © OpenStreetMap Improve this map" at bounding box center [955, 435] width 1174 height 658
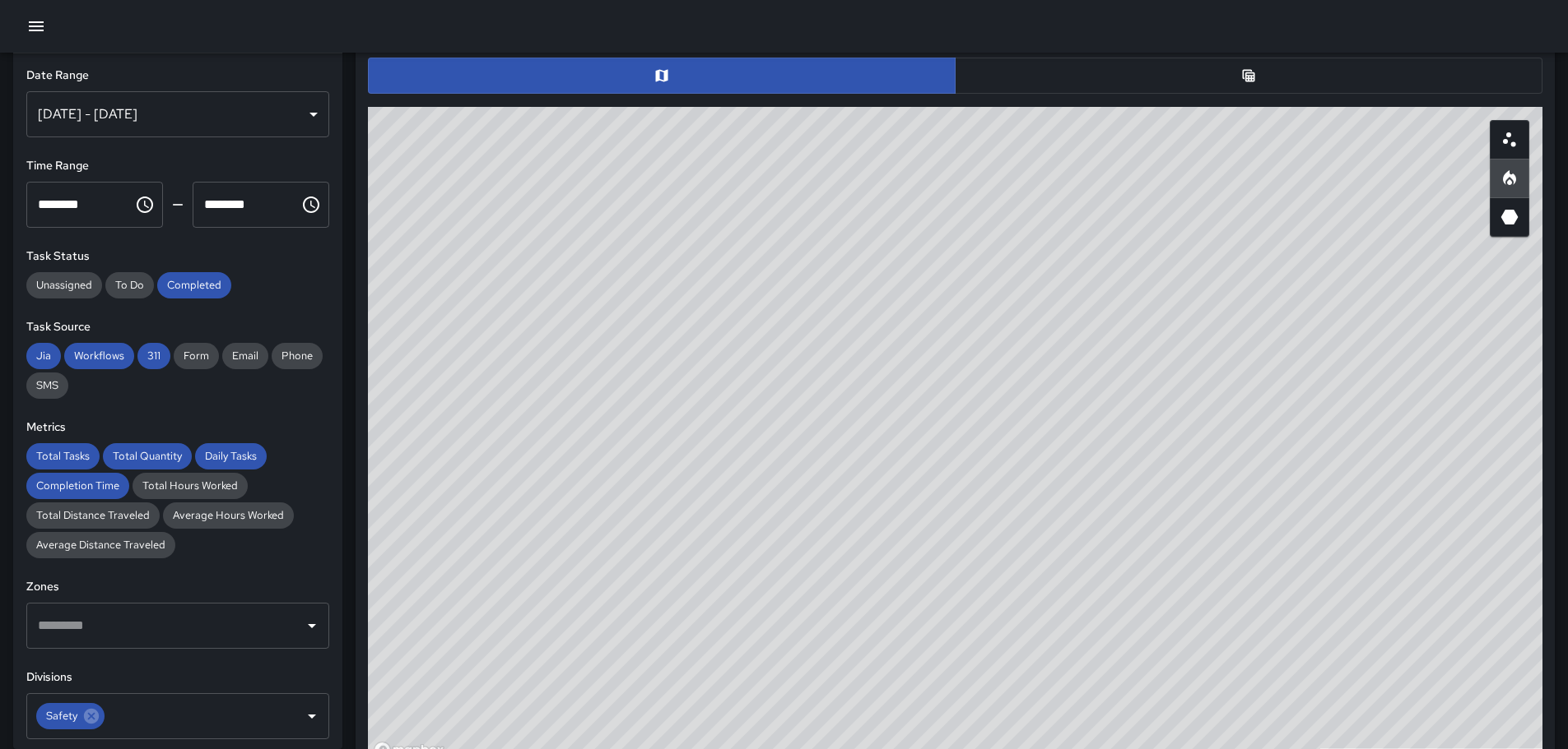
drag, startPoint x: 1027, startPoint y: 294, endPoint x: 1105, endPoint y: 385, distance: 119.9
click at [1141, 475] on div "© Mapbox © OpenStreetMap Improve this map" at bounding box center [955, 435] width 1174 height 658
drag, startPoint x: 988, startPoint y: 316, endPoint x: 1086, endPoint y: 496, distance: 204.9
click at [1086, 496] on div "© Mapbox © OpenStreetMap Improve this map" at bounding box center [955, 435] width 1174 height 658
drag, startPoint x: 1076, startPoint y: 467, endPoint x: 1127, endPoint y: 490, distance: 55.9
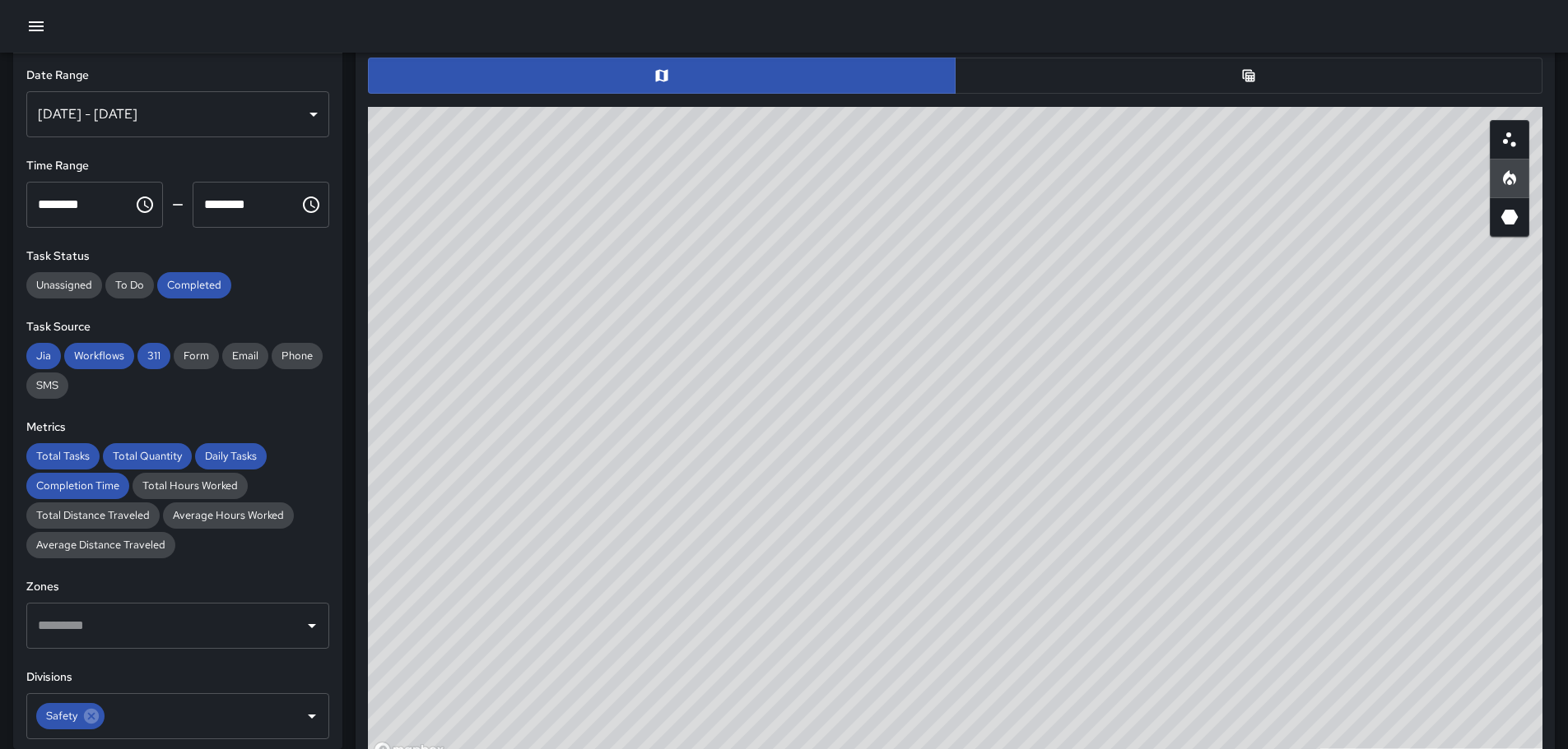
click at [1139, 516] on div "© Mapbox © OpenStreetMap Improve this map" at bounding box center [955, 435] width 1174 height 658
drag, startPoint x: 1092, startPoint y: 425, endPoint x: 1077, endPoint y: 424, distance: 15.0
click at [1162, 530] on div "© Mapbox © OpenStreetMap Improve this map" at bounding box center [955, 435] width 1174 height 658
drag, startPoint x: 1207, startPoint y: 329, endPoint x: 1157, endPoint y: 470, distance: 149.6
click at [1181, 496] on div "© Mapbox © OpenStreetMap Improve this map" at bounding box center [955, 435] width 1174 height 658
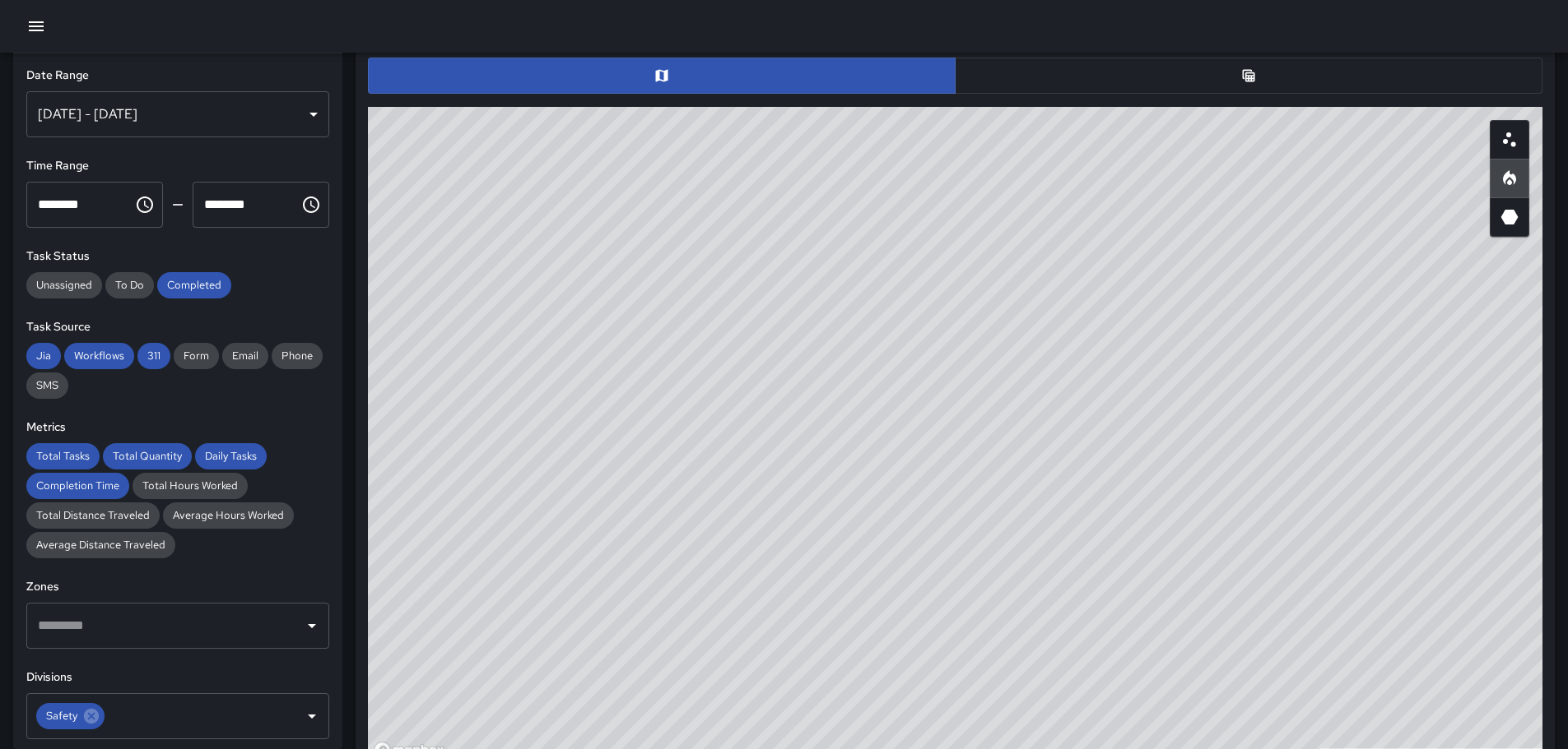
drag, startPoint x: 951, startPoint y: 383, endPoint x: 1368, endPoint y: 580, distance: 461.2
click at [1433, 636] on div "© Mapbox © OpenStreetMap Improve this map" at bounding box center [955, 435] width 1174 height 658
drag, startPoint x: 1036, startPoint y: 455, endPoint x: 1340, endPoint y: 581, distance: 329.1
click at [1404, 634] on div "© Mapbox © OpenStreetMap Improve this map" at bounding box center [955, 435] width 1174 height 658
drag, startPoint x: 1363, startPoint y: 563, endPoint x: 1128, endPoint y: 364, distance: 307.9
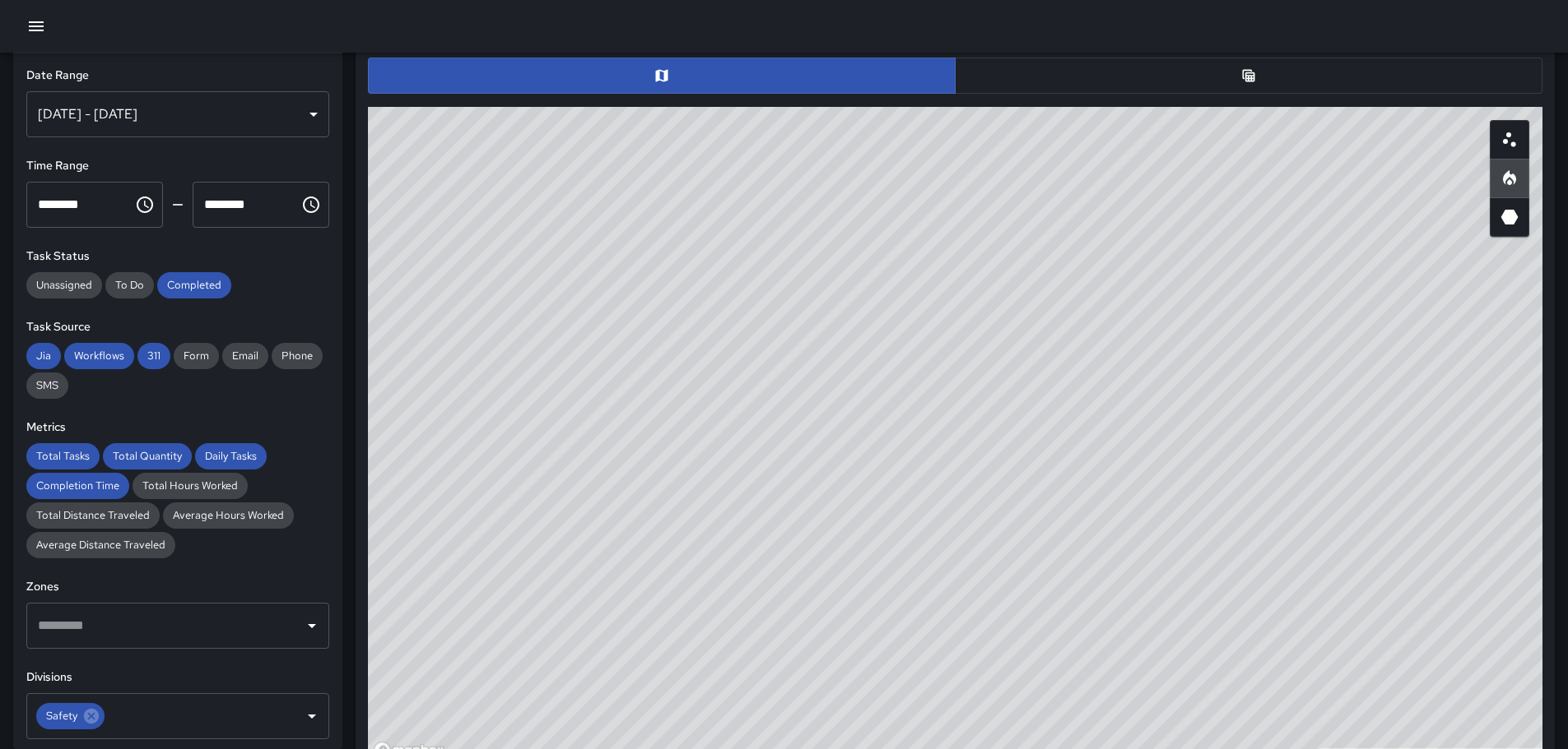
click at [1128, 364] on div "© Mapbox © OpenStreetMap Improve this map" at bounding box center [955, 435] width 1174 height 658
drag, startPoint x: 1342, startPoint y: 542, endPoint x: 1268, endPoint y: 498, distance: 86.1
click at [1268, 498] on div "© Mapbox © OpenStreetMap Improve this map" at bounding box center [955, 435] width 1174 height 658
drag, startPoint x: 1302, startPoint y: 465, endPoint x: 1136, endPoint y: 354, distance: 199.7
click at [1159, 368] on div "© Mapbox © OpenStreetMap Improve this map" at bounding box center [955, 435] width 1174 height 658
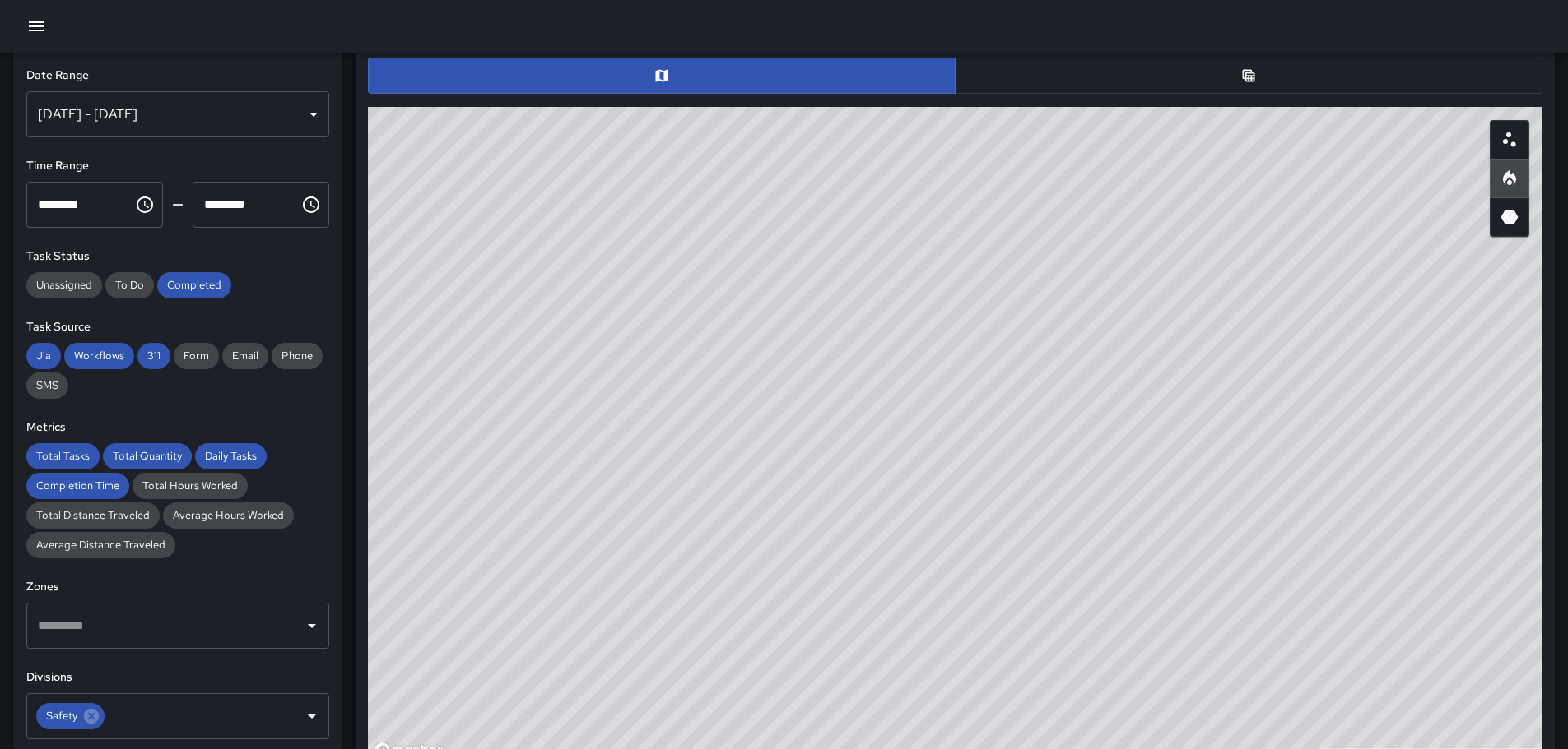
drag, startPoint x: 1147, startPoint y: 471, endPoint x: 1159, endPoint y: 284, distance: 187.4
click at [1159, 284] on div "© Mapbox © OpenStreetMap Improve this map" at bounding box center [955, 435] width 1174 height 658
drag, startPoint x: 936, startPoint y: 415, endPoint x: 1087, endPoint y: 410, distance: 151.1
click at [1085, 411] on div "© Mapbox © OpenStreetMap Improve this map" at bounding box center [955, 435] width 1174 height 658
drag, startPoint x: 1009, startPoint y: 505, endPoint x: 1418, endPoint y: 687, distance: 447.7
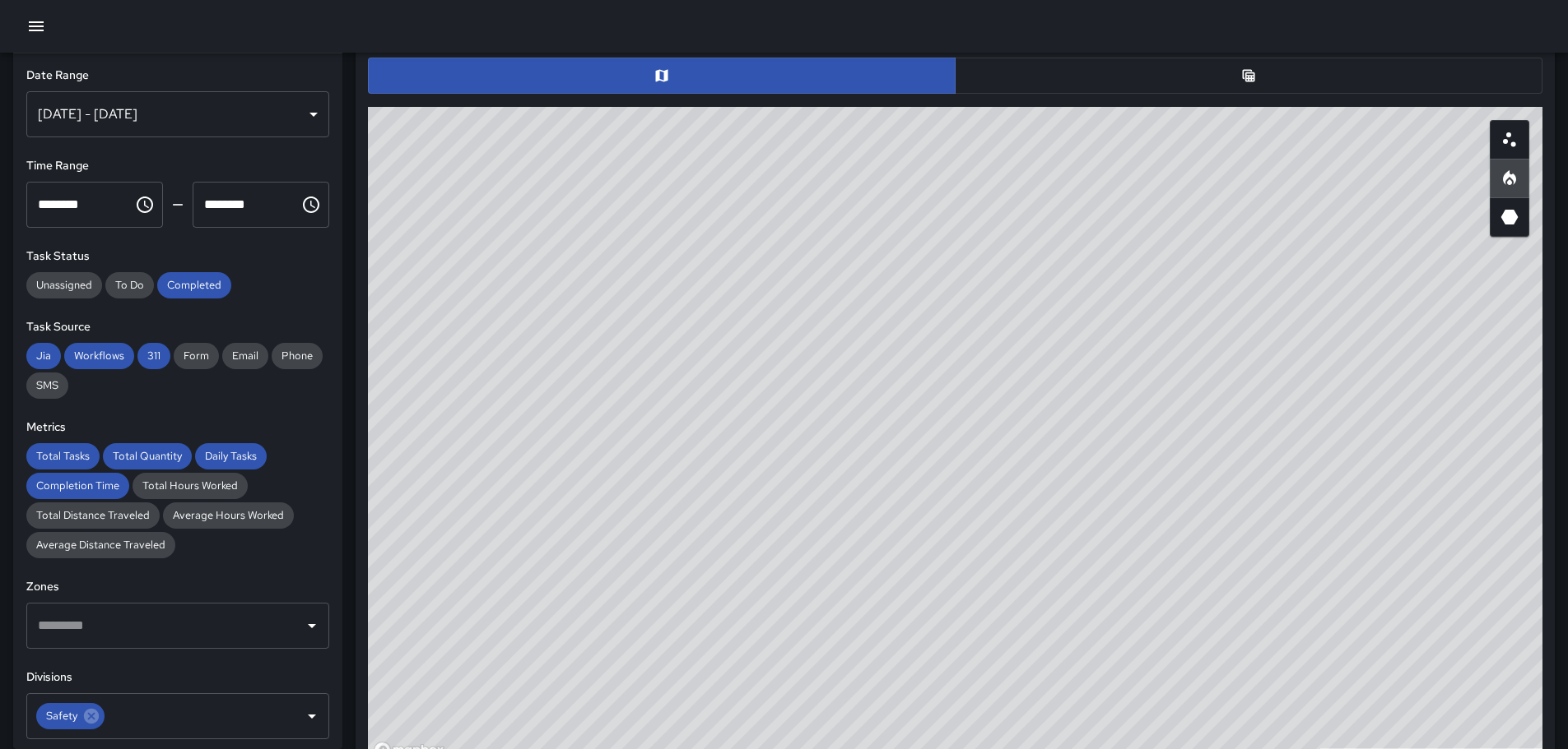
click at [1412, 690] on div "© Mapbox © OpenStreetMap Improve this map" at bounding box center [955, 435] width 1174 height 658
drag, startPoint x: 915, startPoint y: 406, endPoint x: 1103, endPoint y: 481, distance: 202.4
click at [1162, 538] on div "© Mapbox © OpenStreetMap Improve this map" at bounding box center [955, 435] width 1174 height 658
click at [1174, 520] on div "© Mapbox © OpenStreetMap Improve this map" at bounding box center [955, 435] width 1174 height 658
drag, startPoint x: 639, startPoint y: 267, endPoint x: 855, endPoint y: 328, distance: 224.4
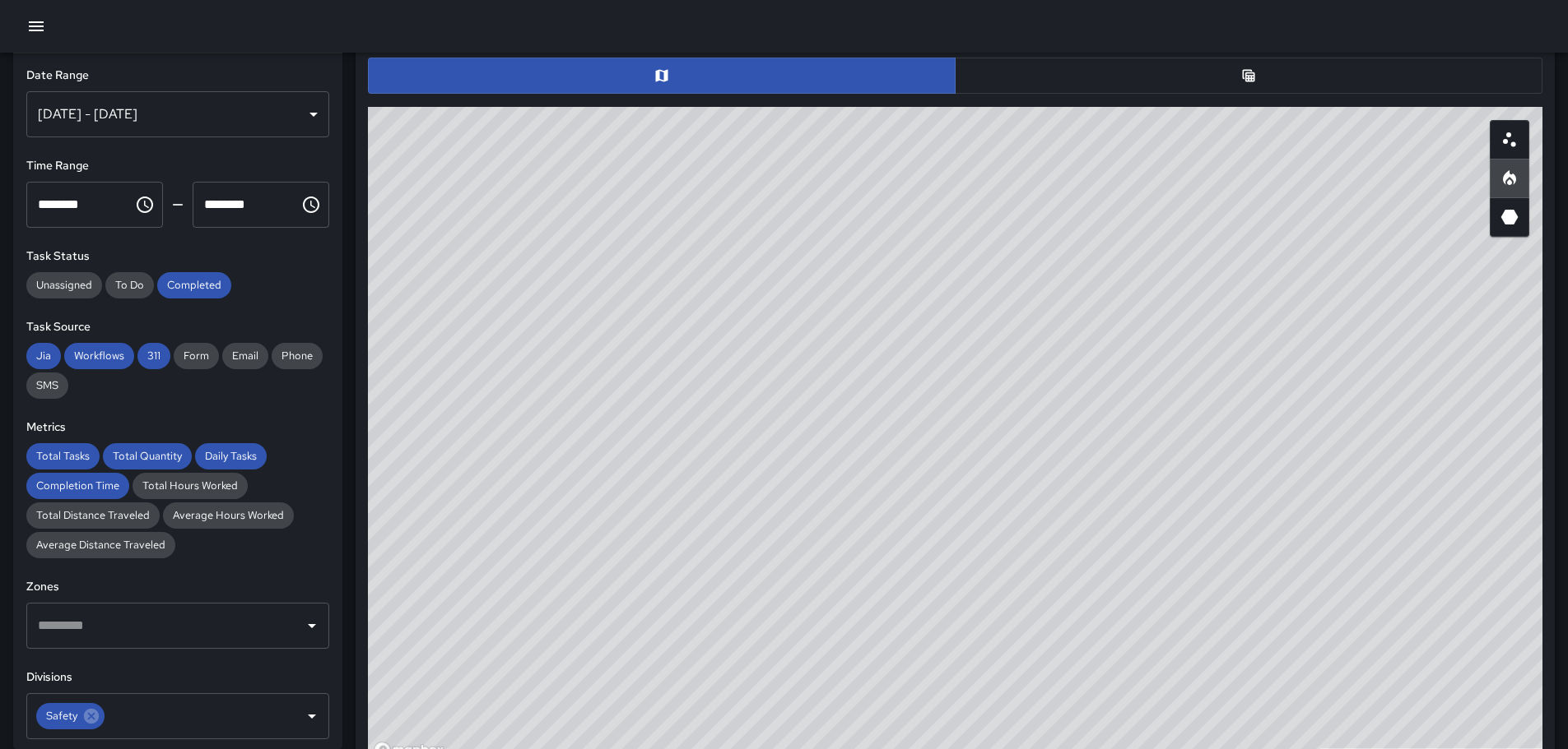
click at [879, 350] on div "© Mapbox © OpenStreetMap Improve this map" at bounding box center [955, 435] width 1174 height 658
drag, startPoint x: 958, startPoint y: 396, endPoint x: 1088, endPoint y: 451, distance: 141.2
click at [1087, 451] on div "© Mapbox © OpenStreetMap Improve this map" at bounding box center [955, 435] width 1174 height 658
click at [1091, 442] on div "© Mapbox © OpenStreetMap Improve this map" at bounding box center [955, 435] width 1174 height 658
click at [1137, 456] on div "© Mapbox © OpenStreetMap Improve this map" at bounding box center [955, 435] width 1174 height 658
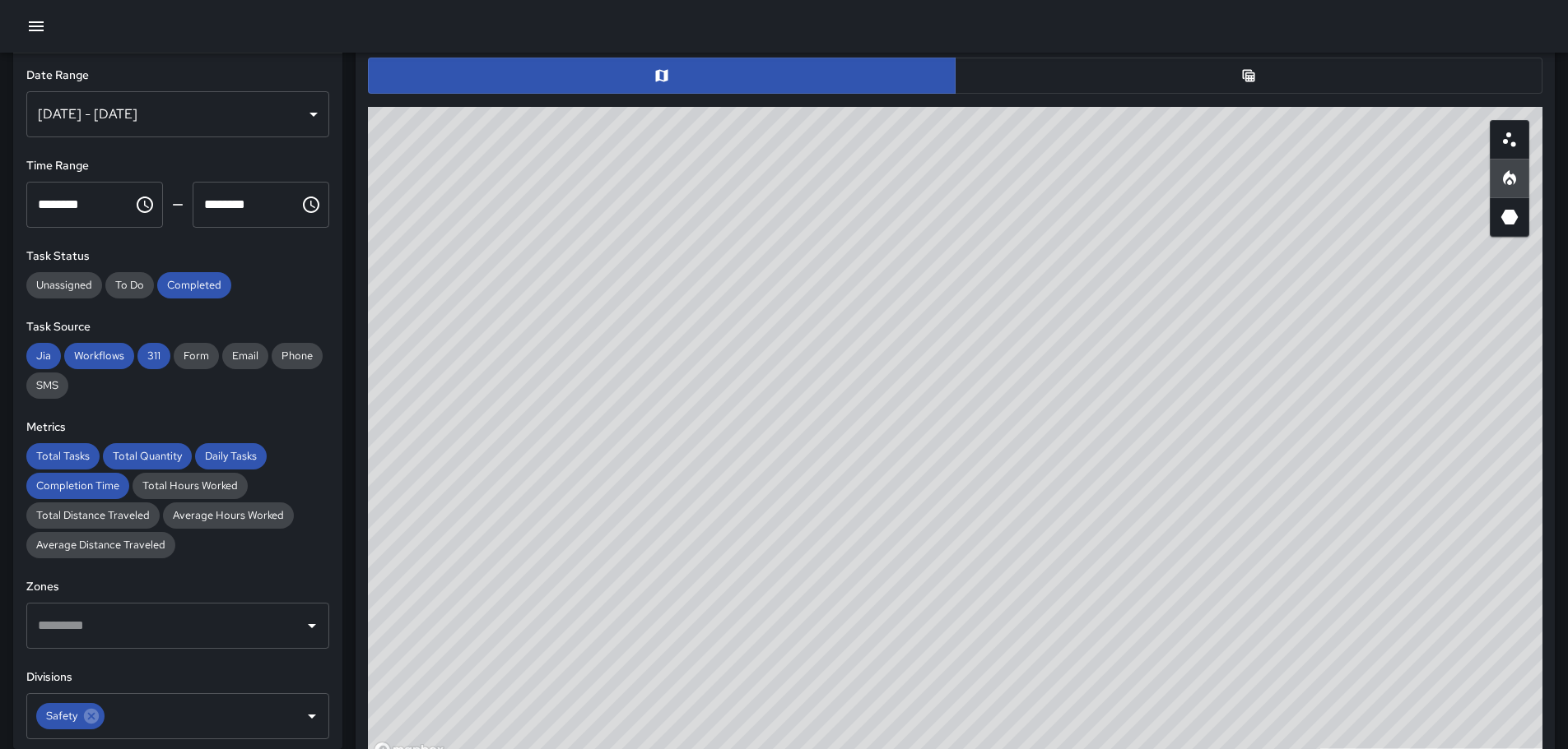
click at [1133, 450] on div "© Mapbox © OpenStreetMap Improve this map" at bounding box center [955, 435] width 1174 height 658
drag, startPoint x: 1311, startPoint y: 572, endPoint x: 1174, endPoint y: 383, distance: 233.4
click at [1174, 384] on div "© Mapbox © OpenStreetMap Improve this map" at bounding box center [955, 435] width 1174 height 658
click at [1129, 350] on div "© Mapbox © OpenStreetMap Improve this map" at bounding box center [955, 435] width 1174 height 658
drag, startPoint x: 1074, startPoint y: 327, endPoint x: 1160, endPoint y: 637, distance: 321.7
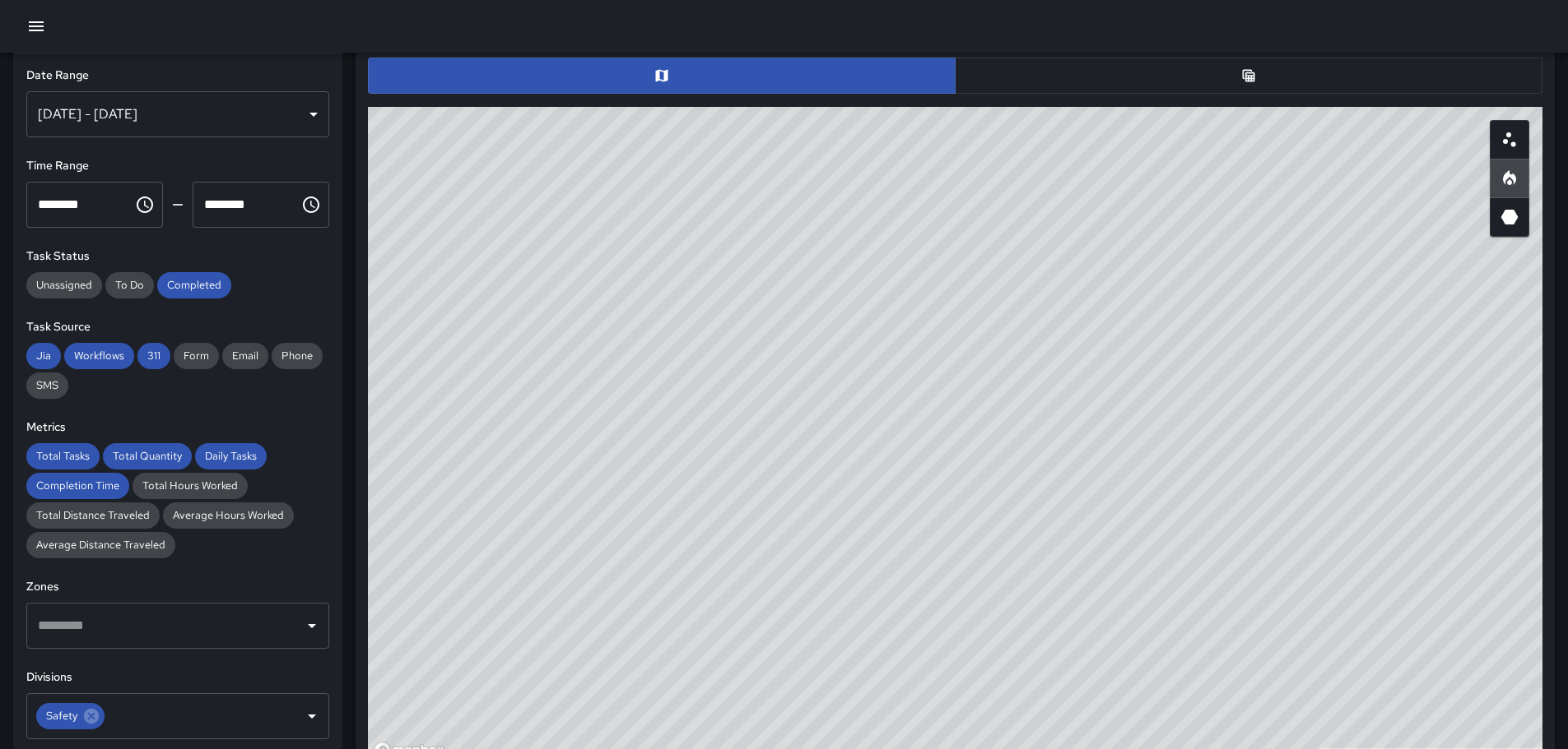
click at [1167, 642] on div "© Mapbox © OpenStreetMap Improve this map" at bounding box center [955, 435] width 1174 height 658
drag, startPoint x: 1083, startPoint y: 456, endPoint x: 1099, endPoint y: 470, distance: 21.3
click at [1099, 470] on div "© Mapbox © OpenStreetMap Improve this map" at bounding box center [955, 435] width 1174 height 658
drag, startPoint x: 925, startPoint y: 425, endPoint x: 1145, endPoint y: 507, distance: 234.8
click at [1143, 508] on div "© Mapbox © OpenStreetMap Improve this map" at bounding box center [955, 435] width 1174 height 658
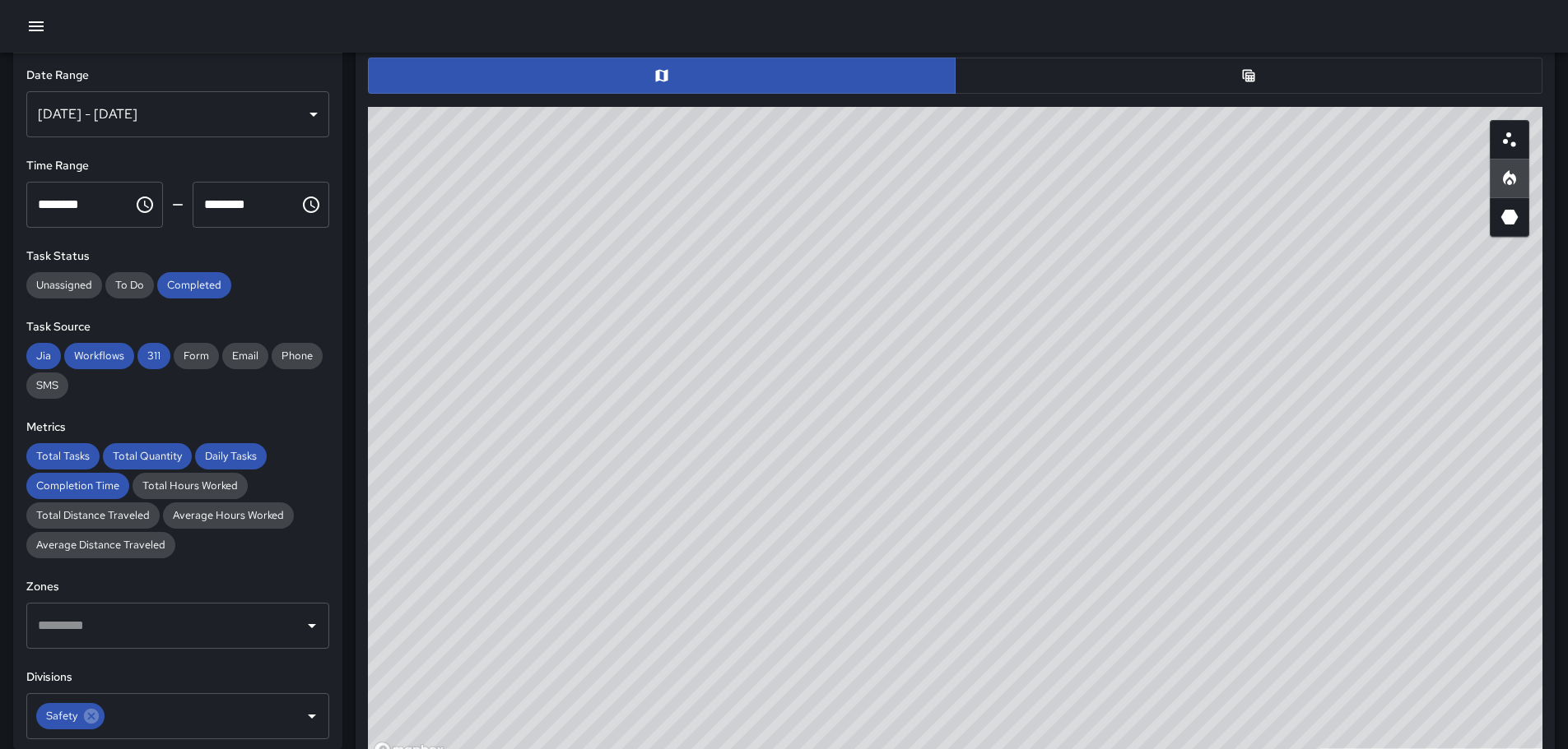
drag, startPoint x: 1104, startPoint y: 444, endPoint x: 1283, endPoint y: 582, distance: 226.0
click at [1283, 582] on div "© Mapbox © OpenStreetMap Improve this map" at bounding box center [955, 435] width 1174 height 658
drag, startPoint x: 819, startPoint y: 430, endPoint x: 1210, endPoint y: 634, distance: 441.0
click at [1257, 671] on div "© Mapbox © OpenStreetMap Improve this map" at bounding box center [955, 435] width 1174 height 658
drag, startPoint x: 1011, startPoint y: 520, endPoint x: 1435, endPoint y: 696, distance: 459.1
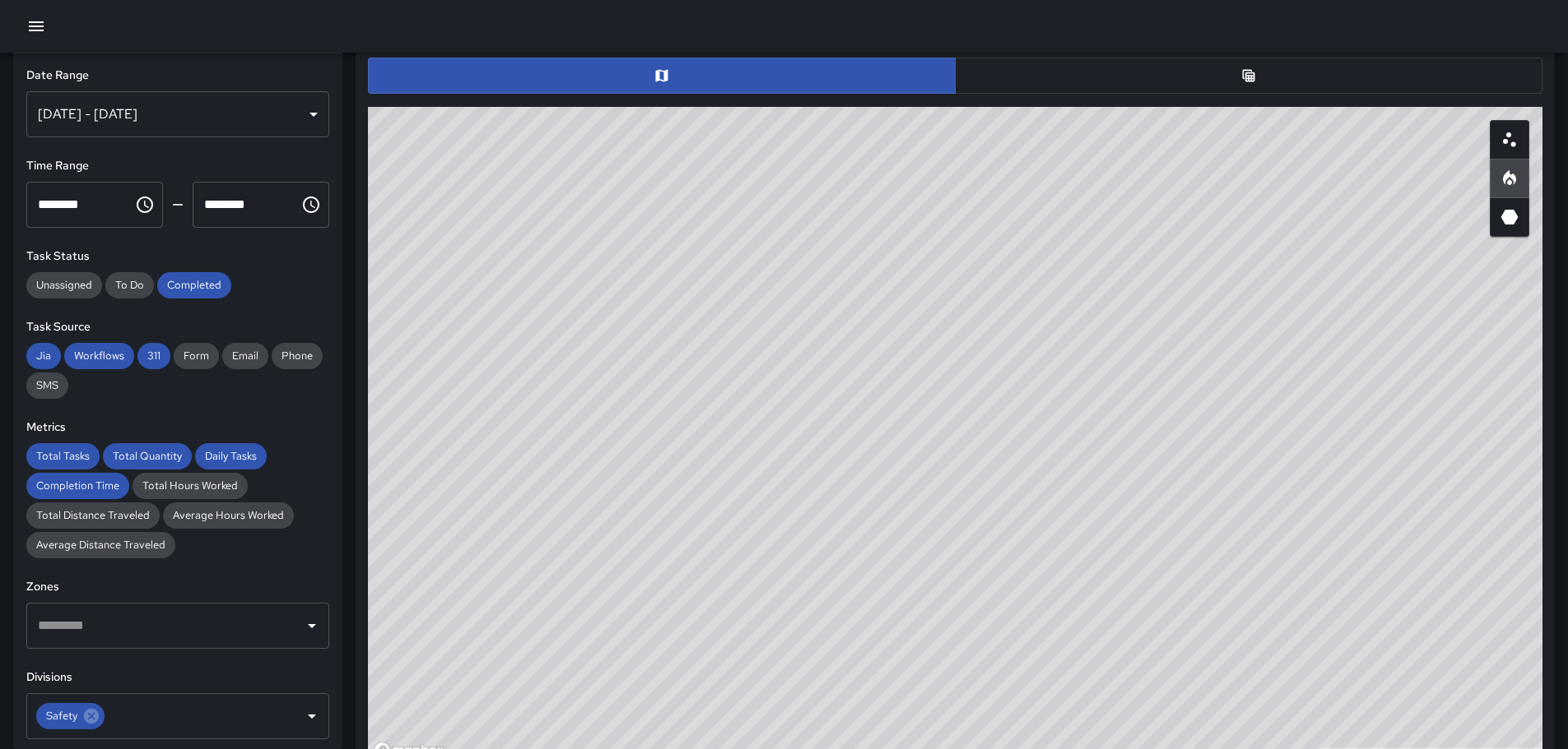
click at [1430, 696] on div "© Mapbox © OpenStreetMap Improve this map" at bounding box center [955, 435] width 1174 height 658
drag, startPoint x: 1033, startPoint y: 560, endPoint x: 1284, endPoint y: 706, distance: 290.4
click at [1348, 748] on html "**********" at bounding box center [784, 325] width 1568 height 2325
drag, startPoint x: 1219, startPoint y: 470, endPoint x: 591, endPoint y: 262, distance: 661.5
click at [587, 254] on div "© Mapbox © OpenStreetMap Improve this map" at bounding box center [955, 435] width 1174 height 658
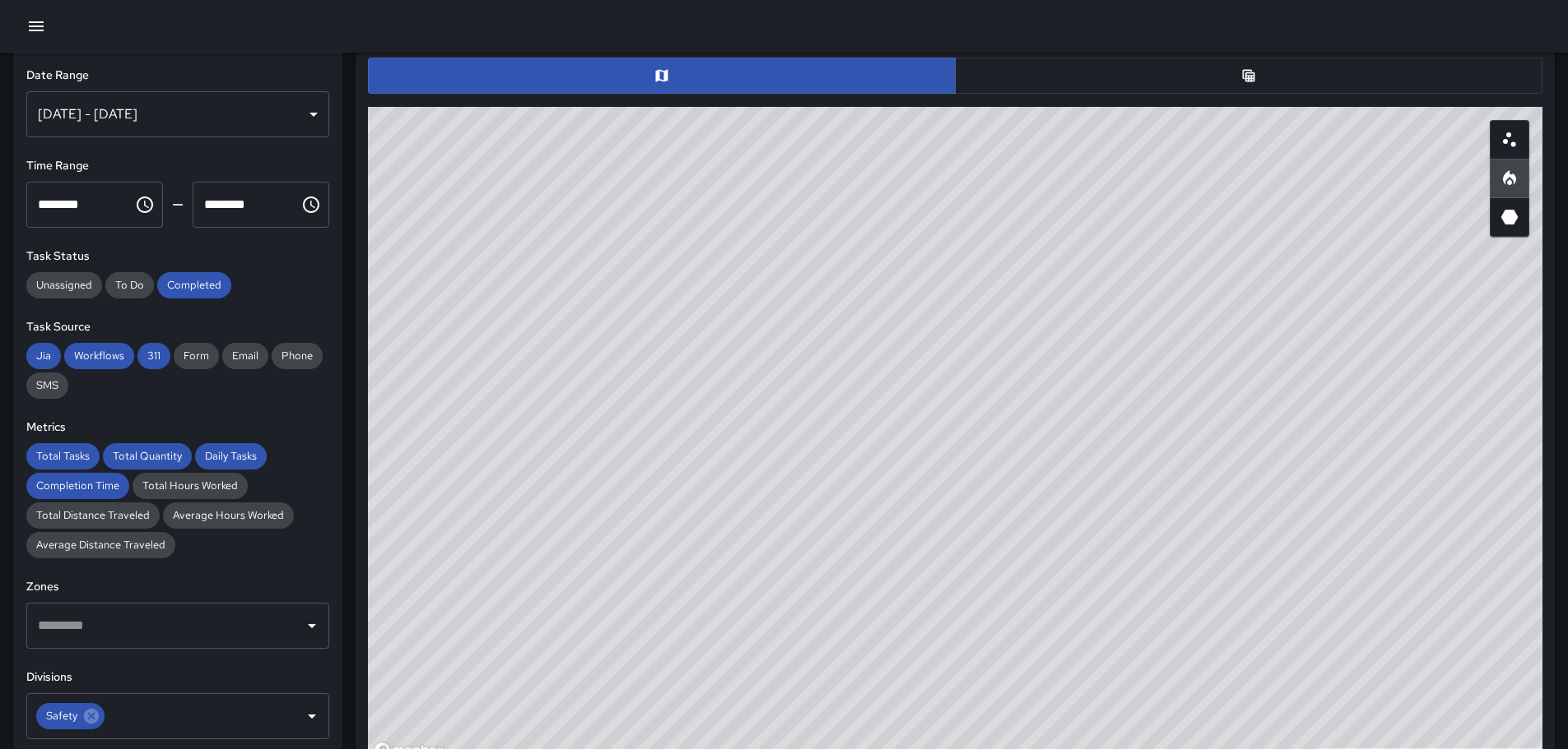
drag, startPoint x: 1339, startPoint y: 461, endPoint x: 1176, endPoint y: 277, distance: 245.8
click at [1177, 278] on div "© Mapbox © OpenStreetMap Improve this map" at bounding box center [955, 435] width 1174 height 658
drag, startPoint x: 1487, startPoint y: 656, endPoint x: 1389, endPoint y: 467, distance: 212.9
click at [1381, 480] on div "© Mapbox © OpenStreetMap Improve this map" at bounding box center [955, 435] width 1174 height 658
drag, startPoint x: 1359, startPoint y: 425, endPoint x: 1265, endPoint y: 347, distance: 122.1
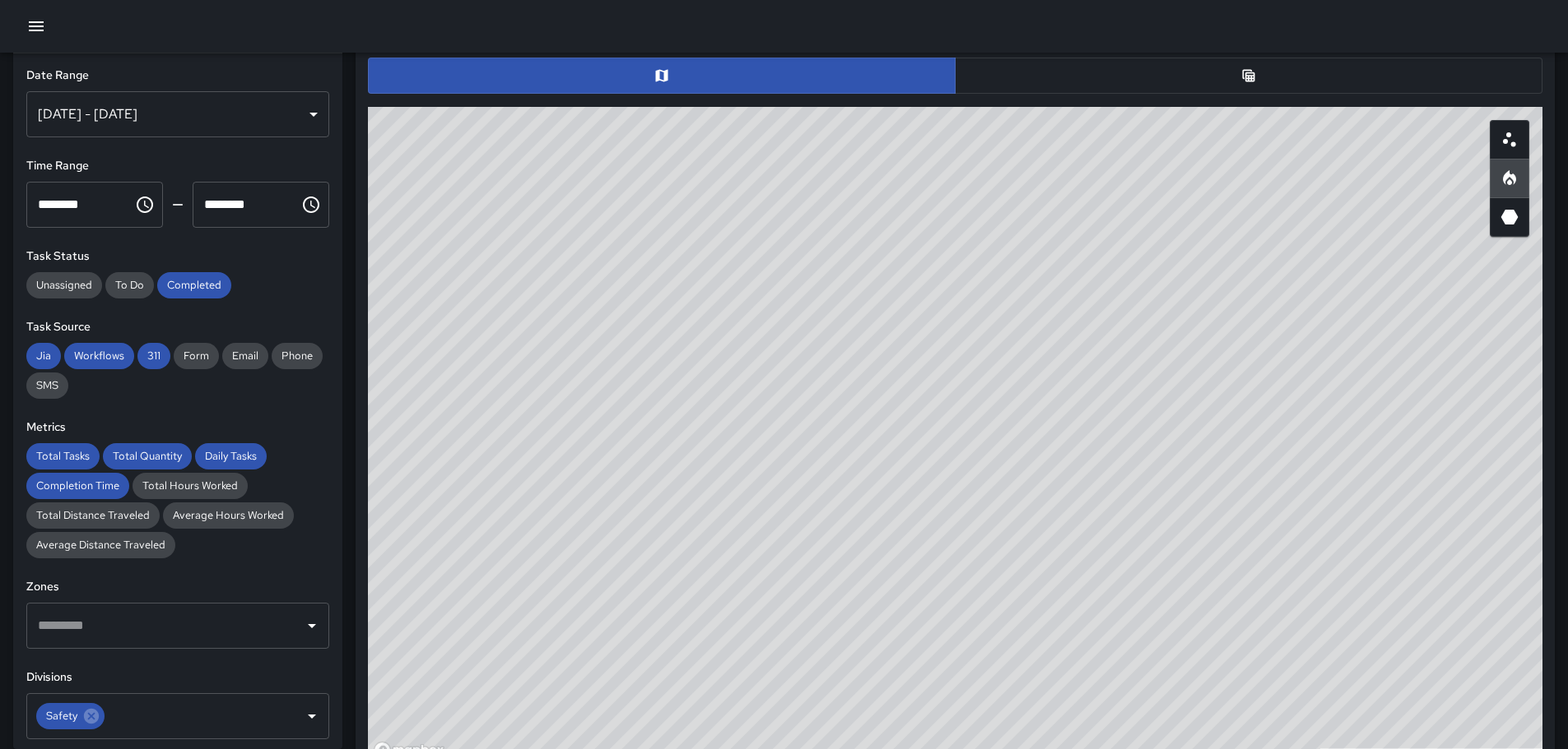
click at [1296, 378] on div "© Mapbox © OpenStreetMap Improve this map" at bounding box center [955, 435] width 1174 height 658
drag, startPoint x: 935, startPoint y: 555, endPoint x: 963, endPoint y: 583, distance: 39.6
click at [963, 583] on div "© Mapbox © OpenStreetMap Improve this map" at bounding box center [955, 435] width 1174 height 658
drag, startPoint x: 811, startPoint y: 425, endPoint x: 936, endPoint y: 542, distance: 171.2
click at [925, 553] on div "© Mapbox © OpenStreetMap Improve this map" at bounding box center [955, 435] width 1174 height 658
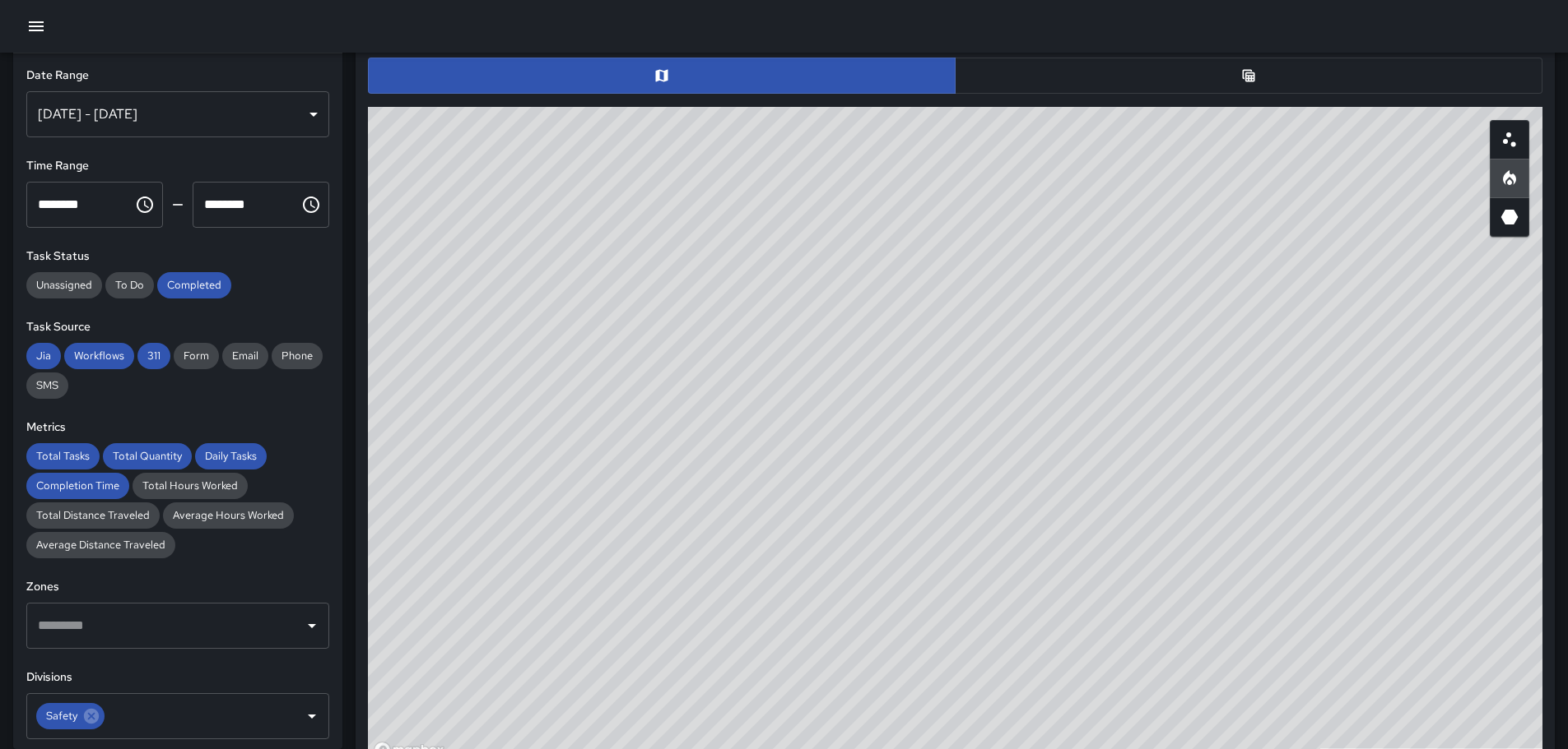
drag, startPoint x: 1020, startPoint y: 445, endPoint x: 1268, endPoint y: 721, distance: 371.1
click at [1323, 748] on html "**********" at bounding box center [784, 325] width 1568 height 2325
drag, startPoint x: 1028, startPoint y: 423, endPoint x: 1076, endPoint y: 506, distance: 95.9
click at [1076, 506] on div "© Mapbox © OpenStreetMap Improve this map" at bounding box center [955, 435] width 1174 height 658
drag, startPoint x: 1472, startPoint y: 643, endPoint x: 1089, endPoint y: 353, distance: 480.4
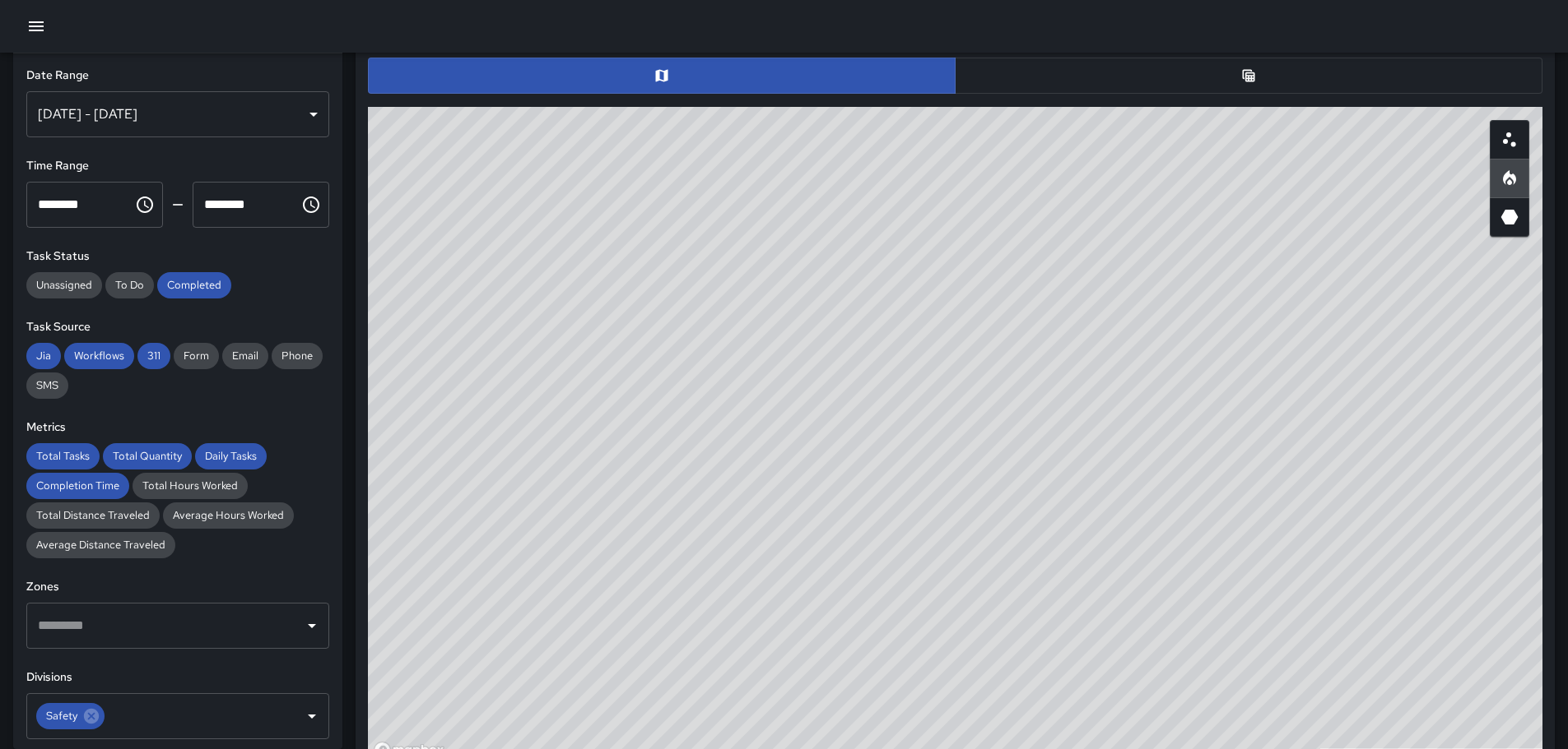
click at [1126, 366] on div "© Mapbox © OpenStreetMap Improve this map" at bounding box center [955, 429] width 1187 height 658
drag, startPoint x: 1234, startPoint y: 555, endPoint x: 980, endPoint y: 275, distance: 378.0
click at [981, 275] on div "© Mapbox © OpenStreetMap Improve this map" at bounding box center [955, 435] width 1174 height 658
drag, startPoint x: 1331, startPoint y: 463, endPoint x: 1167, endPoint y: 330, distance: 211.2
click at [1180, 341] on div "© Mapbox © OpenStreetMap Improve this map" at bounding box center [955, 435] width 1174 height 658
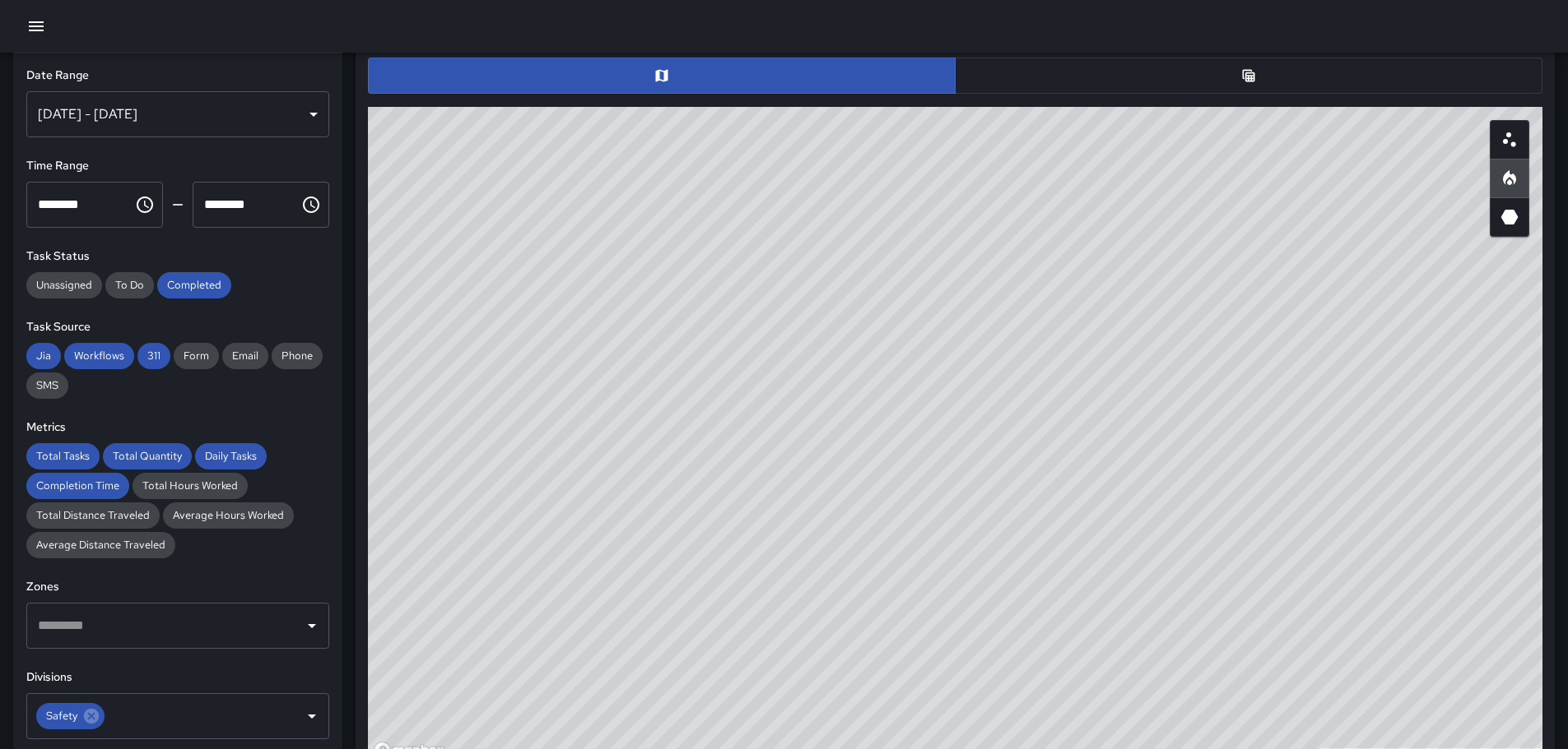
drag, startPoint x: 1466, startPoint y: 542, endPoint x: 1324, endPoint y: 398, distance: 202.2
click at [1276, 390] on div "© Mapbox © OpenStreetMap Improve this map" at bounding box center [955, 435] width 1174 height 658
drag, startPoint x: 1455, startPoint y: 416, endPoint x: 1298, endPoint y: 364, distance: 165.4
click at [1329, 359] on div "© Mapbox © OpenStreetMap Improve this map" at bounding box center [955, 435] width 1174 height 658
drag, startPoint x: 1336, startPoint y: 447, endPoint x: 1211, endPoint y: 453, distance: 125.1
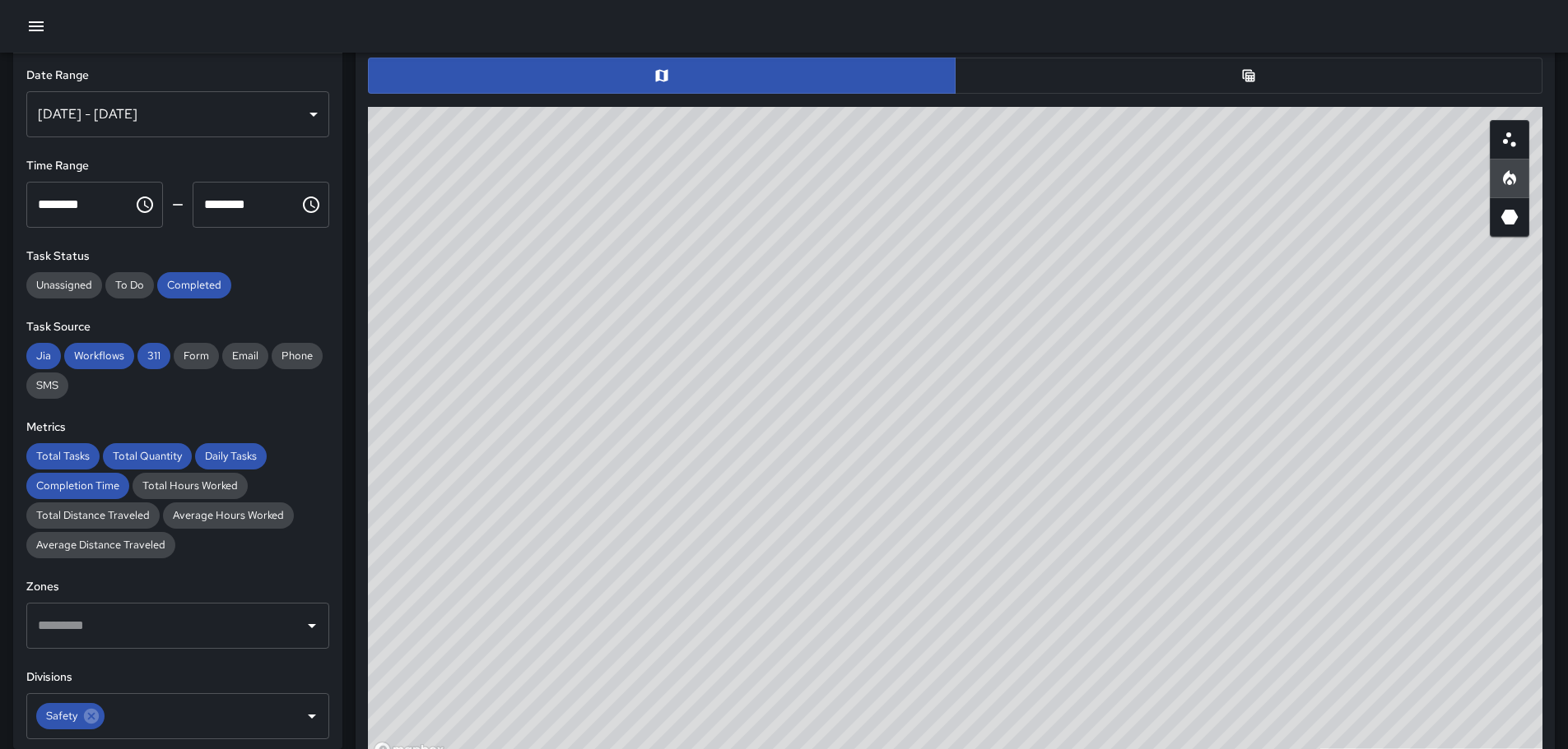
click at [1211, 453] on div "© Mapbox © OpenStreetMap Improve this map" at bounding box center [955, 435] width 1174 height 658
drag, startPoint x: 1198, startPoint y: 494, endPoint x: 1076, endPoint y: 337, distance: 198.8
click at [1076, 338] on div "© Mapbox © OpenStreetMap Improve this map" at bounding box center [955, 435] width 1174 height 658
drag, startPoint x: 1294, startPoint y: 505, endPoint x: 1250, endPoint y: 599, distance: 103.8
click at [1250, 599] on div "© Mapbox © OpenStreetMap Improve this map" at bounding box center [955, 435] width 1174 height 658
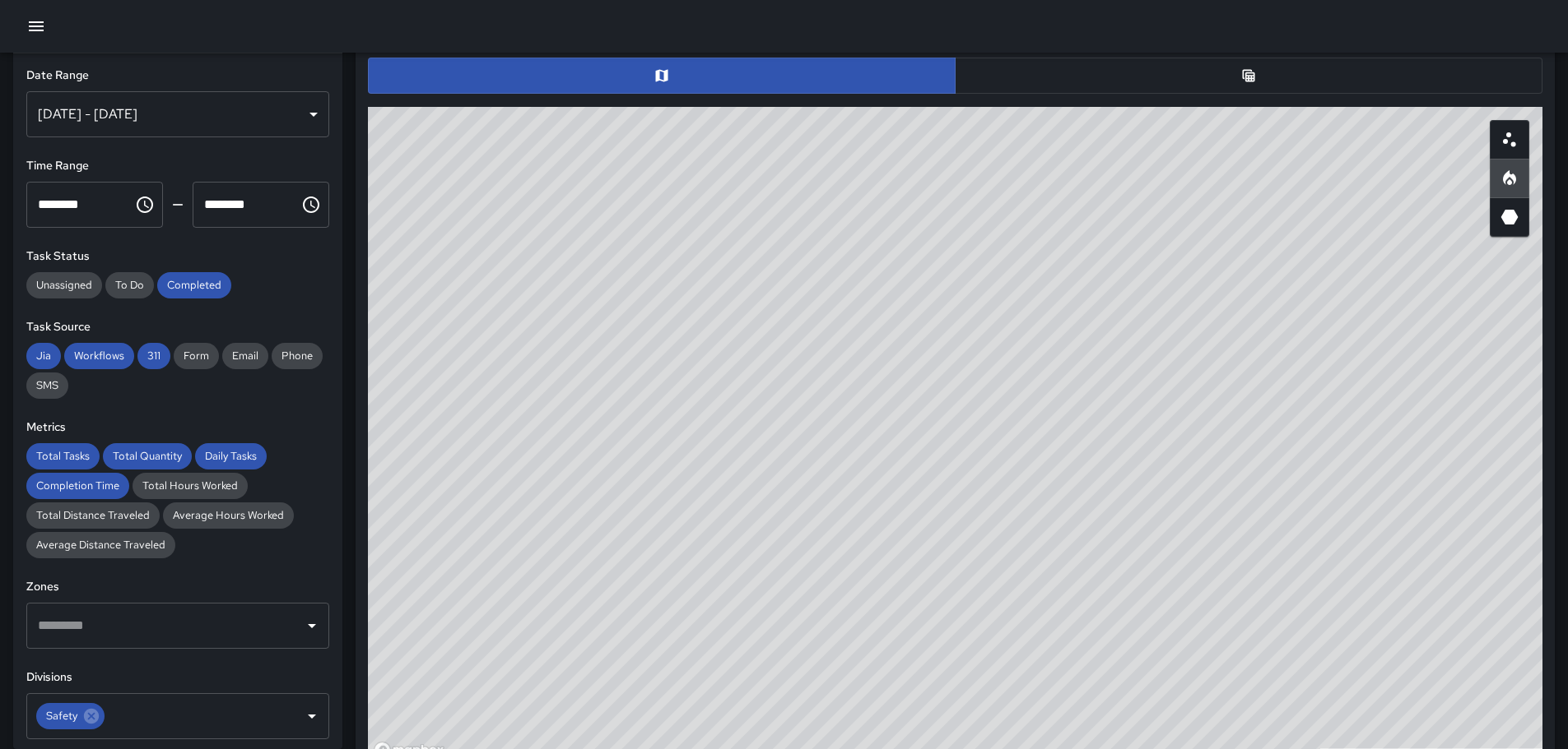
drag, startPoint x: 1334, startPoint y: 450, endPoint x: 1315, endPoint y: 541, distance: 93.0
click at [1315, 541] on div "© Mapbox © OpenStreetMap Improve this map" at bounding box center [955, 435] width 1174 height 658
drag, startPoint x: 875, startPoint y: 384, endPoint x: 1420, endPoint y: 708, distance: 634.0
click at [1422, 728] on div "© Mapbox © OpenStreetMap Improve this map" at bounding box center [955, 435] width 1174 height 658
drag, startPoint x: 949, startPoint y: 429, endPoint x: 1411, endPoint y: 647, distance: 510.9
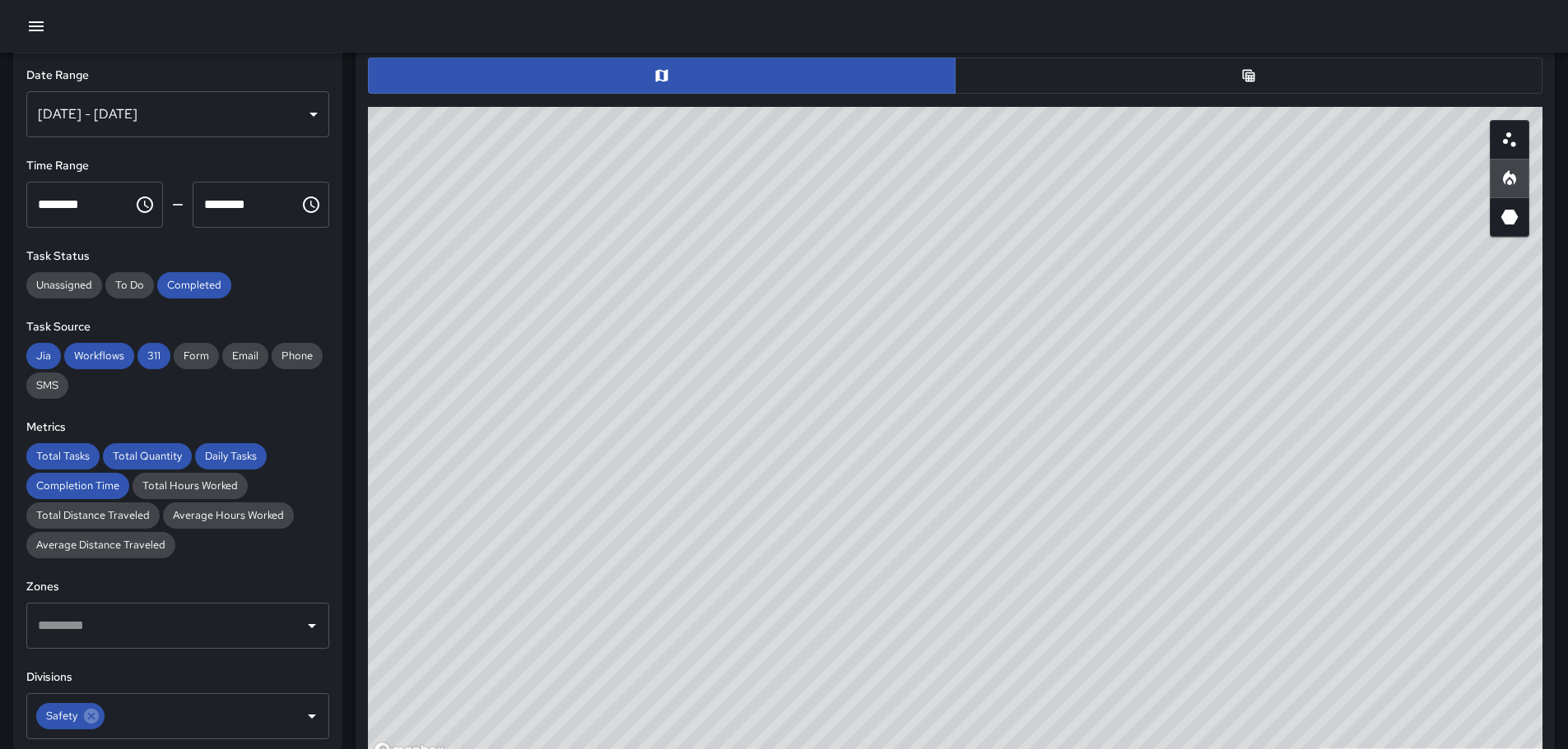
click at [1424, 688] on div "© Mapbox © OpenStreetMap Improve this map" at bounding box center [955, 435] width 1174 height 658
drag, startPoint x: 888, startPoint y: 163, endPoint x: 633, endPoint y: -99, distance: 365.6
click at [633, 0] on html "**********" at bounding box center [784, 325] width 1568 height 2325
drag, startPoint x: 1419, startPoint y: 540, endPoint x: 1214, endPoint y: 435, distance: 230.3
click at [1214, 435] on div "© Mapbox © OpenStreetMap Improve this map" at bounding box center [955, 435] width 1174 height 658
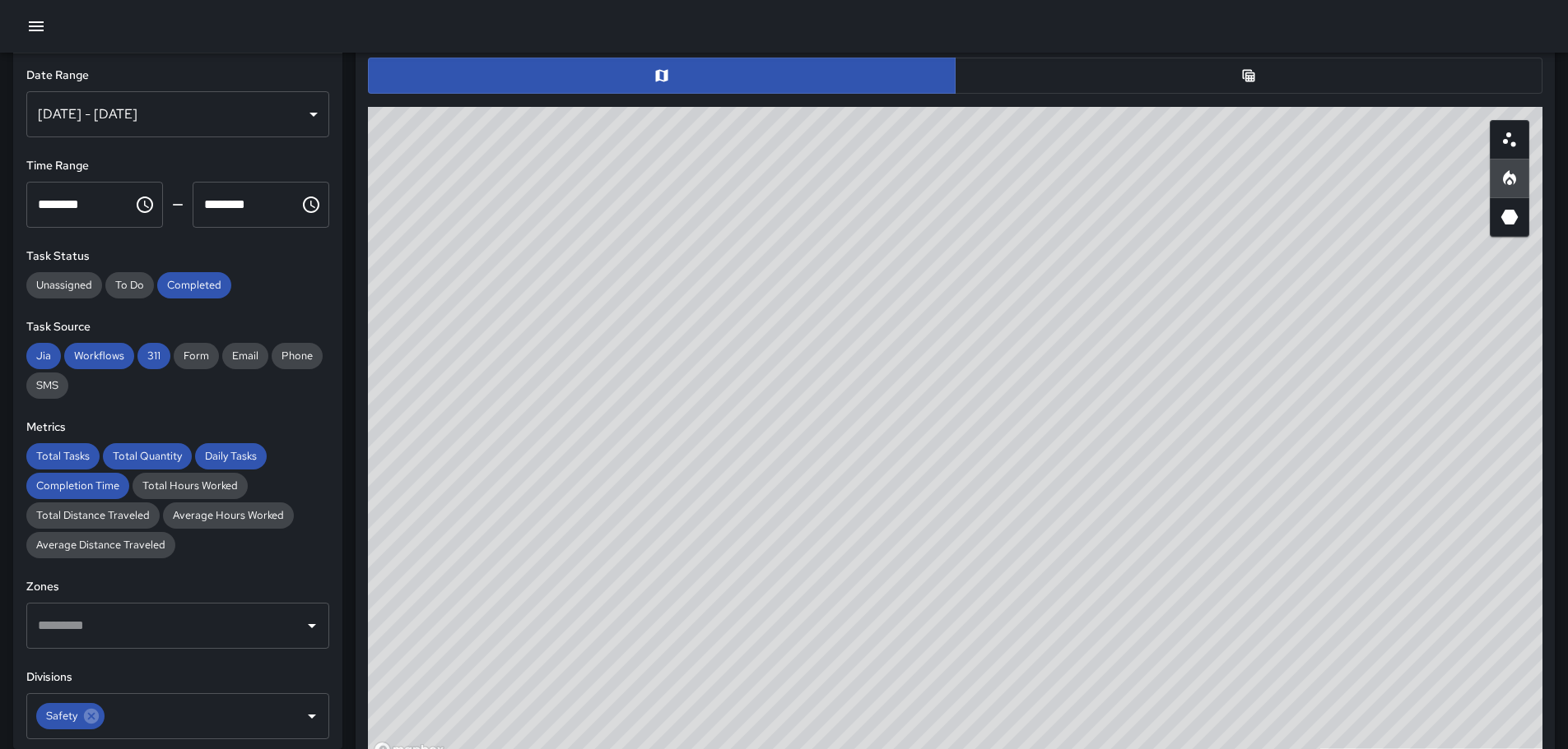
drag, startPoint x: 1094, startPoint y: 402, endPoint x: 1507, endPoint y: 639, distance: 476.2
click at [1508, 646] on div "© Mapbox © OpenStreetMap Improve this map" at bounding box center [955, 435] width 1174 height 658
drag, startPoint x: 1033, startPoint y: 450, endPoint x: 1154, endPoint y: 540, distance: 150.8
click at [1568, 748] on html "**********" at bounding box center [784, 325] width 1568 height 2325
drag, startPoint x: 1050, startPoint y: 457, endPoint x: 1579, endPoint y: 746, distance: 602.8
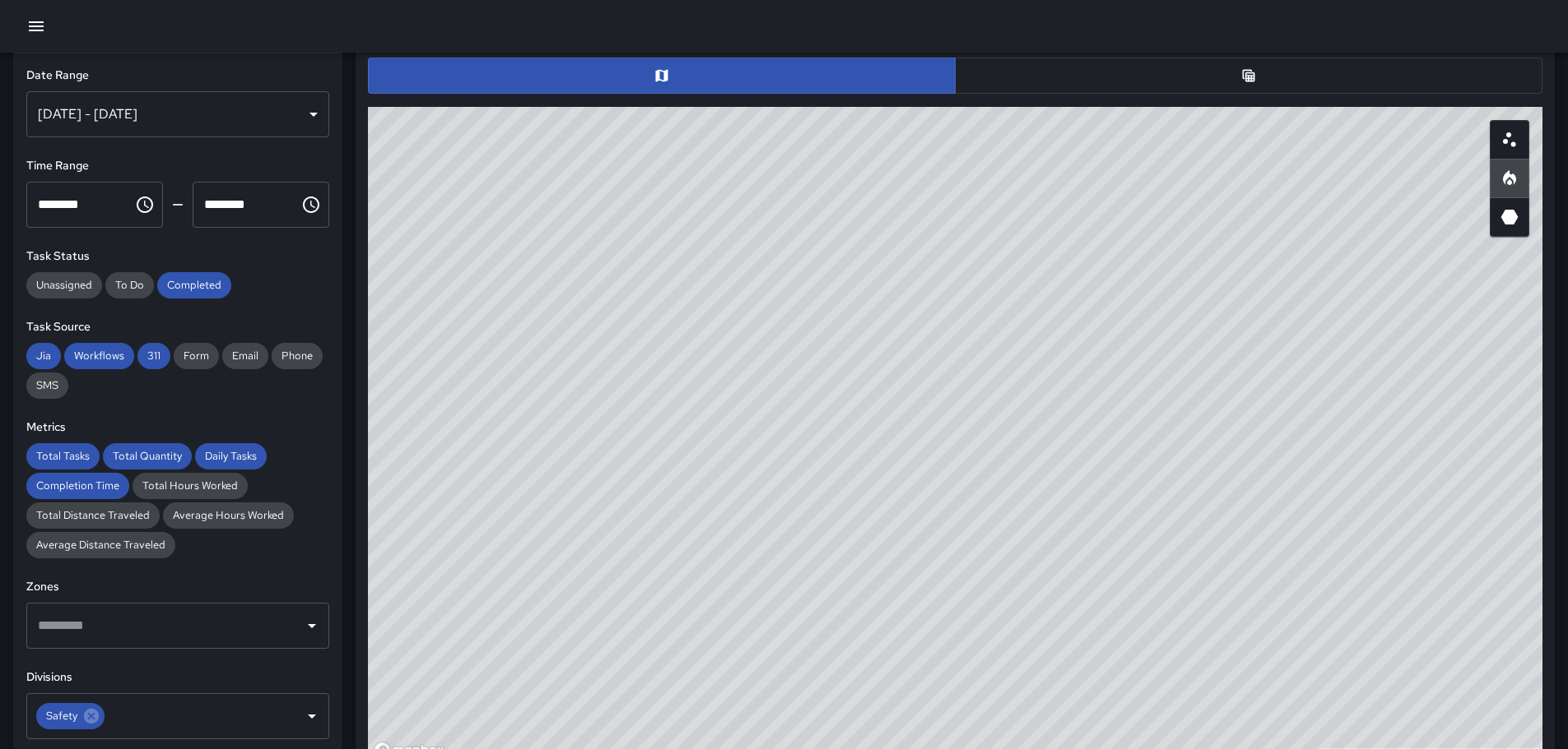
click at [1568, 746] on html "**********" at bounding box center [784, 325] width 1568 height 2325
drag, startPoint x: 1067, startPoint y: 442, endPoint x: 1440, endPoint y: 611, distance: 409.5
click at [1440, 611] on div "© Mapbox © OpenStreetMap Improve this map" at bounding box center [955, 435] width 1174 height 658
drag, startPoint x: 1045, startPoint y: 371, endPoint x: 1233, endPoint y: 540, distance: 252.8
click at [1362, 670] on div "© Mapbox © OpenStreetMap Improve this map" at bounding box center [955, 435] width 1174 height 658
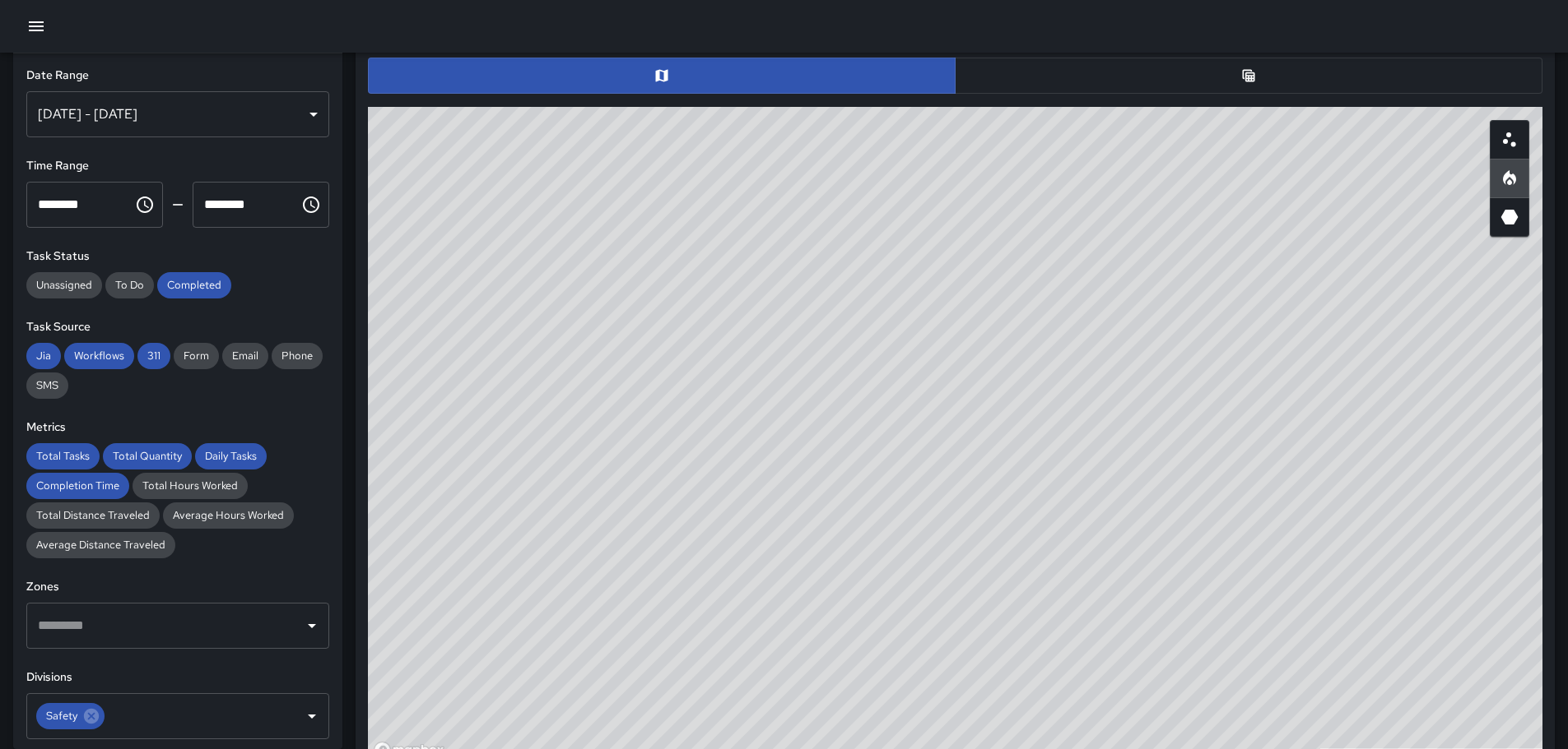
drag, startPoint x: 1019, startPoint y: 354, endPoint x: 910, endPoint y: 320, distance: 114.2
click at [910, 322] on div "© Mapbox © OpenStreetMap Improve this map" at bounding box center [955, 435] width 1174 height 658
drag, startPoint x: 1428, startPoint y: 596, endPoint x: 909, endPoint y: 189, distance: 659.6
click at [910, 189] on div "© Mapbox © OpenStreetMap Improve this map" at bounding box center [955, 435] width 1174 height 658
drag, startPoint x: 918, startPoint y: 324, endPoint x: 970, endPoint y: 483, distance: 167.3
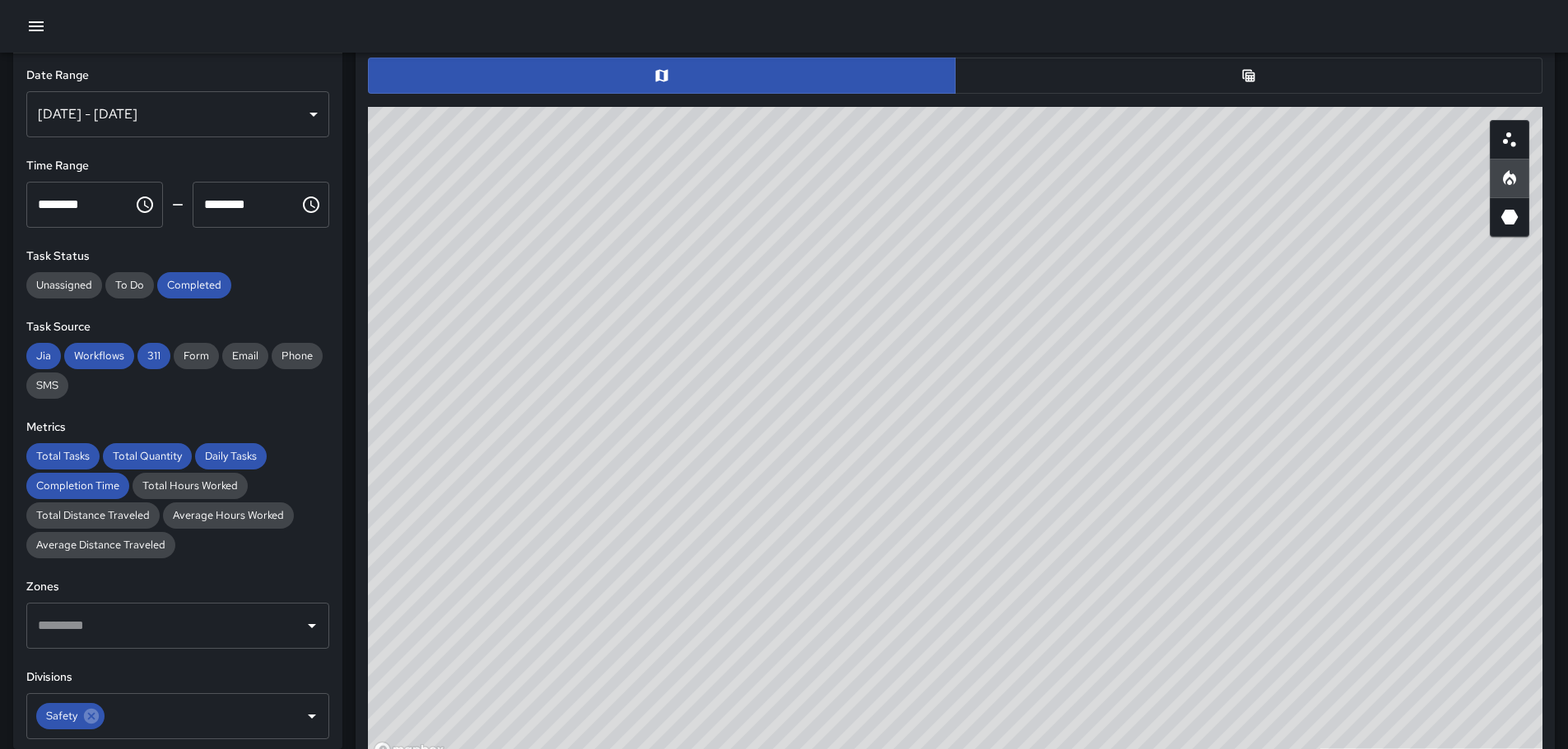
click at [969, 488] on div "© Mapbox © OpenStreetMap Improve this map" at bounding box center [955, 435] width 1174 height 658
drag, startPoint x: 971, startPoint y: 476, endPoint x: 1004, endPoint y: 545, distance: 76.5
click at [1003, 549] on div "© Mapbox © OpenStreetMap Improve this map" at bounding box center [955, 435] width 1174 height 658
drag, startPoint x: 824, startPoint y: 533, endPoint x: 1167, endPoint y: 236, distance: 453.7
click at [1112, 249] on div "© Mapbox © OpenStreetMap Improve this map" at bounding box center [955, 435] width 1174 height 658
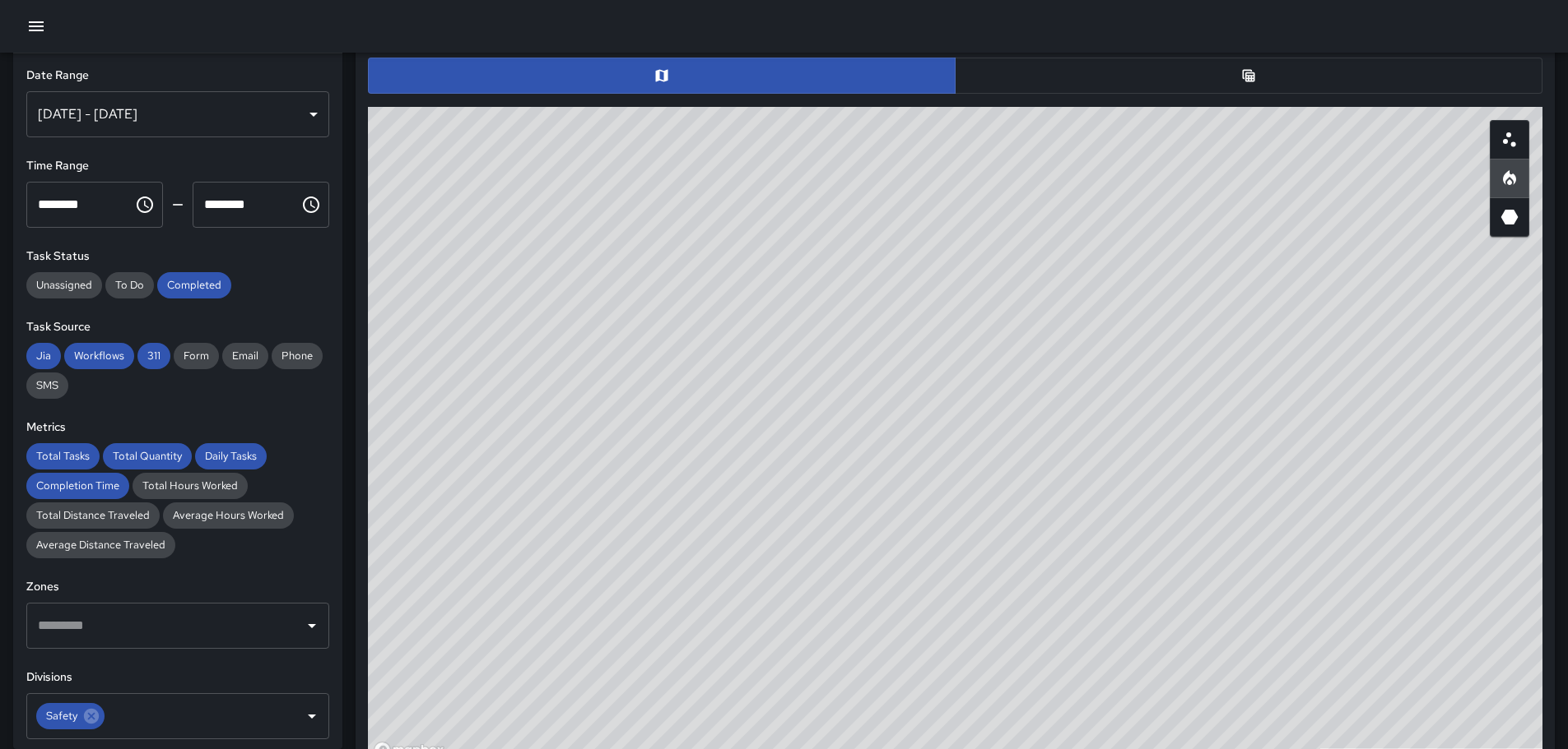
drag, startPoint x: 916, startPoint y: 379, endPoint x: 1189, endPoint y: 532, distance: 313.0
click at [1213, 545] on div "© Mapbox © OpenStreetMap Improve this map" at bounding box center [955, 435] width 1174 height 658
drag, startPoint x: 942, startPoint y: 445, endPoint x: 1020, endPoint y: 487, distance: 88.6
click at [1018, 494] on div "© Mapbox © OpenStreetMap Improve this map" at bounding box center [955, 435] width 1174 height 658
drag, startPoint x: 987, startPoint y: 460, endPoint x: 1077, endPoint y: 475, distance: 91.2
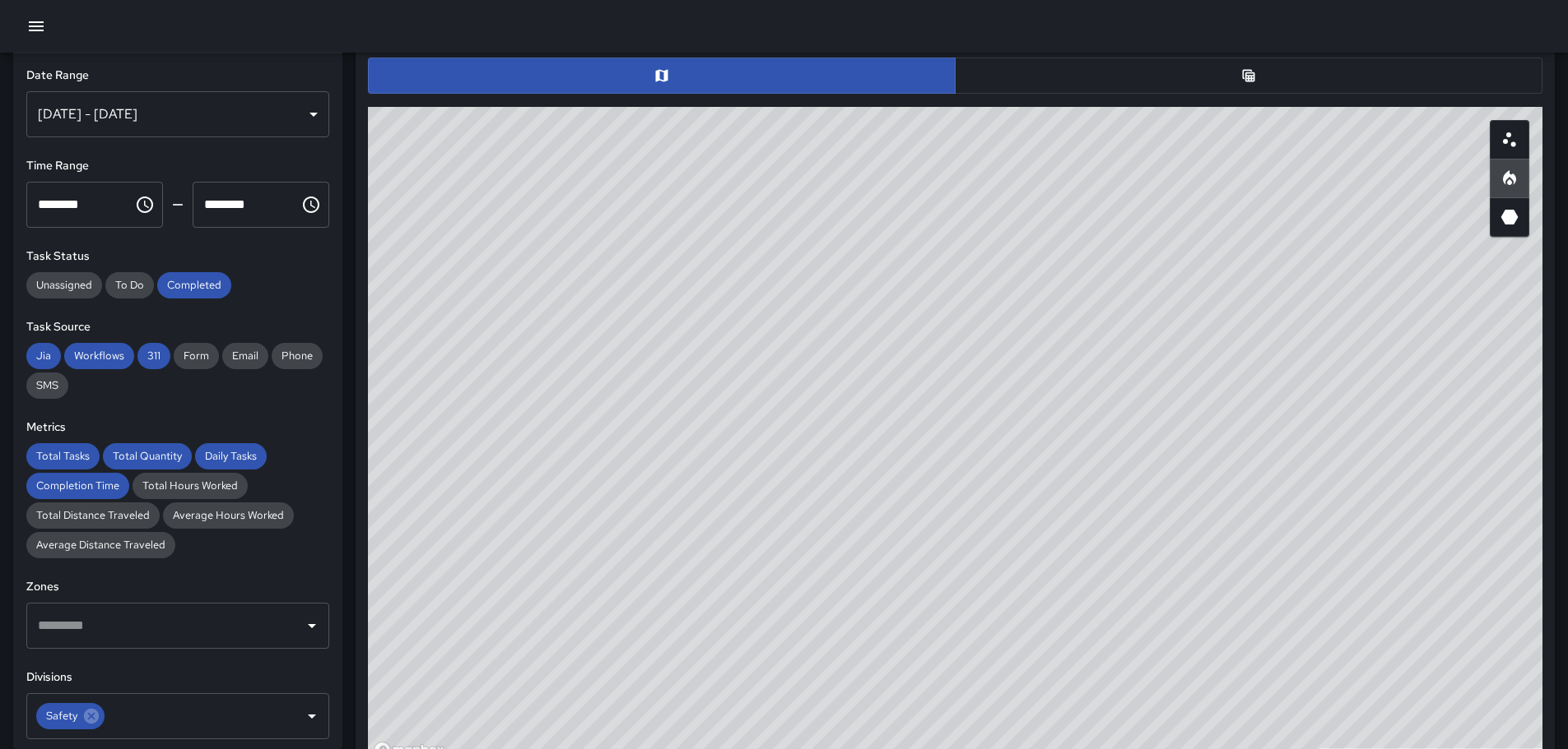
click at [1132, 513] on div "© Mapbox © OpenStreetMap Improve this map" at bounding box center [955, 435] width 1174 height 658
drag, startPoint x: 1021, startPoint y: 445, endPoint x: 1010, endPoint y: 435, distance: 14.9
drag, startPoint x: 1273, startPoint y: 561, endPoint x: 1108, endPoint y: 385, distance: 241.2
click at [1108, 386] on div "© Mapbox © OpenStreetMap Improve this map" at bounding box center [955, 435] width 1174 height 658
drag, startPoint x: 677, startPoint y: 395, endPoint x: 1253, endPoint y: 581, distance: 605.3
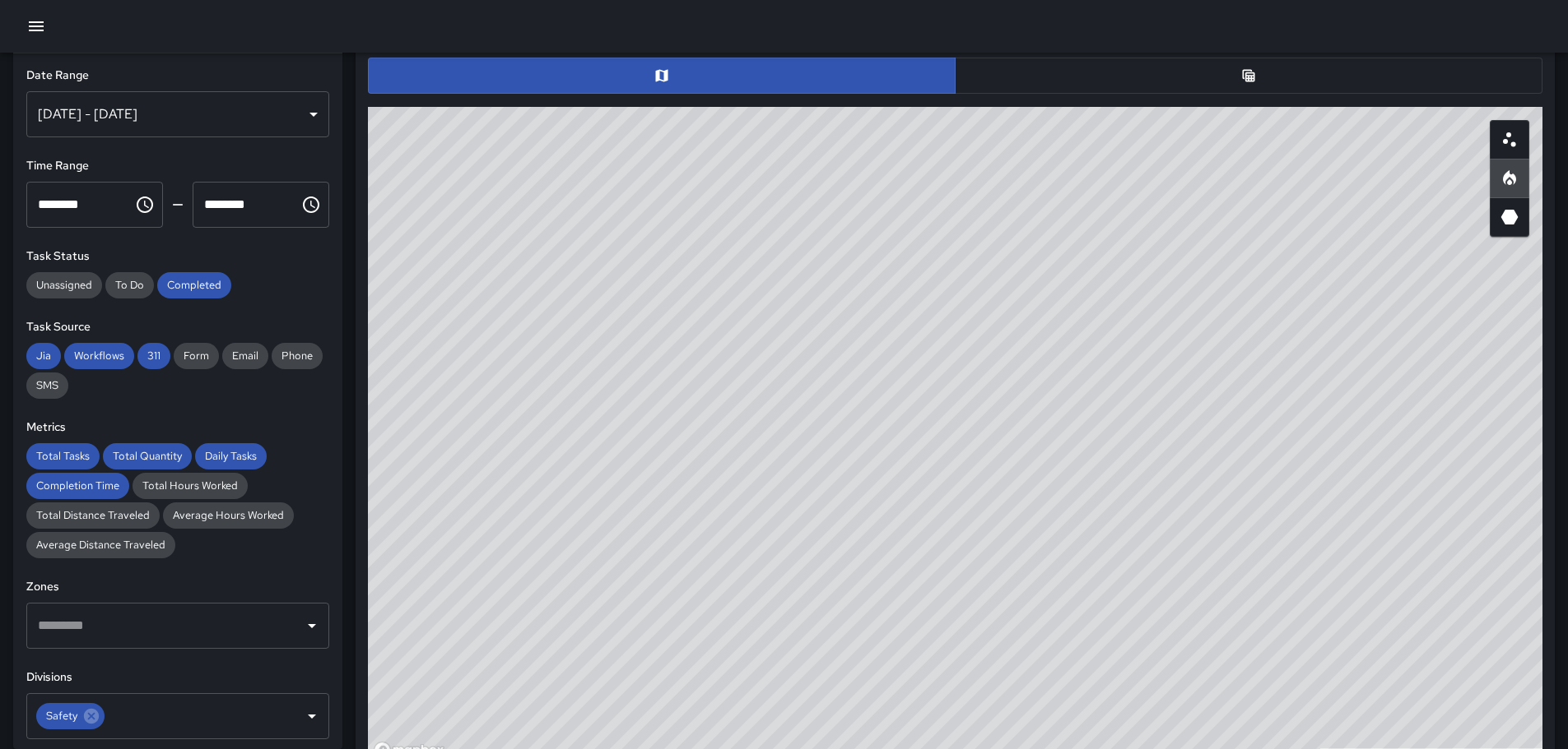
click at [1253, 581] on div "© Mapbox © OpenStreetMap Improve this map" at bounding box center [955, 435] width 1174 height 658
drag, startPoint x: 699, startPoint y: 395, endPoint x: 979, endPoint y: 388, distance: 280.1
click at [979, 389] on div "© Mapbox © OpenStreetMap Improve this map" at bounding box center [955, 435] width 1174 height 658
drag, startPoint x: 1024, startPoint y: 436, endPoint x: 947, endPoint y: 469, distance: 83.8
click at [1133, 566] on div "© Mapbox © OpenStreetMap Improve this map" at bounding box center [955, 435] width 1174 height 658
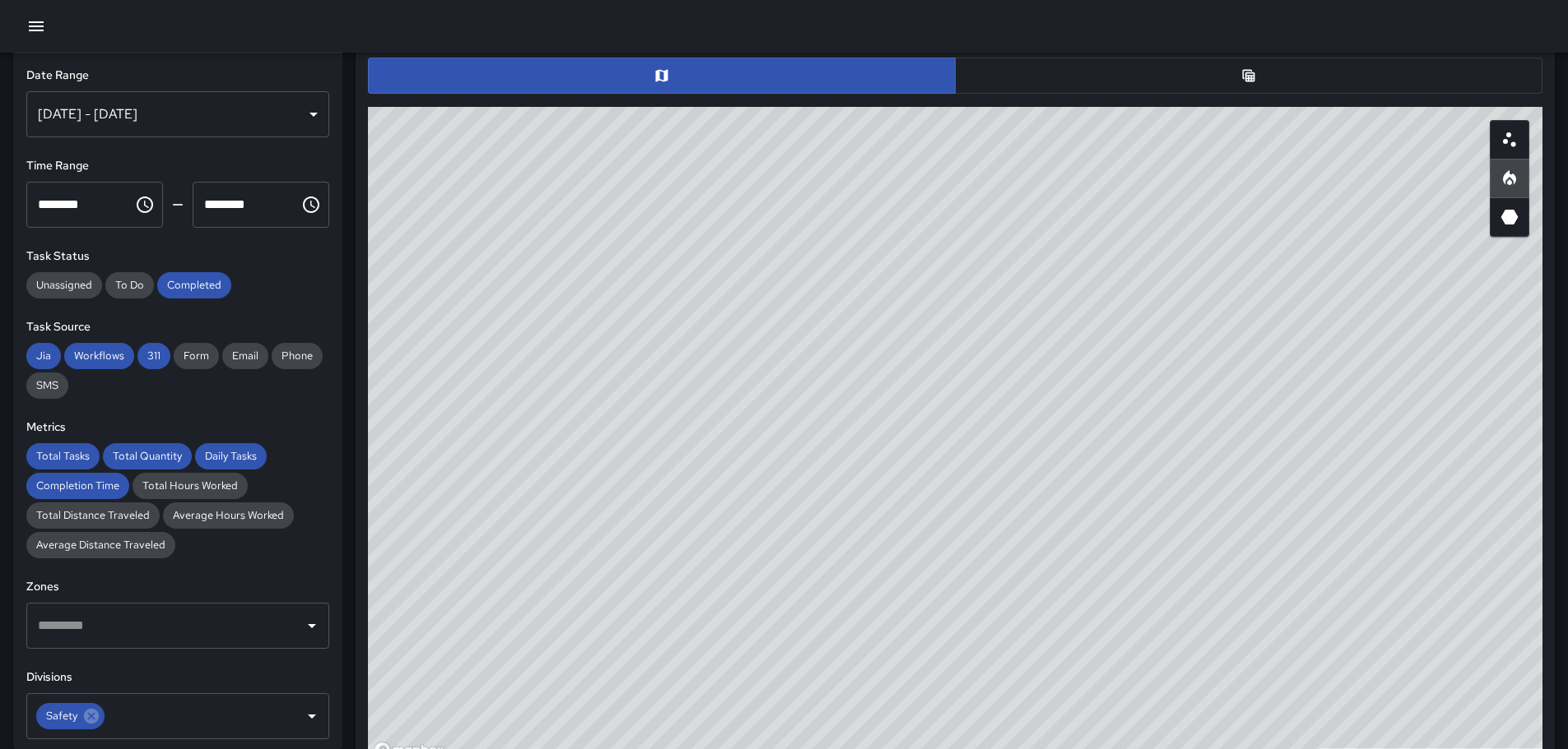
drag, startPoint x: 832, startPoint y: 328, endPoint x: 1017, endPoint y: 469, distance: 232.6
click at [1125, 615] on div "© Mapbox © OpenStreetMap Improve this map" at bounding box center [955, 435] width 1174 height 658
drag, startPoint x: 1001, startPoint y: 462, endPoint x: 1078, endPoint y: 586, distance: 146.0
click at [1078, 586] on div "© Mapbox © OpenStreetMap Improve this map" at bounding box center [955, 435] width 1174 height 658
drag, startPoint x: 1076, startPoint y: 542, endPoint x: 1041, endPoint y: 479, distance: 72.1
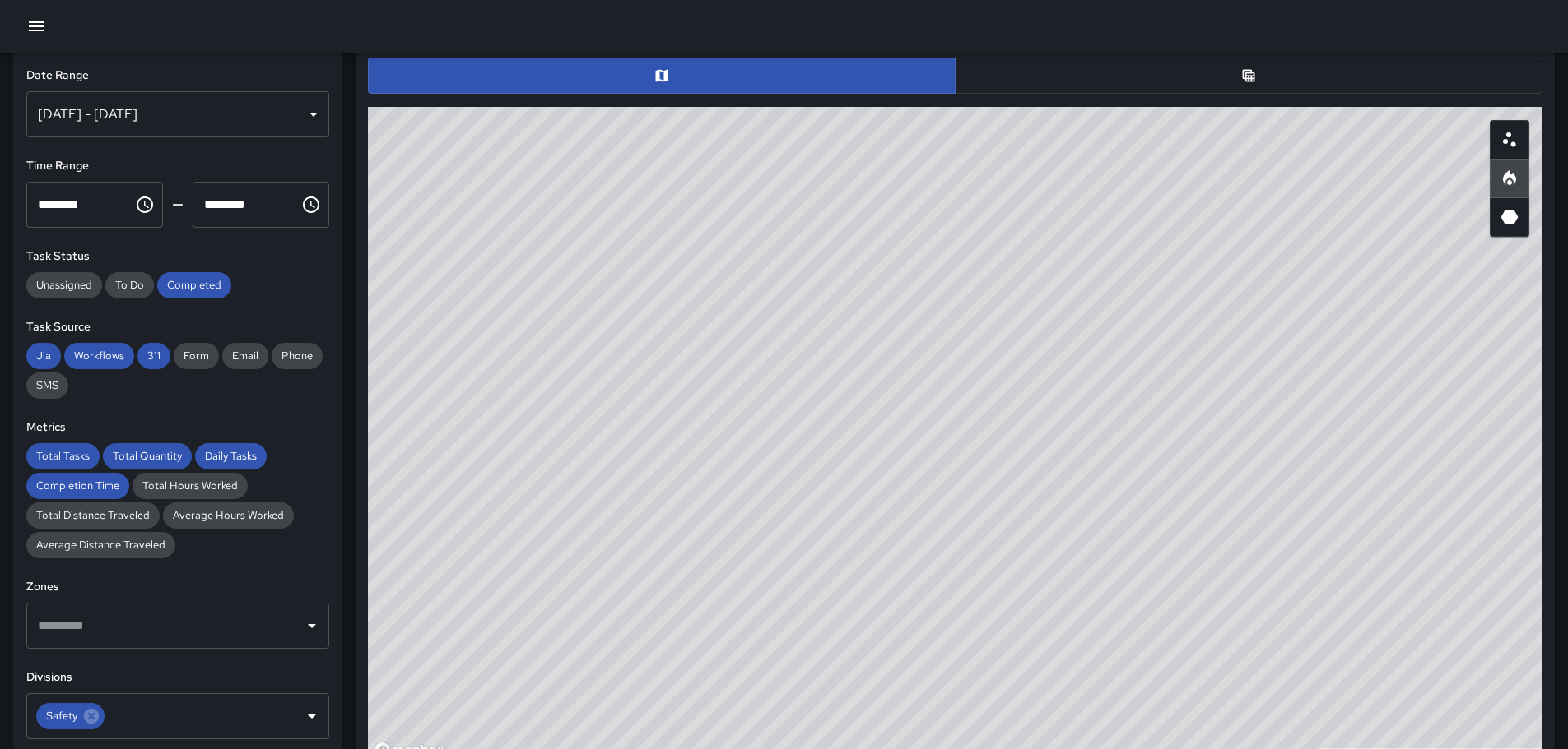
click at [1041, 479] on div "© Mapbox © OpenStreetMap Improve this map" at bounding box center [955, 435] width 1174 height 658
drag, startPoint x: 1355, startPoint y: 568, endPoint x: 1098, endPoint y: 326, distance: 353.0
click at [1104, 318] on div "© Mapbox © OpenStreetMap Improve this map" at bounding box center [955, 435] width 1174 height 658
drag, startPoint x: 1005, startPoint y: 378, endPoint x: 1012, endPoint y: 366, distance: 13.9
click at [1011, 366] on div "© Mapbox © OpenStreetMap Improve this map" at bounding box center [955, 435] width 1174 height 658
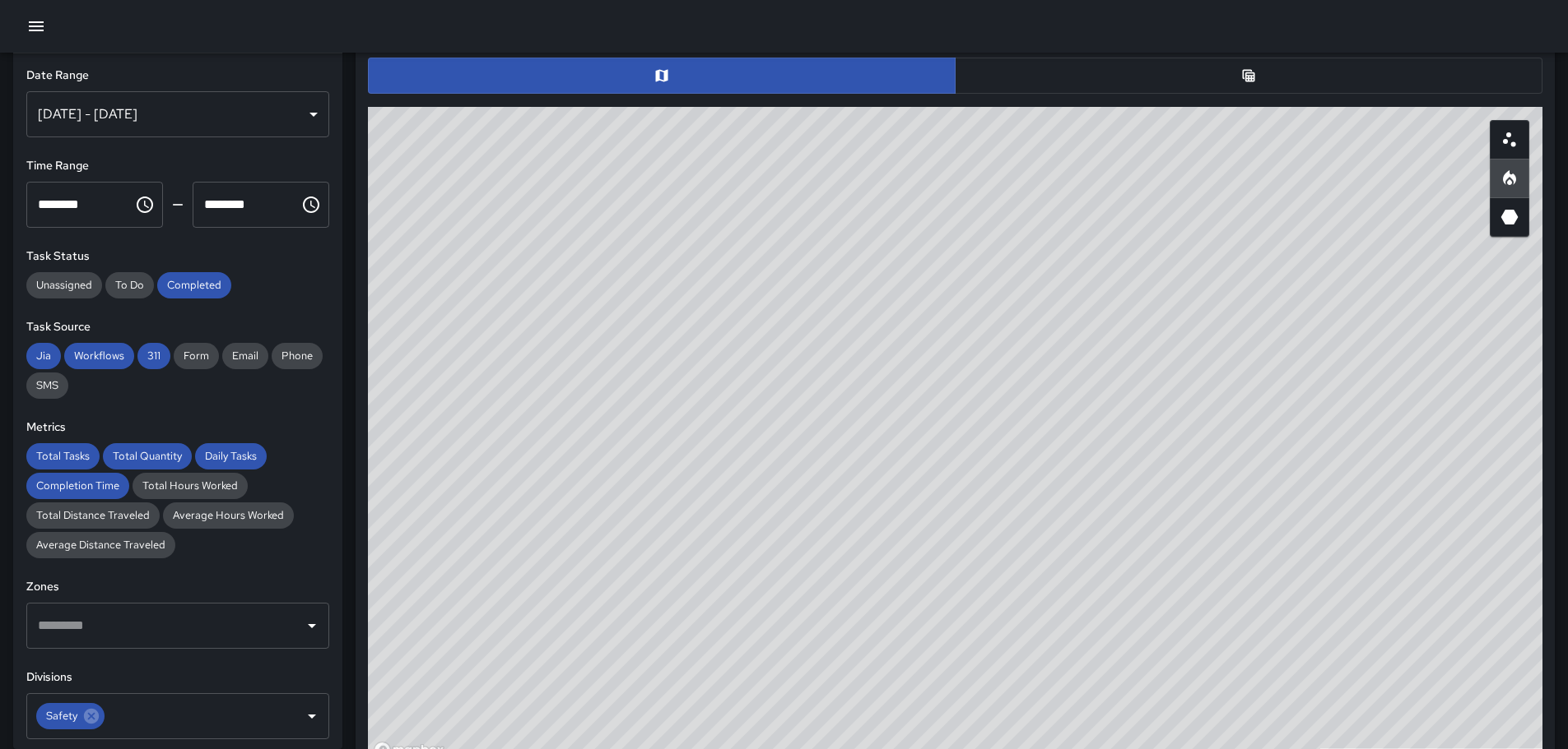
drag, startPoint x: 860, startPoint y: 380, endPoint x: 1096, endPoint y: 496, distance: 263.0
click at [1096, 496] on div "© Mapbox © OpenStreetMap Improve this map" at bounding box center [955, 435] width 1174 height 658
drag, startPoint x: 1118, startPoint y: 524, endPoint x: 922, endPoint y: 344, distance: 266.1
click at [922, 344] on div "© Mapbox © OpenStreetMap Improve this map" at bounding box center [955, 435] width 1174 height 658
drag, startPoint x: 922, startPoint y: 344, endPoint x: 1013, endPoint y: 458, distance: 145.9
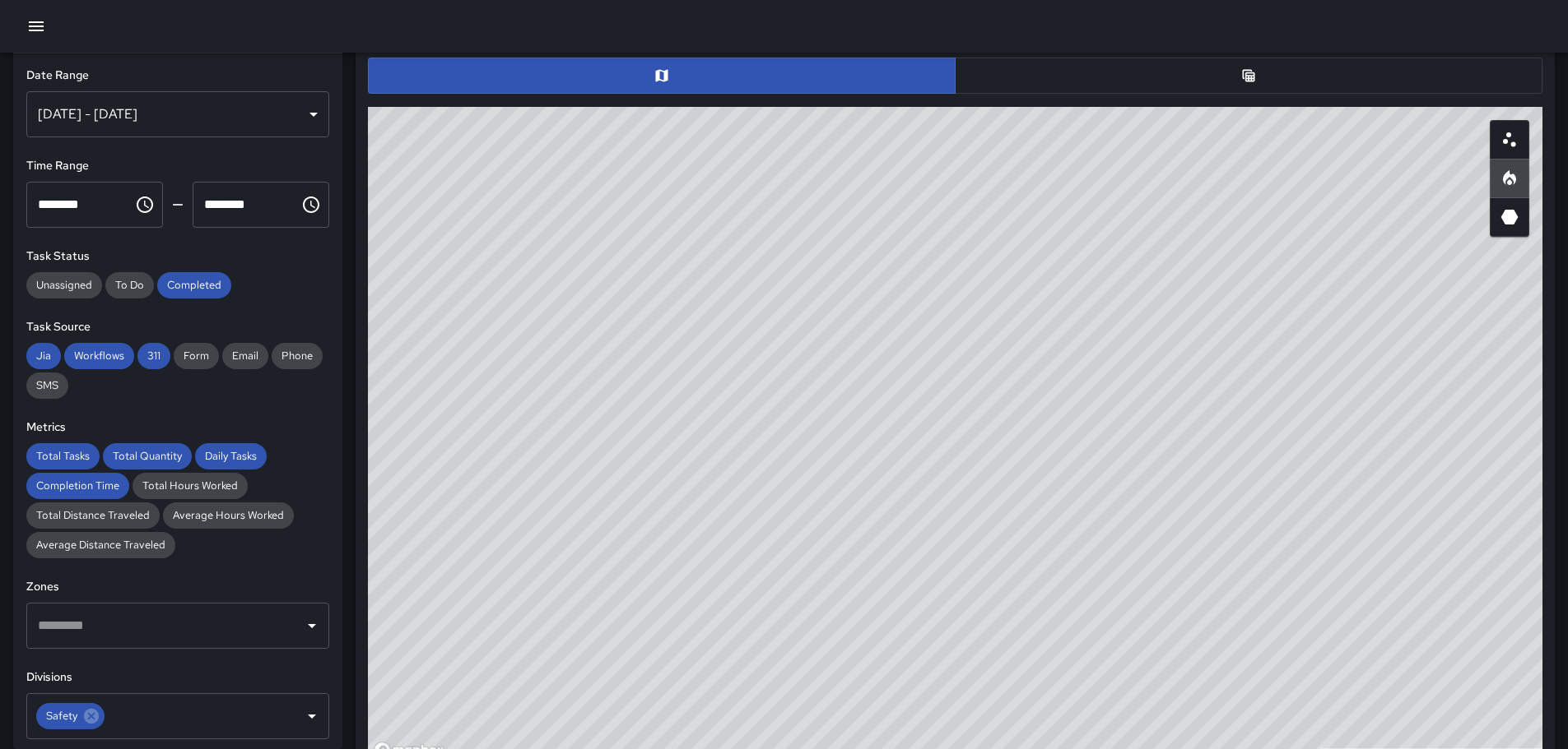
click at [1012, 464] on div "© Mapbox © OpenStreetMap Improve this map" at bounding box center [955, 435] width 1174 height 658
drag, startPoint x: 880, startPoint y: 269, endPoint x: 1154, endPoint y: 616, distance: 442.1
click at [1157, 622] on div "© Mapbox © OpenStreetMap Improve this map" at bounding box center [955, 435] width 1174 height 658
drag, startPoint x: 966, startPoint y: 412, endPoint x: 1142, endPoint y: 533, distance: 213.6
click at [1142, 533] on div "© Mapbox © OpenStreetMap Improve this map" at bounding box center [955, 435] width 1174 height 658
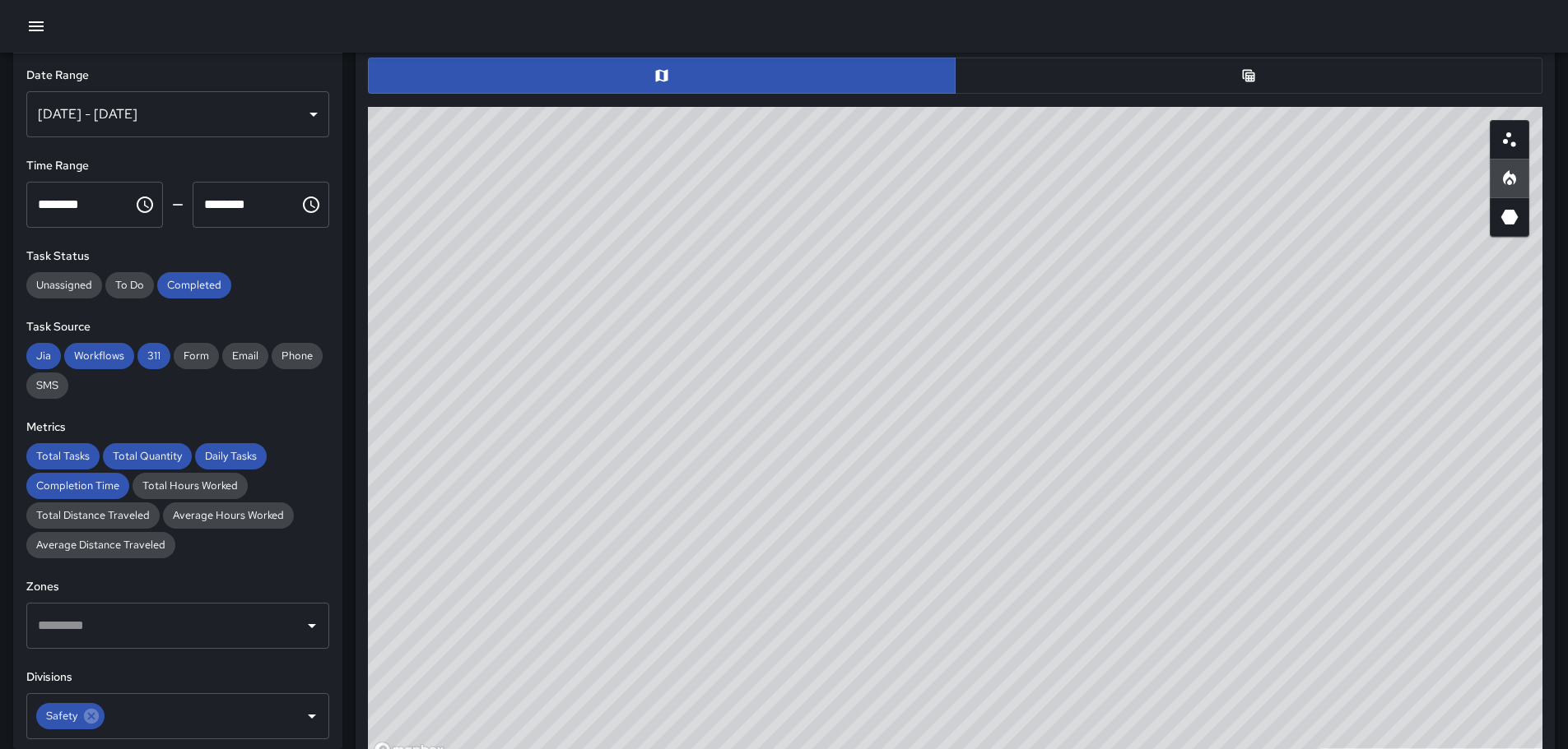
drag, startPoint x: 1193, startPoint y: 515, endPoint x: 981, endPoint y: 160, distance: 413.5
click at [984, 158] on div "© Mapbox © OpenStreetMap Improve this map" at bounding box center [955, 435] width 1174 height 658
drag, startPoint x: 1338, startPoint y: 410, endPoint x: 1190, endPoint y: 390, distance: 149.3
click at [1202, 389] on div "© Mapbox © OpenStreetMap Improve this map" at bounding box center [955, 435] width 1174 height 658
drag, startPoint x: 1177, startPoint y: 421, endPoint x: 987, endPoint y: 592, distance: 255.6
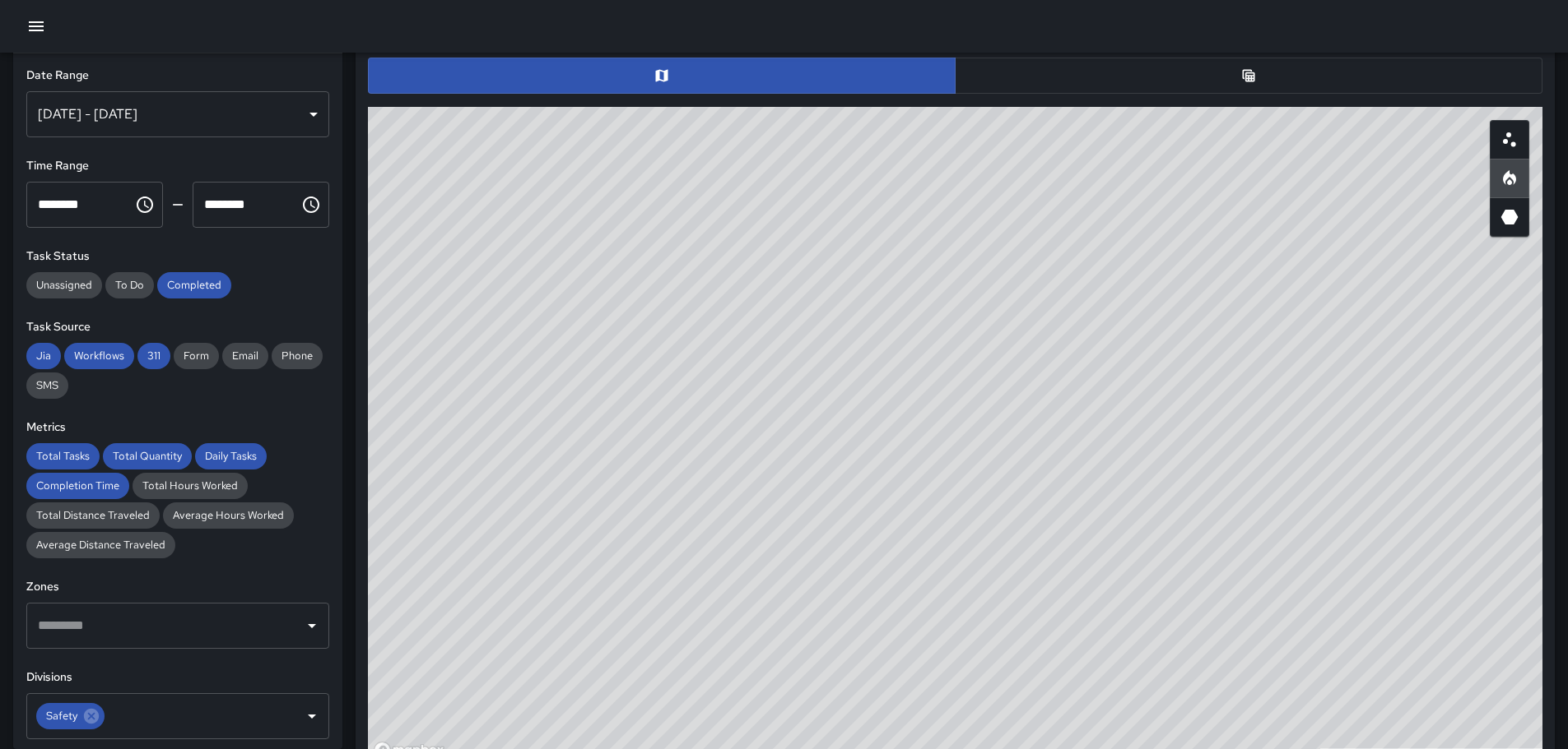
click at [1017, 576] on div "© Mapbox © OpenStreetMap Improve this map" at bounding box center [955, 435] width 1174 height 658
drag, startPoint x: 1192, startPoint y: 525, endPoint x: 975, endPoint y: 159, distance: 425.5
click at [992, 166] on div "© Mapbox © OpenStreetMap Improve this map" at bounding box center [955, 435] width 1174 height 658
drag, startPoint x: 1329, startPoint y: 546, endPoint x: 1242, endPoint y: 447, distance: 131.8
click at [1228, 460] on div "© Mapbox © OpenStreetMap Improve this map" at bounding box center [955, 435] width 1174 height 658
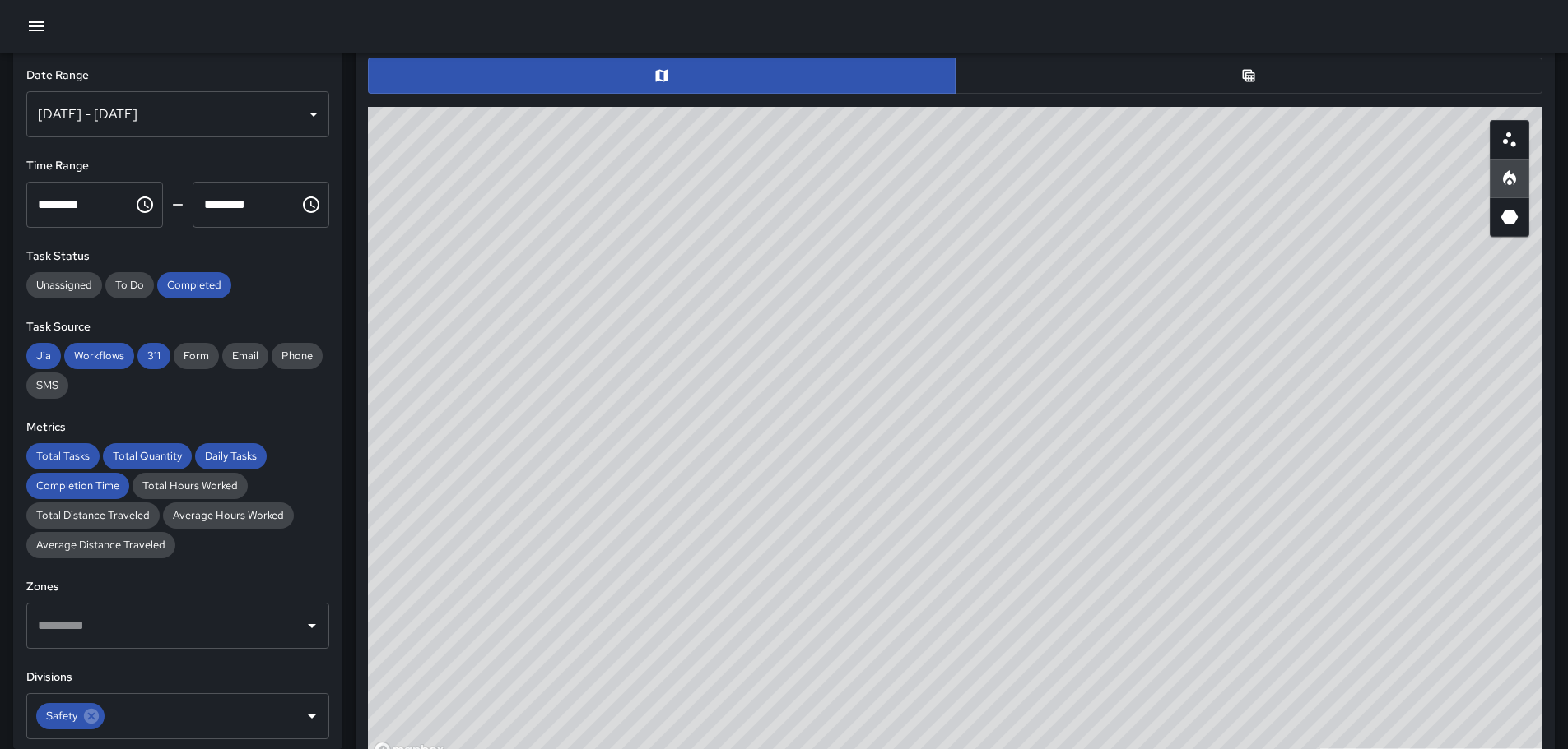
drag, startPoint x: 796, startPoint y: 350, endPoint x: 1158, endPoint y: 481, distance: 385.0
click at [1327, 630] on div "© Mapbox © OpenStreetMap Improve this map" at bounding box center [955, 435] width 1174 height 658
drag, startPoint x: 980, startPoint y: 331, endPoint x: 1112, endPoint y: 487, distance: 204.4
click at [1112, 487] on div "© Mapbox © OpenStreetMap Improve this map" at bounding box center [955, 435] width 1174 height 658
drag, startPoint x: 992, startPoint y: 414, endPoint x: 1203, endPoint y: 474, distance: 219.4
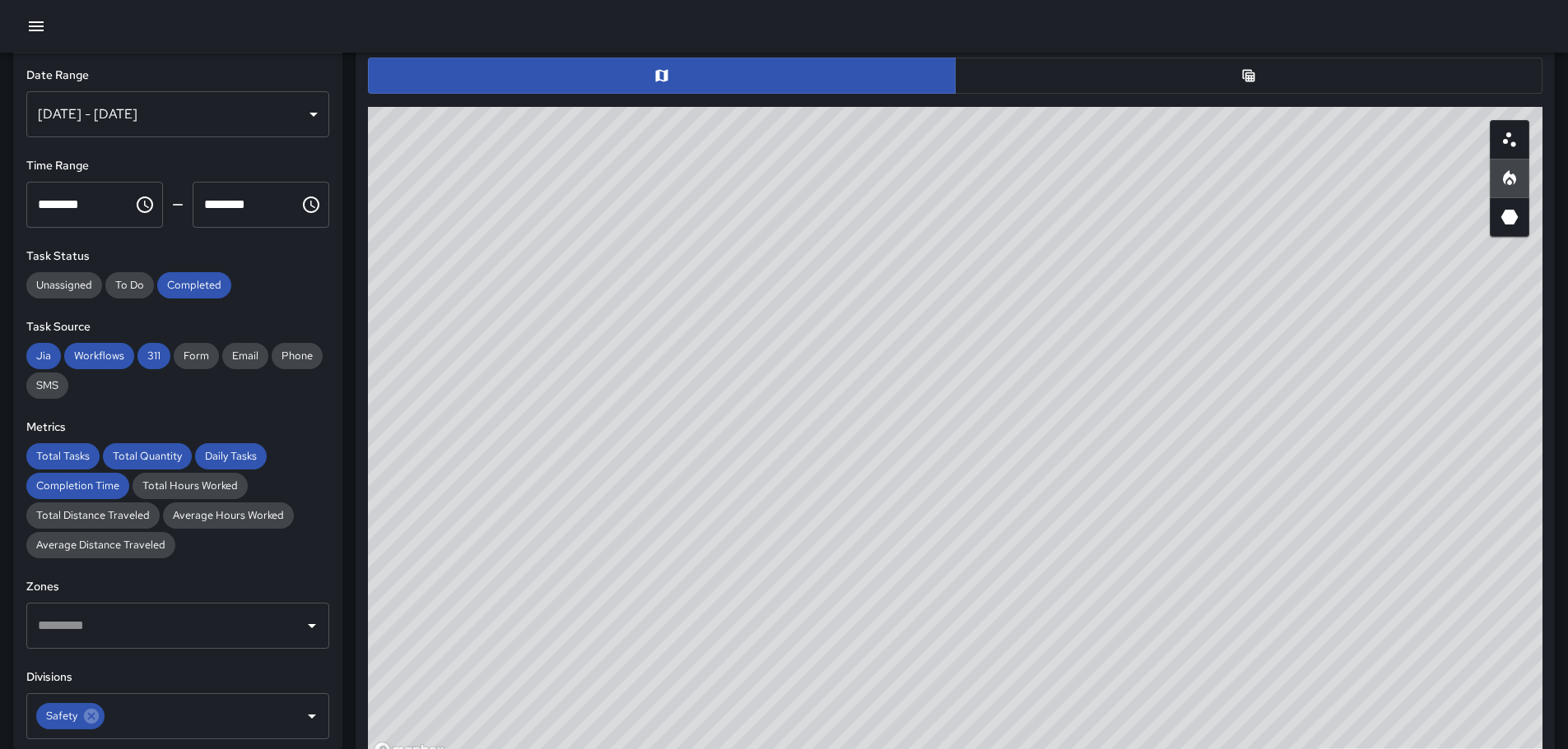
click at [1107, 451] on div "© Mapbox © OpenStreetMap Improve this map" at bounding box center [955, 435] width 1174 height 658
drag, startPoint x: 1193, startPoint y: 556, endPoint x: 661, endPoint y: 143, distance: 673.5
click at [634, 127] on div "© Mapbox © OpenStreetMap Improve this map" at bounding box center [955, 435] width 1174 height 658
drag, startPoint x: 972, startPoint y: 319, endPoint x: 935, endPoint y: 596, distance: 279.5
click at [937, 599] on div "© Mapbox © OpenStreetMap Improve this map" at bounding box center [955, 435] width 1174 height 658
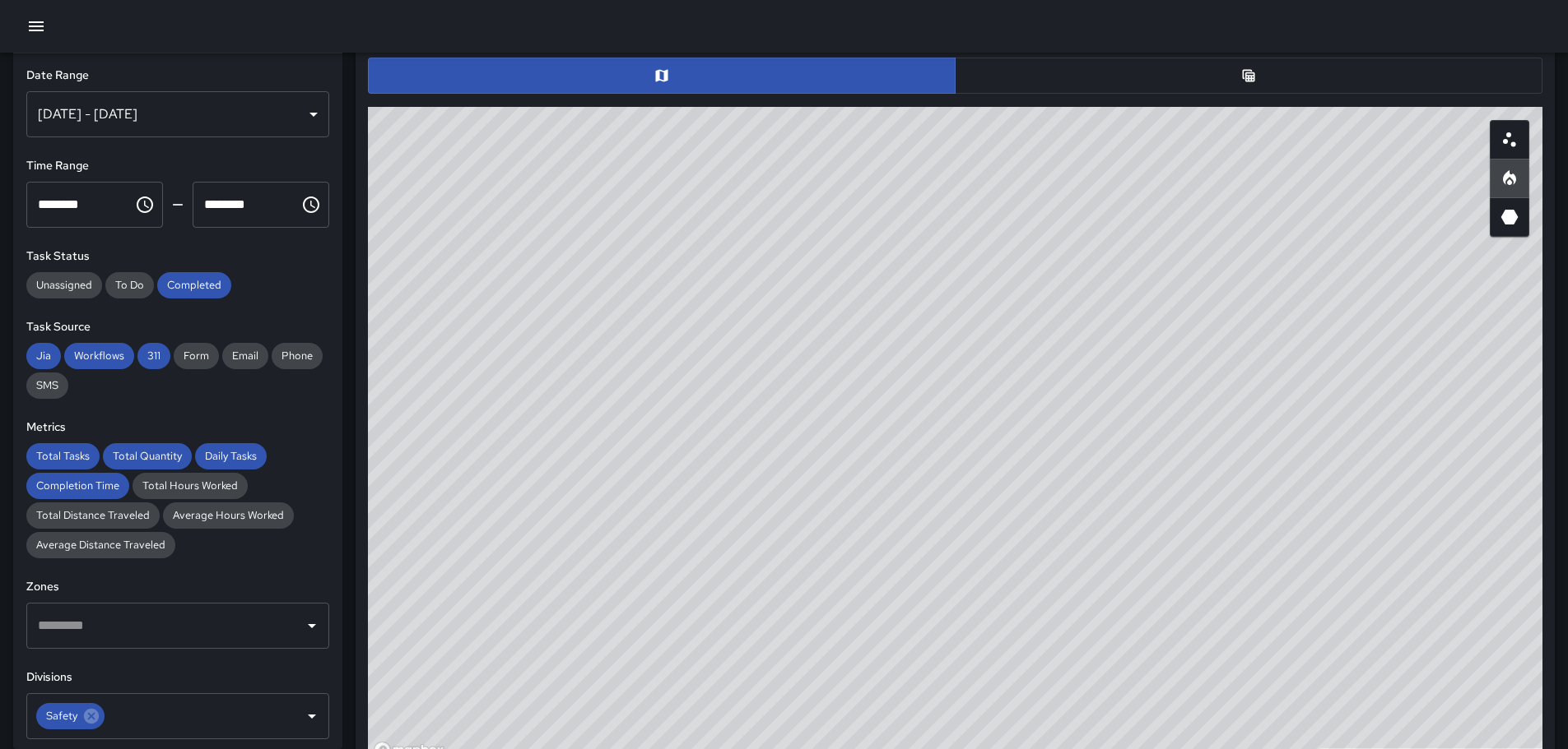
drag, startPoint x: 855, startPoint y: 442, endPoint x: 1018, endPoint y: 459, distance: 163.9
click at [1018, 459] on div "© Mapbox © OpenStreetMap Improve this map" at bounding box center [955, 435] width 1174 height 658
drag, startPoint x: 717, startPoint y: 406, endPoint x: 846, endPoint y: 511, distance: 166.3
click at [846, 511] on div "© Mapbox © OpenStreetMap Improve this map" at bounding box center [955, 435] width 1174 height 658
drag, startPoint x: 767, startPoint y: 470, endPoint x: 916, endPoint y: 574, distance: 181.7
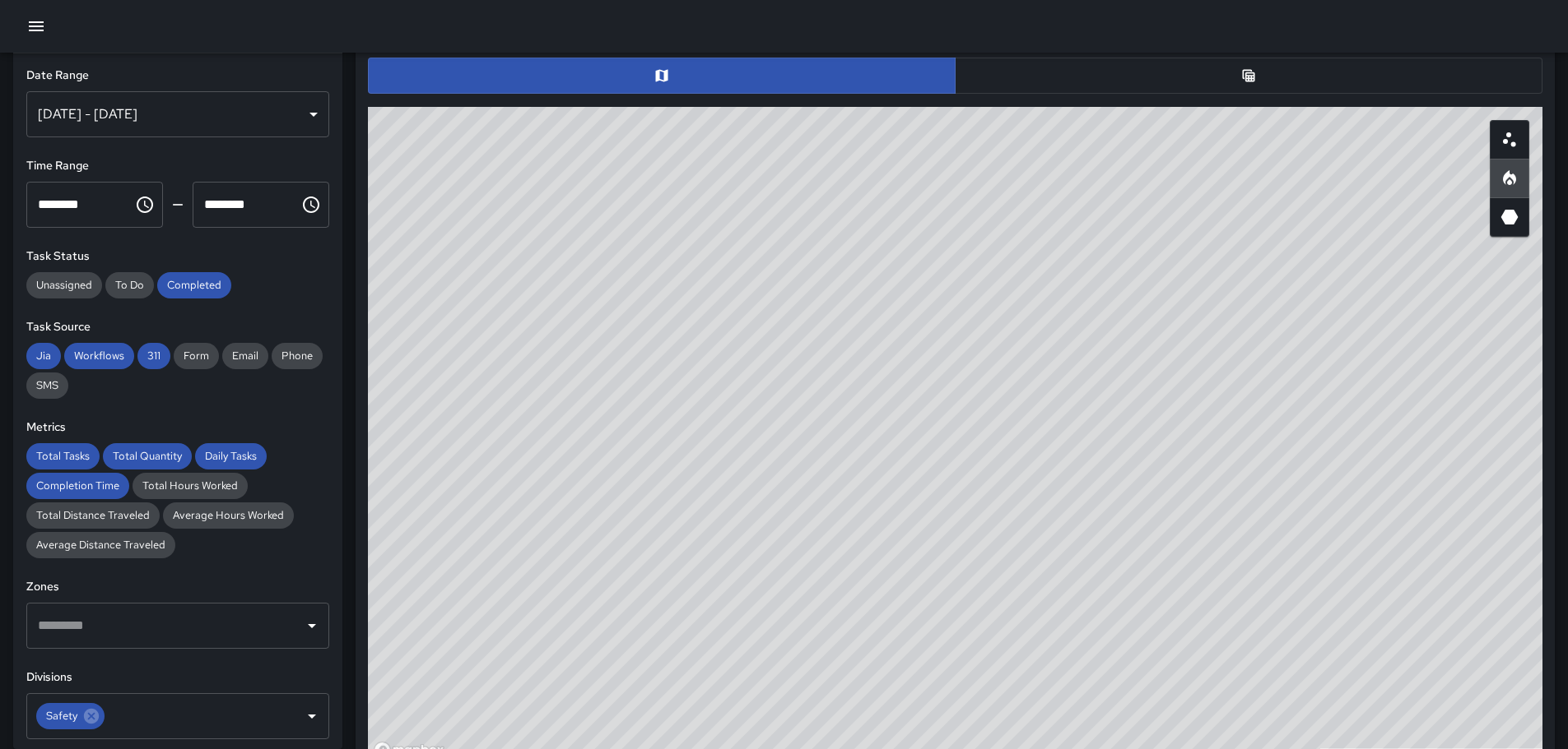
click at [915, 576] on div "© Mapbox © OpenStreetMap Improve this map" at bounding box center [955, 435] width 1174 height 658
drag, startPoint x: 1060, startPoint y: 339, endPoint x: 967, endPoint y: 718, distance: 390.2
click at [955, 733] on div "© Mapbox © OpenStreetMap Improve this map" at bounding box center [955, 435] width 1174 height 658
drag, startPoint x: 1263, startPoint y: 420, endPoint x: 1187, endPoint y: 556, distance: 155.8
click at [1187, 556] on div "© Mapbox © OpenStreetMap Improve this map" at bounding box center [955, 435] width 1174 height 658
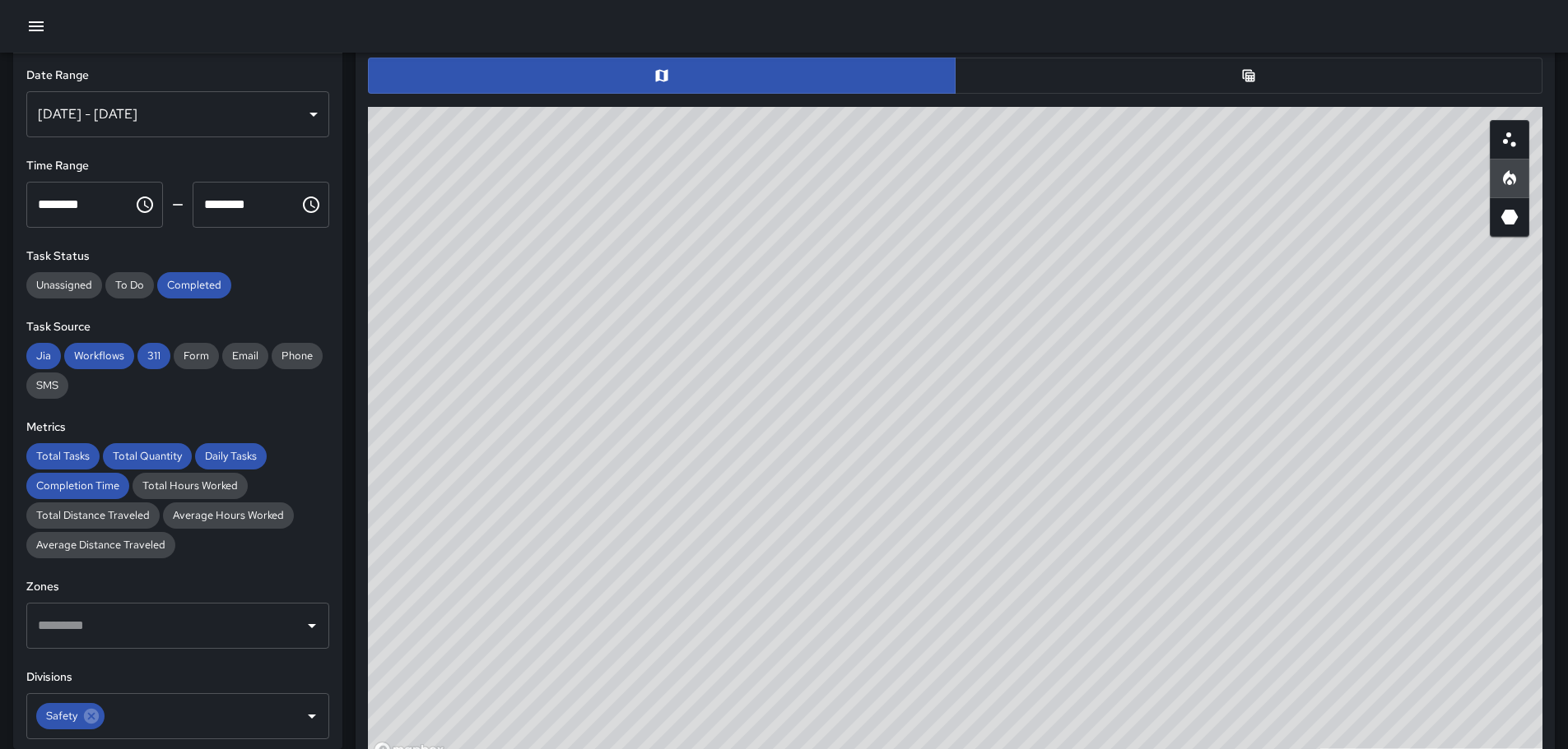
drag, startPoint x: 1393, startPoint y: 460, endPoint x: 829, endPoint y: 353, distance: 574.1
click at [830, 354] on div "© Mapbox © OpenStreetMap Improve this map" at bounding box center [955, 435] width 1174 height 658
drag, startPoint x: 1202, startPoint y: 556, endPoint x: 1211, endPoint y: 459, distance: 97.4
click at [1210, 461] on div "© Mapbox © OpenStreetMap Improve this map" at bounding box center [955, 435] width 1174 height 658
drag, startPoint x: 915, startPoint y: 336, endPoint x: 1033, endPoint y: 409, distance: 138.8
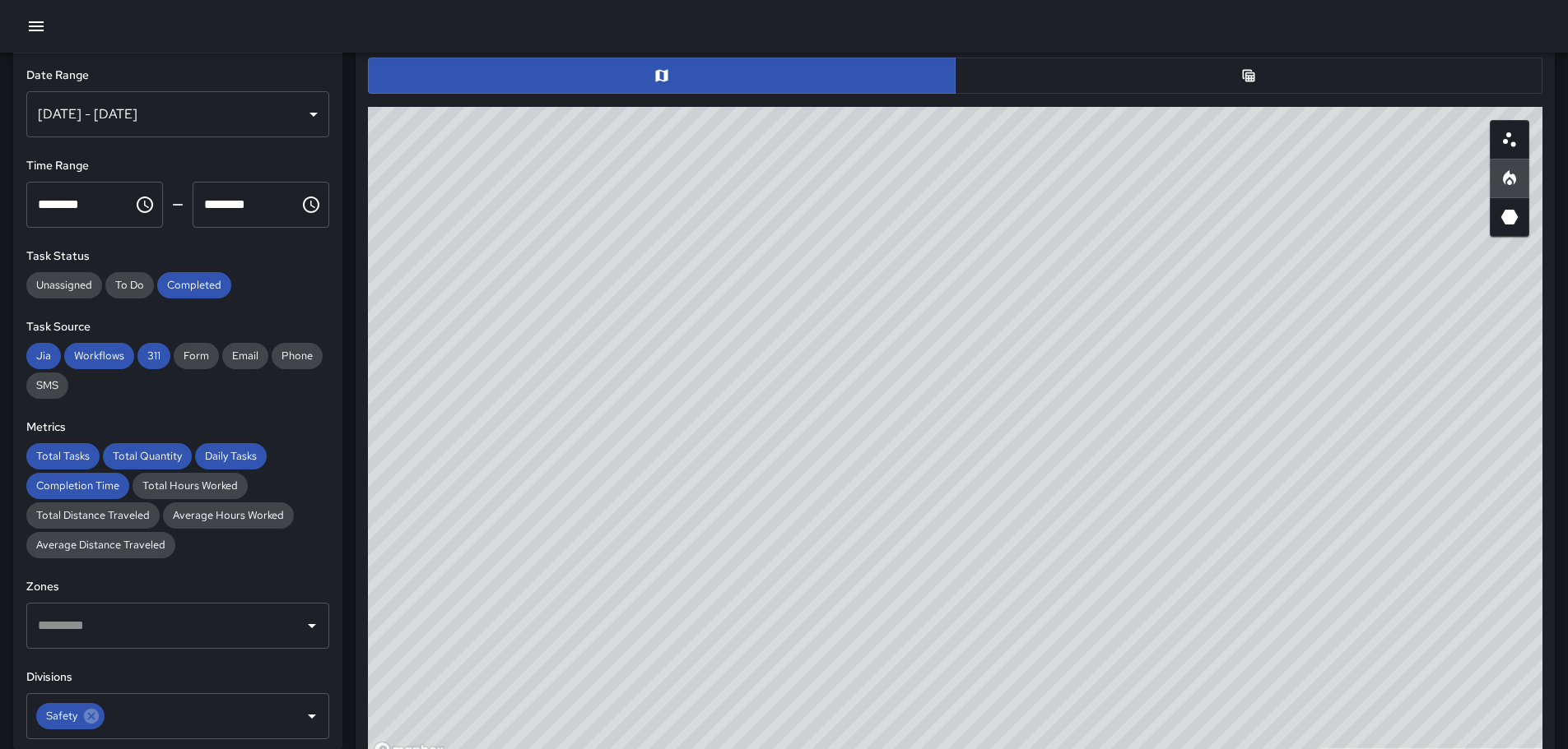
click at [1033, 409] on div "© Mapbox © OpenStreetMap Improve this map" at bounding box center [955, 435] width 1174 height 658
drag, startPoint x: 978, startPoint y: 425, endPoint x: 966, endPoint y: 247, distance: 178.4
click at [966, 248] on div "© Mapbox © OpenStreetMap Improve this map" at bounding box center [955, 435] width 1174 height 658
drag, startPoint x: 950, startPoint y: 483, endPoint x: 1118, endPoint y: 238, distance: 297.1
click at [1218, 201] on div "© Mapbox © OpenStreetMap Improve this map" at bounding box center [955, 435] width 1174 height 658
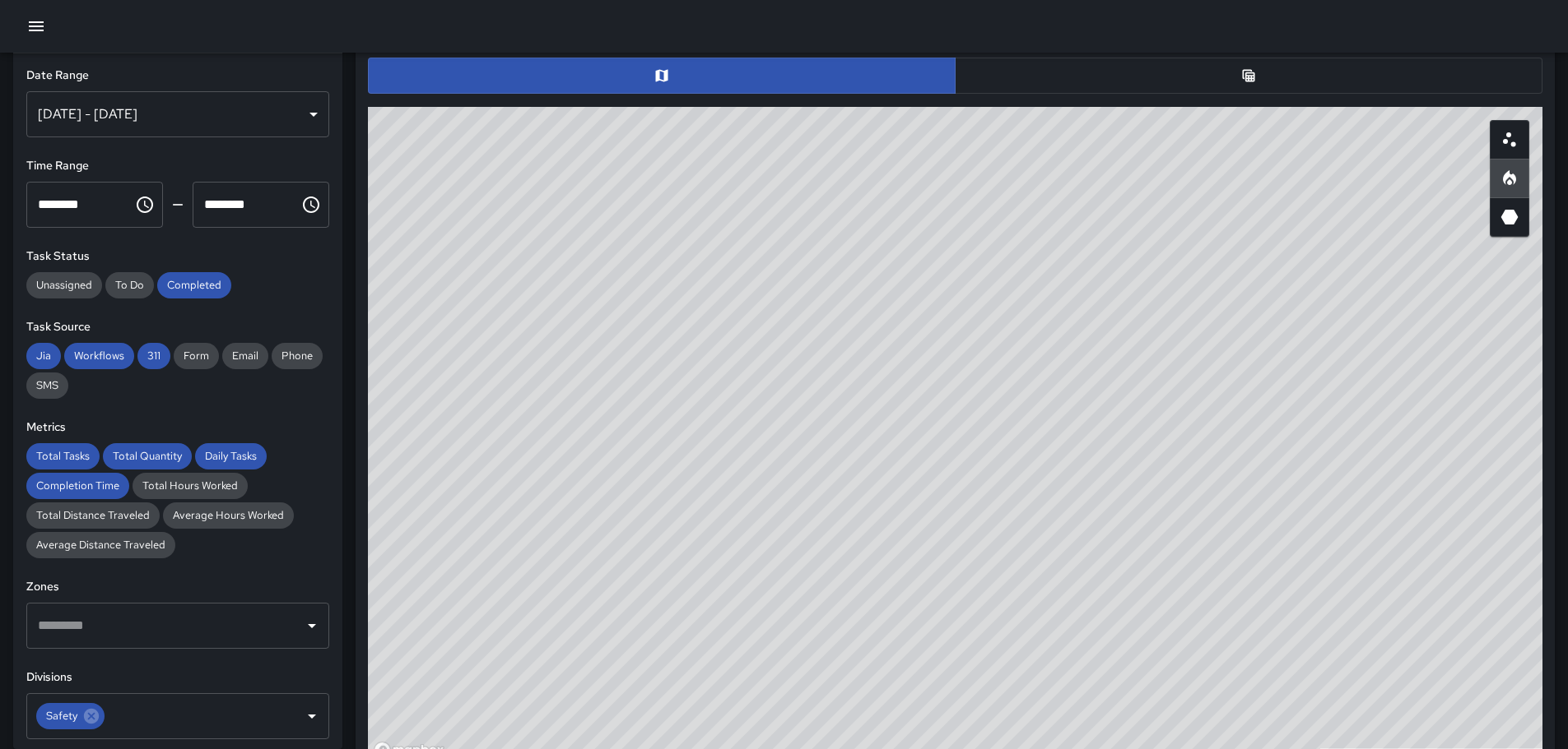
drag, startPoint x: 1025, startPoint y: 344, endPoint x: 1251, endPoint y: 169, distance: 285.8
click at [1251, 149] on div "© Mapbox © OpenStreetMap Improve this map" at bounding box center [955, 435] width 1174 height 658
click at [1514, 140] on icon "Scatterplot" at bounding box center [1510, 140] width 20 height 20
drag, startPoint x: 567, startPoint y: 437, endPoint x: 925, endPoint y: 425, distance: 358.2
click at [920, 424] on div "© Mapbox © OpenStreetMap Improve this map" at bounding box center [955, 435] width 1174 height 658
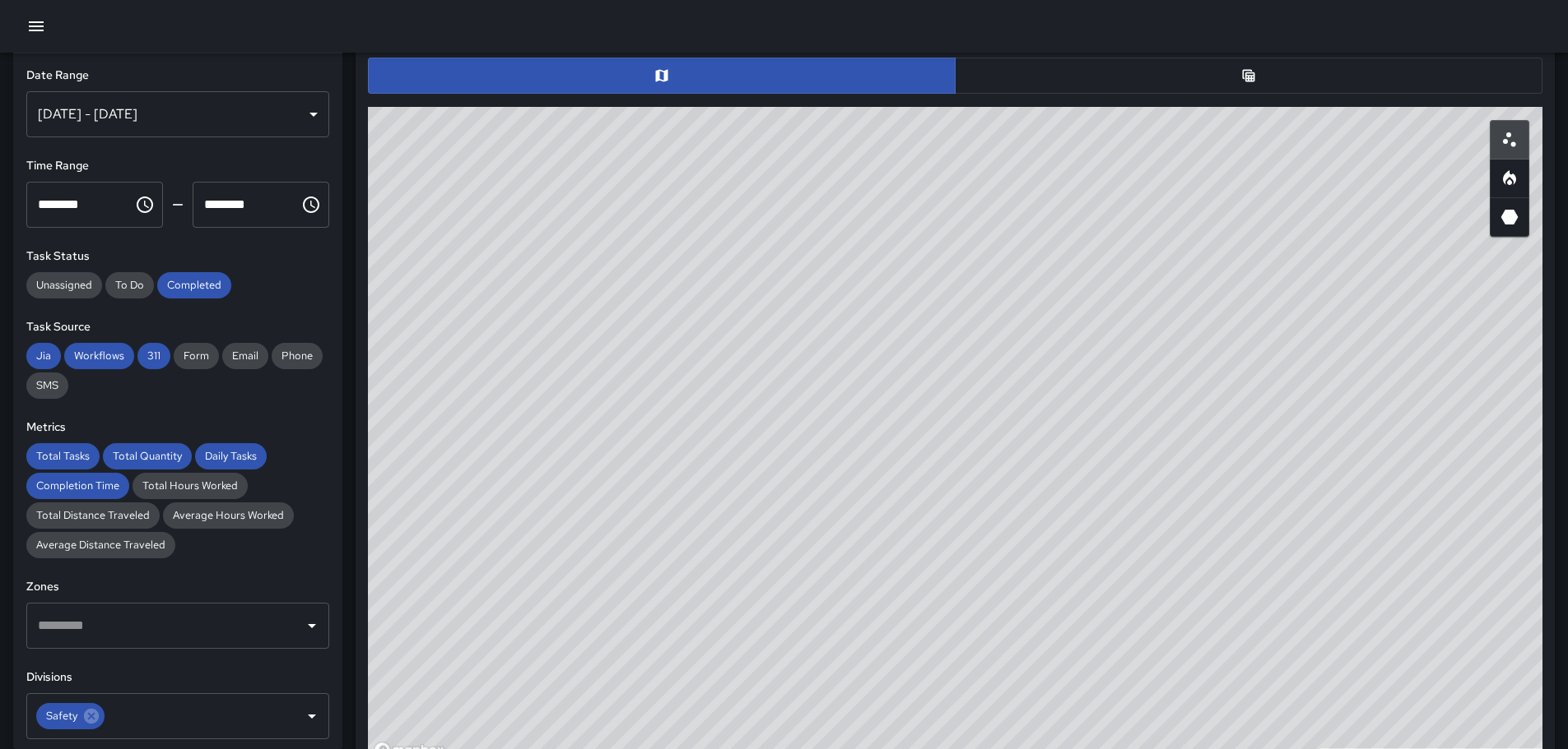
click at [769, 465] on div "© Mapbox © OpenStreetMap Improve this map" at bounding box center [955, 435] width 1174 height 658
click at [1233, 76] on button "button" at bounding box center [1248, 75] width 587 height 36
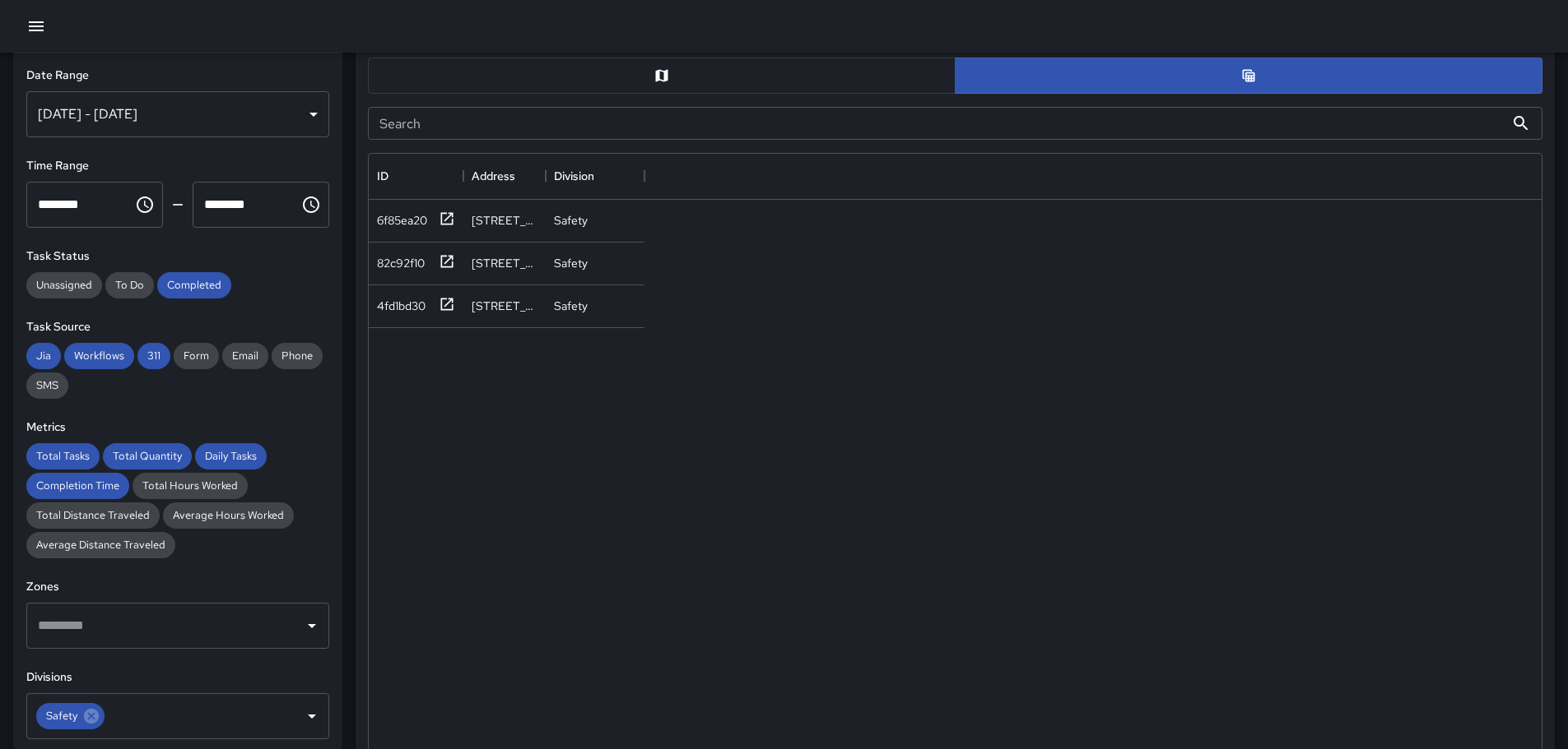
click at [835, 83] on button "button" at bounding box center [662, 75] width 587 height 36
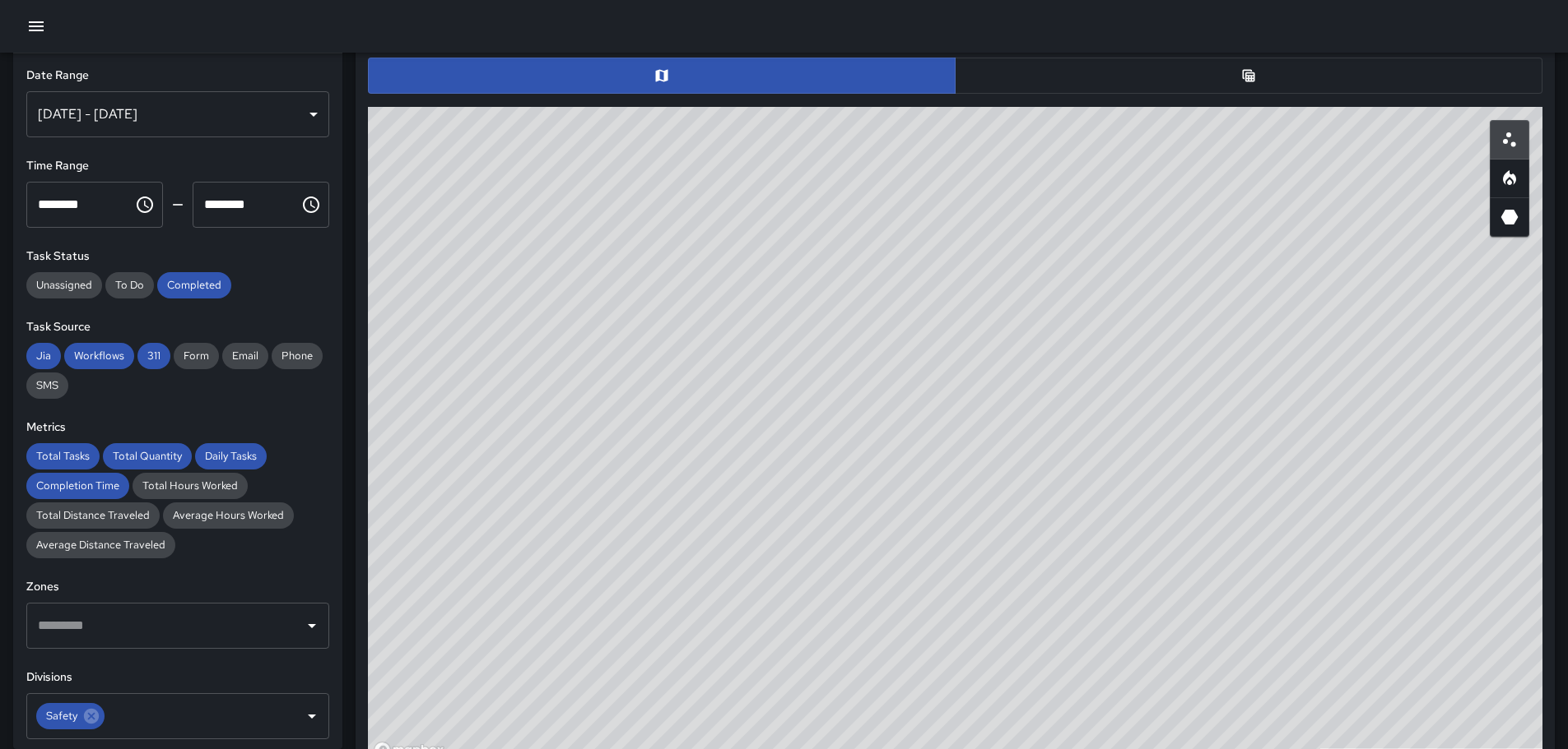
drag, startPoint x: 1053, startPoint y: 380, endPoint x: 1176, endPoint y: 432, distance: 133.5
click at [1176, 434] on div "© Mapbox © OpenStreetMap Improve this map" at bounding box center [955, 435] width 1174 height 658
drag, startPoint x: 1020, startPoint y: 360, endPoint x: 1165, endPoint y: 446, distance: 168.6
click at [1001, 565] on div "© Mapbox © OpenStreetMap Improve this map" at bounding box center [955, 435] width 1174 height 658
click at [1514, 218] on icon "3D Heatmap" at bounding box center [1510, 217] width 18 height 15
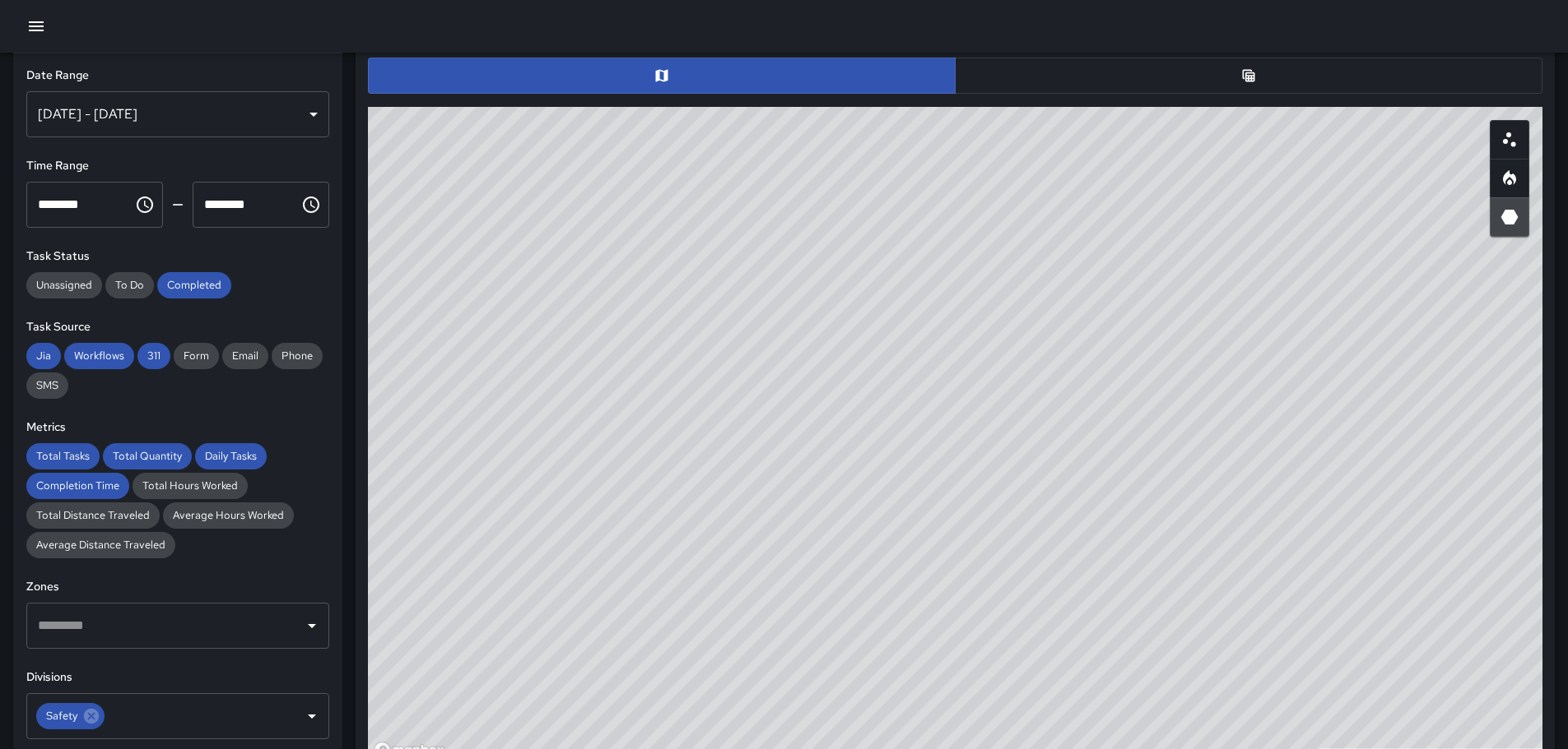
drag, startPoint x: 1233, startPoint y: 401, endPoint x: 990, endPoint y: 137, distance: 358.8
click at [990, 137] on div "© Mapbox © OpenStreetMap Improve this map" at bounding box center [955, 435] width 1174 height 658
drag, startPoint x: 921, startPoint y: 274, endPoint x: 1126, endPoint y: 550, distance: 343.8
click at [1147, 582] on div "© Mapbox © OpenStreetMap Improve this map" at bounding box center [955, 435] width 1174 height 658
drag, startPoint x: 1036, startPoint y: 430, endPoint x: 1103, endPoint y: 523, distance: 114.6
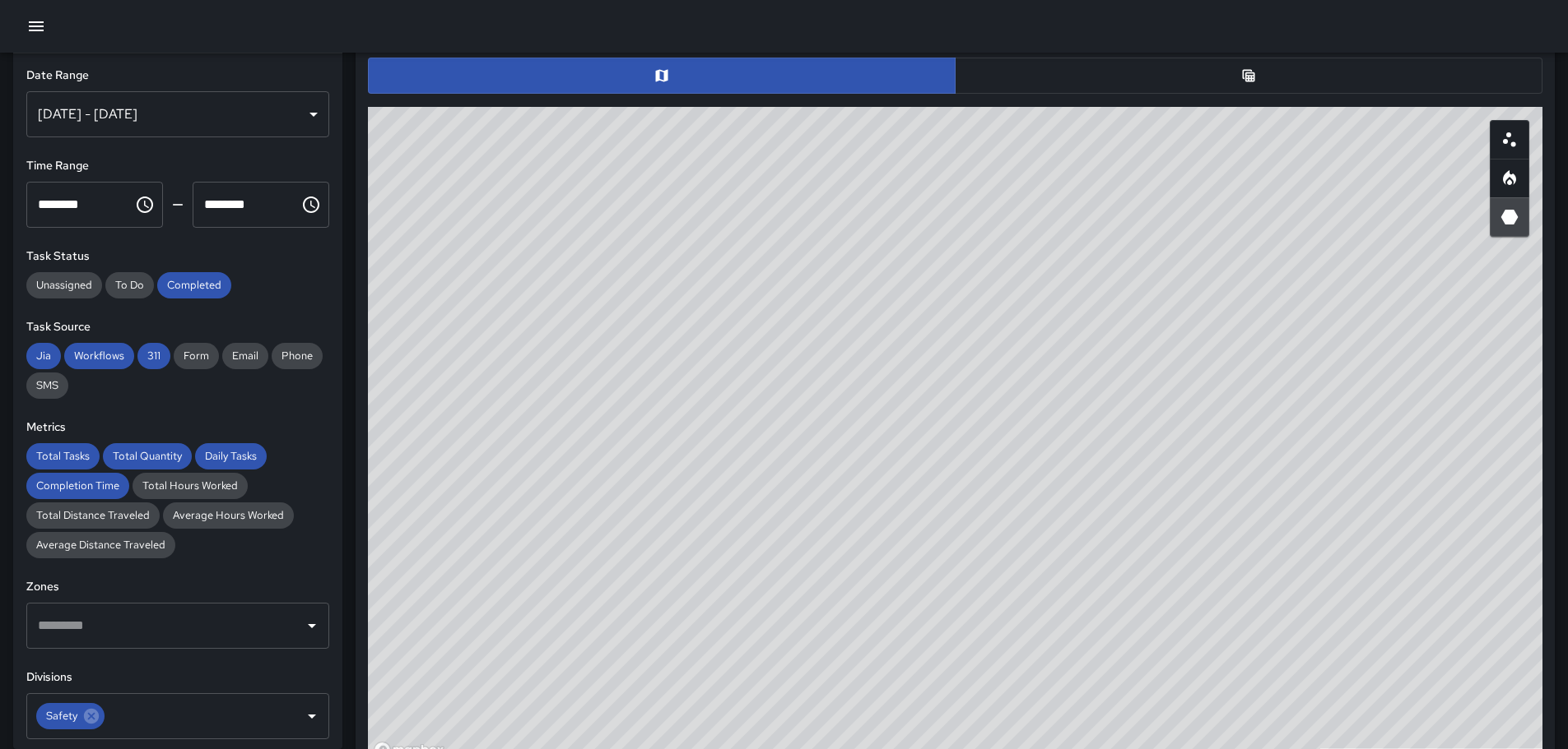
click at [1106, 538] on div "© Mapbox © OpenStreetMap Improve this map" at bounding box center [955, 435] width 1174 height 658
drag, startPoint x: 901, startPoint y: 397, endPoint x: 1122, endPoint y: 503, distance: 245.1
click at [1122, 503] on div "© Mapbox © OpenStreetMap Improve this map" at bounding box center [955, 435] width 1174 height 658
drag, startPoint x: 1026, startPoint y: 490, endPoint x: 1099, endPoint y: 482, distance: 73.4
click at [1099, 482] on div "© Mapbox © OpenStreetMap Improve this map" at bounding box center [955, 435] width 1174 height 658
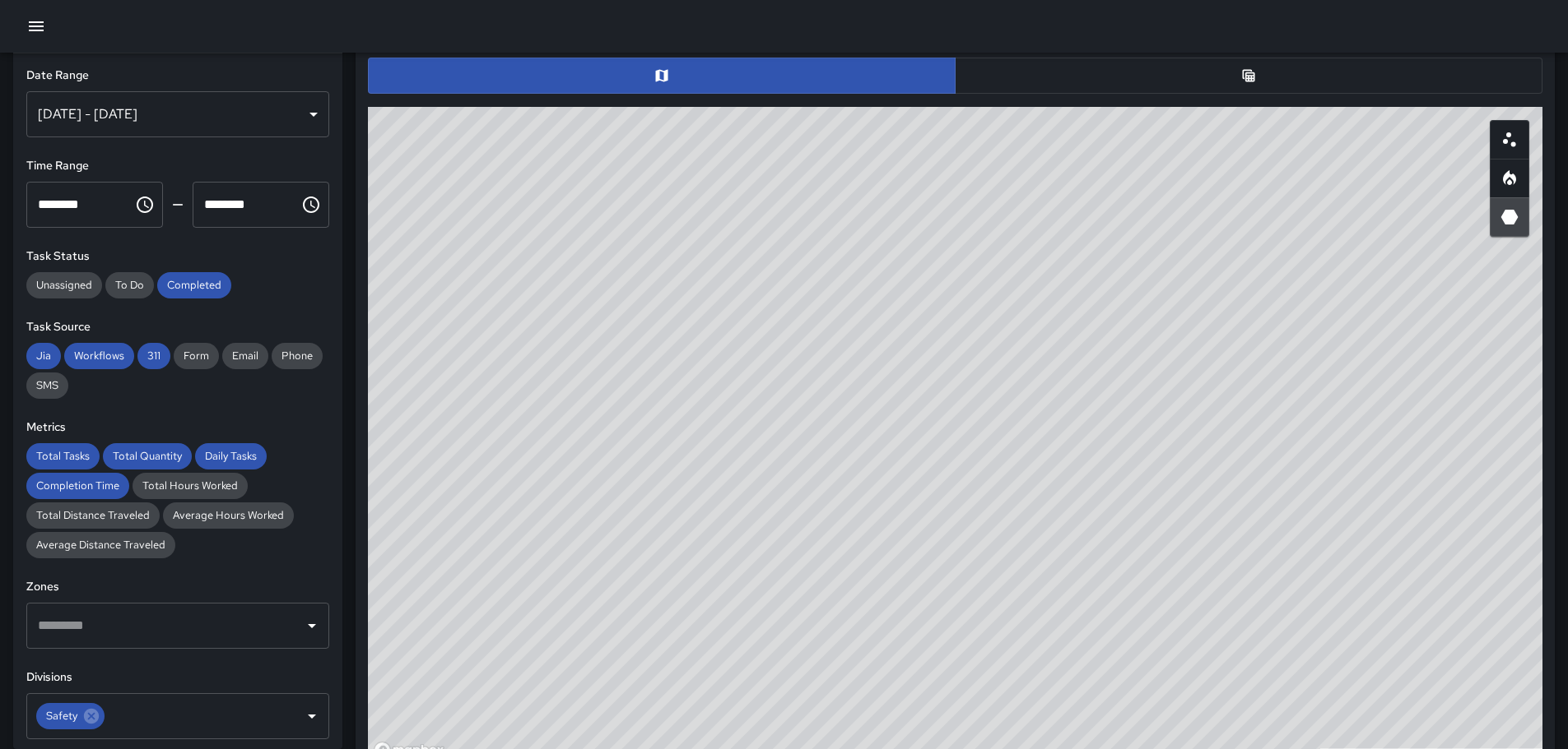
drag, startPoint x: 613, startPoint y: 462, endPoint x: 1137, endPoint y: 357, distance: 534.4
click at [1134, 358] on div "© Mapbox © OpenStreetMap Improve this map" at bounding box center [955, 435] width 1174 height 658
drag, startPoint x: 1089, startPoint y: 218, endPoint x: 982, endPoint y: 313, distance: 143.1
click at [982, 323] on div "© Mapbox © OpenStreetMap Improve this map" at bounding box center [955, 435] width 1174 height 658
click at [807, 310] on div "© Mapbox © OpenStreetMap Improve this map" at bounding box center [955, 435] width 1174 height 658
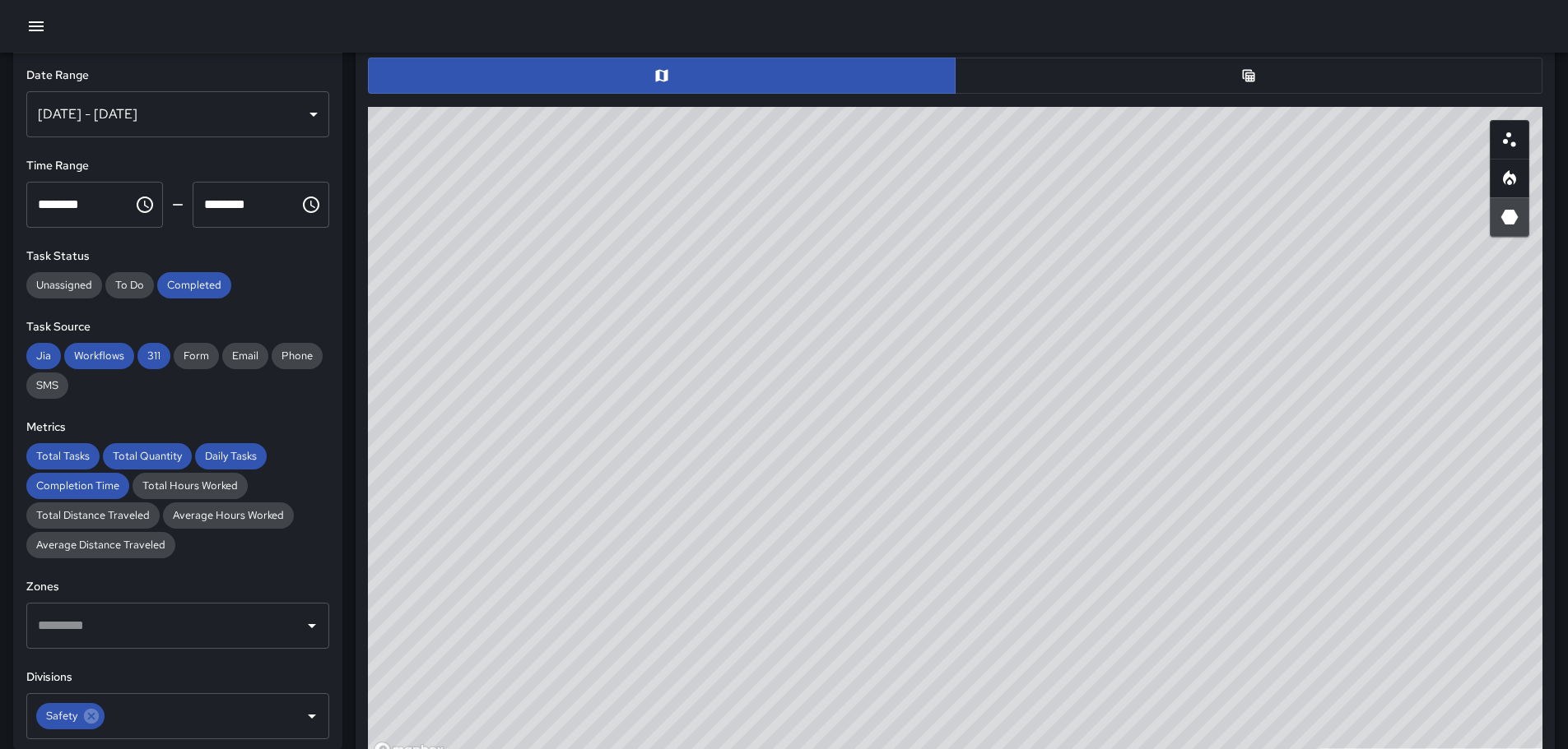
drag, startPoint x: 1420, startPoint y: 485, endPoint x: 1254, endPoint y: 435, distance: 173.4
click at [1263, 442] on div "© Mapbox © OpenStreetMap Improve this map" at bounding box center [955, 435] width 1174 height 658
drag, startPoint x: 926, startPoint y: 285, endPoint x: 1166, endPoint y: 479, distance: 308.6
click at [1166, 479] on div "© Mapbox © OpenStreetMap Improve this map" at bounding box center [955, 435] width 1174 height 658
drag, startPoint x: 829, startPoint y: 517, endPoint x: 931, endPoint y: 579, distance: 119.4
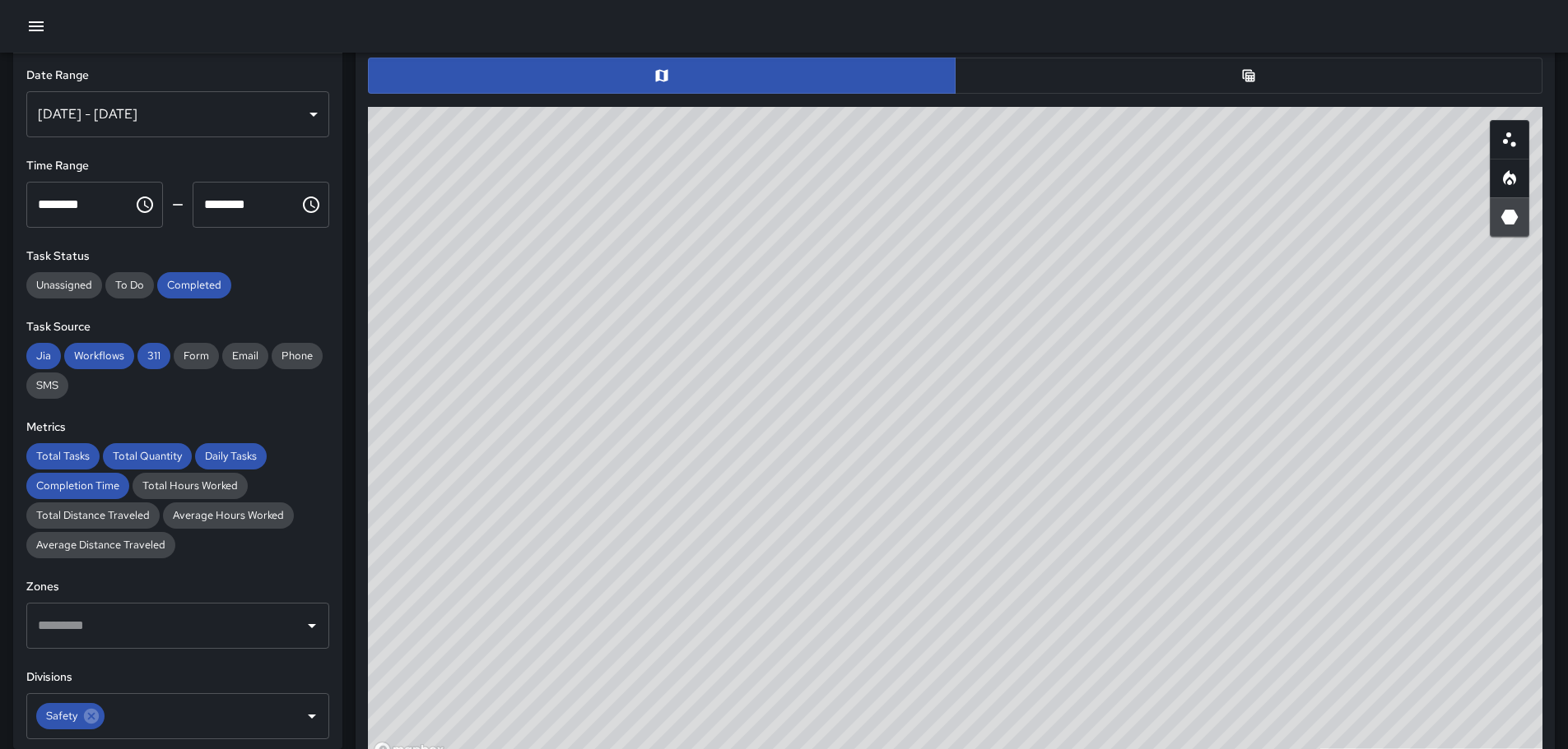
click at [930, 579] on div "© Mapbox © OpenStreetMap Improve this map" at bounding box center [955, 435] width 1174 height 658
click at [1508, 178] on icon "Heatmap" at bounding box center [1510, 178] width 20 height 20
click at [1508, 213] on icon "3D Heatmap" at bounding box center [1510, 217] width 18 height 15
click at [1510, 170] on icon "Heatmap" at bounding box center [1510, 178] width 20 height 20
click at [1507, 141] on circle "Scatterplot" at bounding box center [1505, 142] width 5 height 5
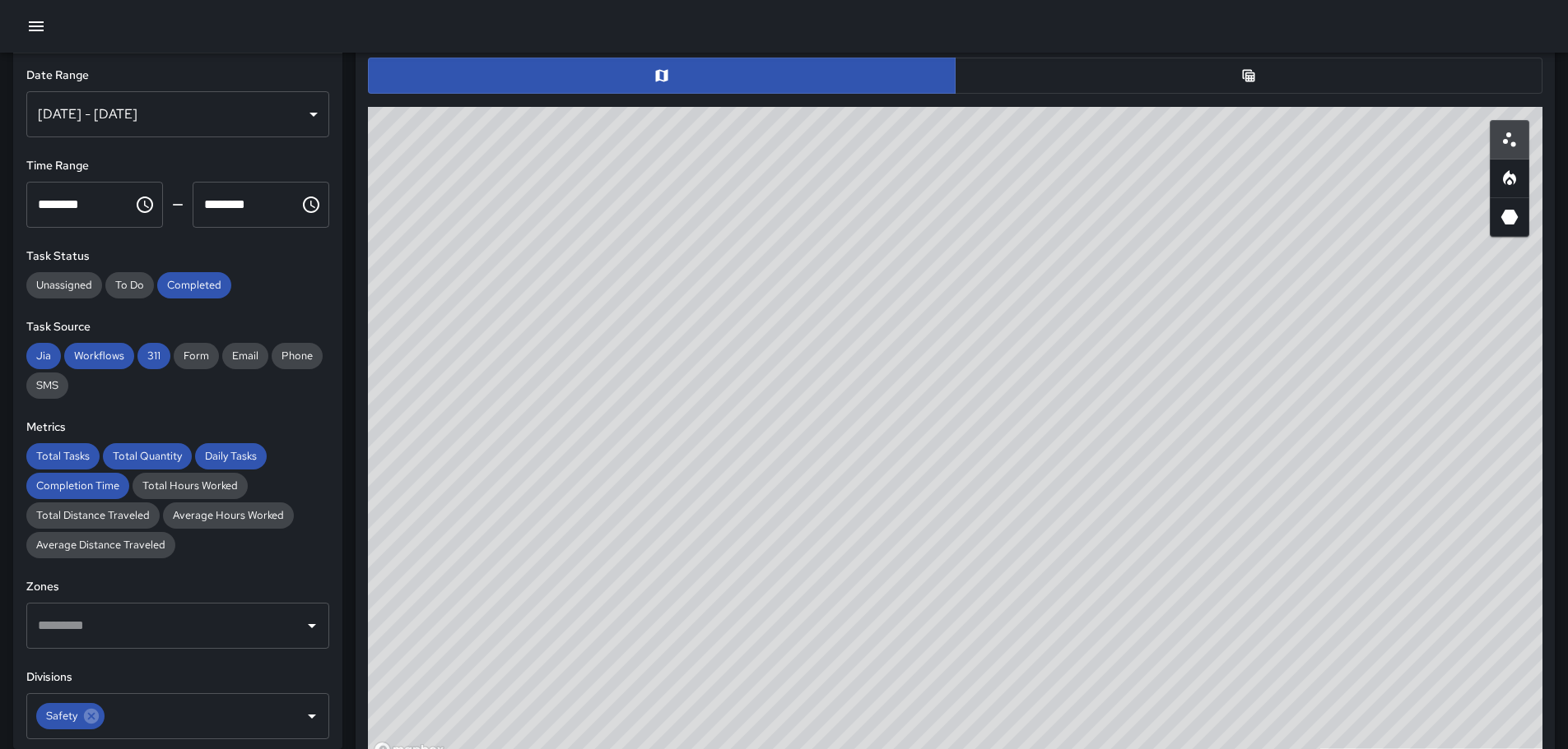
drag, startPoint x: 1167, startPoint y: 397, endPoint x: 1049, endPoint y: 153, distance: 271.0
click at [1049, 153] on div "© Mapbox © OpenStreetMap Improve this map" at bounding box center [955, 435] width 1174 height 658
drag, startPoint x: 1067, startPoint y: 173, endPoint x: 1149, endPoint y: 308, distance: 158.0
click at [1127, 321] on div "© Mapbox © OpenStreetMap Improve this map" at bounding box center [955, 435] width 1174 height 658
click at [1503, 158] on button "button" at bounding box center [1509, 178] width 39 height 39
